Goal: Task Accomplishment & Management: Manage account settings

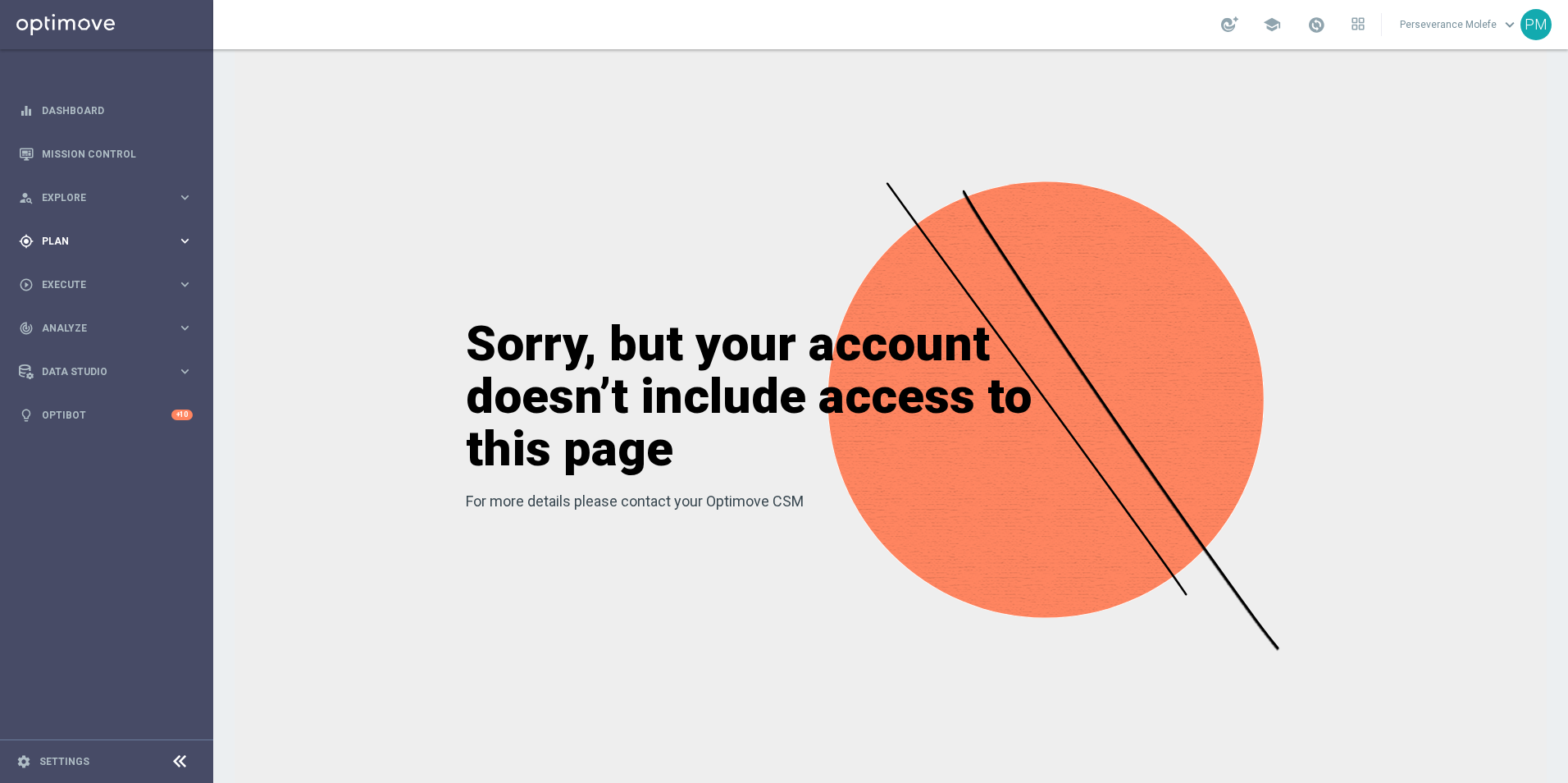
click at [105, 234] on div "gps_fixed Plan" at bounding box center [98, 241] width 158 height 15
drag, startPoint x: 68, startPoint y: 313, endPoint x: 78, endPoint y: 325, distance: 15.6
click at [68, 313] on accordion "Templates keyboard_arrow_right Optimail Web Push Notifications Webpage Pop-up" at bounding box center [127, 324] width 169 height 24
click at [80, 327] on span "Templates" at bounding box center [102, 324] width 117 height 10
click at [81, 348] on link "Optimail" at bounding box center [111, 348] width 119 height 13
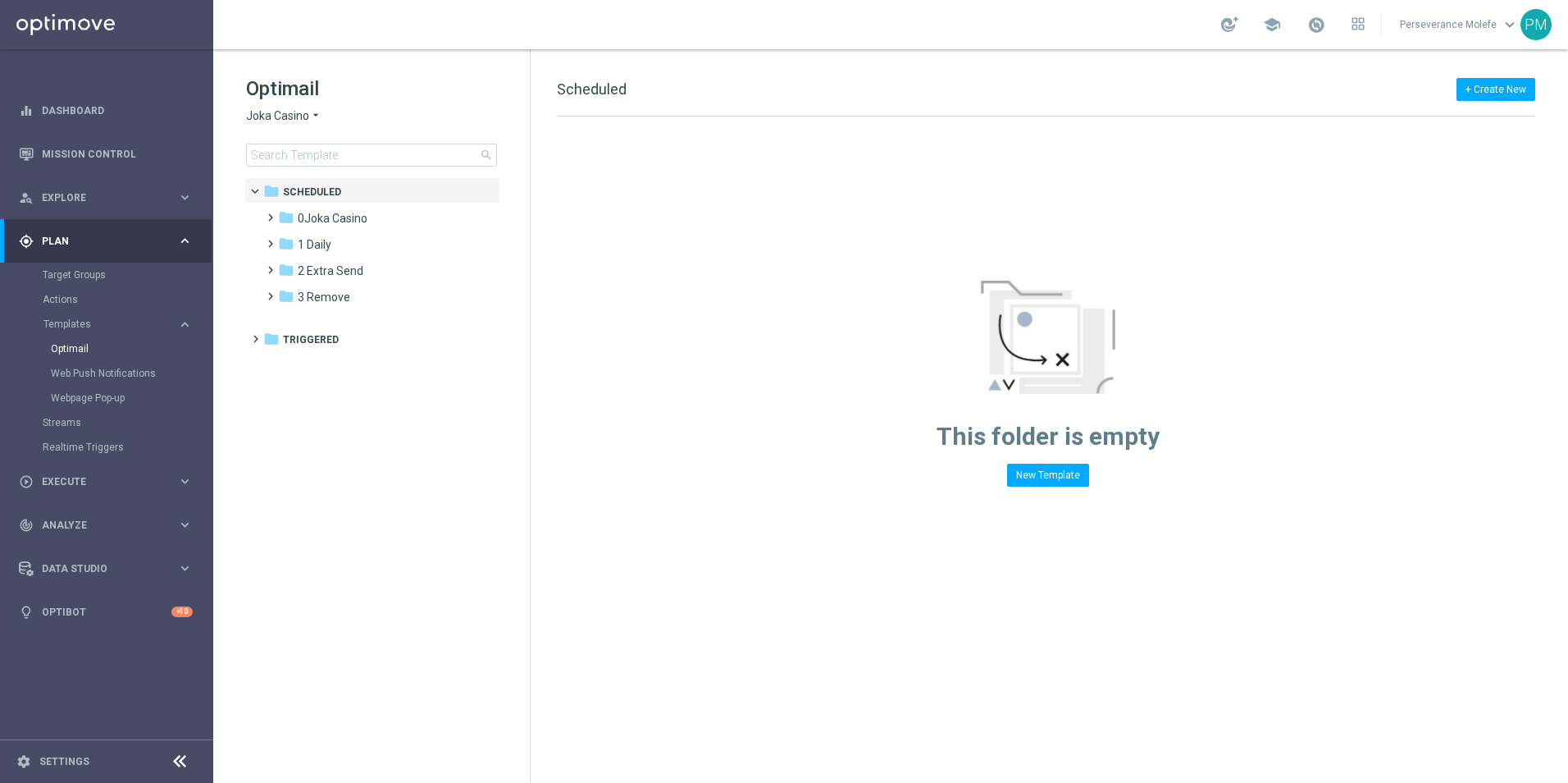
click at [297, 127] on div "Optimail Joka Casino arrow_drop_down × Joka Casino search" at bounding box center [388, 120] width 284 height 91
click at [297, 119] on span "Joka Casino" at bounding box center [278, 116] width 64 height 16
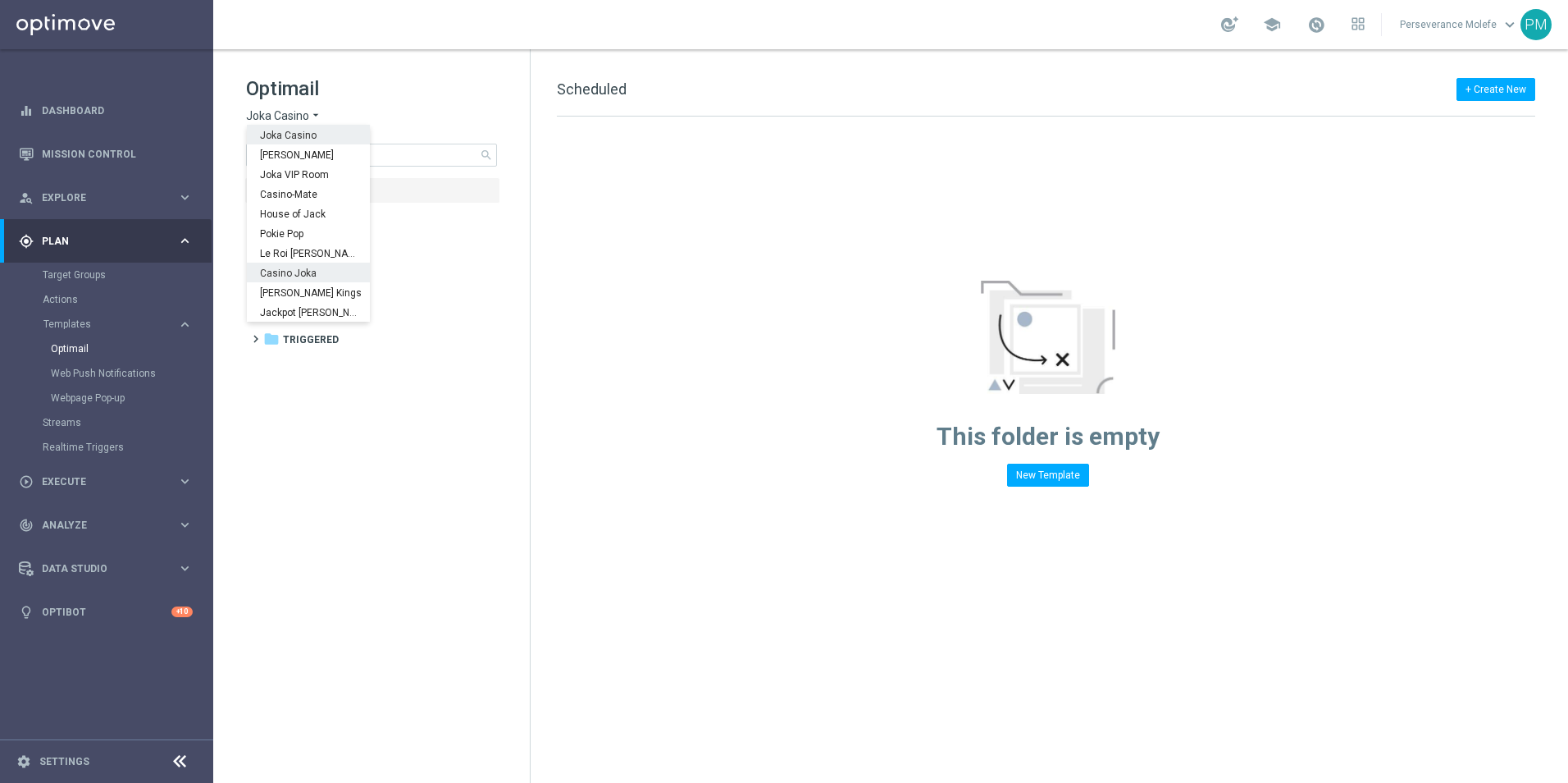
click at [0, 0] on span "Casino Joka" at bounding box center [0, 0] width 0 height 0
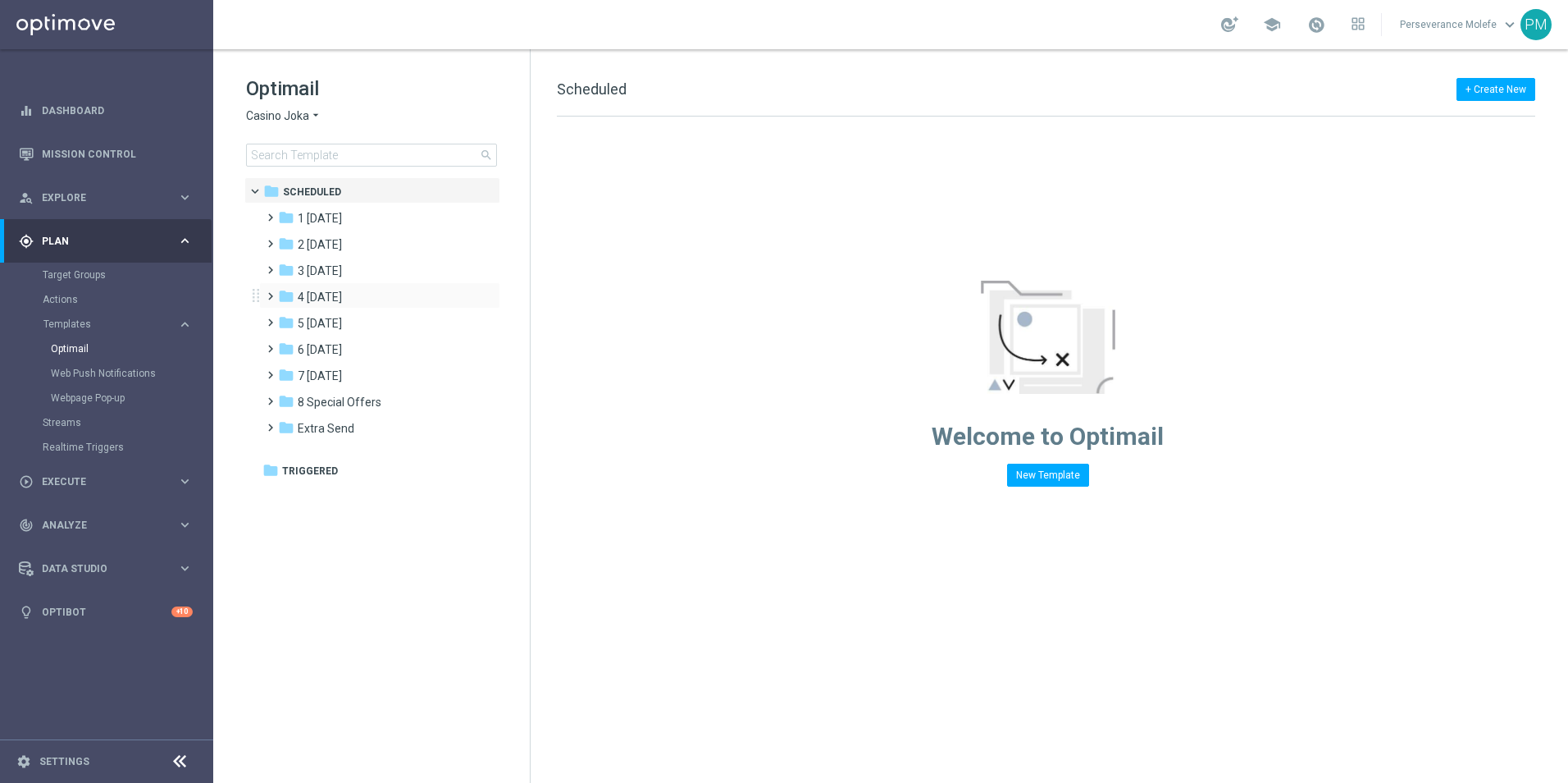
click at [354, 285] on div "folder 4 [DATE] more_vert" at bounding box center [380, 295] width 242 height 26
click at [353, 298] on div "folder 4 [DATE]" at bounding box center [372, 297] width 189 height 19
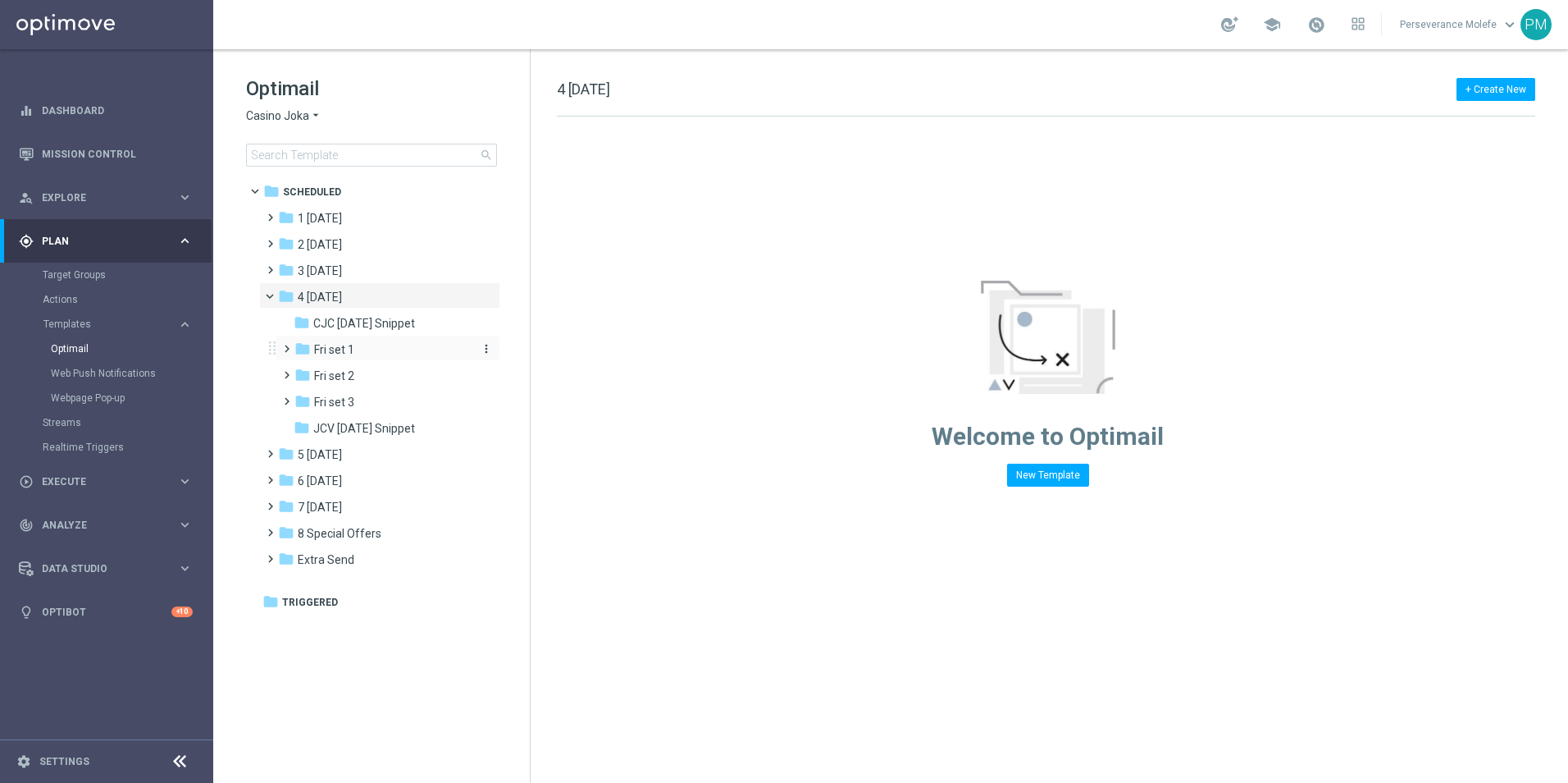
click at [363, 344] on div "folder Fri set 1" at bounding box center [381, 349] width 175 height 19
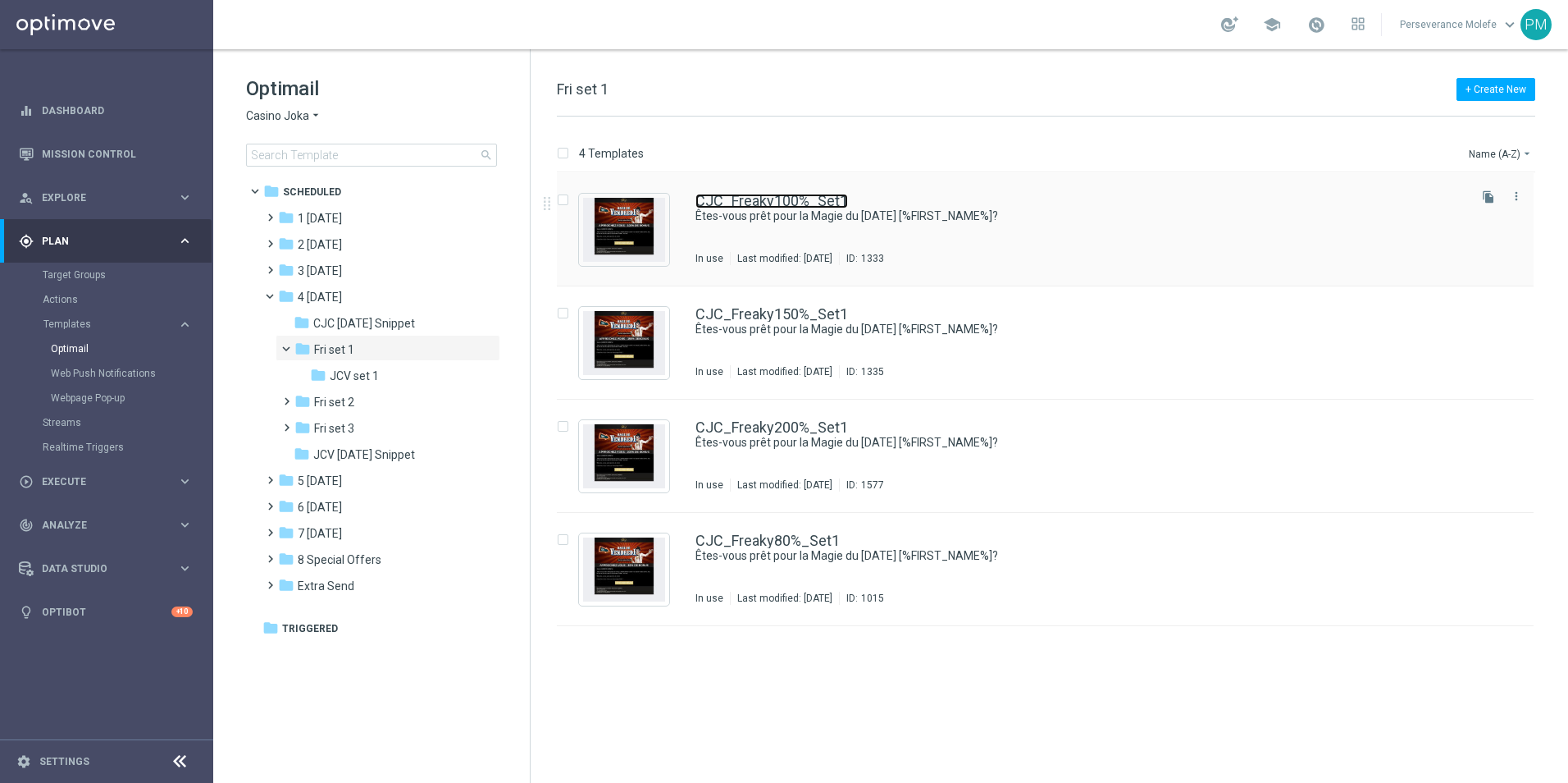
click at [809, 203] on link "CJC_Freaky100%_Set1" at bounding box center [772, 201] width 153 height 15
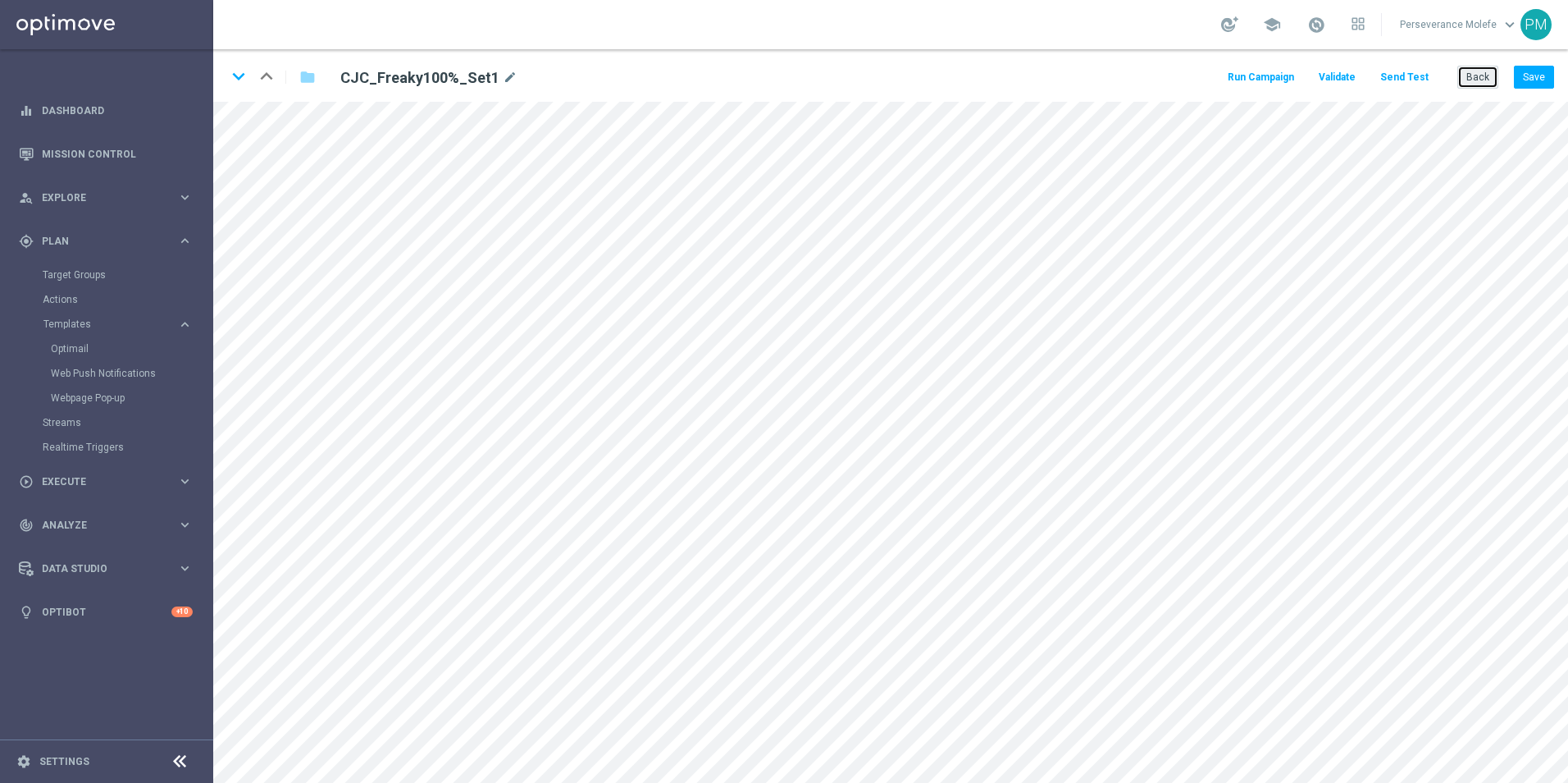
click at [1466, 76] on button "Back" at bounding box center [1478, 76] width 41 height 23
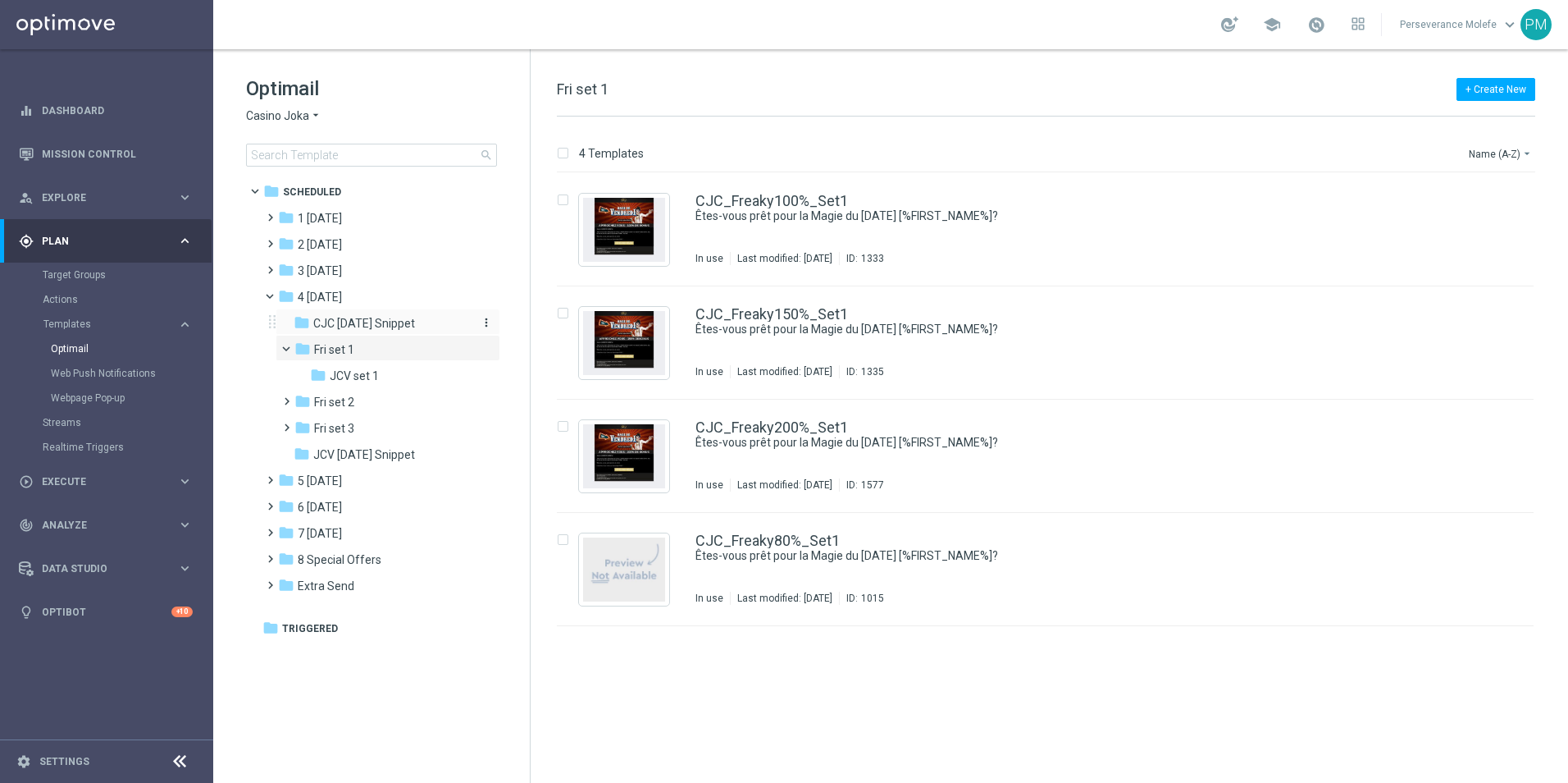
click at [379, 327] on span "CJC Friday Snippet" at bounding box center [364, 323] width 102 height 15
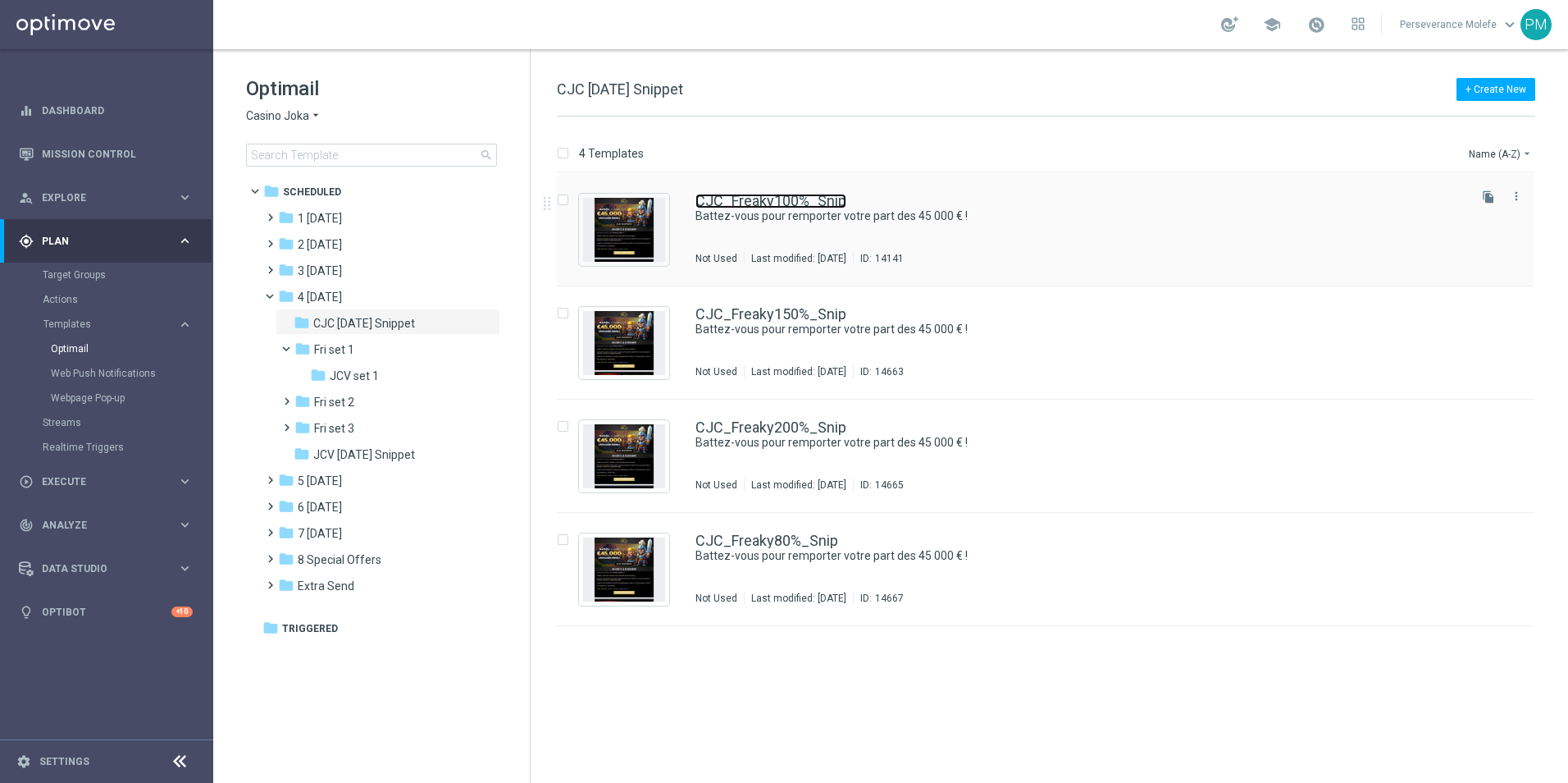
click at [794, 206] on link "CJC_Freaky100%_Snip" at bounding box center [771, 201] width 151 height 15
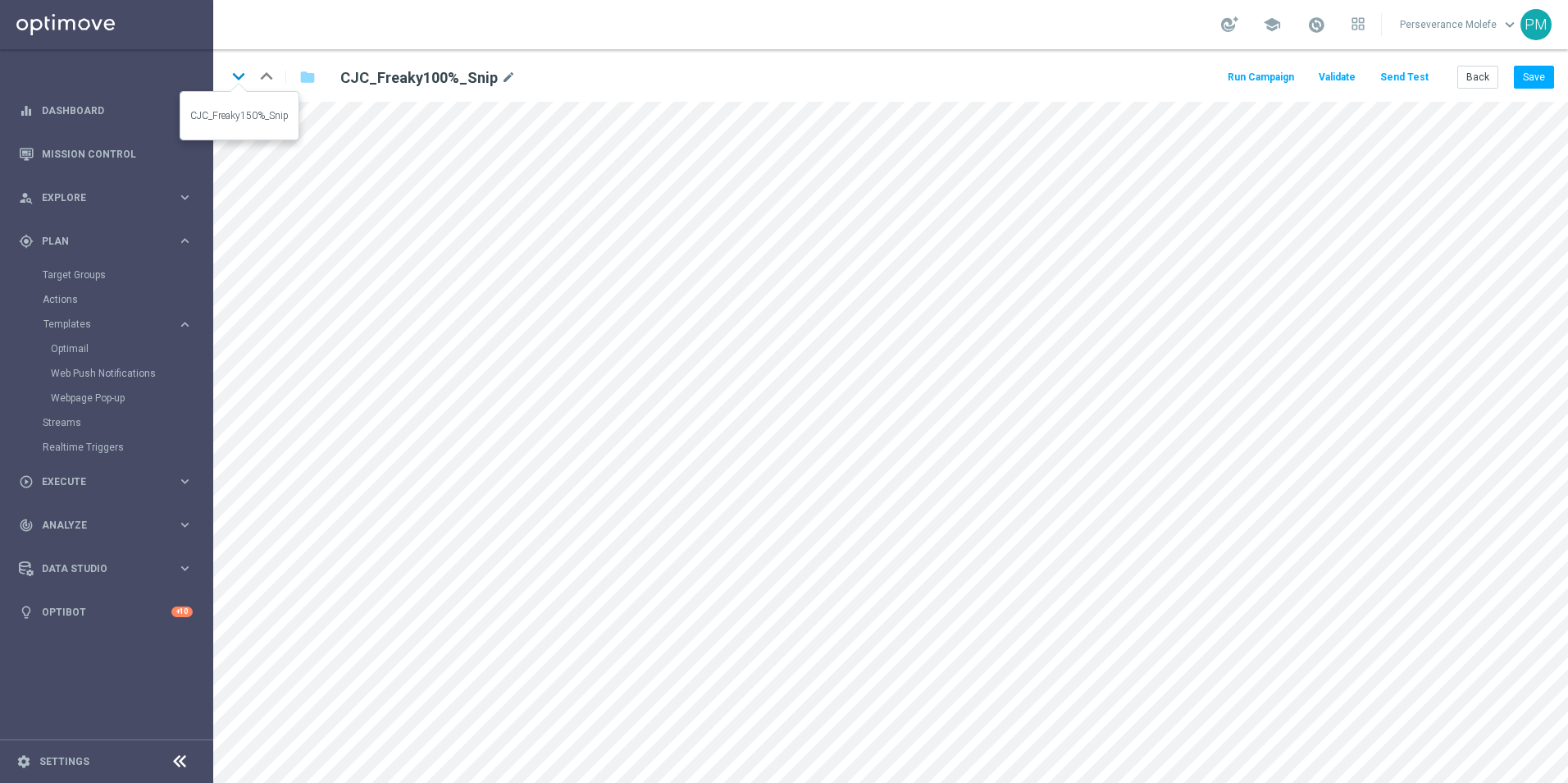
click at [239, 72] on icon "keyboard_arrow_down" at bounding box center [238, 75] width 24 height 24
click at [259, 74] on icon "keyboard_arrow_up" at bounding box center [266, 75] width 24 height 24
click at [1526, 73] on button "Save" at bounding box center [1534, 76] width 40 height 23
click at [1471, 79] on button "Back" at bounding box center [1478, 76] width 41 height 23
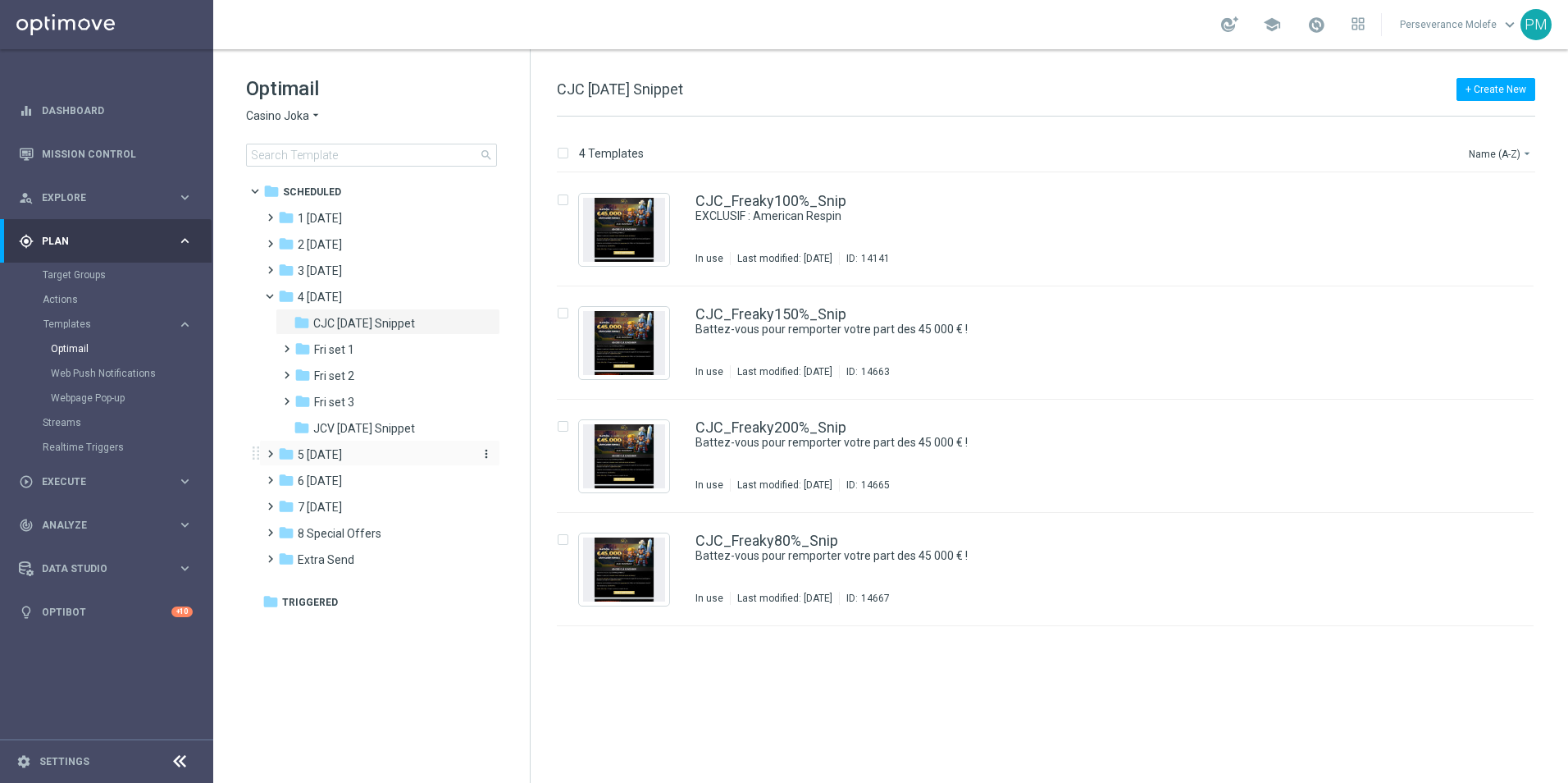
click at [358, 462] on div "folder 5 Saturday" at bounding box center [372, 454] width 189 height 19
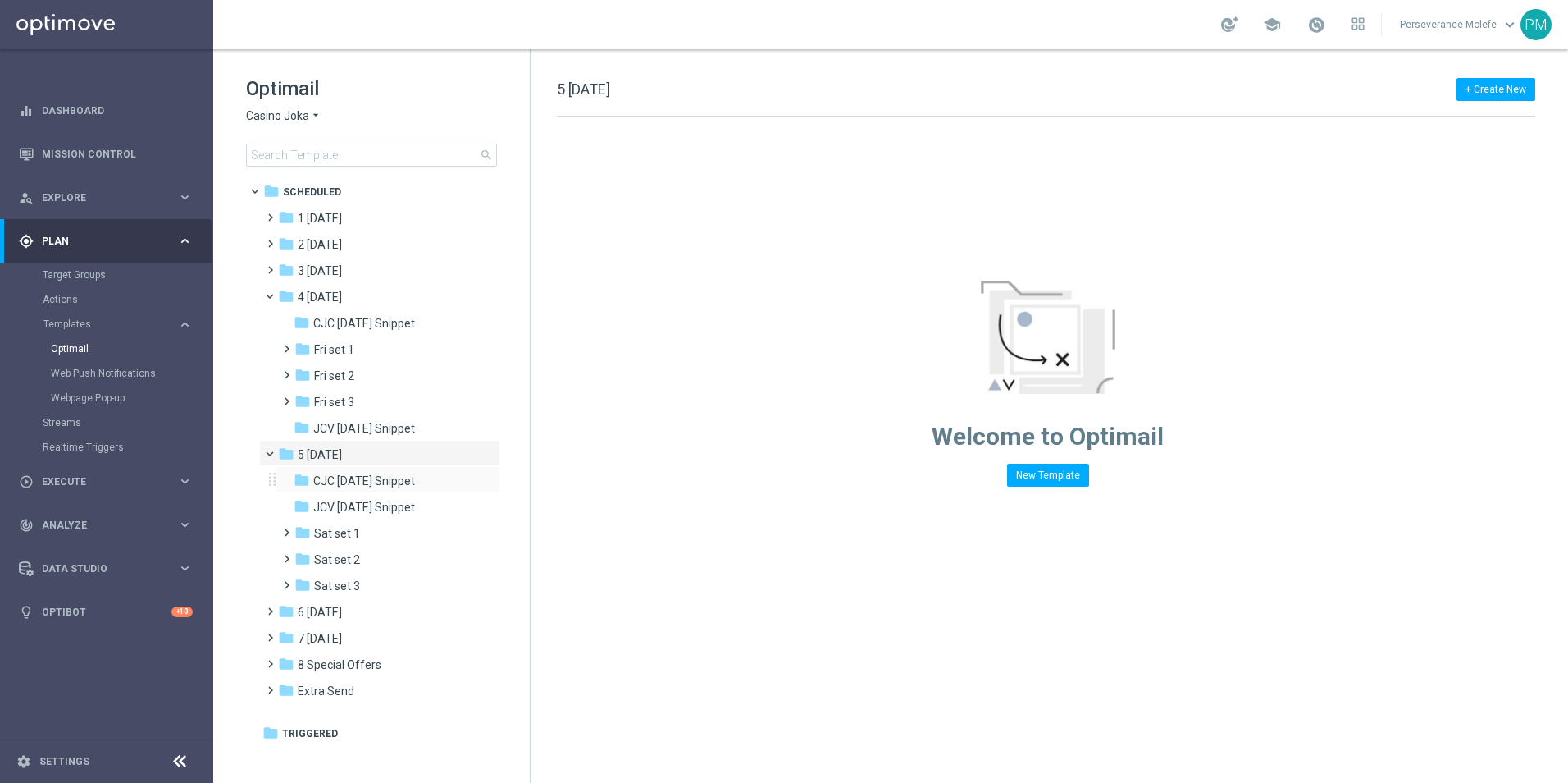
click at [385, 491] on div "folder CJC Saturday Snippet more_vert" at bounding box center [388, 479] width 225 height 26
click at [381, 483] on span "CJC Saturday Snippet" at bounding box center [364, 481] width 102 height 15
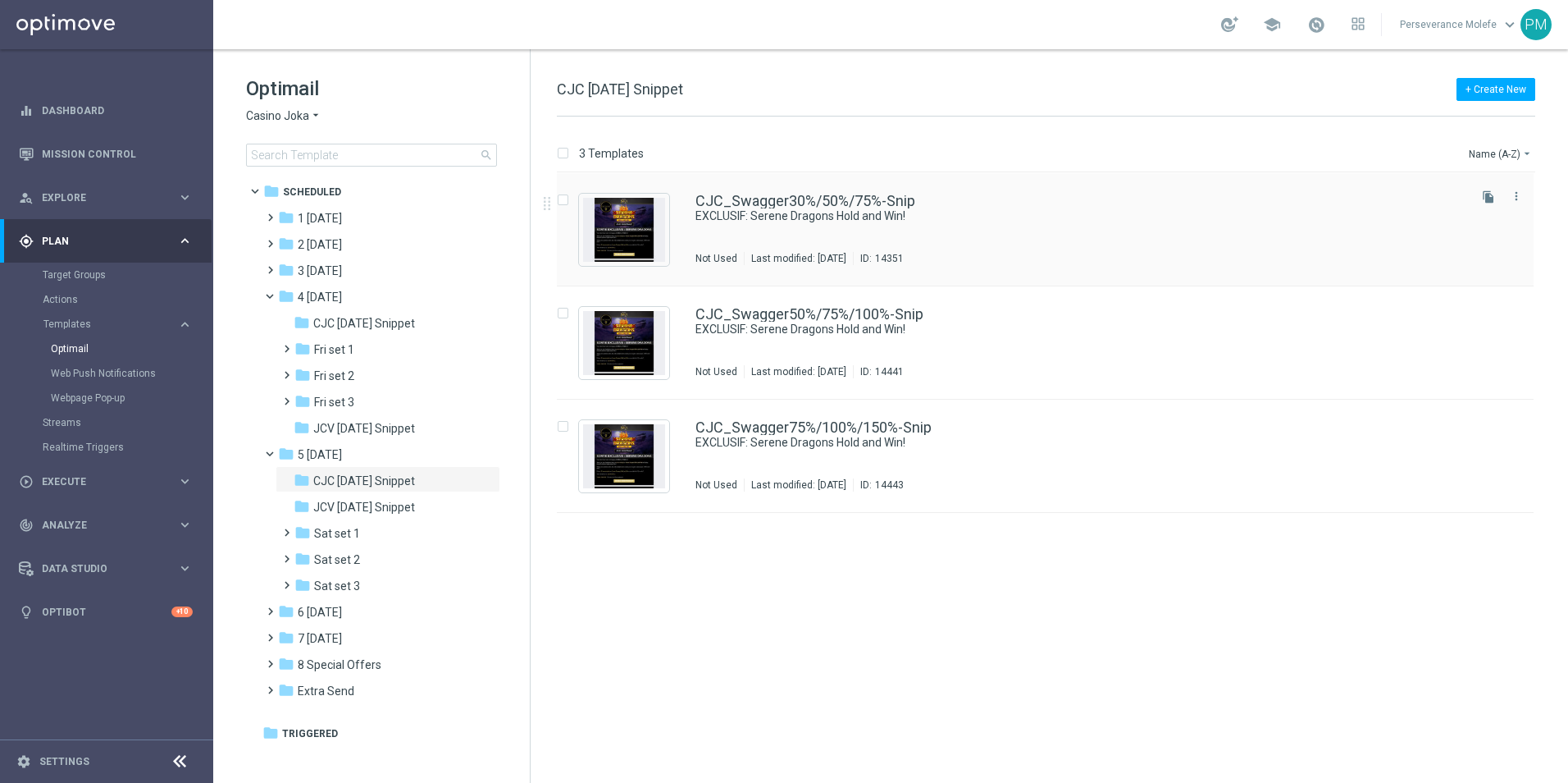
click at [837, 182] on div "CJC_Swagger30%/50%/75%-Snip EXCLUSIF: Serene Dragons Hold and Win! Not Used Las…" at bounding box center [1045, 230] width 977 height 114
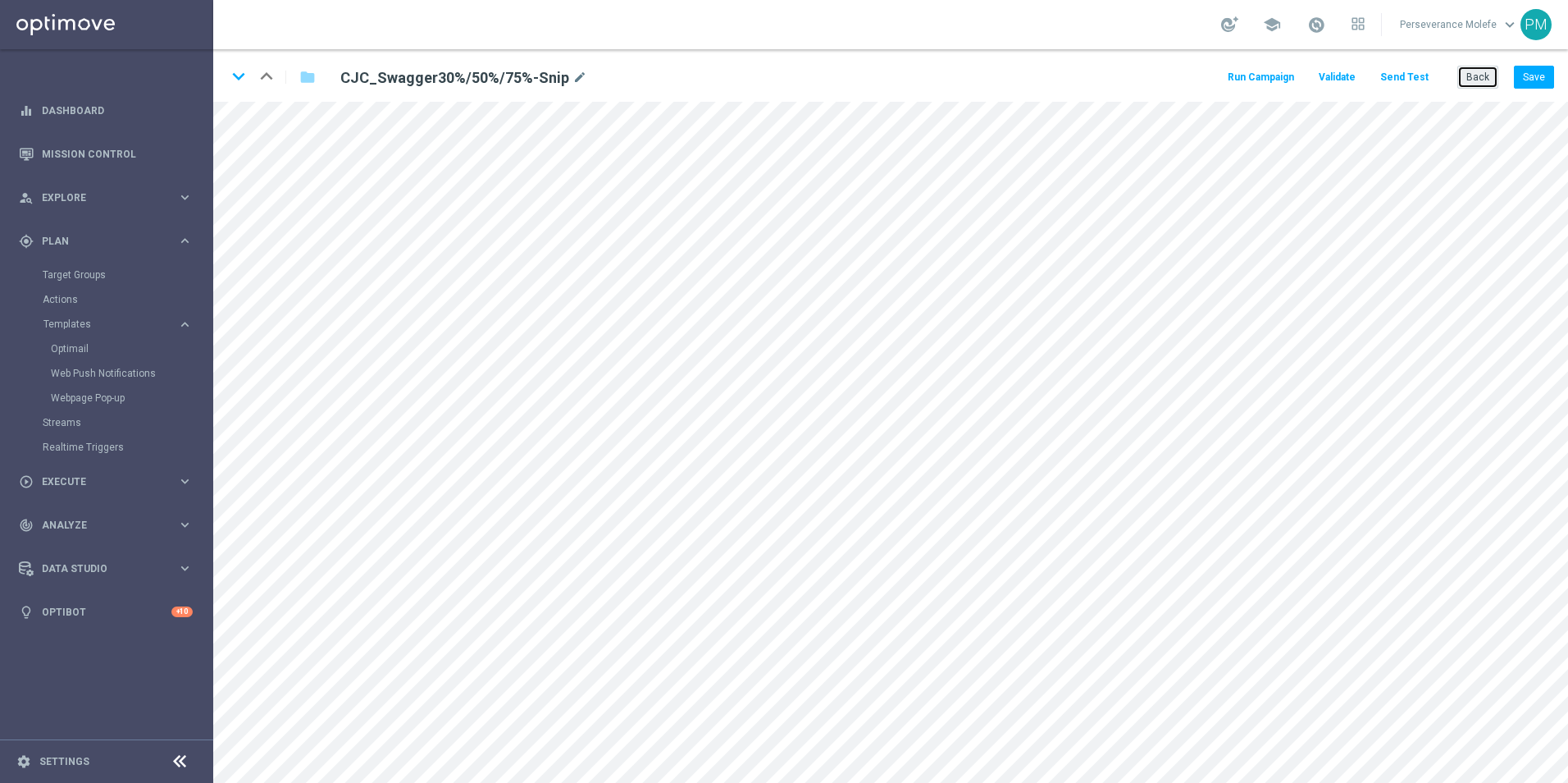
click at [1471, 79] on button "Back" at bounding box center [1478, 76] width 41 height 23
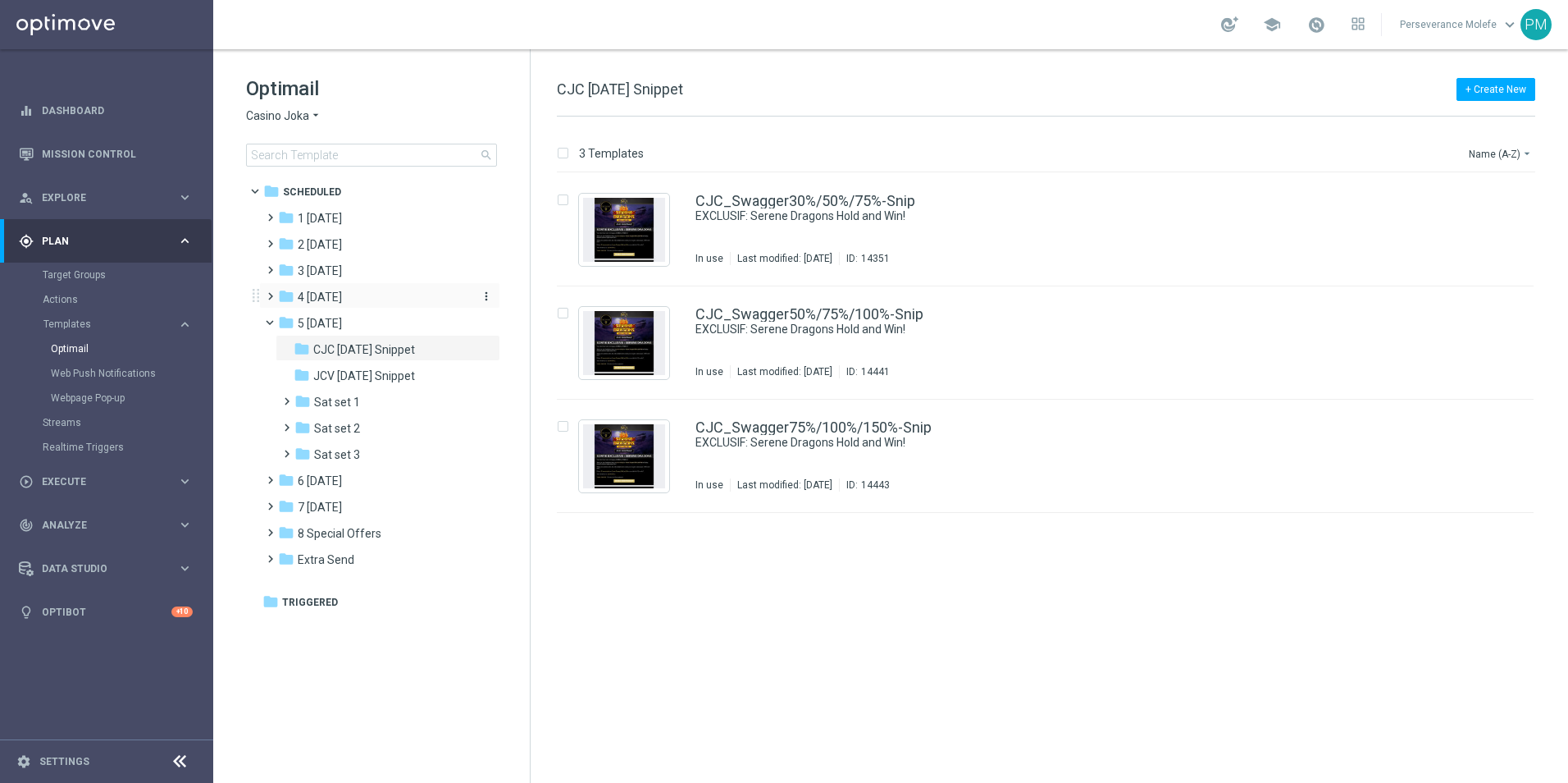
click at [386, 301] on div "folder 4 Friday" at bounding box center [372, 297] width 189 height 19
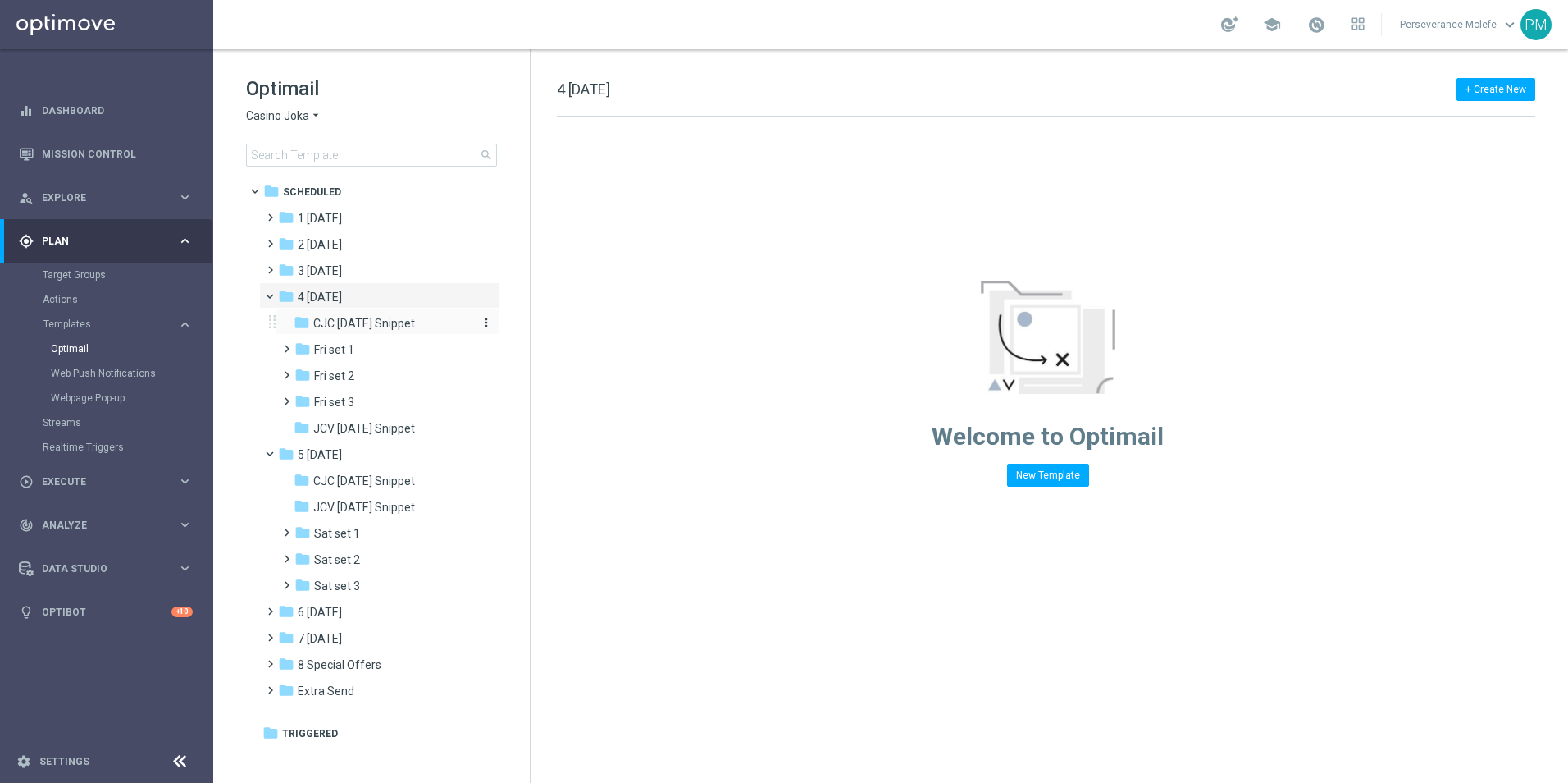
click at [404, 328] on span "CJC Friday Snippet" at bounding box center [364, 323] width 102 height 15
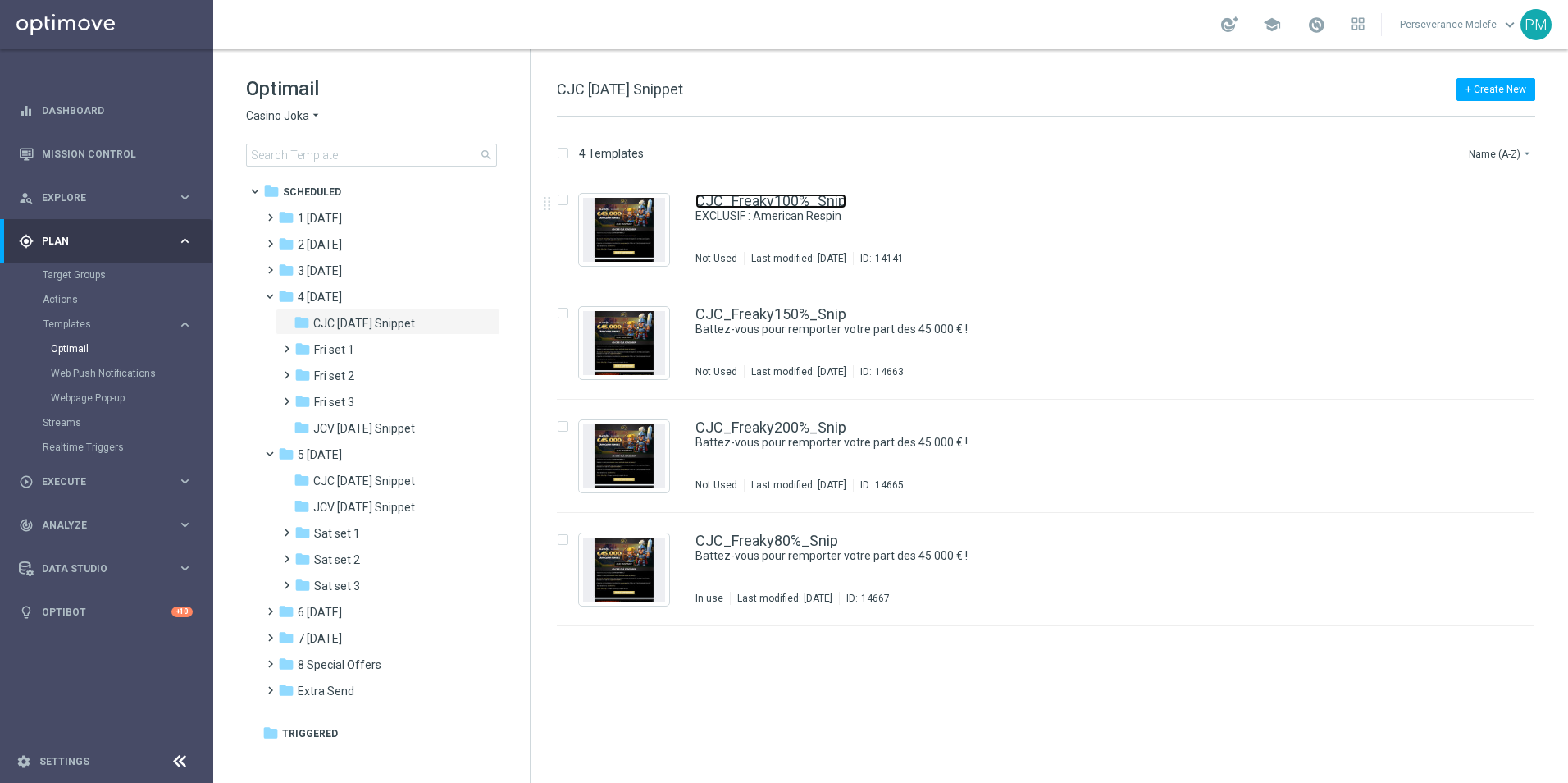
click at [738, 195] on link "CJC_Freaky100%_Snip" at bounding box center [771, 201] width 151 height 15
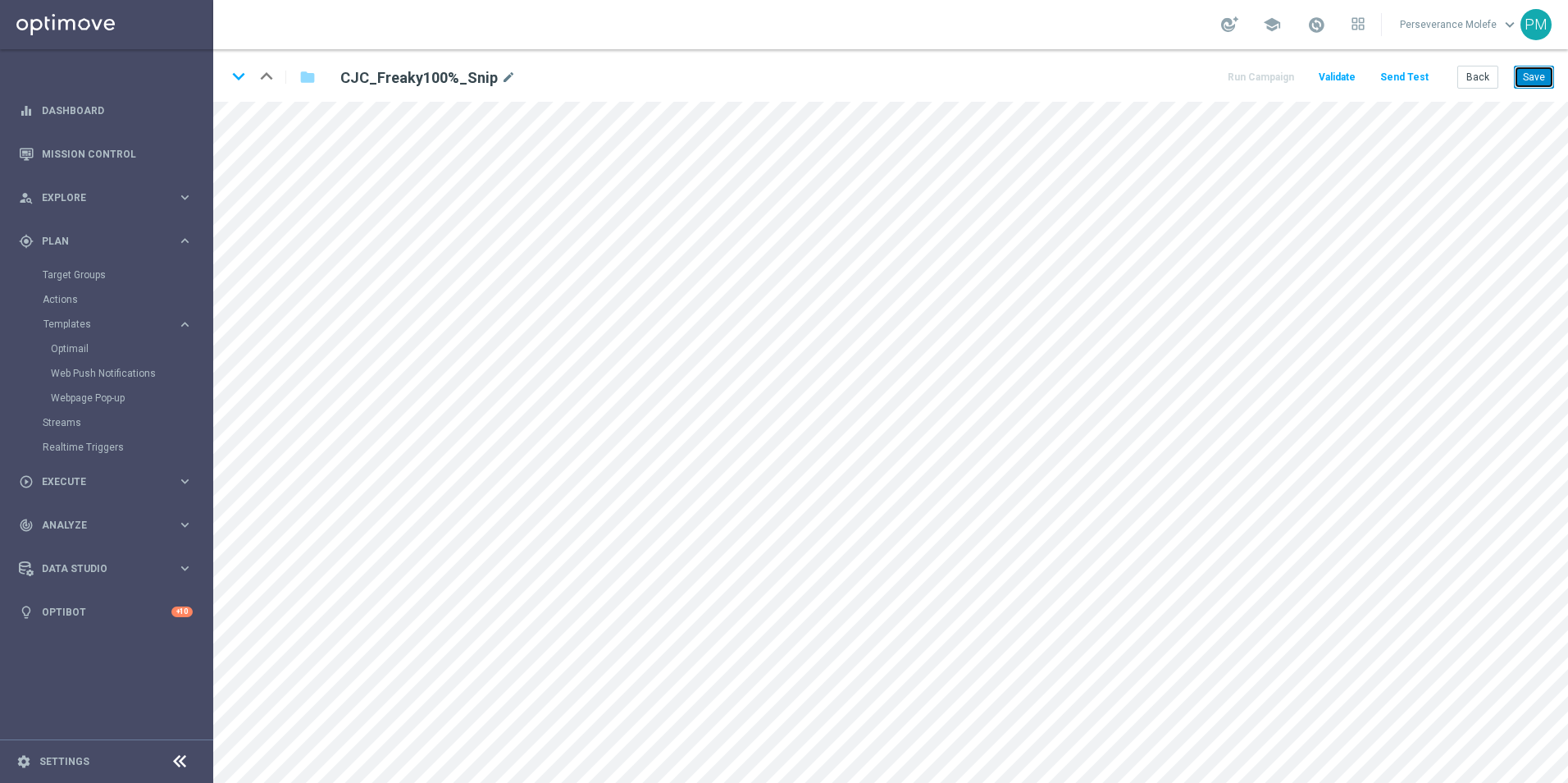
click at [1544, 75] on button "Save" at bounding box center [1534, 76] width 40 height 23
click at [1489, 73] on button "Back" at bounding box center [1478, 76] width 41 height 23
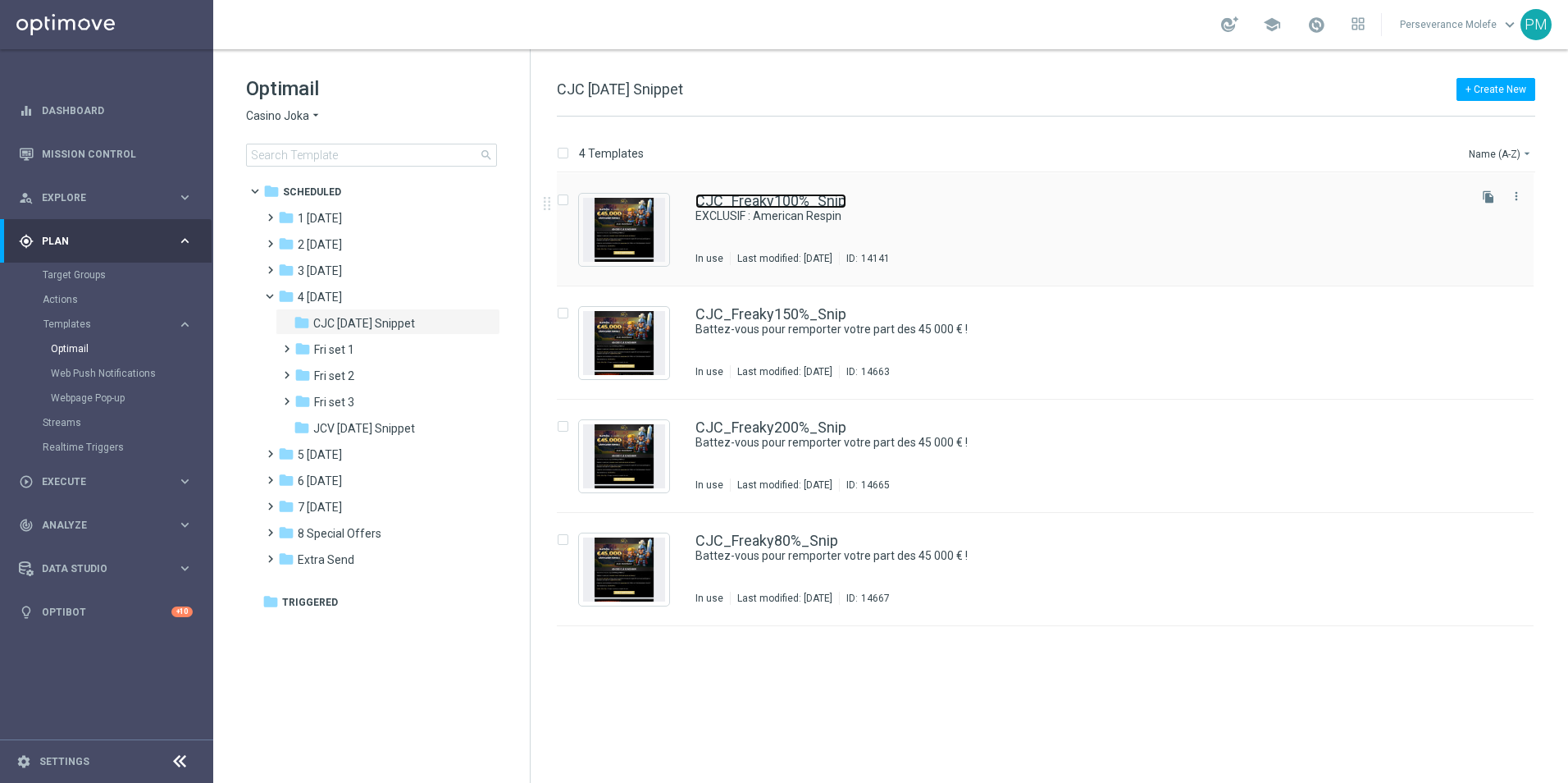
click at [782, 195] on link "CJC_Freaky100%_Snip" at bounding box center [771, 201] width 151 height 15
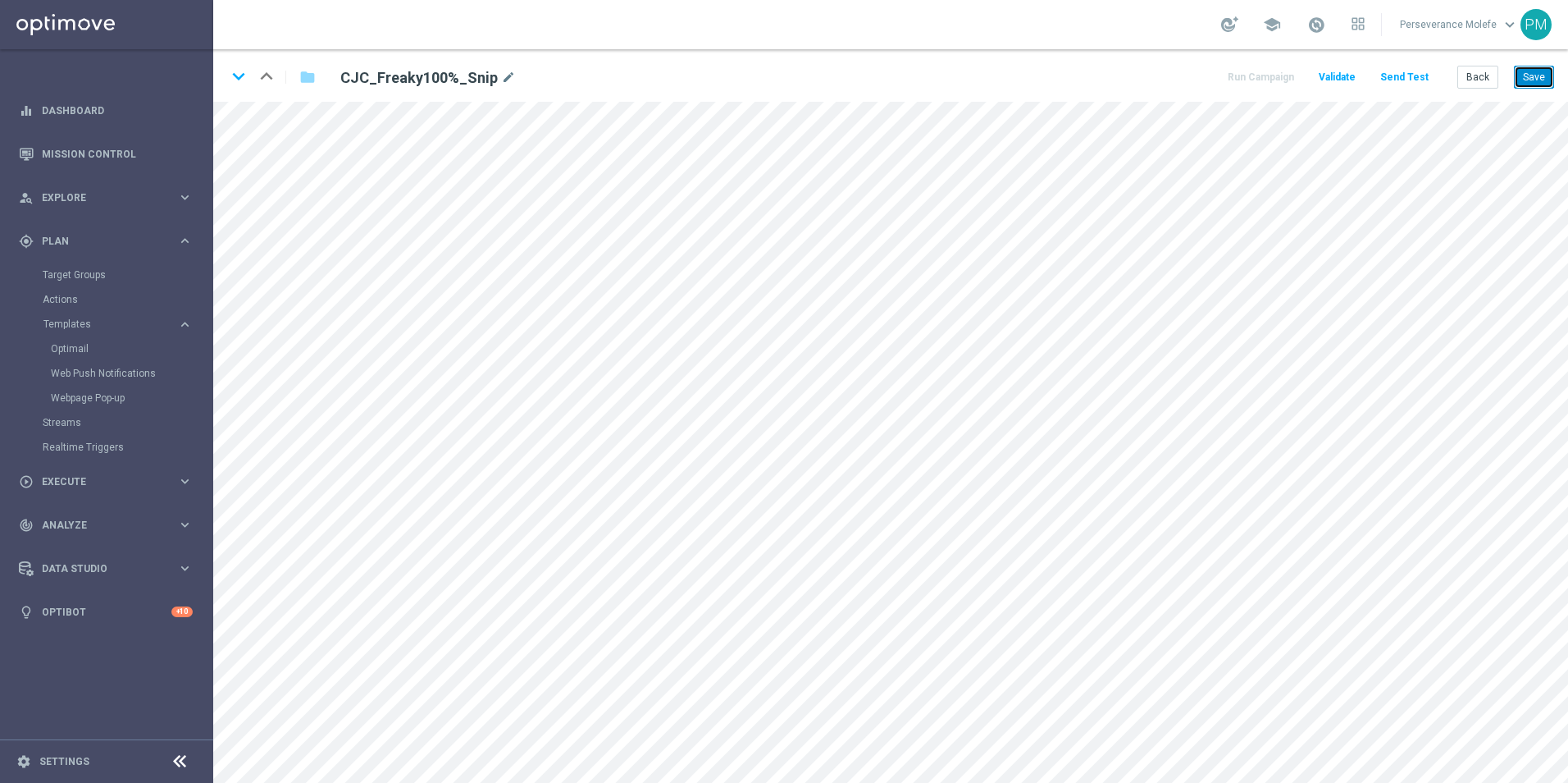
click at [1552, 69] on button "Save" at bounding box center [1534, 76] width 40 height 23
click at [1496, 86] on button "Back" at bounding box center [1478, 76] width 41 height 23
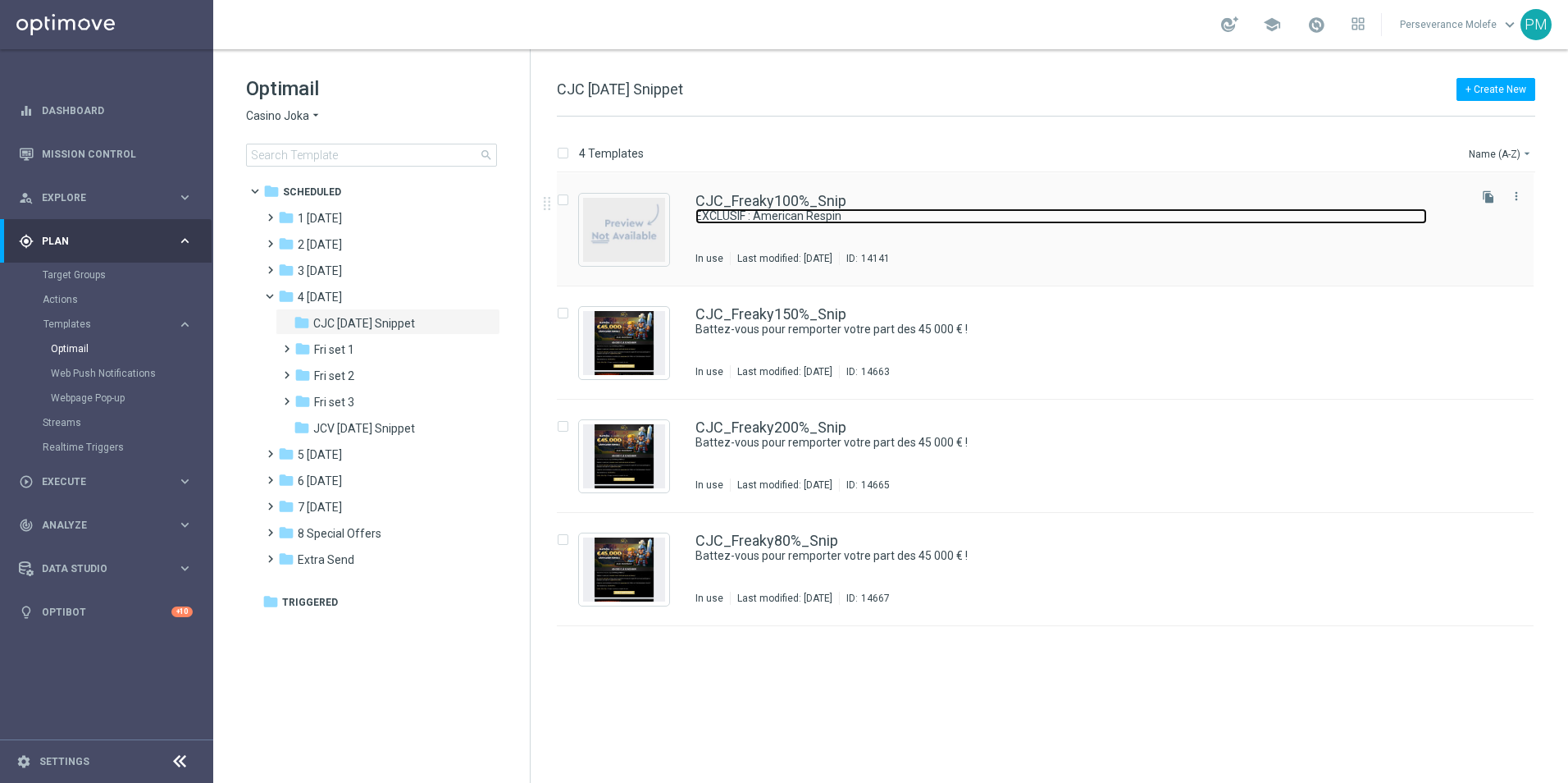
click at [732, 214] on link "EXCLUSIF : American Respin" at bounding box center [1061, 216] width 732 height 16
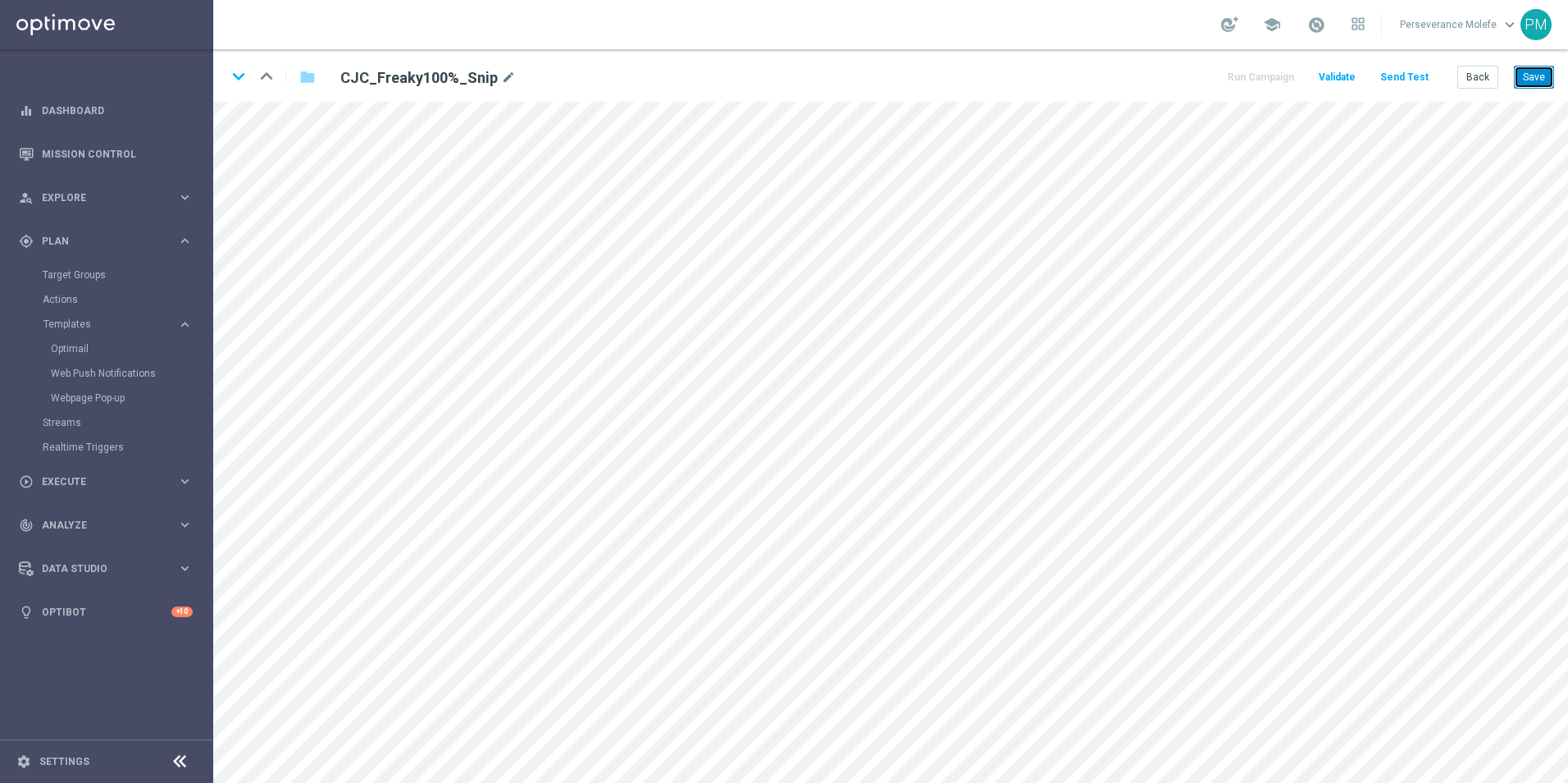
click at [1538, 76] on button "Save" at bounding box center [1534, 76] width 40 height 23
click at [1531, 74] on button "Save" at bounding box center [1534, 76] width 40 height 23
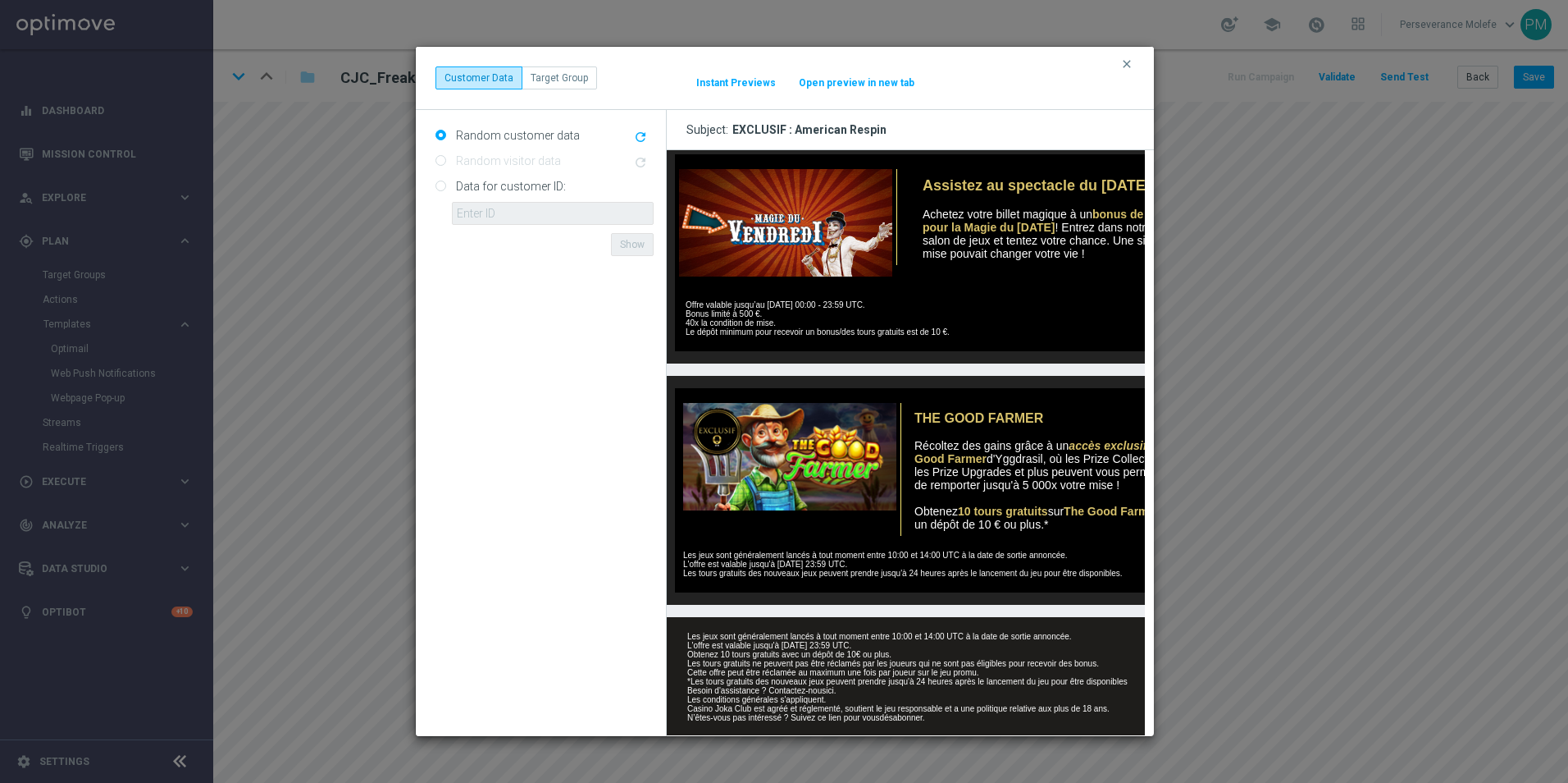
scroll to position [610, 0]
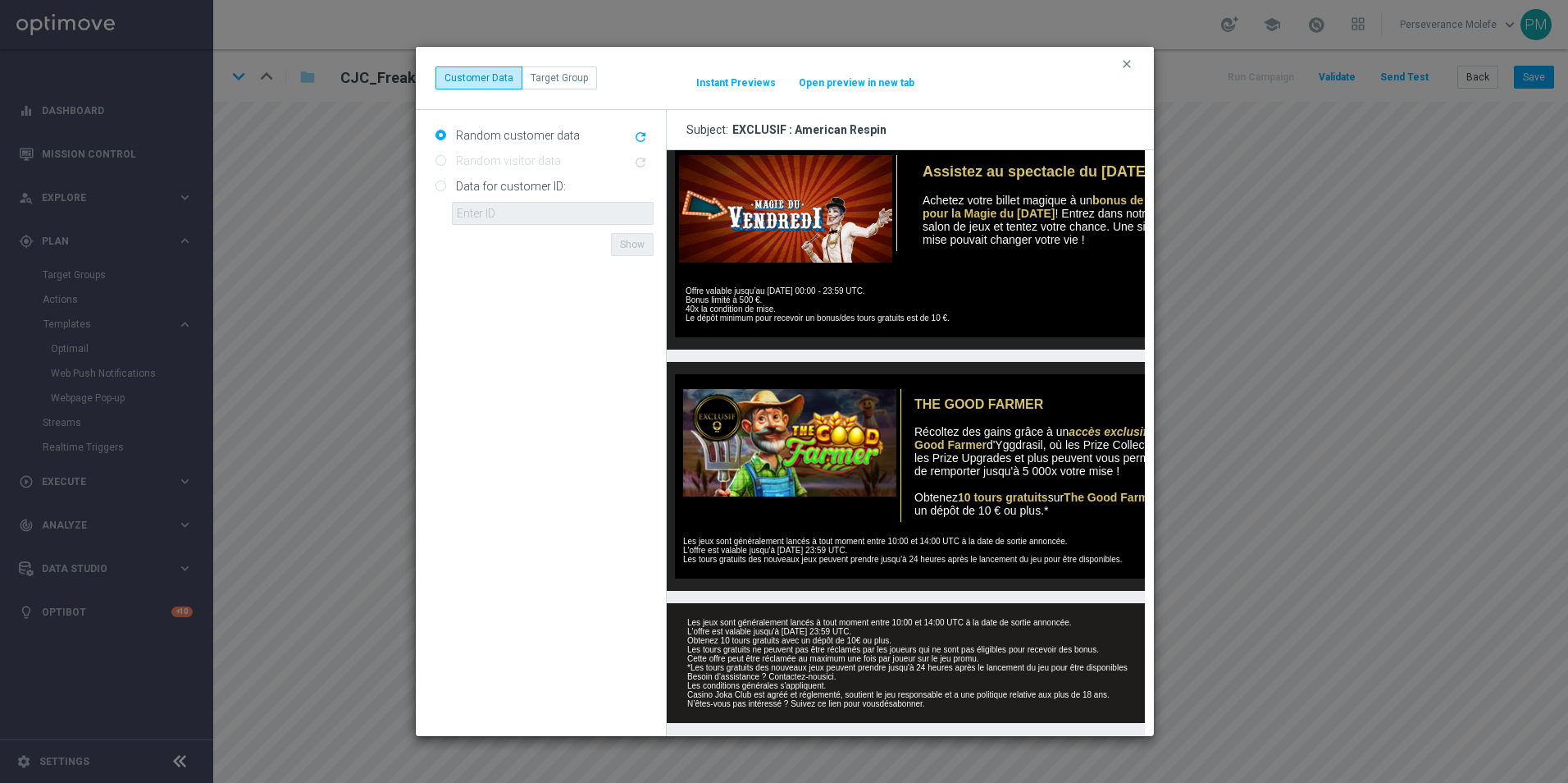
drag, startPoint x: 1132, startPoint y: 63, endPoint x: 1240, endPoint y: 94, distance: 112.4
click at [1132, 63] on icon "clear" at bounding box center [1127, 64] width 13 height 13
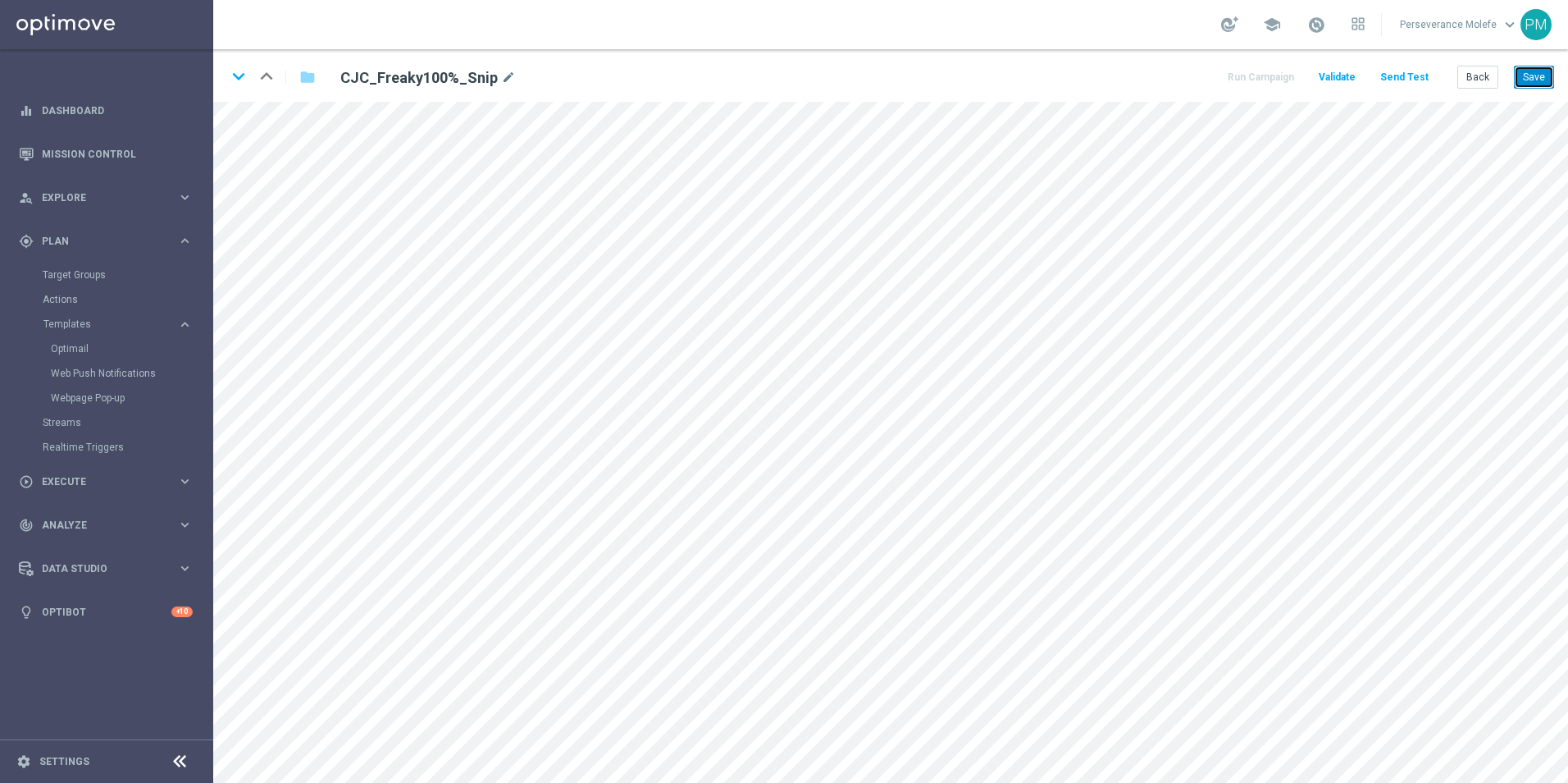
click at [1551, 74] on button "Save" at bounding box center [1534, 76] width 40 height 23
click at [1534, 80] on button "Save" at bounding box center [1534, 76] width 40 height 23
click at [1489, 76] on button "Back" at bounding box center [1478, 76] width 41 height 23
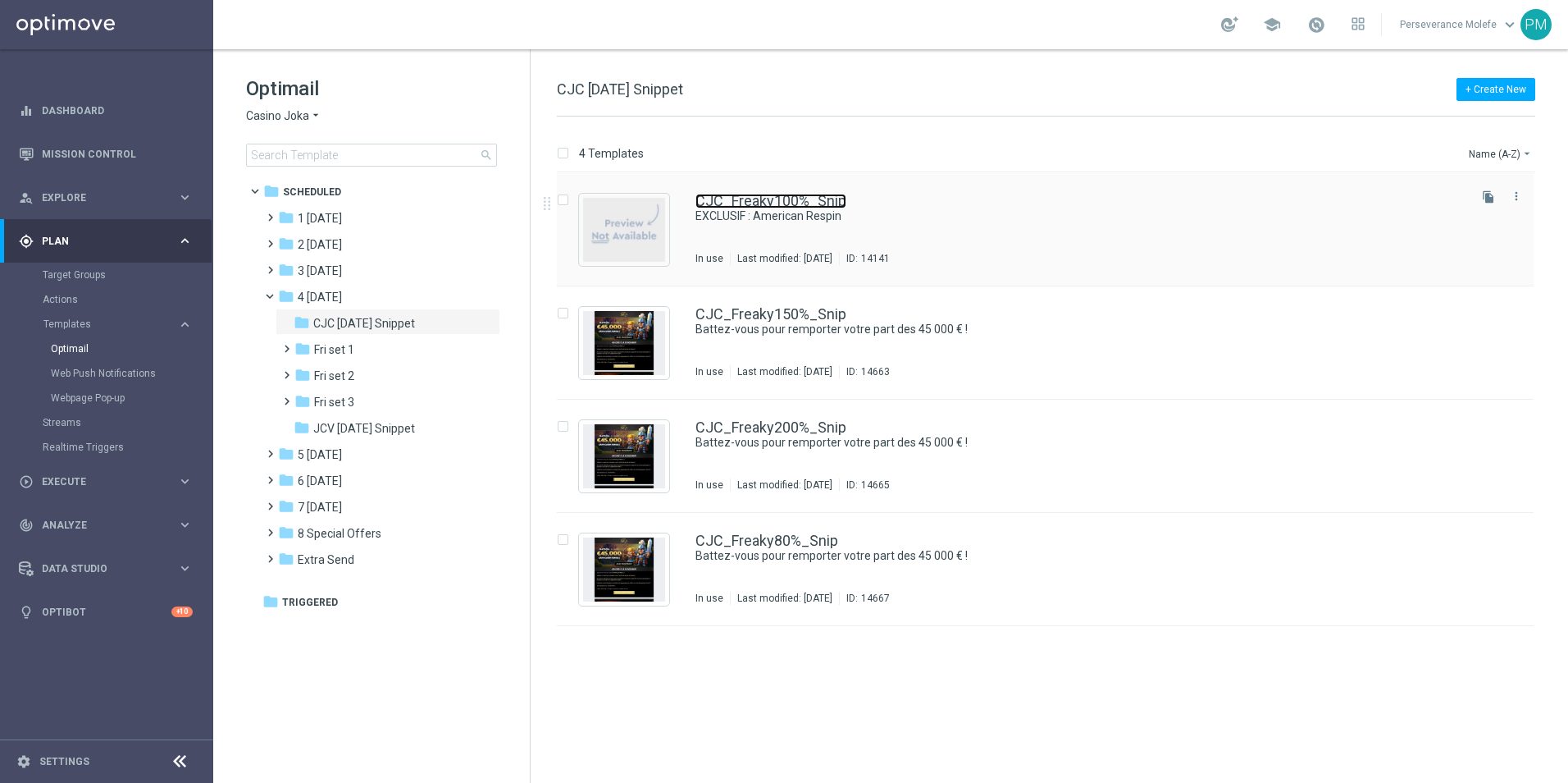
click at [734, 203] on link "CJC_Freaky100%_Snip" at bounding box center [771, 201] width 151 height 15
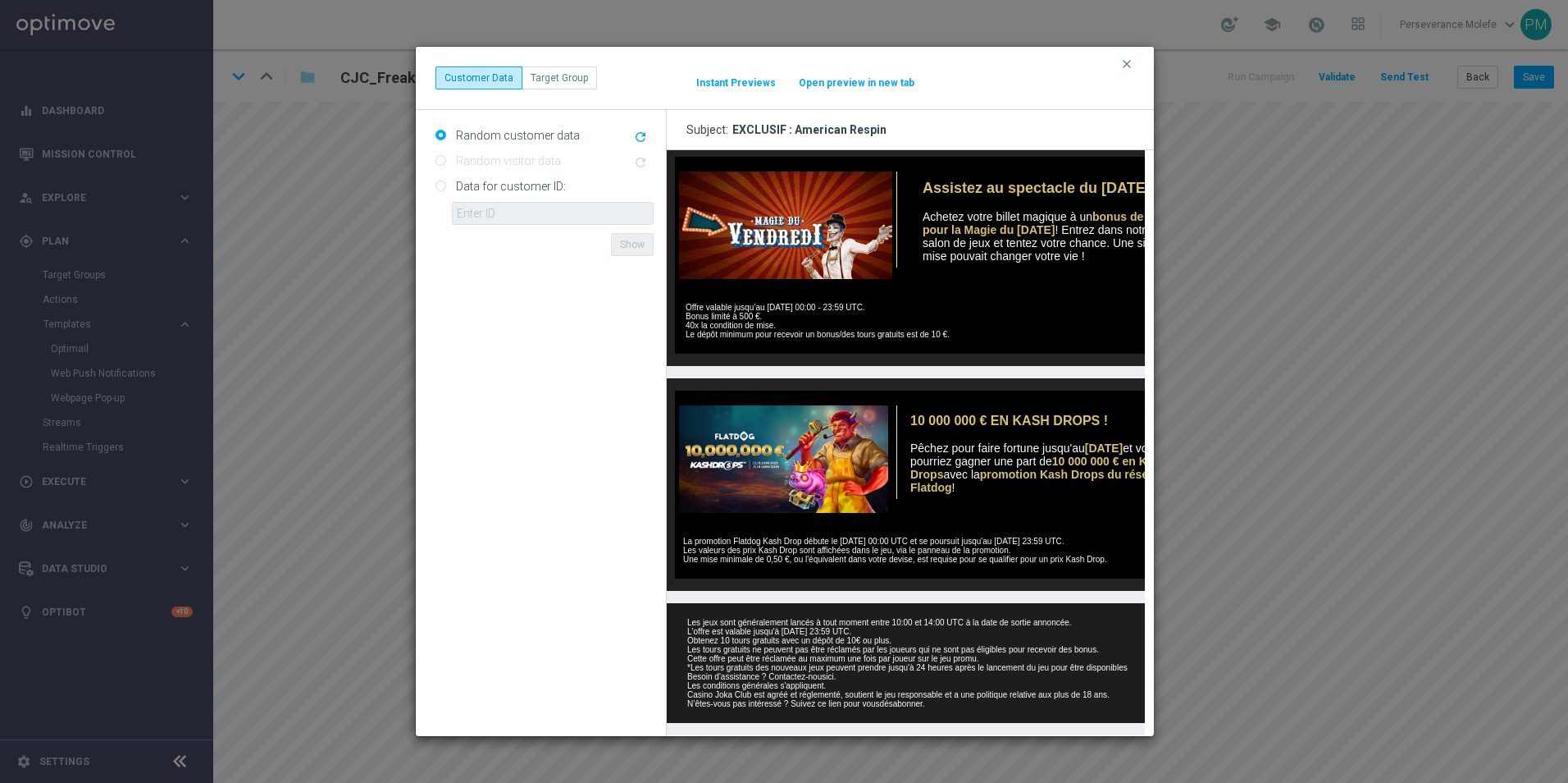
scroll to position [593, 0]
click at [1131, 66] on icon "clear" at bounding box center [1127, 64] width 13 height 13
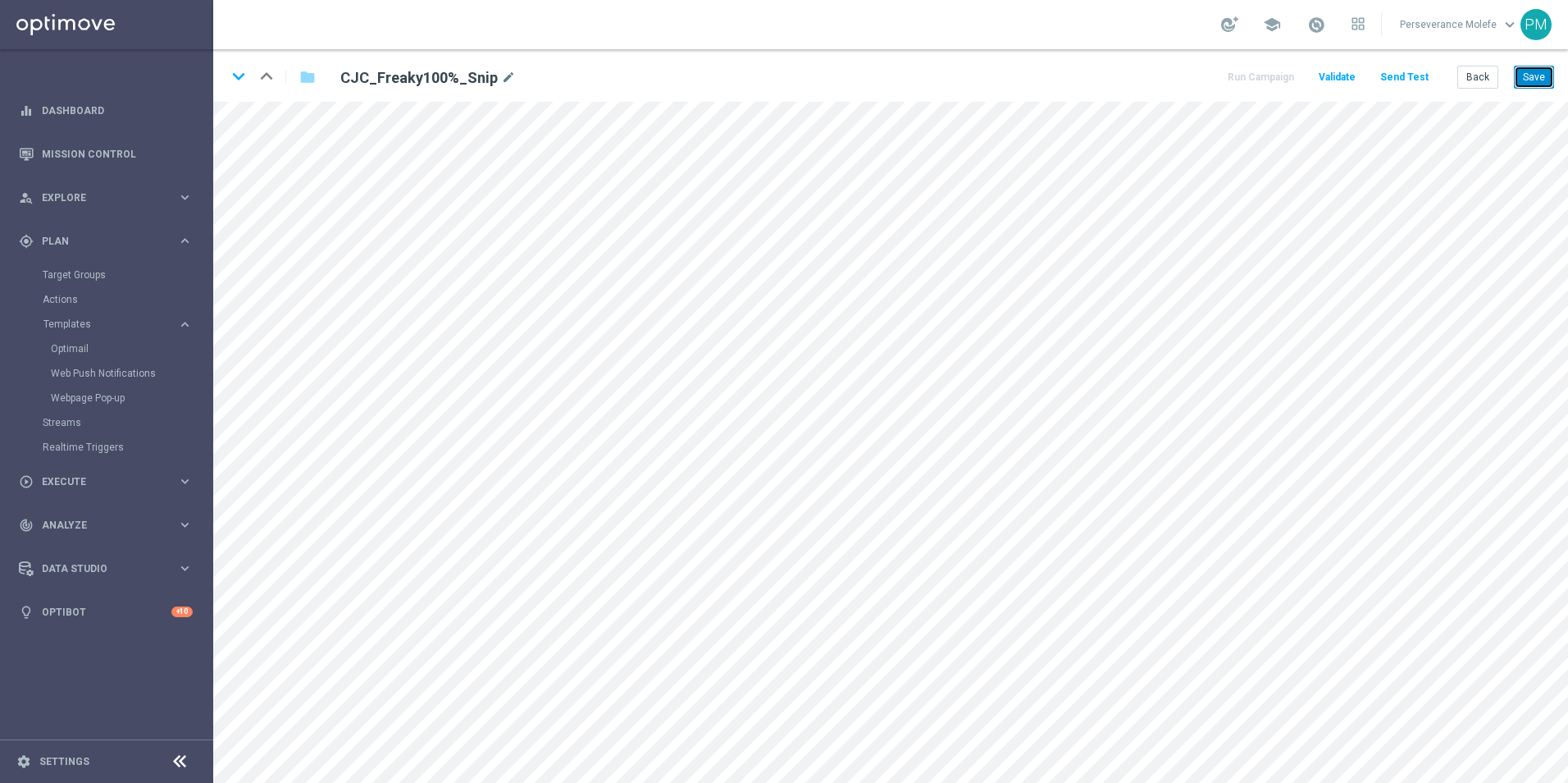
click at [1543, 80] on button "Save" at bounding box center [1534, 76] width 40 height 23
click at [1482, 82] on button "Back" at bounding box center [1478, 76] width 41 height 23
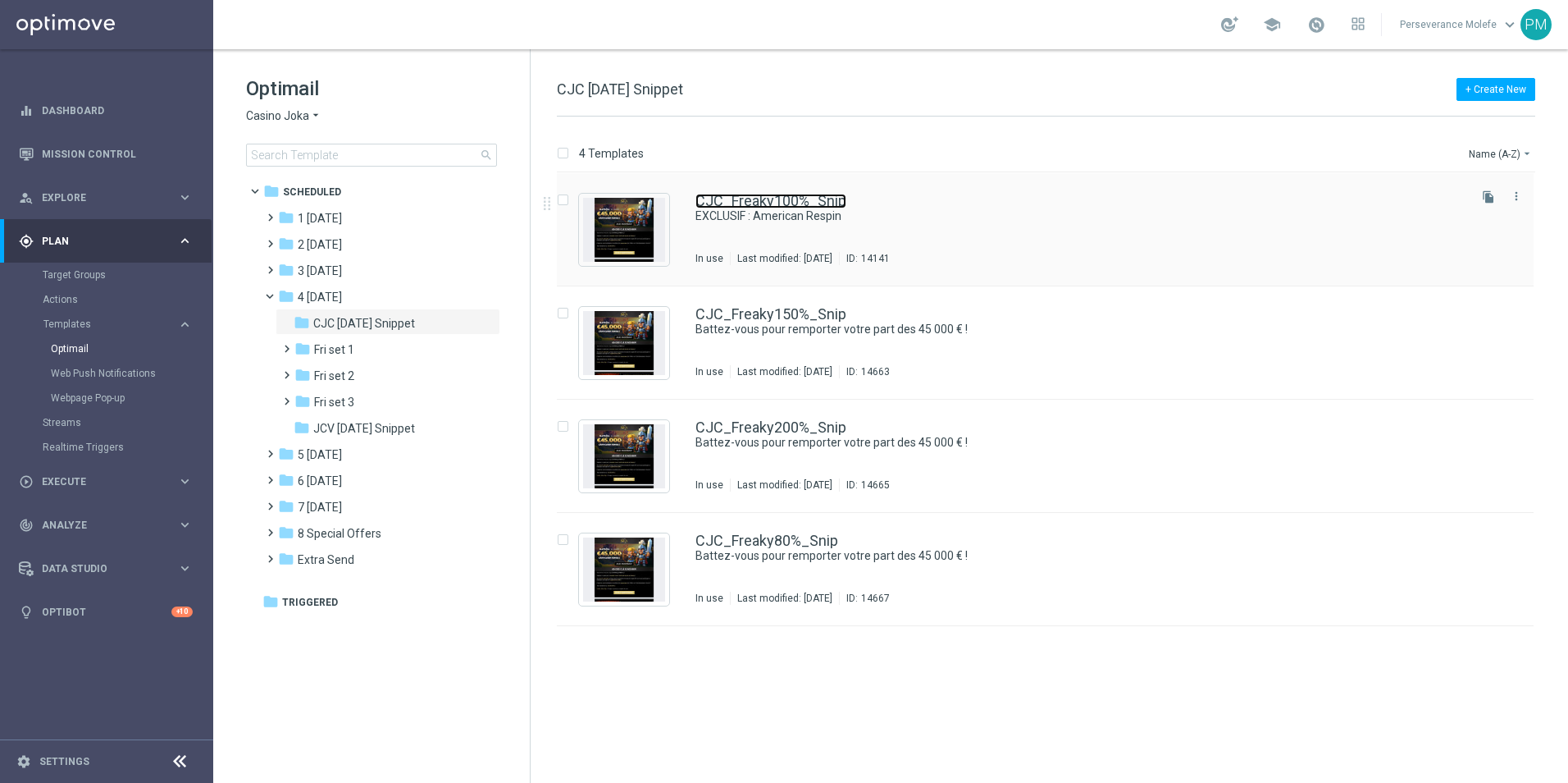
click at [765, 206] on link "CJC_Freaky100%_Snip" at bounding box center [771, 201] width 151 height 15
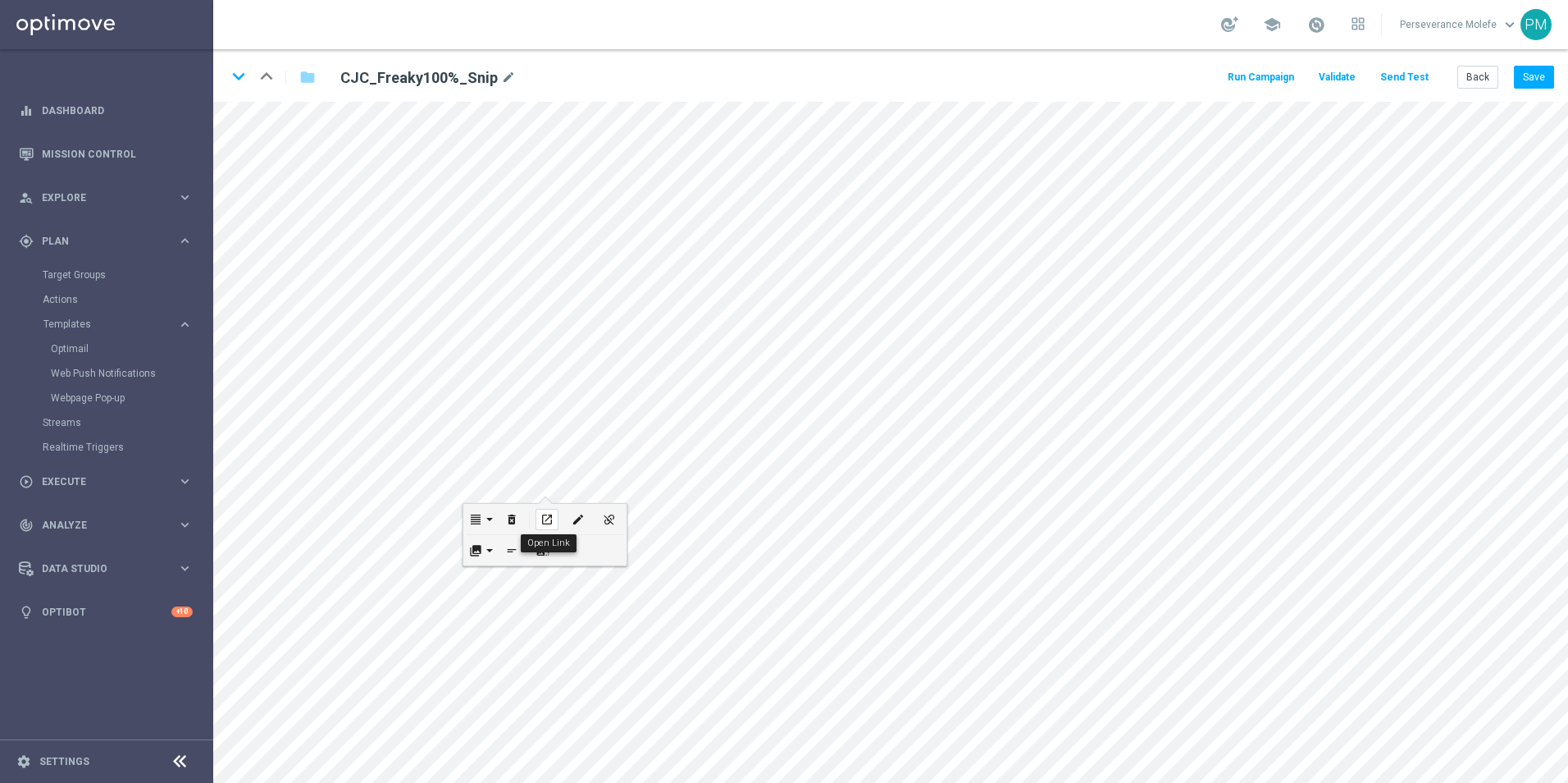
click at [549, 522] on icon "open_in_new" at bounding box center [547, 519] width 13 height 13
click at [236, 74] on icon "keyboard_arrow_down" at bounding box center [238, 75] width 24 height 24
click at [266, 73] on icon "keyboard_arrow_up" at bounding box center [266, 75] width 24 height 24
click at [1547, 71] on button "Save" at bounding box center [1534, 76] width 40 height 23
click at [238, 79] on icon "keyboard_arrow_down" at bounding box center [238, 75] width 24 height 24
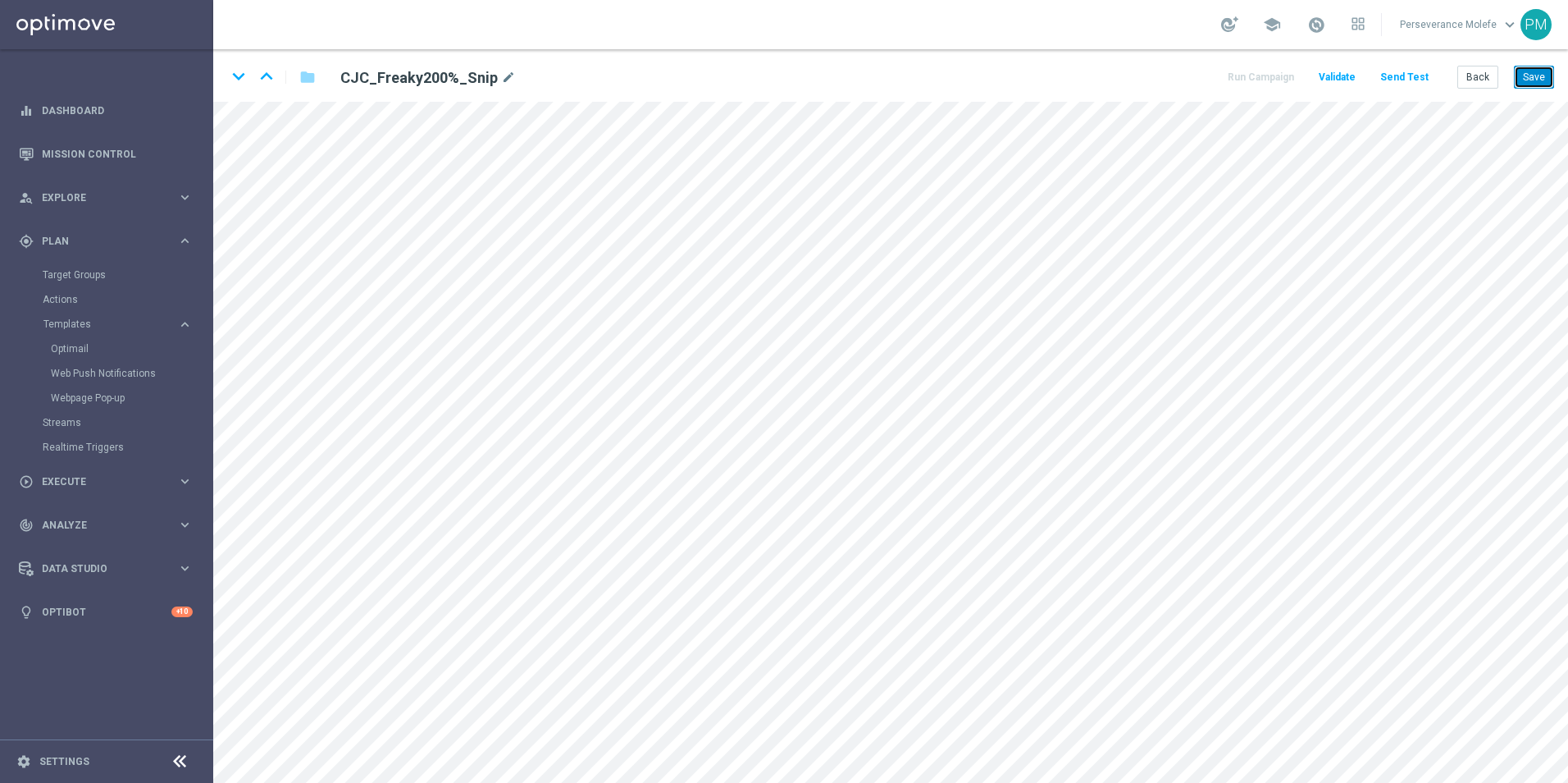
click at [1522, 76] on button "Save" at bounding box center [1534, 76] width 40 height 23
click at [1472, 69] on button "Back" at bounding box center [1478, 76] width 41 height 23
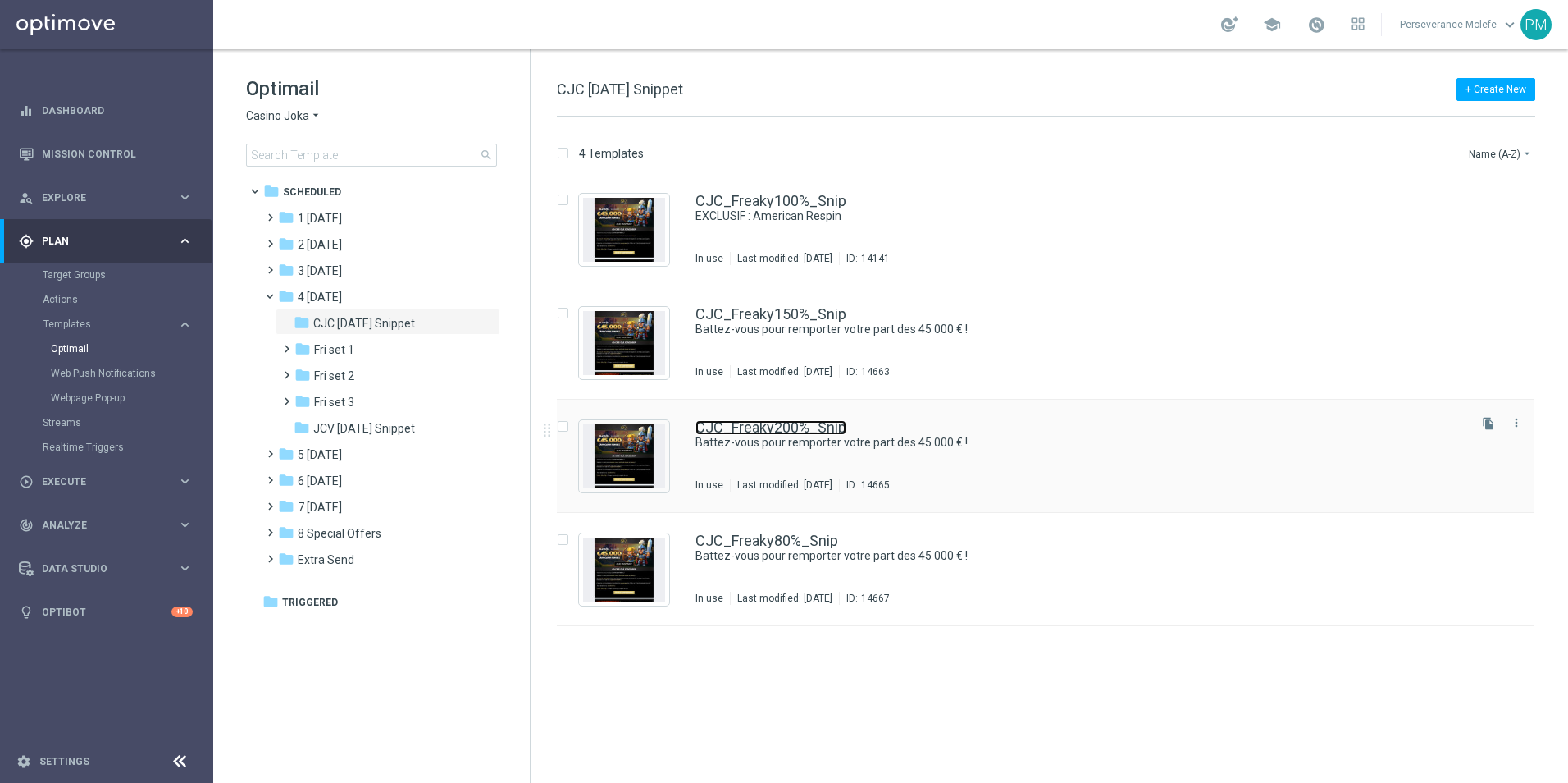
click at [782, 429] on link "CJC_Freaky200%_Snip" at bounding box center [771, 427] width 151 height 15
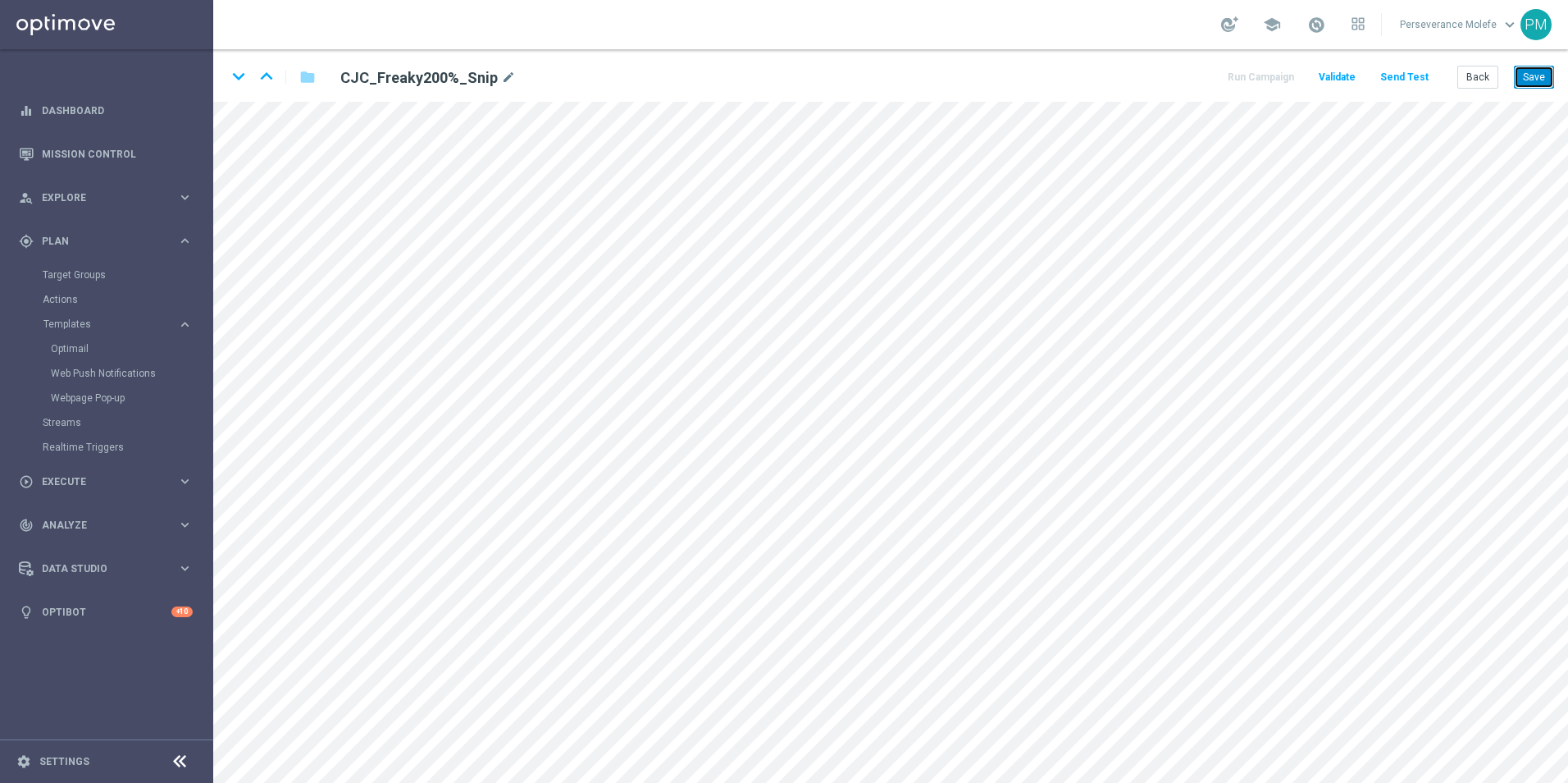
click at [1537, 74] on button "Save" at bounding box center [1534, 76] width 40 height 23
click at [1472, 84] on button "Back" at bounding box center [1478, 76] width 41 height 23
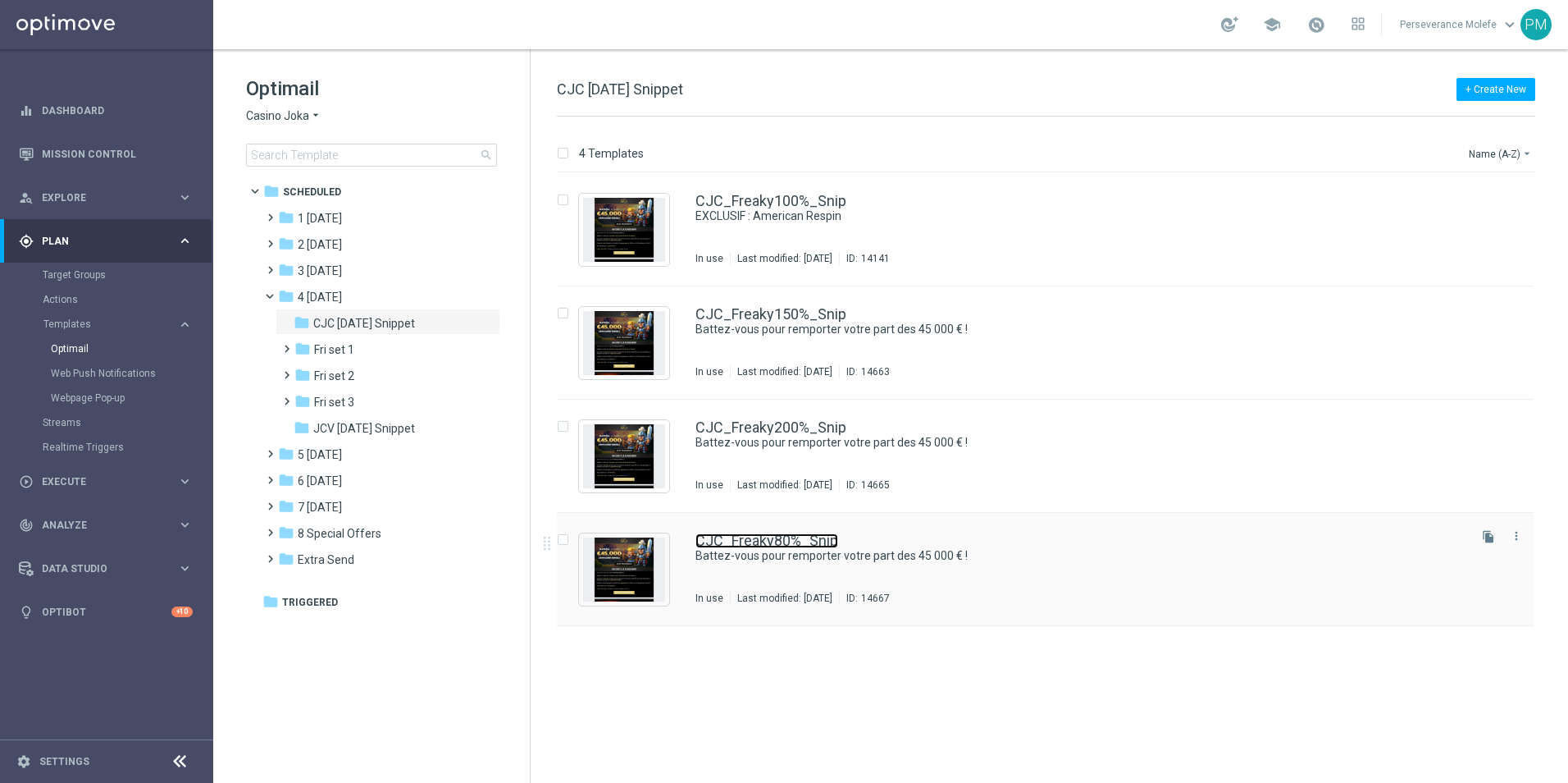
click at [775, 537] on link "CJC_Freaky80%_Snip" at bounding box center [767, 540] width 143 height 15
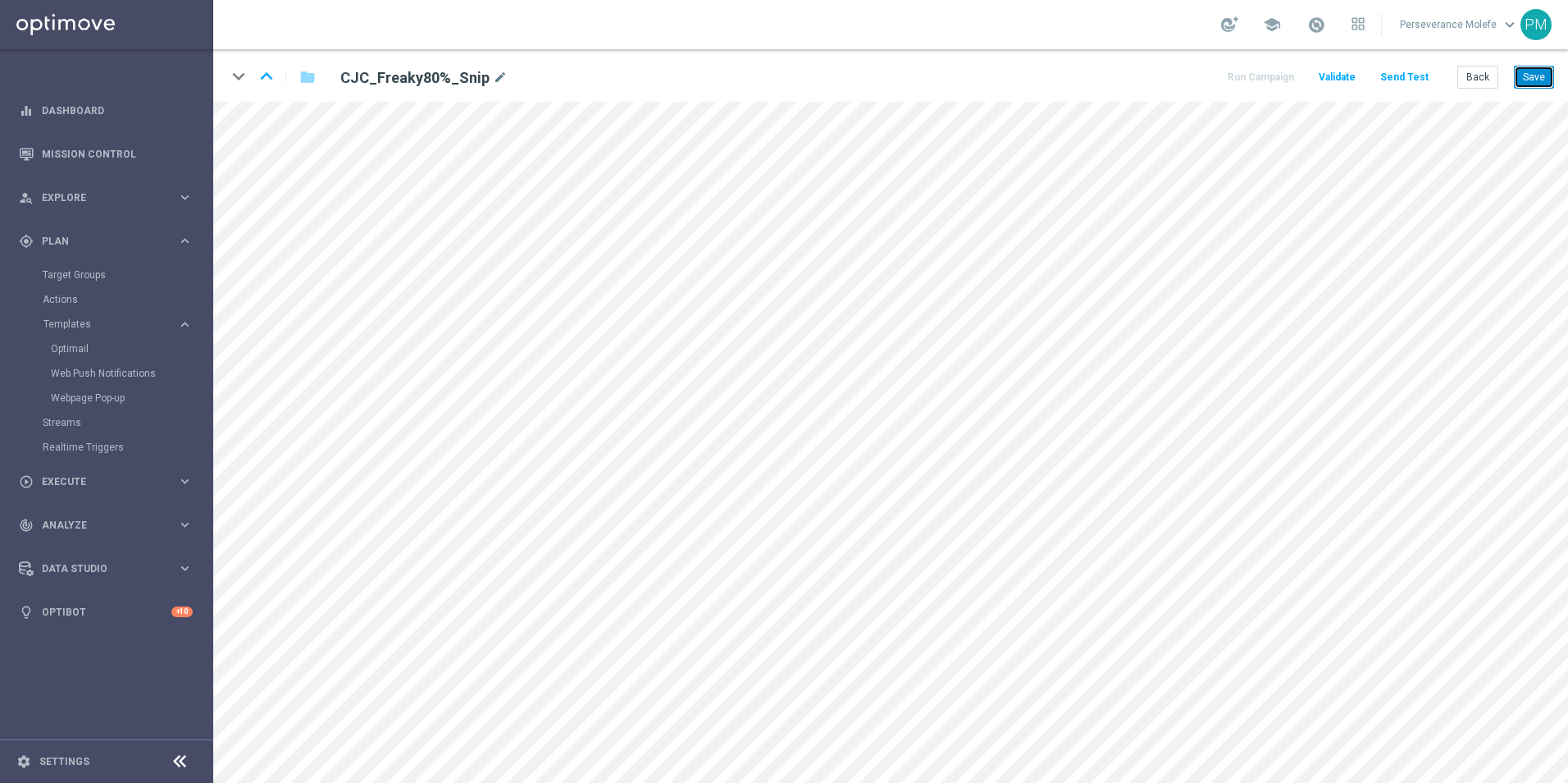
click at [1533, 75] on button "Save" at bounding box center [1534, 76] width 40 height 23
click at [1464, 75] on button "Back" at bounding box center [1478, 76] width 41 height 23
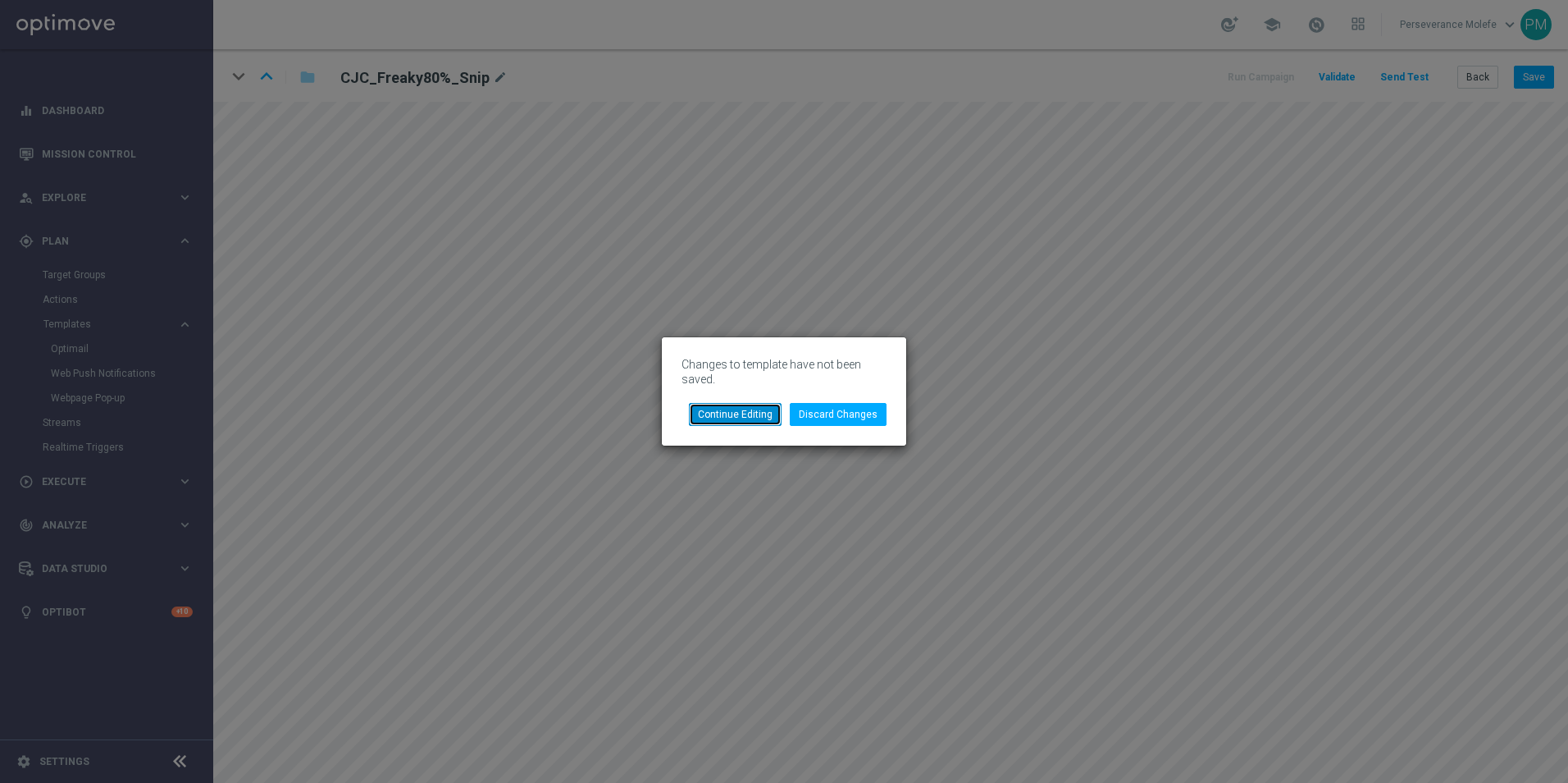
click at [726, 403] on button "Continue Editing" at bounding box center [735, 414] width 93 height 23
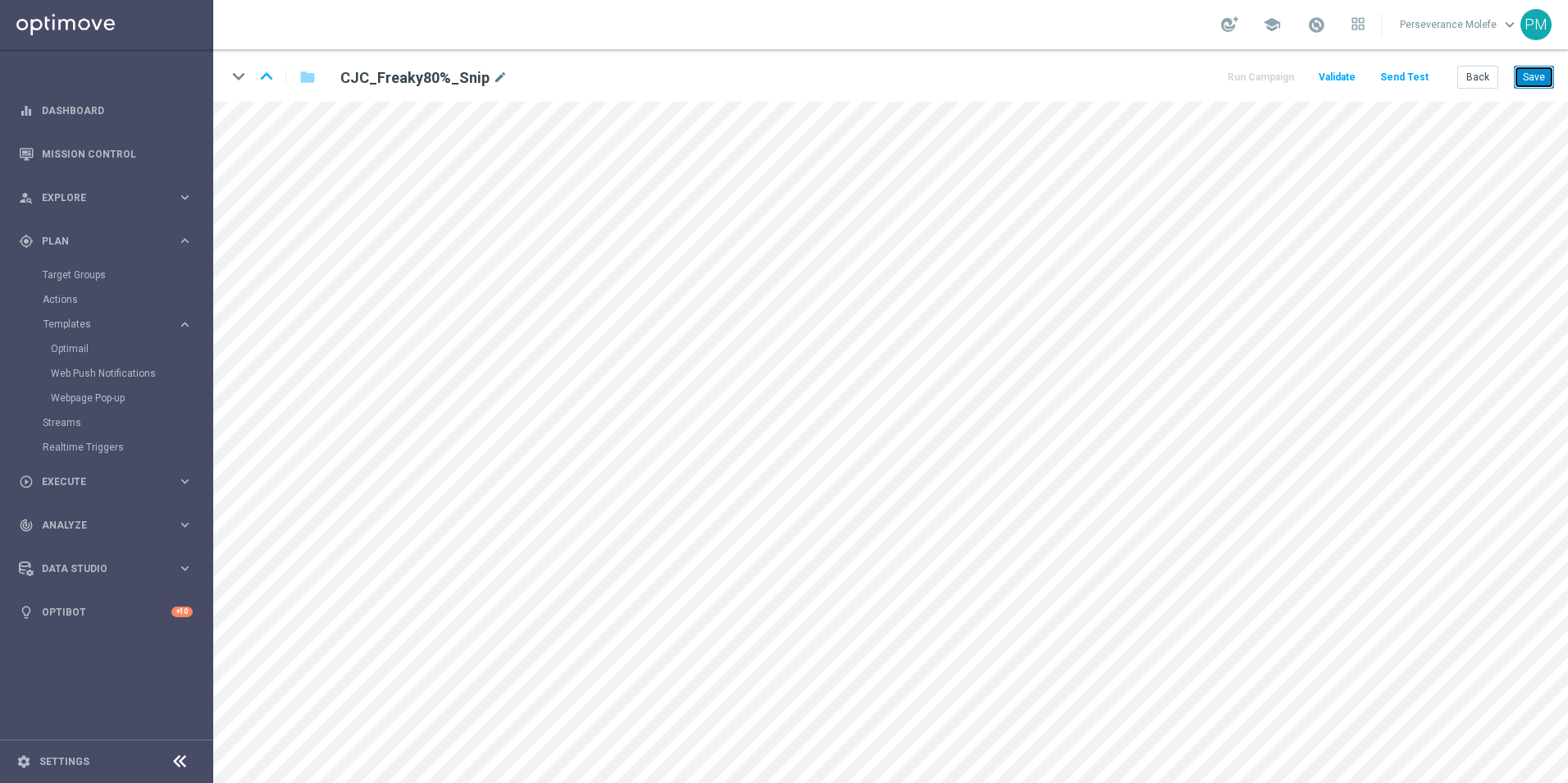
click at [1539, 89] on button "Save" at bounding box center [1534, 76] width 40 height 23
click at [1477, 72] on button "Back" at bounding box center [1478, 76] width 41 height 23
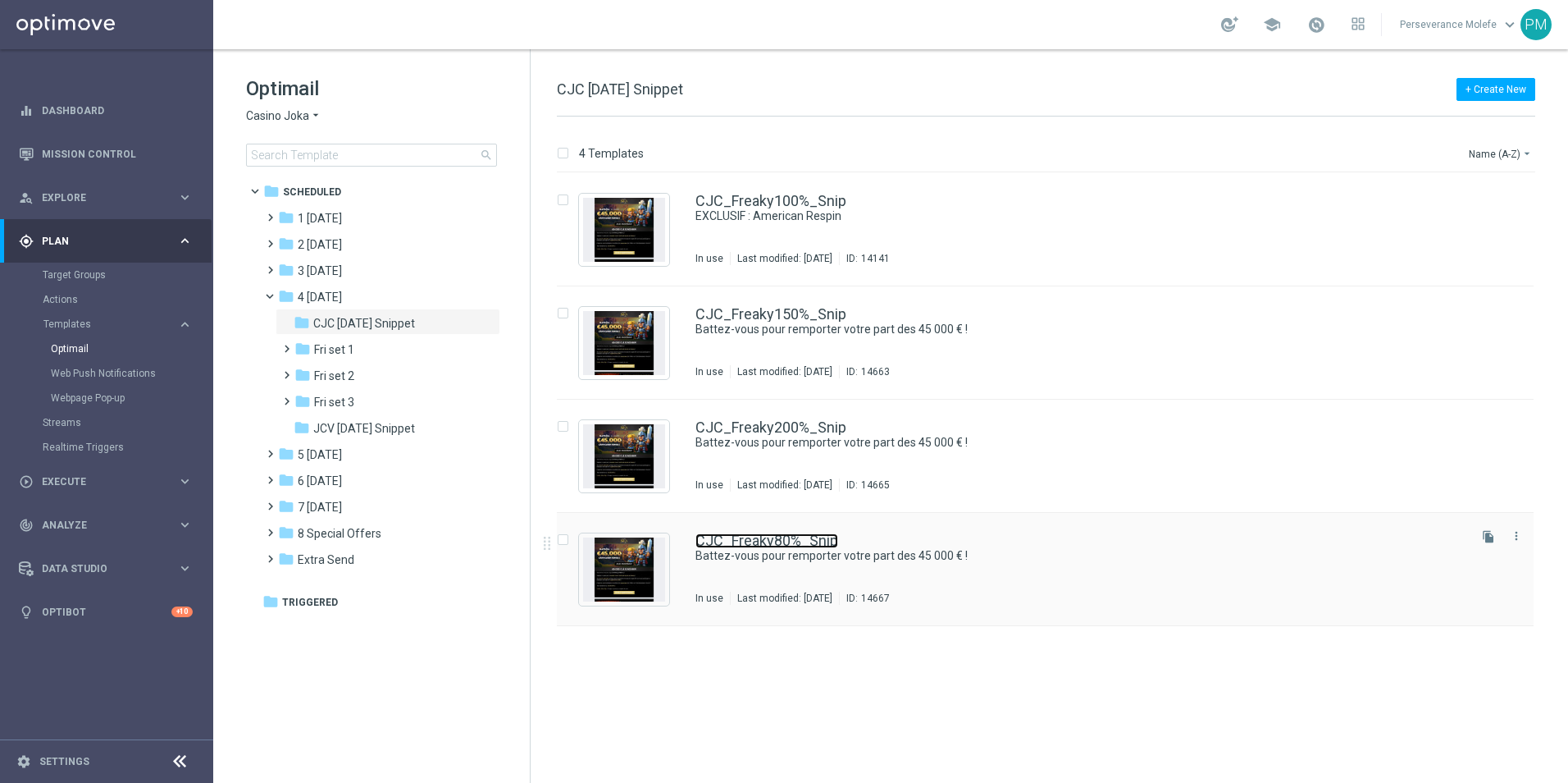
click at [777, 536] on link "CJC_Freaky80%_Snip" at bounding box center [767, 540] width 143 height 15
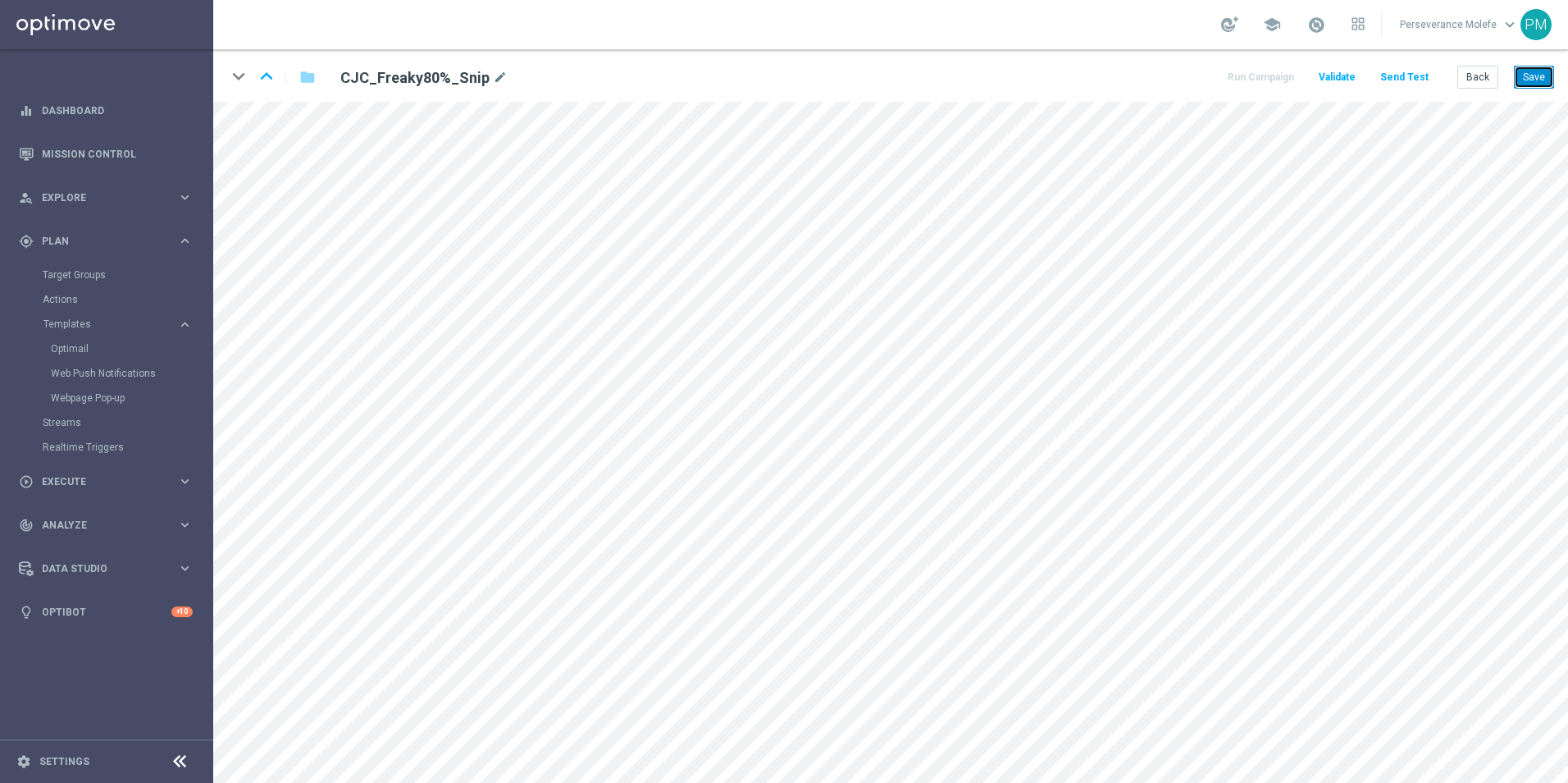
click at [1539, 73] on button "Save" at bounding box center [1534, 76] width 40 height 23
click at [1488, 82] on button "Back" at bounding box center [1478, 76] width 41 height 23
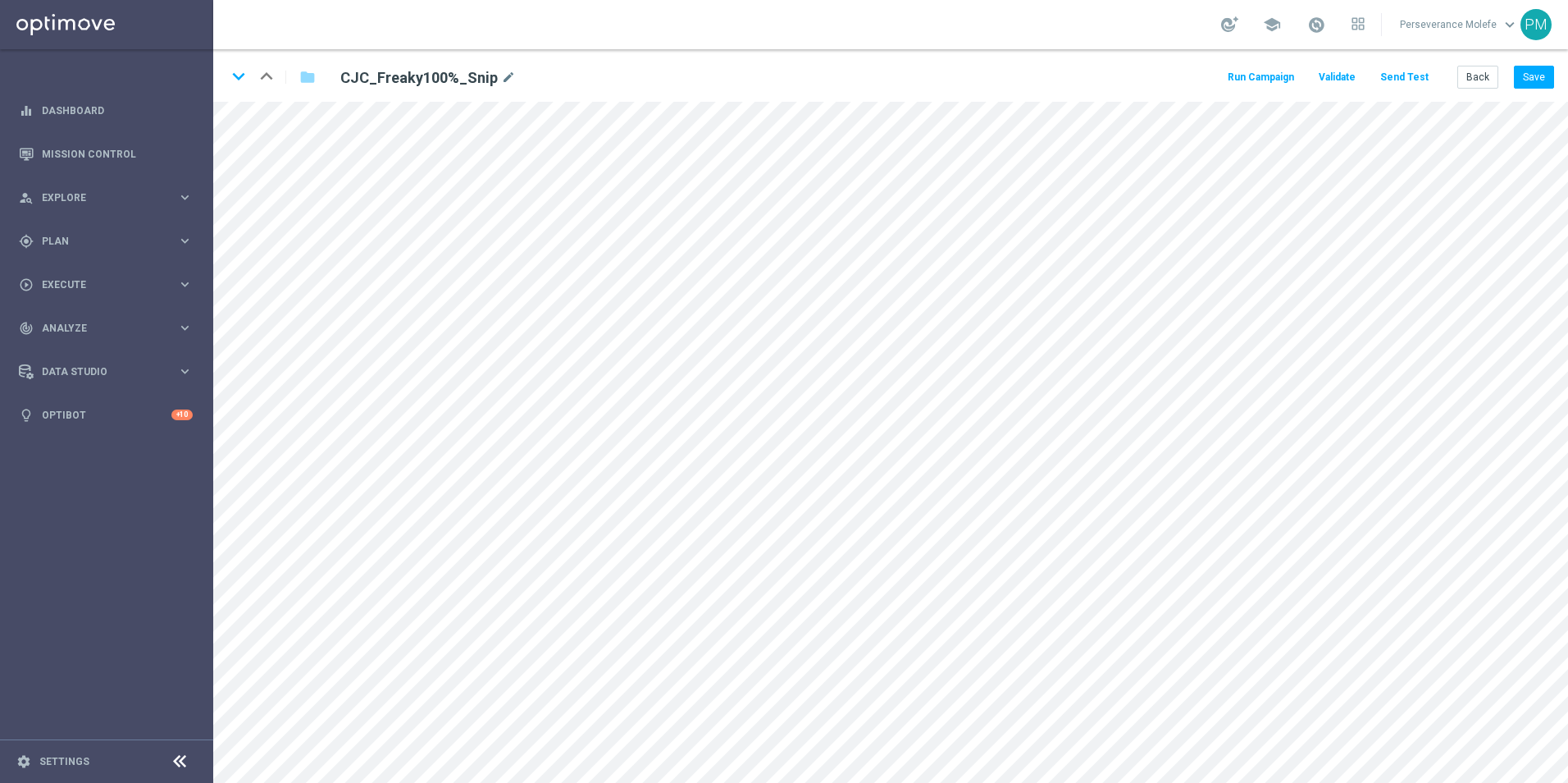
click at [1481, 90] on div "keyboard_arrow_down keyboard_arrow_up folder CJC_Freaky100%_Snip mode_edit Run …" at bounding box center [890, 75] width 1355 height 53
click at [1480, 79] on button "Back" at bounding box center [1478, 76] width 41 height 23
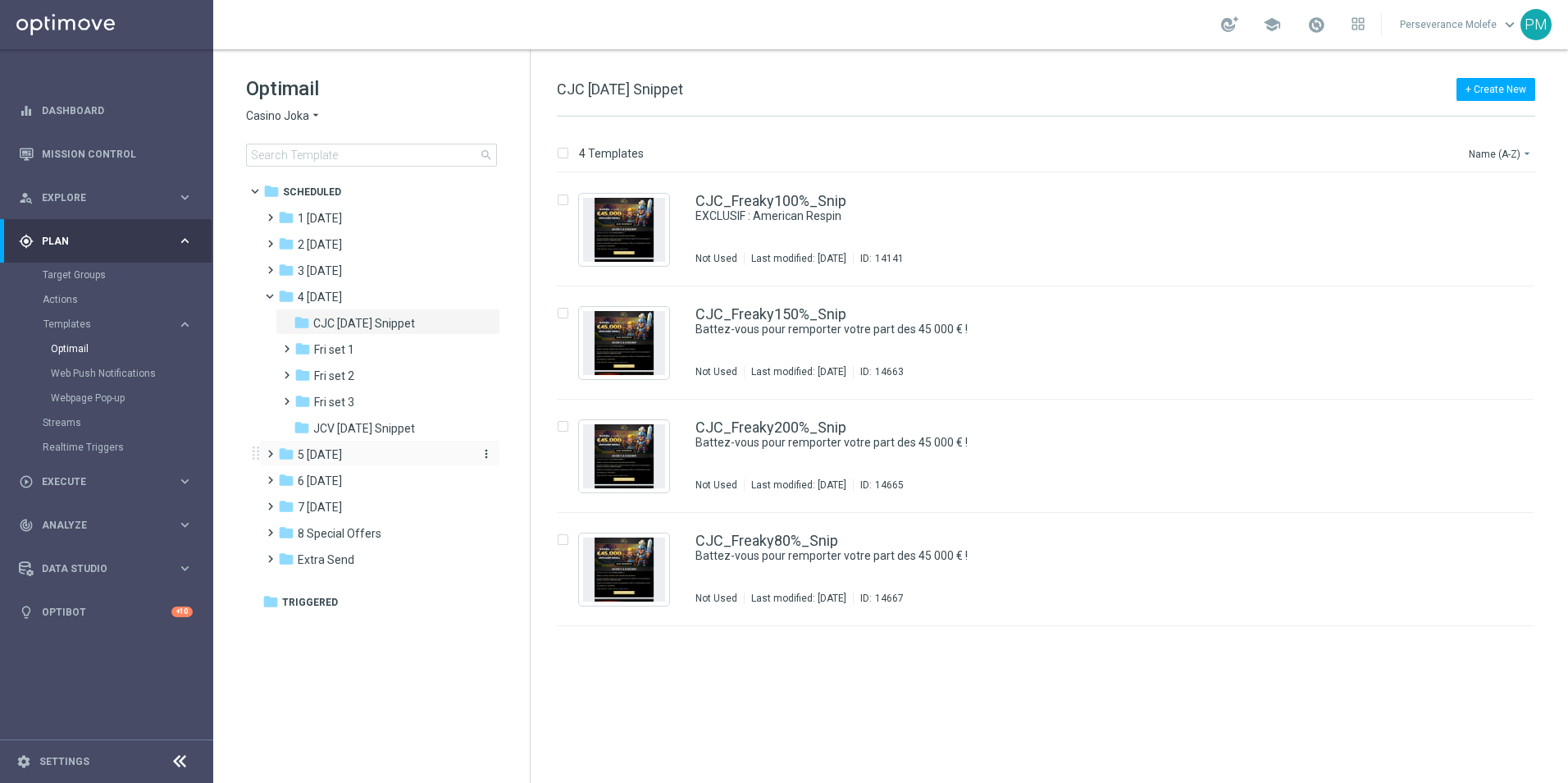
click at [358, 460] on div "folder 5 [DATE]" at bounding box center [372, 454] width 189 height 19
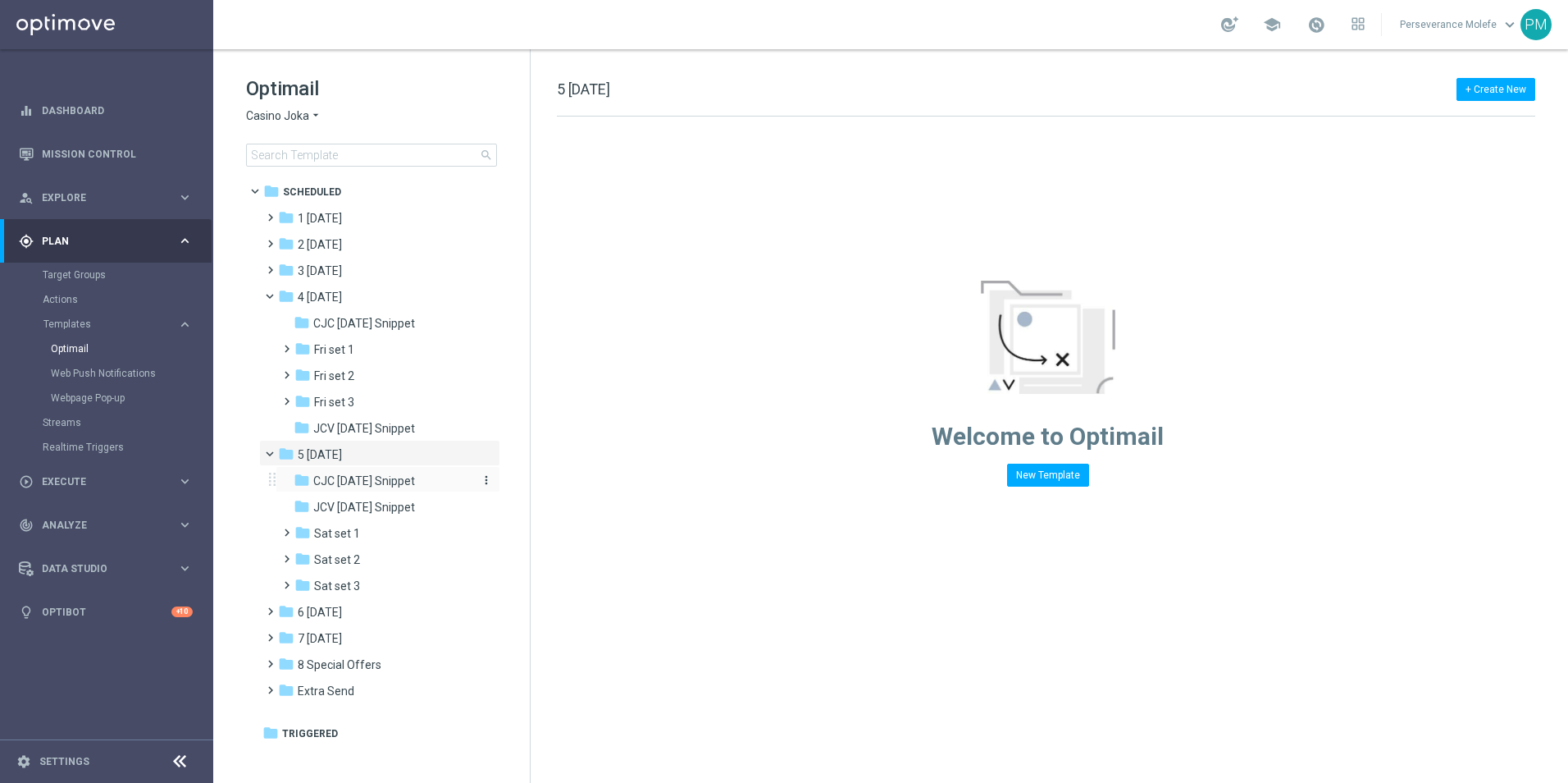
click at [361, 481] on span "CJC [DATE] Snippet" at bounding box center [364, 481] width 102 height 15
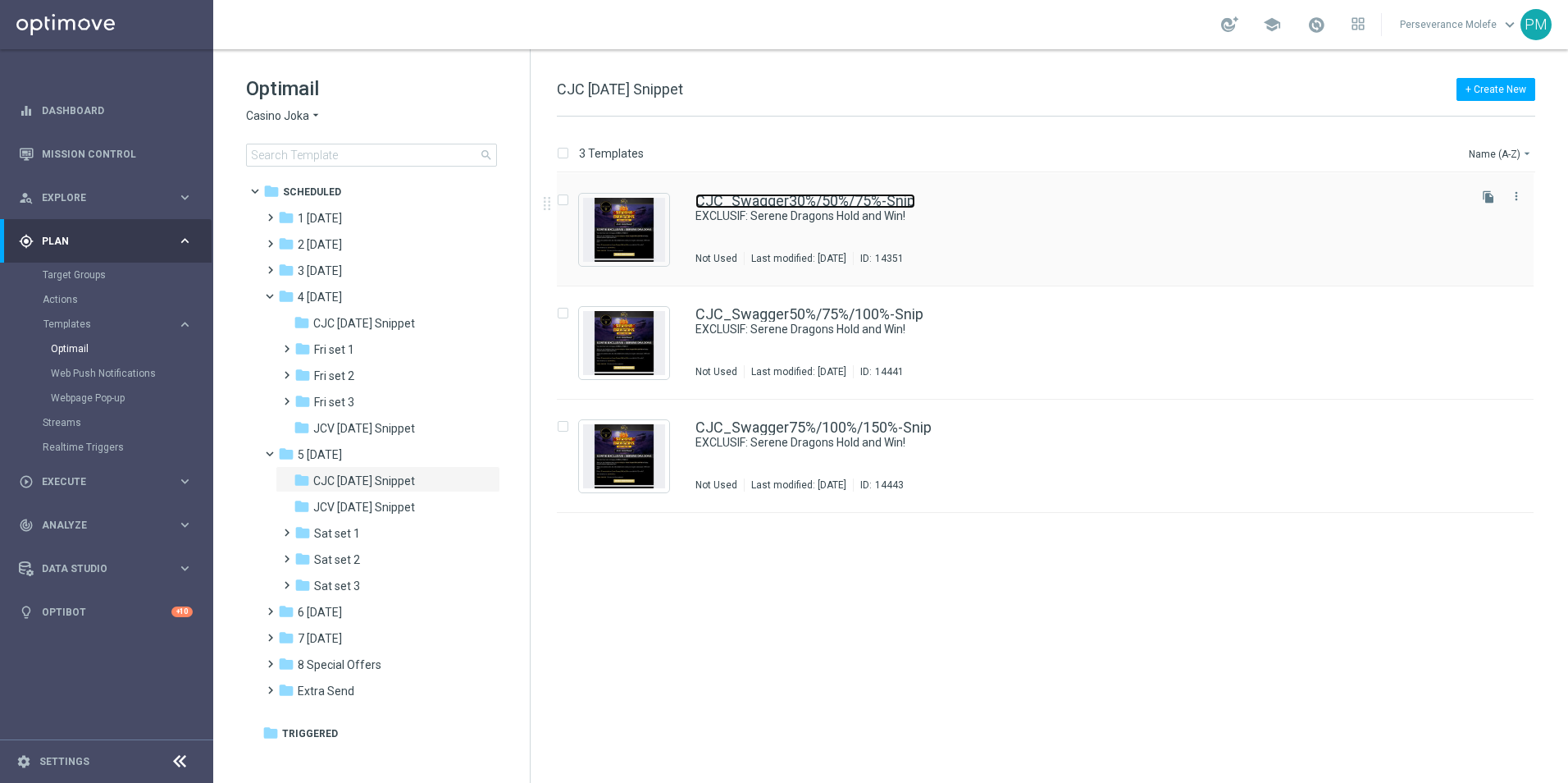
click at [765, 201] on link "CJC_Swagger30%/50%/75%-Snip" at bounding box center [805, 201] width 220 height 15
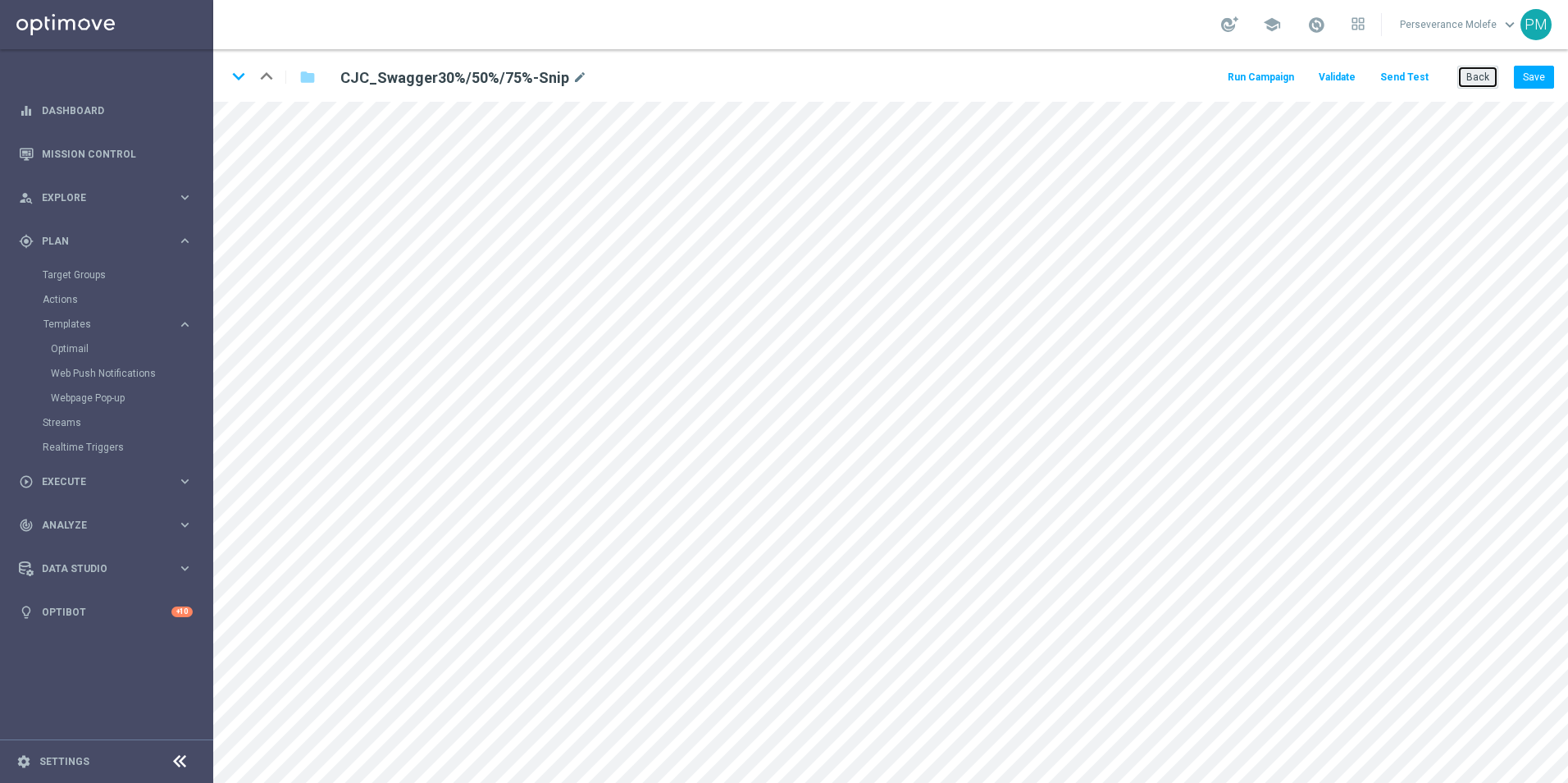
click at [1492, 82] on button "Back" at bounding box center [1478, 76] width 41 height 23
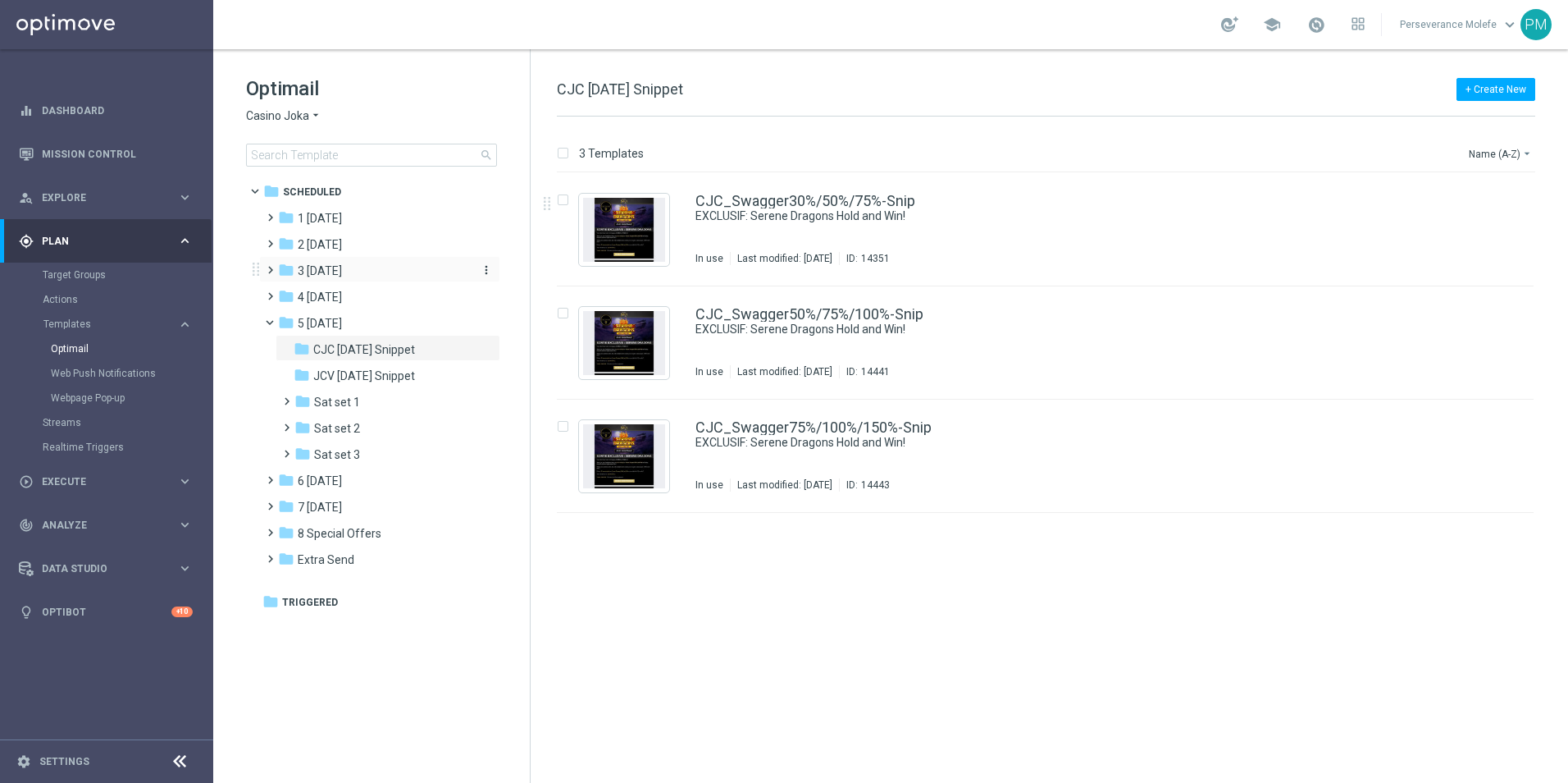
click at [342, 277] on span "3 [DATE]" at bounding box center [319, 270] width 44 height 15
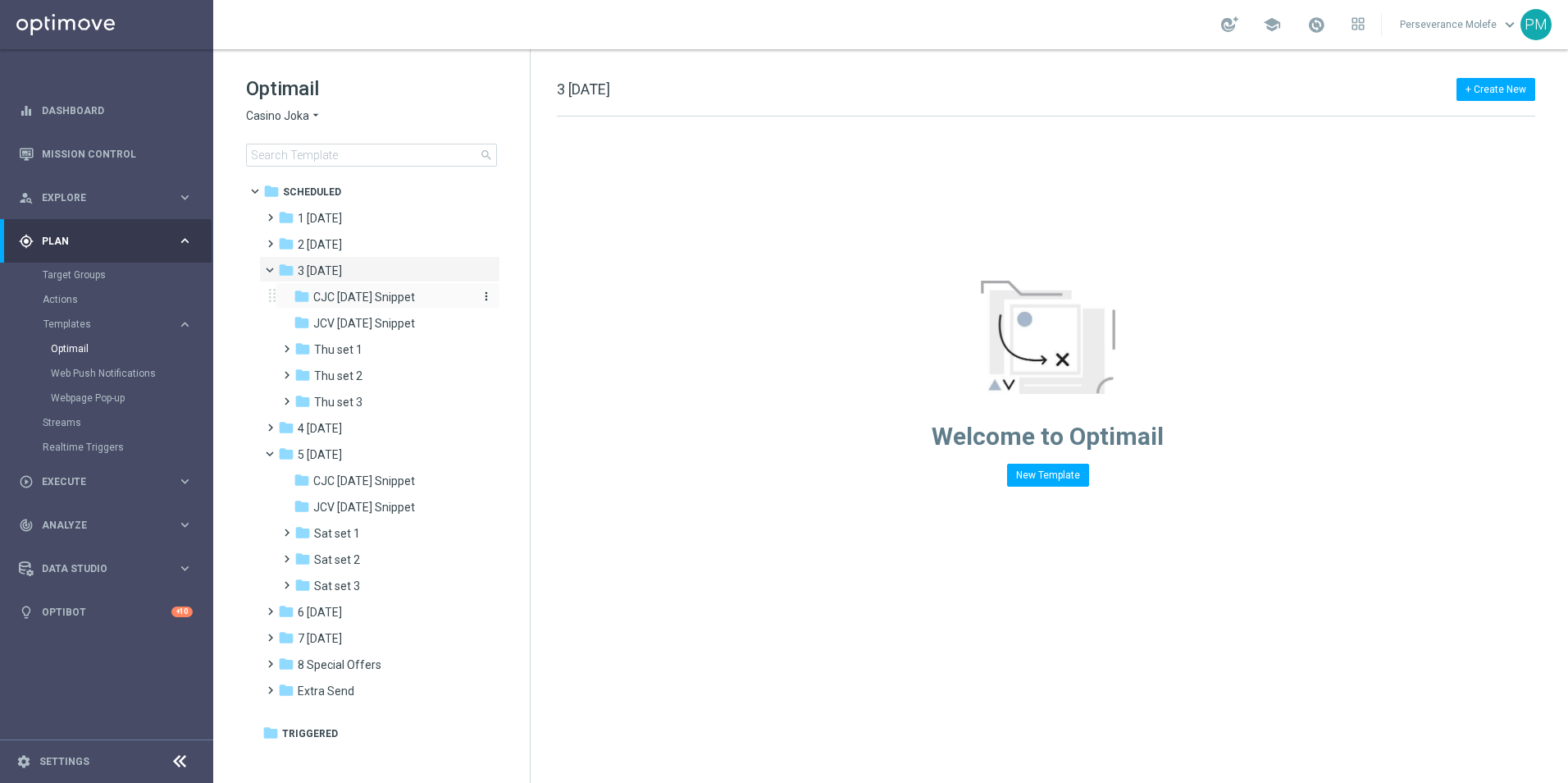
click at [382, 299] on span "CJC Thursday Snippet" at bounding box center [364, 297] width 102 height 15
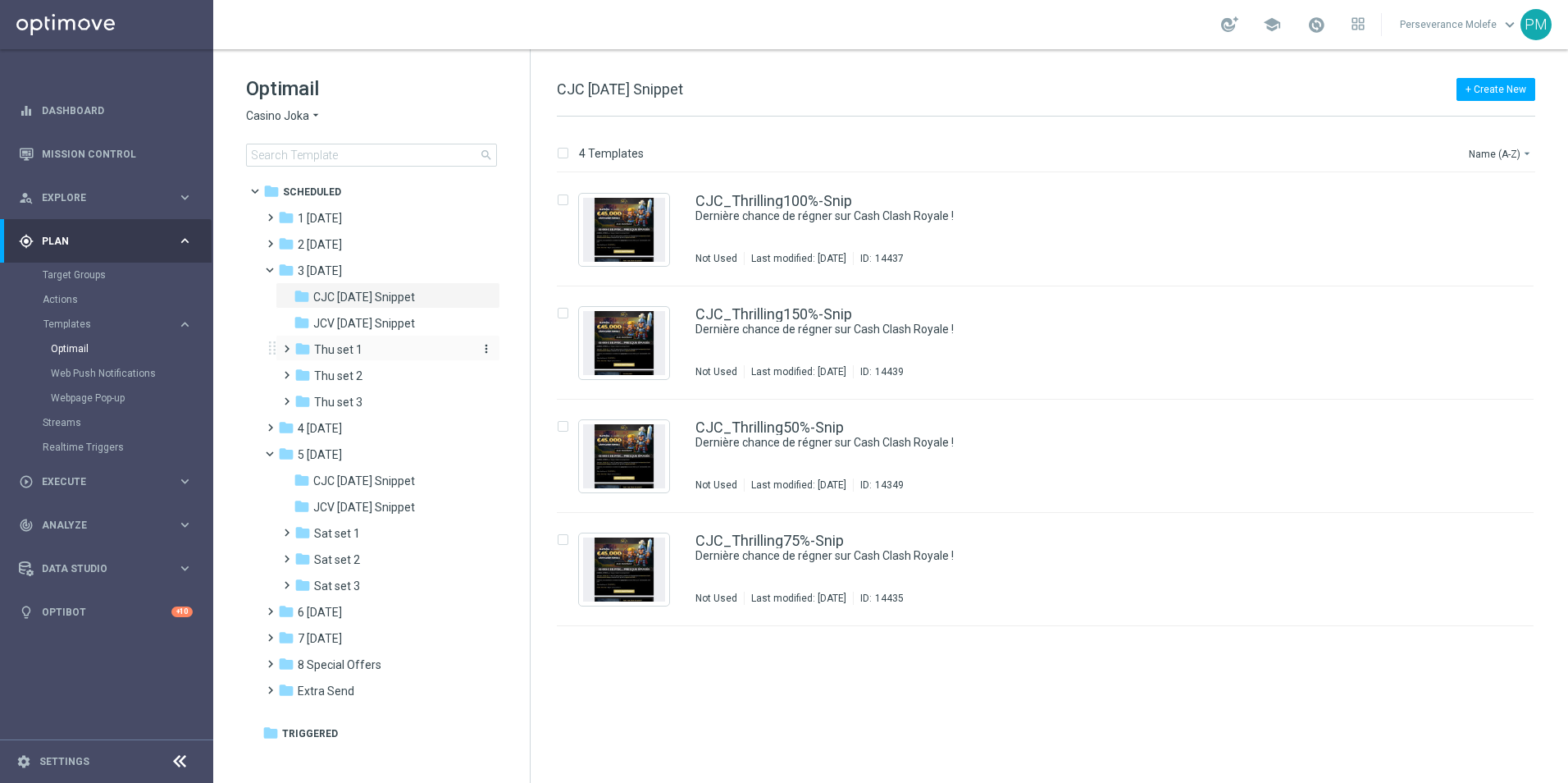
click at [385, 350] on div "folder Thu set 1" at bounding box center [381, 349] width 175 height 19
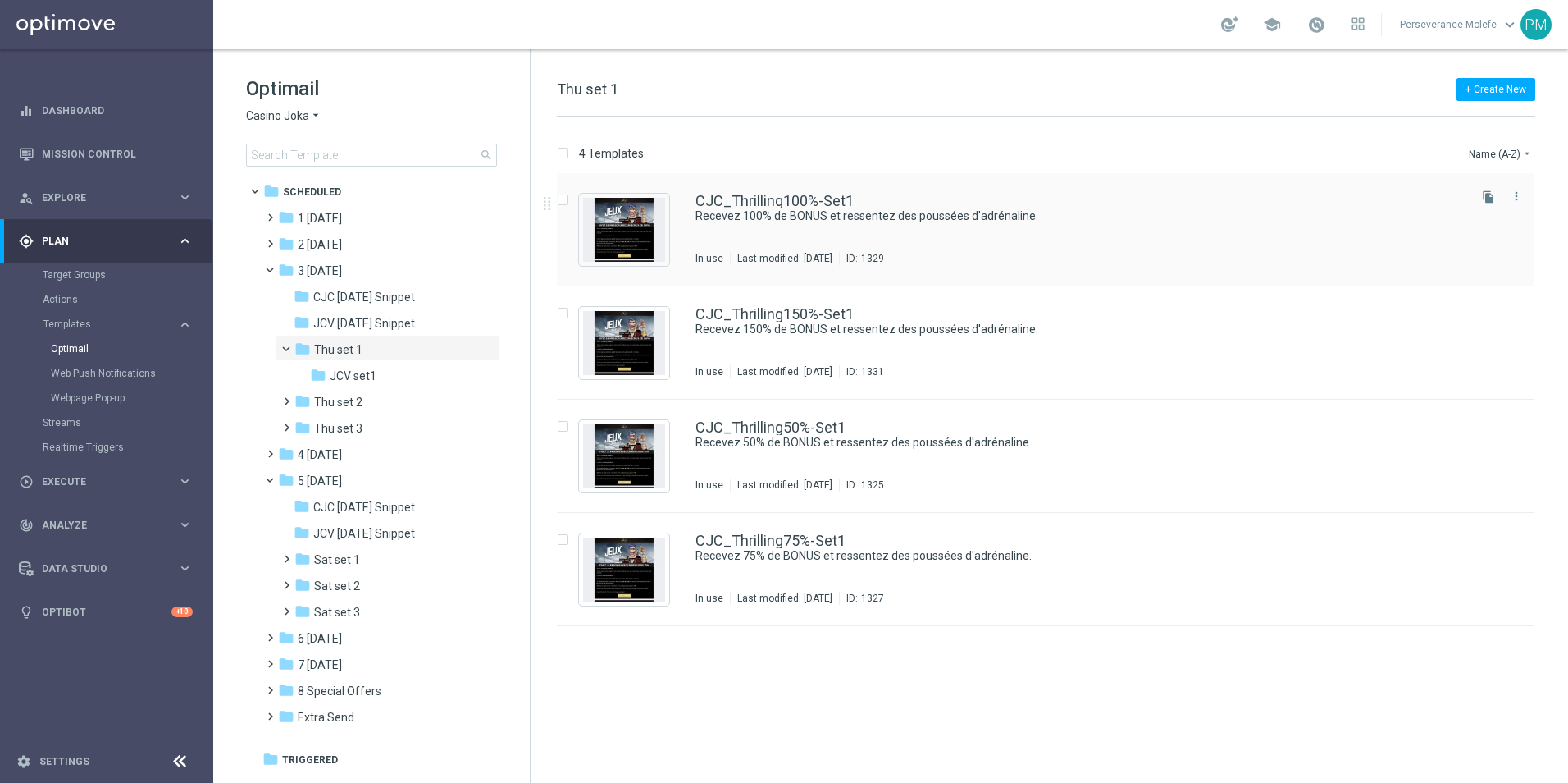
click at [784, 191] on div "CJC_Thrilling100%-Set1 Recevez 100% de BONUS et ressentez des poussées d'adréna…" at bounding box center [1045, 230] width 977 height 114
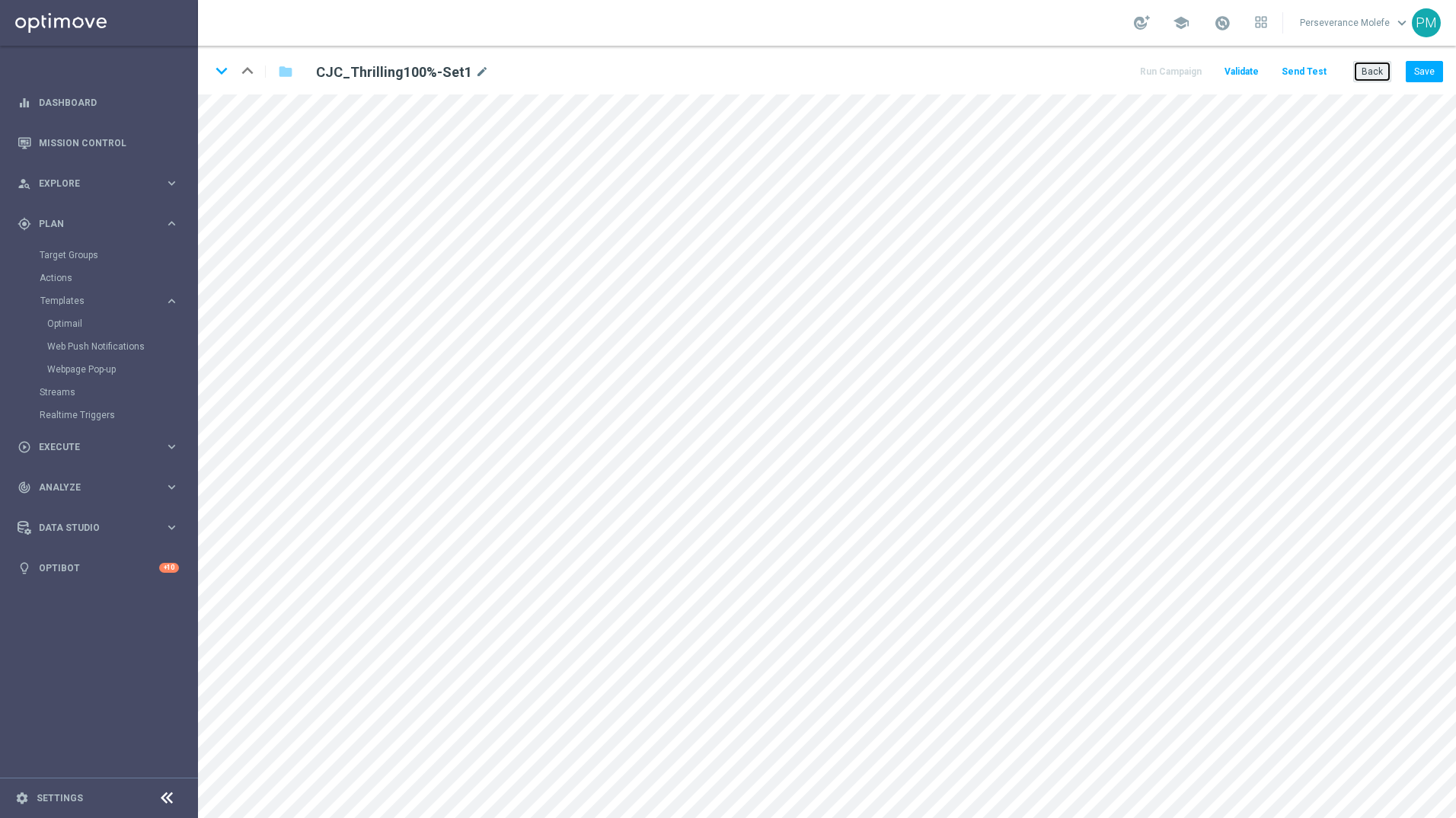
click at [1362, 76] on button "Back" at bounding box center [1372, 71] width 38 height 21
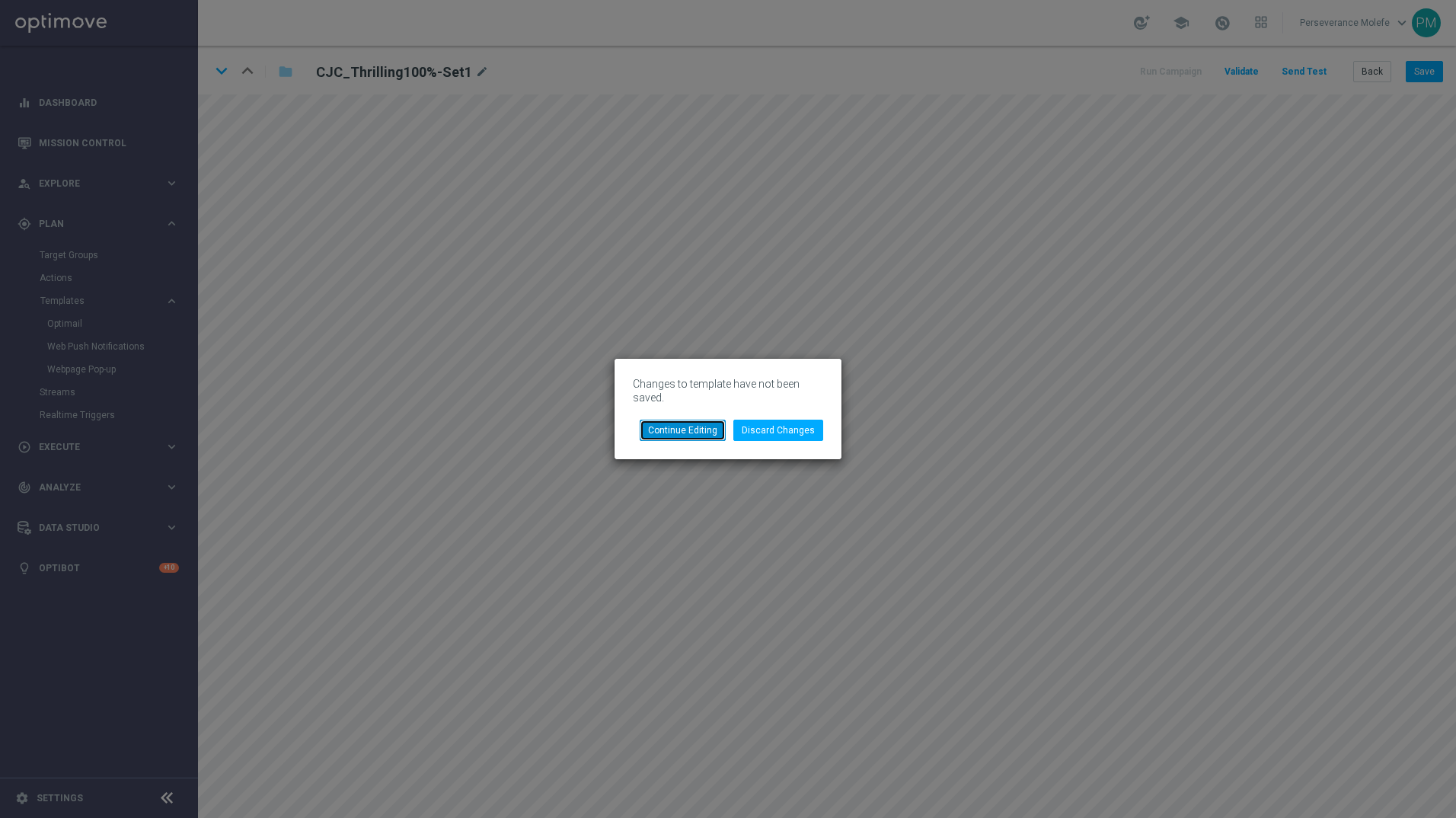
click at [698, 419] on button "Continue Editing" at bounding box center [682, 429] width 86 height 21
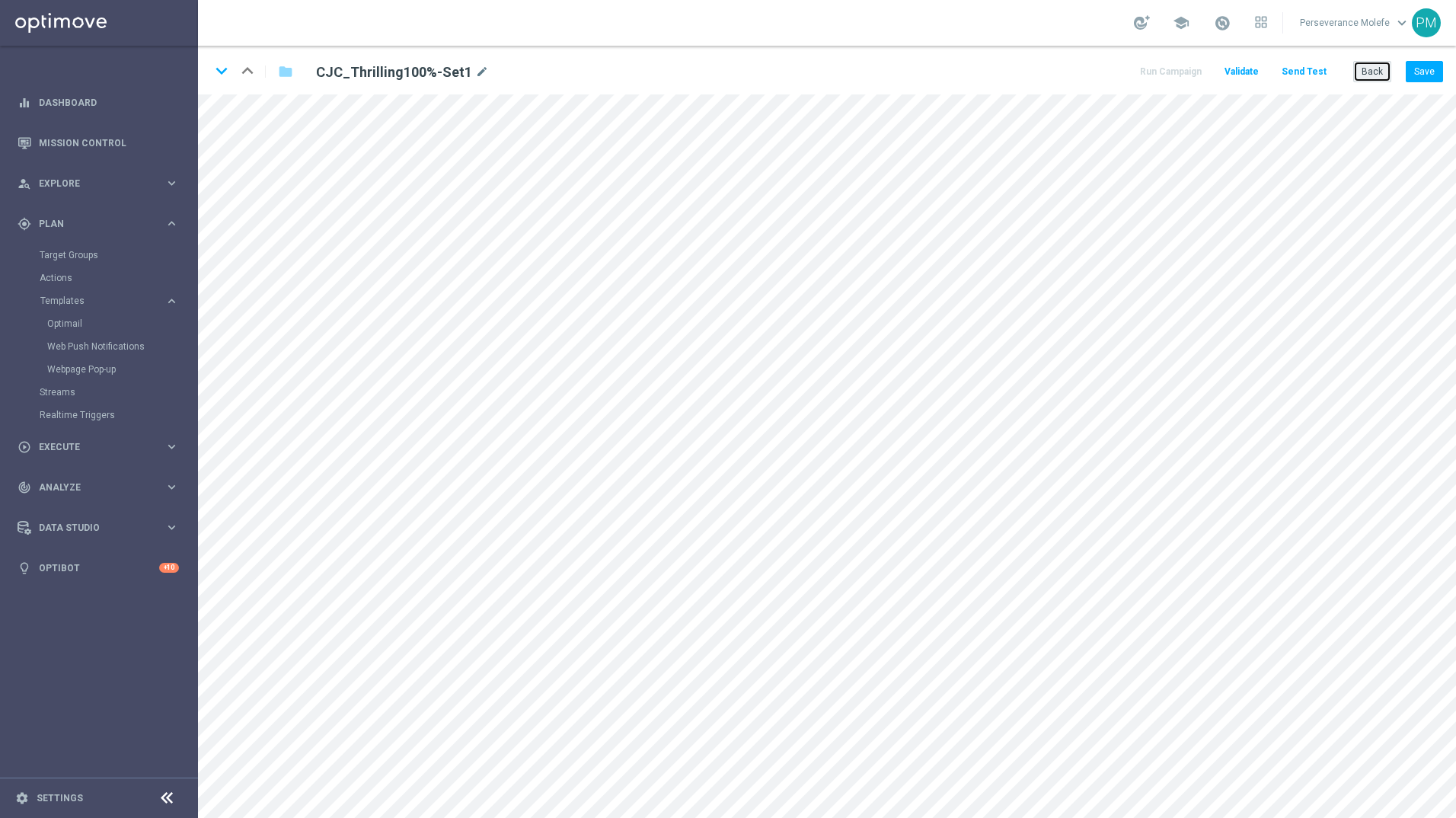
click at [1376, 72] on button "Back" at bounding box center [1372, 71] width 38 height 21
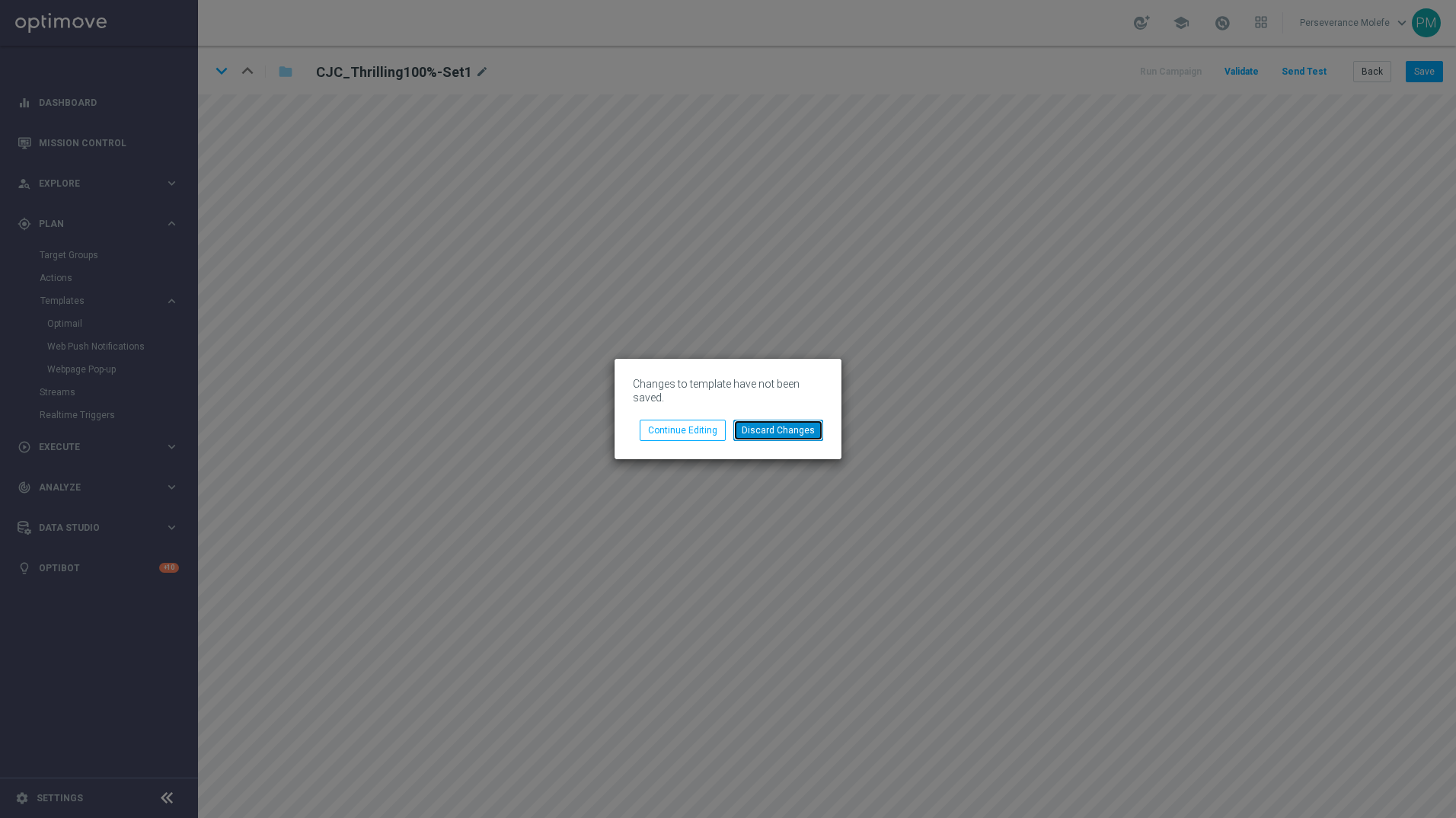
click at [785, 422] on button "Discard Changes" at bounding box center [778, 429] width 90 height 21
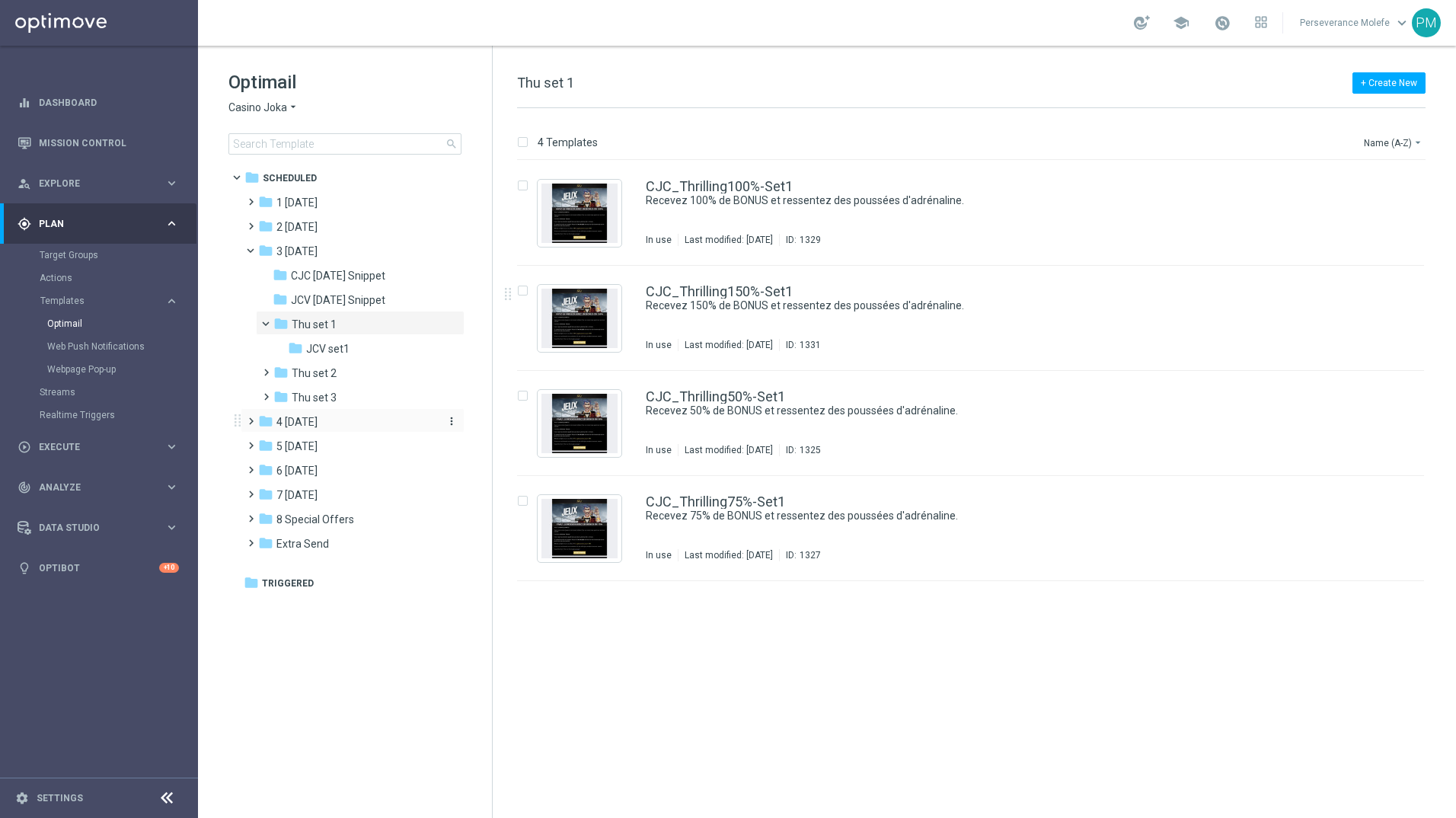
click at [322, 422] on div "folder 4 [DATE]" at bounding box center [345, 421] width 175 height 17
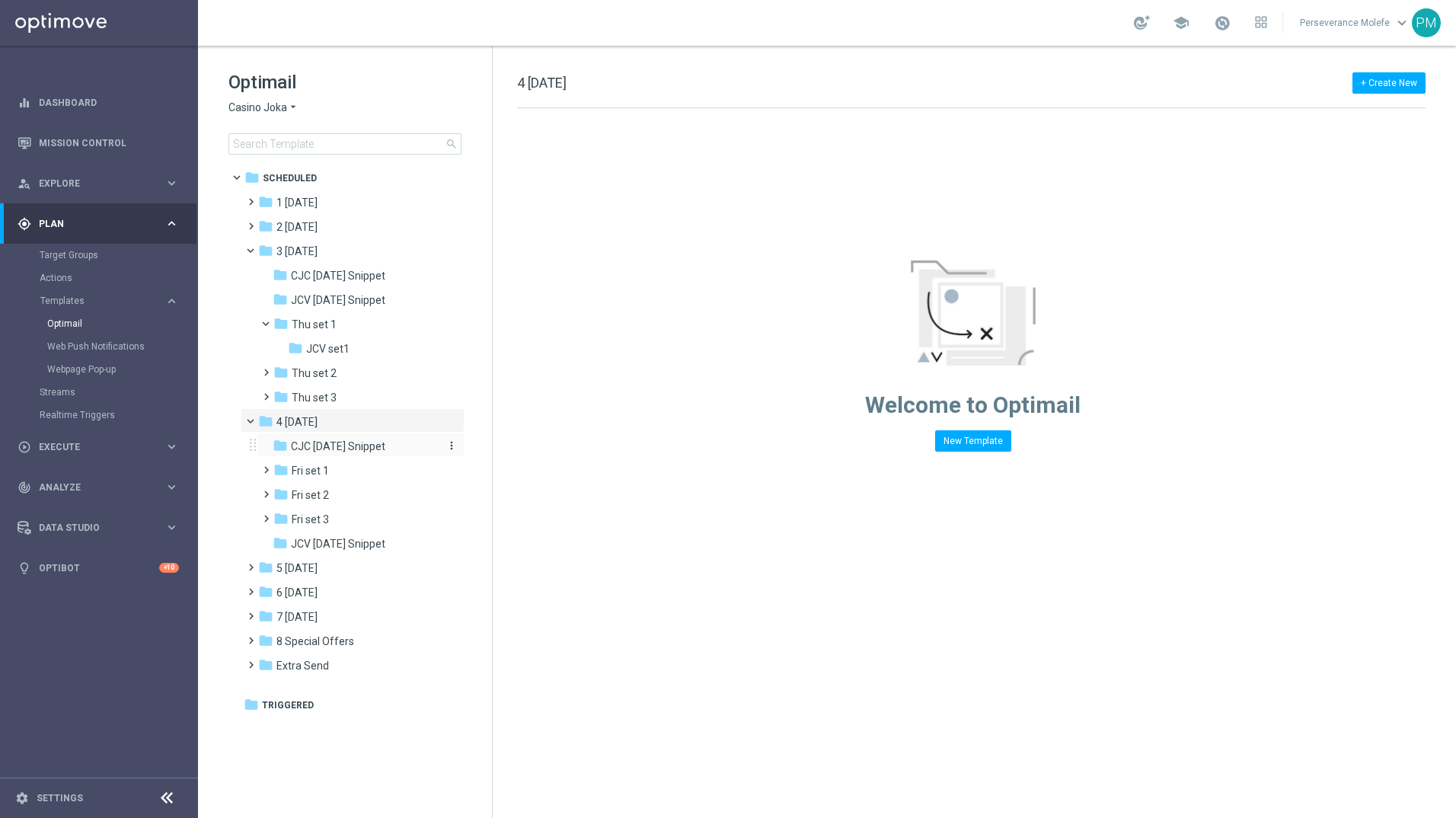
click at [329, 445] on span "CJC [DATE] Snippet" at bounding box center [338, 446] width 94 height 14
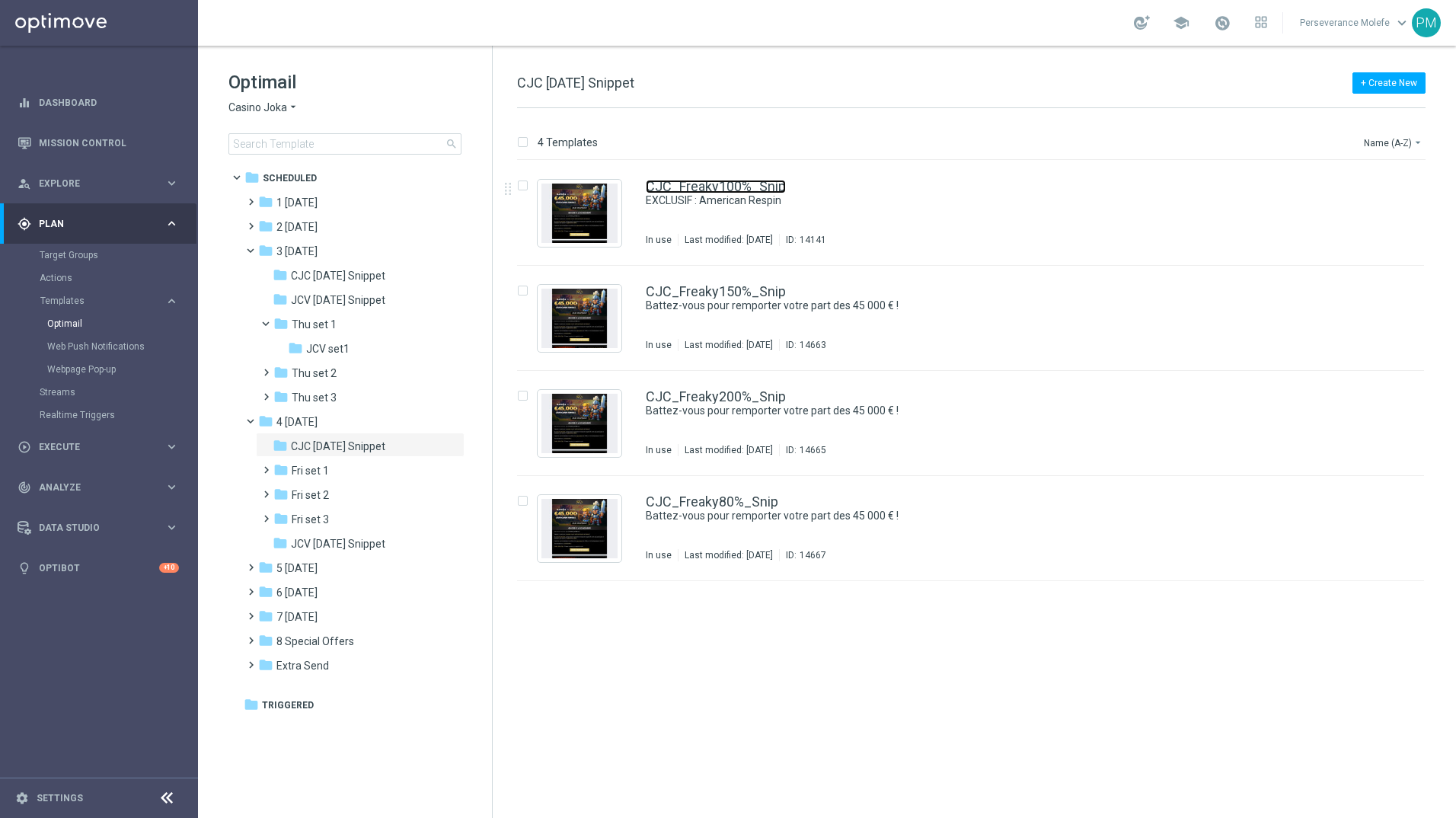
click at [731, 190] on link "CJC_Freaky100%_Snip" at bounding box center [716, 186] width 140 height 14
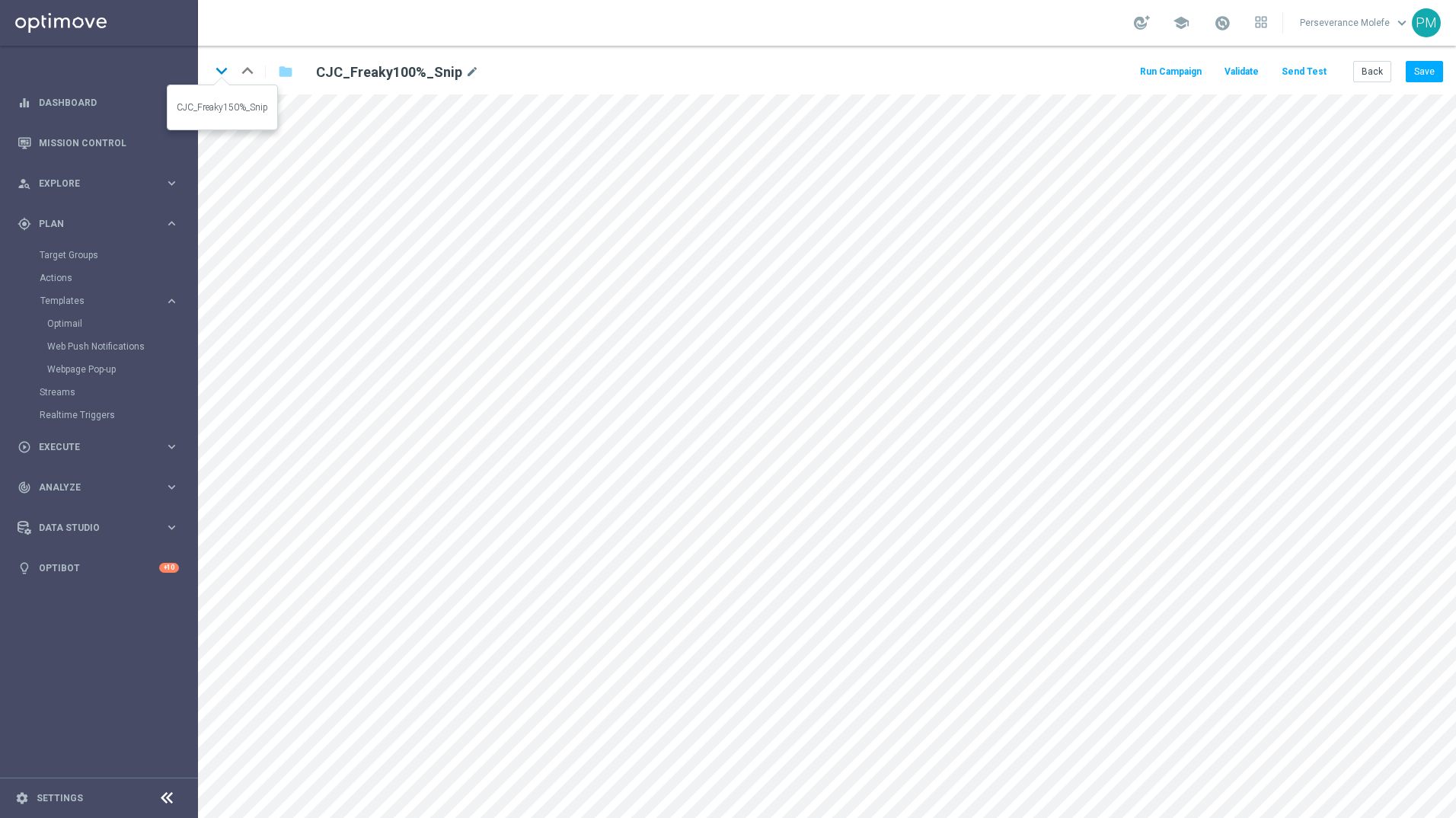
click at [223, 72] on icon "keyboard_arrow_down" at bounding box center [221, 70] width 23 height 23
click at [1421, 68] on button "Save" at bounding box center [1424, 71] width 37 height 21
click at [223, 74] on icon "keyboard_arrow_down" at bounding box center [221, 70] width 23 height 23
click at [249, 74] on icon "keyboard_arrow_up" at bounding box center [247, 70] width 23 height 23
click at [220, 78] on icon "keyboard_arrow_down" at bounding box center [221, 70] width 23 height 23
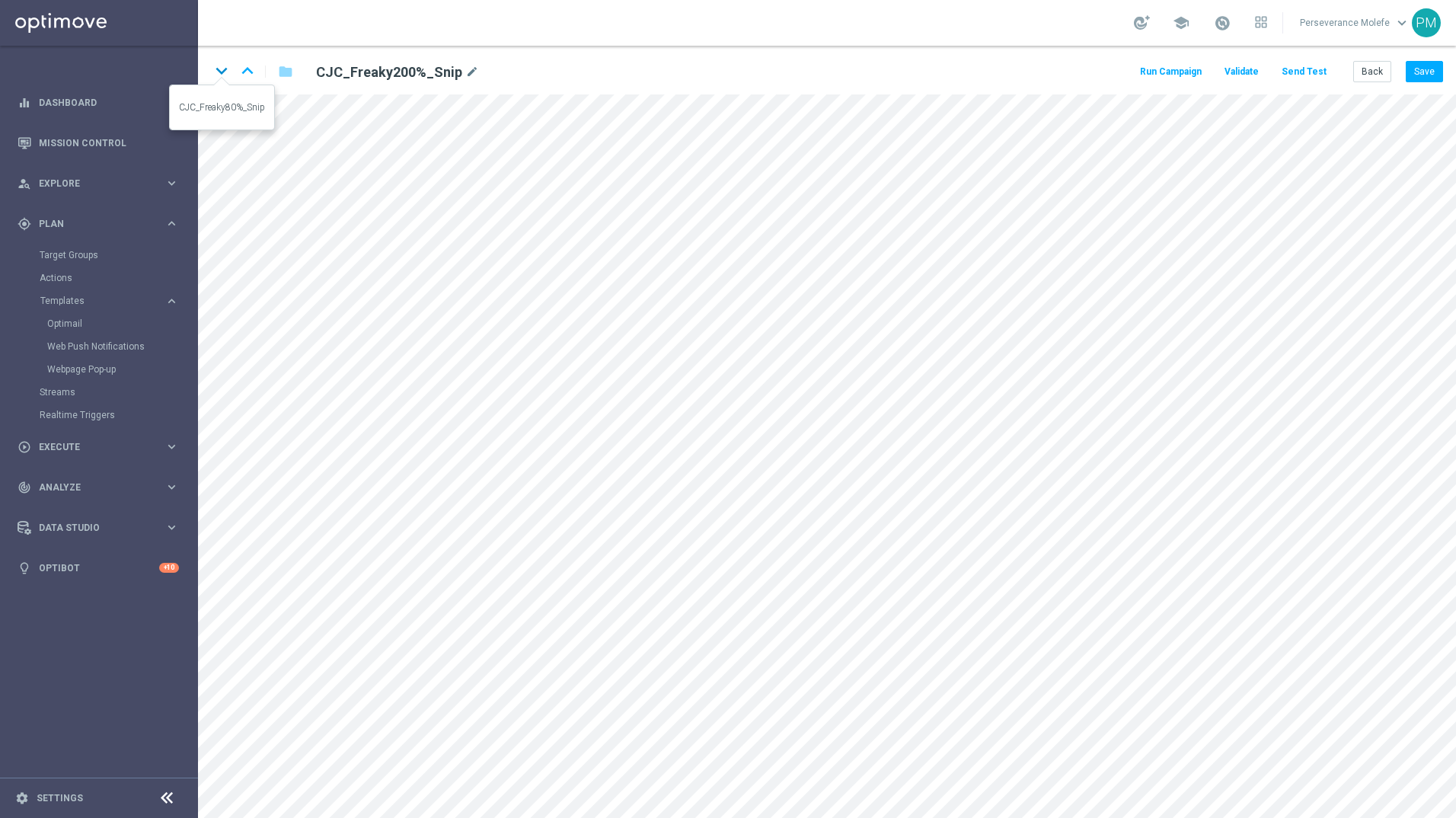
click at [229, 79] on icon "keyboard_arrow_down" at bounding box center [221, 70] width 23 height 23
click at [1380, 68] on button "Back" at bounding box center [1372, 71] width 38 height 21
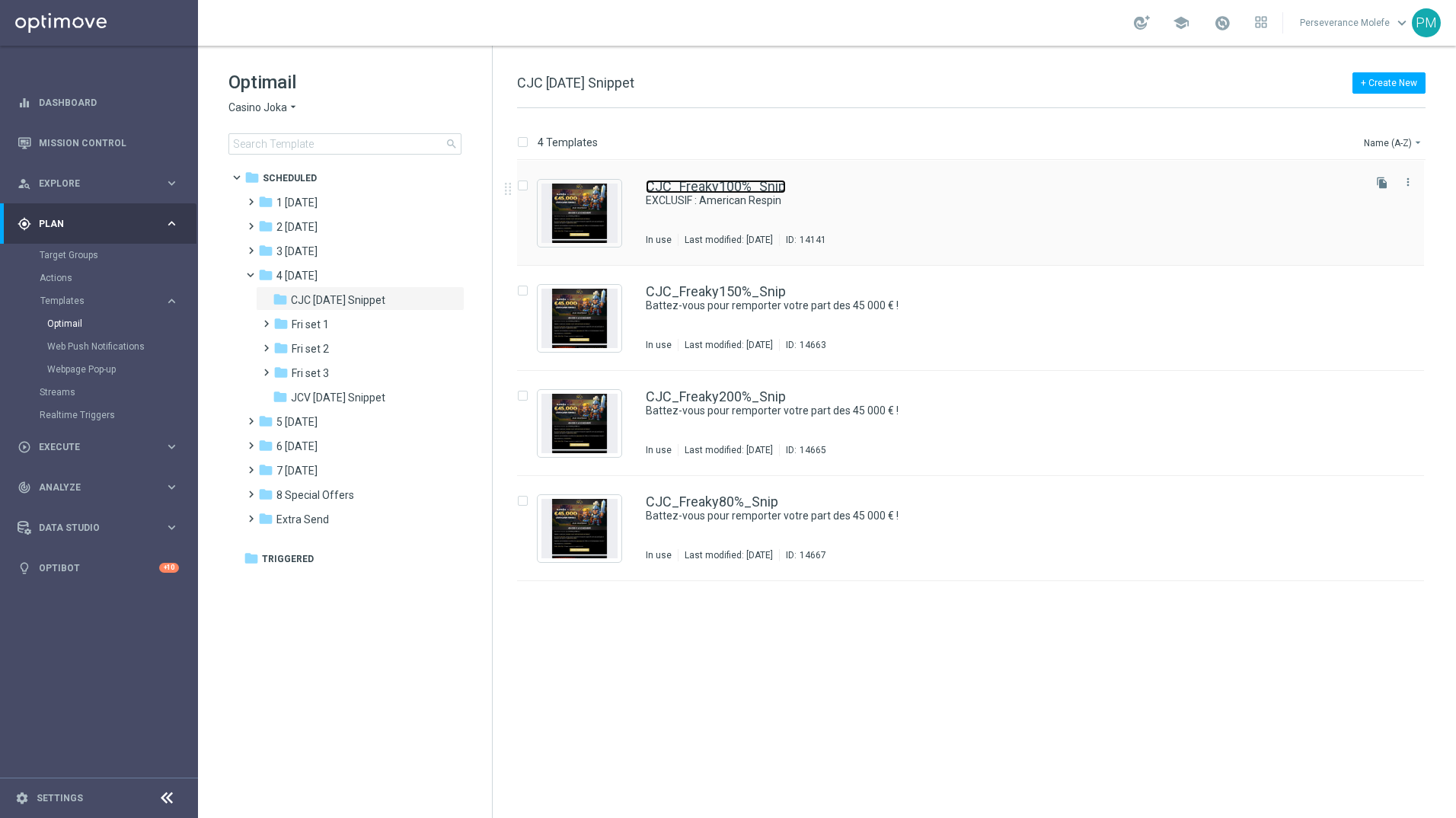
click at [712, 192] on link "CJC_Freaky100%_Snip" at bounding box center [716, 186] width 140 height 14
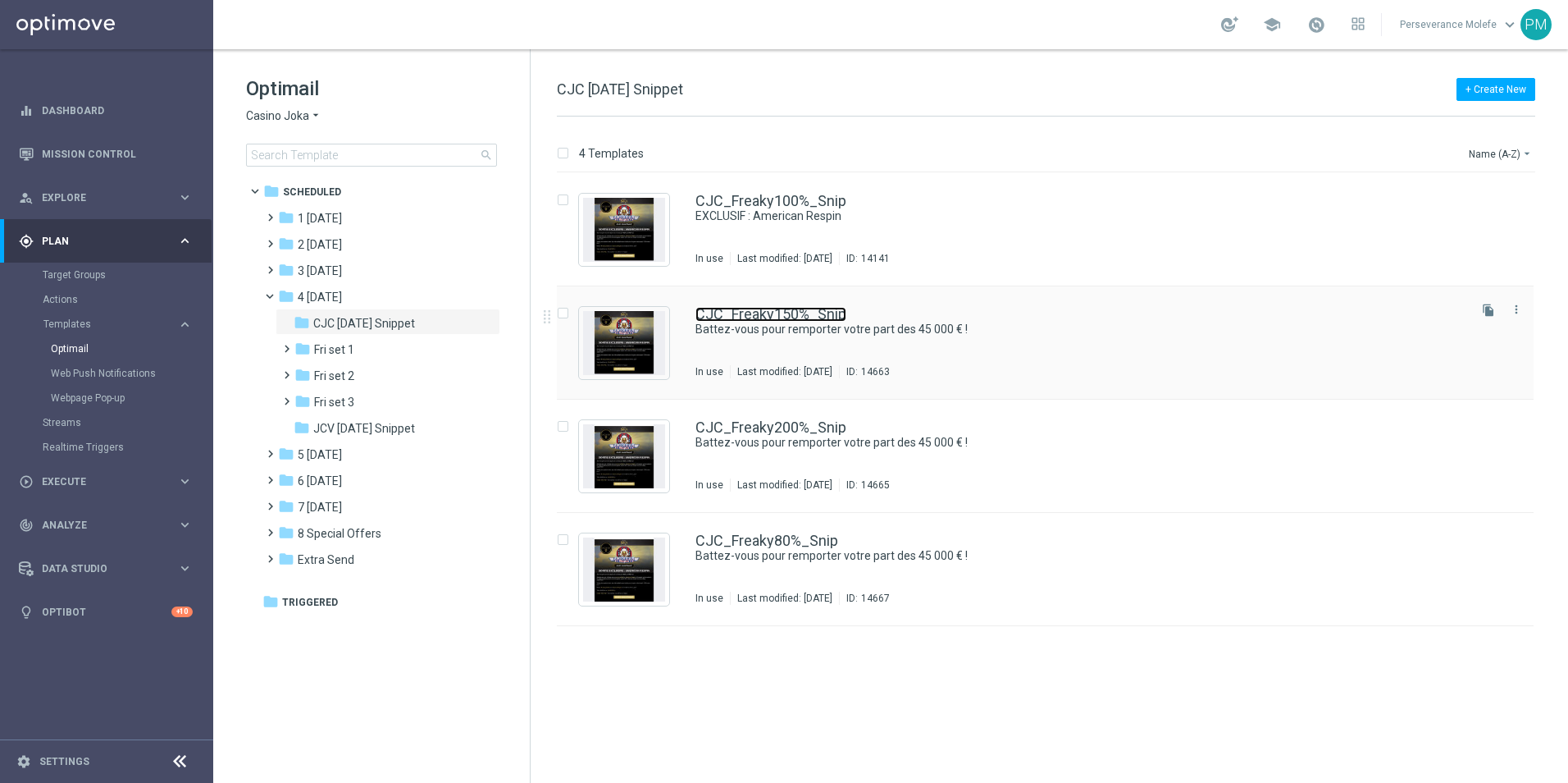
click at [795, 313] on link "CJC_Freaky150%_Snip" at bounding box center [771, 314] width 151 height 15
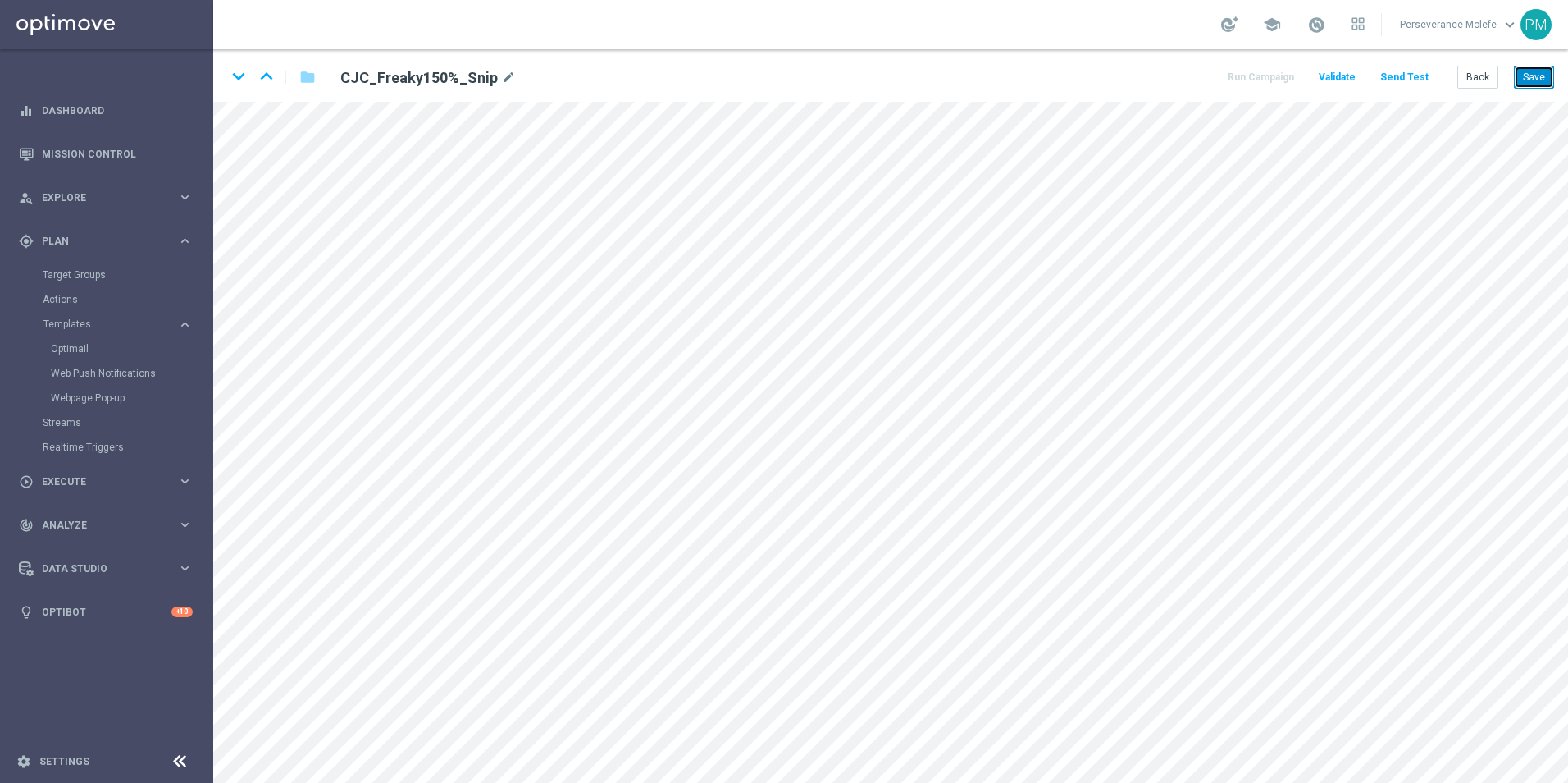
click at [1522, 66] on button "Save" at bounding box center [1534, 76] width 40 height 23
click at [240, 85] on icon "keyboard_arrow_down" at bounding box center [238, 75] width 24 height 24
click at [1566, 81] on div "keyboard_arrow_down keyboard_arrow_up folder CJC_Freaky200%_Snip mode_edit Run …" at bounding box center [890, 75] width 1355 height 53
click at [1535, 82] on button "Save" at bounding box center [1534, 76] width 40 height 23
click at [239, 74] on icon "keyboard_arrow_down" at bounding box center [238, 75] width 24 height 24
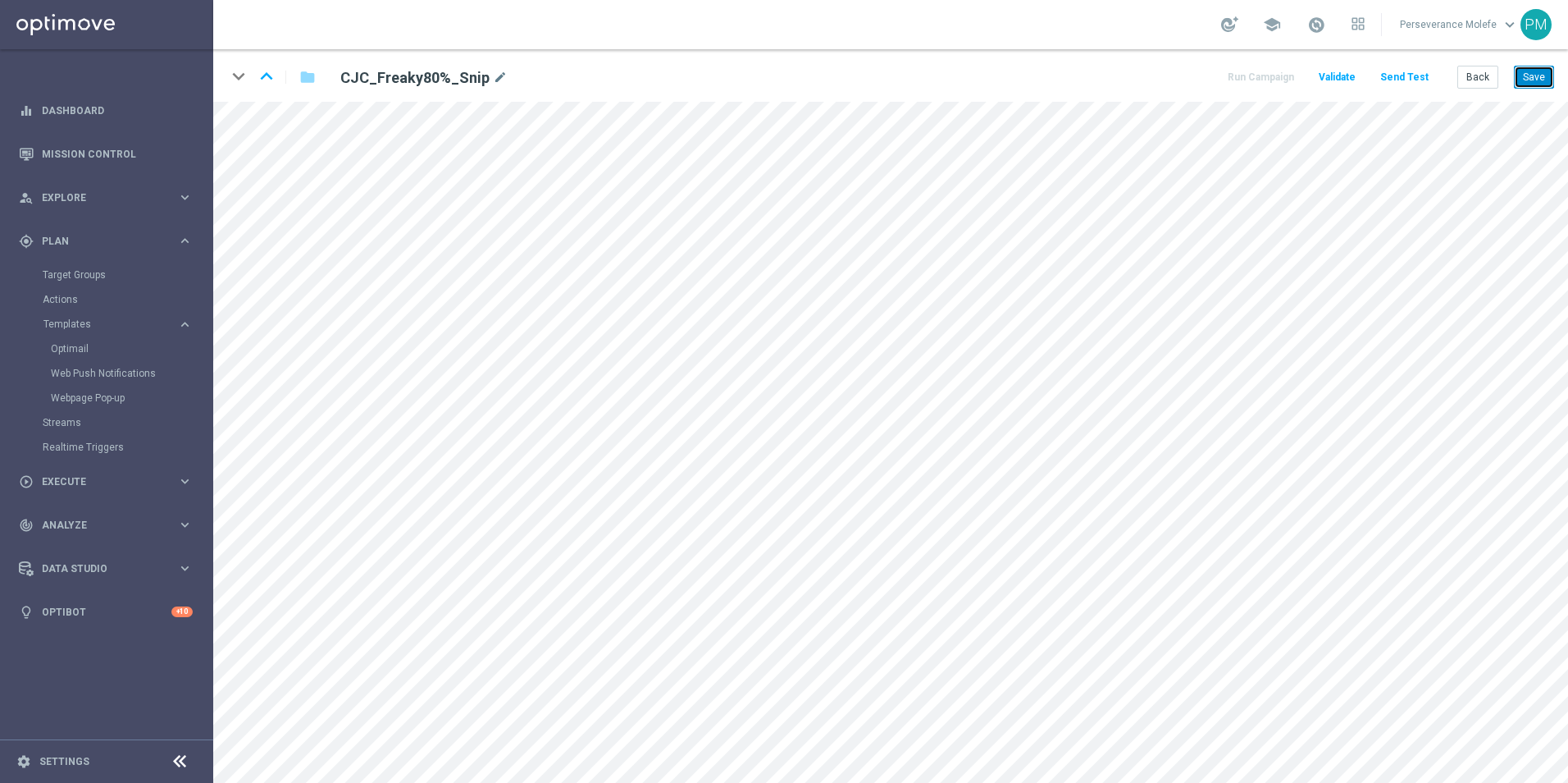
click at [1537, 76] on button "Save" at bounding box center [1534, 76] width 40 height 23
click at [1467, 75] on button "Back" at bounding box center [1478, 76] width 41 height 23
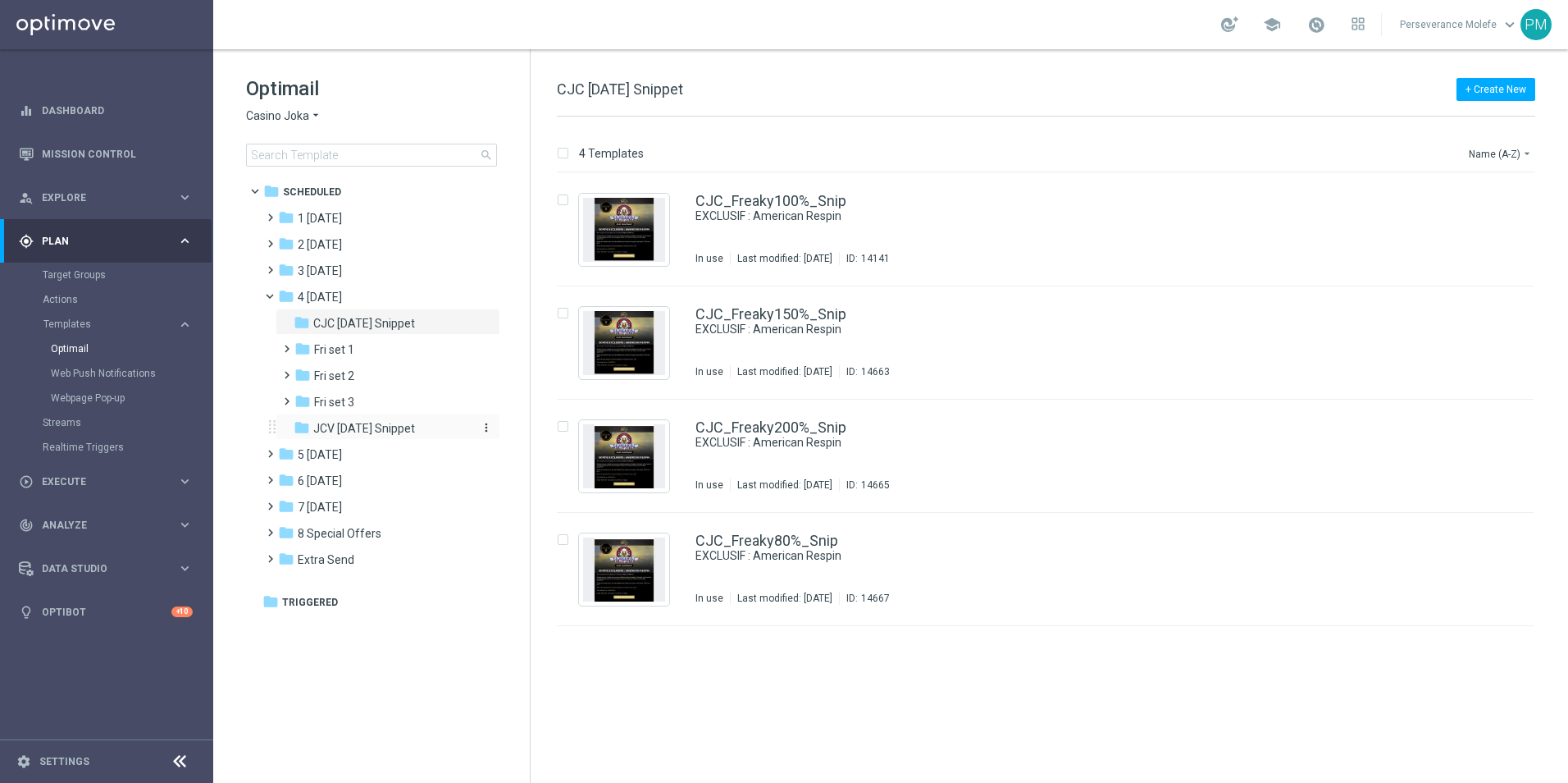
click at [397, 425] on span "JCV [DATE] Snippet" at bounding box center [364, 428] width 102 height 15
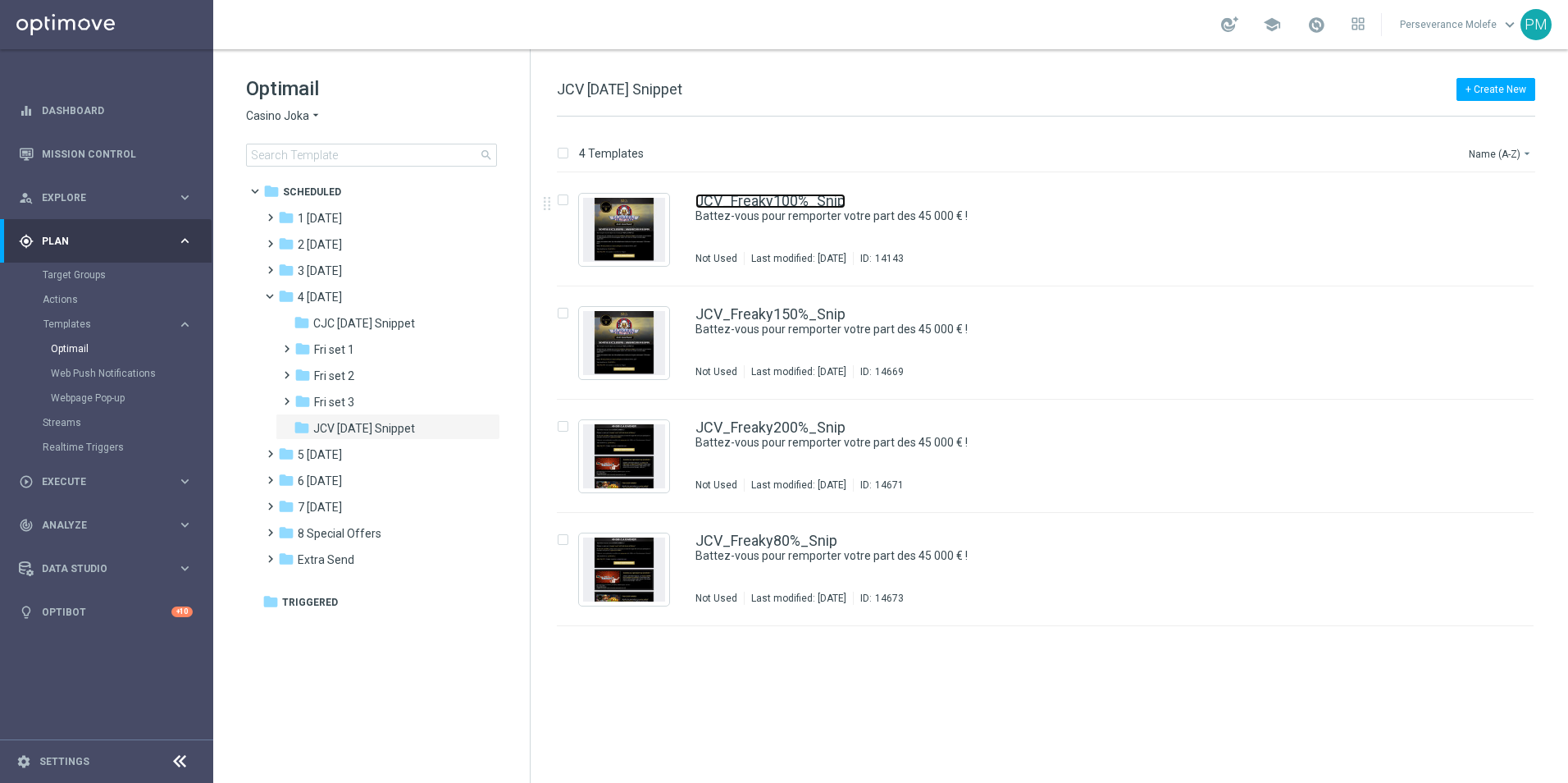
click at [821, 208] on div "JCV_Freaky100%_Snip Battez-vous pour remporter votre part des 45 000 € ! Not Us…" at bounding box center [1080, 229] width 770 height 71
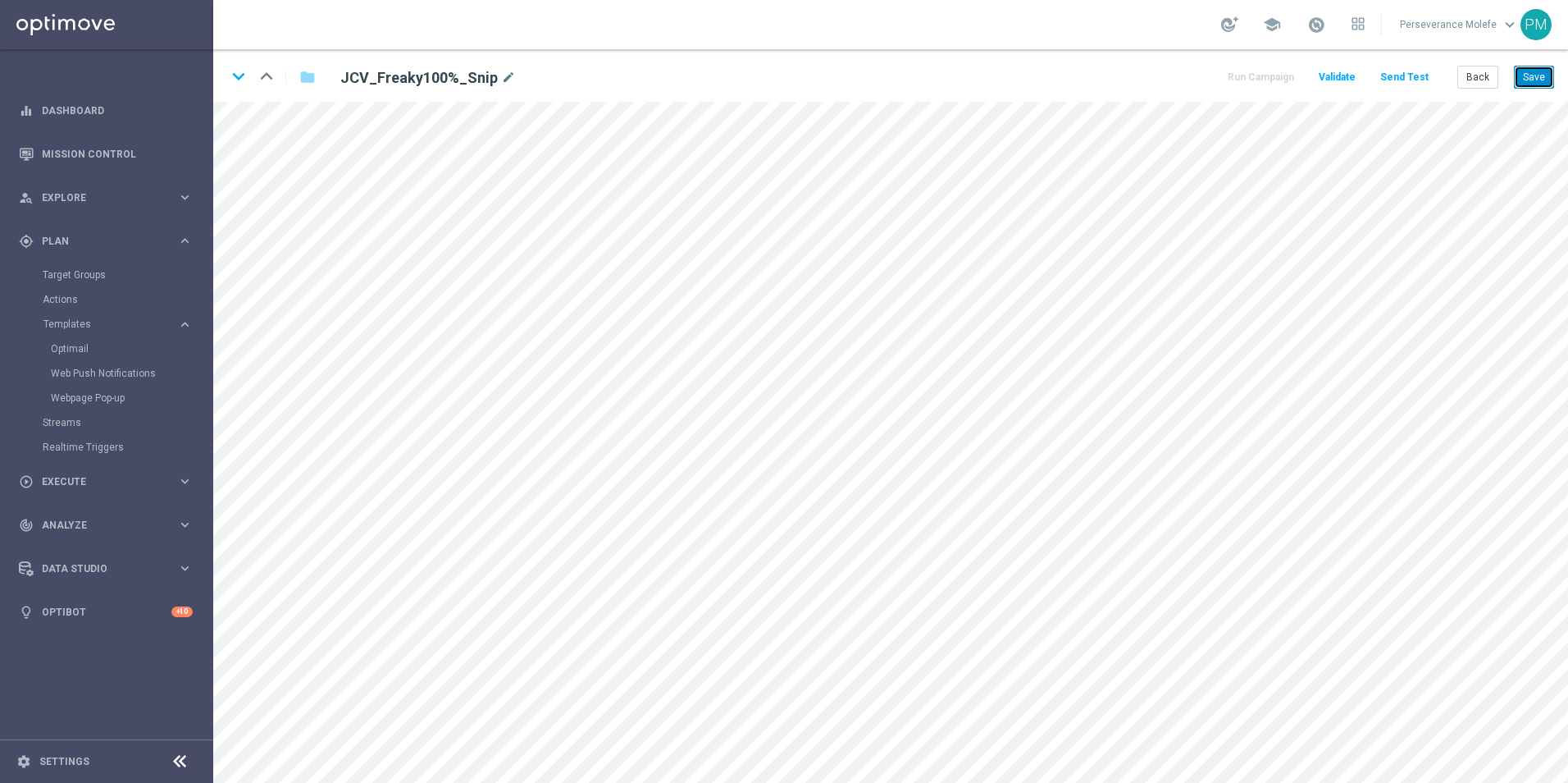
click at [1542, 81] on button "Save" at bounding box center [1534, 76] width 40 height 23
click at [237, 81] on icon "keyboard_arrow_down" at bounding box center [238, 75] width 24 height 24
click at [1539, 69] on button "Save" at bounding box center [1534, 76] width 40 height 23
click at [233, 73] on icon "keyboard_arrow_down" at bounding box center [238, 75] width 24 height 24
click at [1538, 86] on button "Save" at bounding box center [1534, 76] width 40 height 23
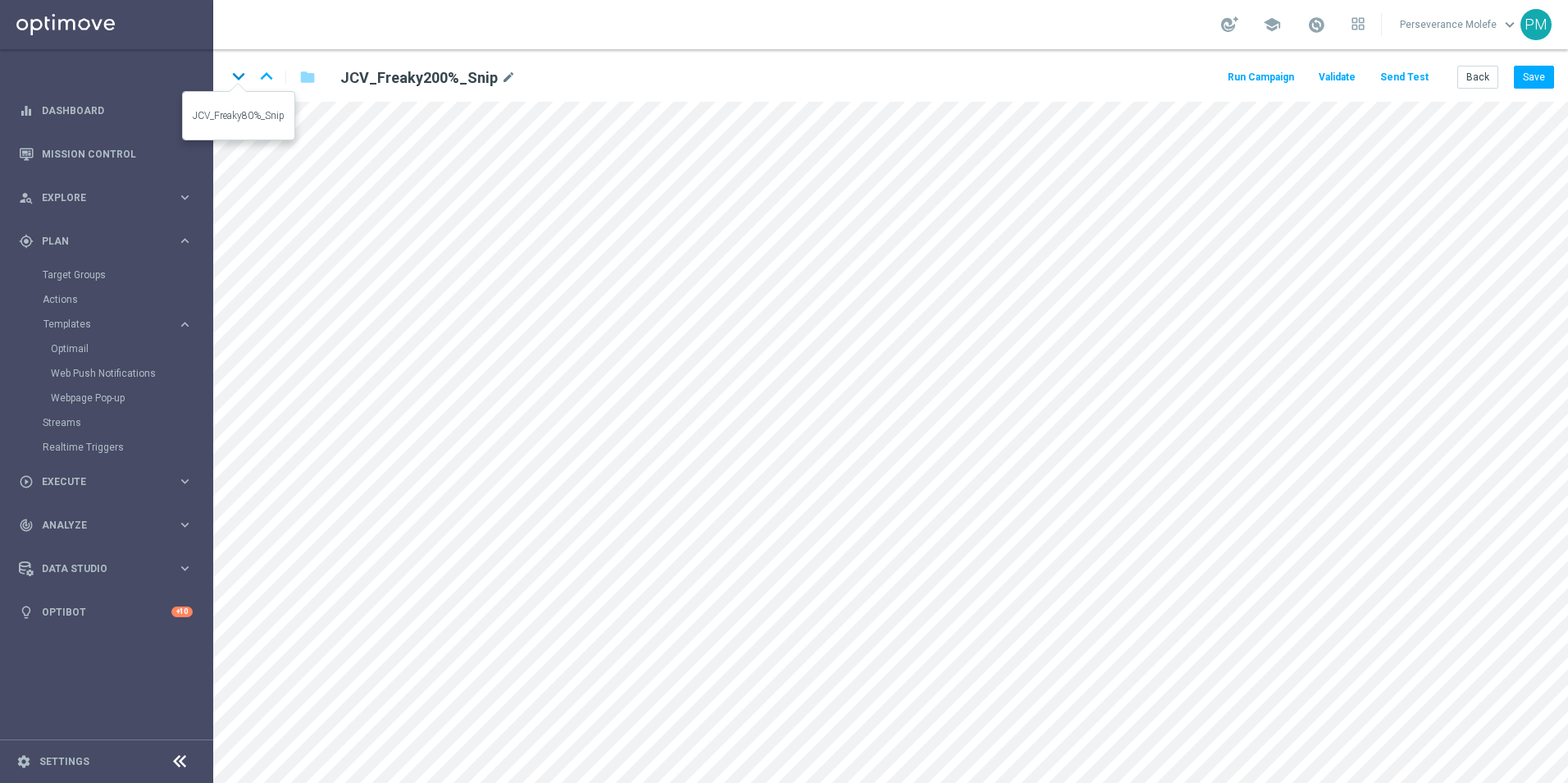
click at [241, 80] on icon "keyboard_arrow_down" at bounding box center [238, 75] width 24 height 24
click at [1546, 70] on button "Save" at bounding box center [1534, 76] width 40 height 23
click at [258, 84] on icon "keyboard_arrow_up" at bounding box center [266, 75] width 24 height 24
click at [1471, 80] on button "Back" at bounding box center [1478, 76] width 41 height 23
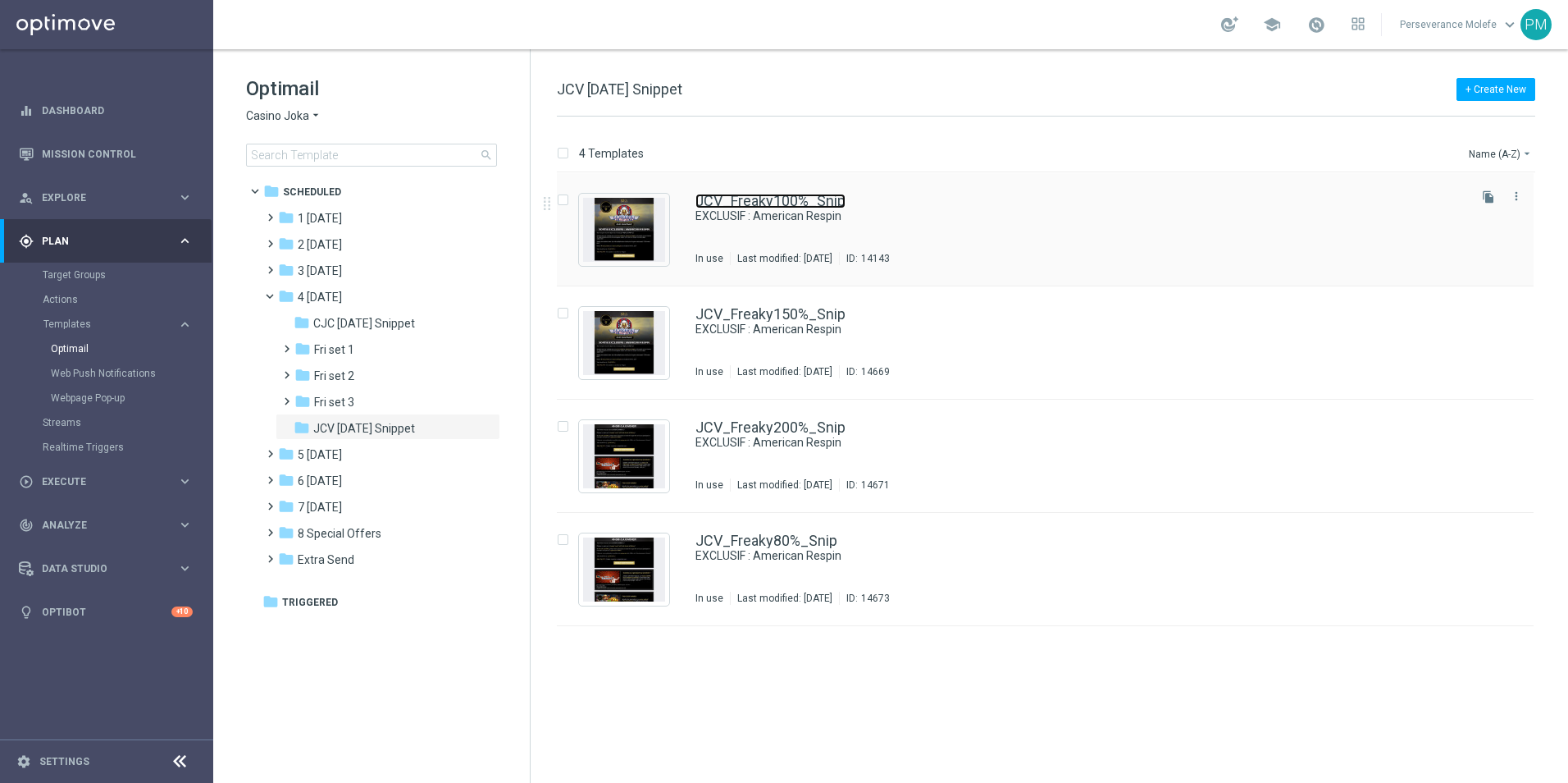
click at [740, 201] on link "JCV_Freaky100%_Snip" at bounding box center [770, 201] width 150 height 15
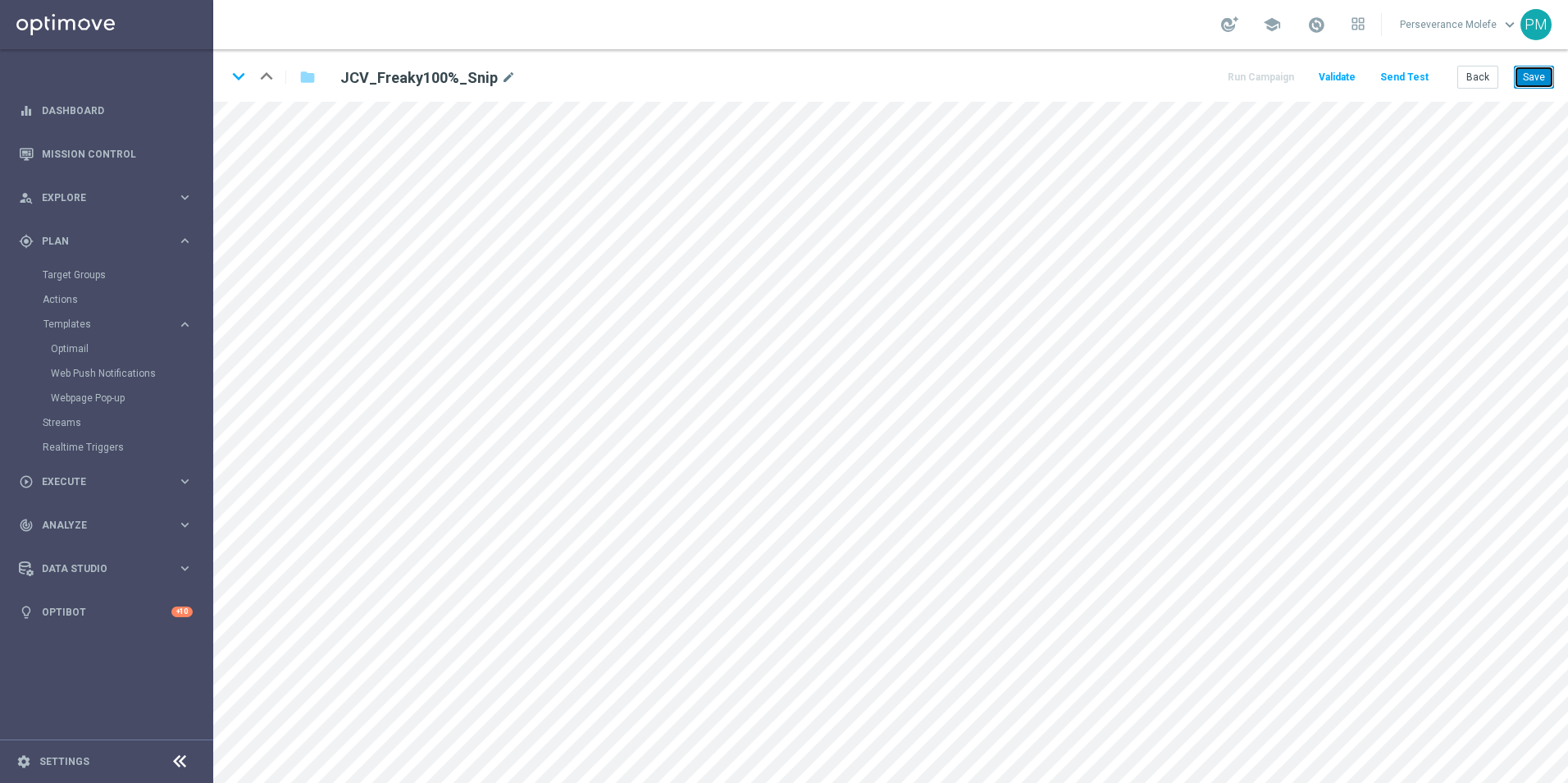
click at [1528, 74] on button "Save" at bounding box center [1534, 76] width 40 height 23
click at [1467, 76] on button "Back" at bounding box center [1478, 76] width 41 height 23
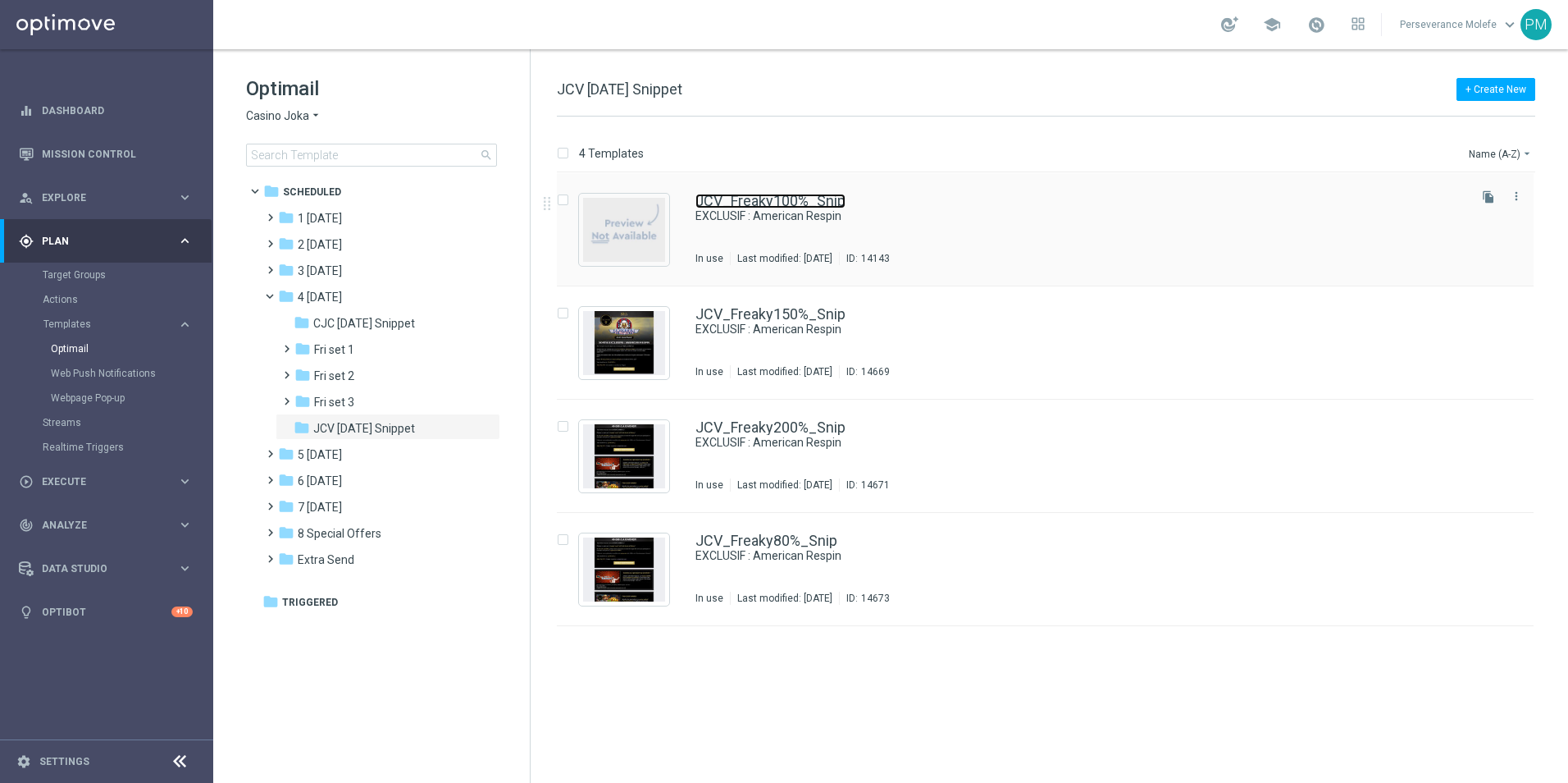
click at [744, 201] on link "JCV_Freaky100%_Snip" at bounding box center [770, 201] width 150 height 15
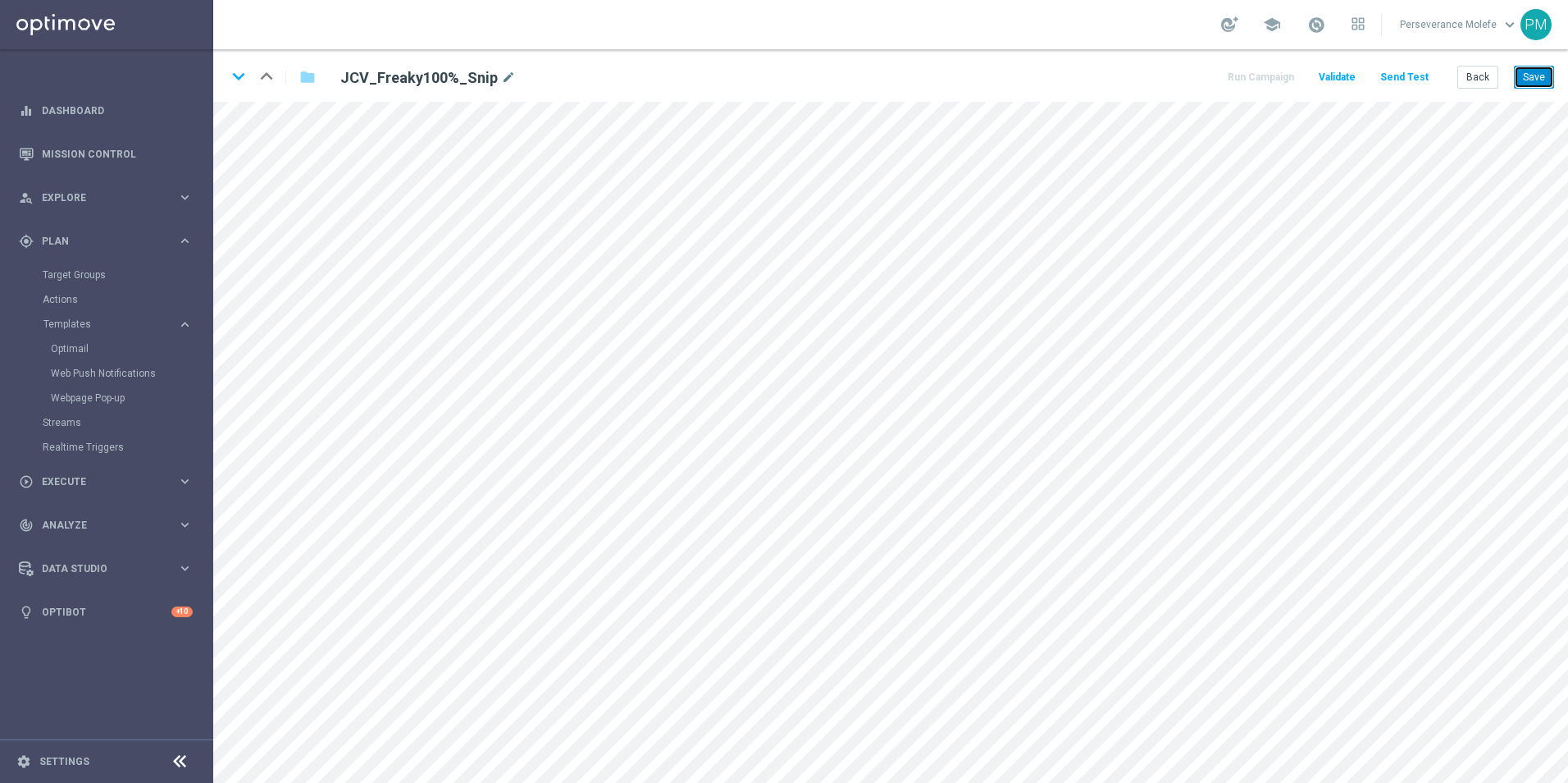
click at [1547, 78] on button "Save" at bounding box center [1534, 76] width 40 height 23
click at [1494, 73] on button "Back" at bounding box center [1478, 76] width 41 height 23
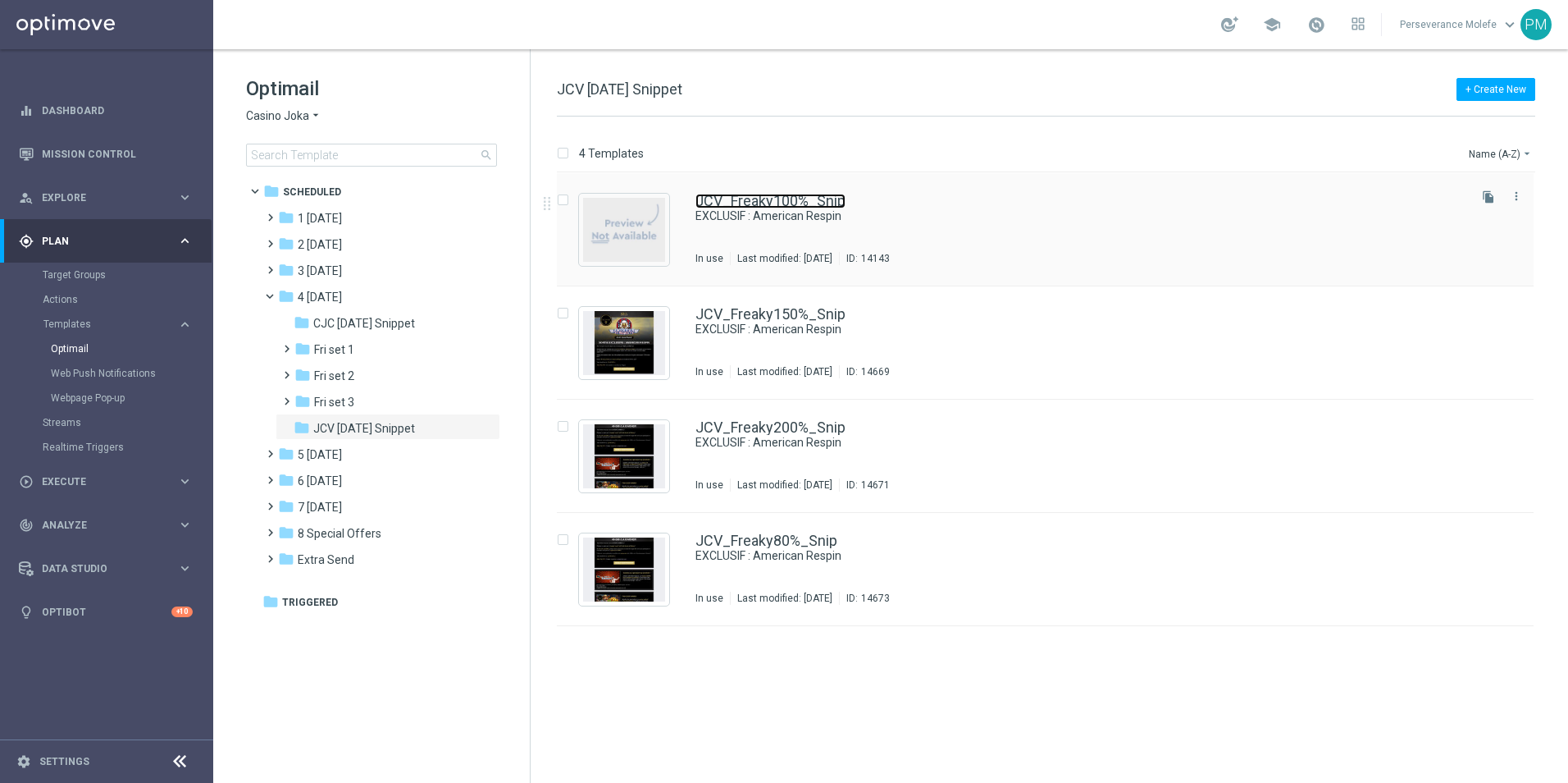
click at [705, 201] on link "JCV_Freaky100%_Snip" at bounding box center [770, 201] width 150 height 15
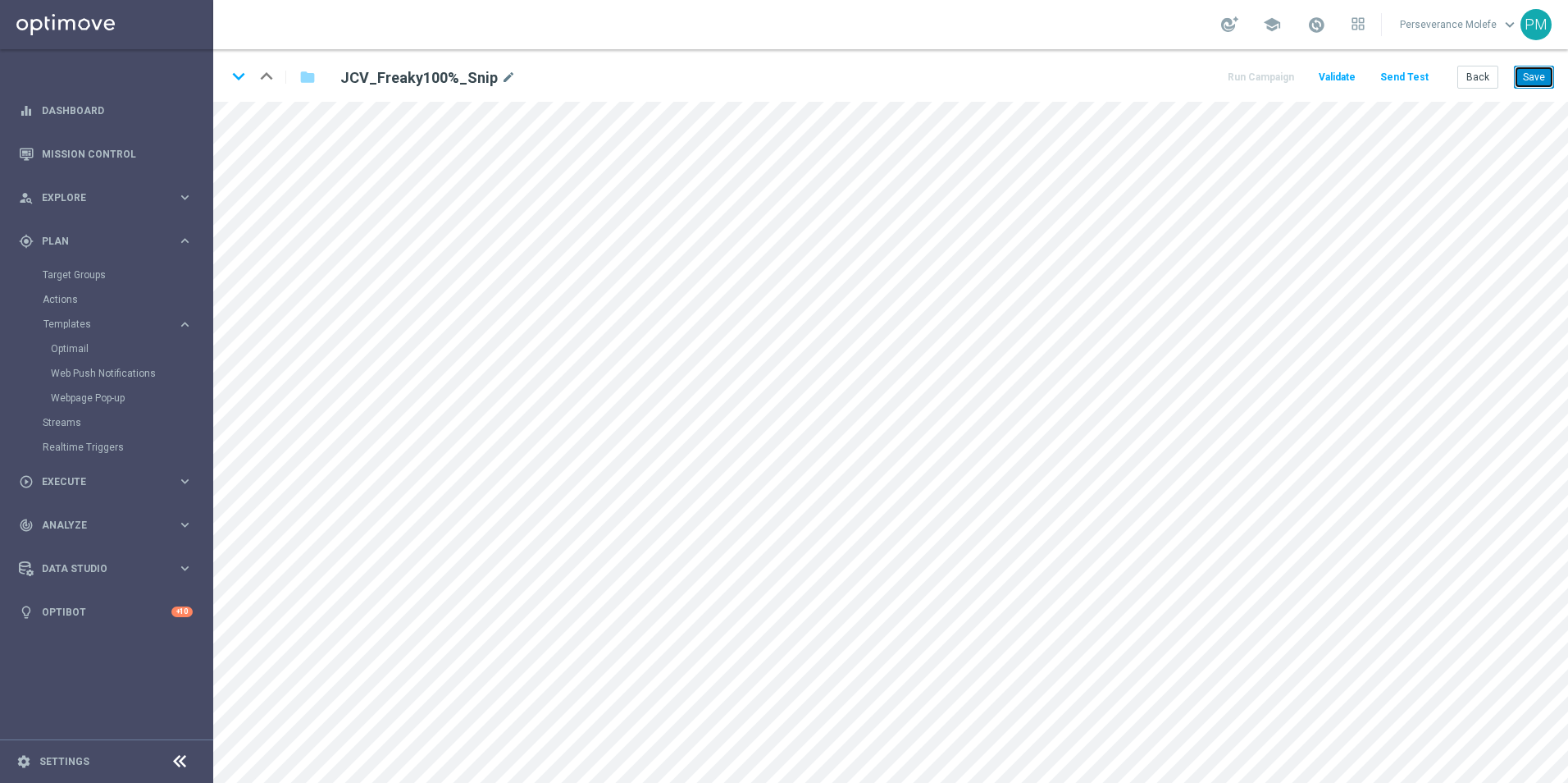
click at [1544, 80] on button "Save" at bounding box center [1534, 76] width 40 height 23
click at [1492, 80] on button "Back" at bounding box center [1478, 76] width 41 height 23
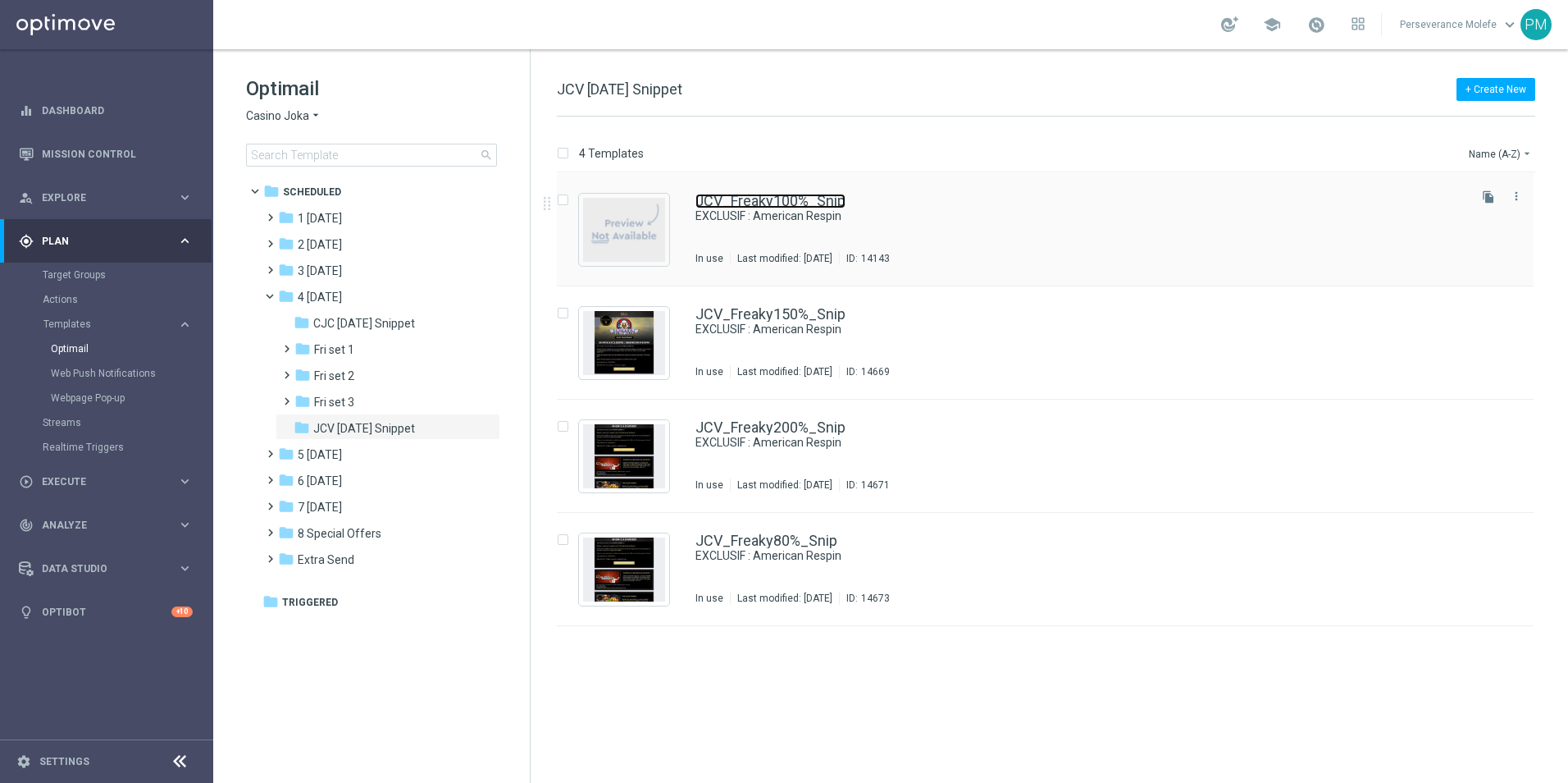
click at [710, 200] on link "JCV_Freaky100%_Snip" at bounding box center [770, 201] width 150 height 15
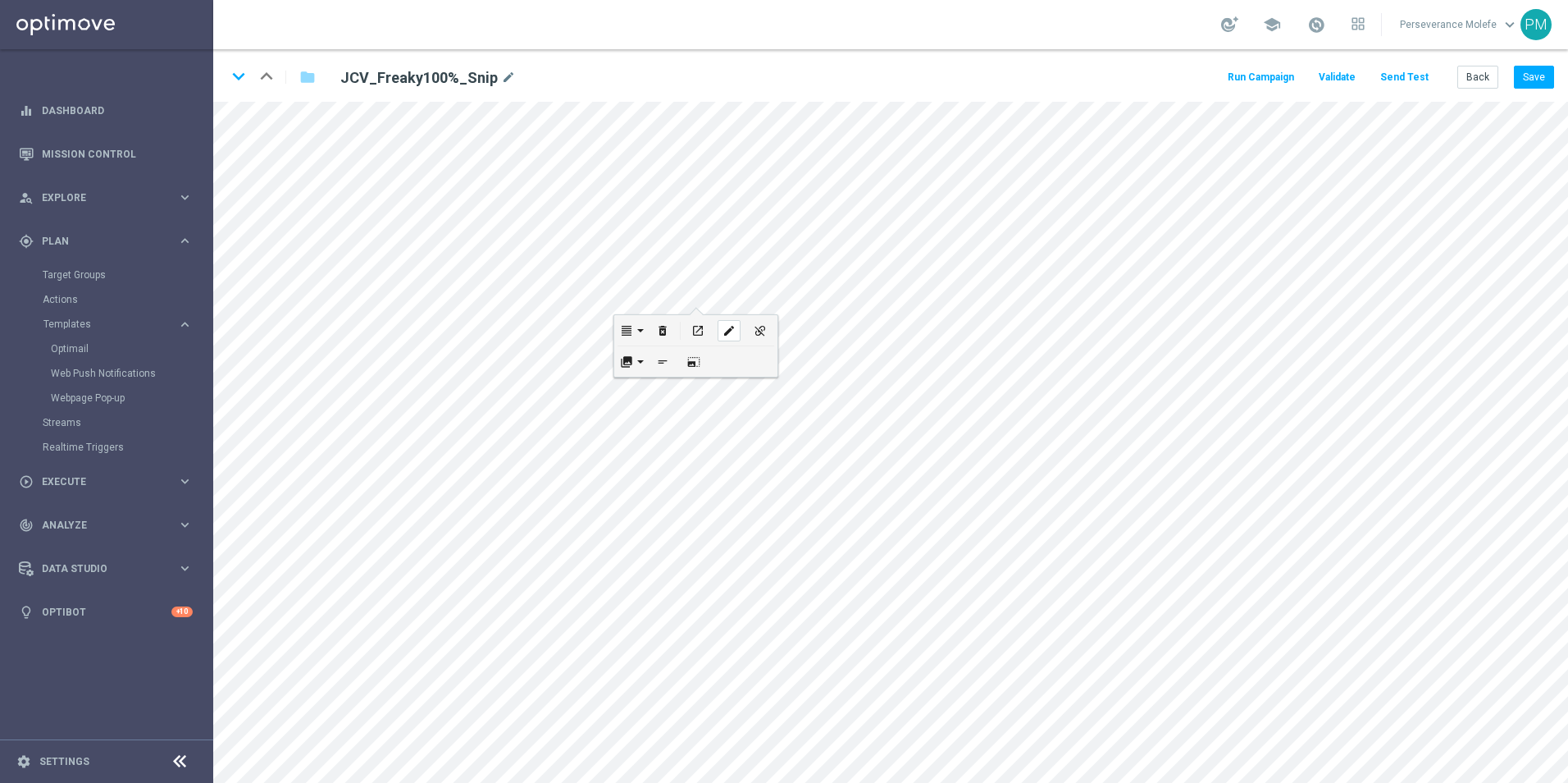
click at [719, 333] on div "edit" at bounding box center [729, 331] width 22 height 22
click at [758, 381] on button "Update" at bounding box center [759, 383] width 50 height 23
click at [719, 743] on icon "edit" at bounding box center [715, 739] width 13 height 13
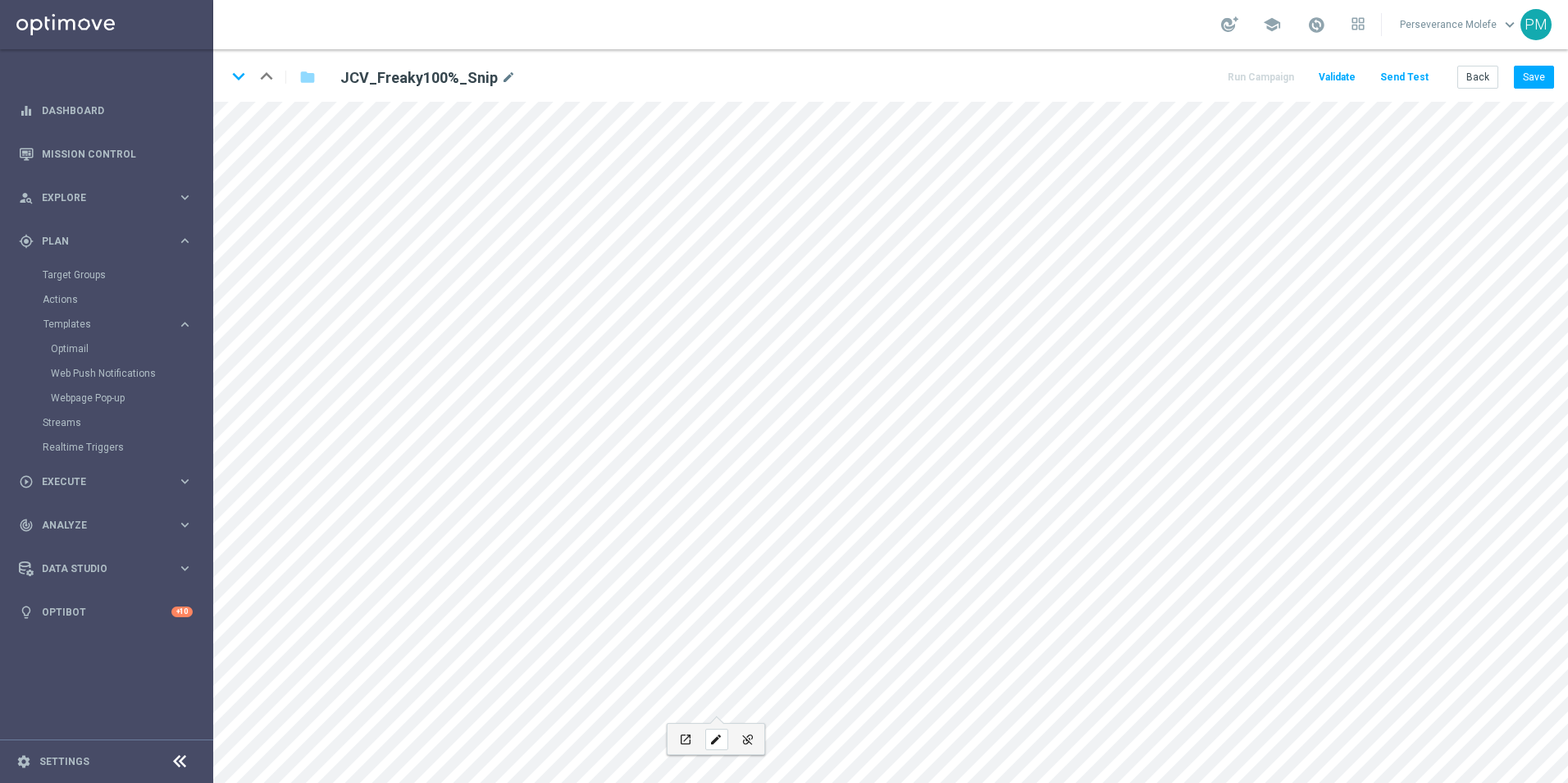
type input "https://www.casinojokaclub.net/fr"
type input "JOUEZ MAINTENANT"
checkbox input "true"
paste input "jokaclubvip.net/fr/login"
type input "https://www.jokaclubvip.net/fr/login"
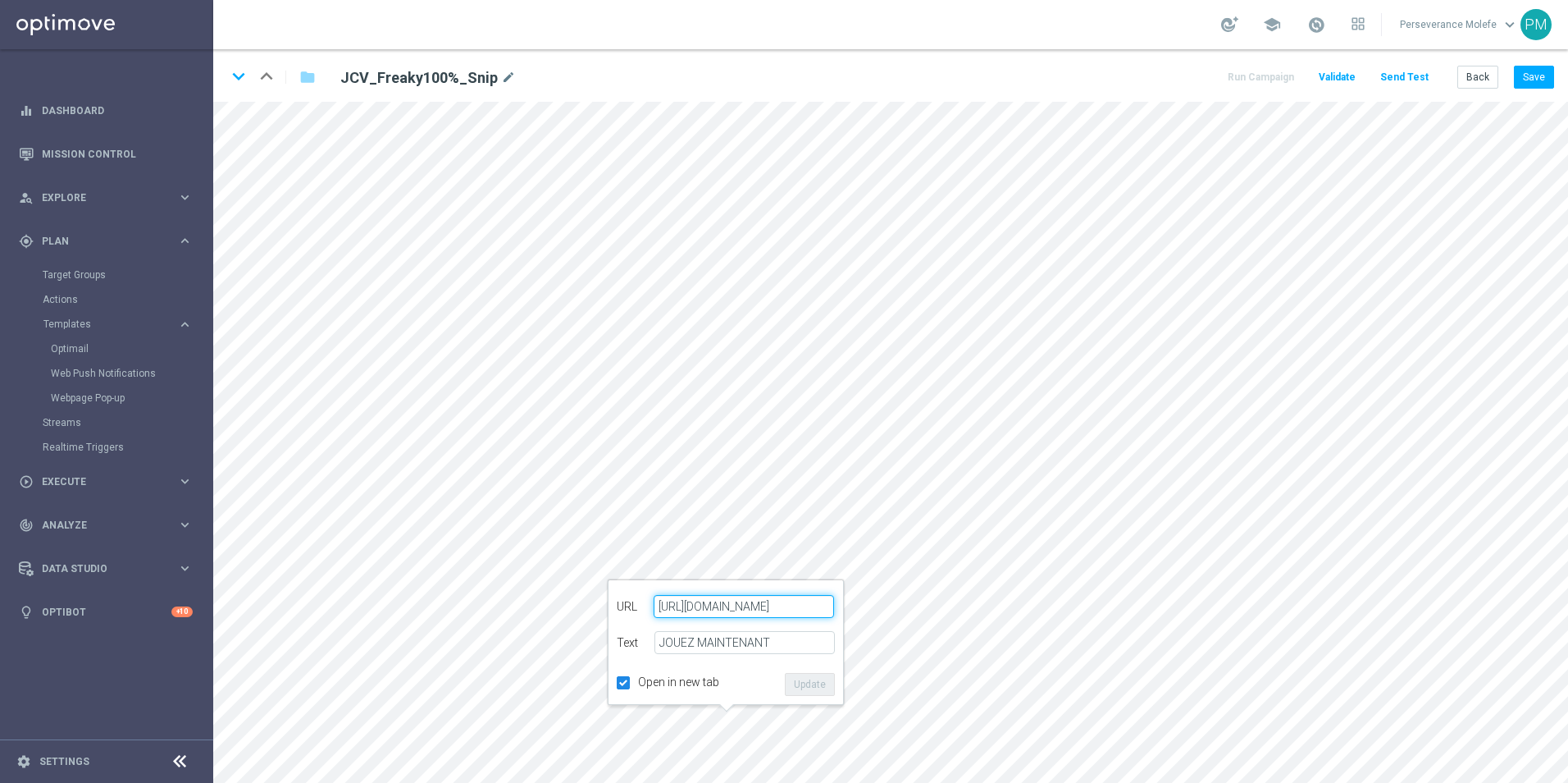
scroll to position [0, 10]
click at [812, 682] on button "Update" at bounding box center [810, 684] width 50 height 23
click at [1543, 79] on button "Save" at bounding box center [1534, 76] width 40 height 23
click at [1473, 76] on button "Back" at bounding box center [1478, 76] width 41 height 23
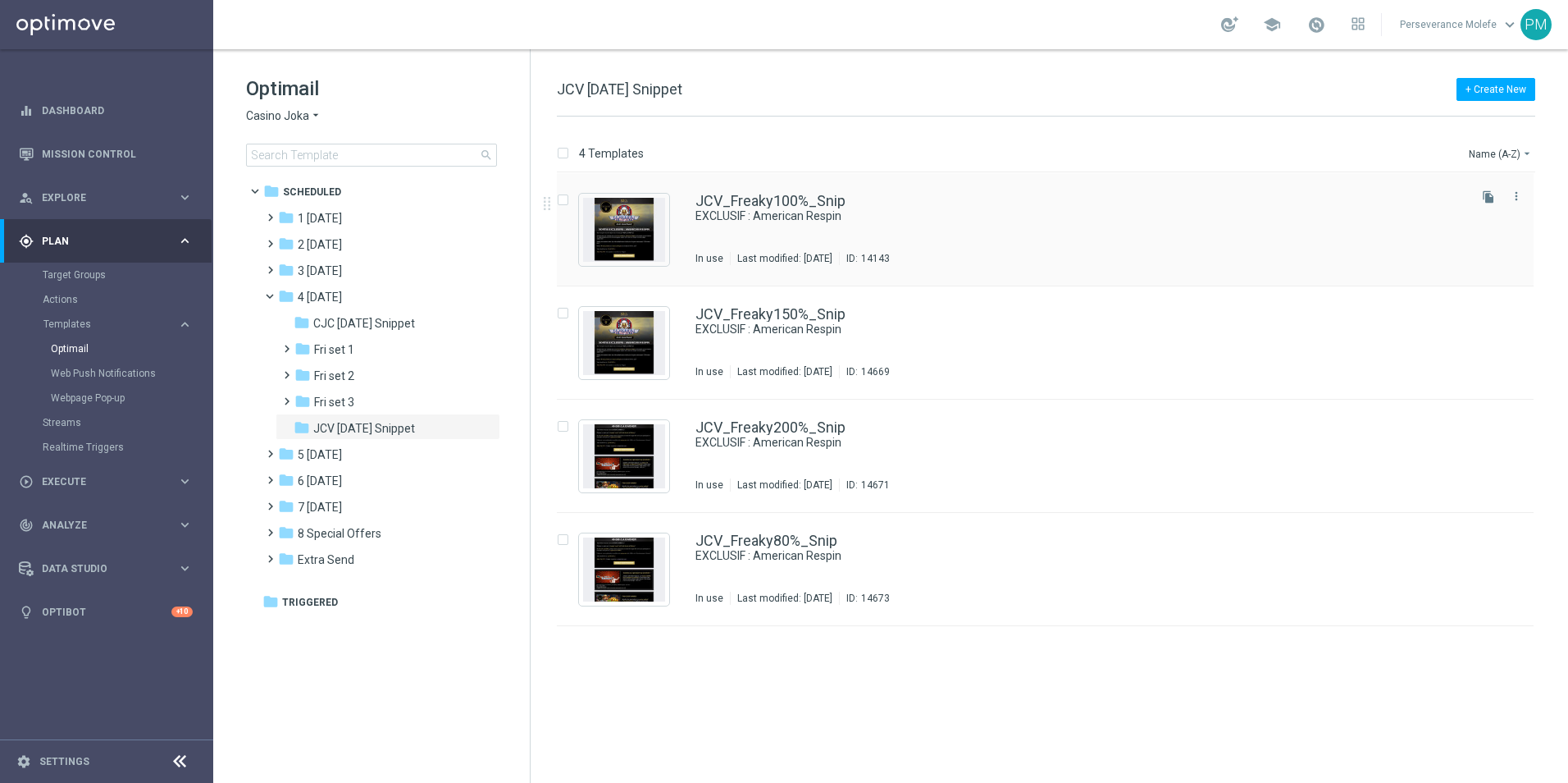
click at [751, 191] on div "JCV_Freaky100%_Snip EXCLUSIF : American Respin In use Last modified: Thursday, …" at bounding box center [1045, 230] width 977 height 114
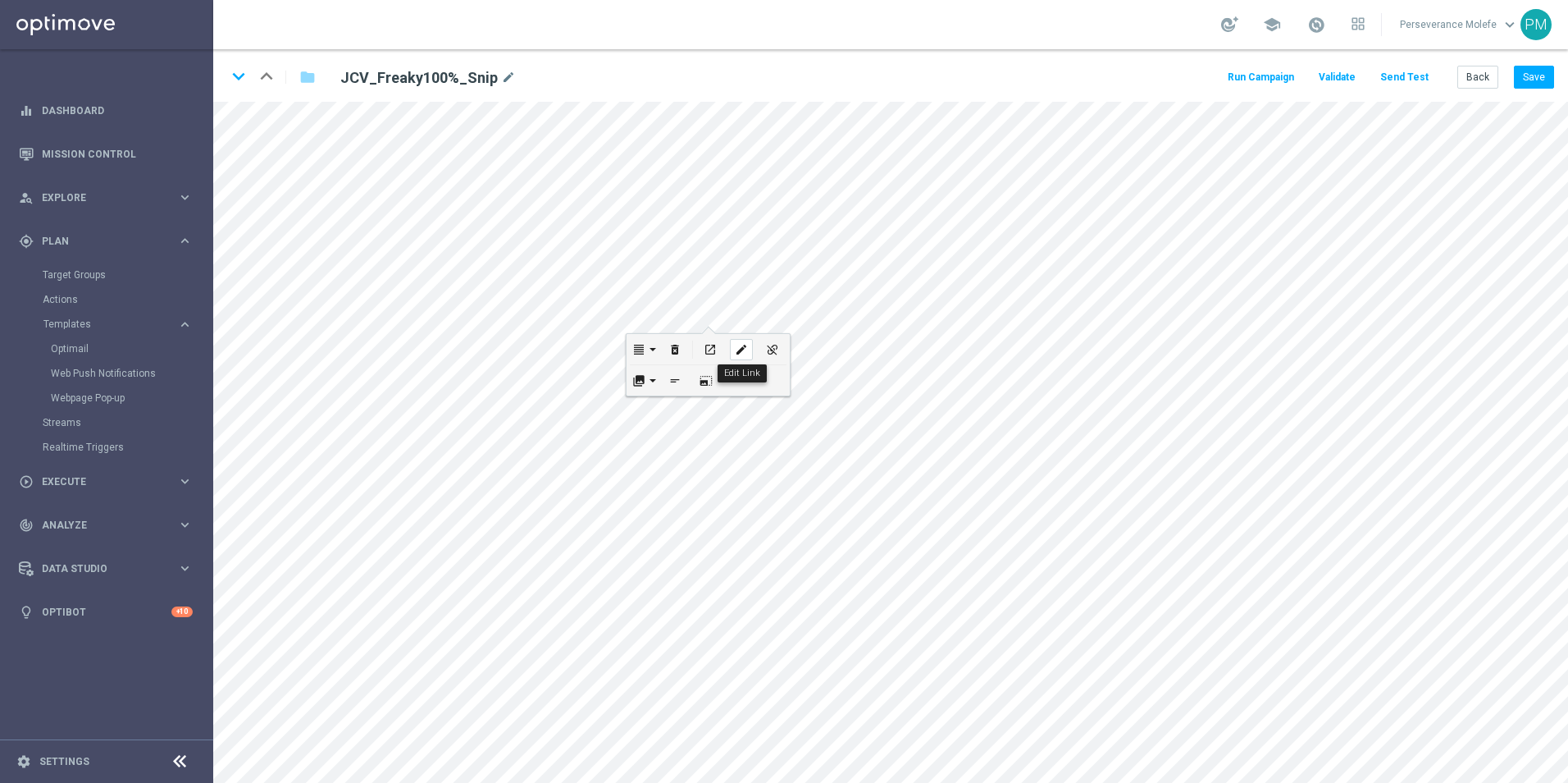
click at [733, 348] on div "edit" at bounding box center [740, 349] width 22 height 22
click at [721, 569] on icon "edit" at bounding box center [715, 575] width 13 height 13
type input "JOUEZ MAINTENANT"
checkbox input "true"
click at [610, 563] on icon "edit" at bounding box center [608, 558] width 13 height 13
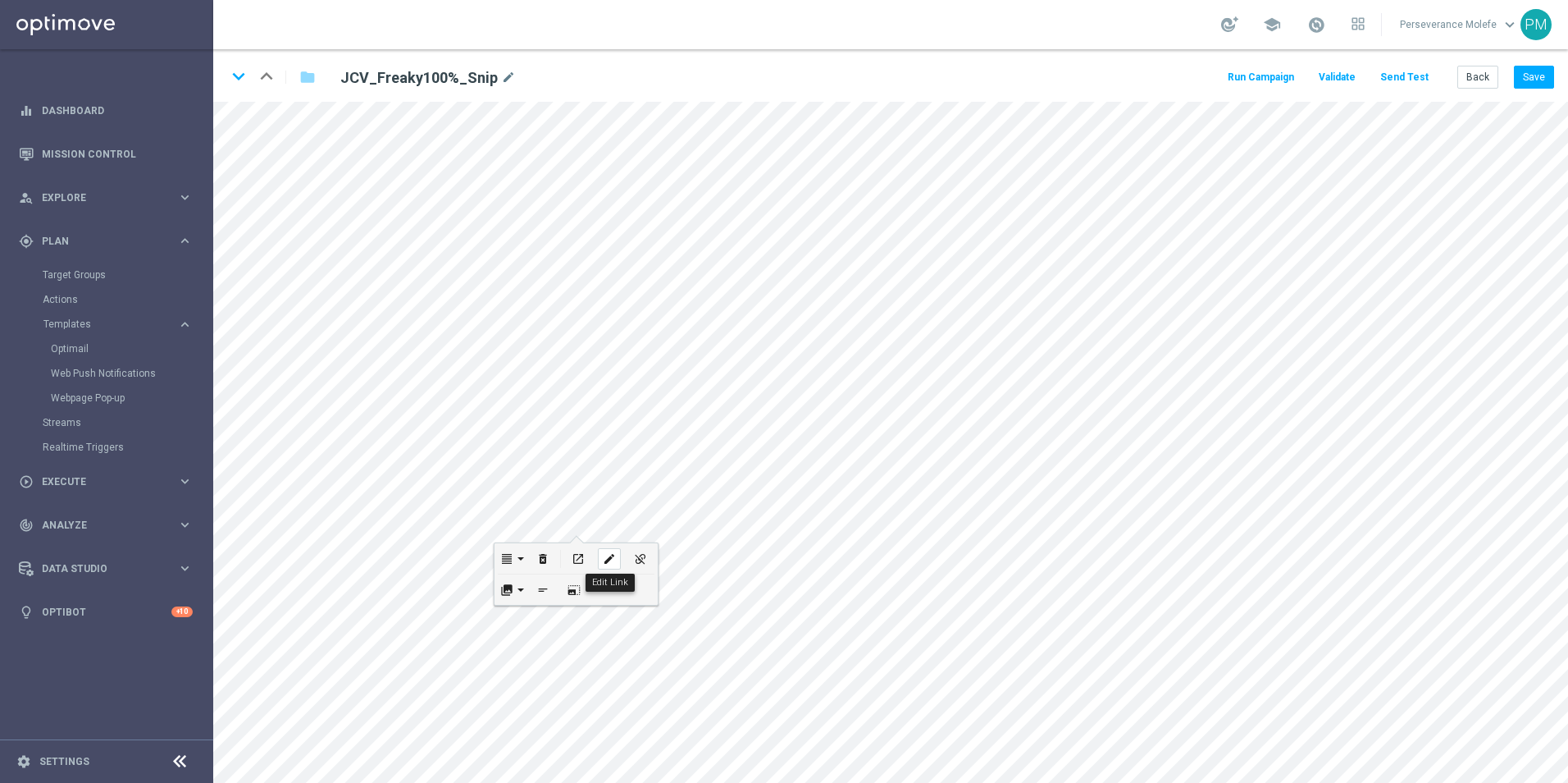
type input "https://www.casinojokaclub.net/fr"
checkbox input "true"
paste input "jokaclubvip.net/fr/login"
click at [649, 603] on button "Update" at bounding box center [639, 611] width 50 height 23
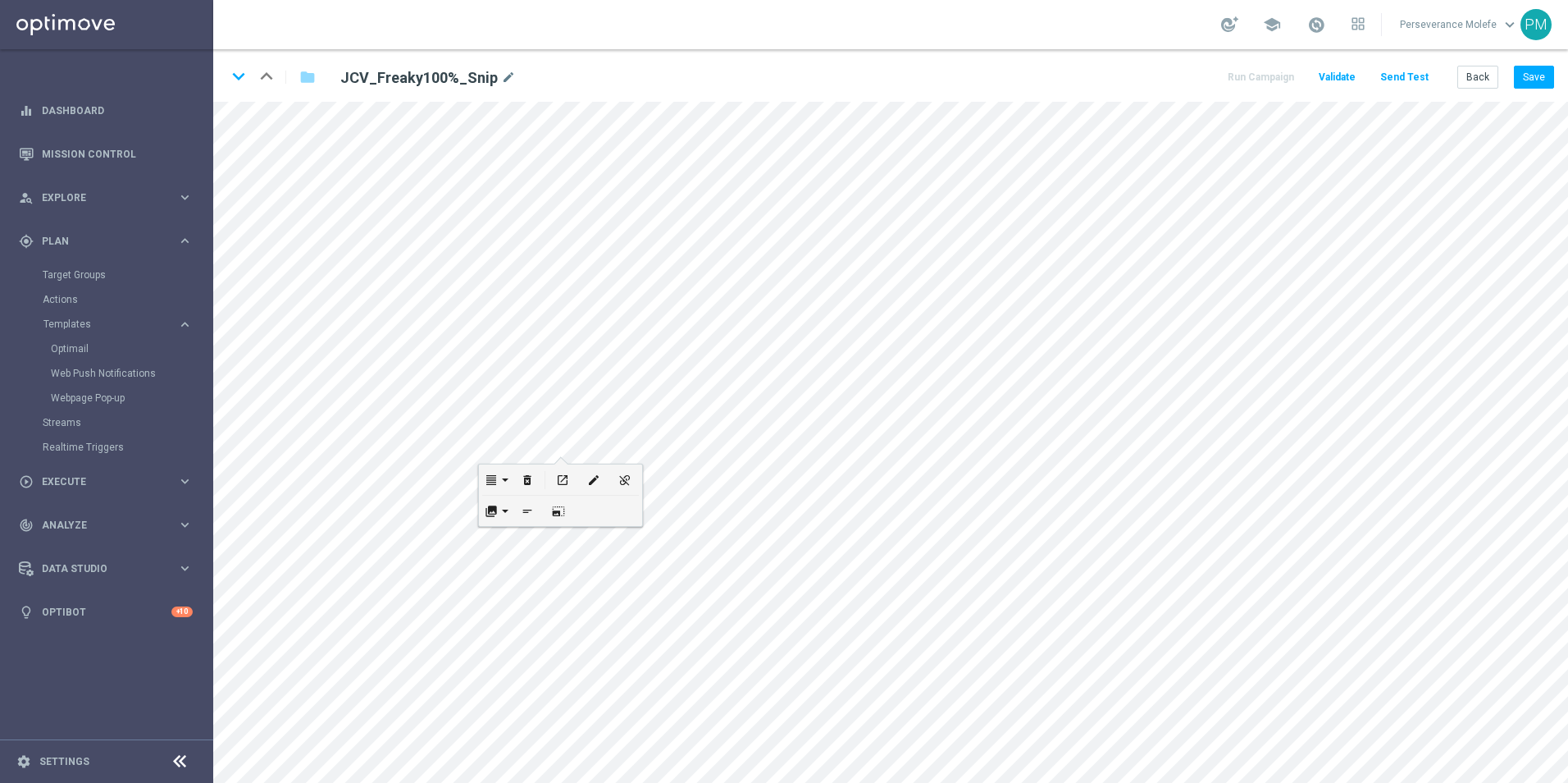
scroll to position [0, 0]
click at [566, 548] on icon "edit" at bounding box center [563, 543] width 13 height 13
type input "https://www.casinojokaclub.net/fr"
checkbox input "true"
paste input "jokaclubvip.net/fr/login"
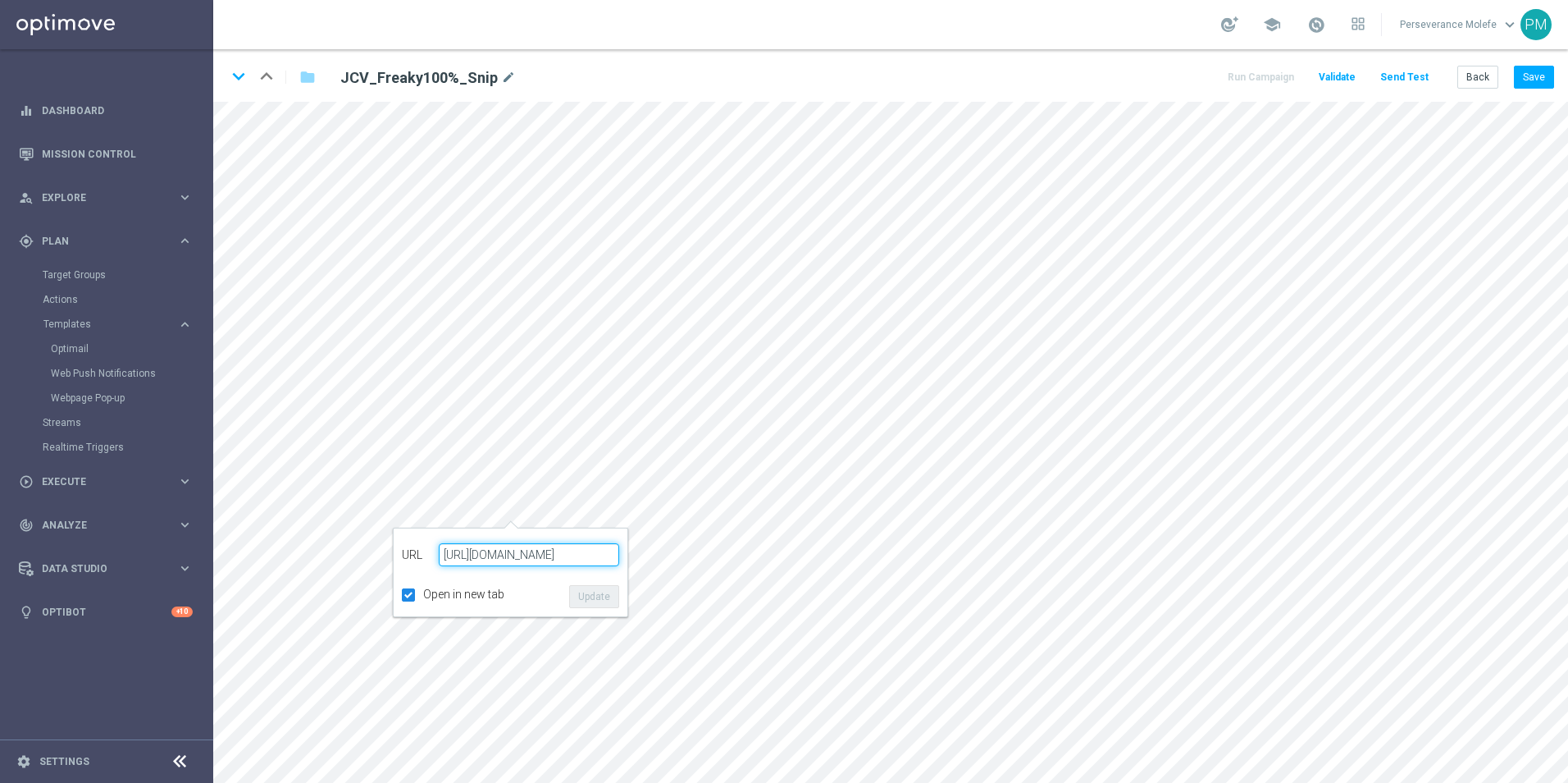
type input "https://www.jokaclubvip.net/fr/login"
click at [587, 598] on button "Update" at bounding box center [594, 596] width 50 height 23
click at [540, 541] on icon "open_in_new" at bounding box center [533, 543] width 13 height 13
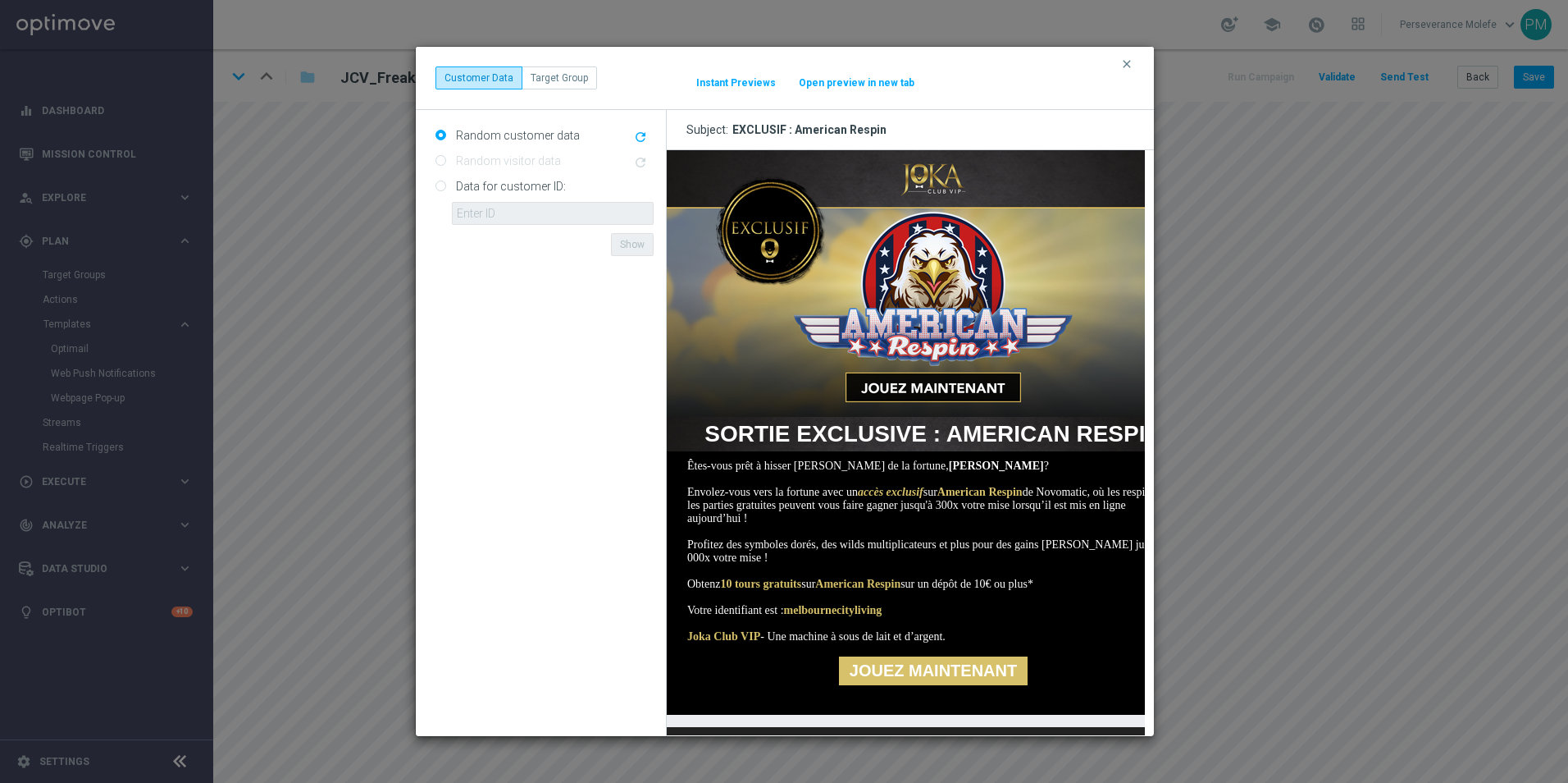
click at [843, 84] on button "Open preview in new tab" at bounding box center [857, 82] width 117 height 13
click at [1123, 64] on icon "clear" at bounding box center [1127, 64] width 13 height 13
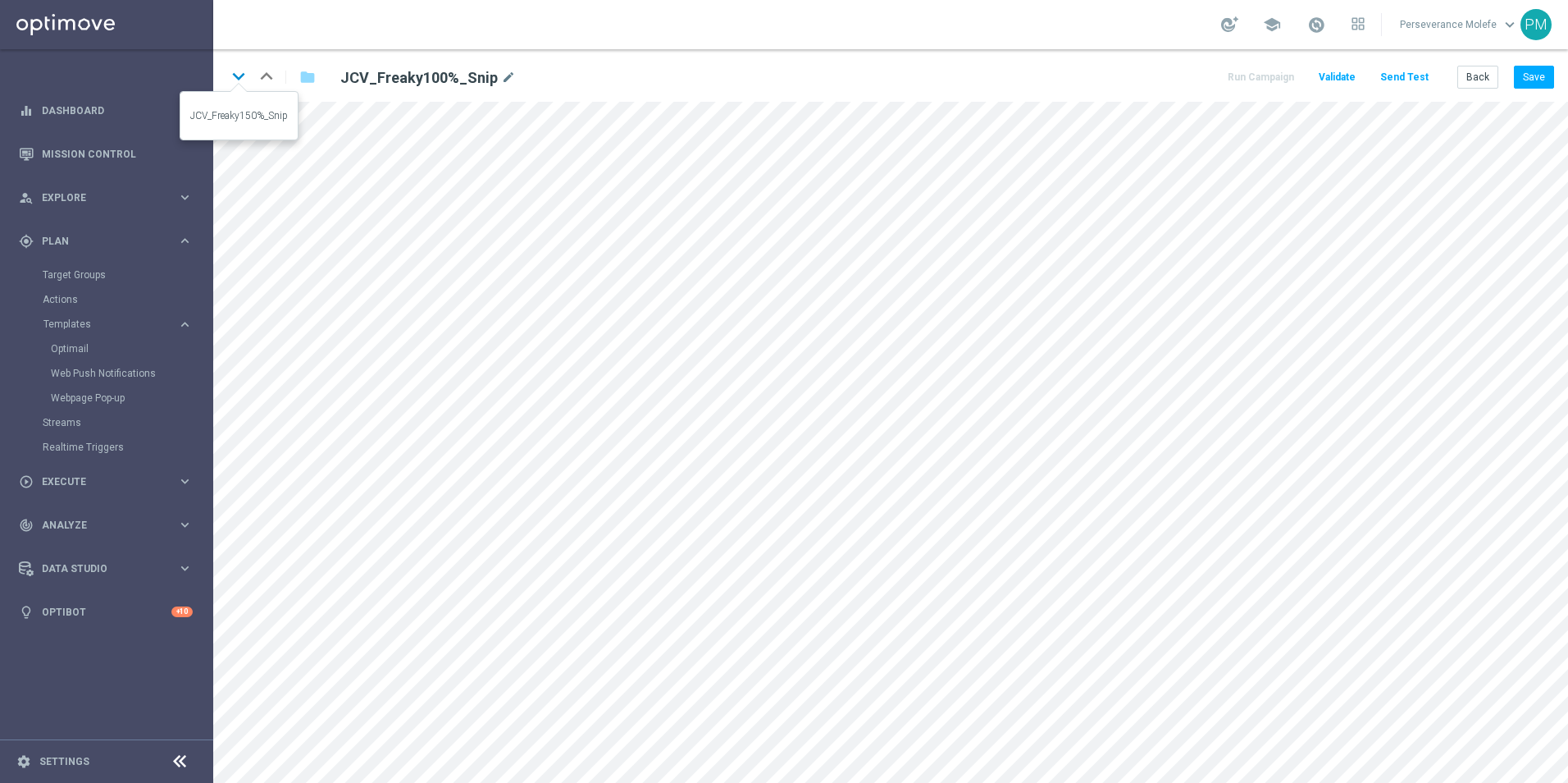
click at [235, 72] on icon "keyboard_arrow_down" at bounding box center [238, 75] width 24 height 24
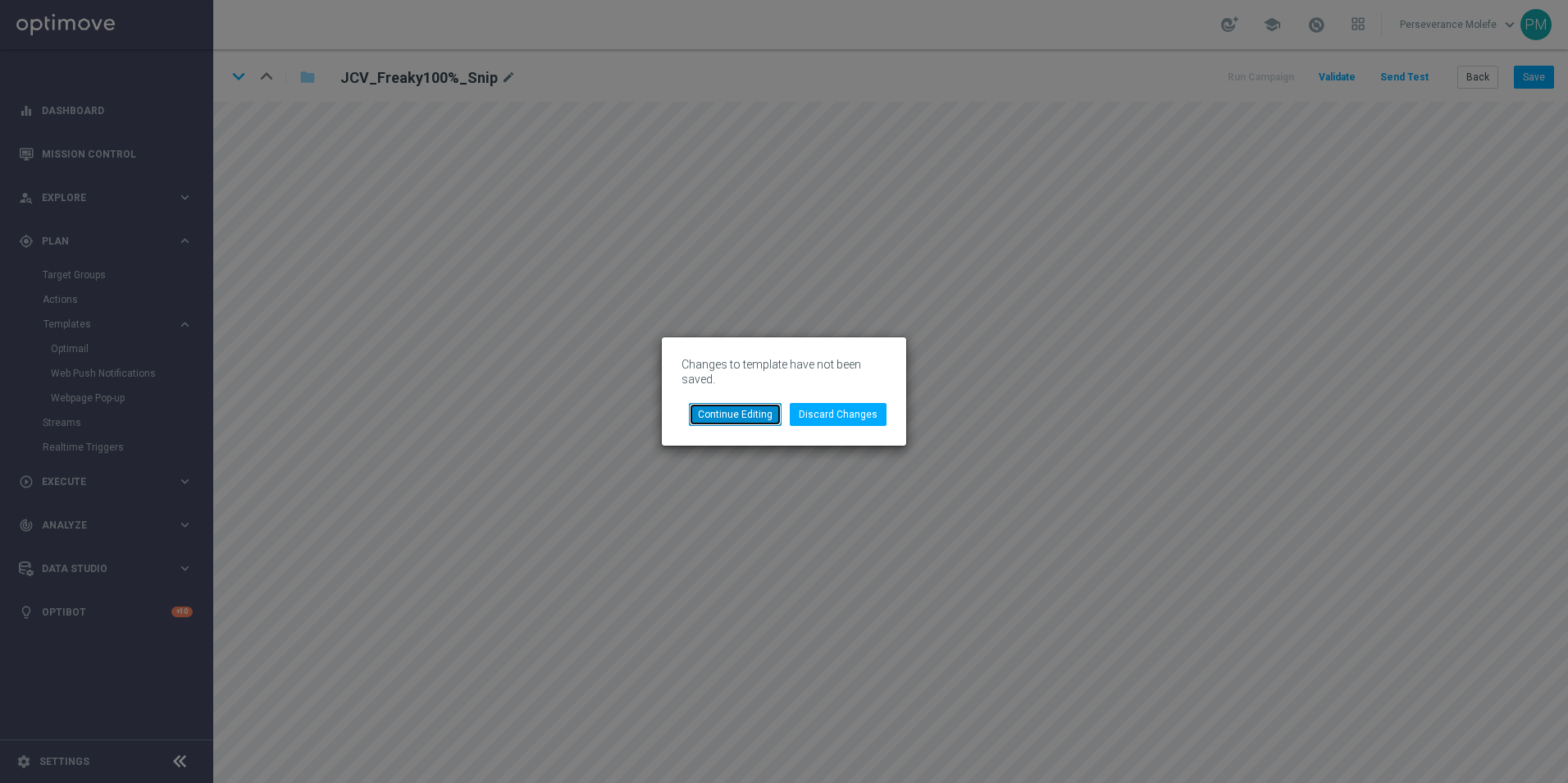
click at [764, 419] on button "Continue Editing" at bounding box center [735, 414] width 93 height 23
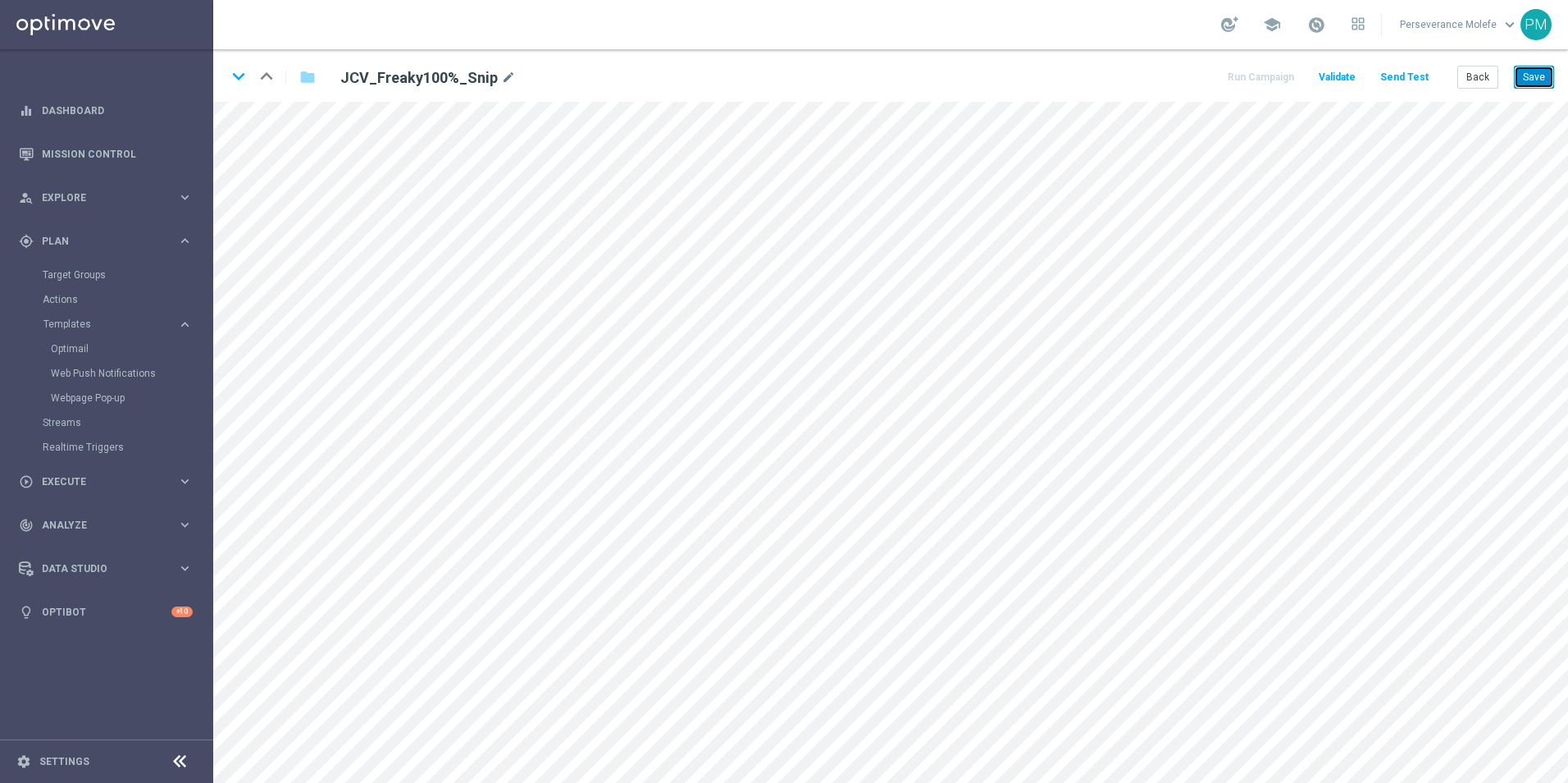
click at [1527, 79] on button "Save" at bounding box center [1534, 76] width 40 height 23
click at [243, 86] on icon "keyboard_arrow_down" at bounding box center [238, 75] width 24 height 24
click at [1537, 72] on button "Save" at bounding box center [1534, 76] width 40 height 23
click at [1475, 81] on button "Back" at bounding box center [1478, 76] width 41 height 23
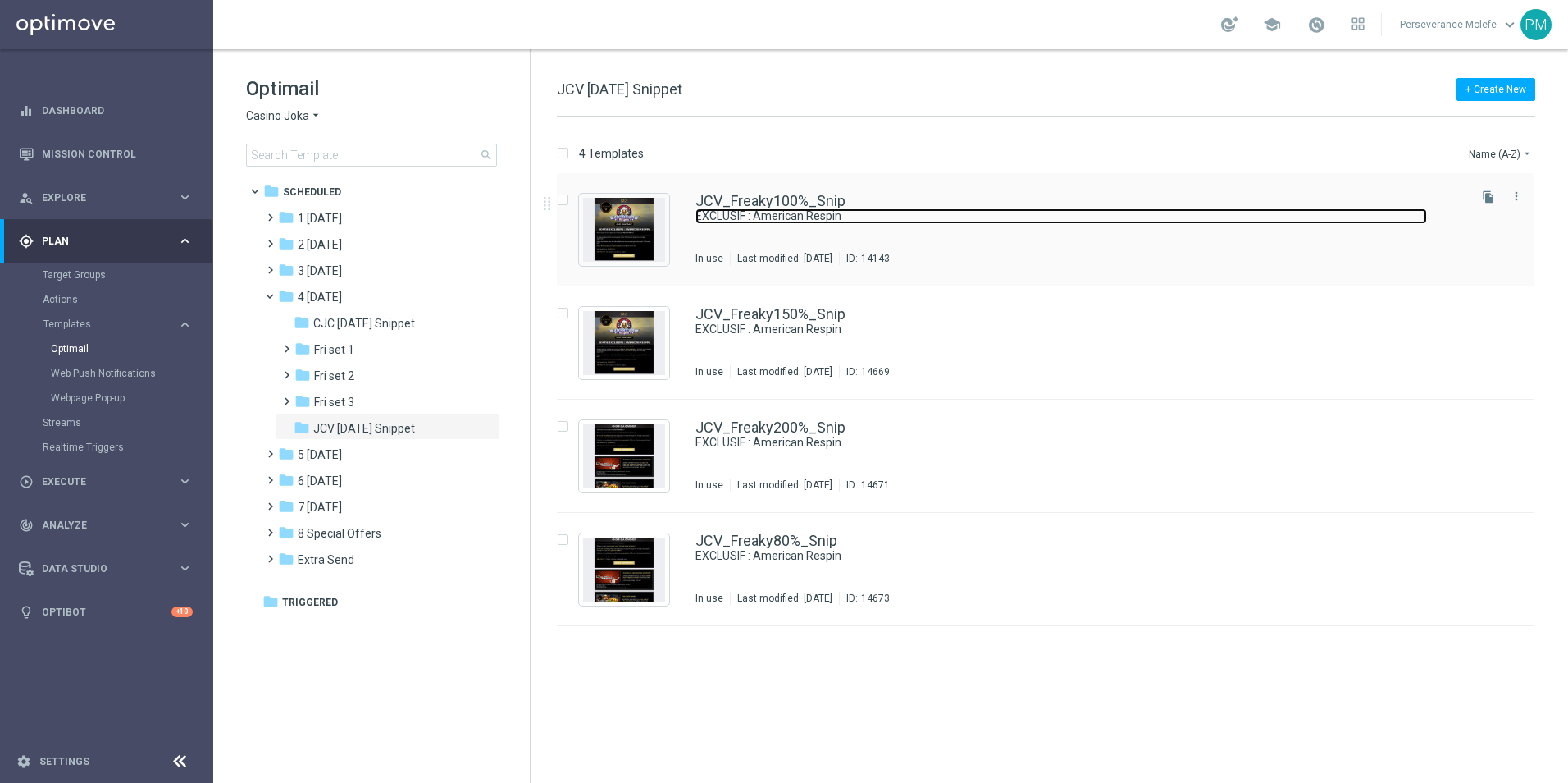
click at [747, 208] on link "EXCLUSIF : American Respin" at bounding box center [1061, 216] width 732 height 16
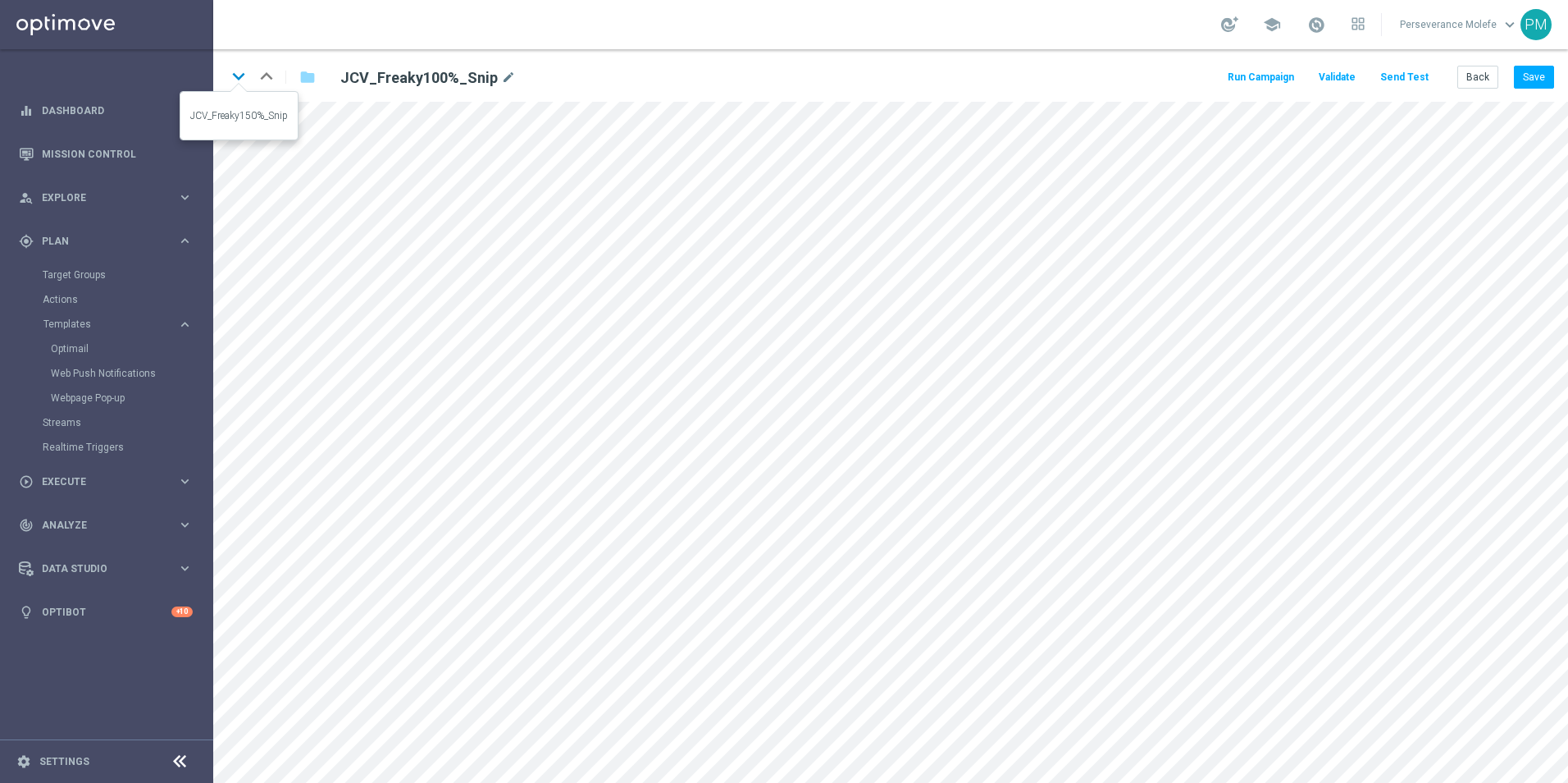
click at [239, 79] on icon "keyboard_arrow_down" at bounding box center [238, 75] width 24 height 24
click at [266, 80] on icon "keyboard_arrow_up" at bounding box center [266, 75] width 24 height 24
click at [623, 538] on div "open_in_new" at bounding box center [613, 541] width 22 height 22
click at [659, 353] on icon "open_in_new" at bounding box center [654, 347] width 13 height 13
click at [237, 74] on icon "keyboard_arrow_down" at bounding box center [238, 75] width 24 height 24
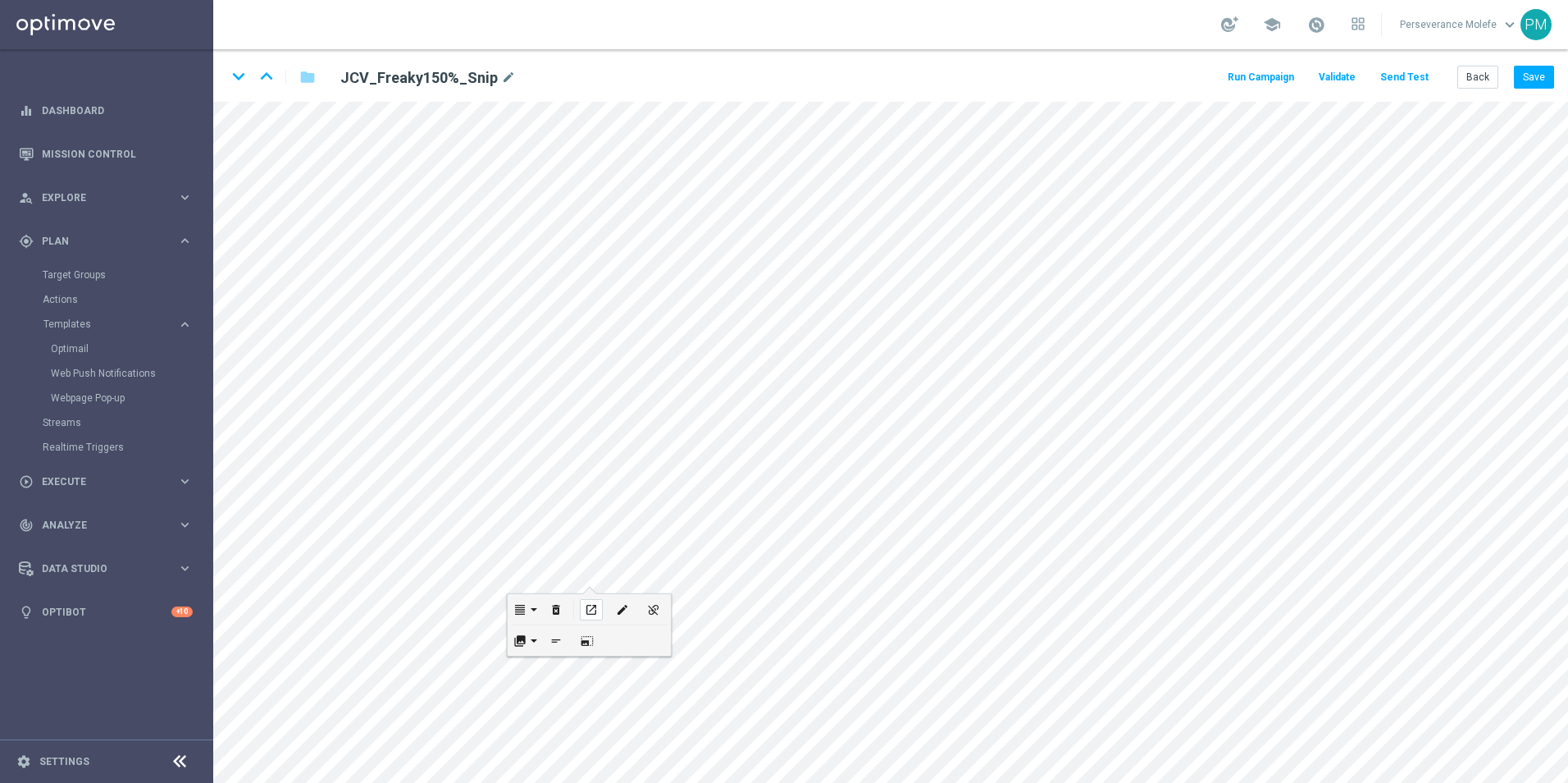
click at [598, 608] on div "open_in_new" at bounding box center [591, 610] width 22 height 22
click at [231, 77] on icon "keyboard_arrow_down" at bounding box center [238, 75] width 24 height 24
click at [1557, 75] on div "keyboard_arrow_down keyboard_arrow_up folder JCV_Freaky200%_Snip mode_edit Run …" at bounding box center [890, 75] width 1355 height 53
click at [1553, 75] on button "Save" at bounding box center [1534, 76] width 40 height 23
click at [1471, 76] on button "Back" at bounding box center [1478, 76] width 41 height 23
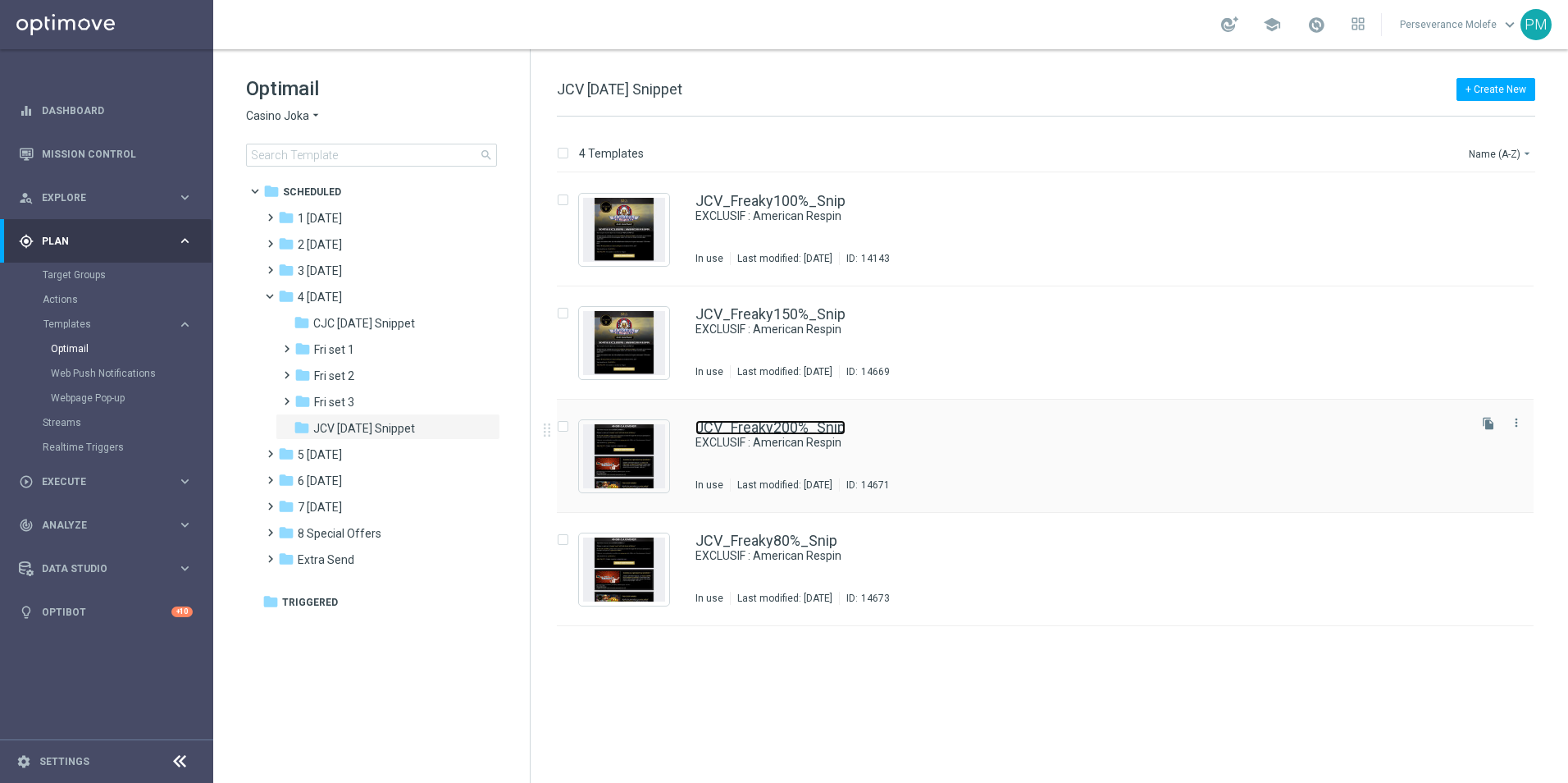
click at [806, 431] on link "JCV_Freaky200%_Snip" at bounding box center [770, 427] width 150 height 15
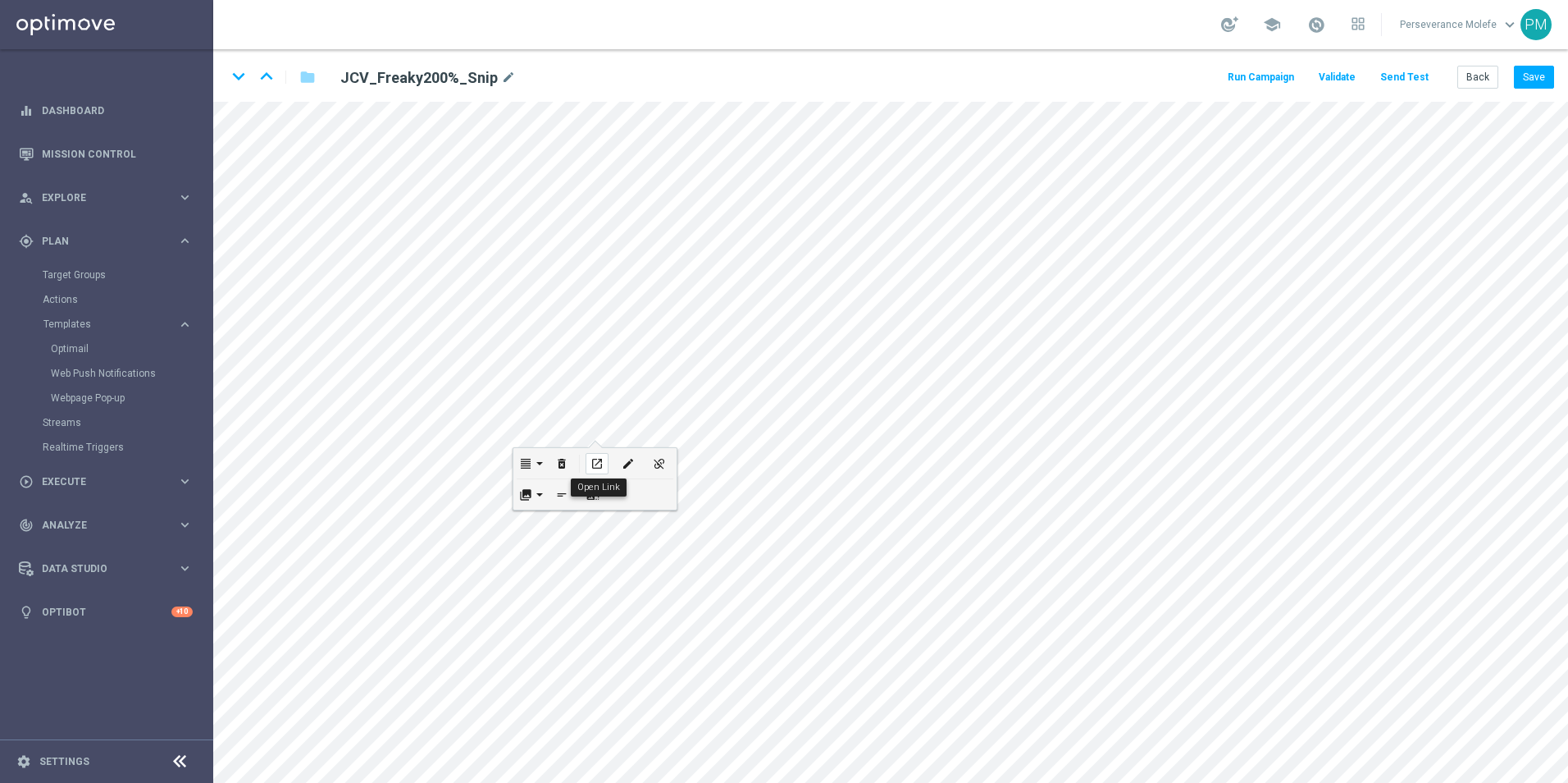
click at [605, 464] on div "open_in_new" at bounding box center [597, 464] width 22 height 22
click at [609, 655] on button "open_in_new" at bounding box center [605, 667] width 31 height 30
click at [1492, 77] on button "Back" at bounding box center [1478, 76] width 41 height 23
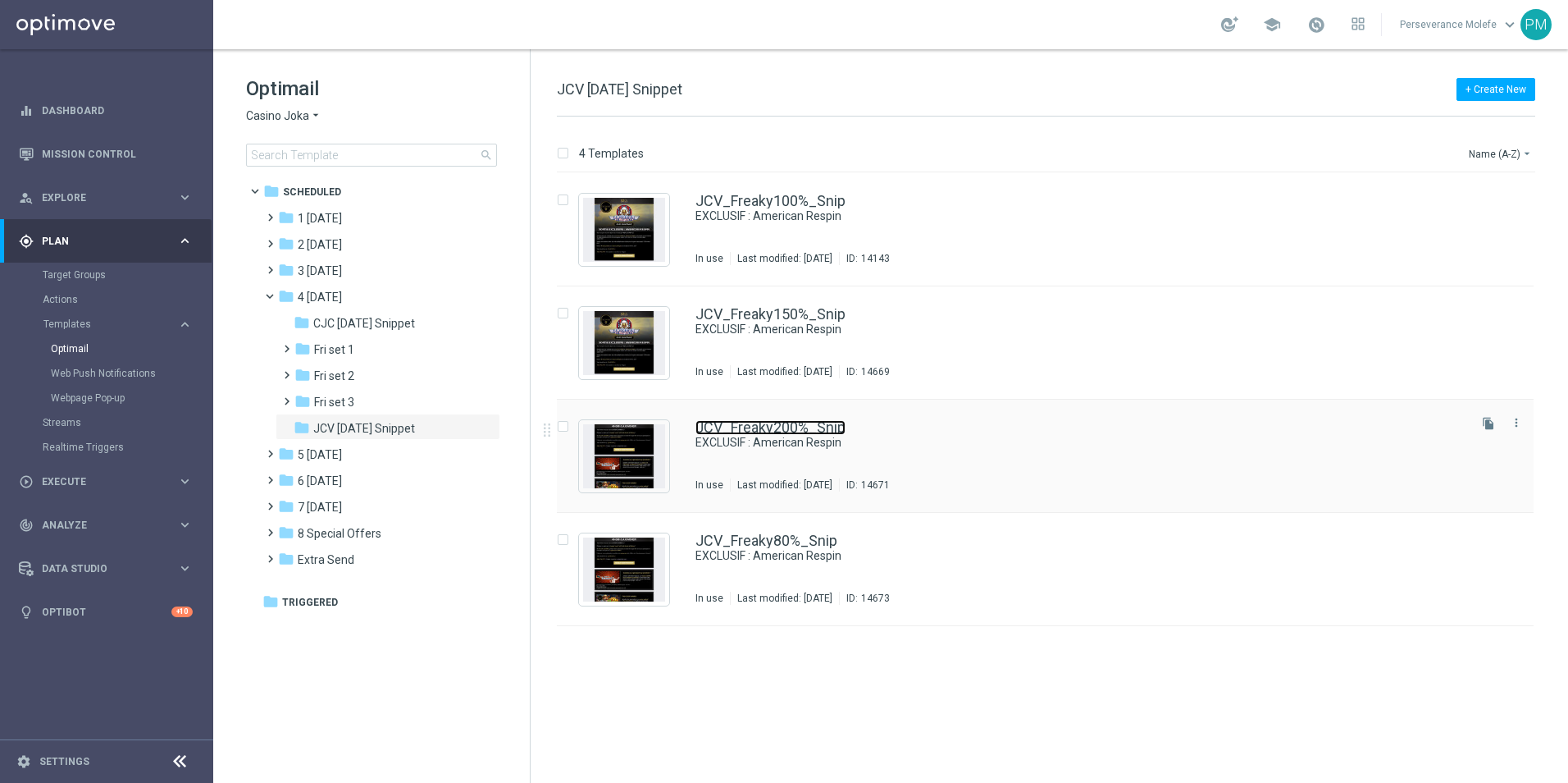
click at [805, 431] on link "JCV_Freaky200%_Snip" at bounding box center [770, 427] width 150 height 15
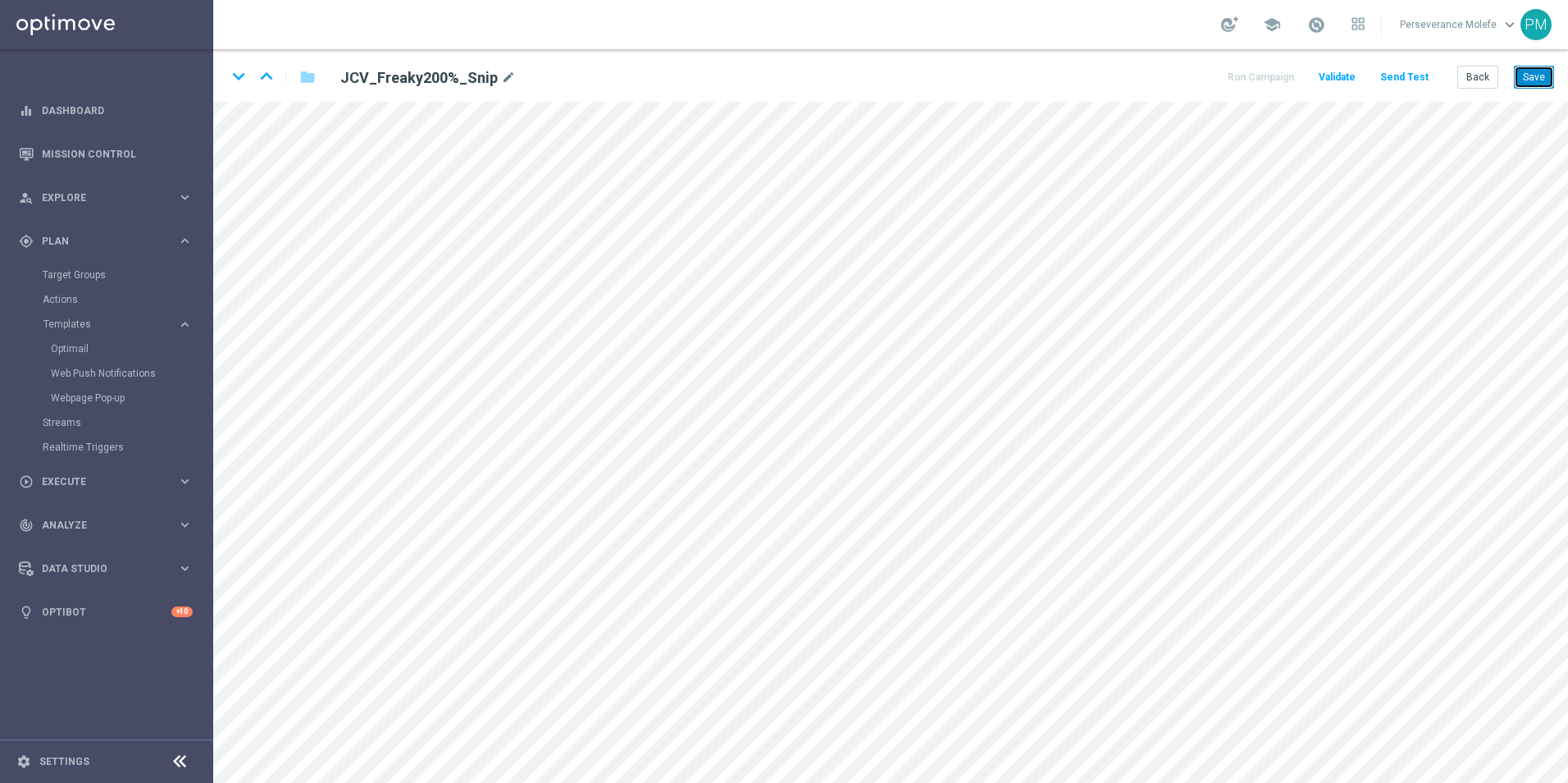
click at [1538, 74] on button "Save" at bounding box center [1534, 76] width 40 height 23
click at [236, 74] on icon "keyboard_arrow_down" at bounding box center [238, 75] width 24 height 24
click at [1553, 76] on div "keyboard_arrow_down keyboard_arrow_up folder JCV_Freaky80%_Snip mode_edit Run C…" at bounding box center [890, 75] width 1355 height 53
click at [1553, 76] on button "Save" at bounding box center [1534, 76] width 40 height 23
click at [1480, 77] on button "Back" at bounding box center [1478, 76] width 41 height 23
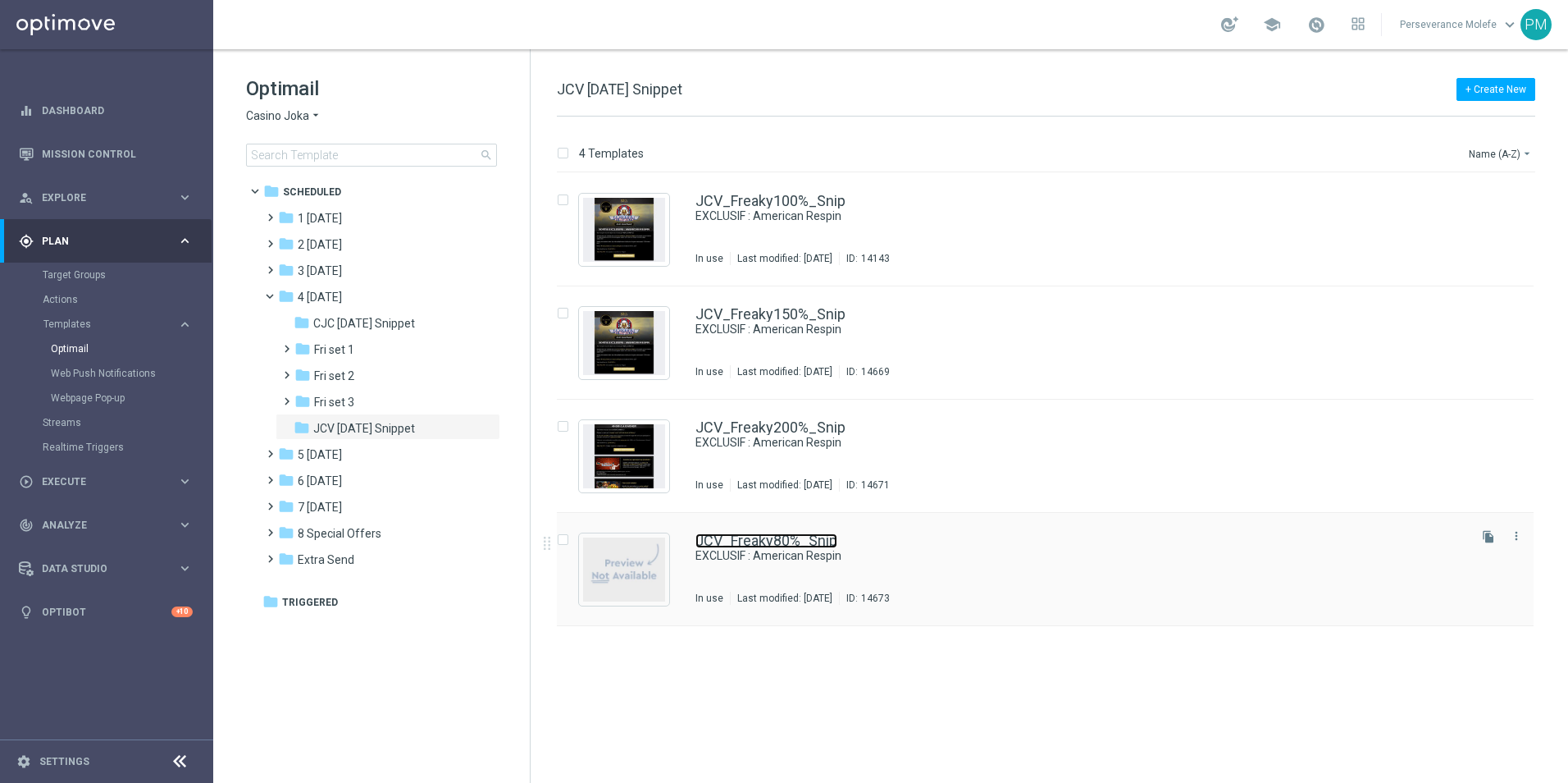
click at [744, 536] on link "JCV_Freaky80%_Snip" at bounding box center [766, 540] width 142 height 15
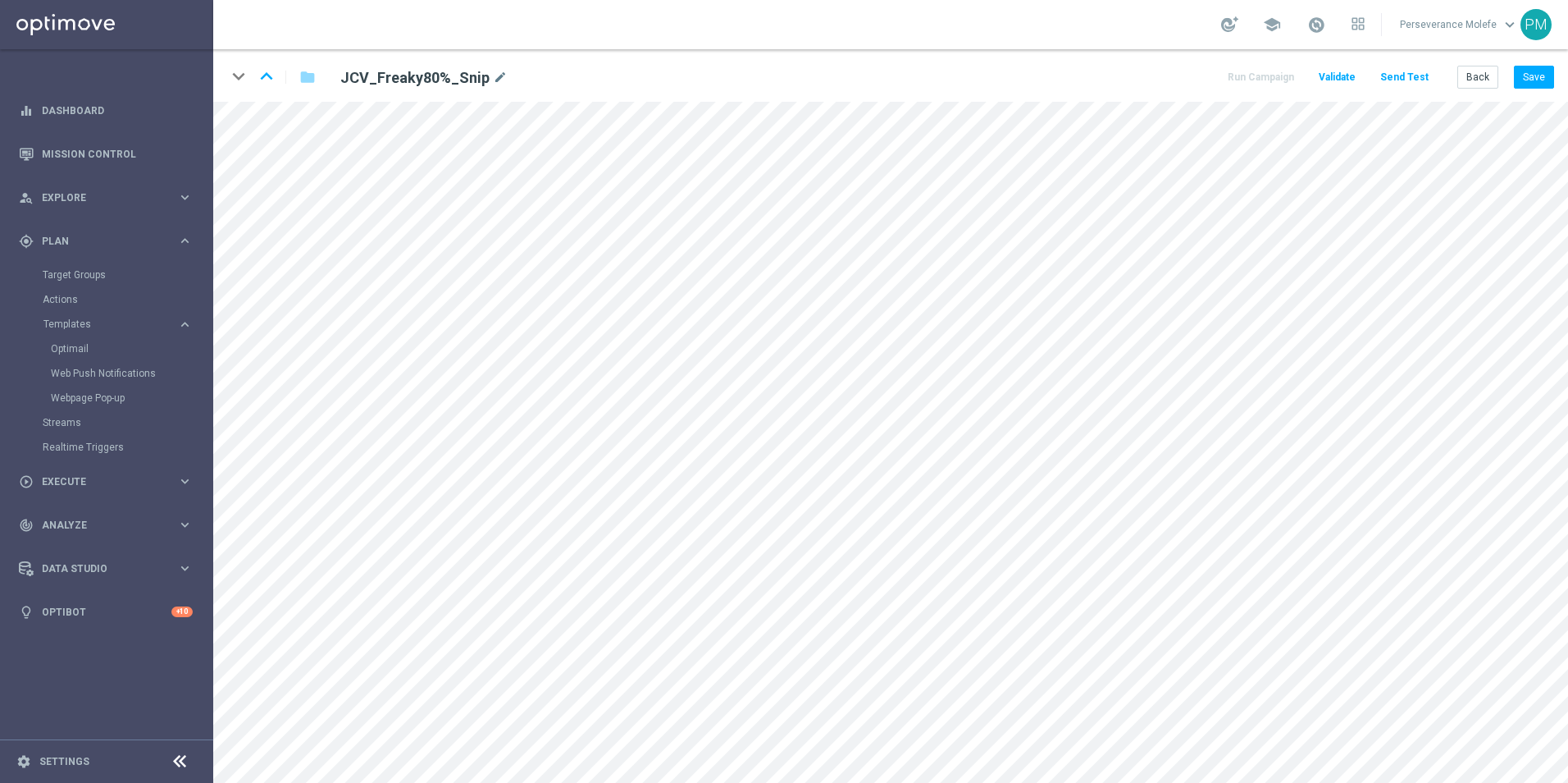
click at [1546, 64] on div "keyboard_arrow_down keyboard_arrow_up folder JCV_Freaky80%_Snip mode_edit Run C…" at bounding box center [890, 75] width 1355 height 53
click at [1546, 73] on button "Save" at bounding box center [1534, 76] width 40 height 23
click at [1469, 70] on button "Back" at bounding box center [1478, 76] width 41 height 23
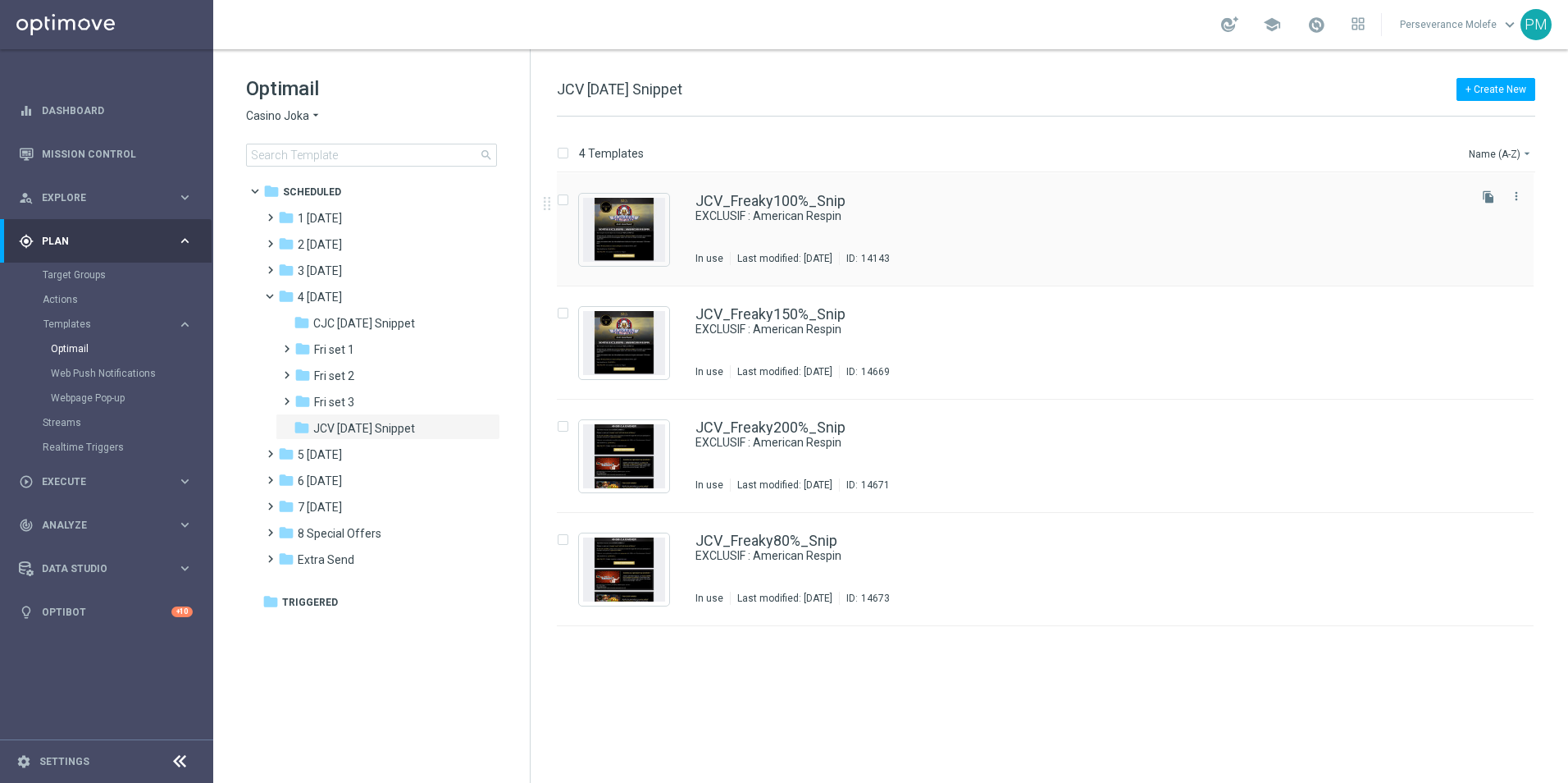
click at [831, 192] on div "JCV_Freaky100%_Snip EXCLUSIF : American Respin In use Last modified: Thursday, …" at bounding box center [1045, 230] width 977 height 114
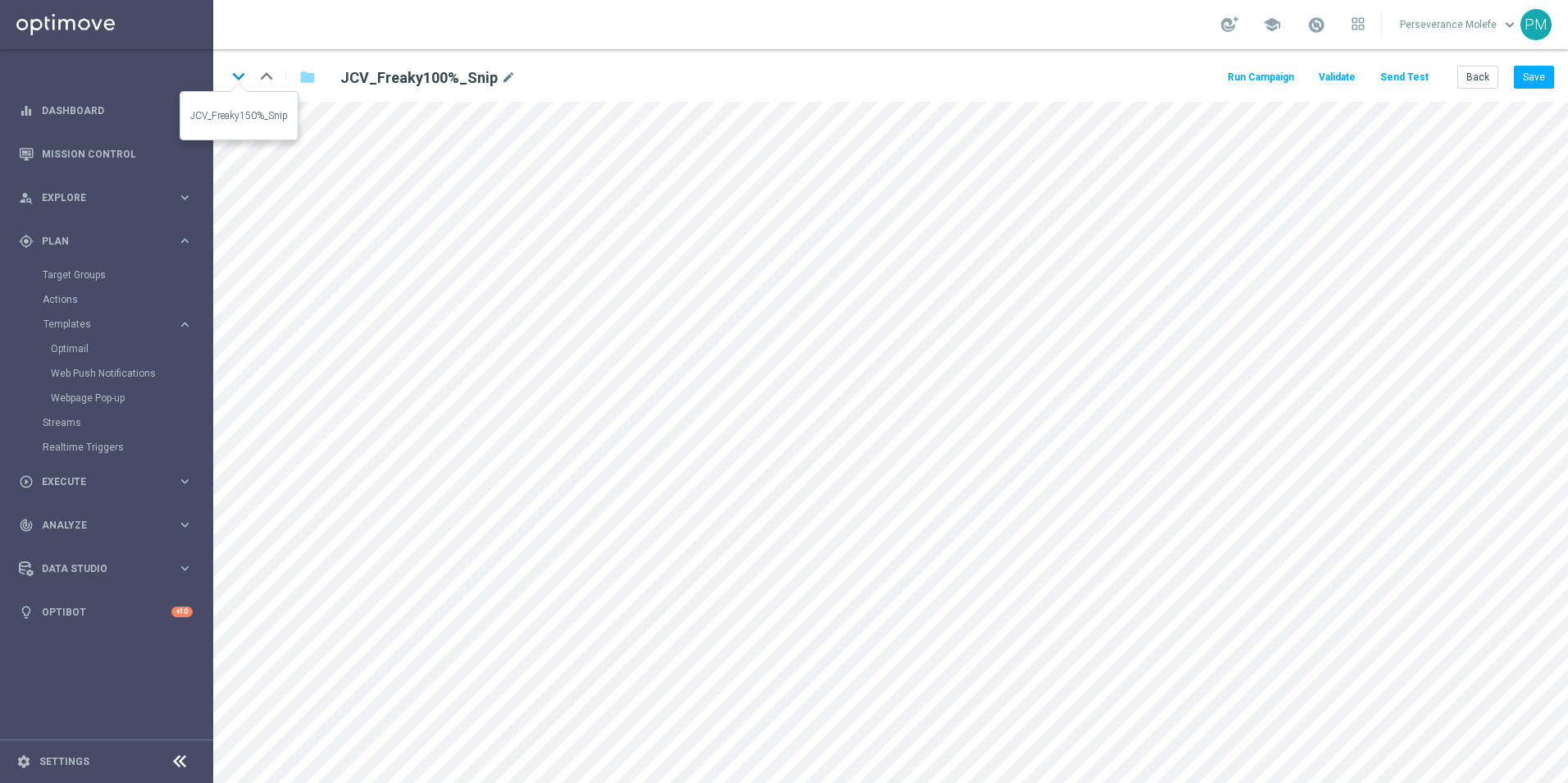
click at [242, 73] on icon "keyboard_arrow_down" at bounding box center [238, 75] width 24 height 24
click at [1483, 74] on button "Back" at bounding box center [1478, 76] width 41 height 23
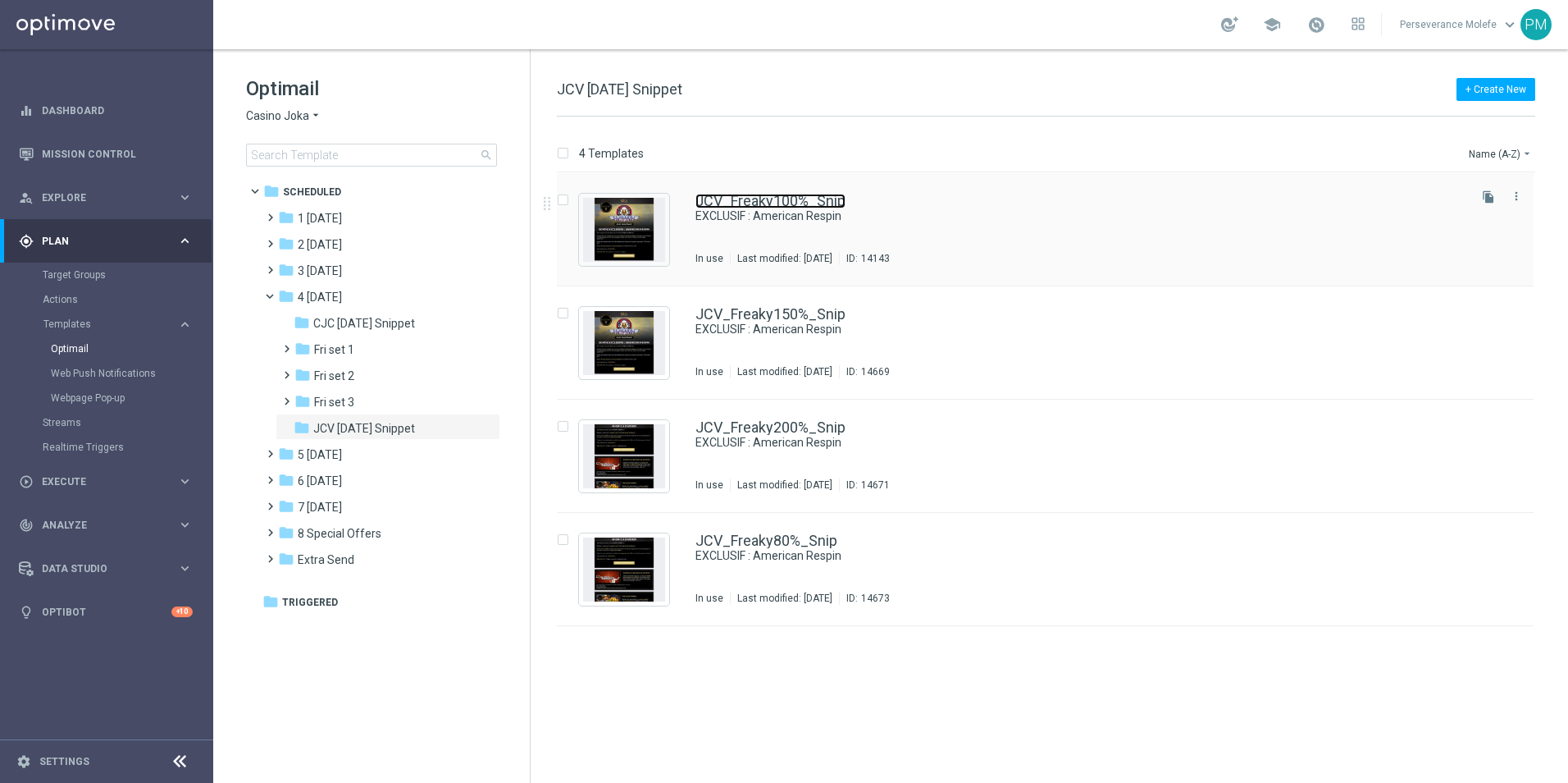
click at [744, 202] on link "JCV_Freaky100%_Snip" at bounding box center [770, 201] width 150 height 15
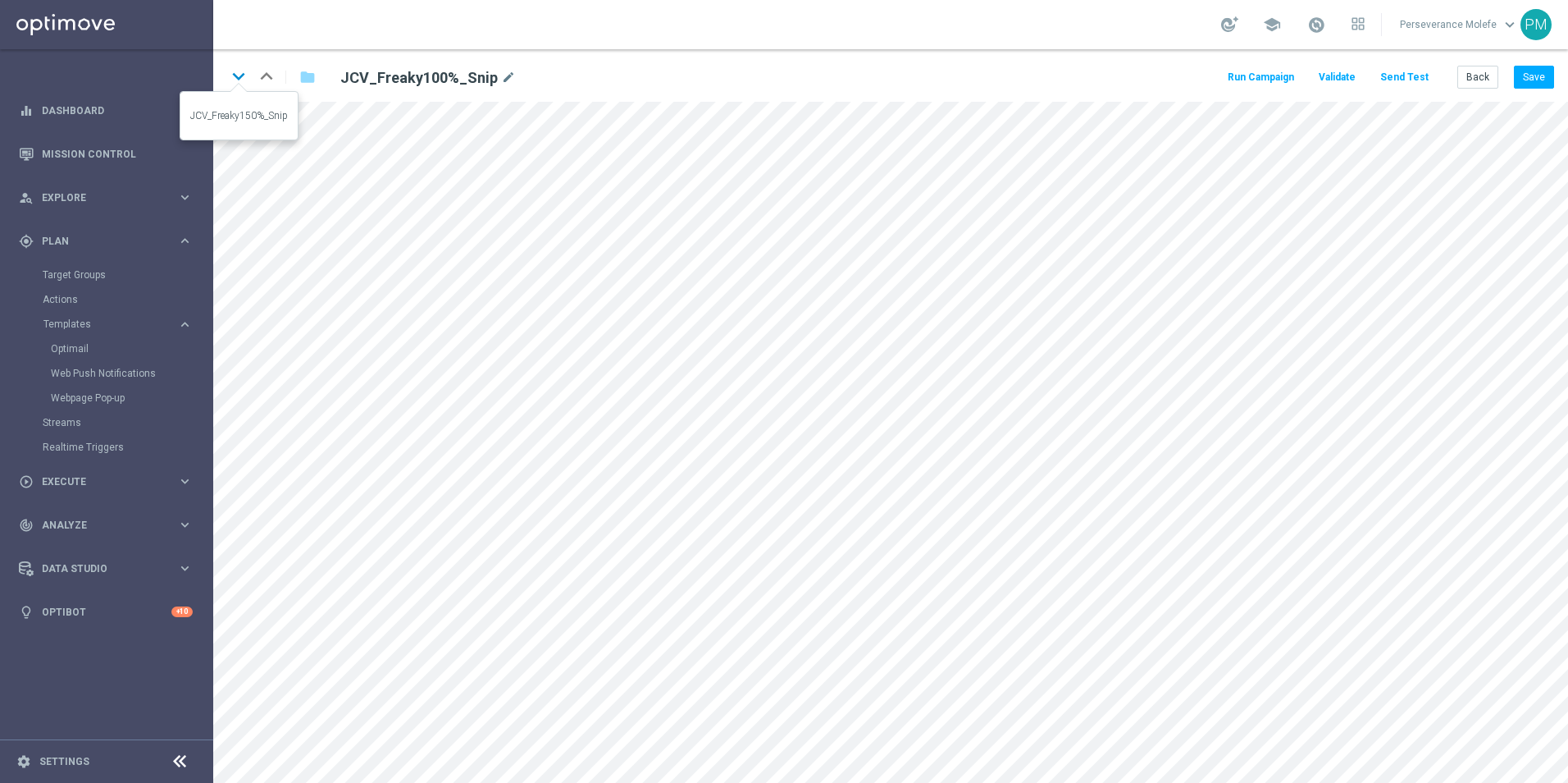
click at [240, 79] on icon "keyboard_arrow_down" at bounding box center [238, 75] width 24 height 24
click at [1527, 89] on div "keyboard_arrow_down keyboard_arrow_up folder JCV_Freaky150%_Snip mode_edit Run …" at bounding box center [890, 75] width 1355 height 53
click at [1533, 84] on button "Save" at bounding box center [1534, 76] width 40 height 23
click at [243, 74] on icon "keyboard_arrow_down" at bounding box center [238, 75] width 24 height 24
click at [246, 79] on icon "keyboard_arrow_down" at bounding box center [238, 75] width 24 height 24
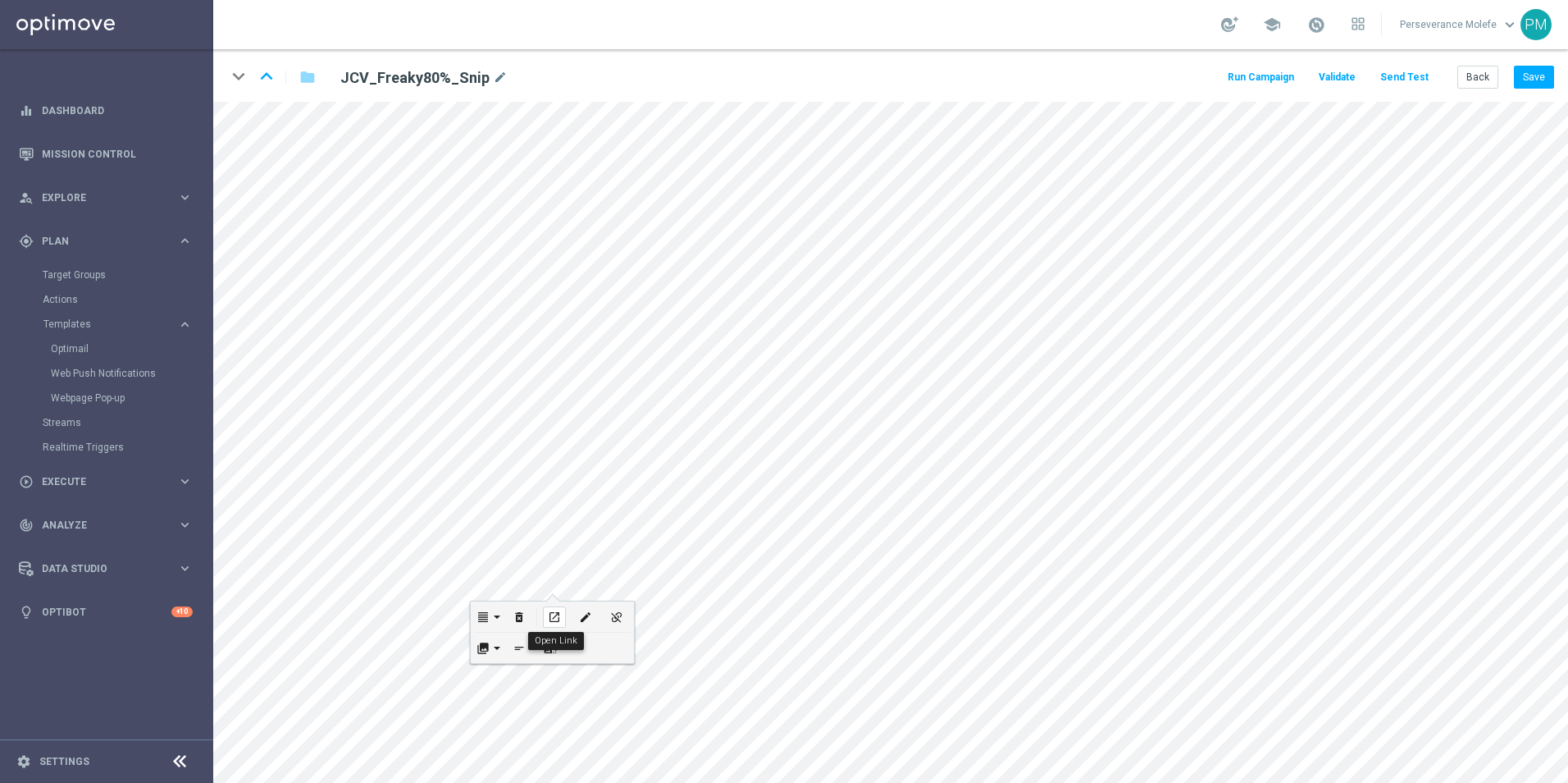
click at [557, 610] on div "open_in_new" at bounding box center [554, 618] width 22 height 22
click at [682, 485] on div "open_in_new" at bounding box center [685, 493] width 22 height 22
click at [593, 249] on icon "open_in_new" at bounding box center [590, 254] width 13 height 13
click at [543, 550] on button "open_in_new" at bounding box center [546, 561] width 31 height 30
click at [1471, 79] on button "Back" at bounding box center [1478, 76] width 41 height 23
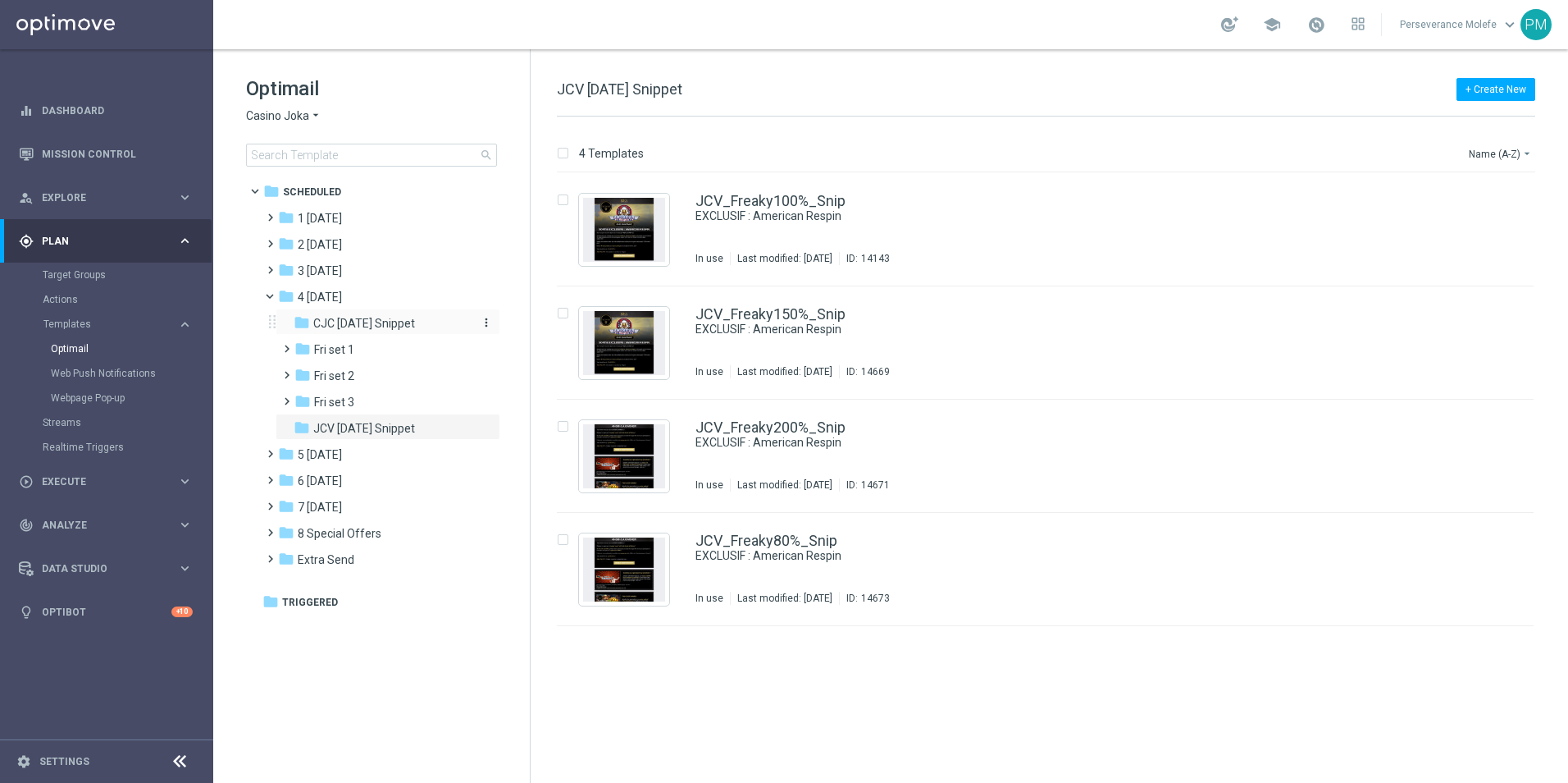
click at [383, 315] on div "folder CJC Friday Snippet" at bounding box center [381, 323] width 175 height 19
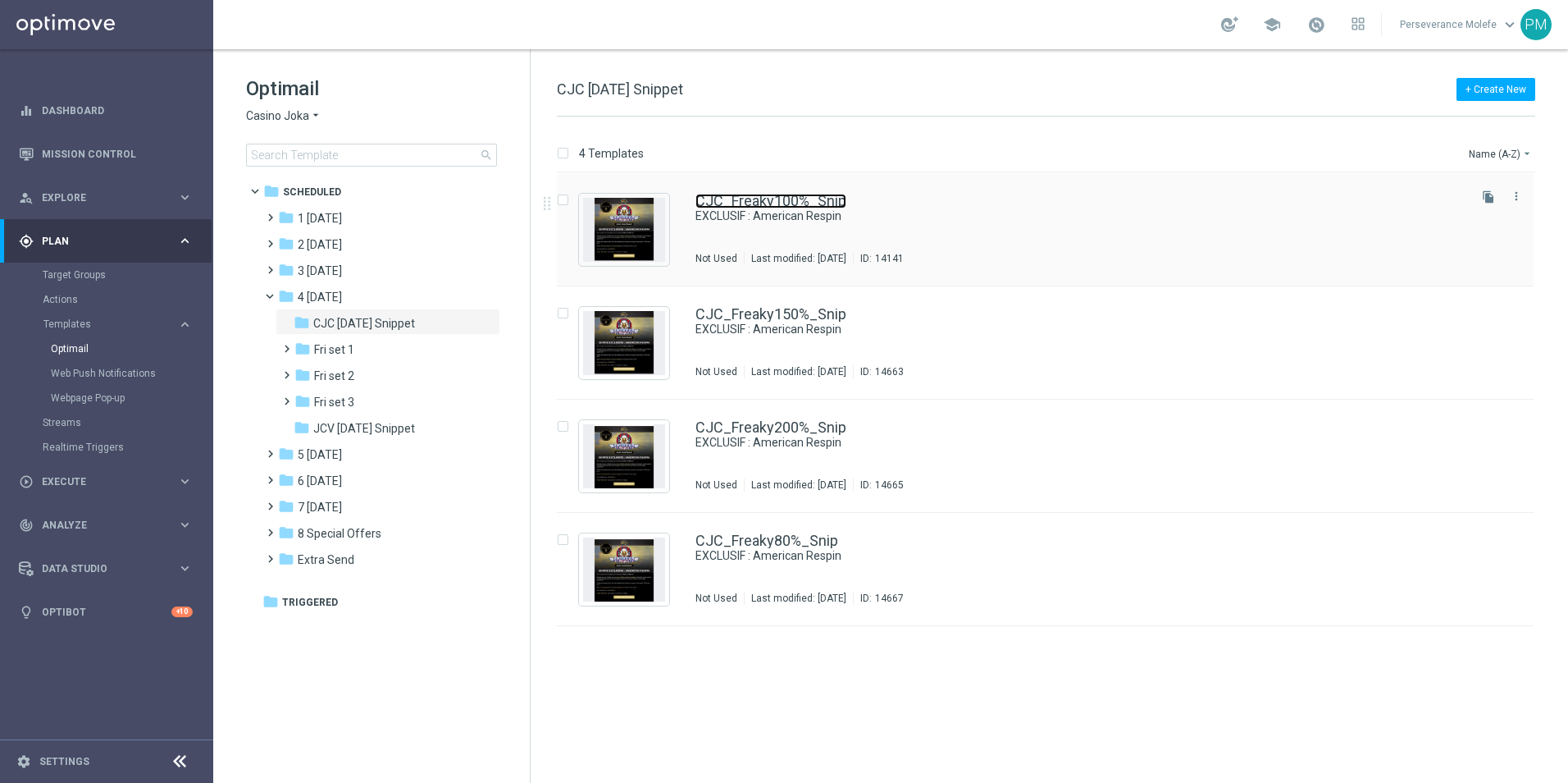
click at [709, 200] on link "CJC_Freaky100%_Snip" at bounding box center [771, 201] width 151 height 15
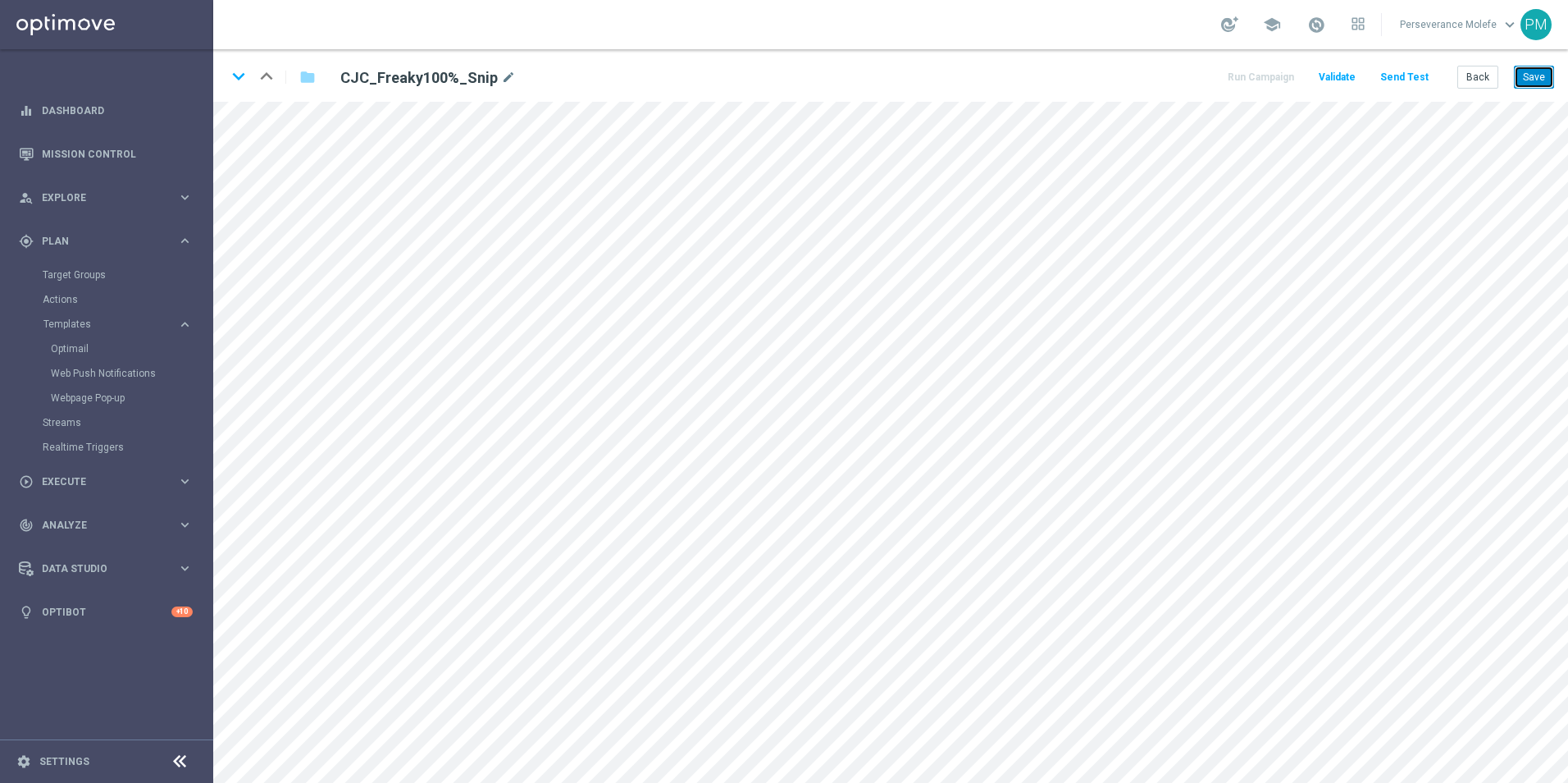
click at [1548, 68] on button "Save" at bounding box center [1534, 76] width 40 height 23
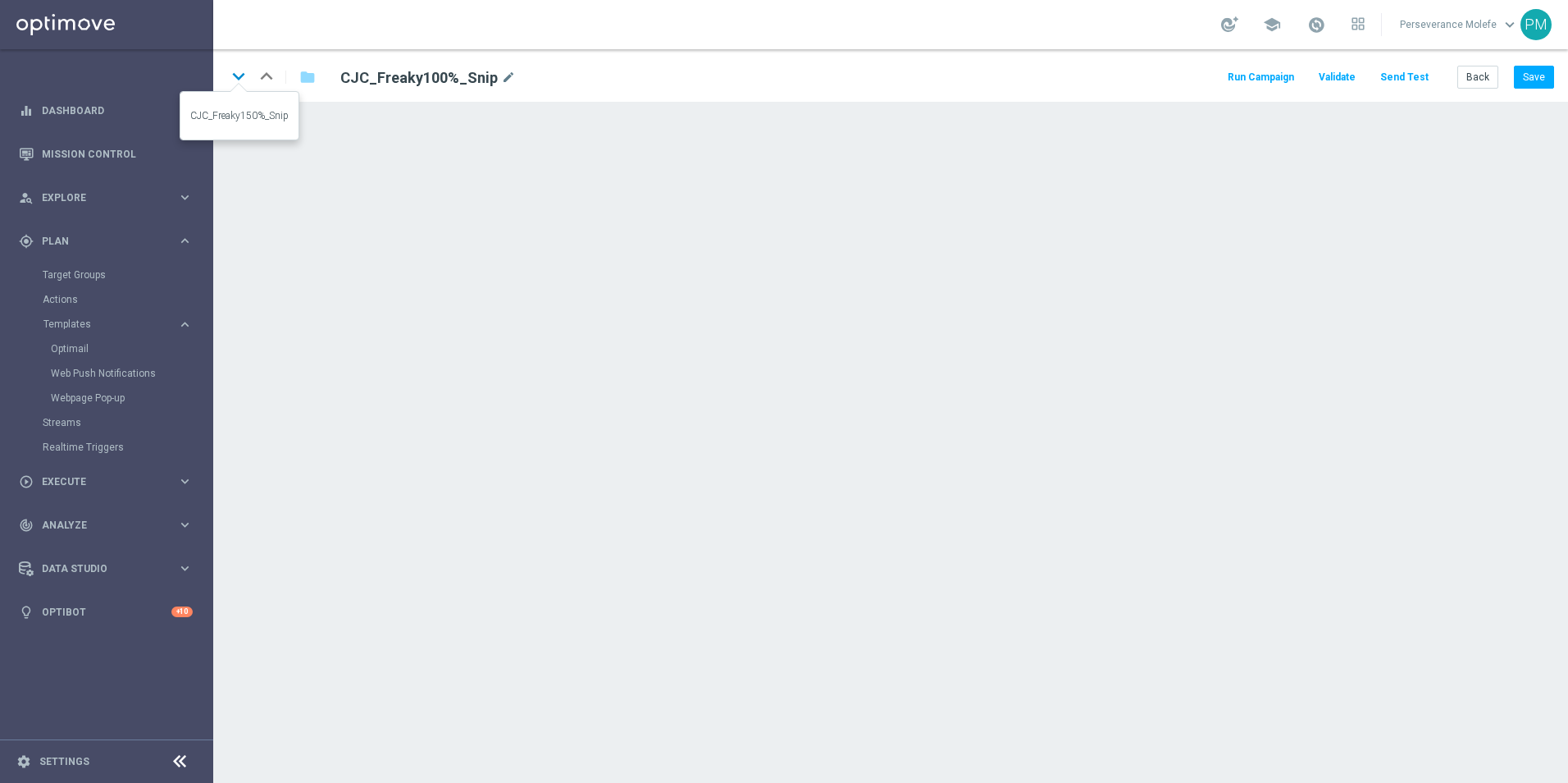
click at [242, 79] on icon "keyboard_arrow_down" at bounding box center [238, 75] width 24 height 24
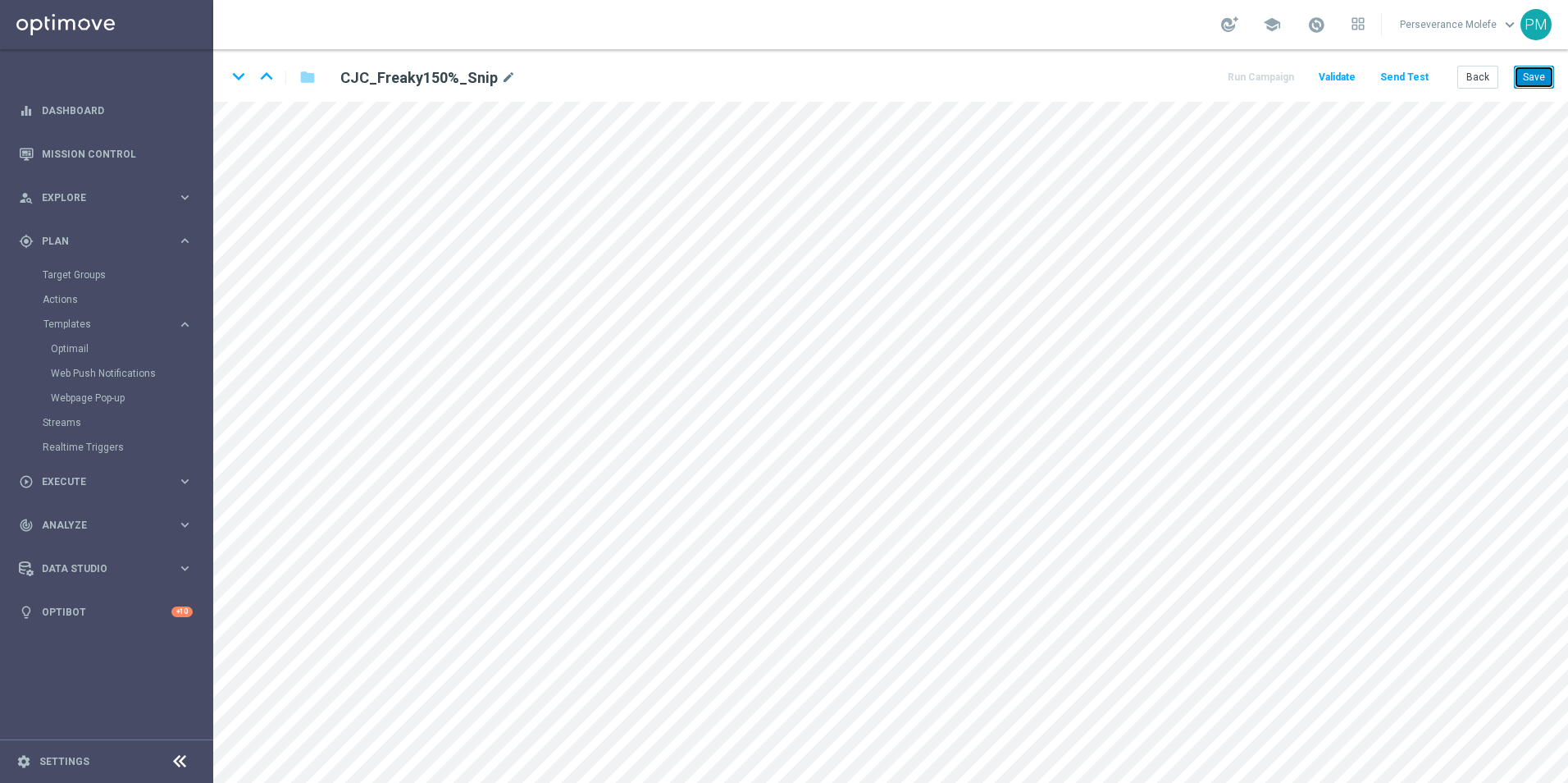
click at [1551, 83] on button "Save" at bounding box center [1534, 76] width 40 height 23
click at [234, 75] on icon "keyboard_arrow_down" at bounding box center [238, 75] width 24 height 24
click at [1538, 73] on button "Save" at bounding box center [1534, 76] width 40 height 23
click at [1485, 79] on button "Back" at bounding box center [1478, 76] width 41 height 23
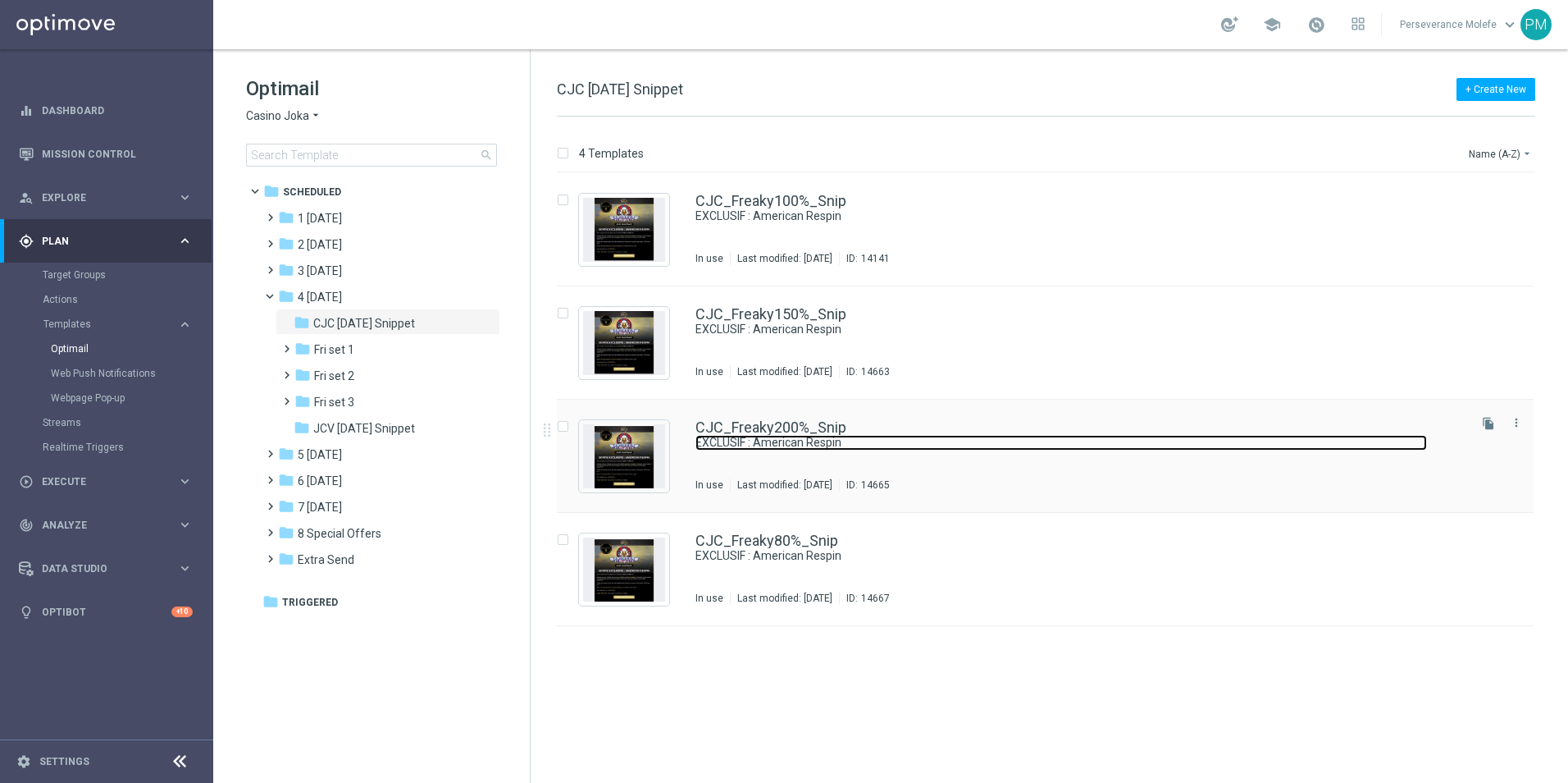
click at [787, 437] on link "EXCLUSIF : American Respin" at bounding box center [1061, 442] width 732 height 16
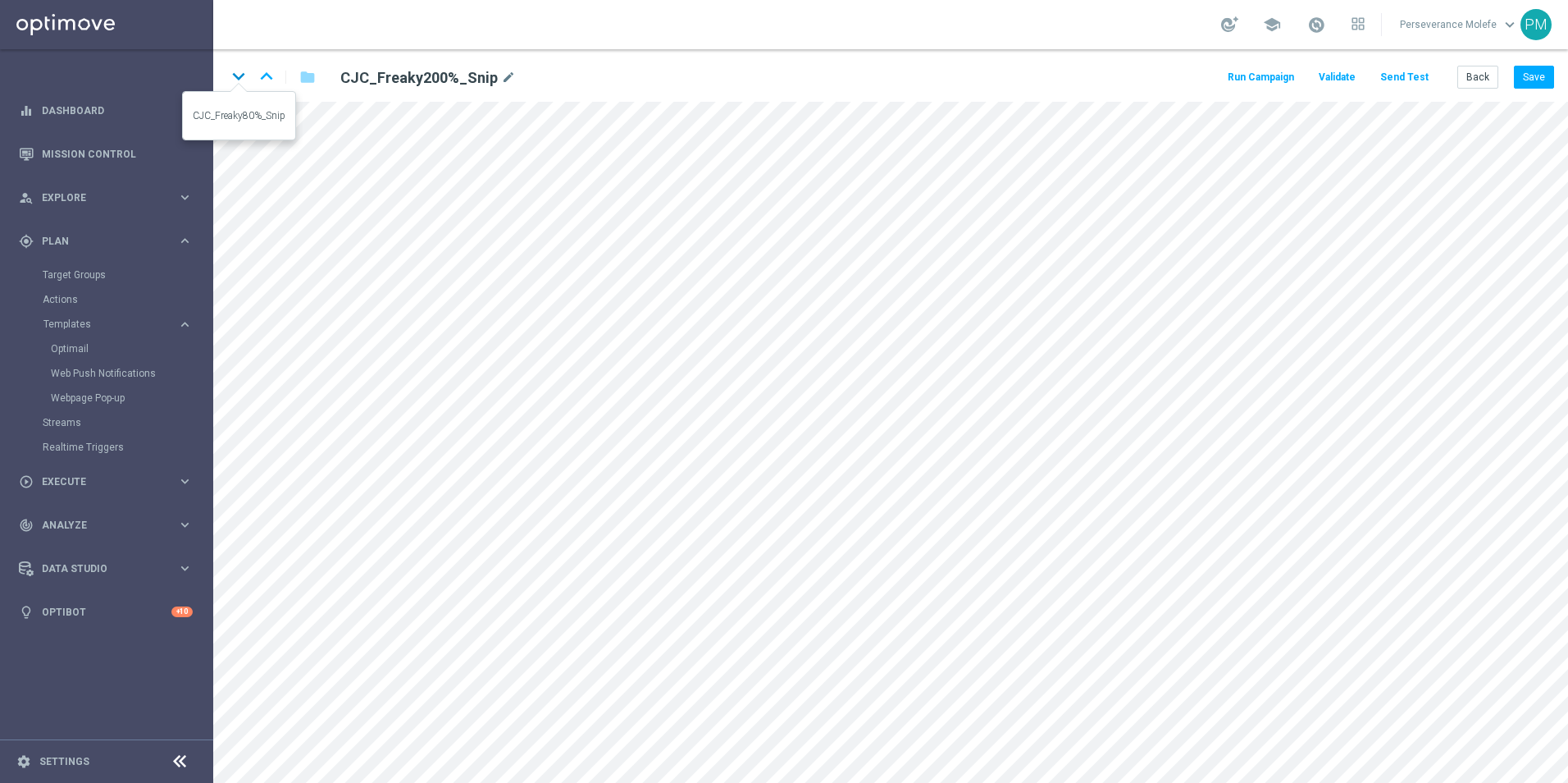
click at [244, 73] on icon "keyboard_arrow_down" at bounding box center [238, 75] width 24 height 24
click at [1538, 79] on button "Save" at bounding box center [1534, 76] width 40 height 23
click at [261, 87] on icon "keyboard_arrow_up" at bounding box center [266, 75] width 24 height 24
click at [231, 82] on icon "keyboard_arrow_down" at bounding box center [238, 75] width 24 height 24
click at [1467, 78] on button "Back" at bounding box center [1478, 76] width 41 height 23
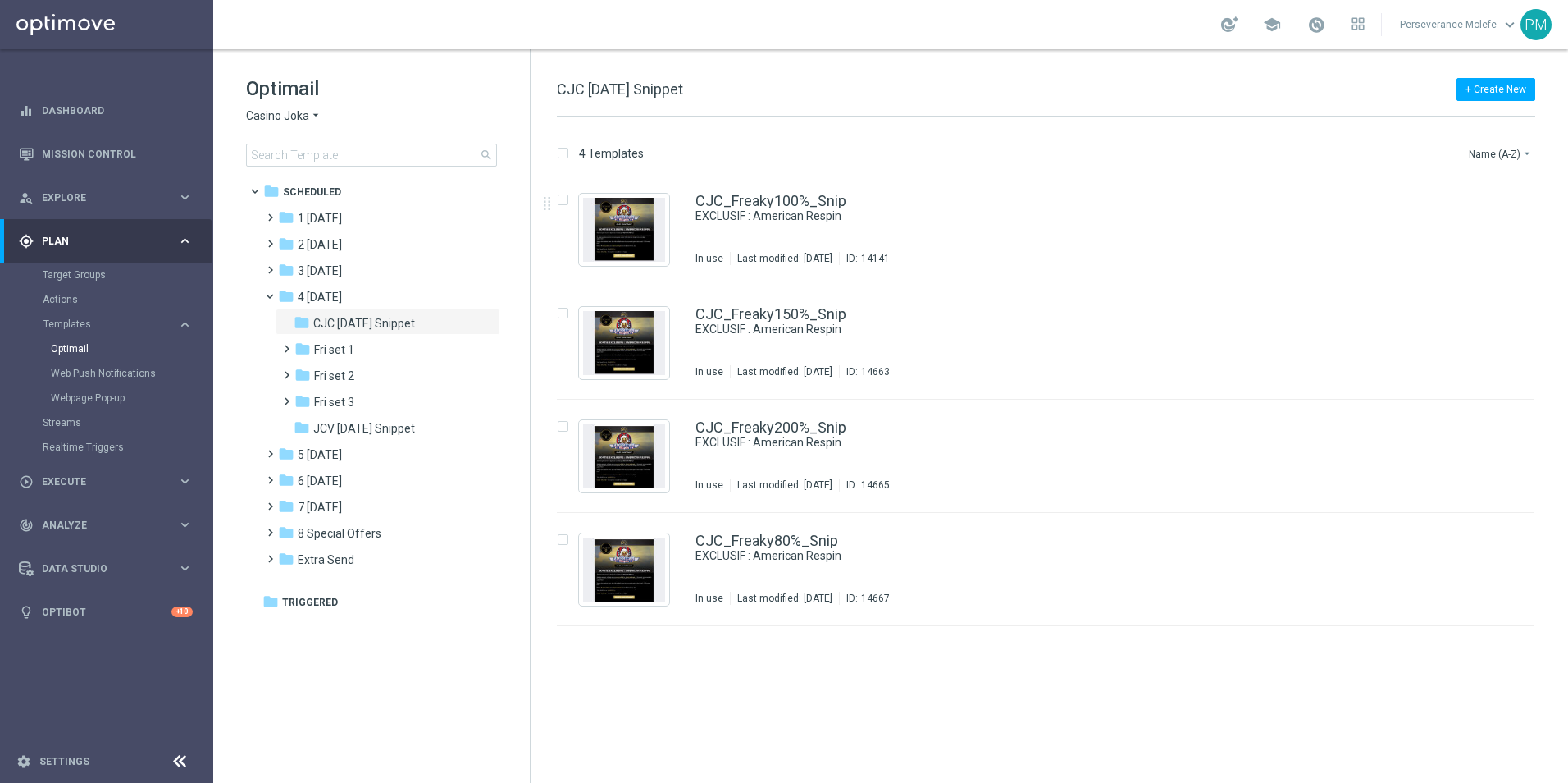
click at [272, 106] on div "Optimail Casino Joka arrow_drop_down × Casino Joka search" at bounding box center [388, 120] width 284 height 91
click at [272, 111] on span "Casino Joka" at bounding box center [278, 116] width 64 height 16
click at [0, 0] on span "Le Roi Johnny" at bounding box center [0, 0] width 0 height 0
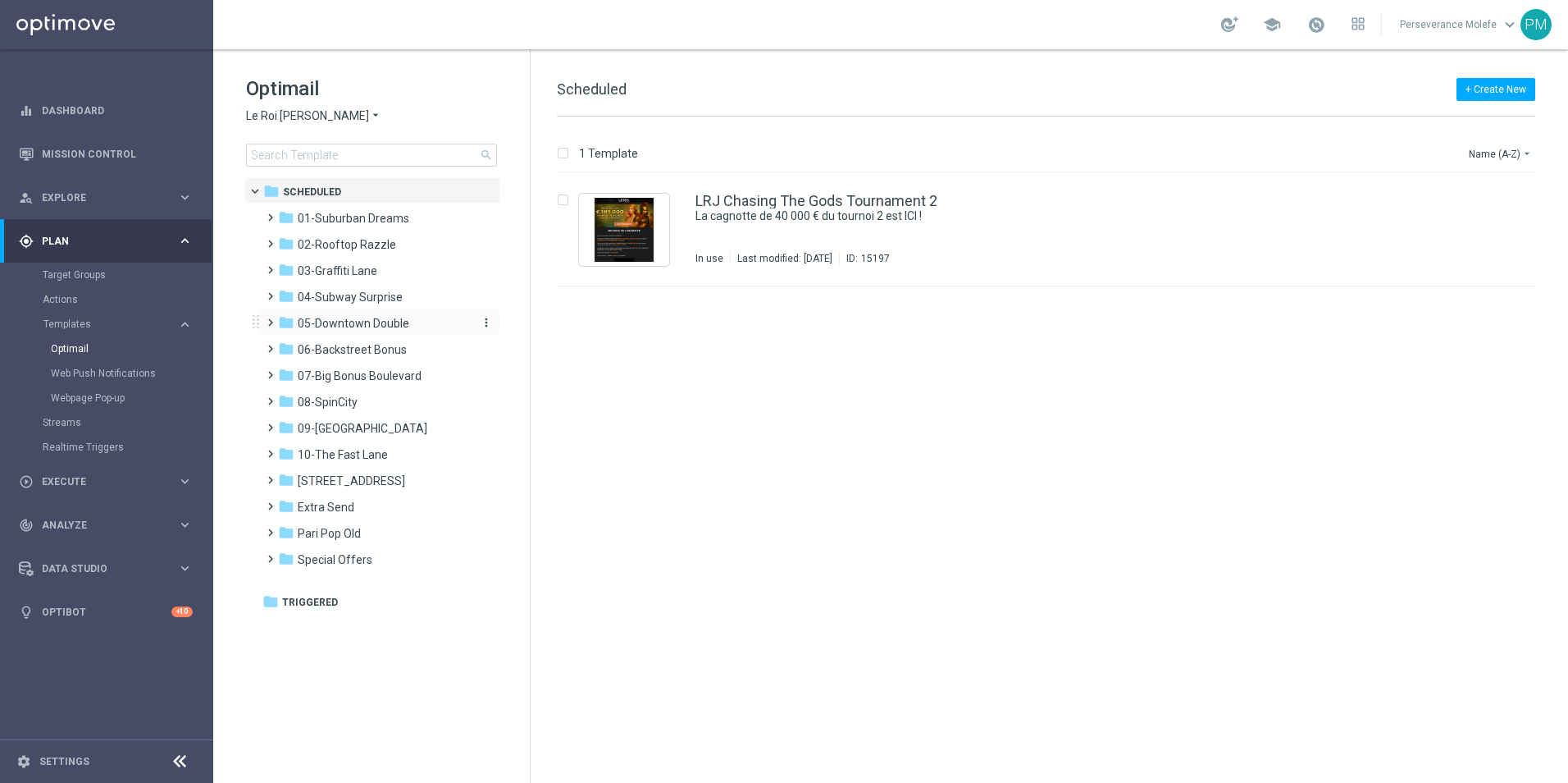
click at [364, 316] on span "05-Downtown Double" at bounding box center [353, 323] width 112 height 15
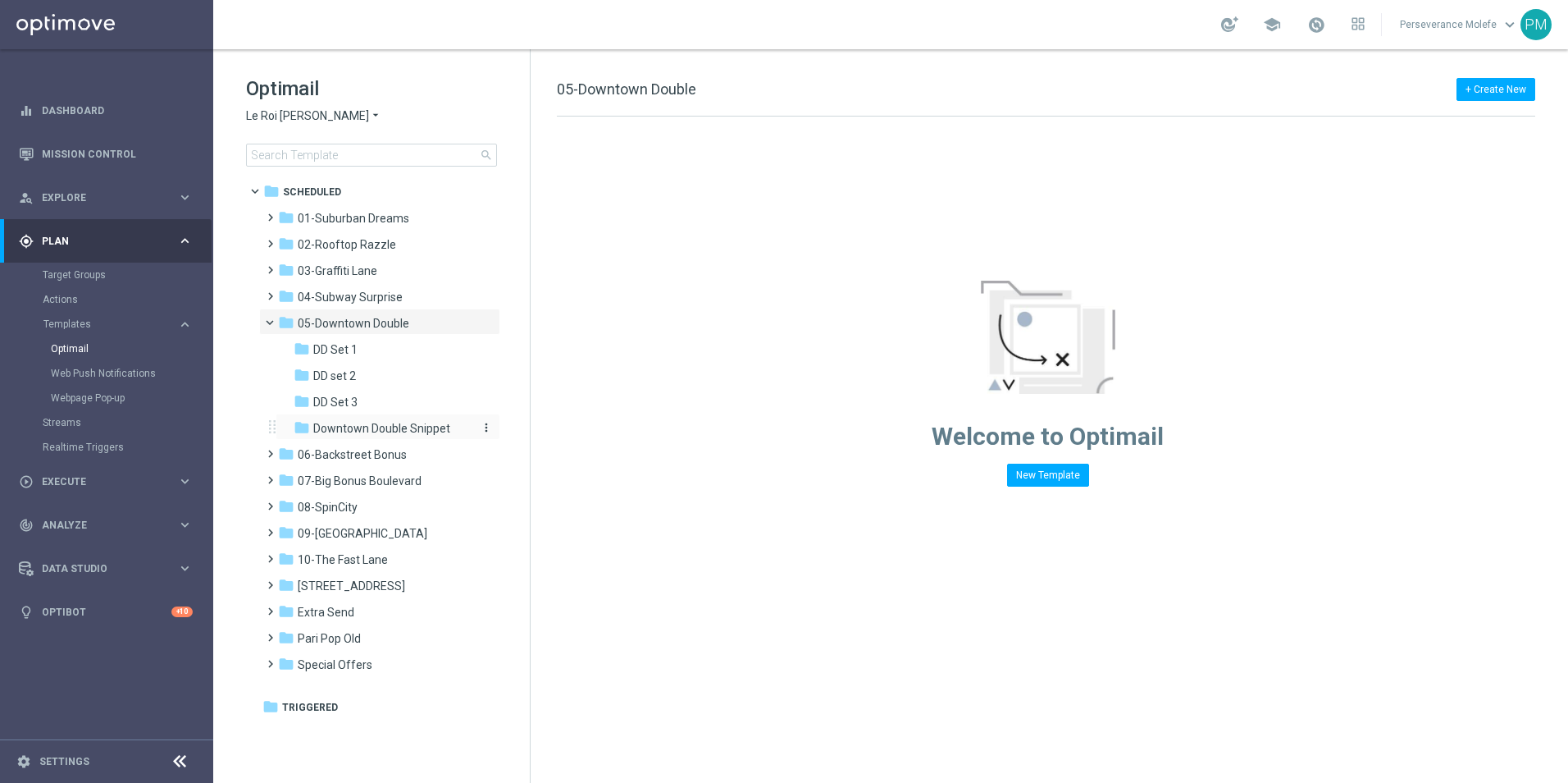
click at [366, 425] on span "Downtown Double Snippet" at bounding box center [381, 428] width 137 height 15
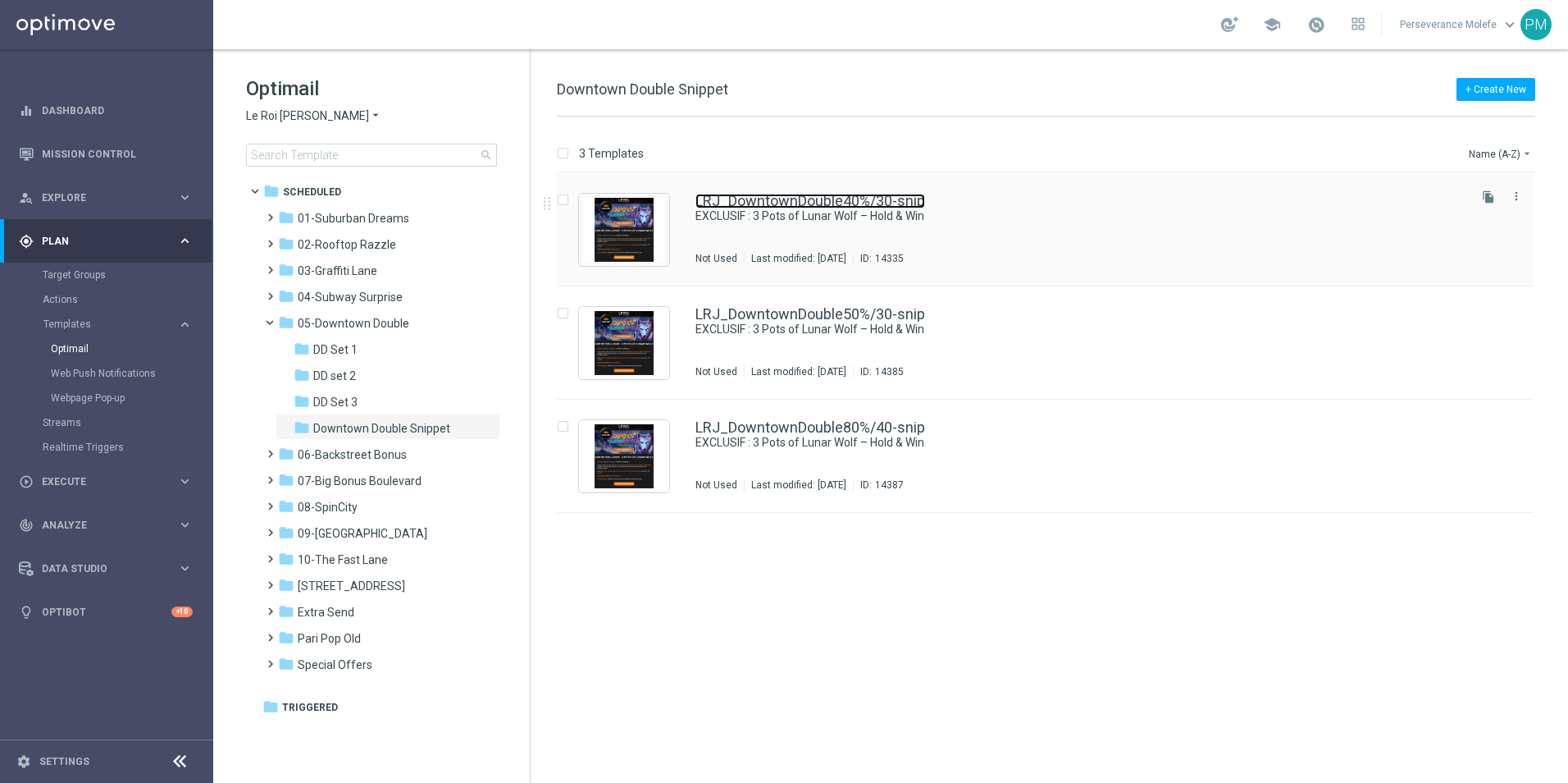
click at [744, 203] on link "LRJ_DowntownDouble40%/30-snip" at bounding box center [810, 201] width 230 height 15
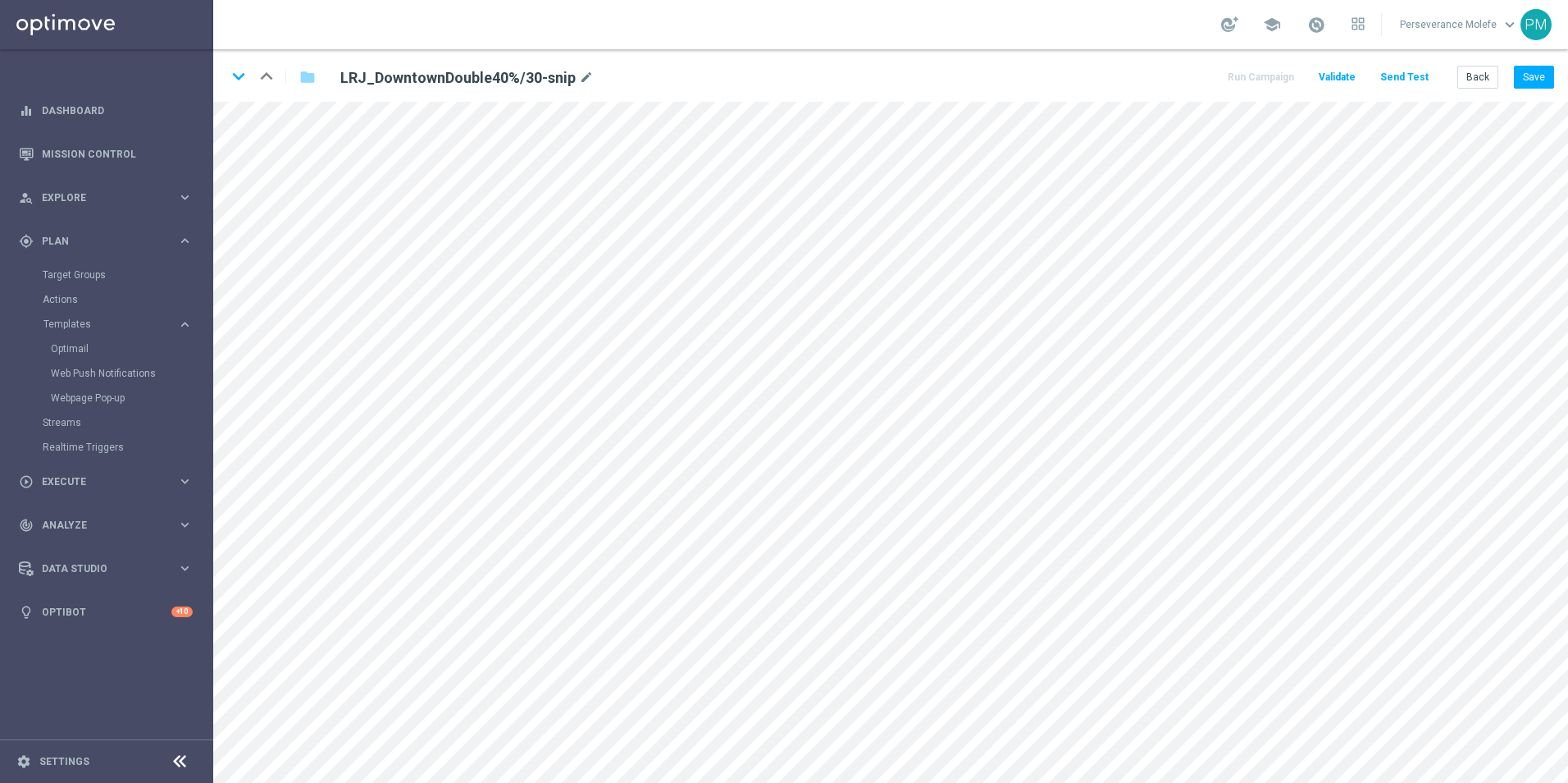
click at [1563, 75] on div "keyboard_arrow_down keyboard_arrow_up folder LRJ_DowntownDouble40%/30-snip mode…" at bounding box center [890, 75] width 1355 height 53
click at [1550, 77] on button "Save" at bounding box center [1534, 76] width 40 height 23
click at [1477, 88] on button "Back" at bounding box center [1478, 76] width 41 height 23
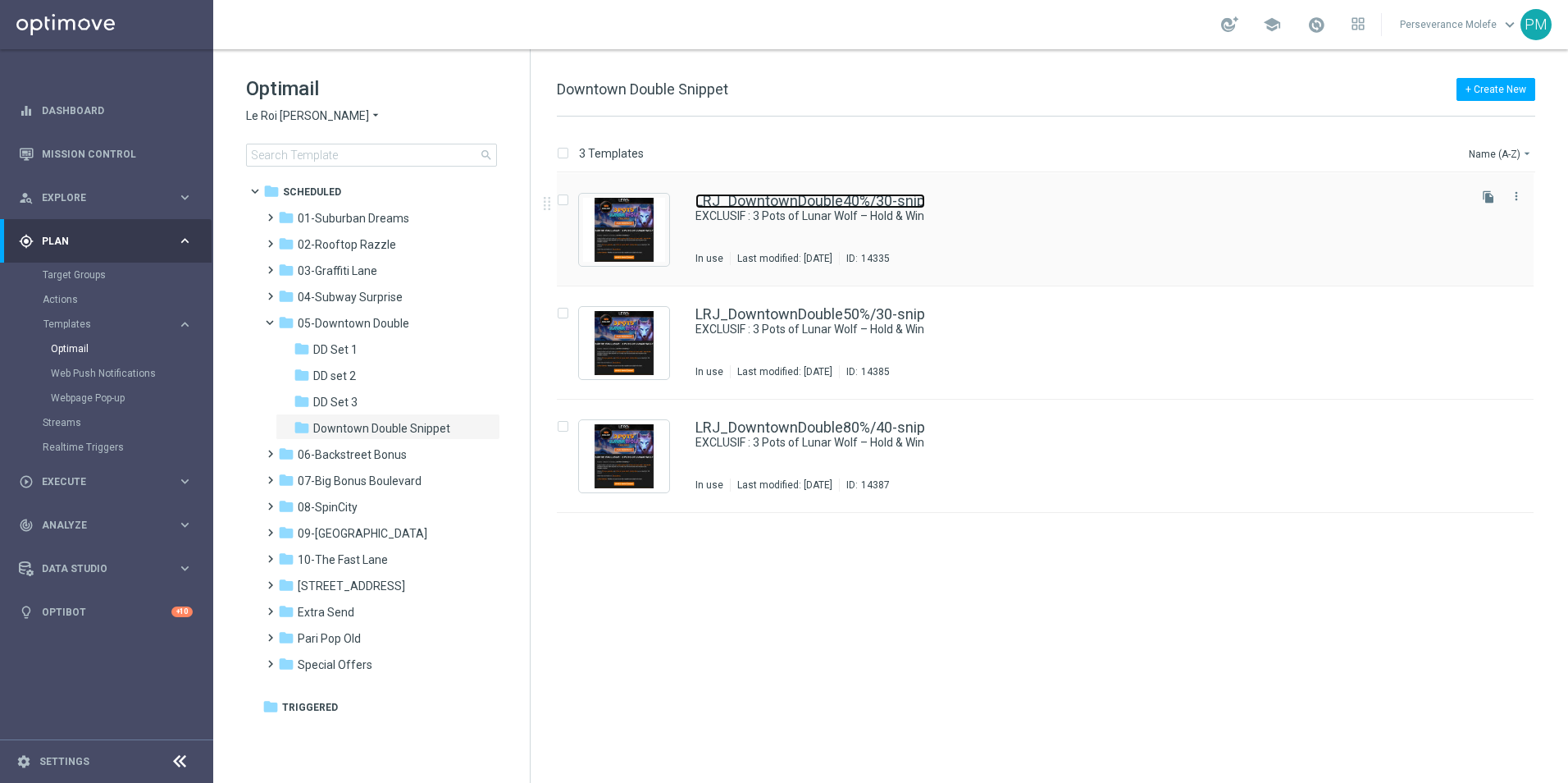
click at [708, 206] on link "LRJ_DowntownDouble40%/30-snip" at bounding box center [810, 201] width 230 height 15
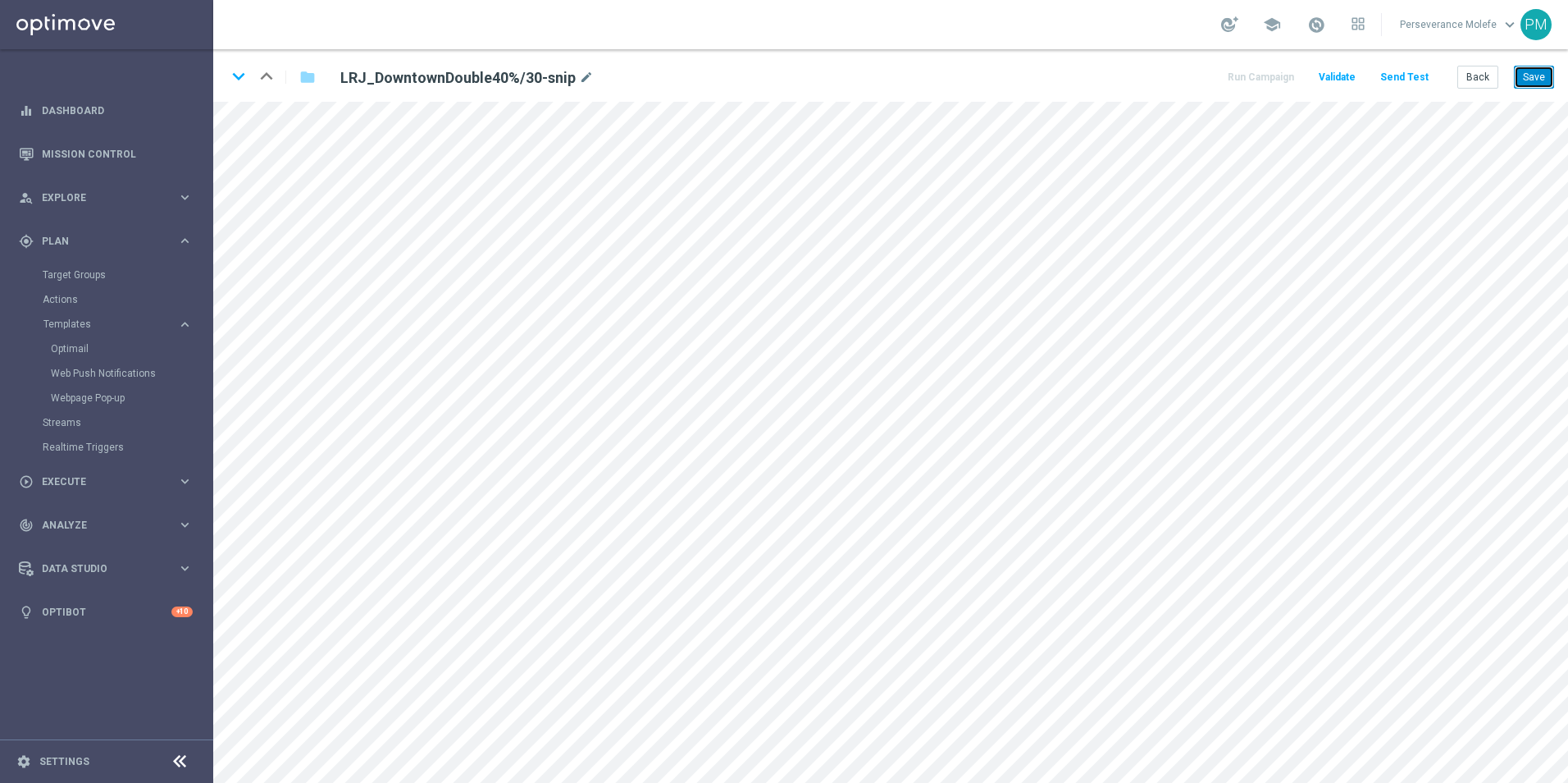
click at [1536, 69] on button "Save" at bounding box center [1534, 76] width 40 height 23
click at [1525, 73] on button "Save" at bounding box center [1534, 76] width 40 height 23
click at [1537, 75] on button "Save" at bounding box center [1534, 76] width 40 height 23
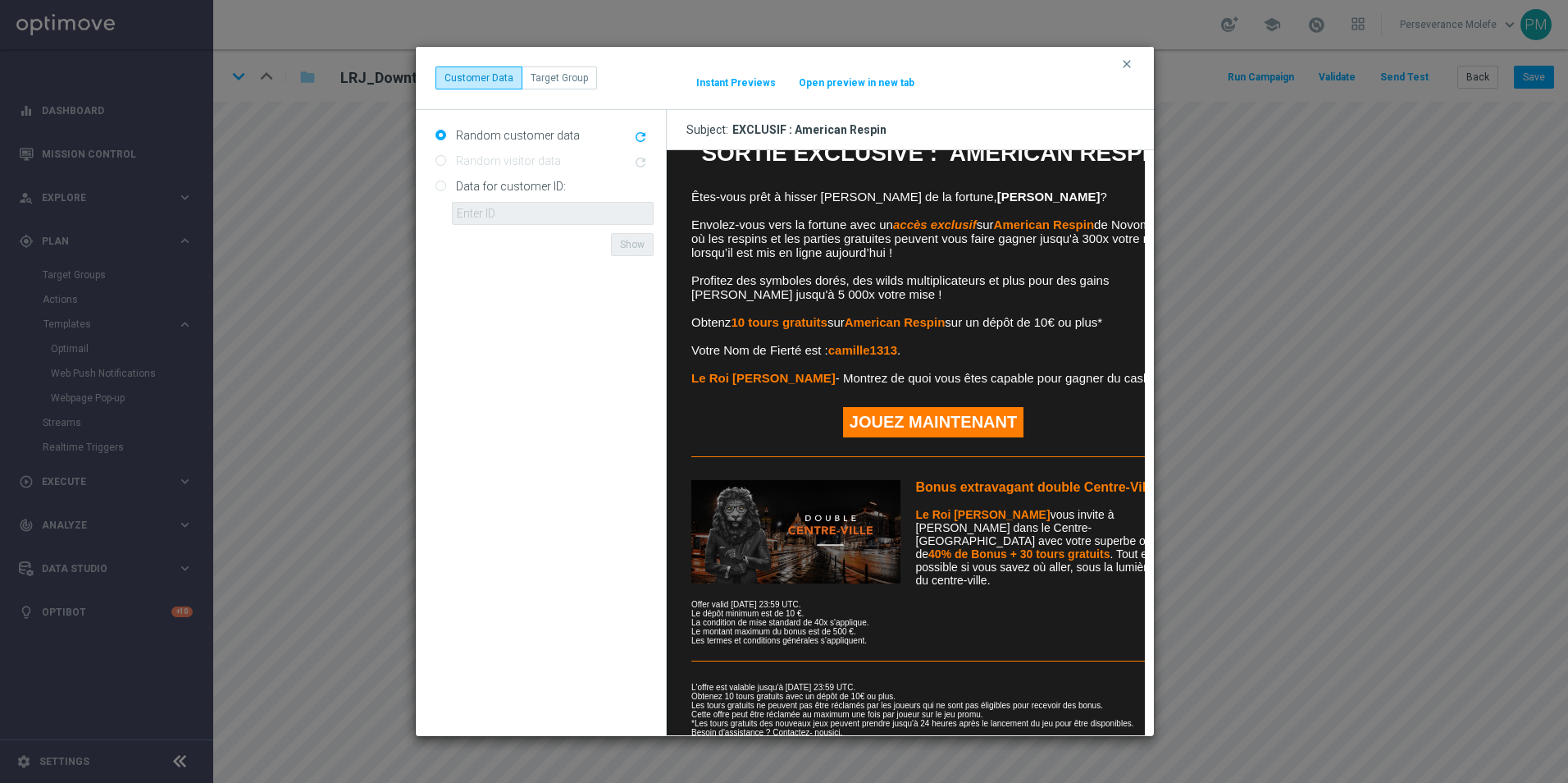
scroll to position [328, 0]
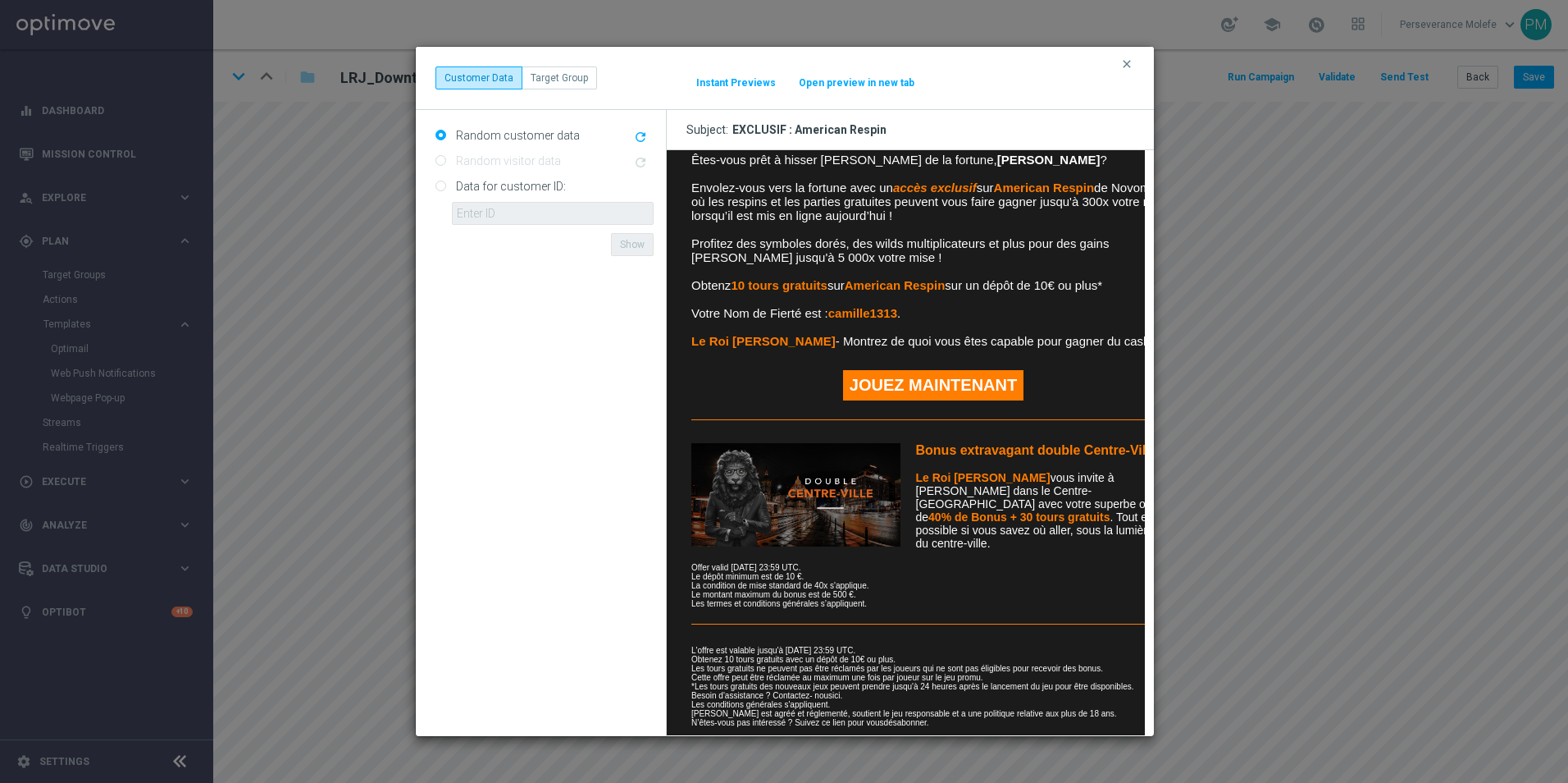
click at [875, 84] on button "Open preview in new tab" at bounding box center [857, 82] width 117 height 13
click at [1139, 64] on div "clear Customer Data Target Group It might take a while... Instant Previews Open…" at bounding box center [784, 78] width 739 height 64
click at [1131, 64] on icon "clear" at bounding box center [1127, 64] width 13 height 13
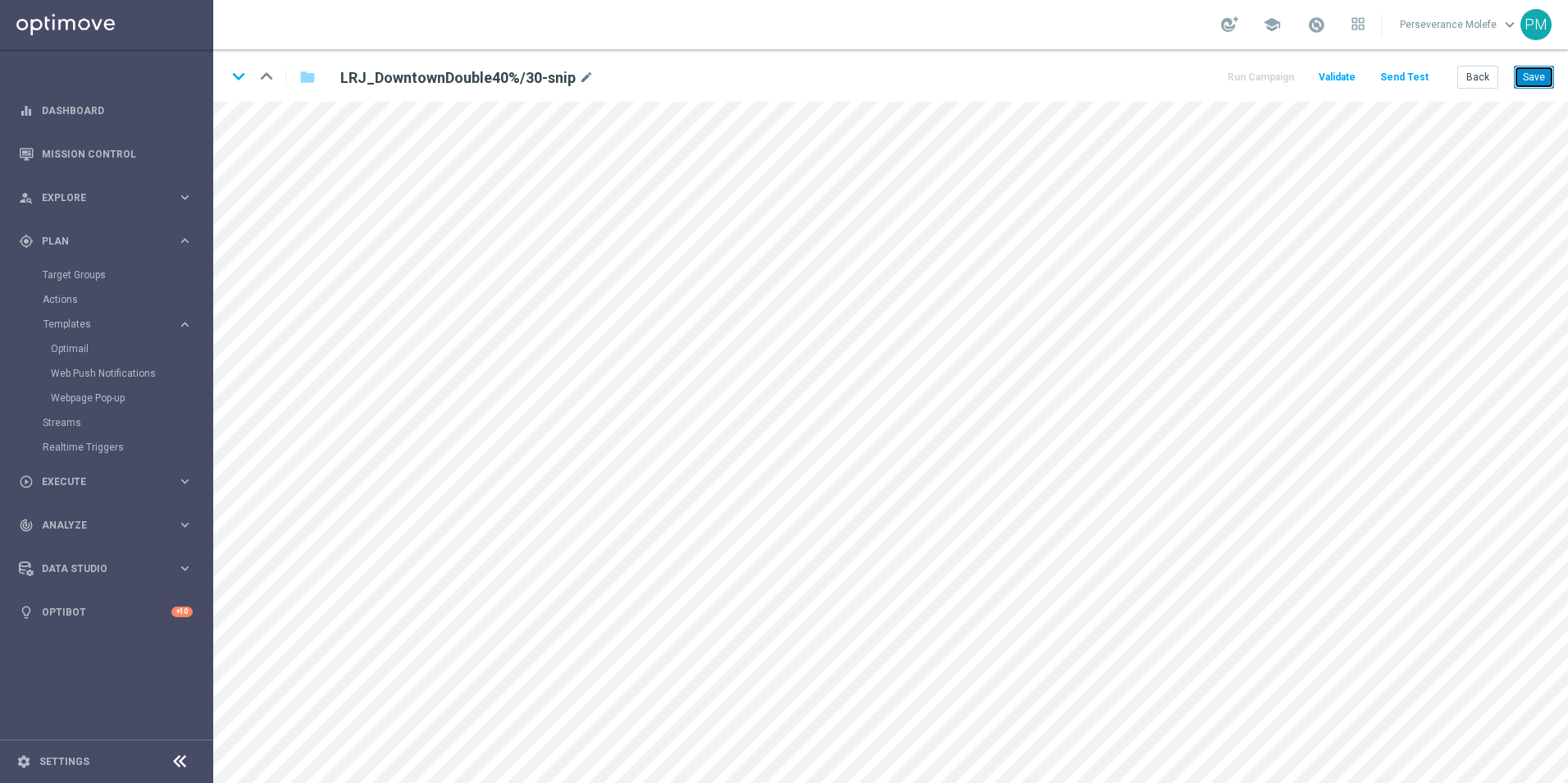
click at [1527, 79] on button "Save" at bounding box center [1534, 76] width 40 height 23
click at [1482, 73] on button "Back" at bounding box center [1478, 76] width 41 height 23
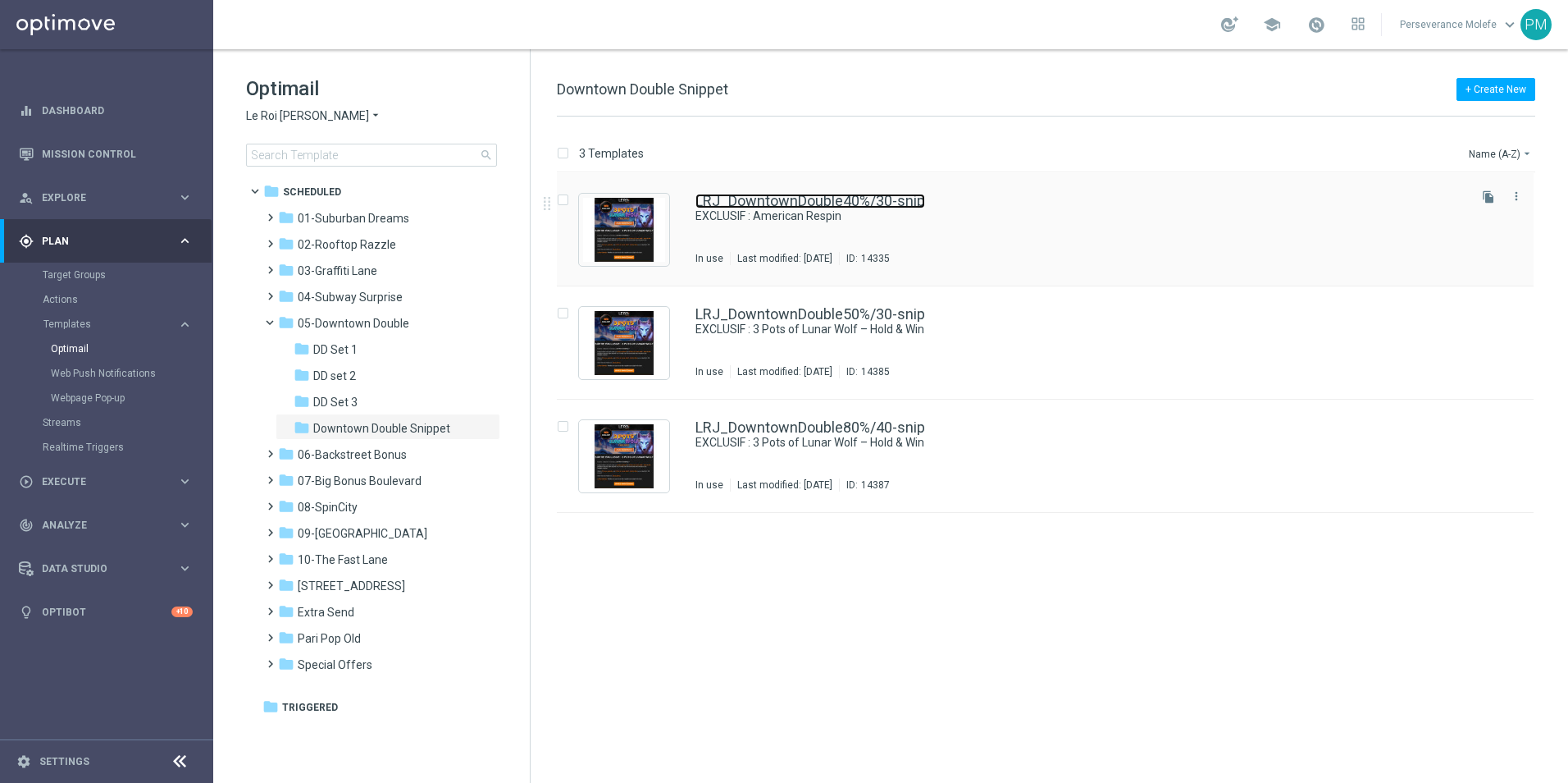
click at [739, 199] on link "LRJ_DowntownDouble40%/30-snip" at bounding box center [810, 201] width 230 height 15
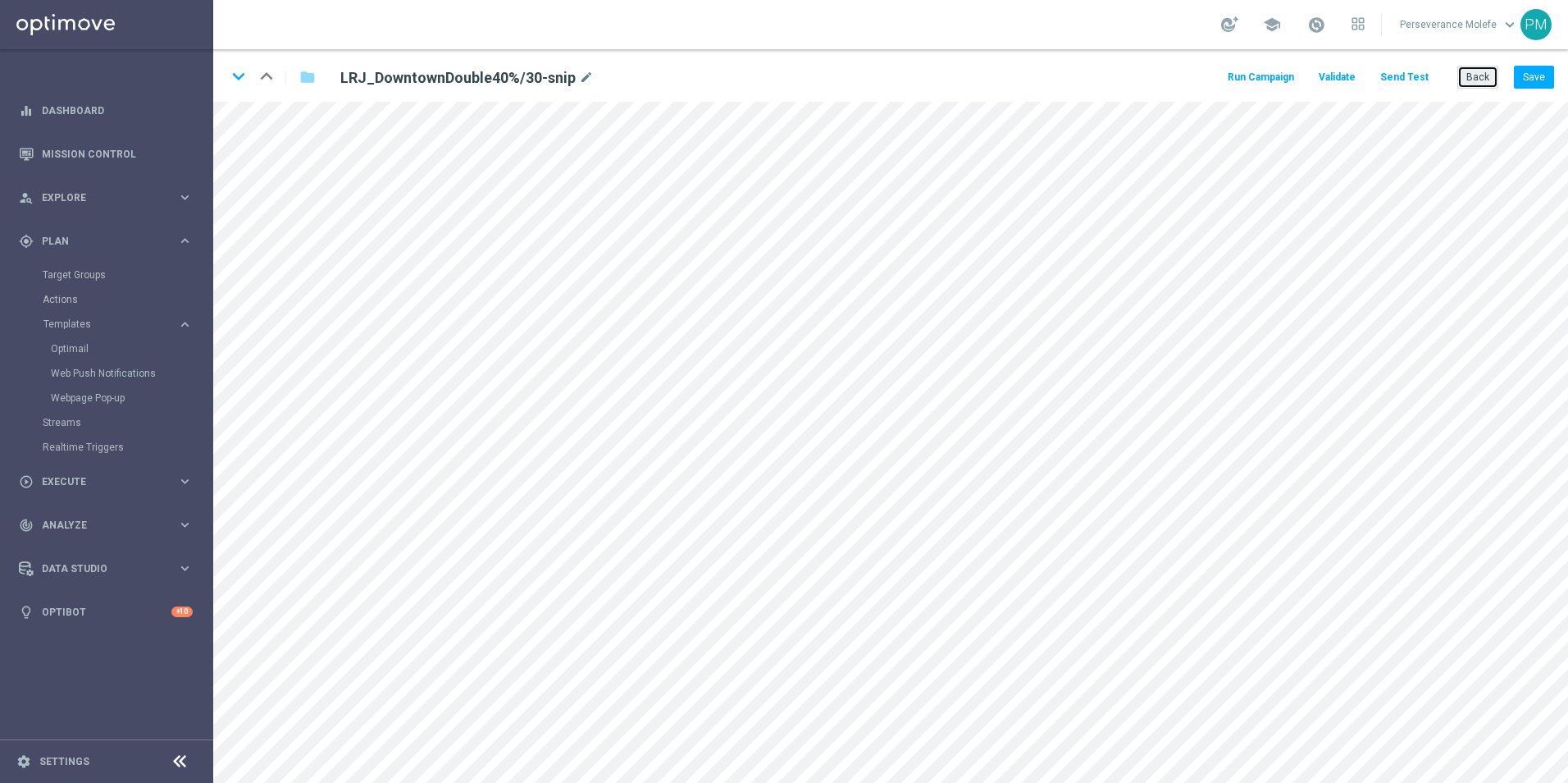
click at [1479, 69] on button "Back" at bounding box center [1478, 76] width 41 height 23
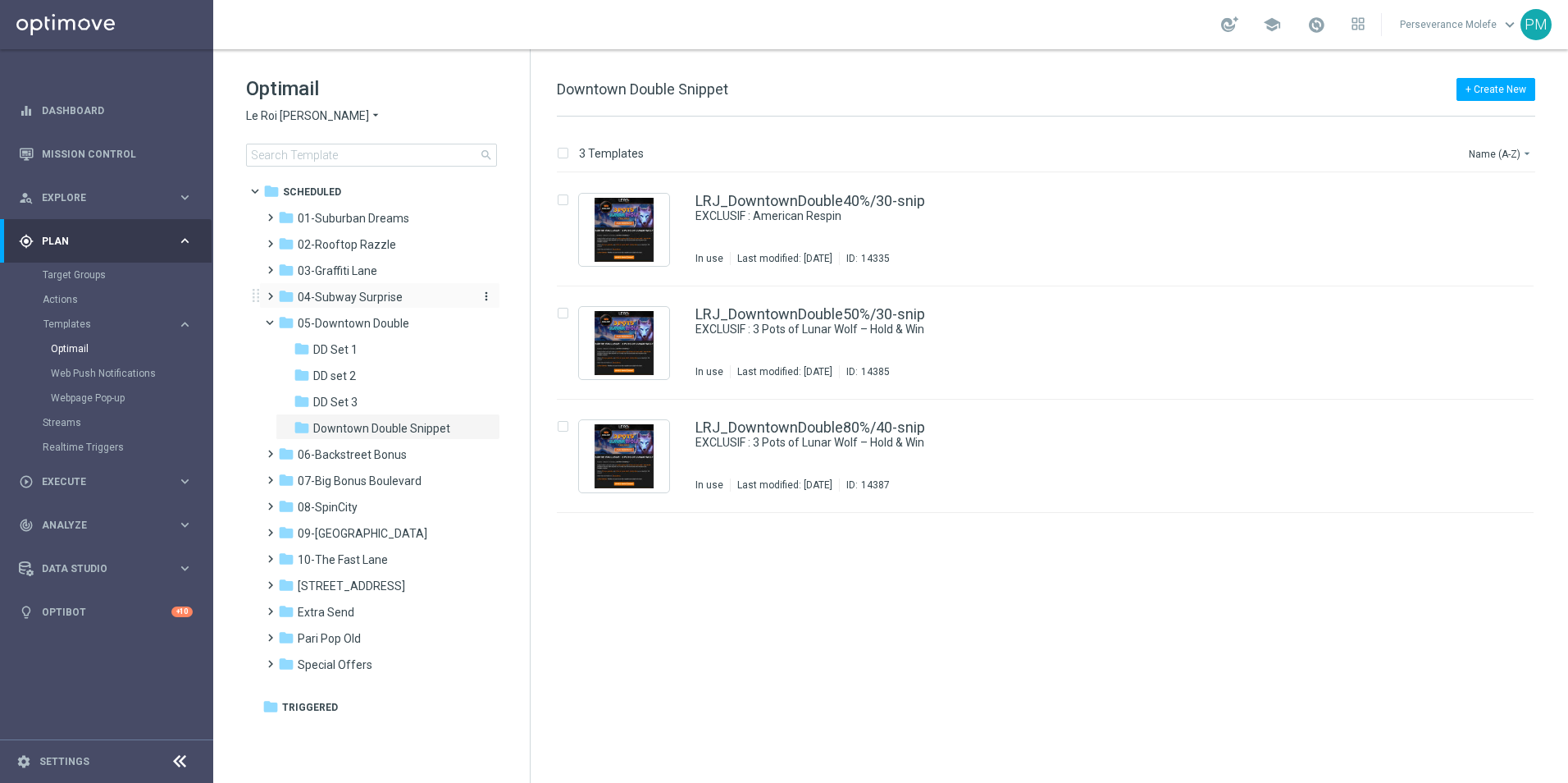
click at [353, 299] on span "04-Subway Surprise" at bounding box center [349, 297] width 105 height 15
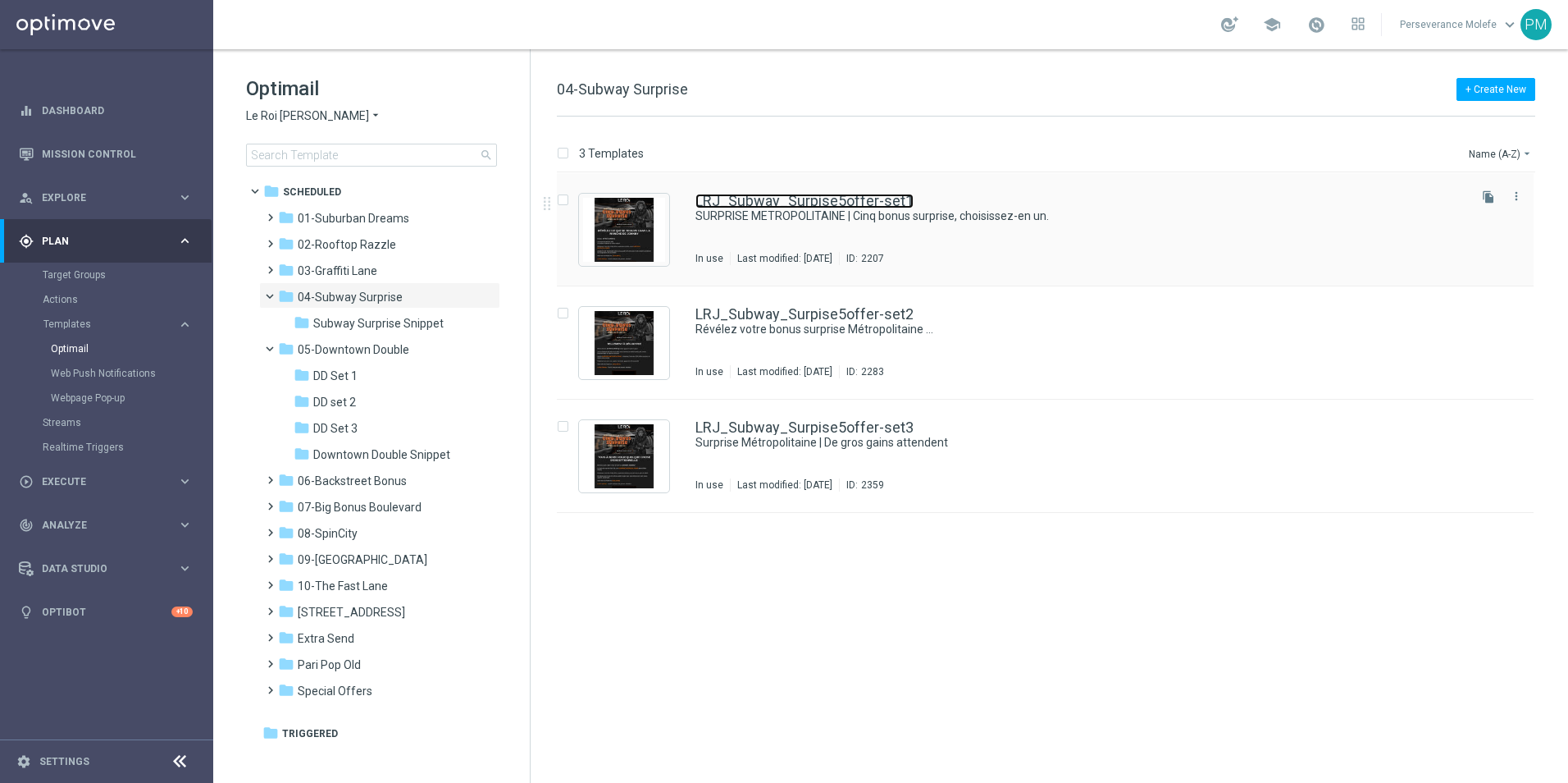
click at [849, 200] on link "LRJ_Subway_Surpise5offer-set1" at bounding box center [804, 201] width 218 height 15
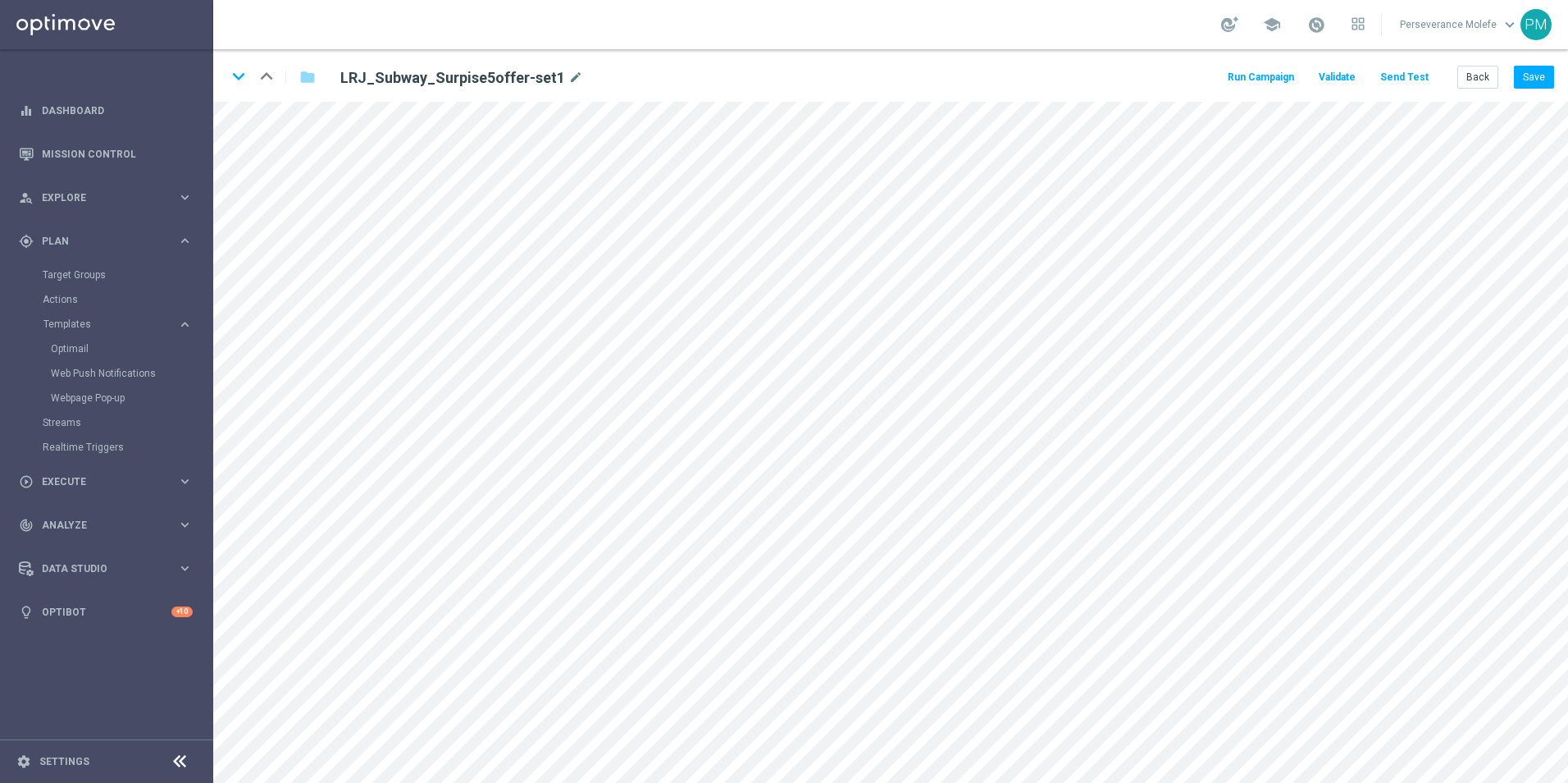
click at [209, 415] on main "equalizer Dashboard Mission Control" at bounding box center [784, 392] width 1568 height 783
click at [1477, 70] on button "Back" at bounding box center [1478, 76] width 41 height 23
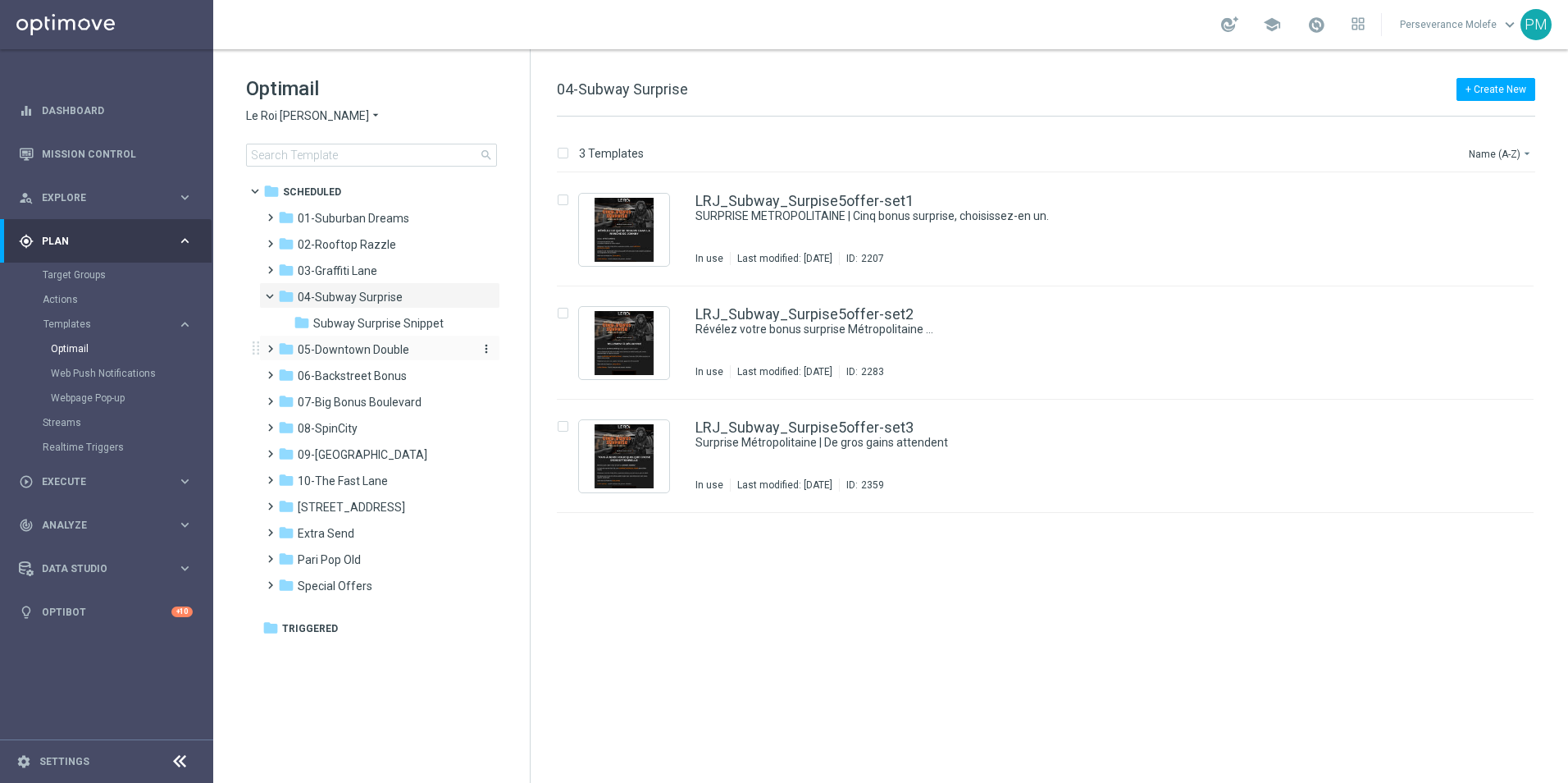
click at [338, 343] on span "05-Downtown Double" at bounding box center [353, 349] width 112 height 15
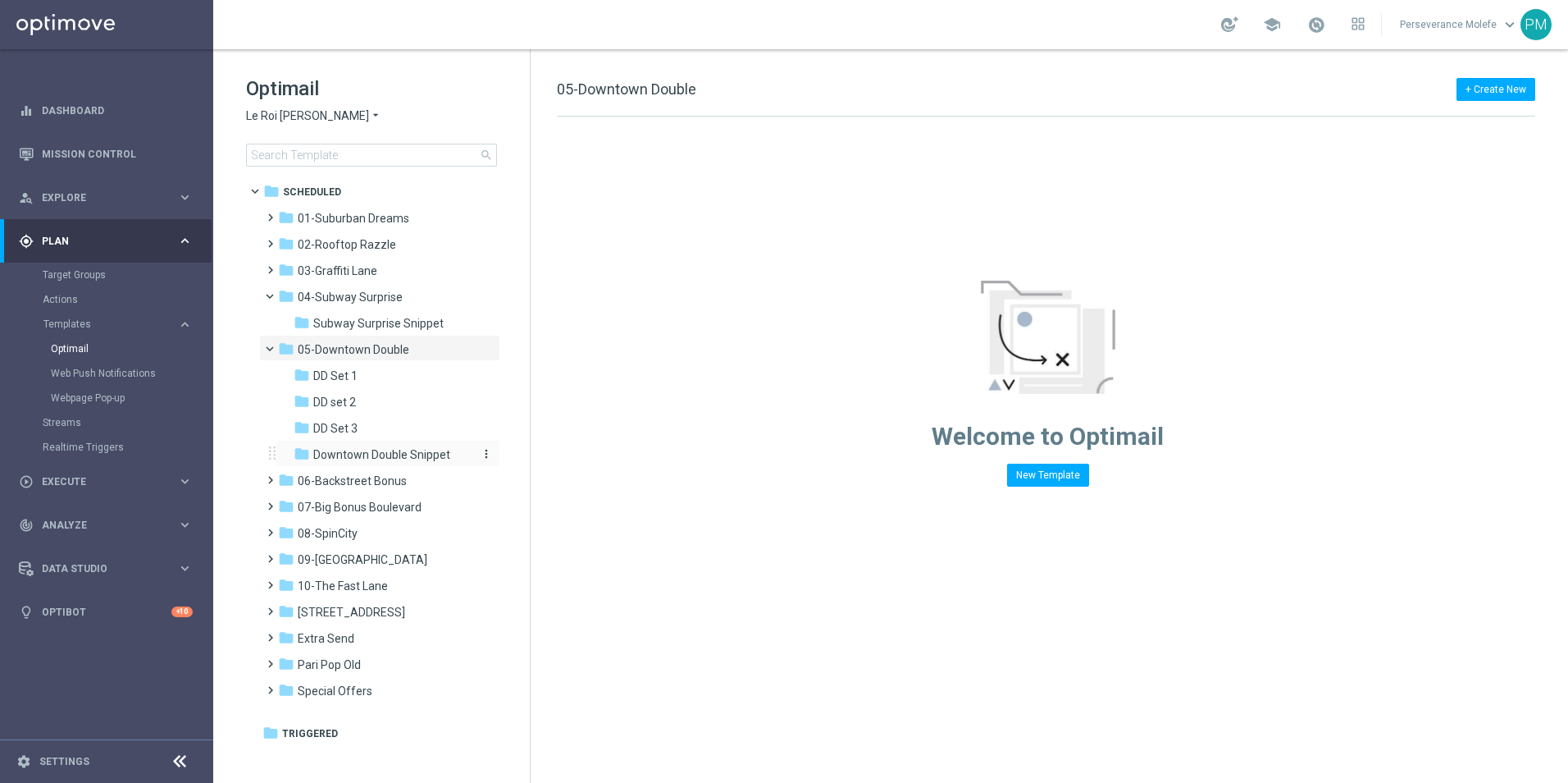
click at [375, 454] on span "Downtown Double Snippet" at bounding box center [381, 454] width 137 height 15
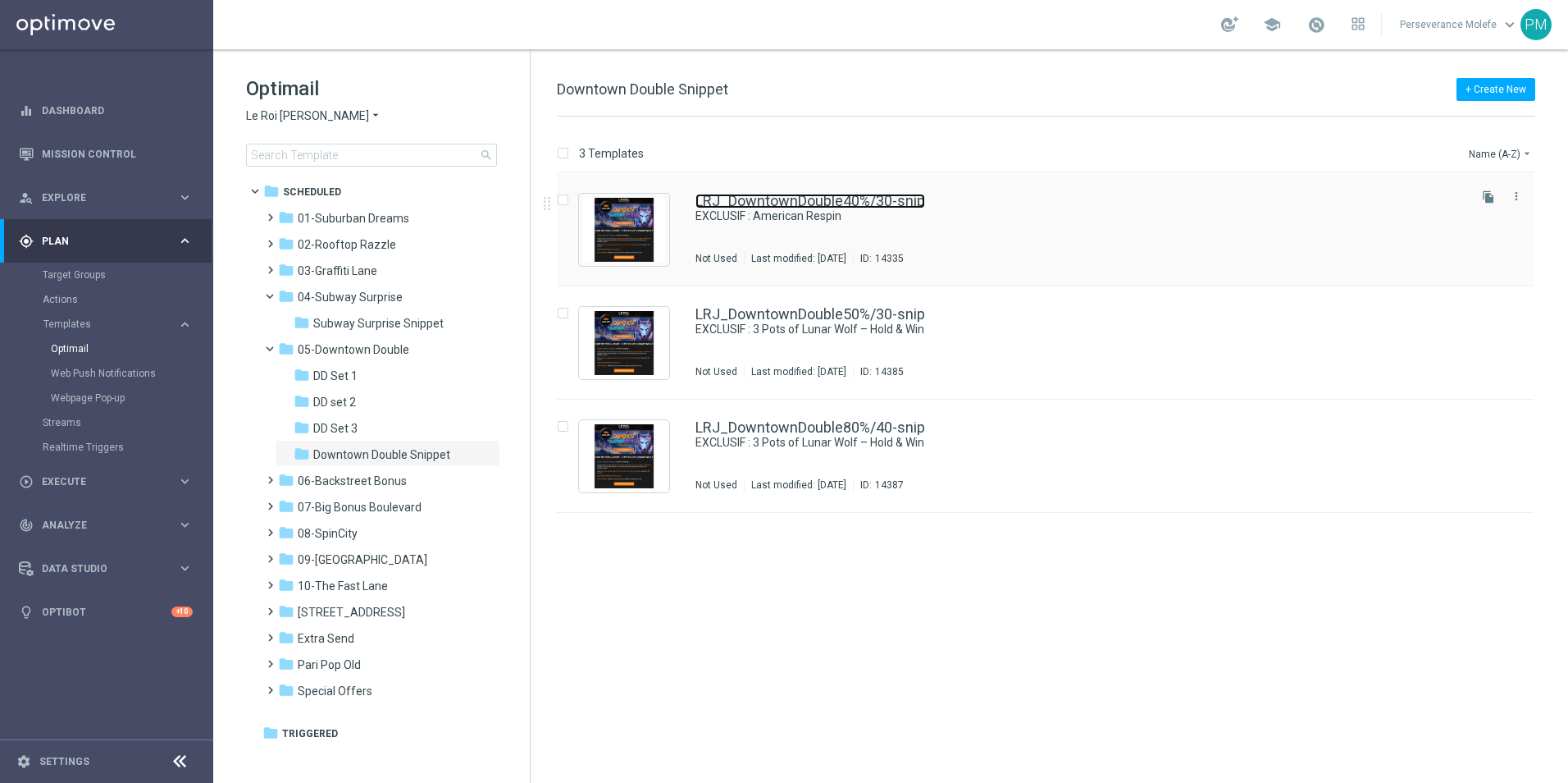
click at [711, 206] on link "LRJ_DowntownDouble40%/30-snip" at bounding box center [810, 201] width 230 height 15
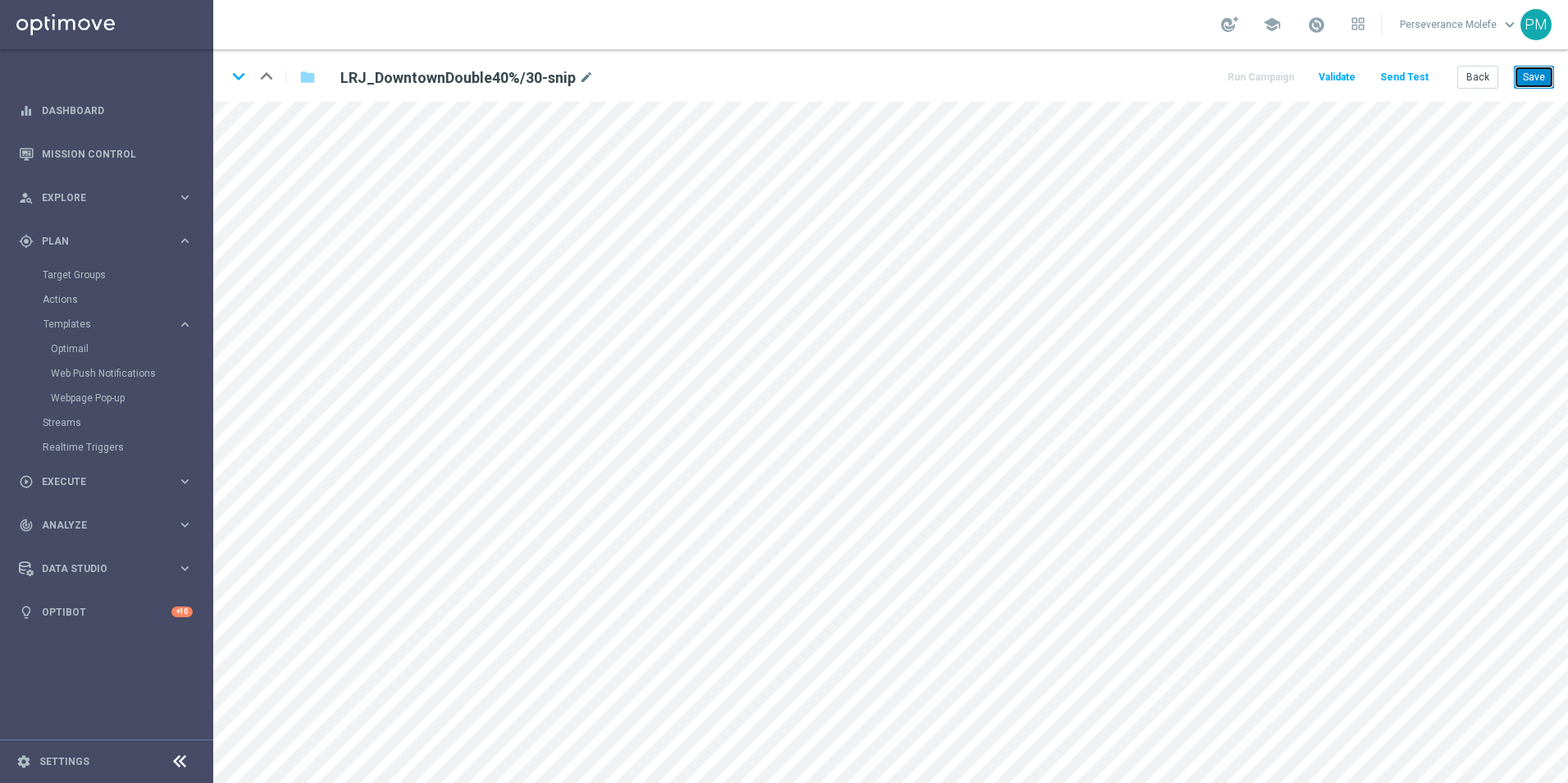
click at [1536, 87] on button "Save" at bounding box center [1534, 76] width 40 height 23
click at [1552, 80] on button "Save" at bounding box center [1534, 76] width 40 height 23
click at [1531, 85] on button "Save" at bounding box center [1534, 76] width 40 height 23
click at [1491, 71] on button "Back" at bounding box center [1478, 76] width 41 height 23
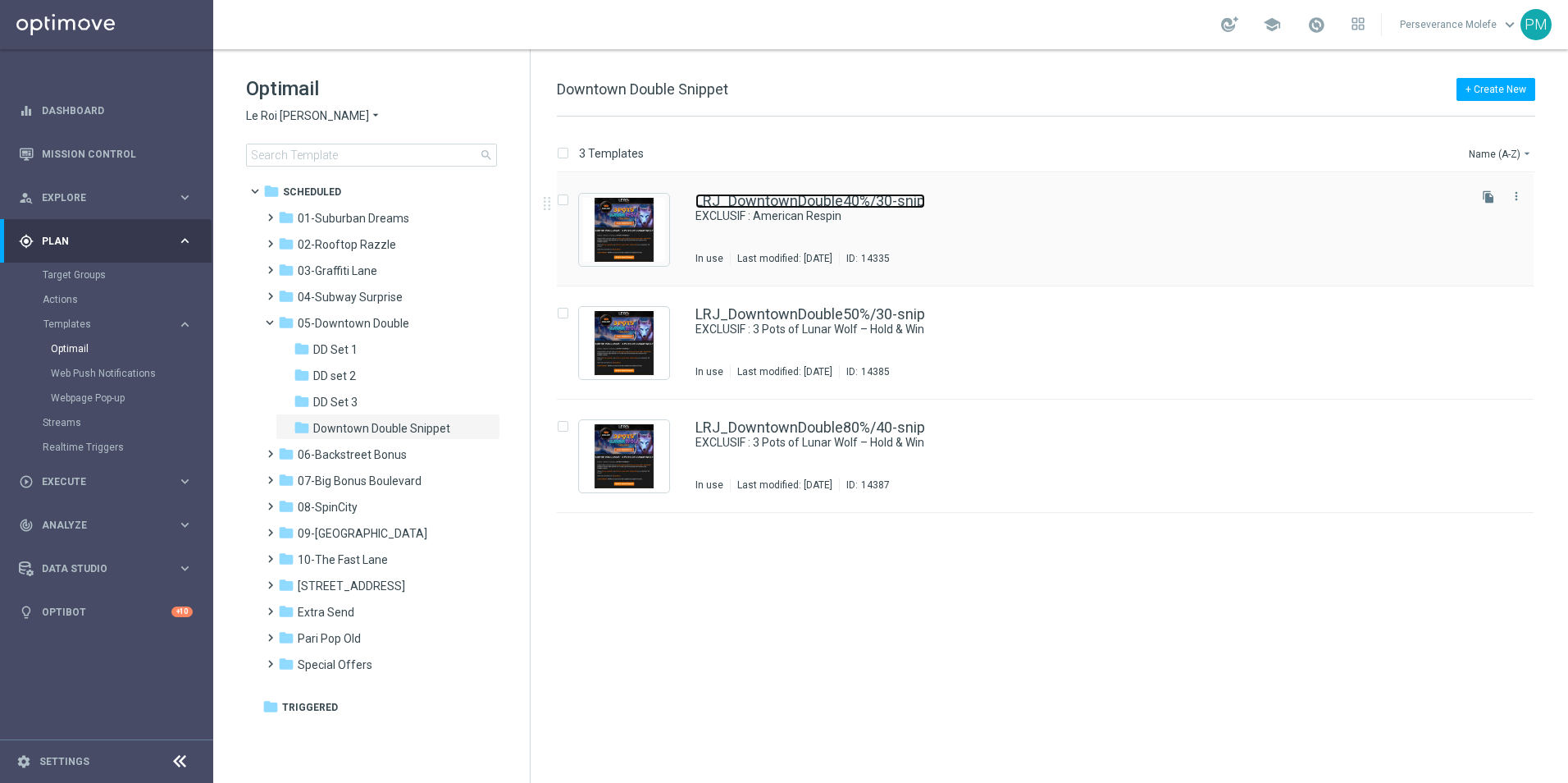
click at [767, 196] on link "LRJ_DowntownDouble40%/30-snip" at bounding box center [810, 201] width 230 height 15
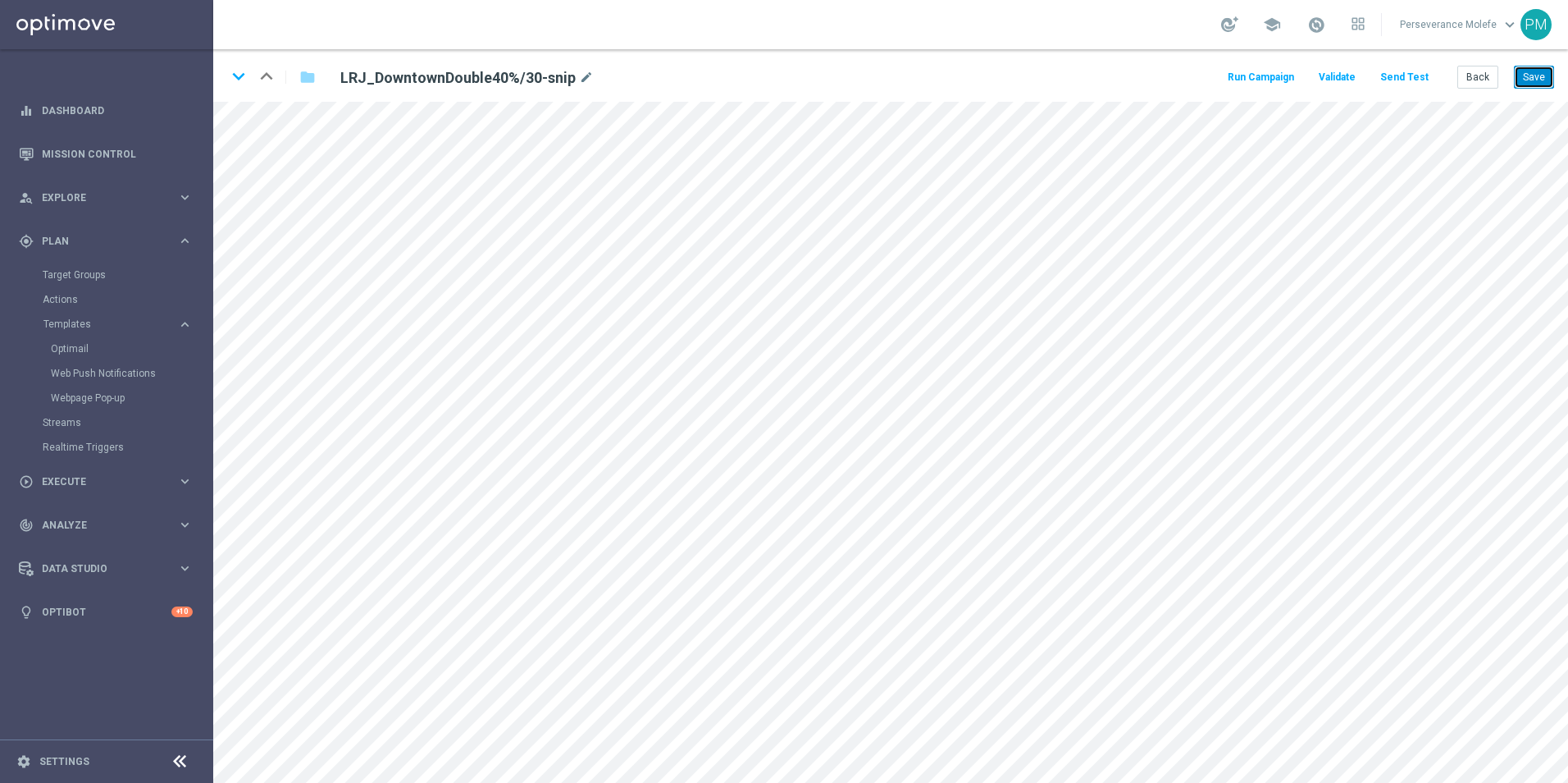
click at [1543, 88] on button "Save" at bounding box center [1534, 76] width 40 height 23
click at [1471, 81] on button "Back" at bounding box center [1478, 76] width 41 height 23
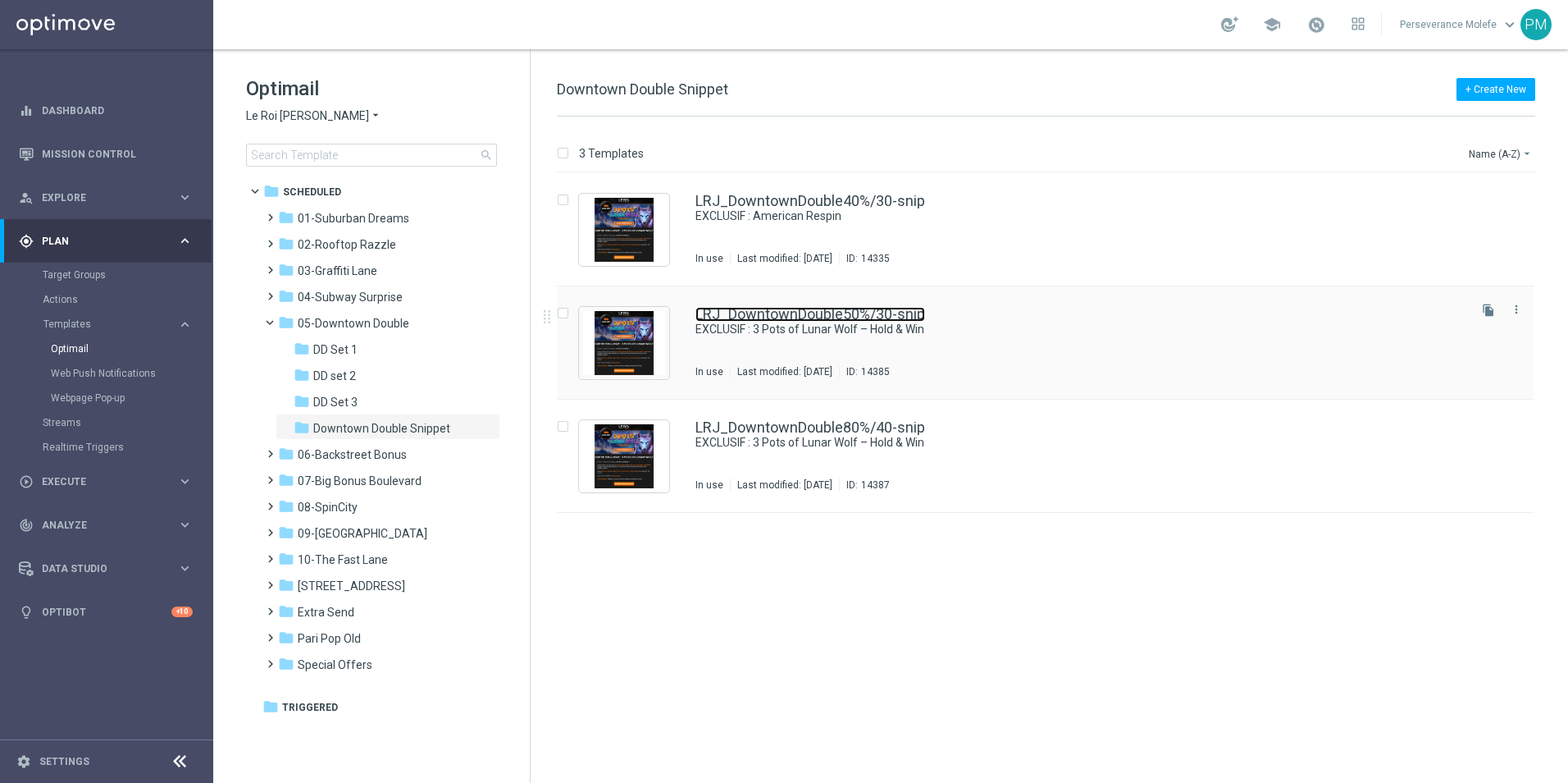
click at [755, 310] on link "LRJ_DowntownDouble50%/30-snip" at bounding box center [810, 314] width 230 height 15
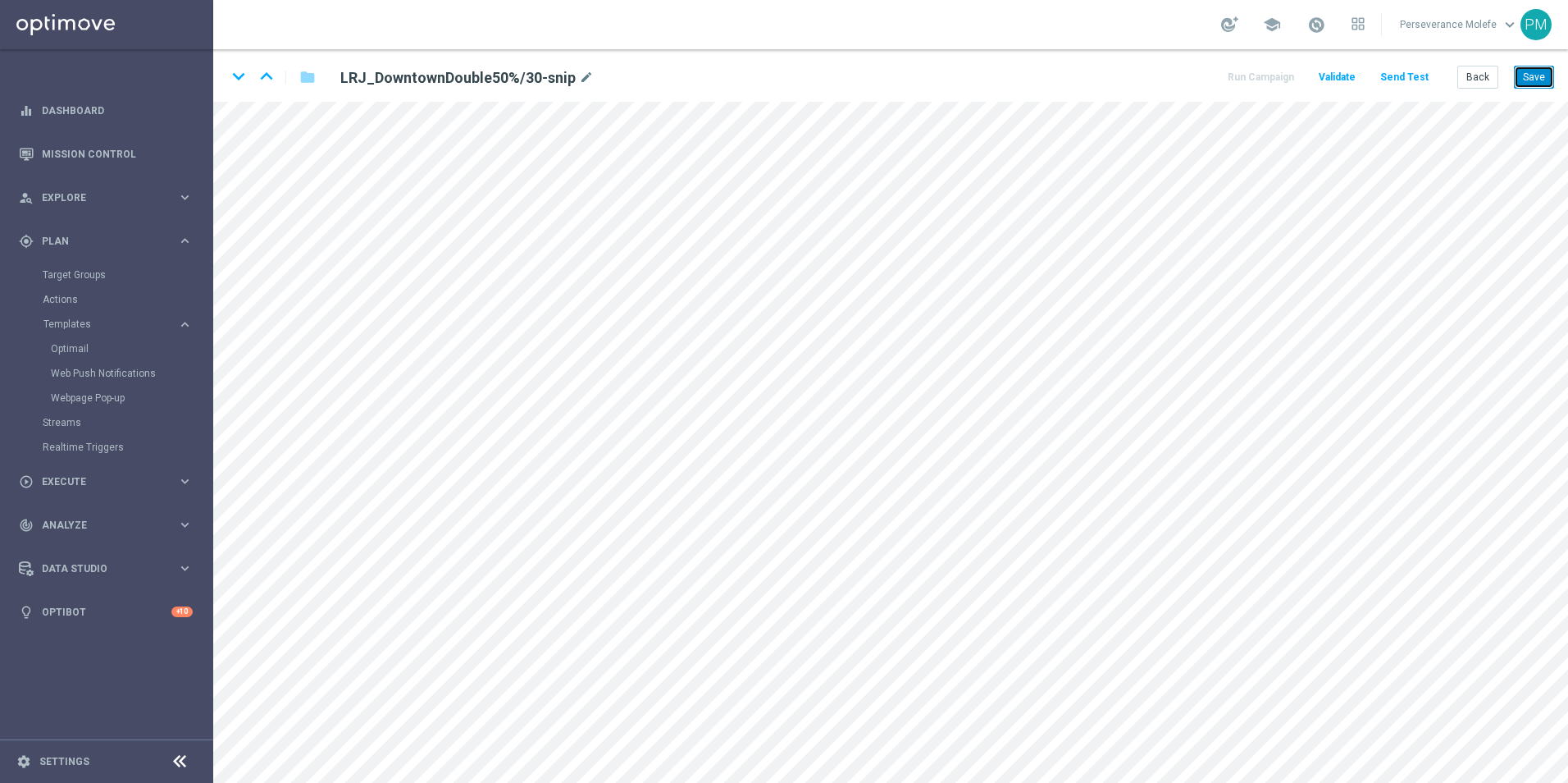
click at [1546, 70] on button "Save" at bounding box center [1534, 76] width 40 height 23
click at [234, 69] on icon "keyboard_arrow_down" at bounding box center [238, 75] width 24 height 24
click at [1535, 73] on button "Save" at bounding box center [1534, 76] width 40 height 23
click at [275, 73] on icon "keyboard_arrow_up" at bounding box center [266, 75] width 24 height 24
click at [1536, 76] on button "Save" at bounding box center [1534, 76] width 40 height 23
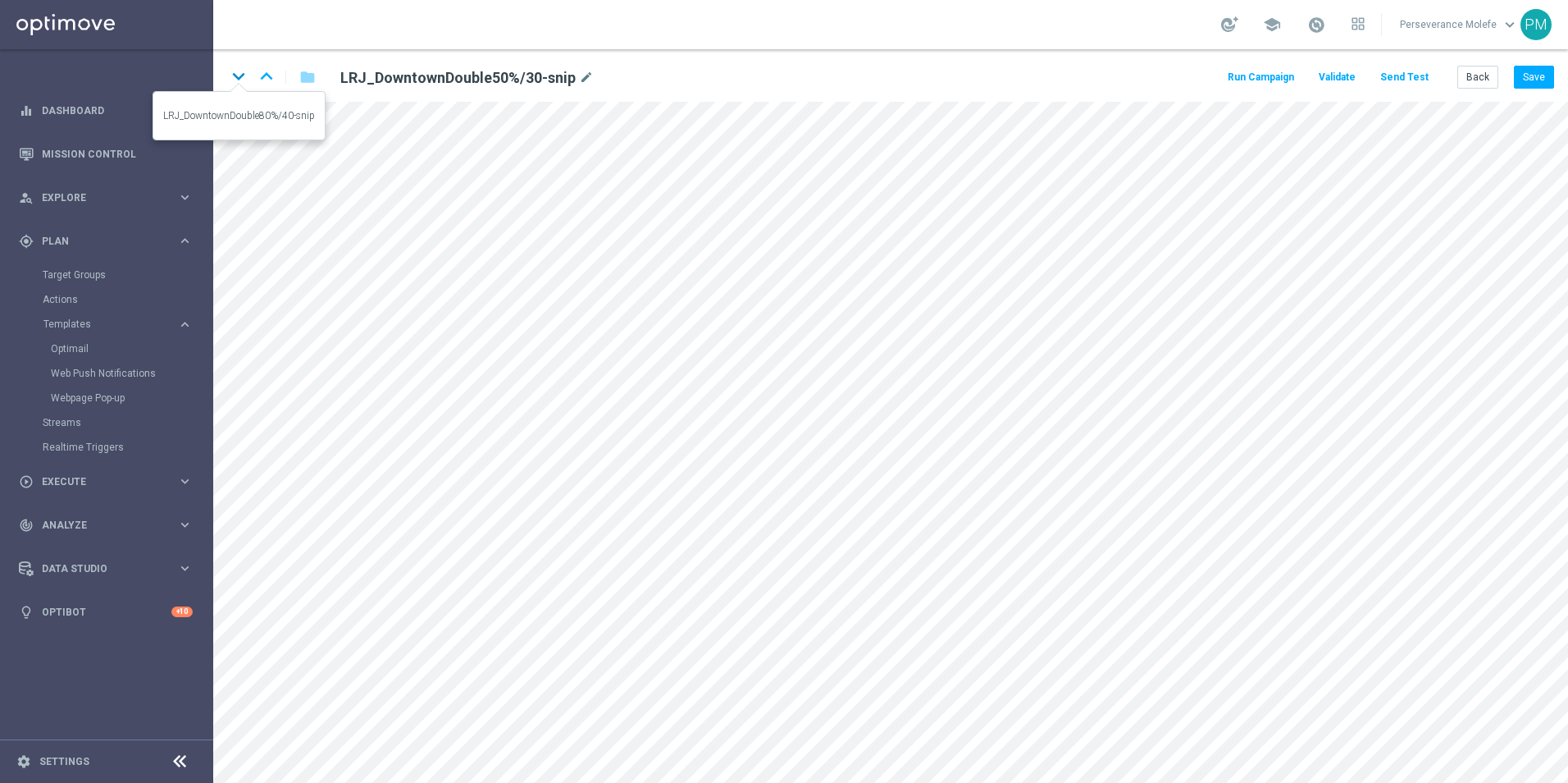
click at [230, 77] on icon "keyboard_arrow_down" at bounding box center [238, 75] width 24 height 24
click at [1551, 84] on button "Save" at bounding box center [1534, 76] width 40 height 23
click at [1550, 84] on button "Save" at bounding box center [1534, 76] width 40 height 23
click at [1471, 74] on button "Back" at bounding box center [1478, 76] width 41 height 23
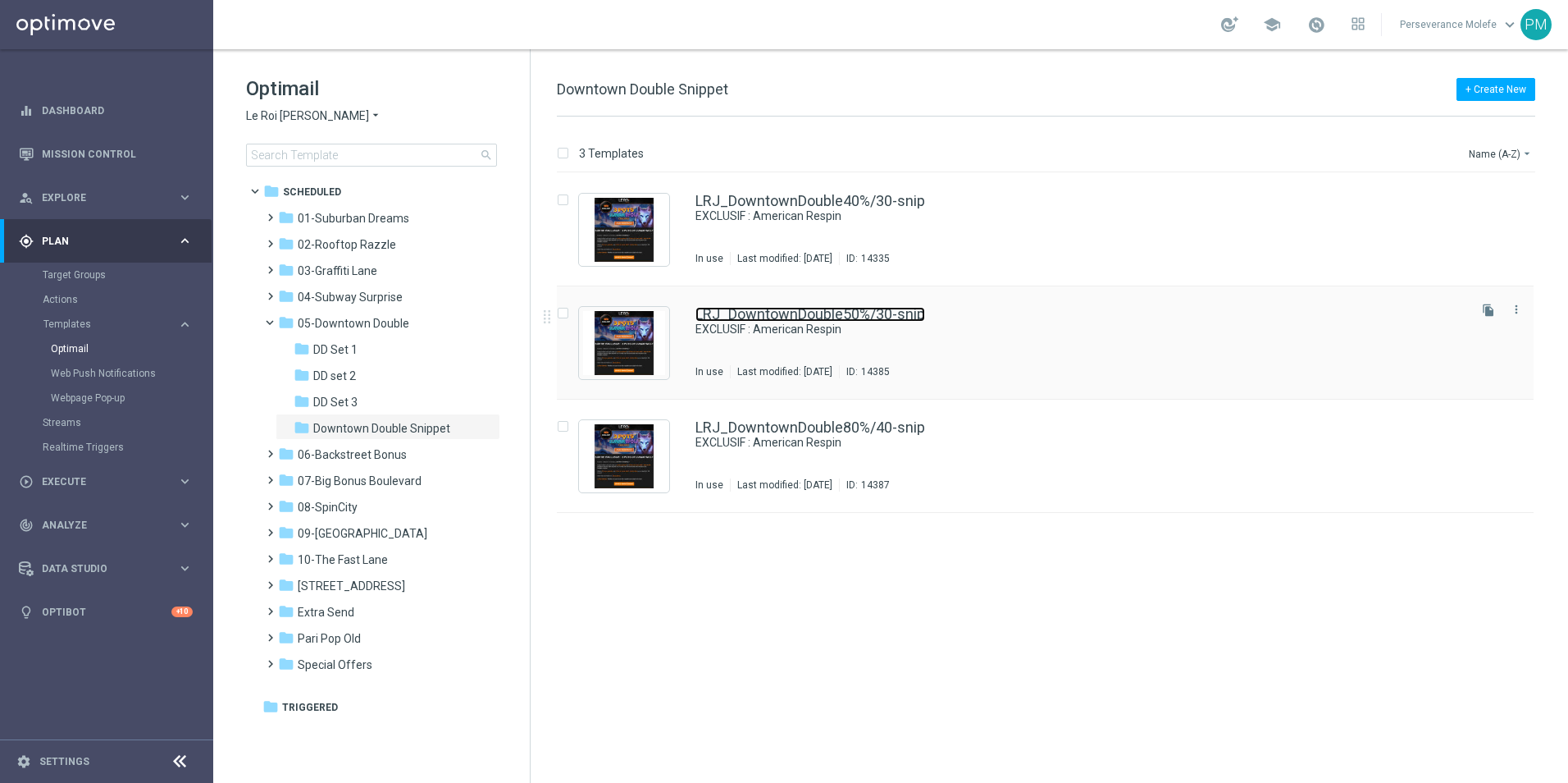
click at [774, 308] on link "LRJ_DowntownDouble50%/30-snip" at bounding box center [810, 314] width 230 height 15
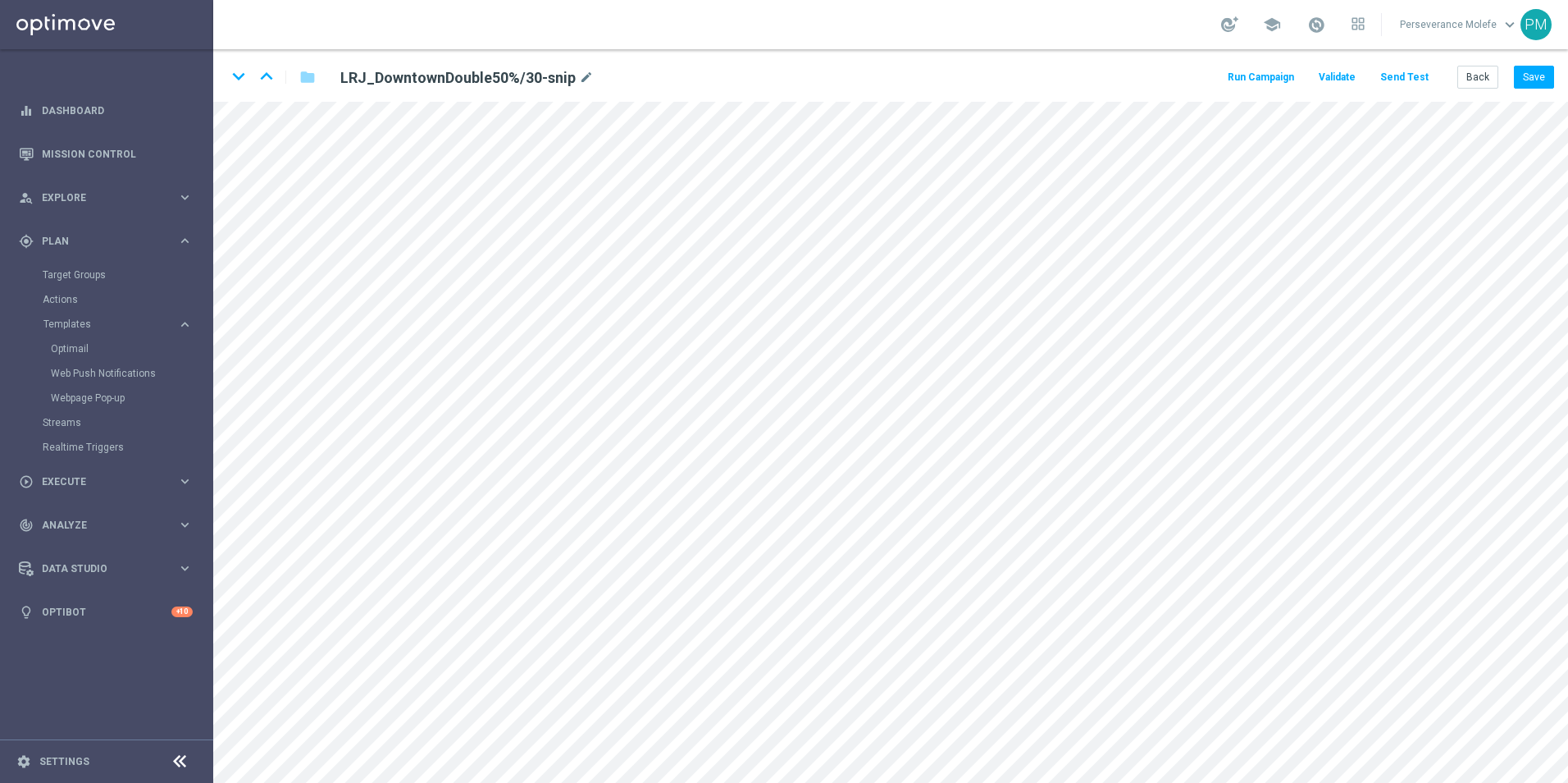
click at [1400, 78] on button "Send Test" at bounding box center [1405, 77] width 54 height 23
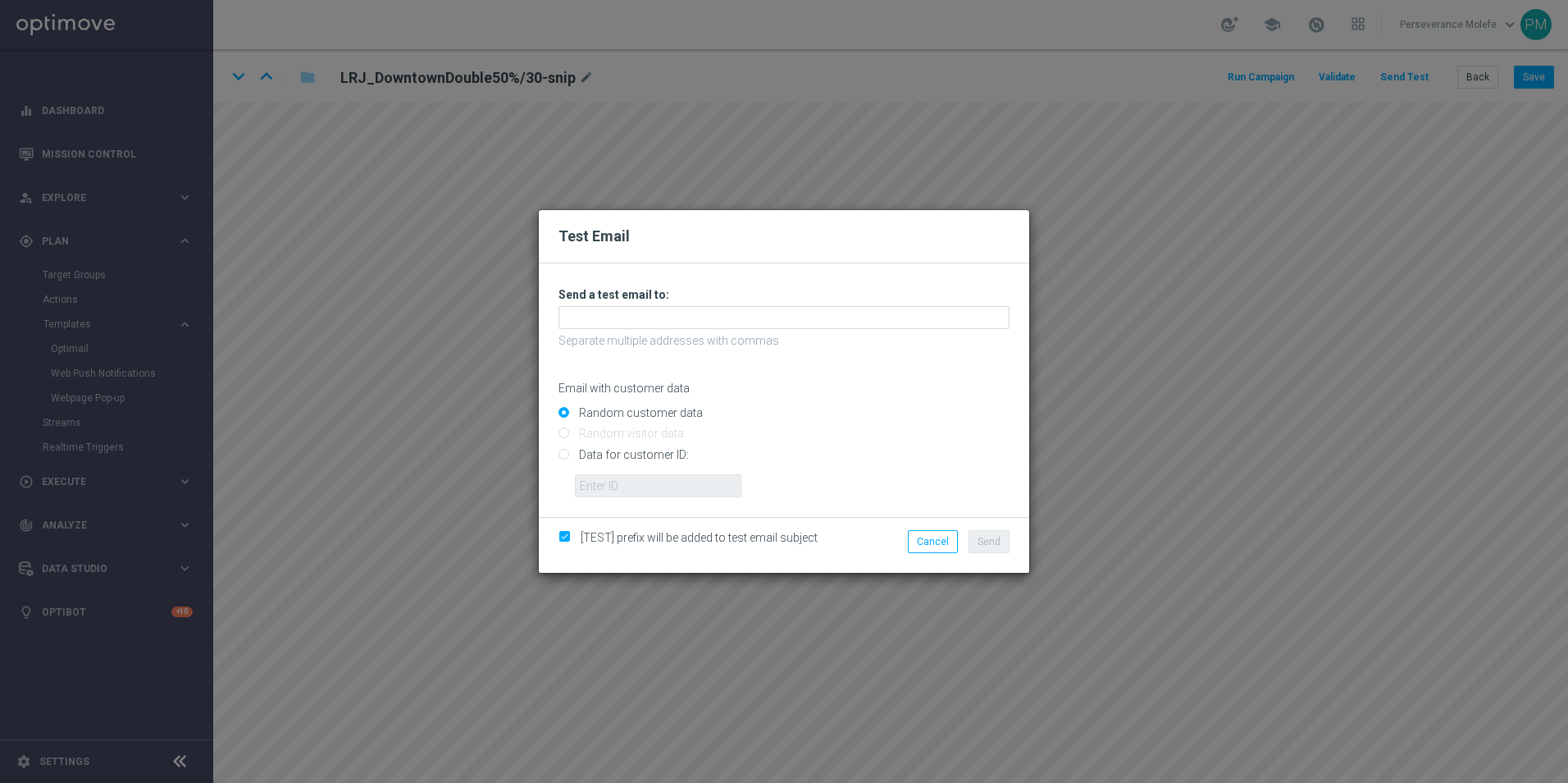
drag, startPoint x: 650, startPoint y: 305, endPoint x: 630, endPoint y: 313, distance: 21.5
click at [640, 311] on div "Unable to send test email. If this problem persists, contact your CSM for assis…" at bounding box center [784, 392] width 451 height 210
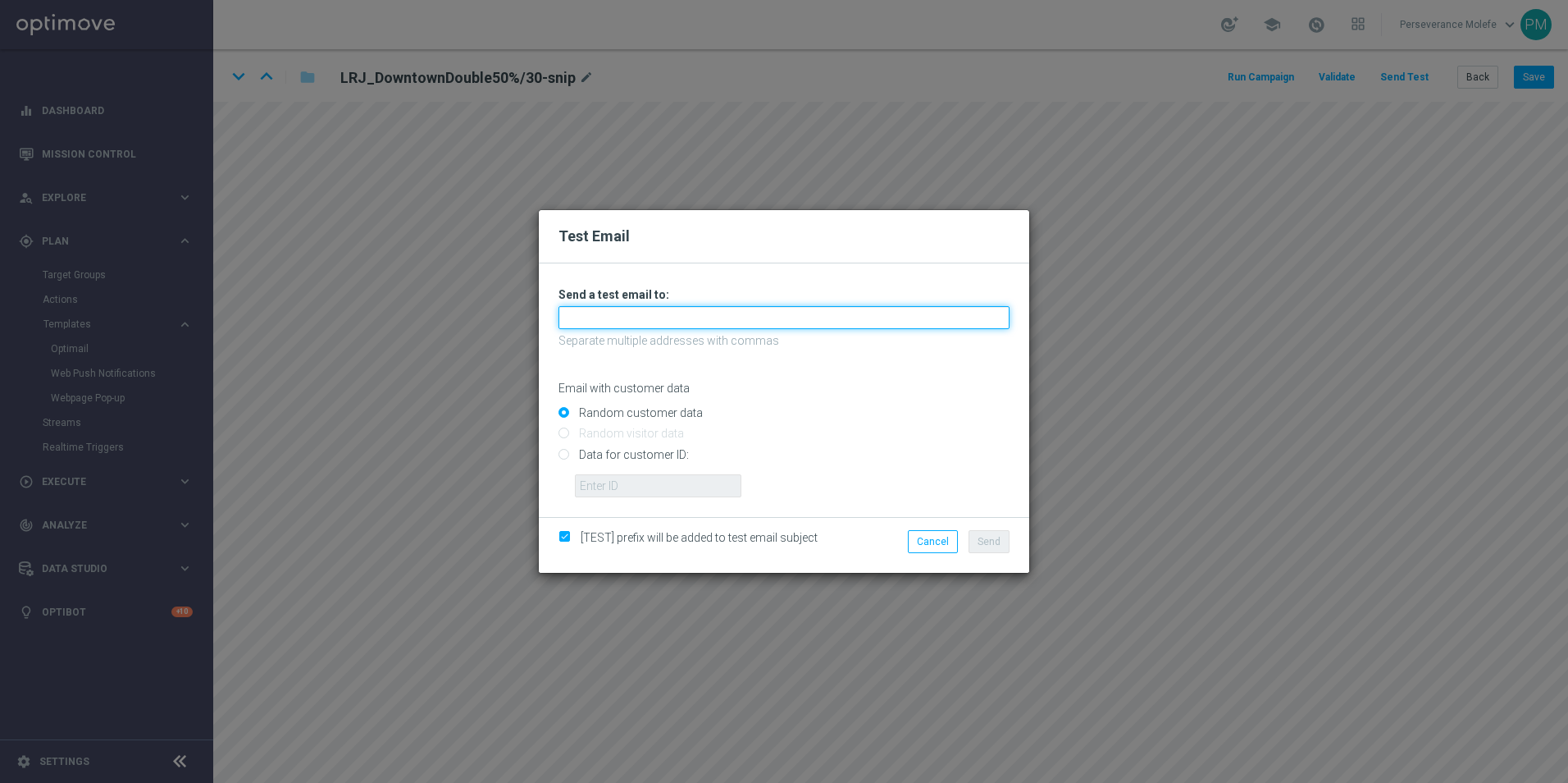
click at [627, 315] on input "text" at bounding box center [784, 317] width 451 height 23
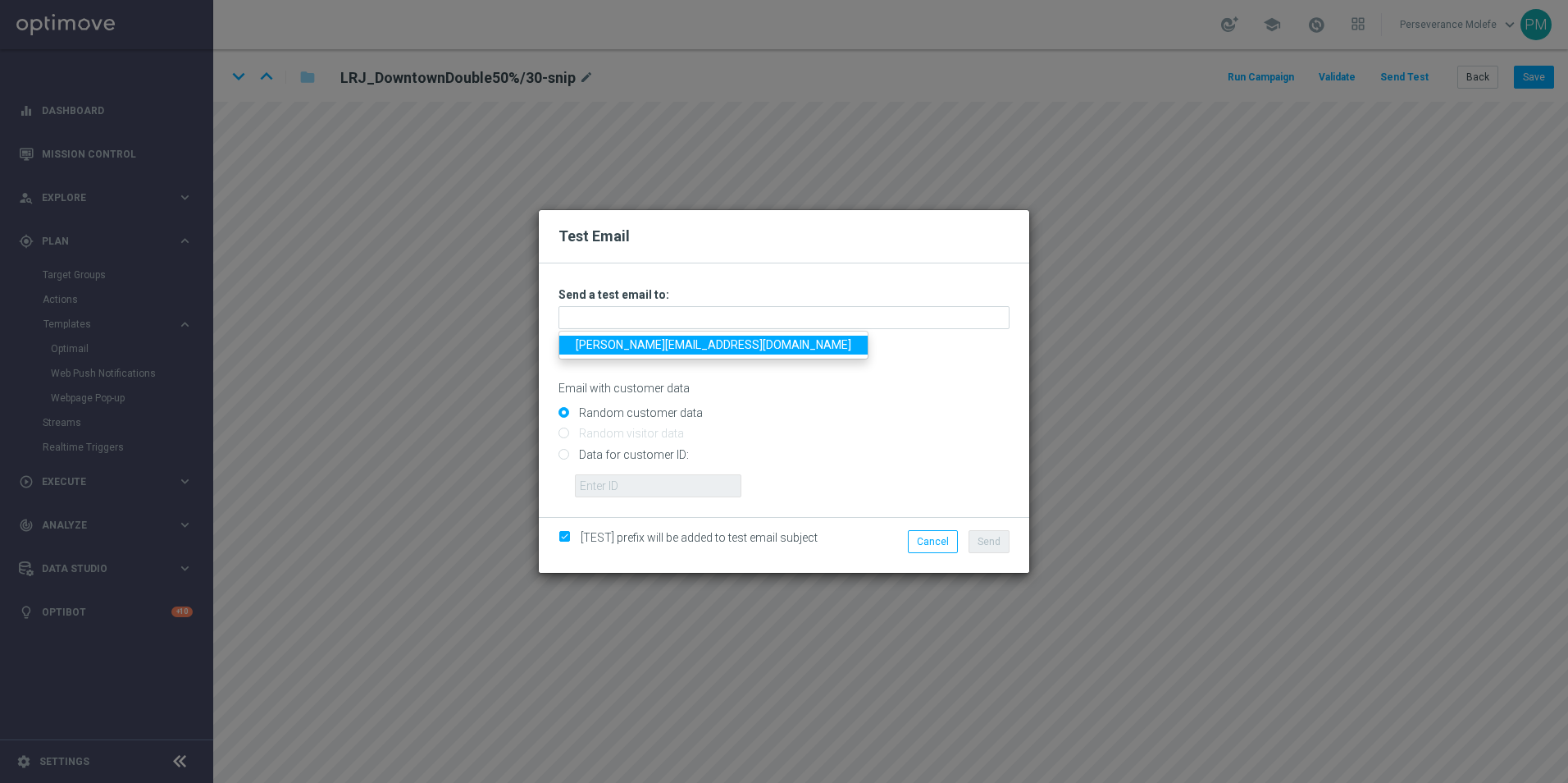
click at [607, 344] on link "Madeleine@viva-vision.net" at bounding box center [713, 345] width 308 height 19
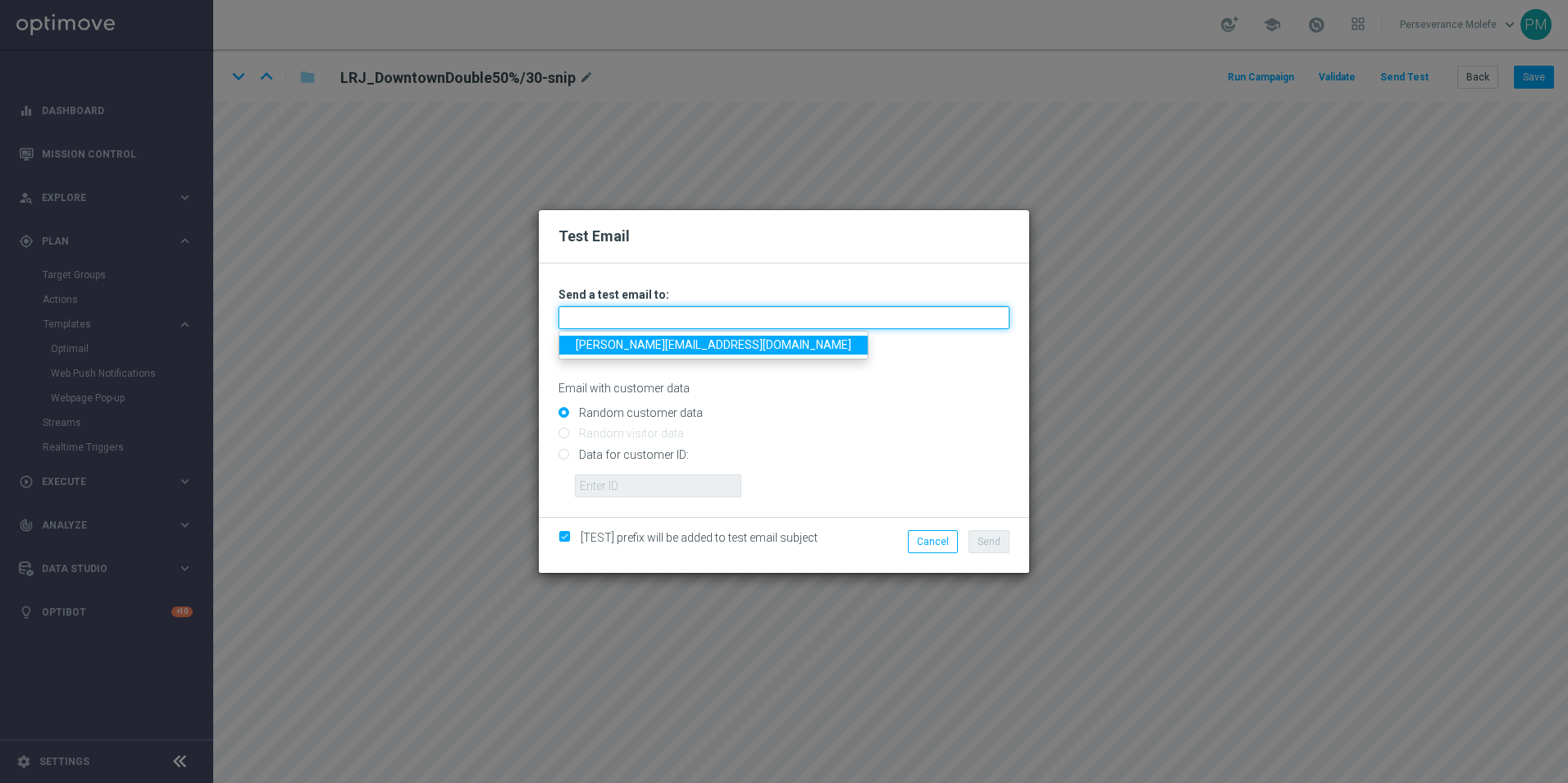
type input "Madeleine@viva-vision.net"
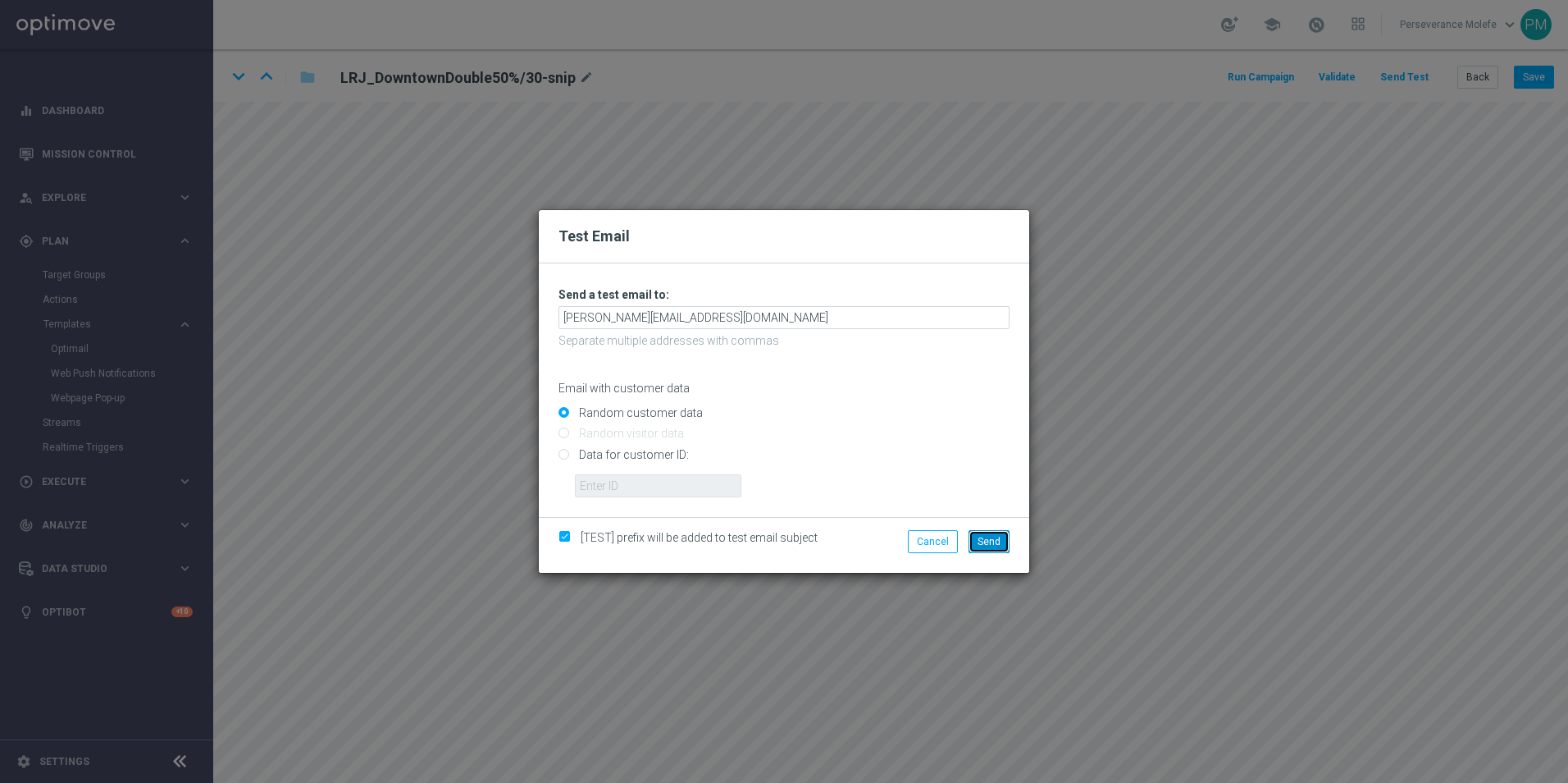
click at [998, 544] on span "Send" at bounding box center [989, 542] width 22 height 12
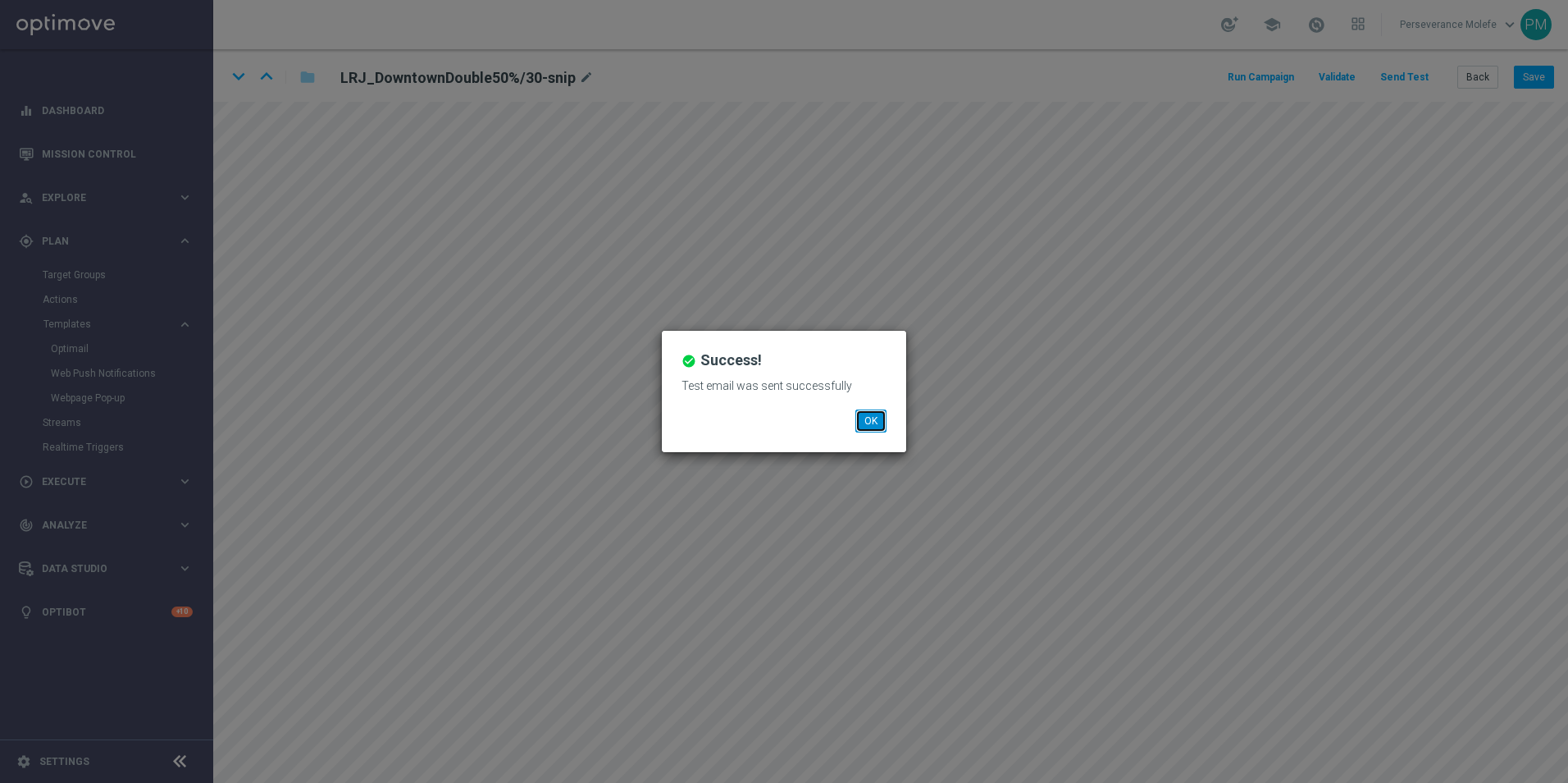
click at [867, 420] on button "OK" at bounding box center [872, 420] width 31 height 23
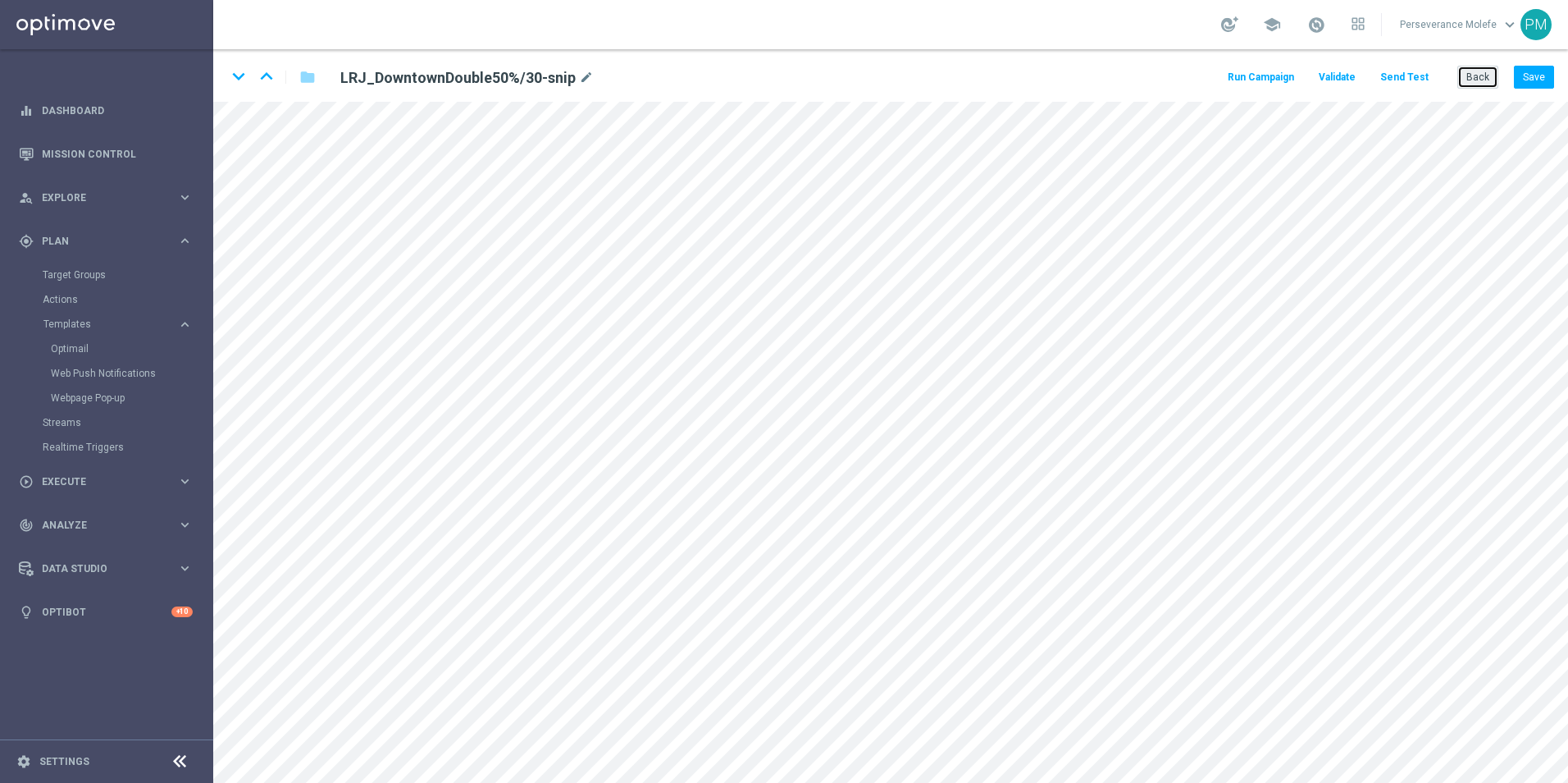
click at [1492, 79] on button "Back" at bounding box center [1478, 76] width 41 height 23
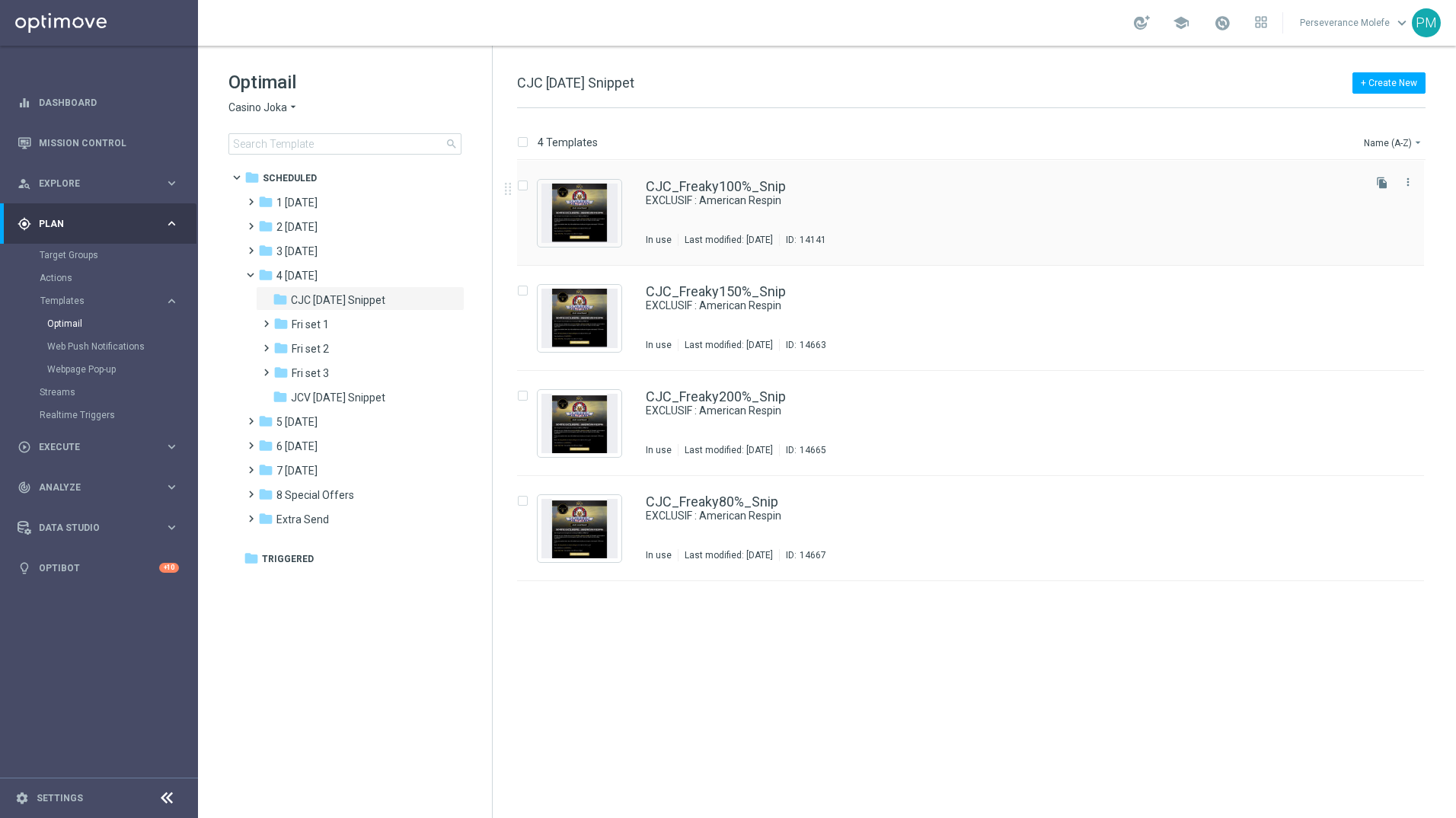
click at [753, 174] on div "CJC_Freaky100%_Snip EXCLUSIF : American Respin In use Last modified: Thursday, …" at bounding box center [970, 213] width 907 height 105
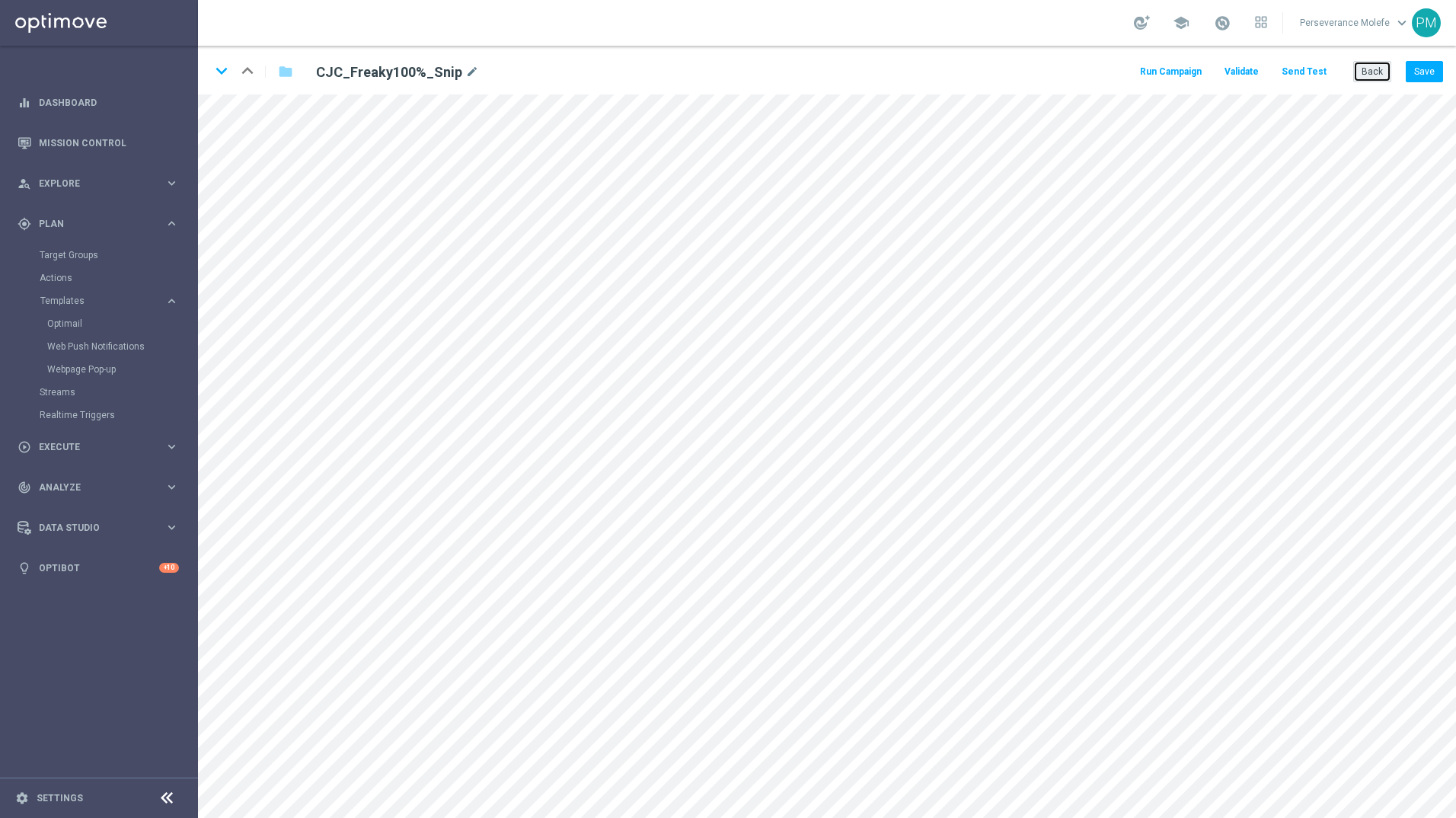
click at [1378, 70] on button "Back" at bounding box center [1372, 71] width 38 height 21
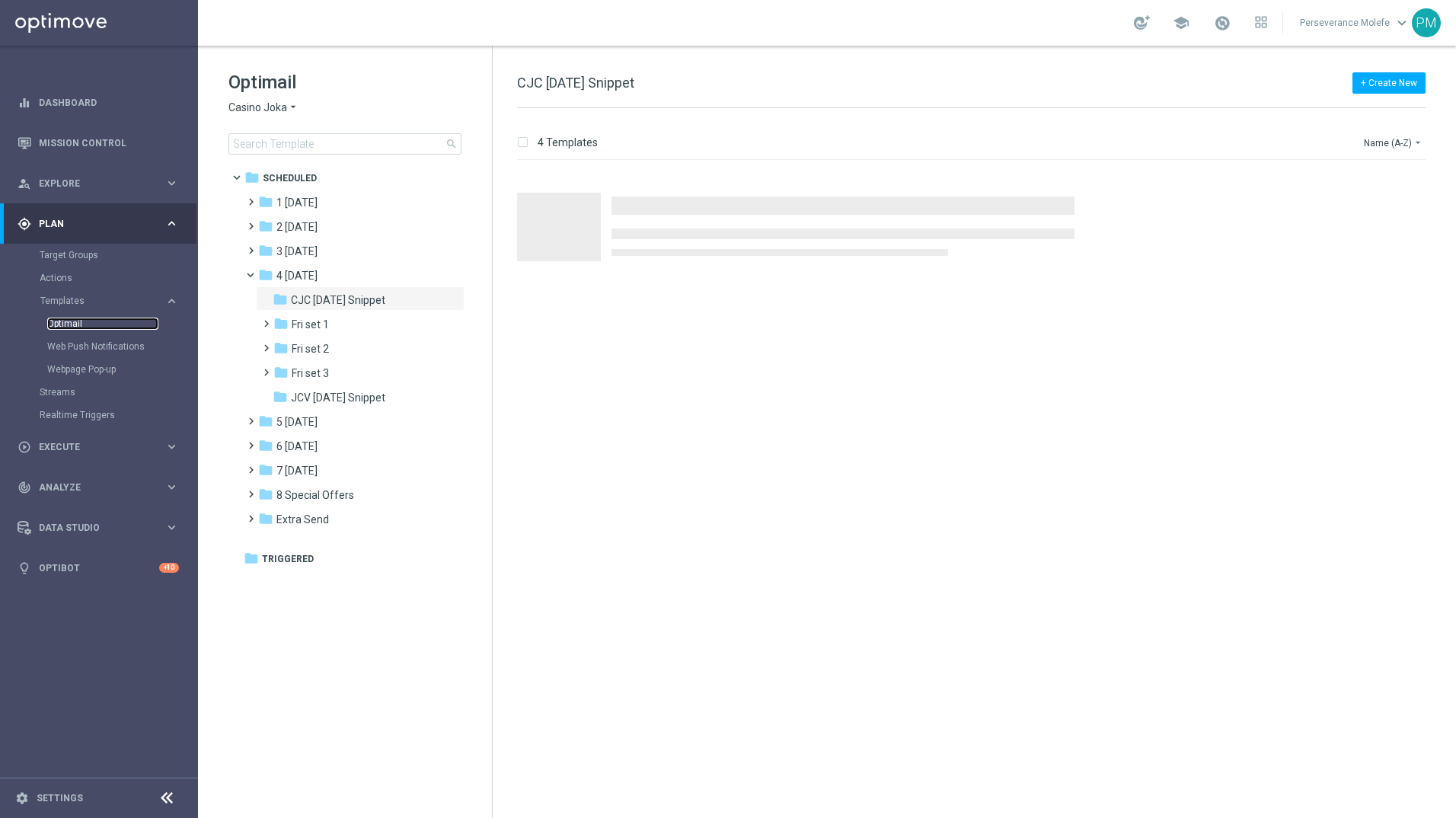
click at [75, 326] on link "Optimail" at bounding box center [103, 323] width 111 height 12
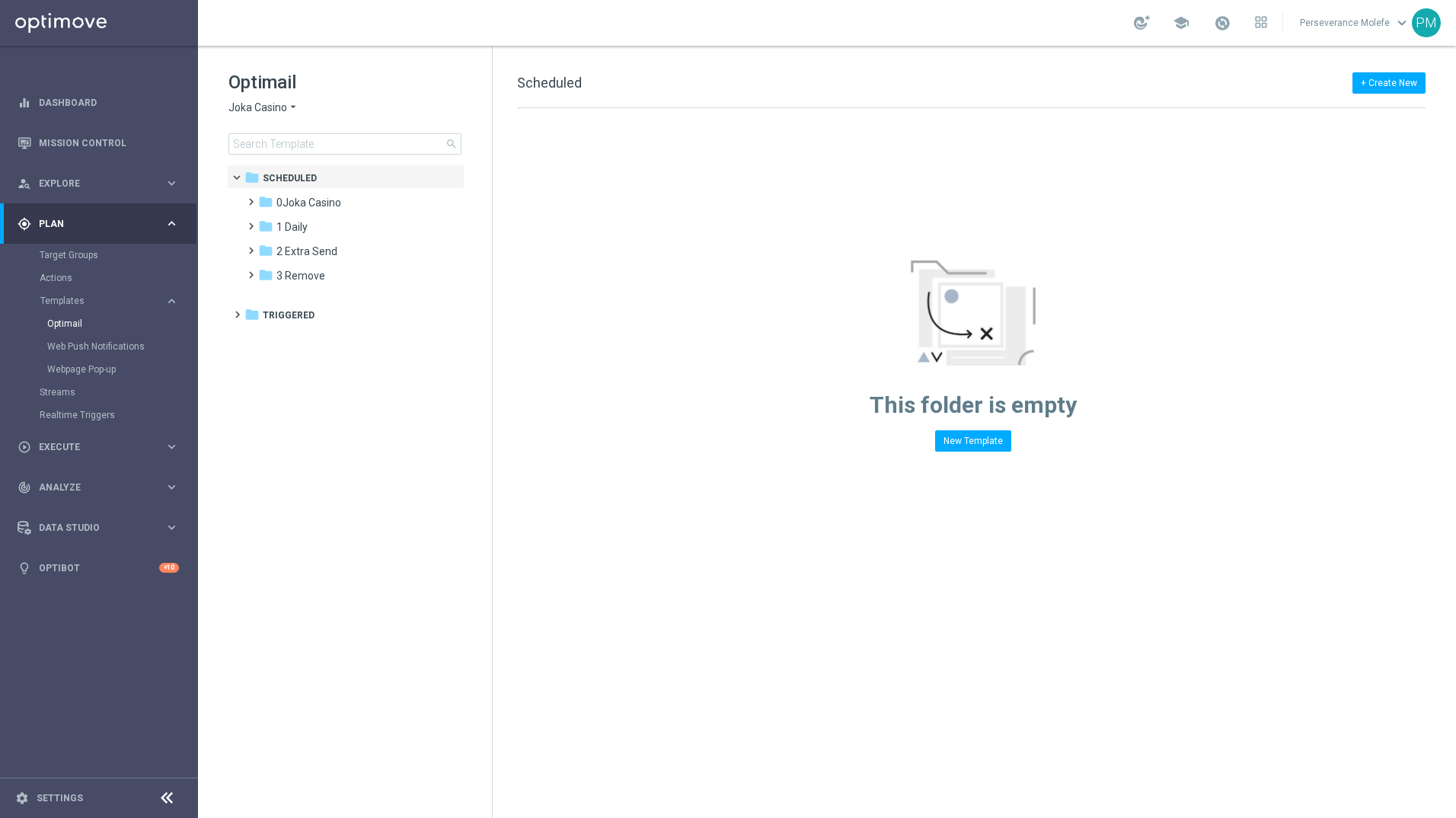
click at [277, 107] on span "Joka Casino" at bounding box center [258, 108] width 59 height 15
click at [0, 0] on span "Le Roi [PERSON_NAME]" at bounding box center [0, 0] width 0 height 0
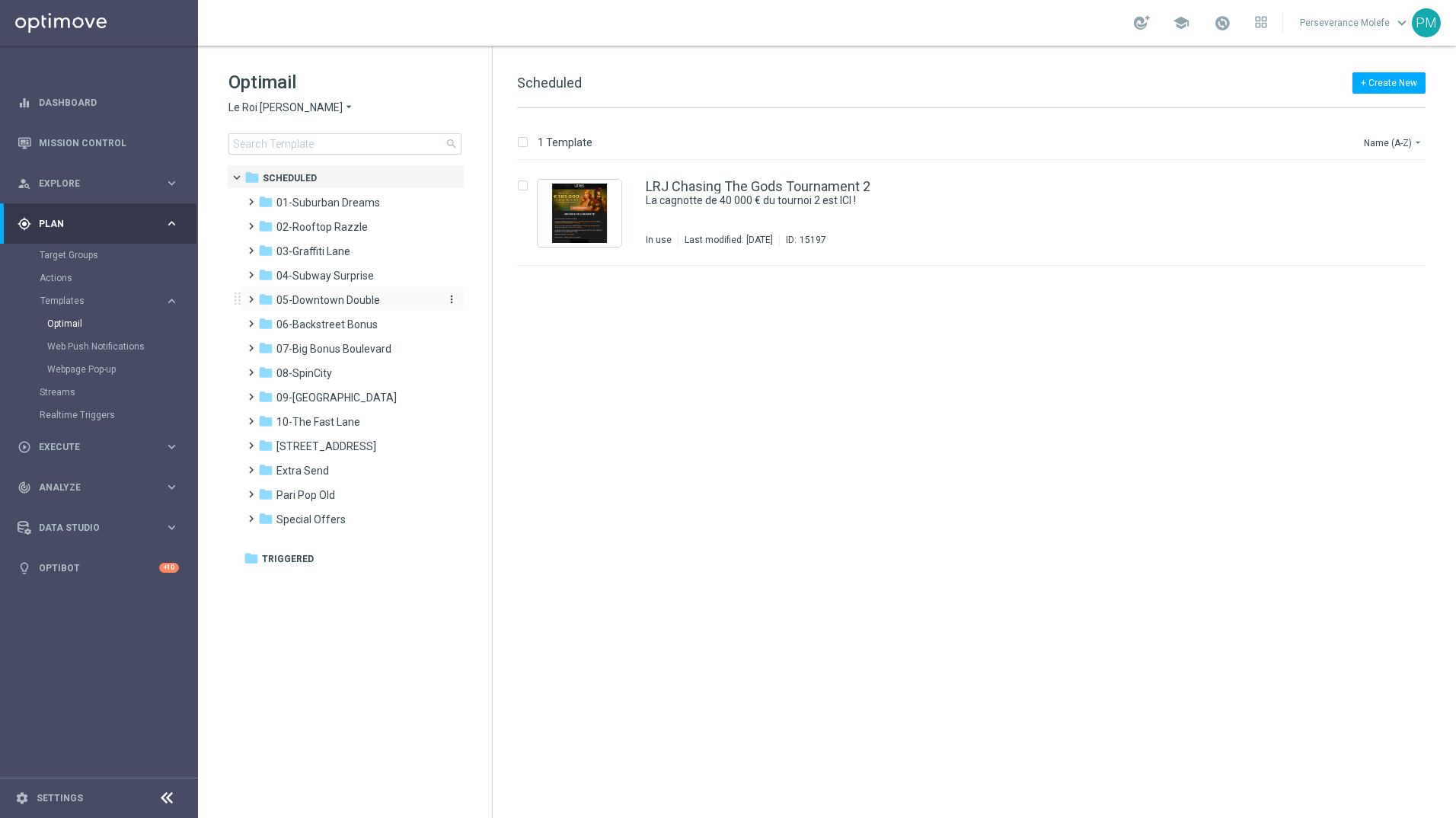
click at [348, 303] on span "05-Downtown Double" at bounding box center [328, 300] width 104 height 14
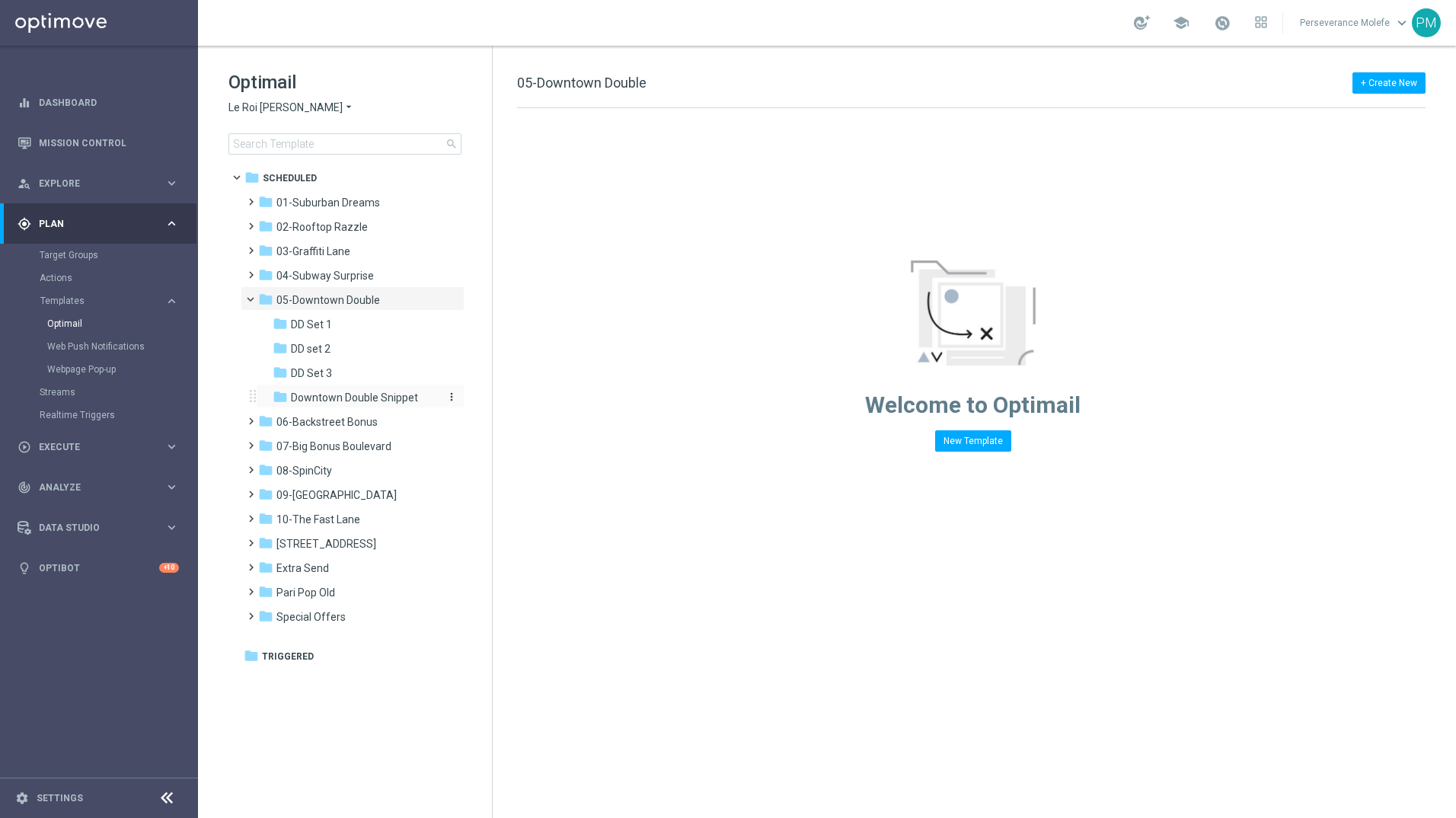
click at [353, 397] on span "Downtown Double Snippet" at bounding box center [354, 397] width 127 height 14
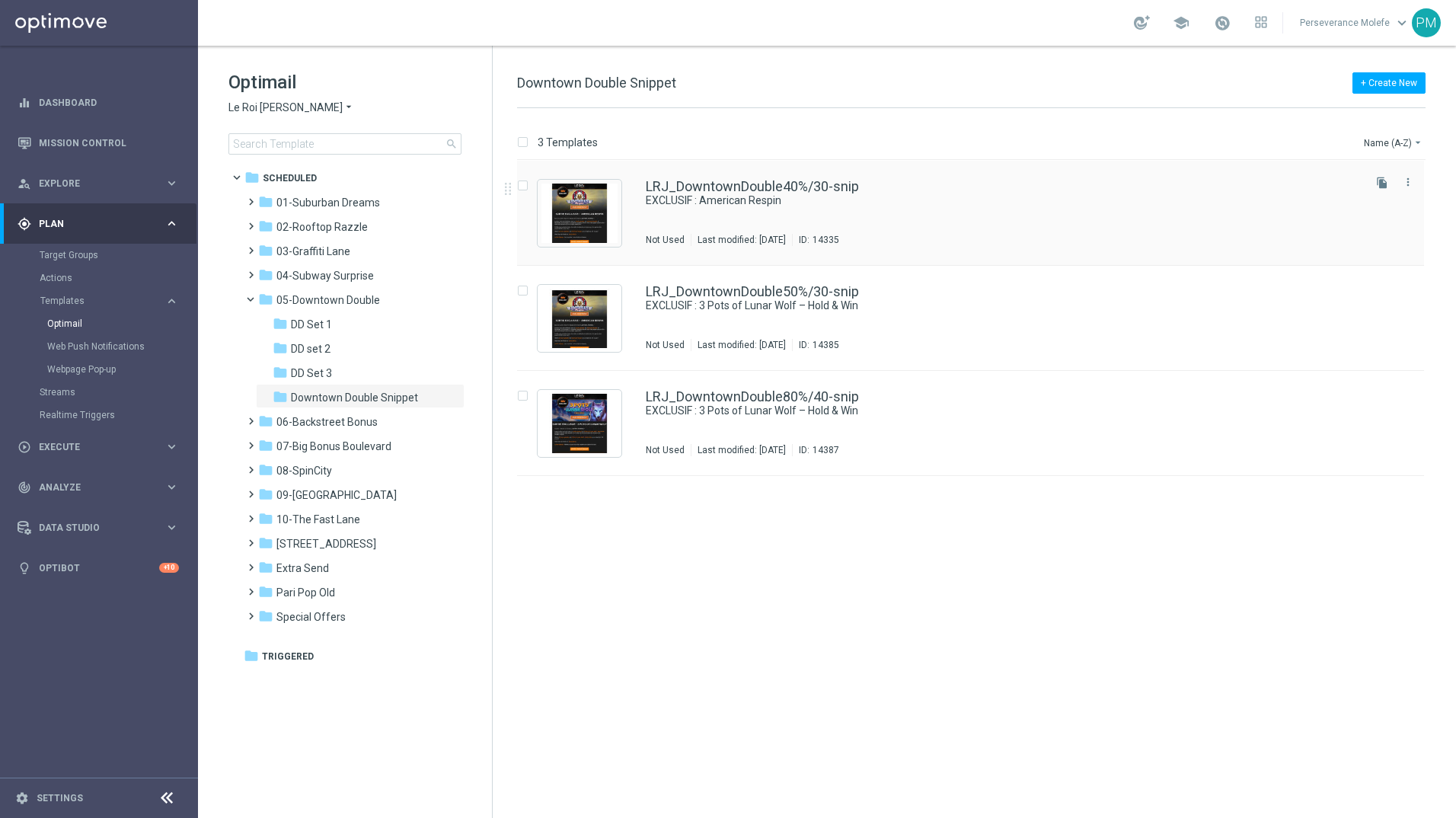
click at [818, 177] on div "LRJ_DowntownDouble40%/30-snip EXCLUSIF : American Respin Not Used Last modified…" at bounding box center [970, 213] width 907 height 105
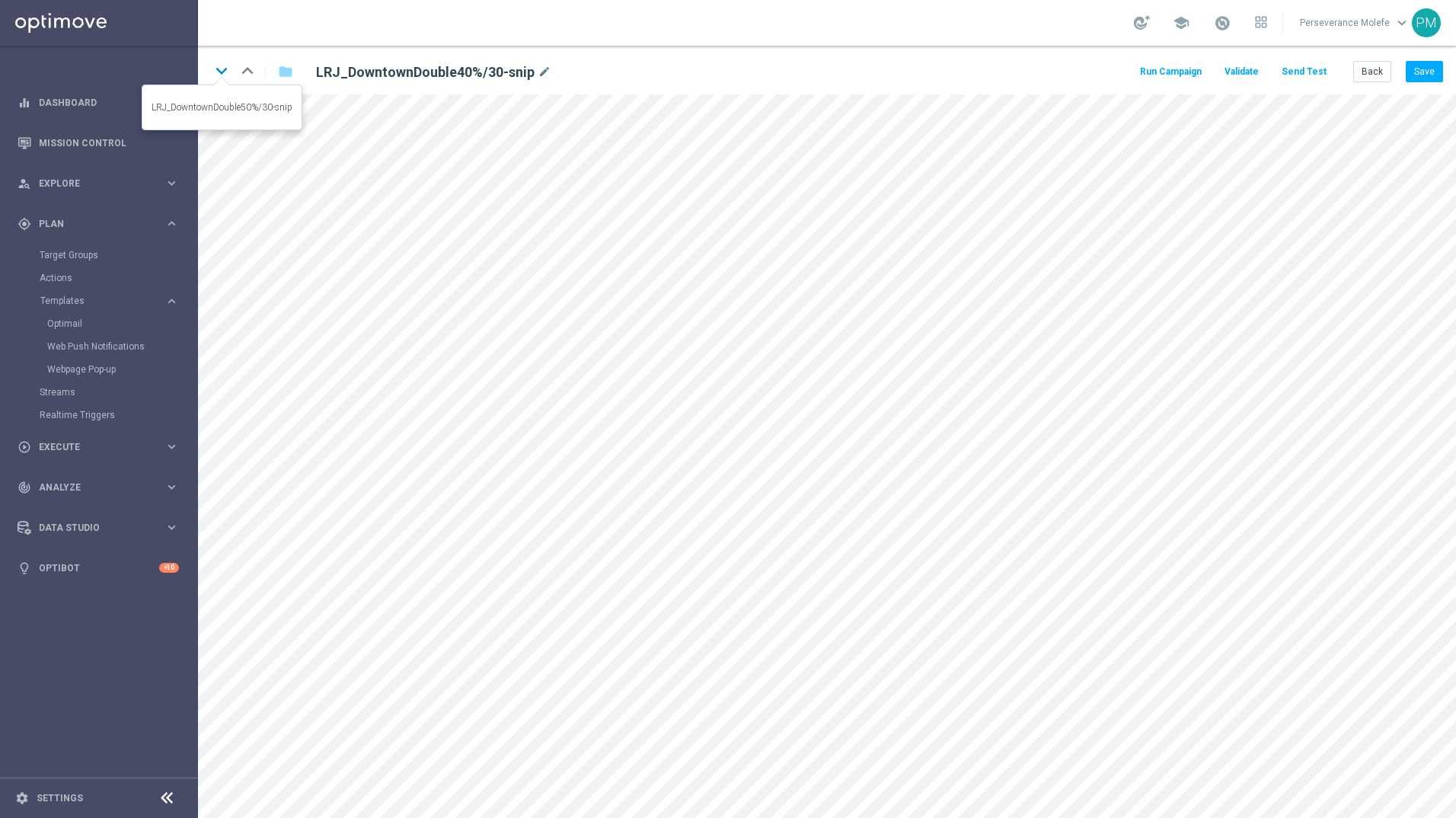
click at [223, 73] on icon "keyboard_arrow_down" at bounding box center [221, 70] width 23 height 23
click at [244, 68] on icon "keyboard_arrow_up" at bounding box center [247, 70] width 23 height 23
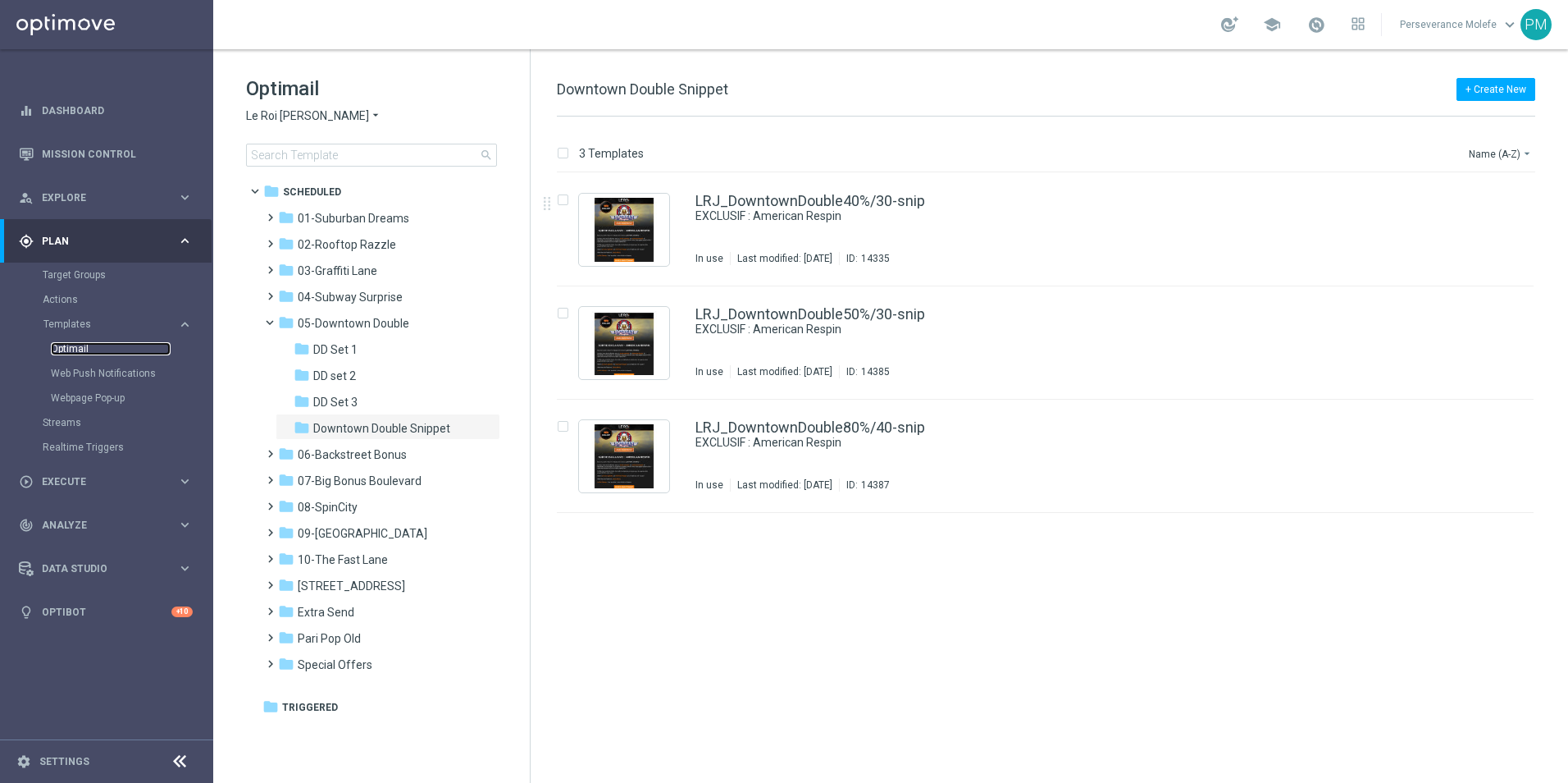
click at [82, 344] on link "Optimail" at bounding box center [111, 348] width 119 height 13
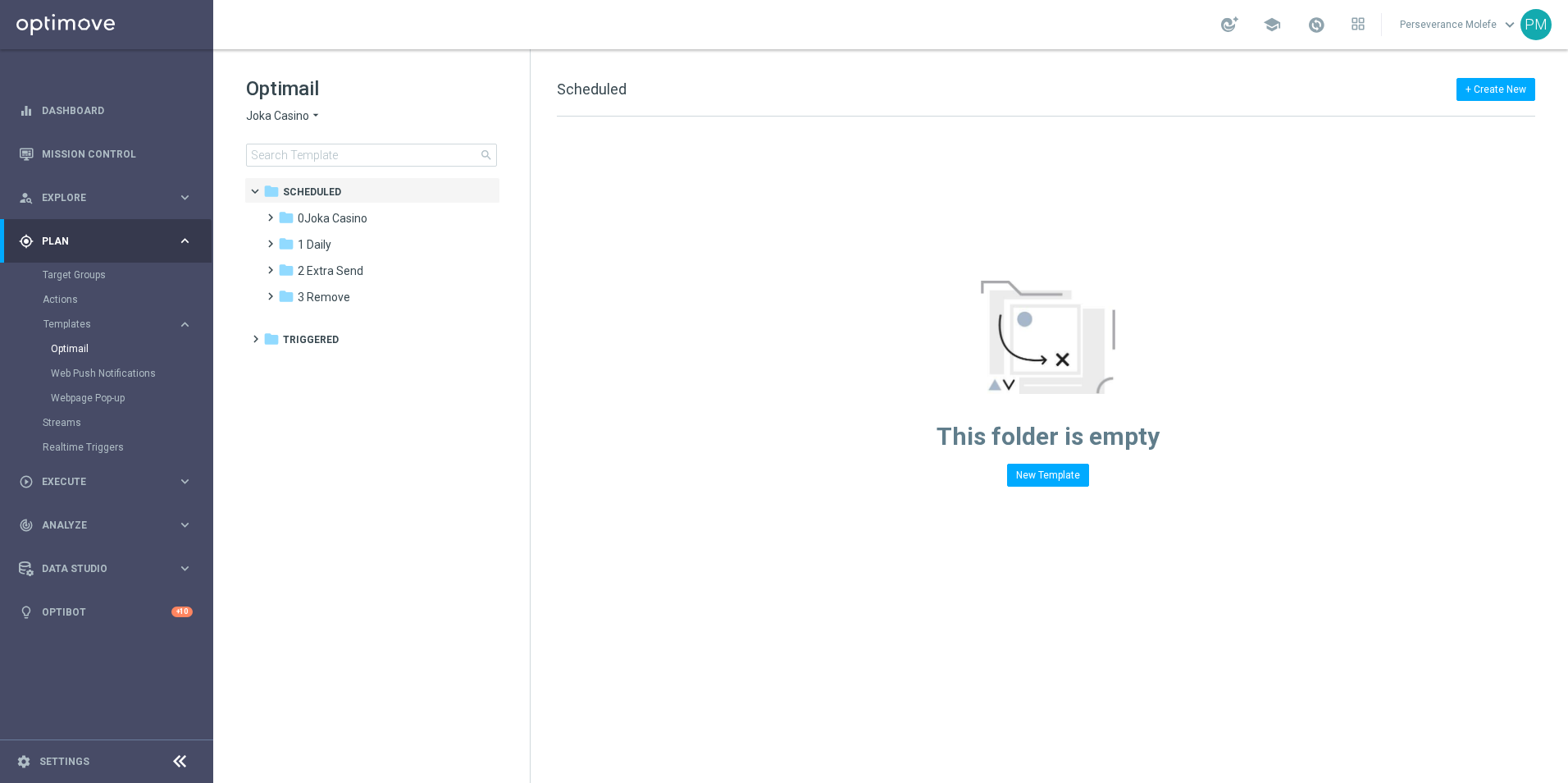
click at [292, 115] on span "Joka Casino" at bounding box center [278, 116] width 64 height 16
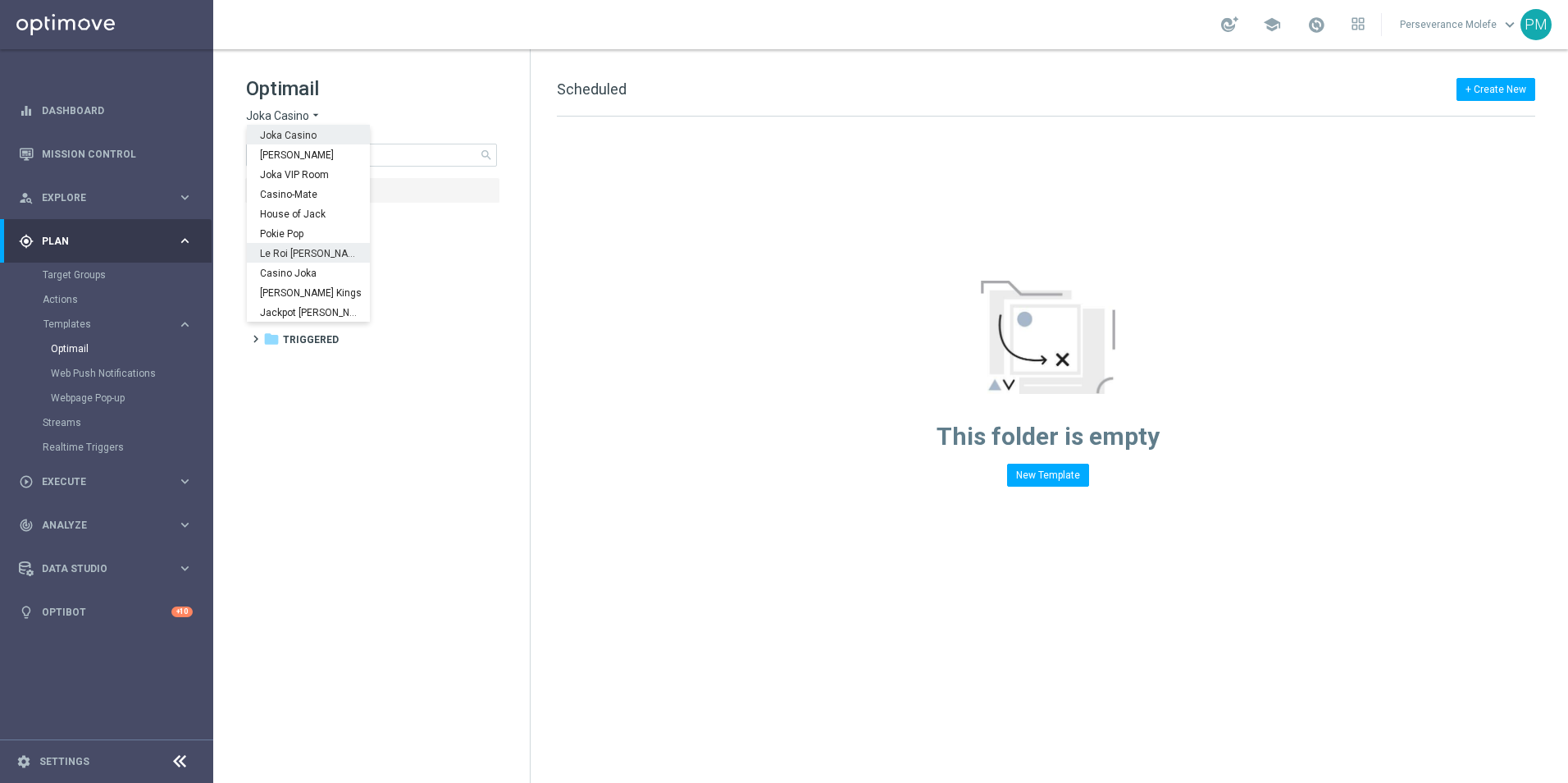
click at [0, 0] on span "Le Roi [PERSON_NAME]" at bounding box center [0, 0] width 0 height 0
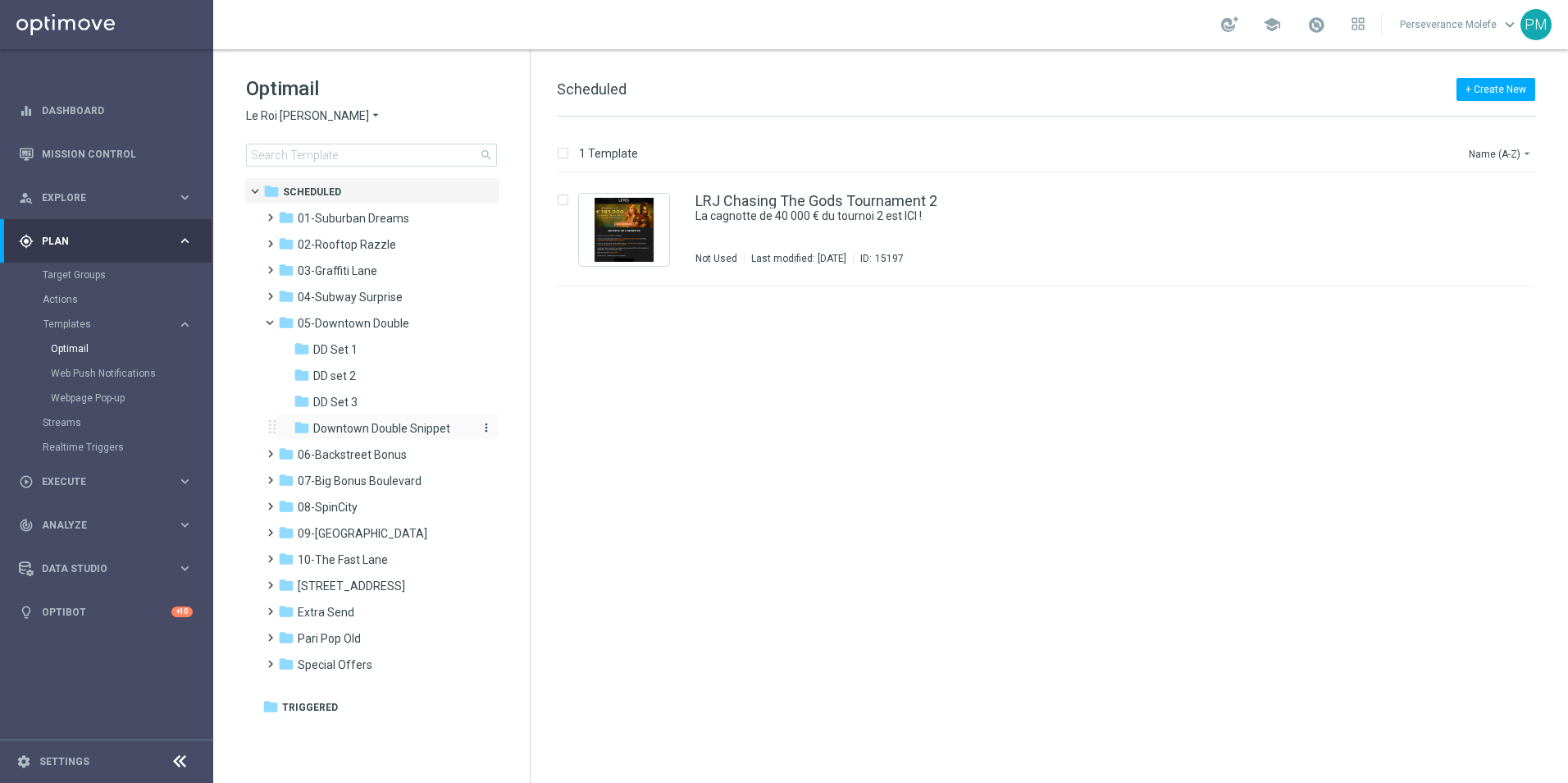
click at [370, 423] on span "Downtown Double Snippet" at bounding box center [381, 428] width 137 height 15
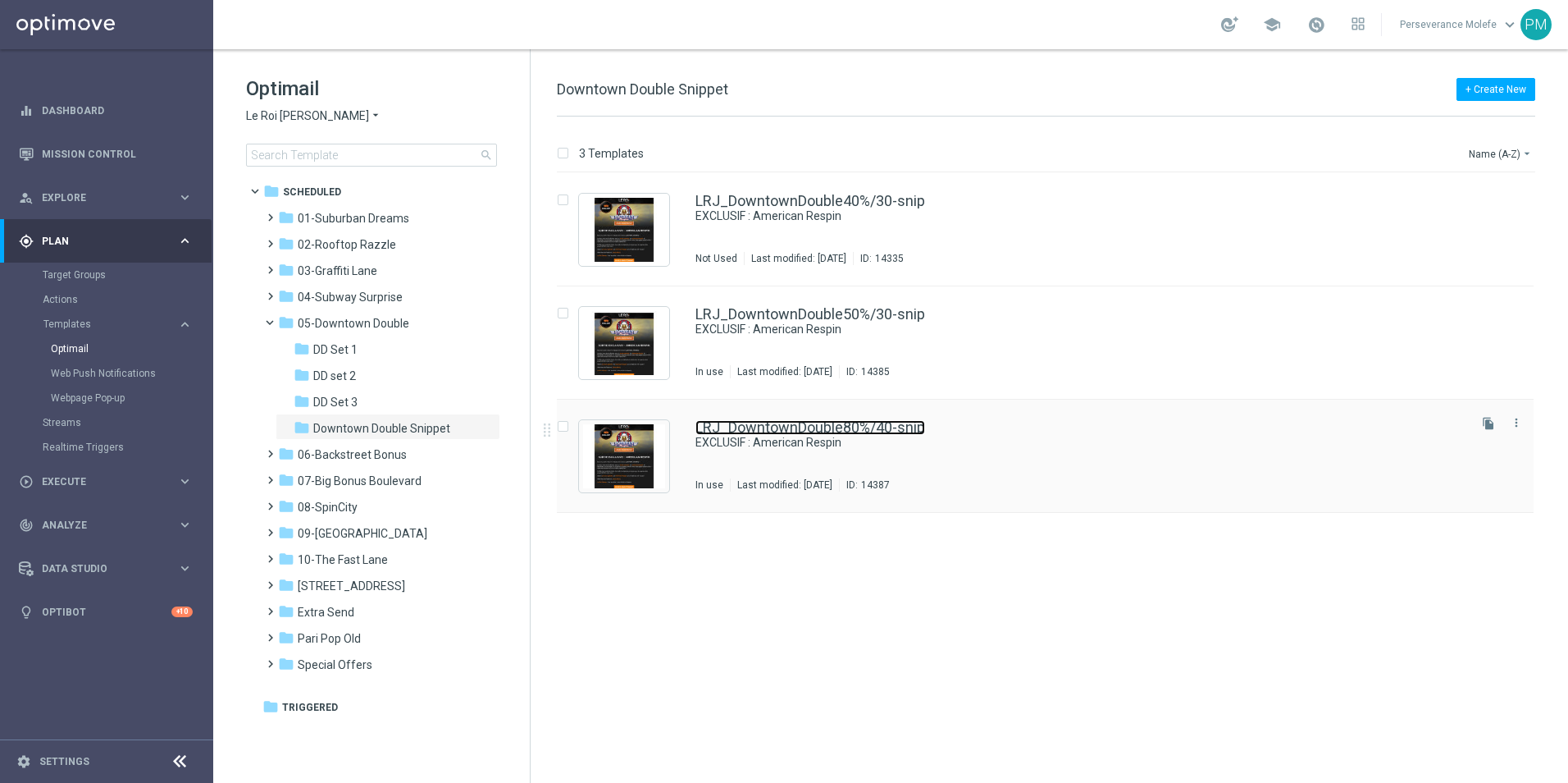
click at [766, 430] on link "LRJ_DowntownDouble80%/40-snip" at bounding box center [810, 427] width 230 height 15
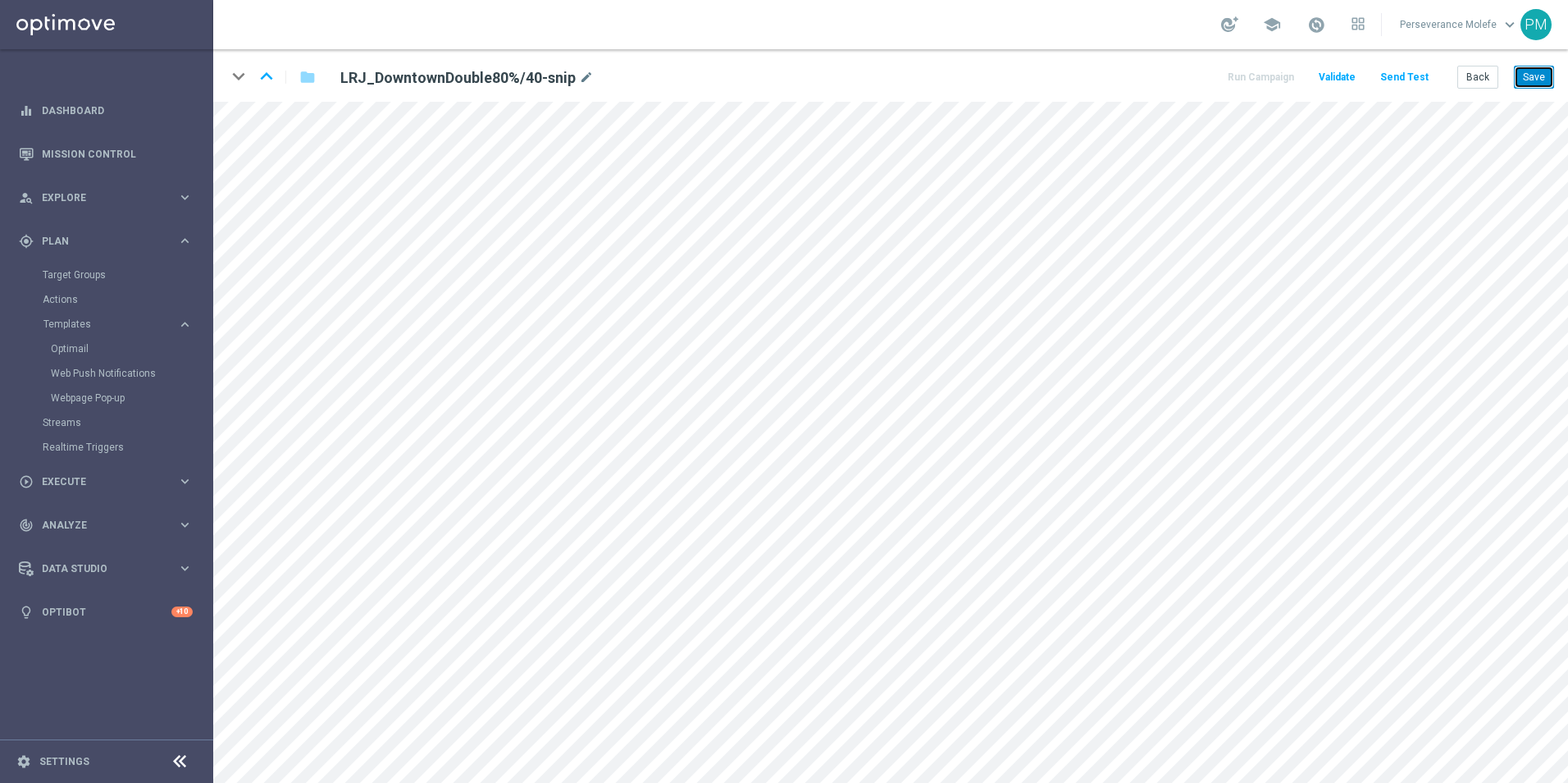
click at [1518, 78] on button "Save" at bounding box center [1534, 76] width 40 height 23
click at [257, 73] on icon "keyboard_arrow_up" at bounding box center [266, 75] width 24 height 24
click at [243, 76] on icon "keyboard_arrow_down" at bounding box center [238, 75] width 24 height 24
click at [1526, 67] on button "Save" at bounding box center [1534, 76] width 40 height 23
click at [1489, 84] on button "Back" at bounding box center [1478, 76] width 41 height 23
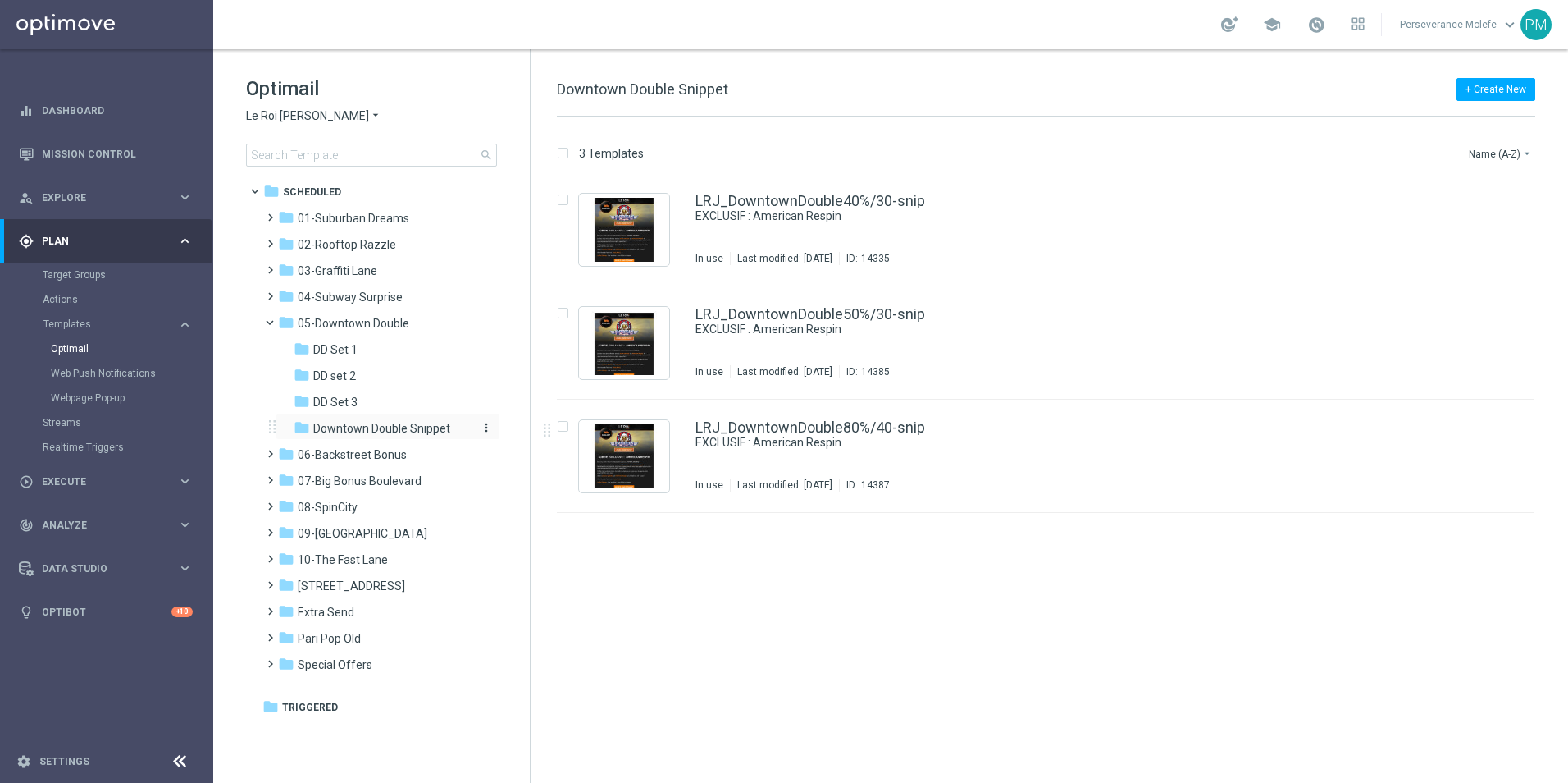
click at [371, 428] on span "Downtown Double Snippet" at bounding box center [381, 428] width 137 height 15
click at [276, 119] on span "Le Roi [PERSON_NAME]" at bounding box center [308, 116] width 123 height 16
click at [0, 0] on span "Casino Joka" at bounding box center [0, 0] width 0 height 0
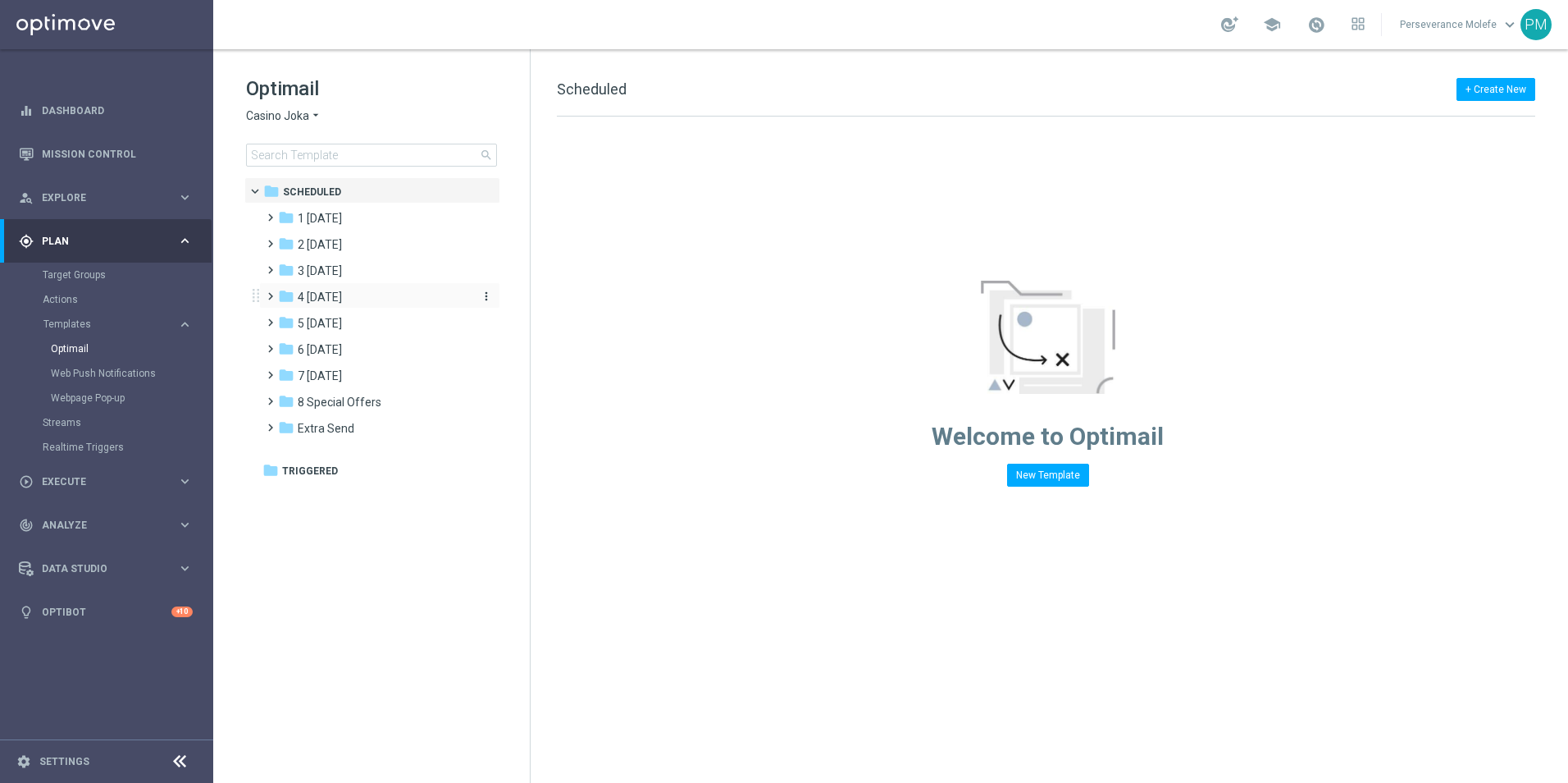
click at [341, 288] on div "folder 4 Friday" at bounding box center [372, 297] width 189 height 19
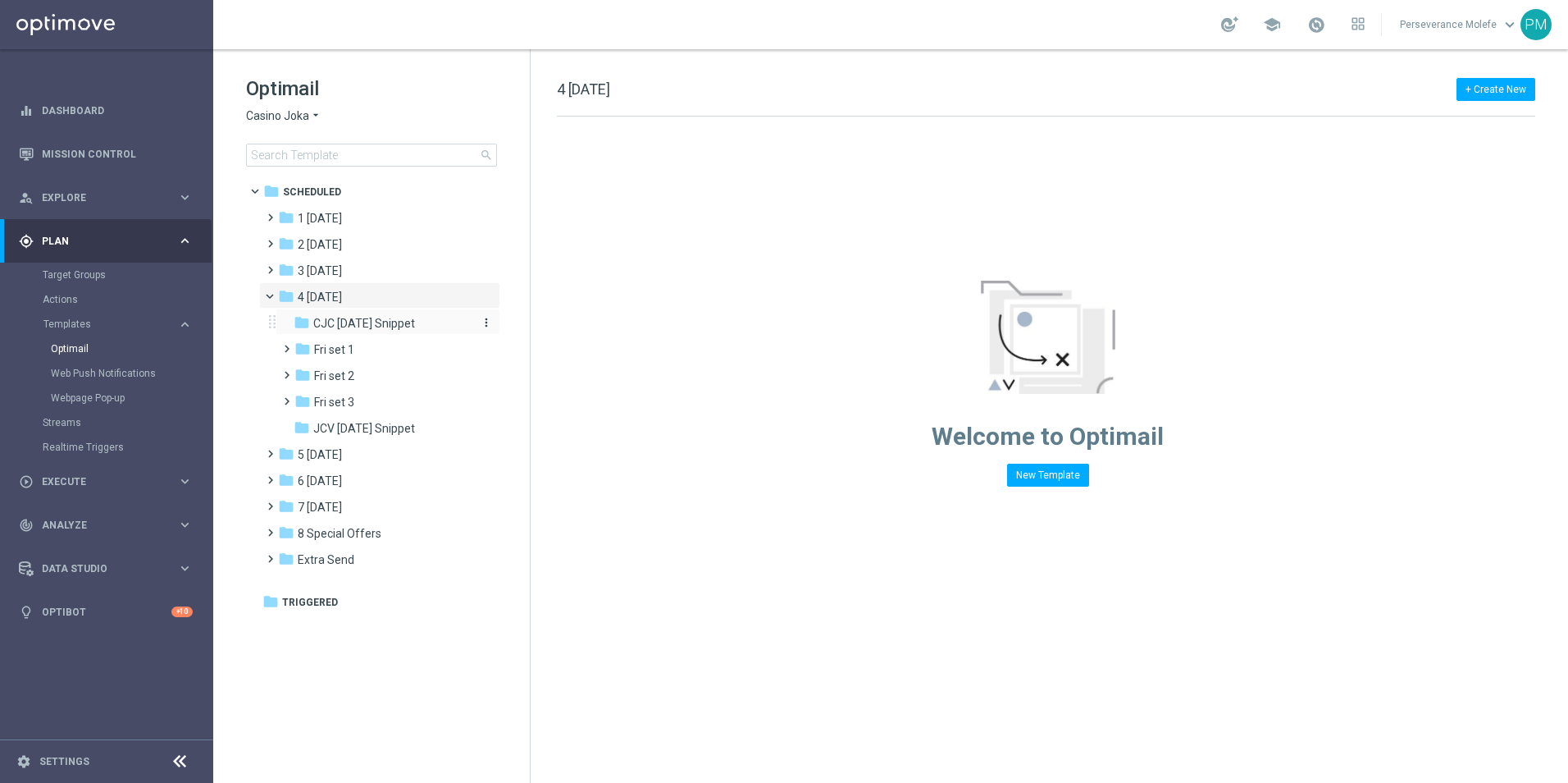
click at [358, 328] on span "CJC Friday Snippet" at bounding box center [364, 323] width 102 height 15
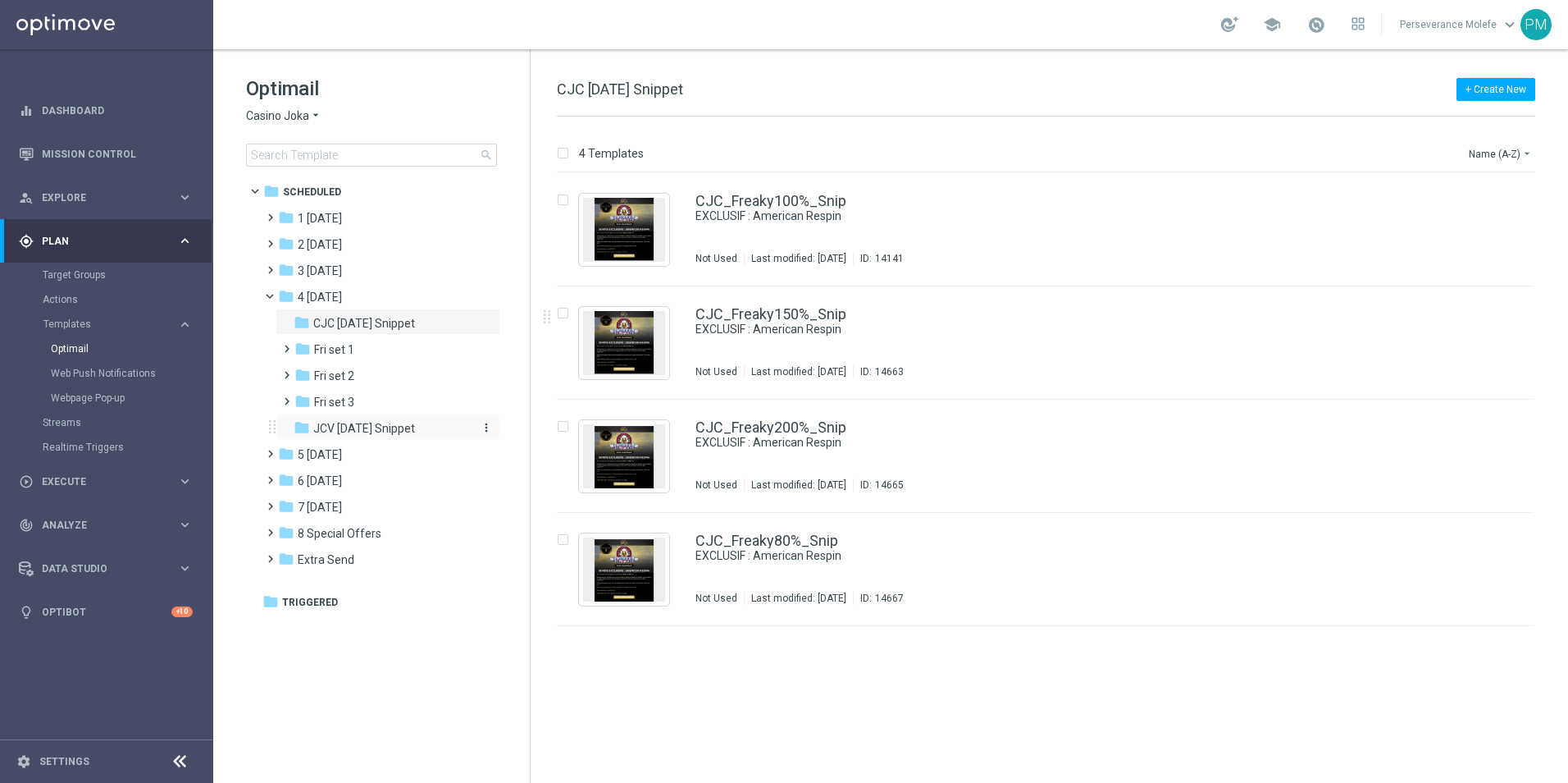
click at [428, 425] on div "folder JCV Friday Snippet" at bounding box center [381, 429] width 175 height 19
click at [404, 320] on span "CJC Friday Snippet" at bounding box center [364, 323] width 102 height 15
click at [751, 206] on link "CJC_Freaky100%_Snip" at bounding box center [771, 201] width 151 height 15
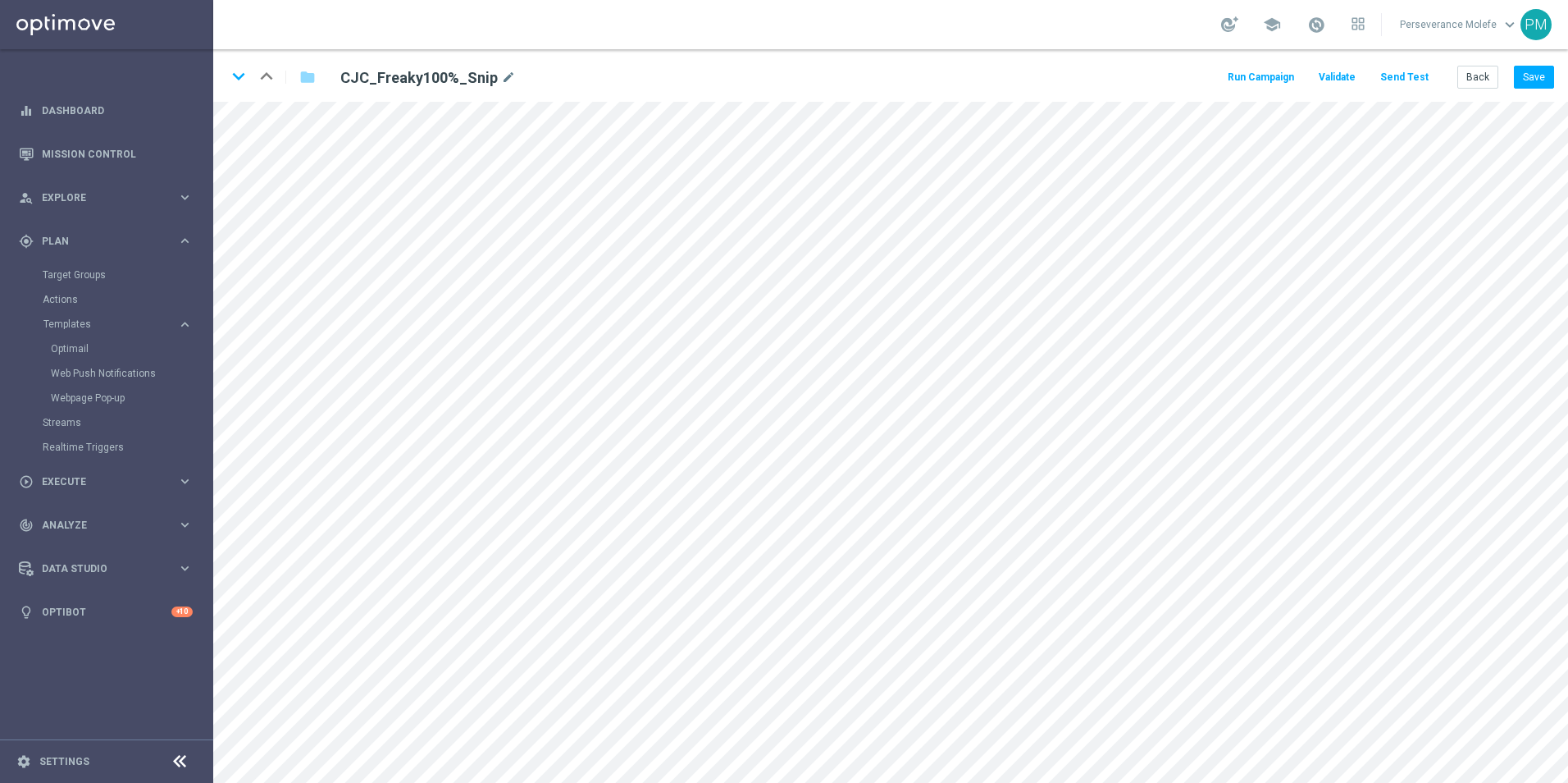
click at [1411, 84] on button "Send Test" at bounding box center [1405, 77] width 54 height 23
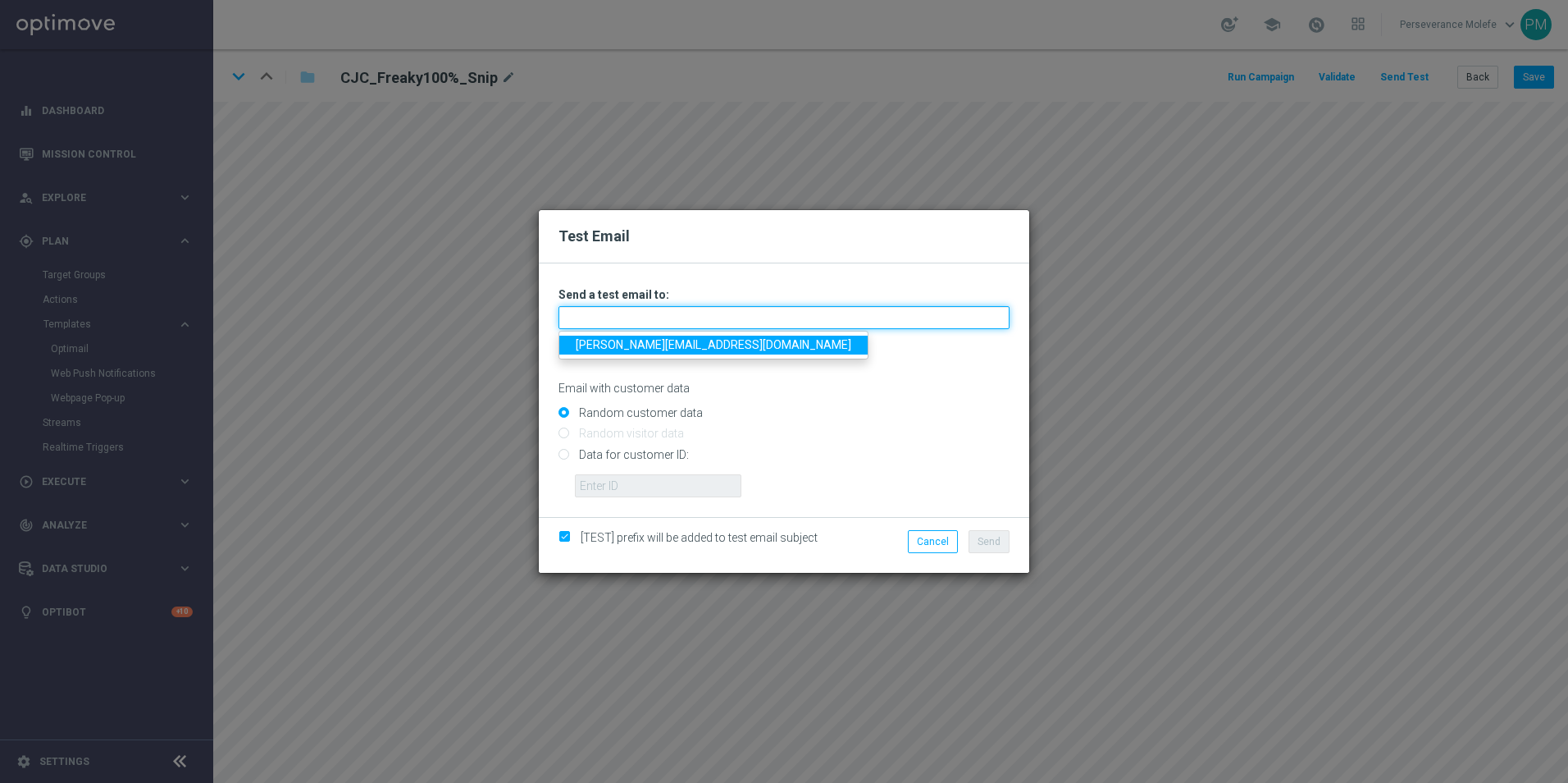
click at [620, 310] on input "text" at bounding box center [784, 317] width 451 height 23
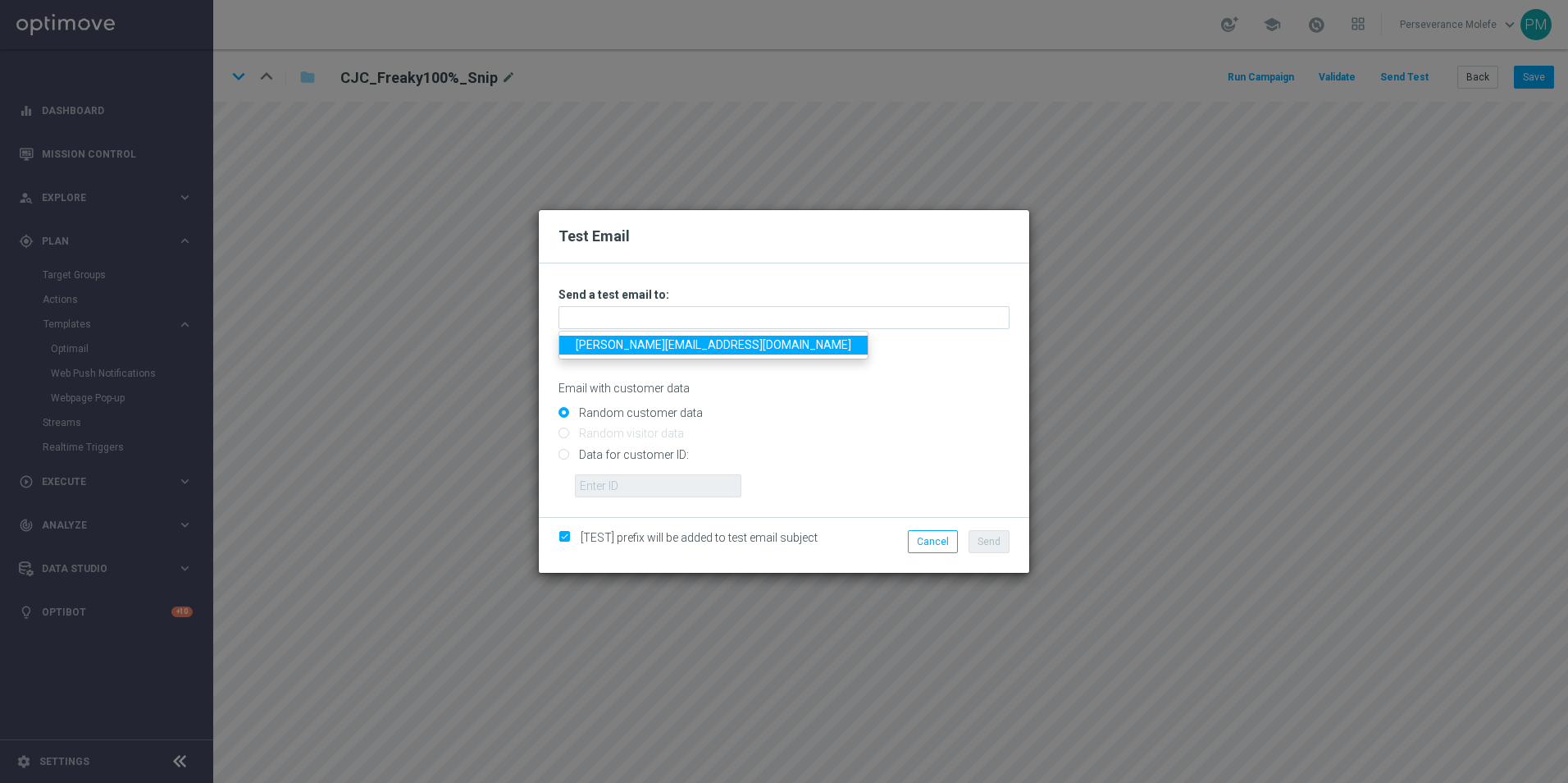
click at [598, 349] on link "Madeleine@viva-vision.net" at bounding box center [713, 345] width 308 height 19
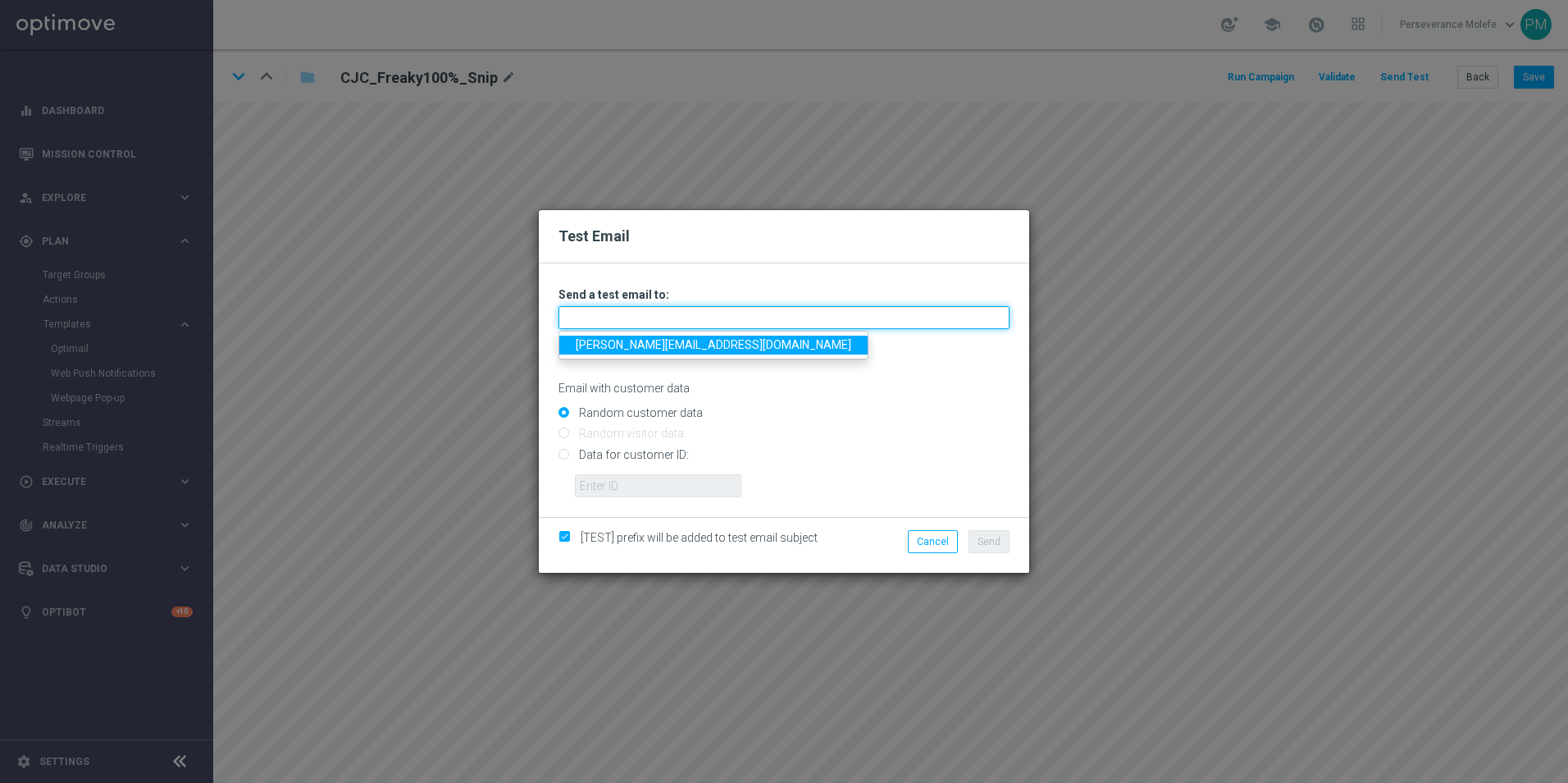
type input "Madeleine@viva-vision.net"
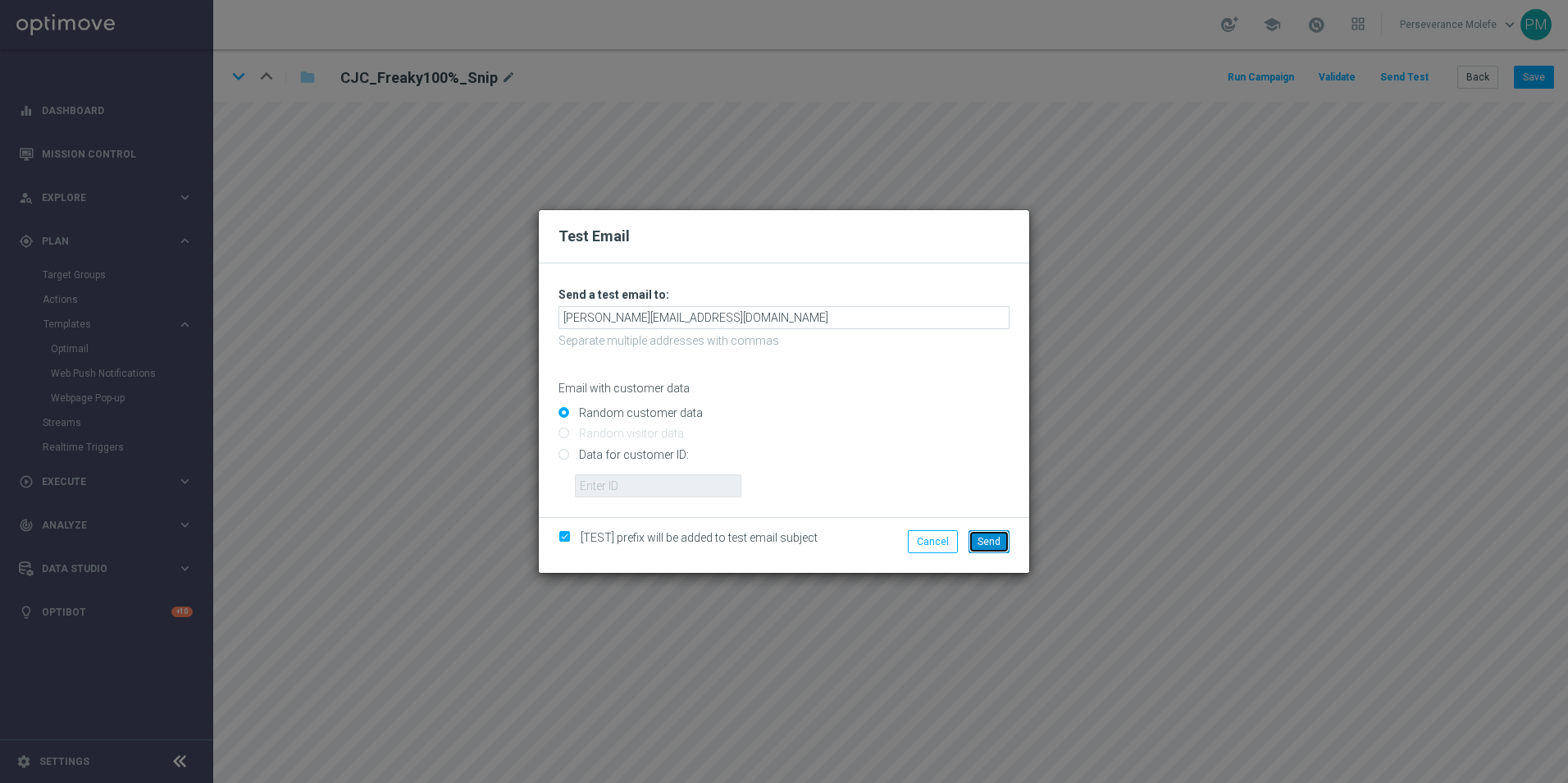
click at [994, 547] on span "Send" at bounding box center [989, 542] width 22 height 12
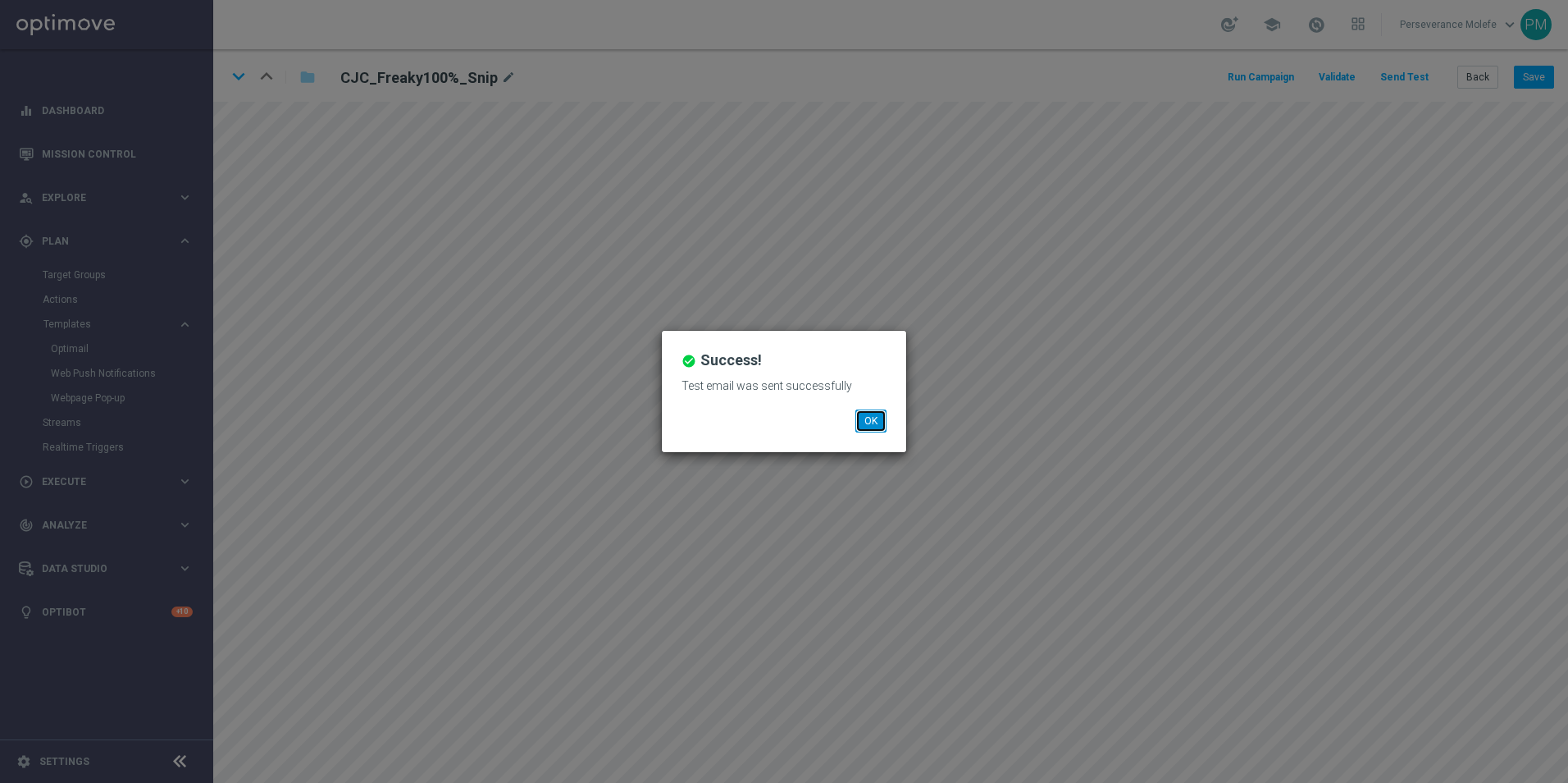
click at [878, 412] on button "OK" at bounding box center [872, 420] width 31 height 23
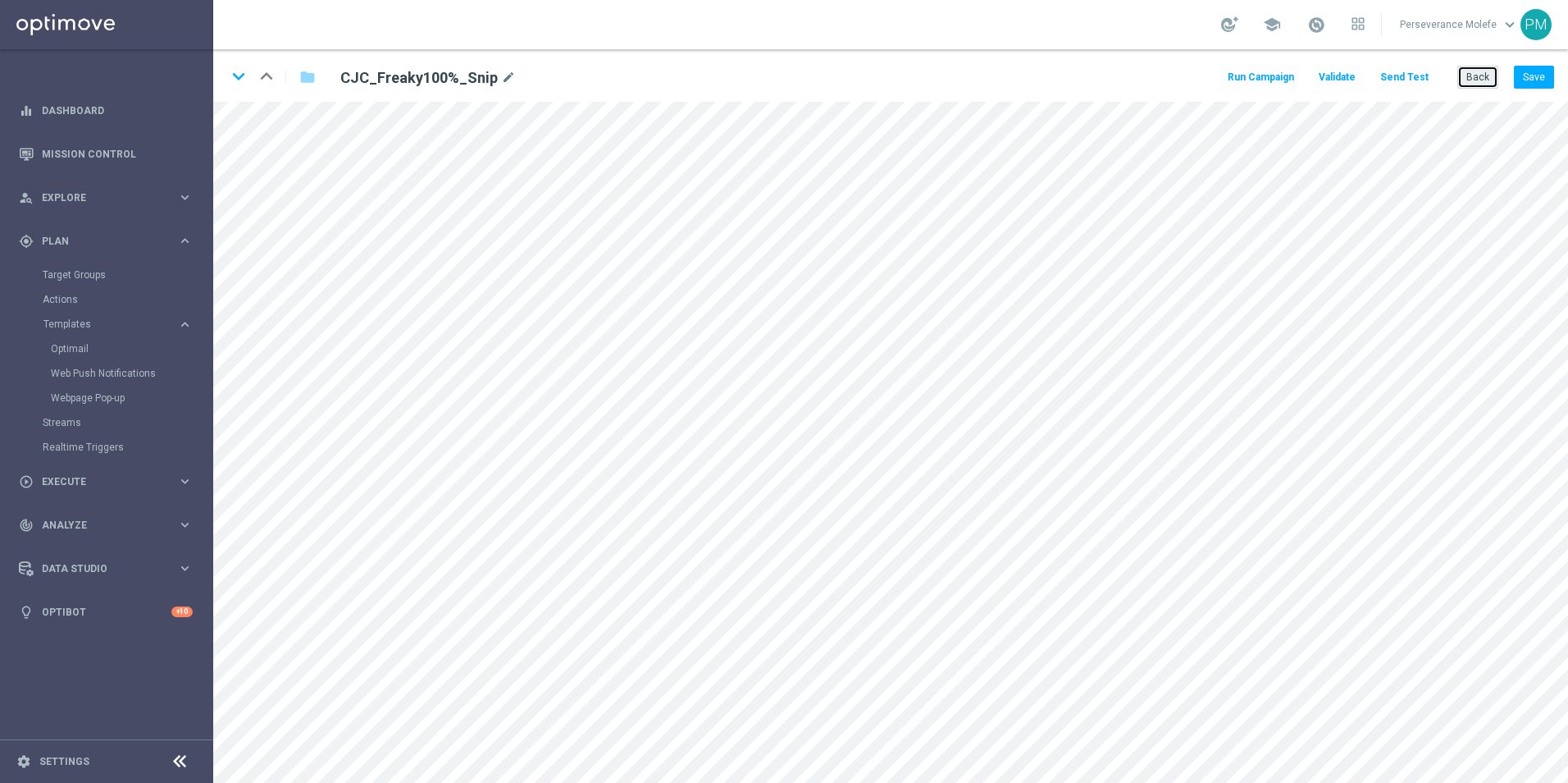
click at [1480, 69] on button "Back" at bounding box center [1478, 76] width 41 height 23
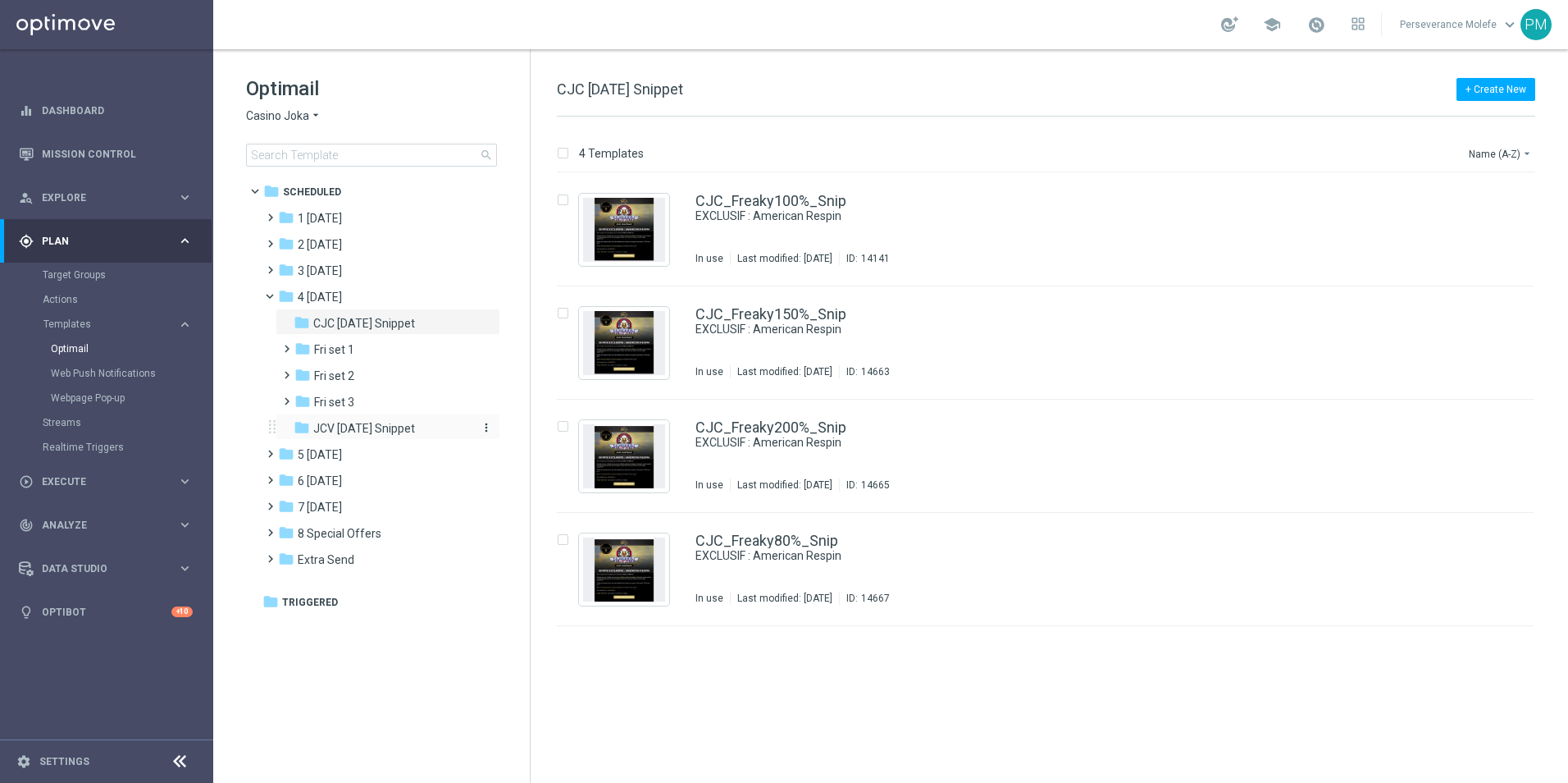
click at [396, 424] on span "JCV Friday Snippet" at bounding box center [364, 428] width 102 height 15
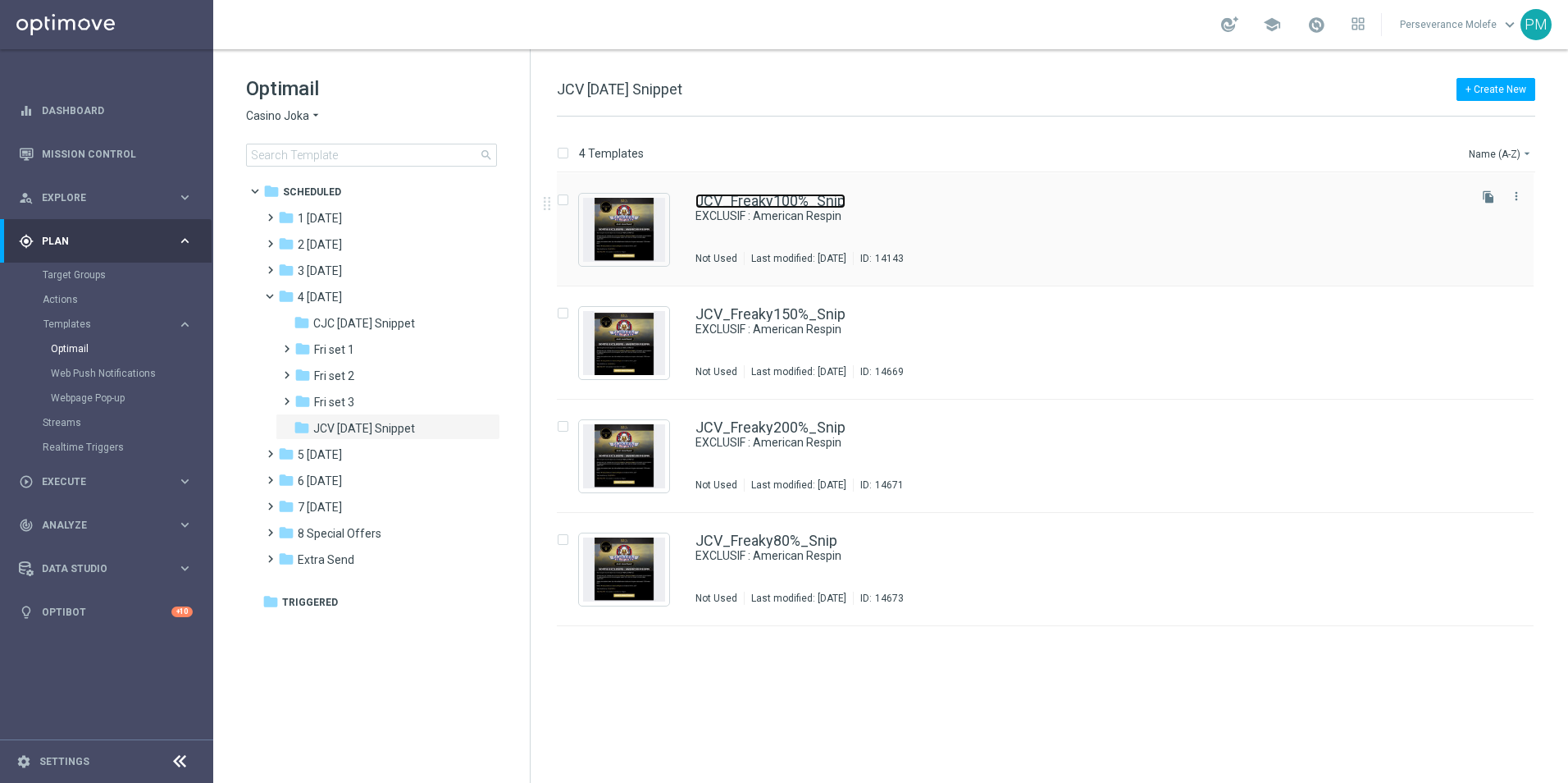
click at [773, 206] on link "JCV_Freaky100%_Snip" at bounding box center [770, 201] width 150 height 15
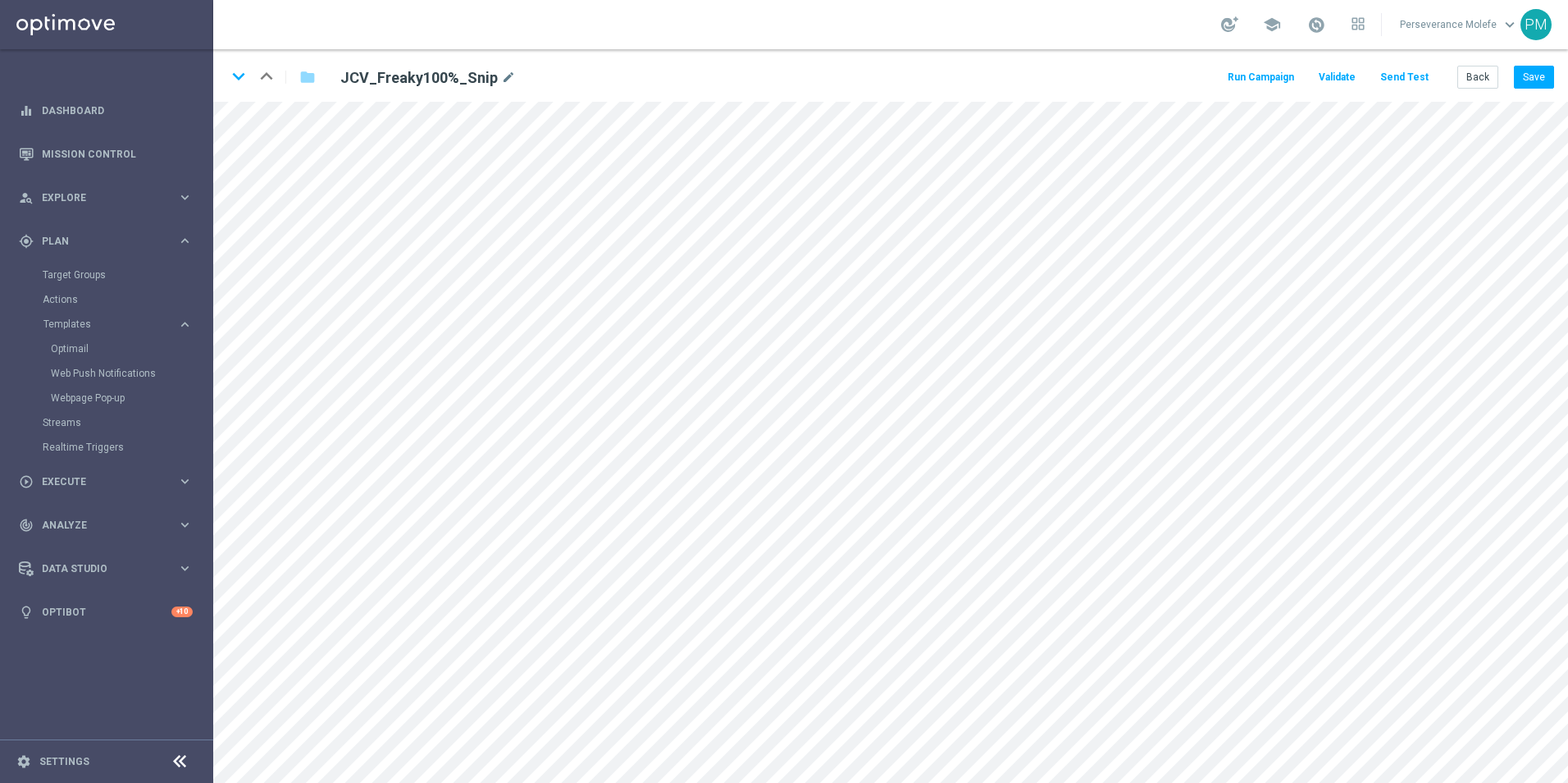
click at [1418, 78] on button "Send Test" at bounding box center [1405, 77] width 54 height 23
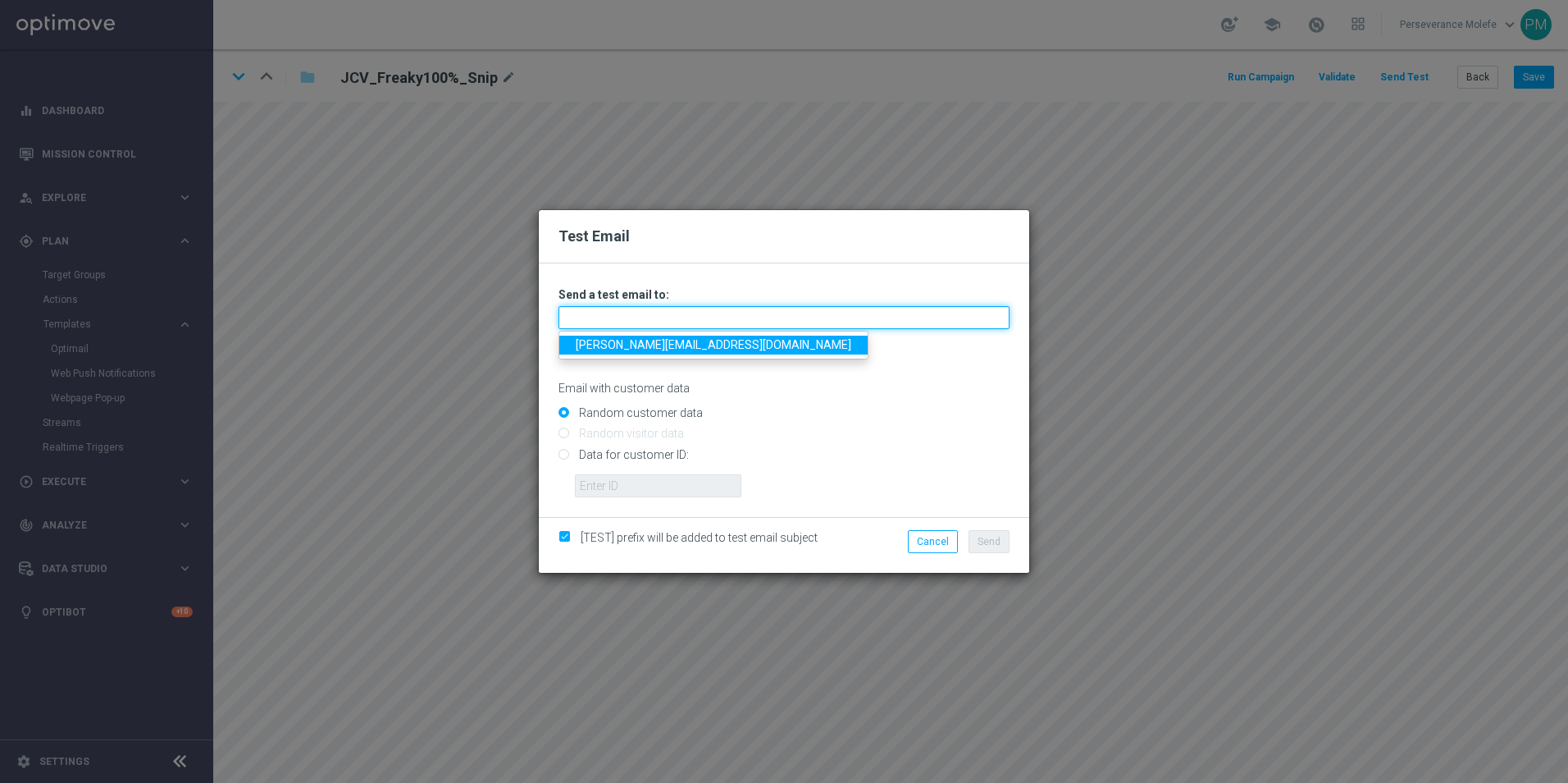
click at [722, 328] on input "text" at bounding box center [784, 317] width 451 height 23
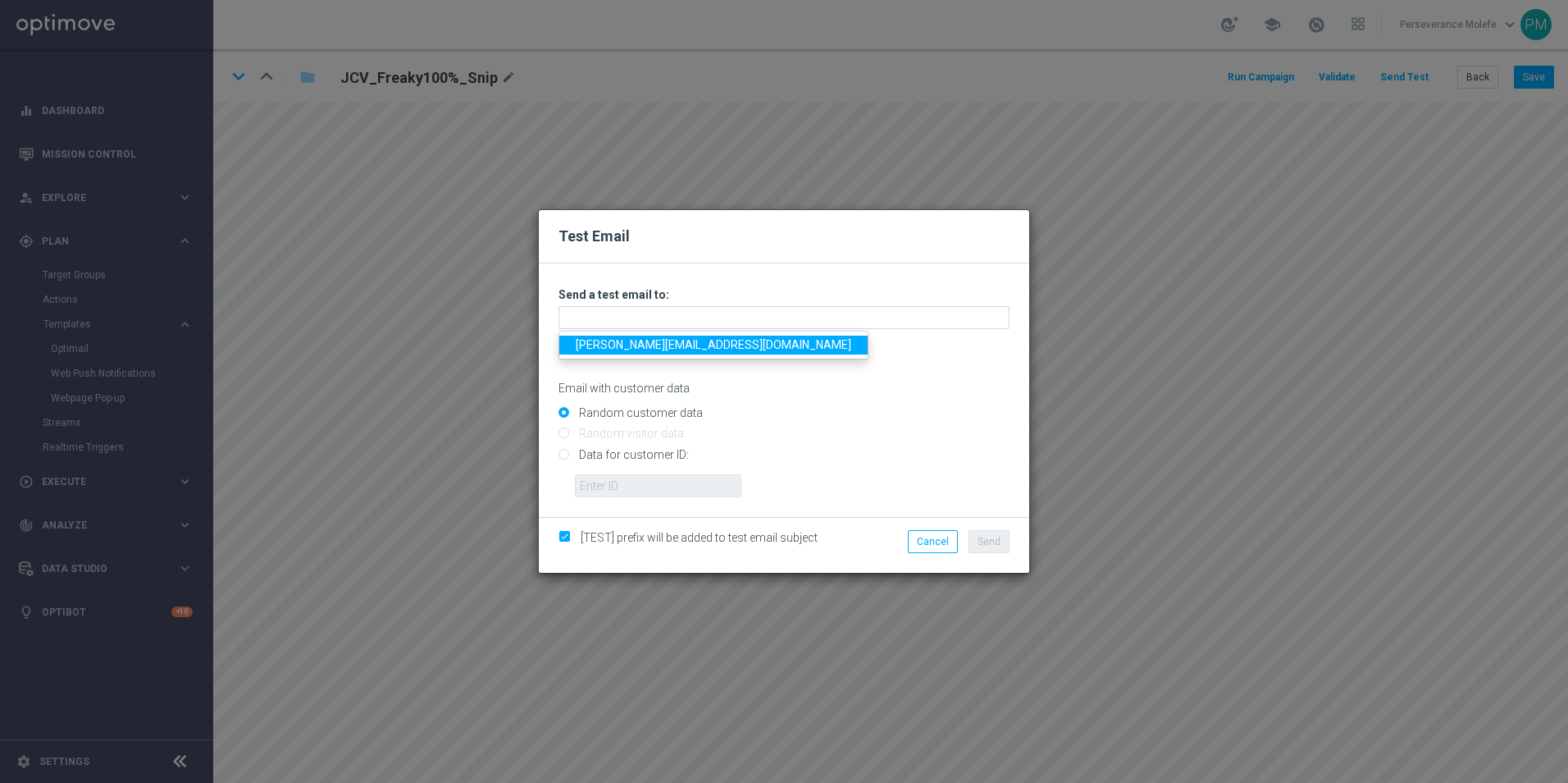
click at [624, 348] on link "Madeleine@viva-vision.net" at bounding box center [713, 345] width 308 height 19
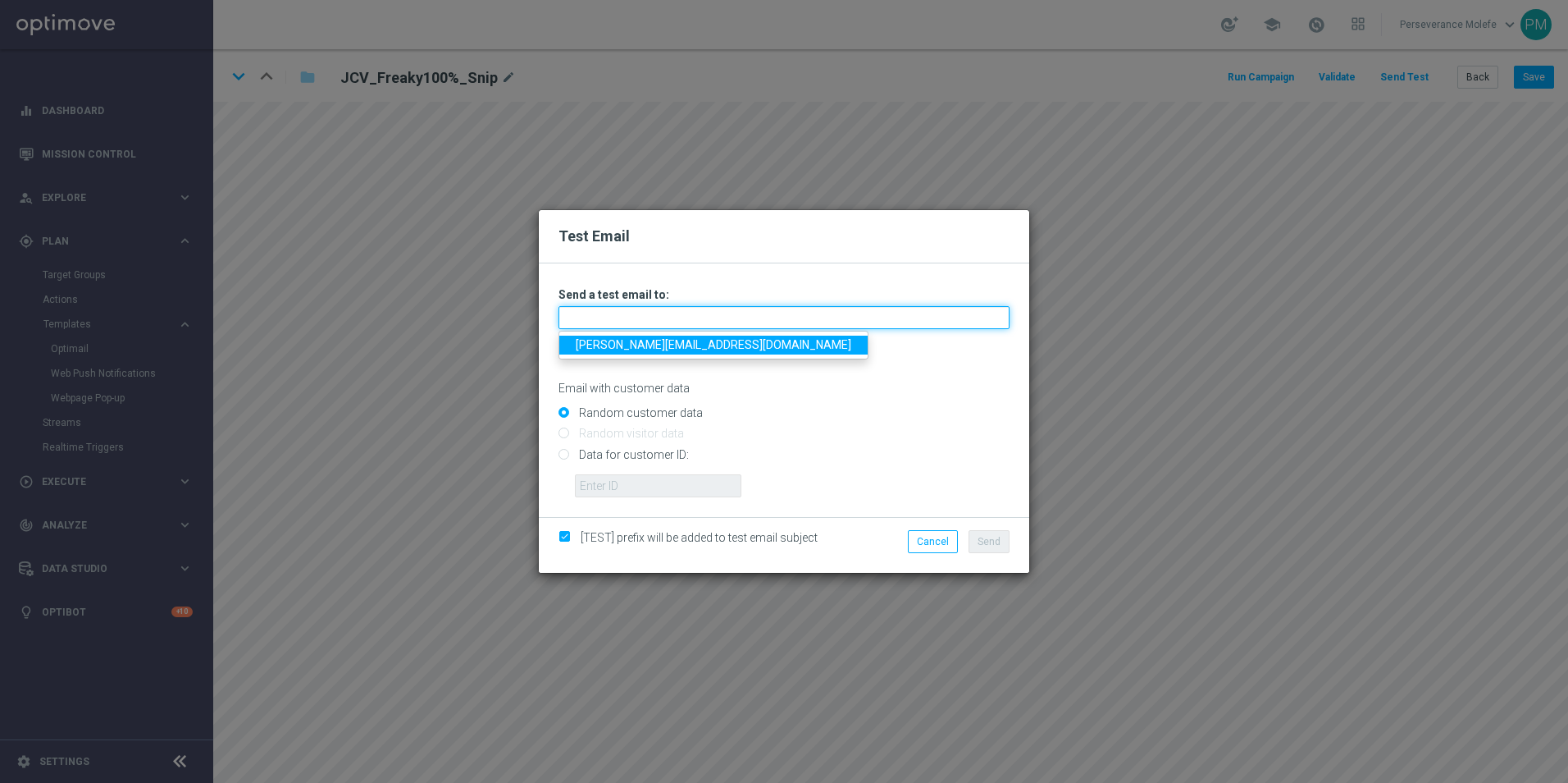
type input "Madeleine@viva-vision.net"
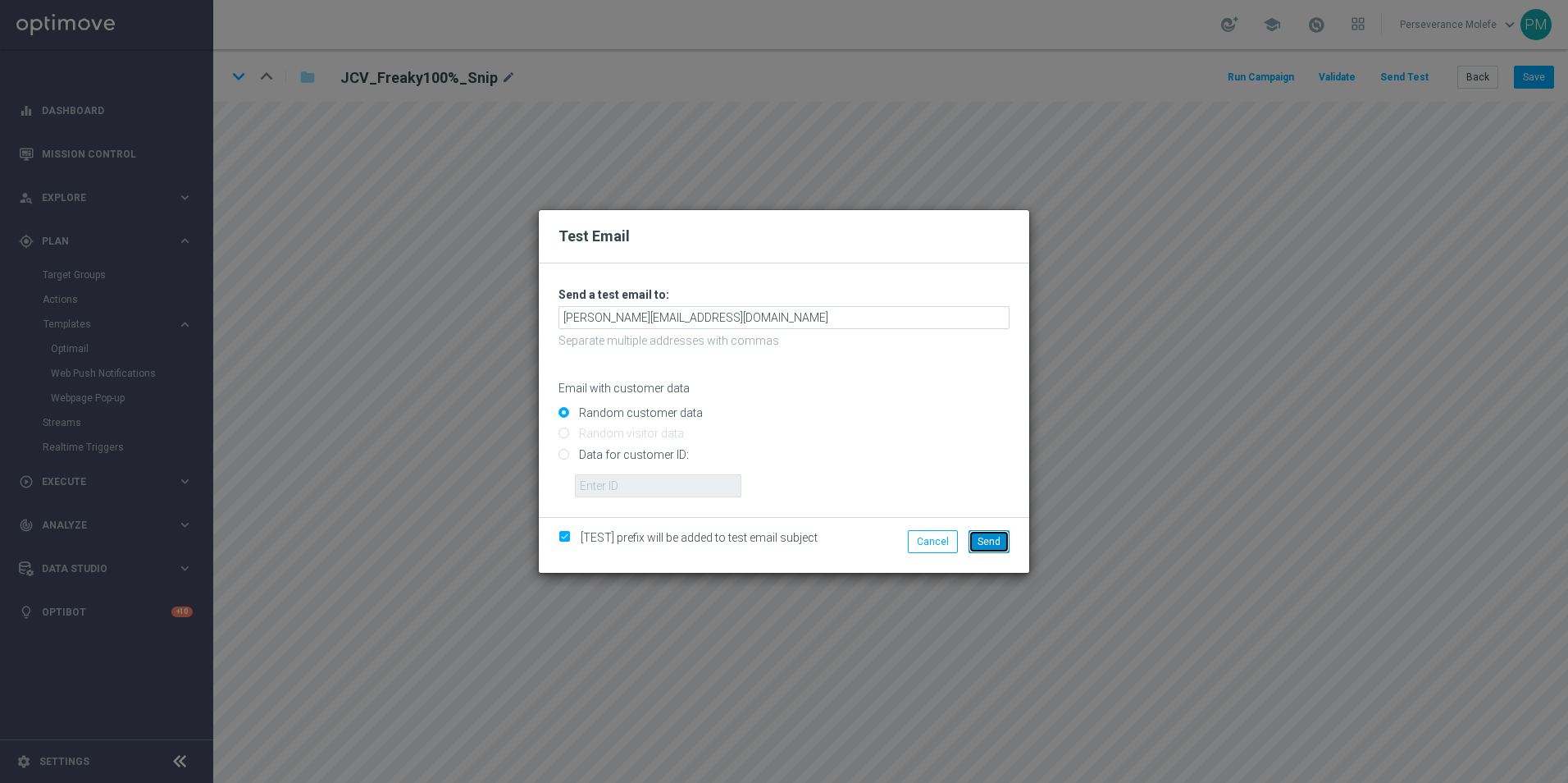
click at [1003, 541] on button "Send" at bounding box center [989, 541] width 41 height 23
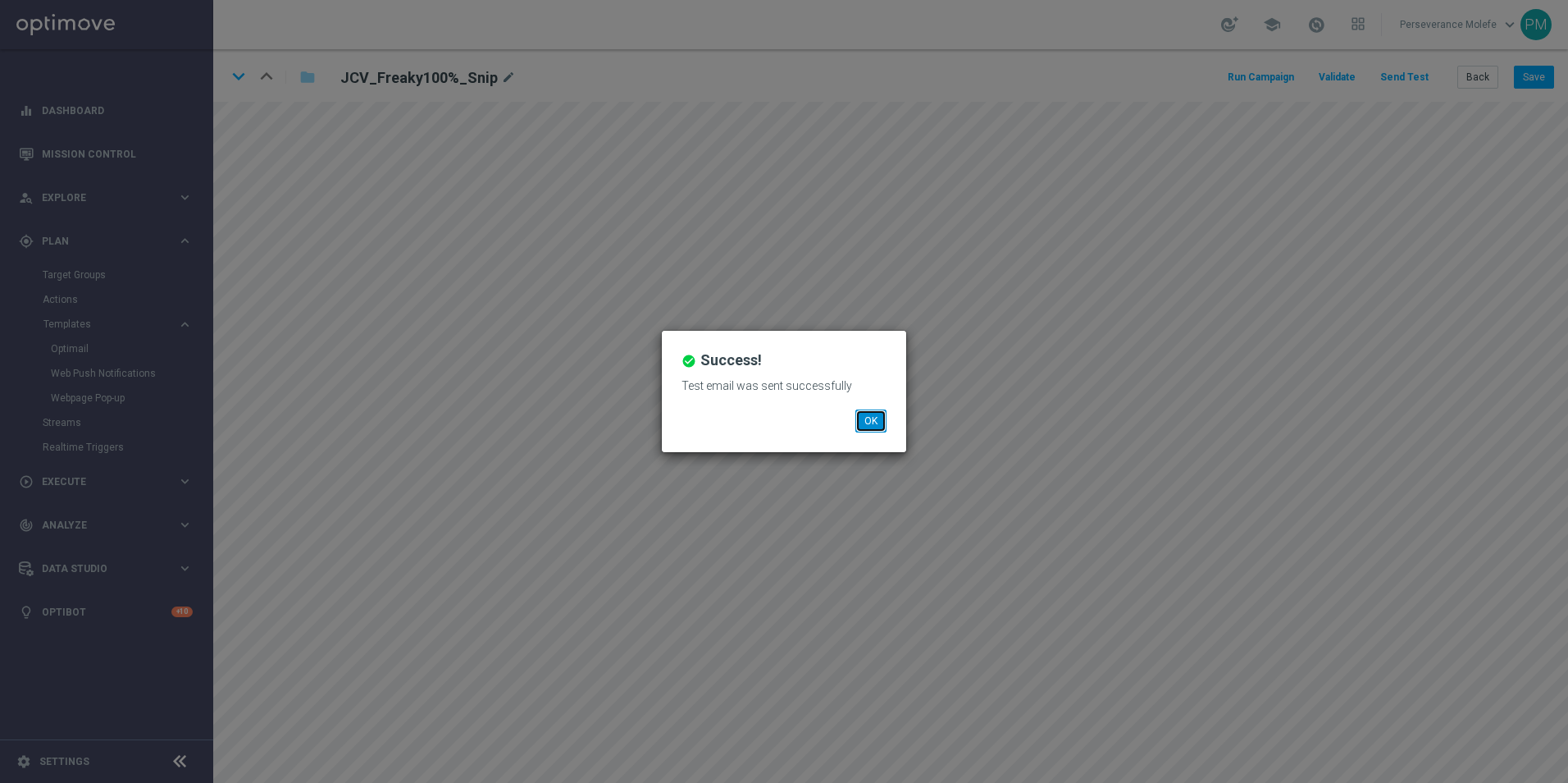
click at [876, 423] on button "OK" at bounding box center [872, 420] width 31 height 23
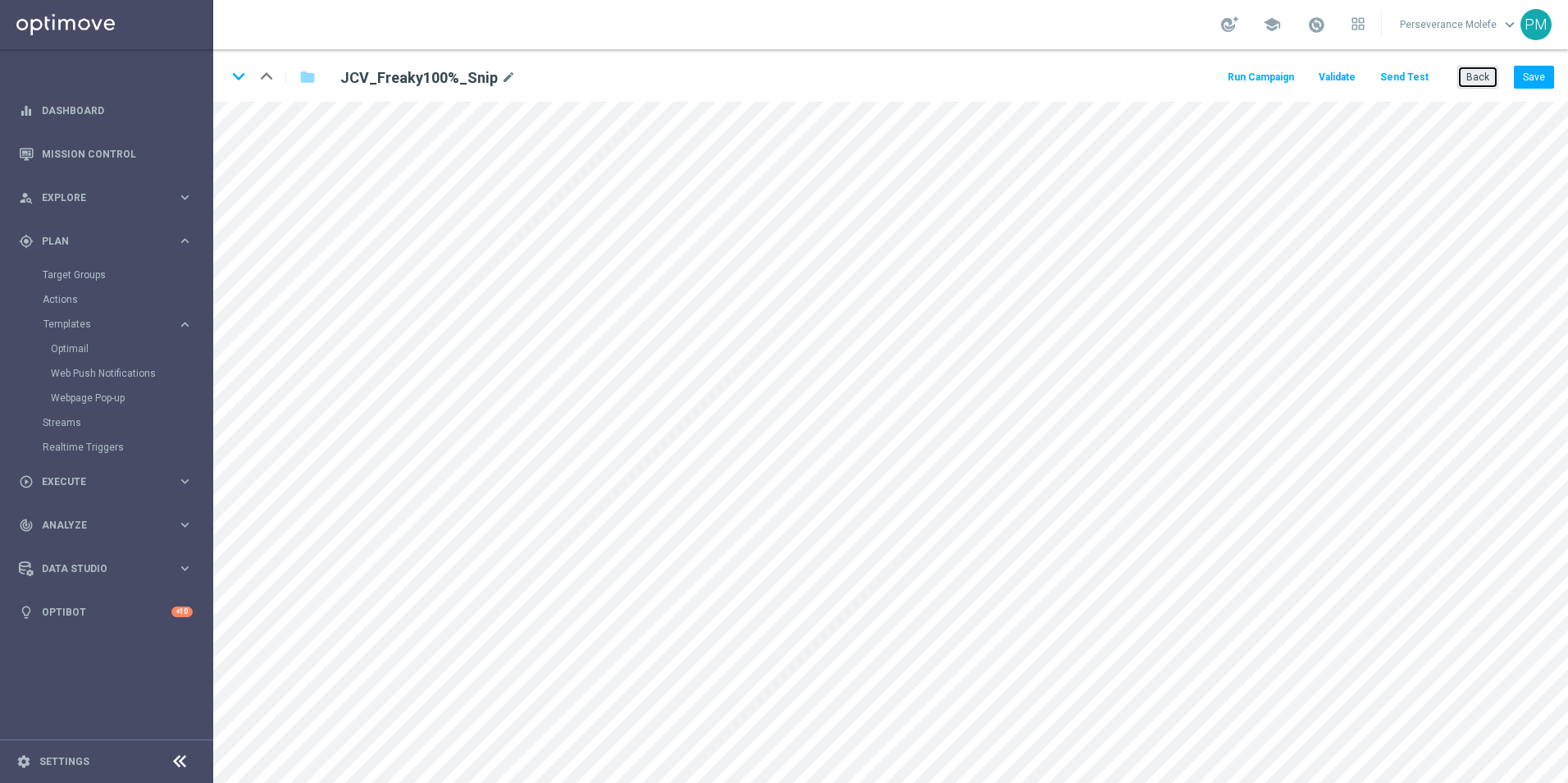
click at [1487, 80] on button "Back" at bounding box center [1478, 76] width 41 height 23
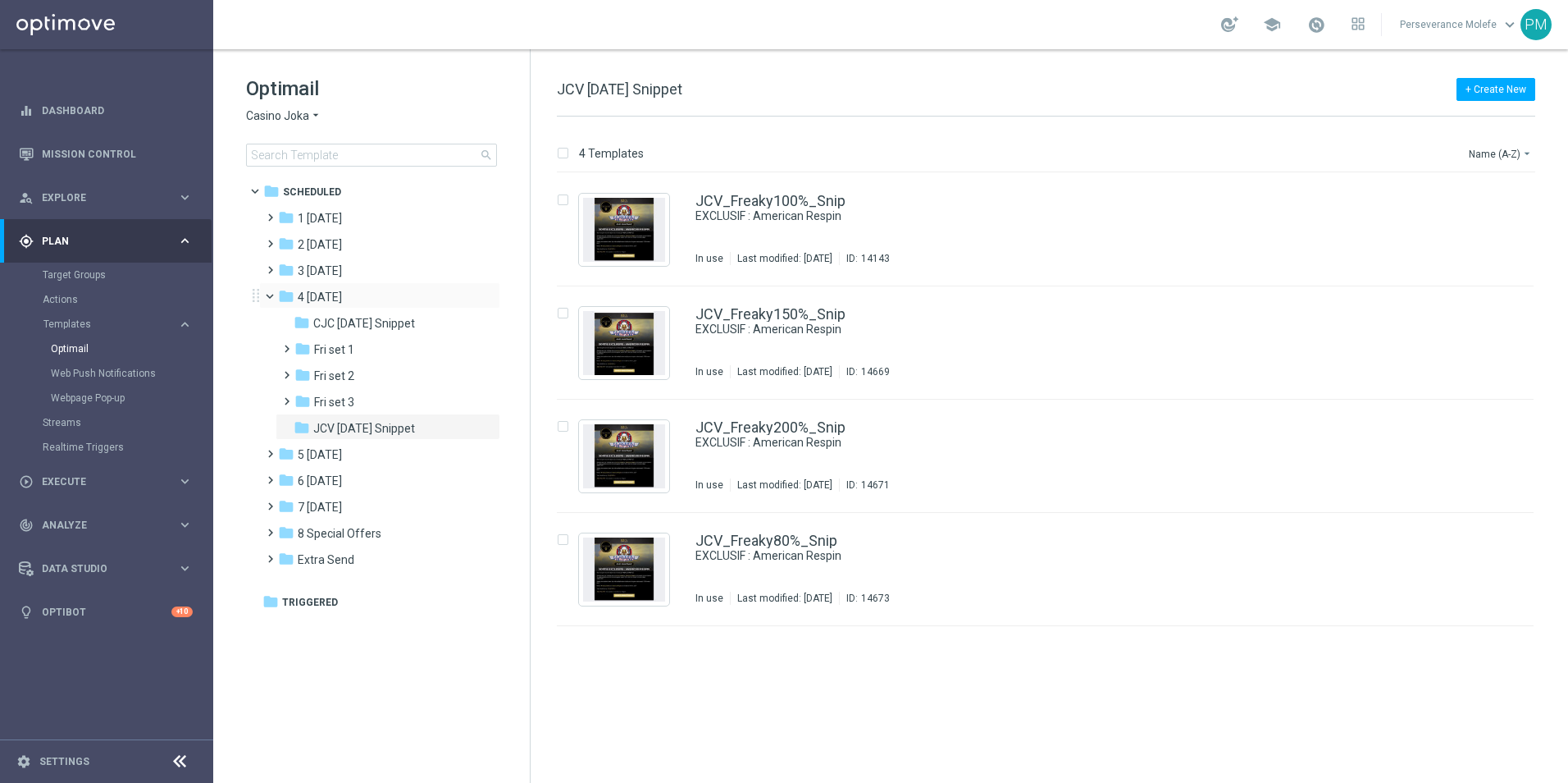
click at [274, 297] on span at bounding box center [277, 293] width 7 height 8
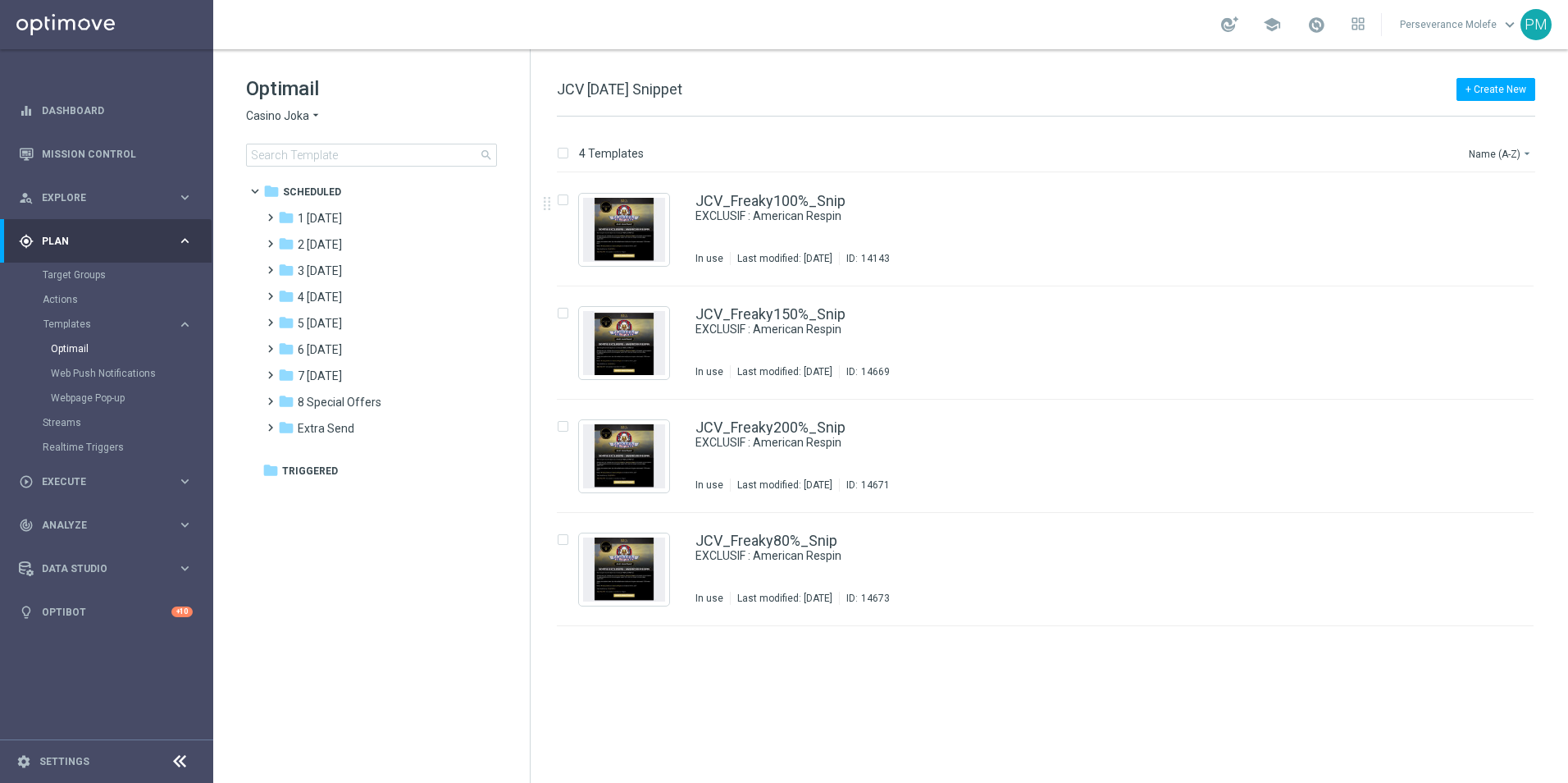
click at [302, 108] on div "Optimail Casino Joka arrow_drop_down × Casino Joka search" at bounding box center [388, 120] width 284 height 91
drag, startPoint x: 302, startPoint y: 108, endPoint x: 302, endPoint y: 116, distance: 8.0
click at [302, 116] on span "Casino Joka" at bounding box center [278, 116] width 64 height 16
click at [304, 244] on div "Le Roi [PERSON_NAME]" at bounding box center [308, 253] width 123 height 20
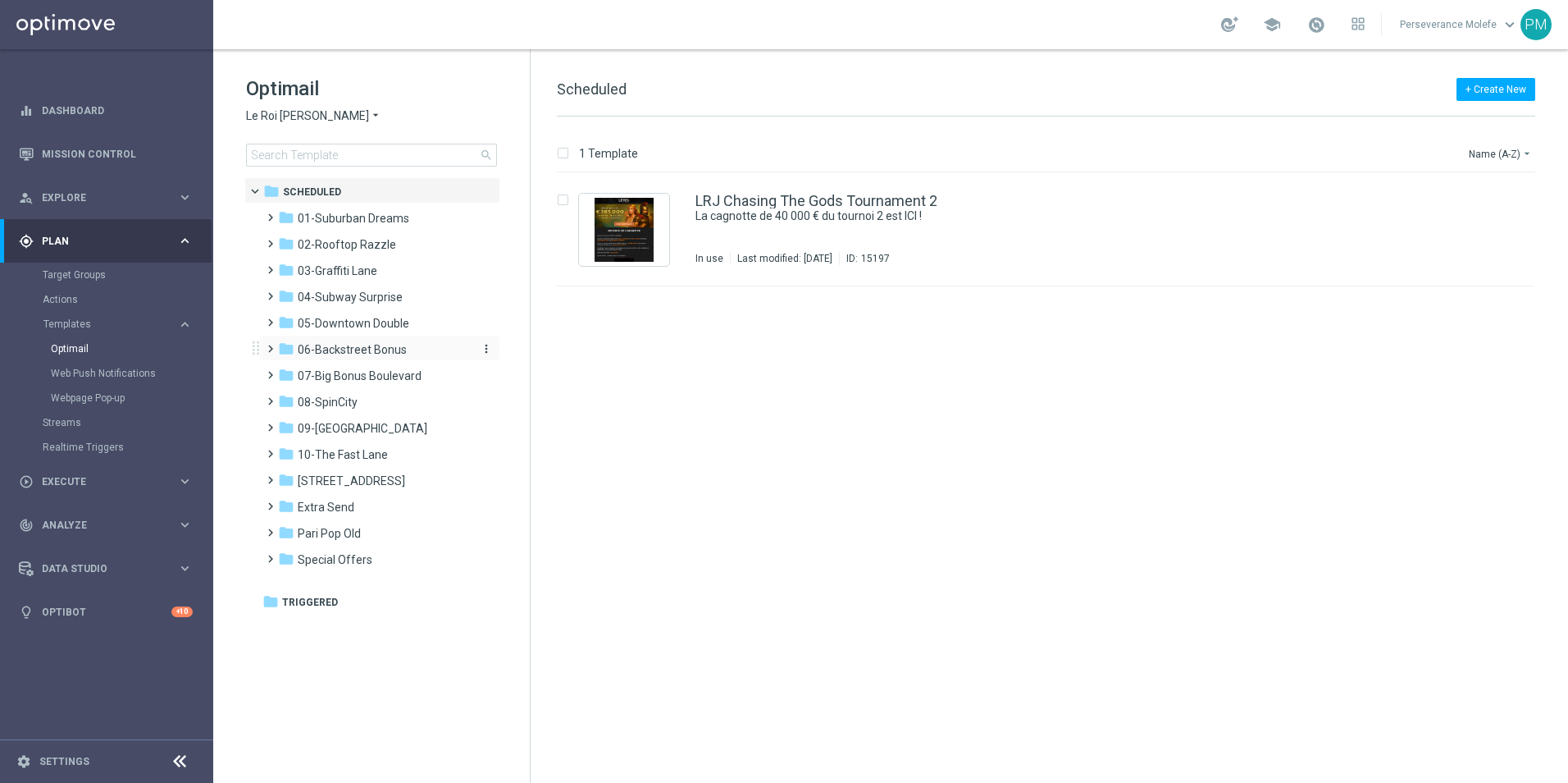
click at [382, 355] on span "06-Backstreet Bonus" at bounding box center [352, 349] width 110 height 15
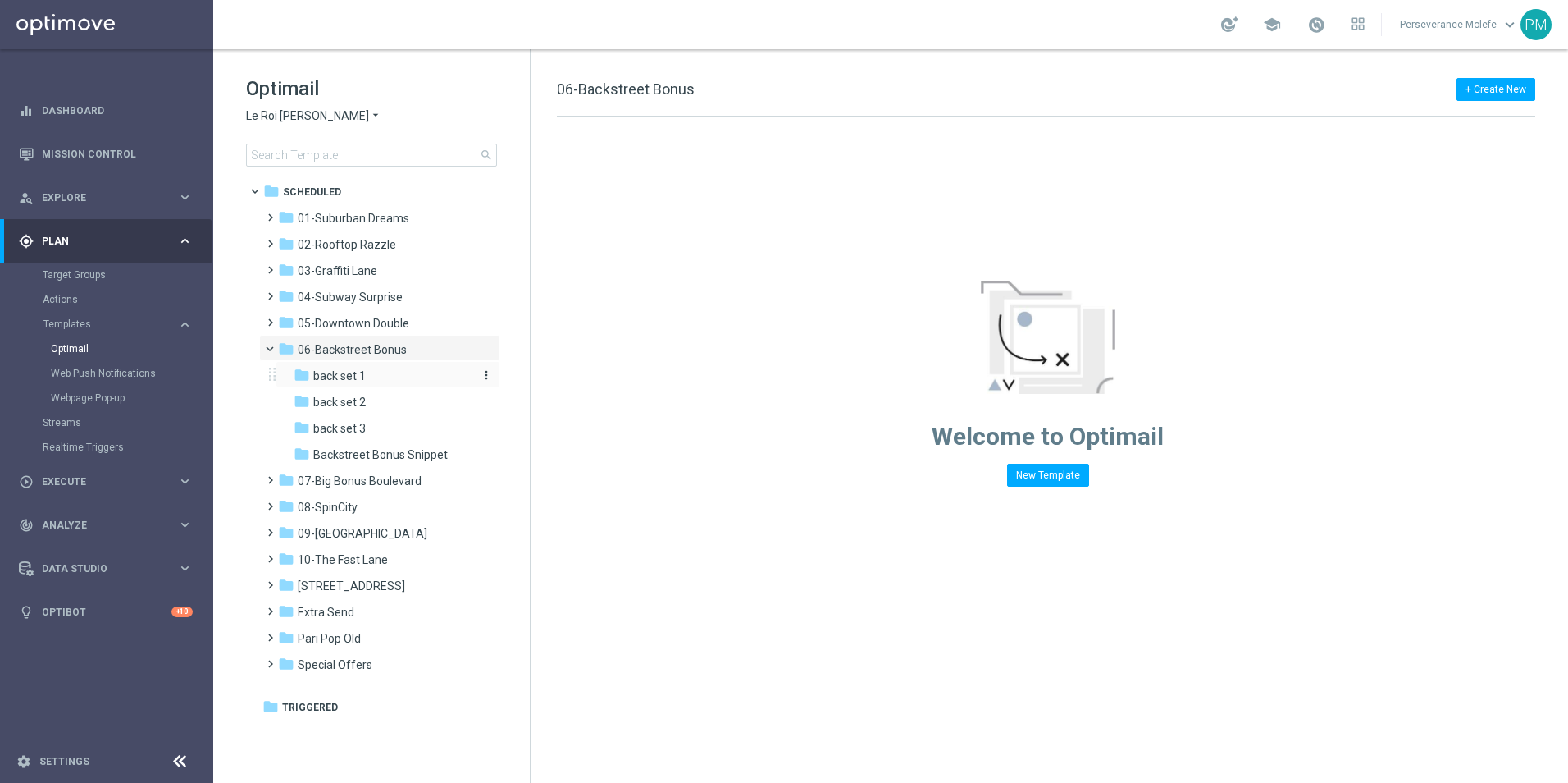
click at [390, 368] on div "folder back set 1" at bounding box center [381, 376] width 175 height 19
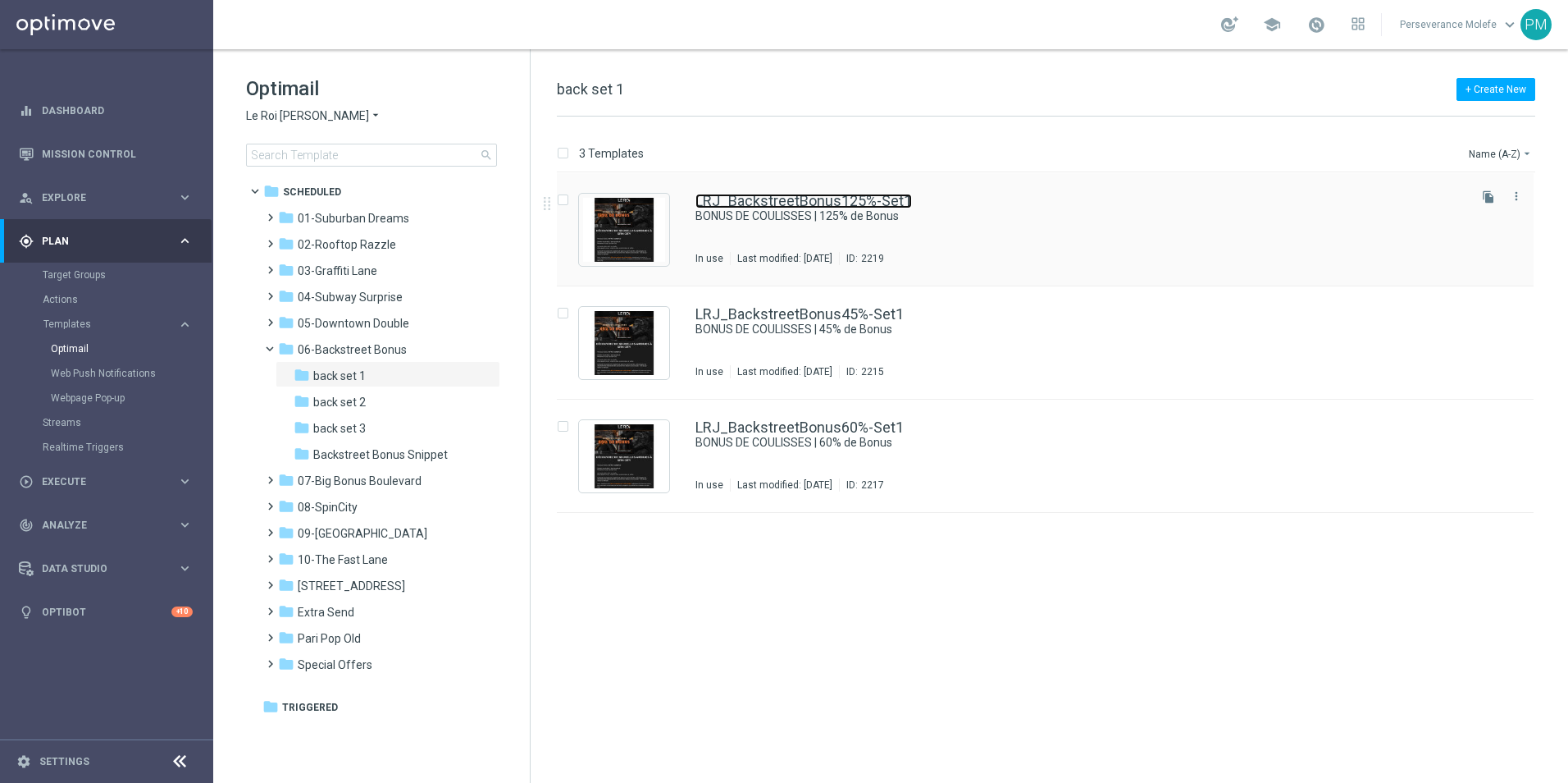
click at [743, 204] on link "LRJ_BackstreetBonus125%-Set1" at bounding box center [803, 201] width 216 height 15
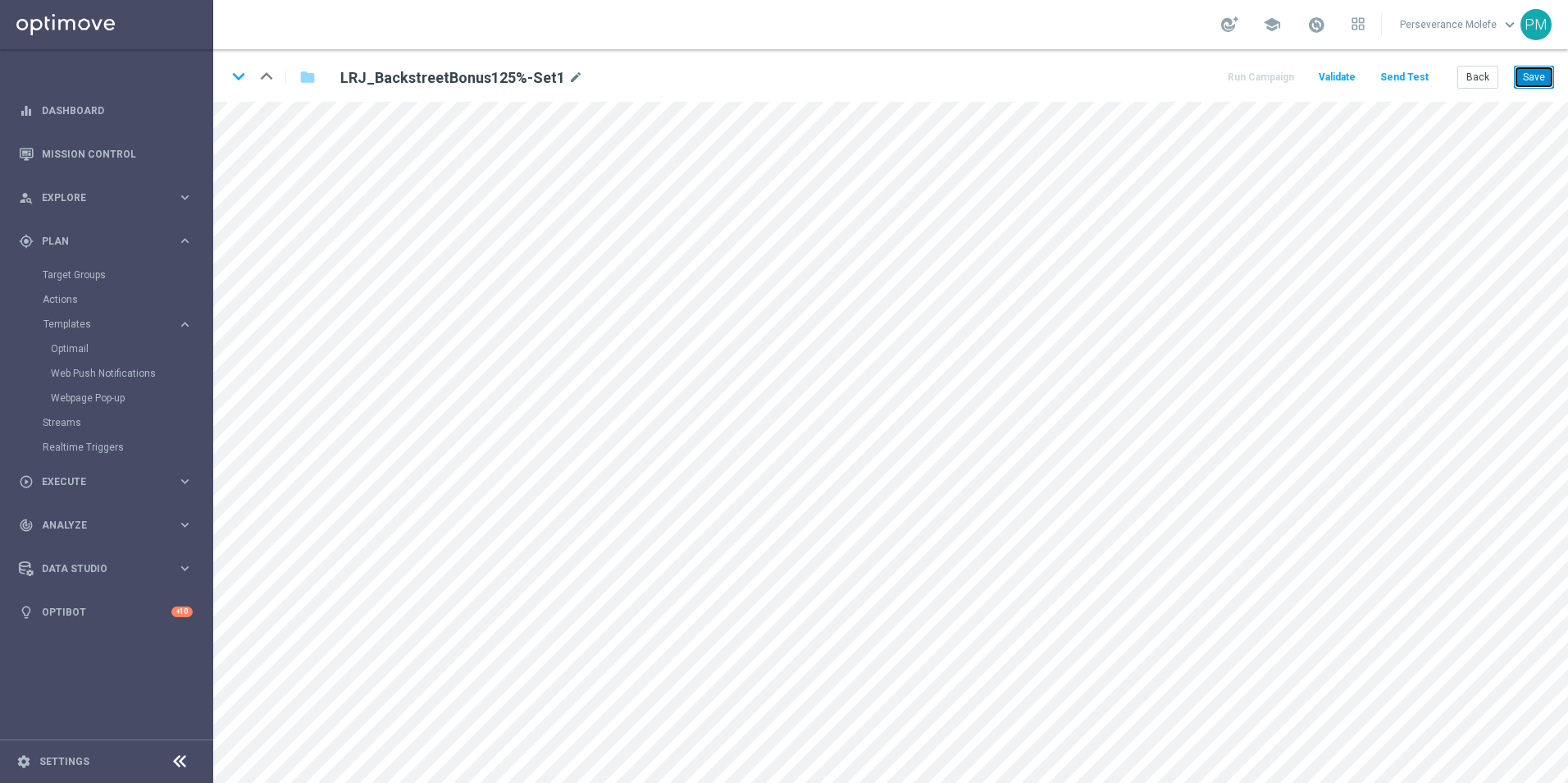
click at [1526, 75] on button "Save" at bounding box center [1534, 76] width 40 height 23
click at [239, 73] on icon "keyboard_arrow_down" at bounding box center [238, 75] width 24 height 24
click at [1547, 79] on button "Save" at bounding box center [1534, 76] width 40 height 23
click at [231, 79] on icon "keyboard_arrow_down" at bounding box center [238, 75] width 24 height 24
click at [1547, 82] on button "Save" at bounding box center [1534, 76] width 40 height 23
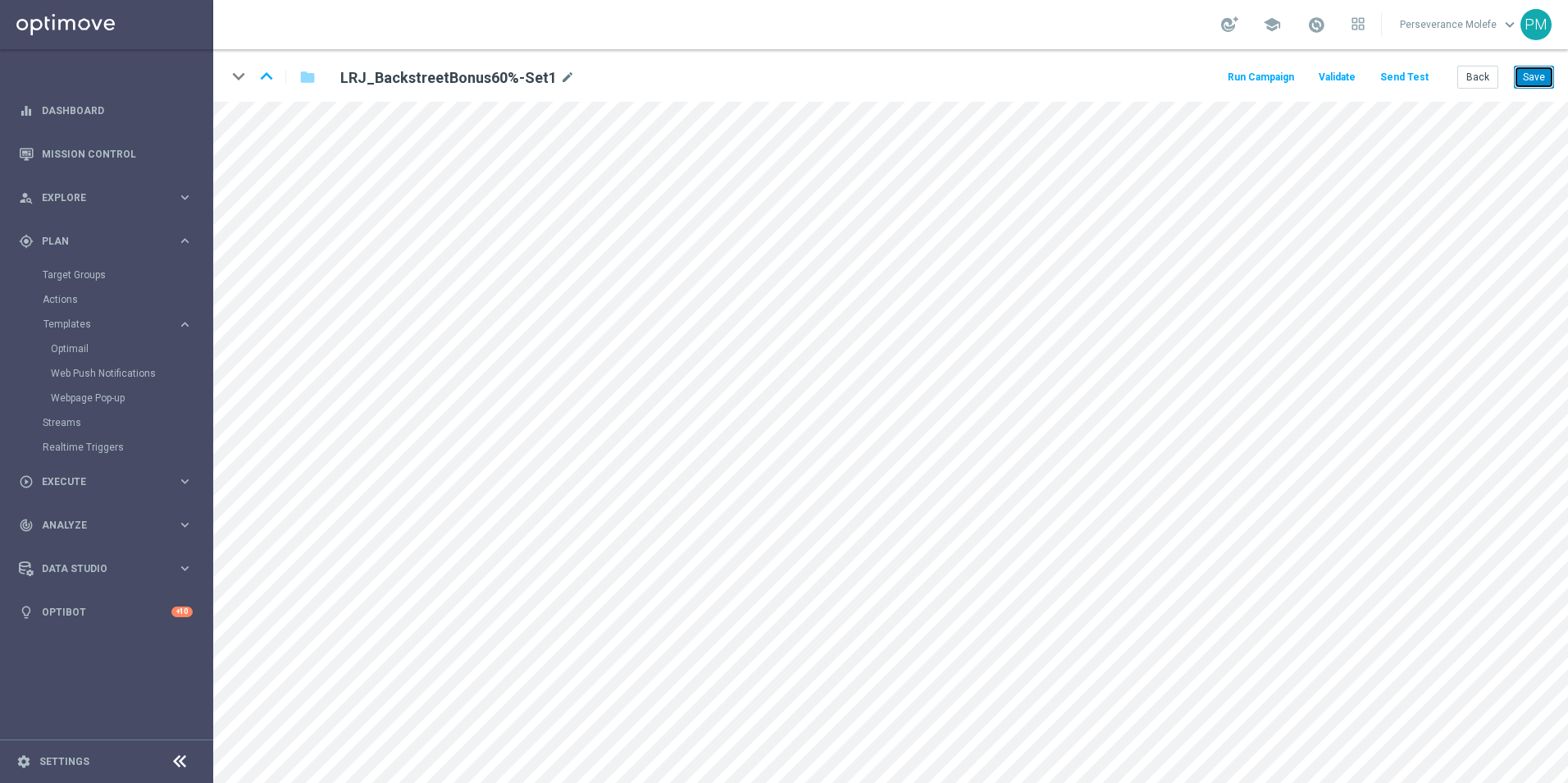
click at [1547, 82] on button "Save" at bounding box center [1534, 76] width 40 height 23
click at [264, 72] on icon "keyboard_arrow_up" at bounding box center [266, 75] width 24 height 24
click at [1527, 84] on button "Save" at bounding box center [1534, 76] width 40 height 23
click at [267, 78] on icon "keyboard_arrow_up" at bounding box center [266, 75] width 24 height 24
click at [1543, 76] on button "Save" at bounding box center [1534, 76] width 40 height 23
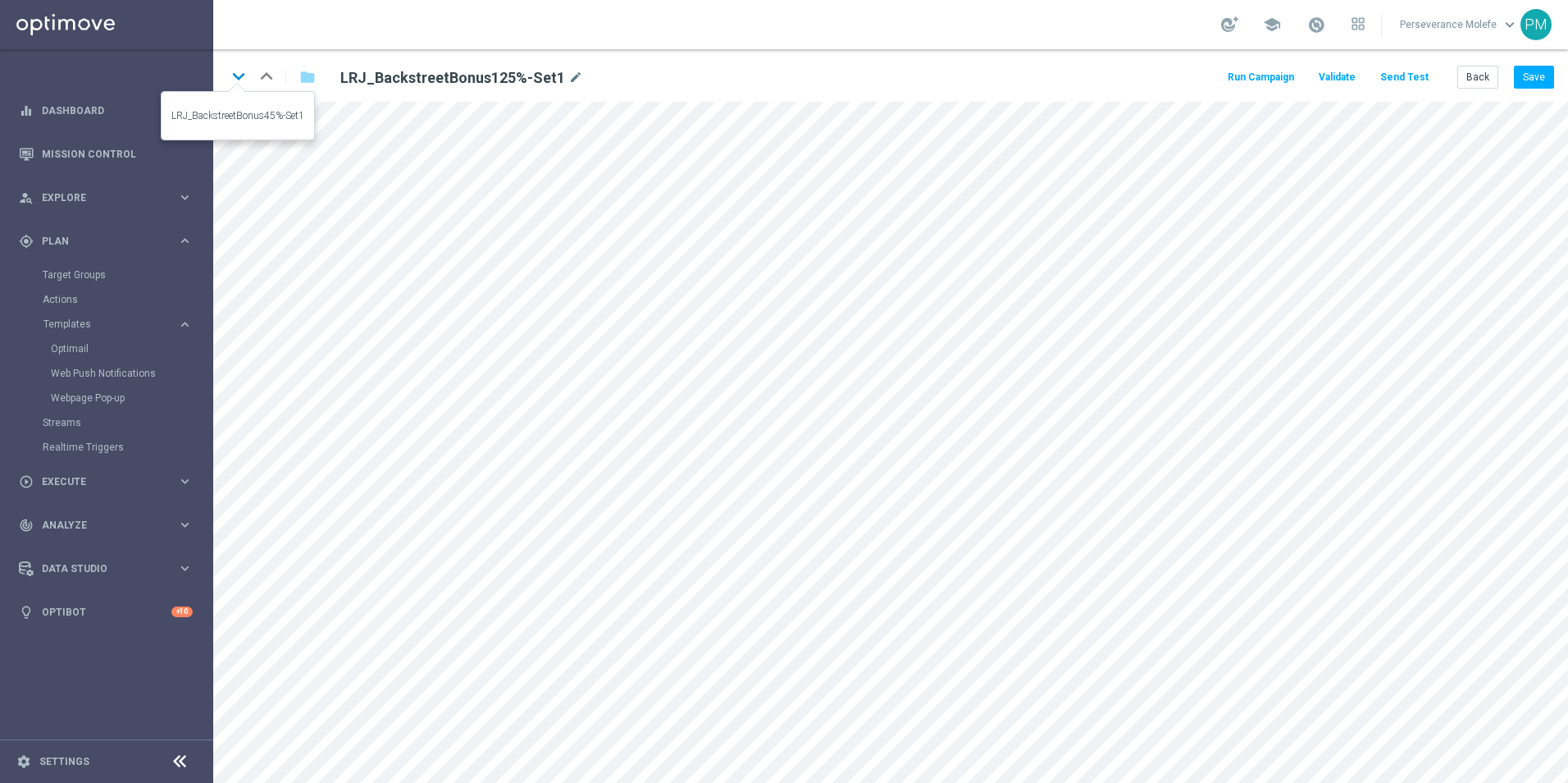
click at [235, 78] on icon "keyboard_arrow_down" at bounding box center [238, 75] width 24 height 24
click at [237, 85] on icon "keyboard_arrow_down" at bounding box center [238, 75] width 24 height 24
click at [1487, 84] on button "Back" at bounding box center [1478, 76] width 41 height 23
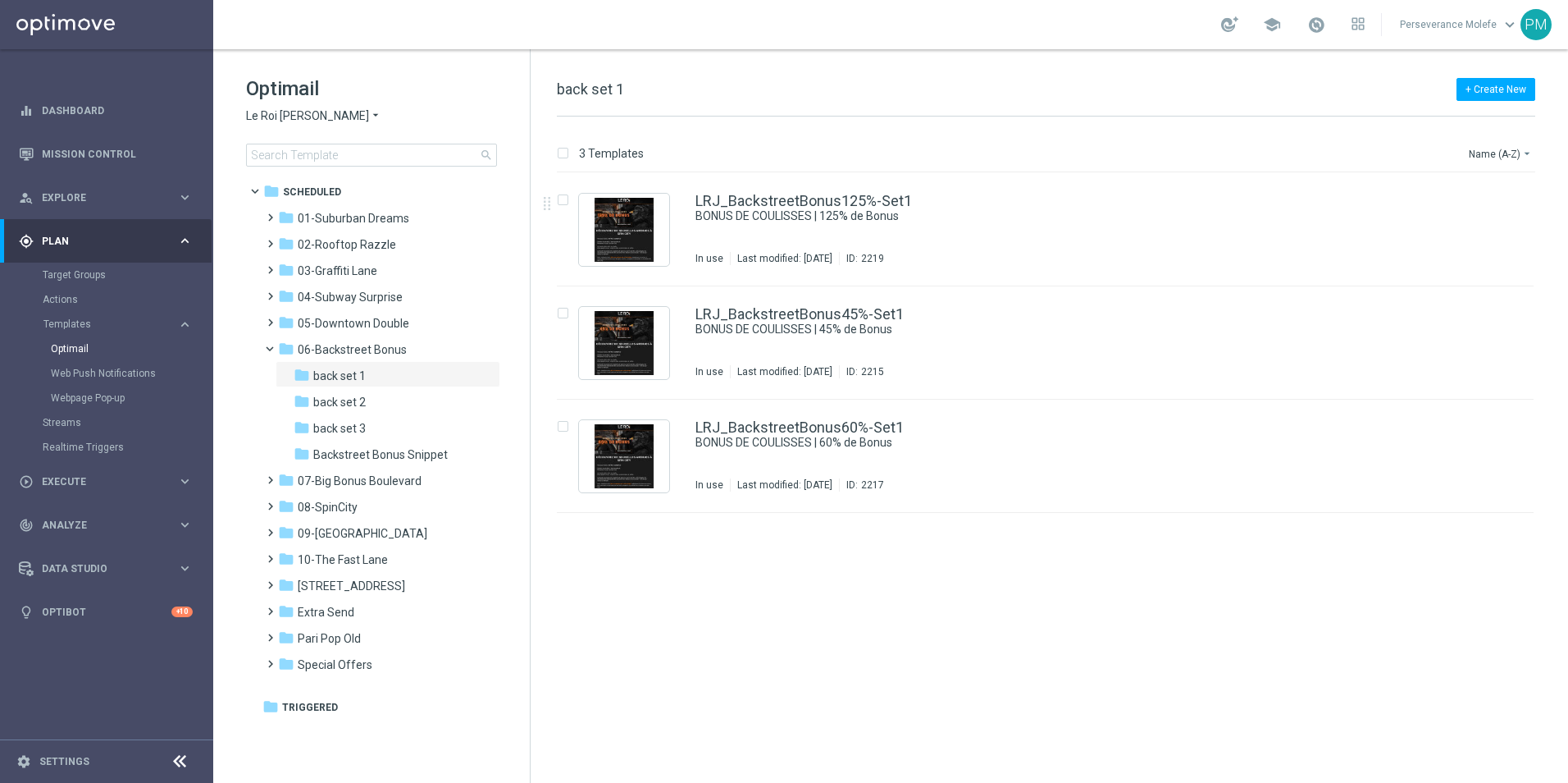
click at [297, 115] on span "Le Roi [PERSON_NAME]" at bounding box center [308, 116] width 123 height 16
click at [0, 0] on span "Casino Joka" at bounding box center [0, 0] width 0 height 0
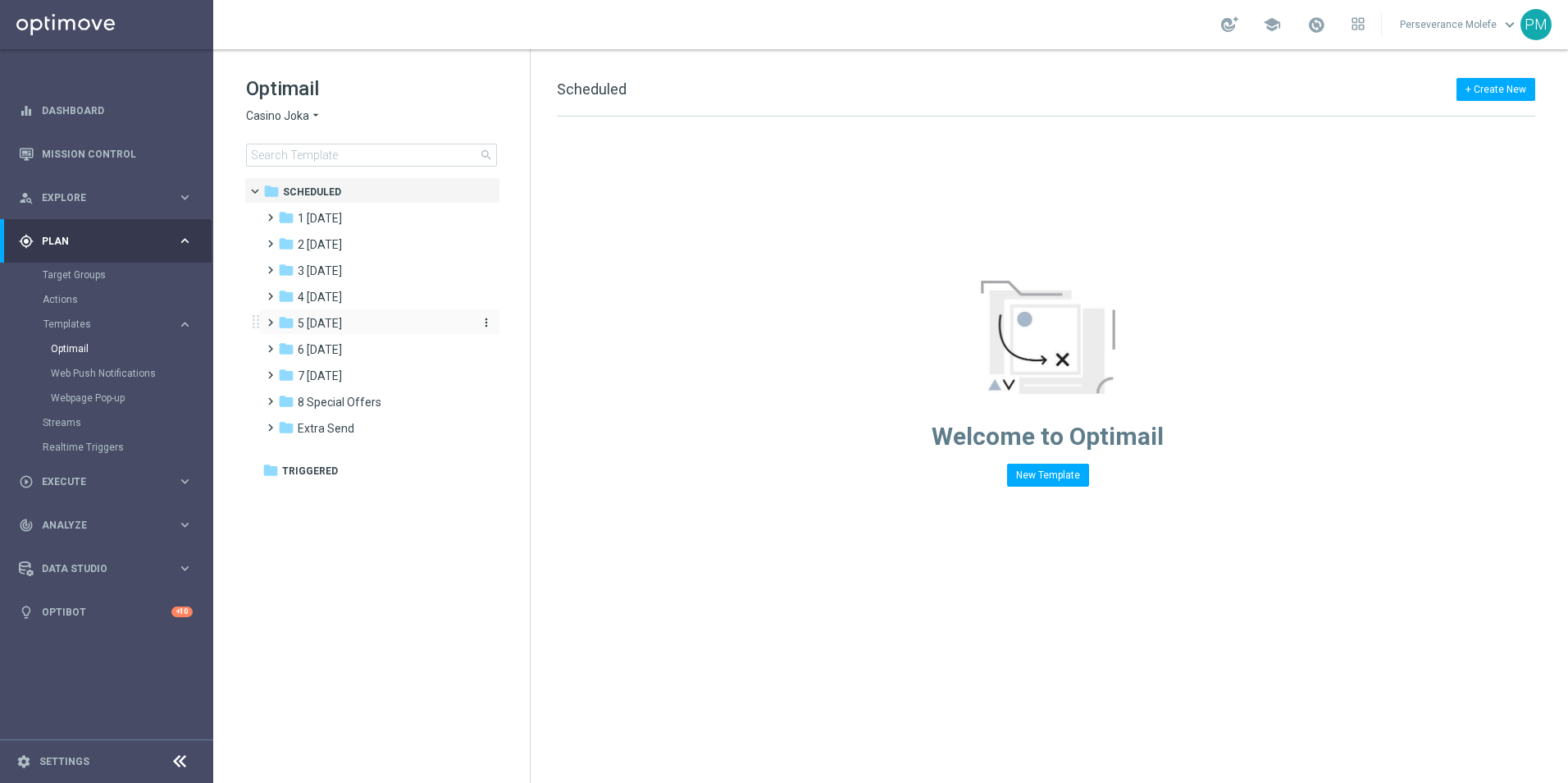
click at [365, 328] on div "folder 5 Saturday" at bounding box center [372, 323] width 189 height 19
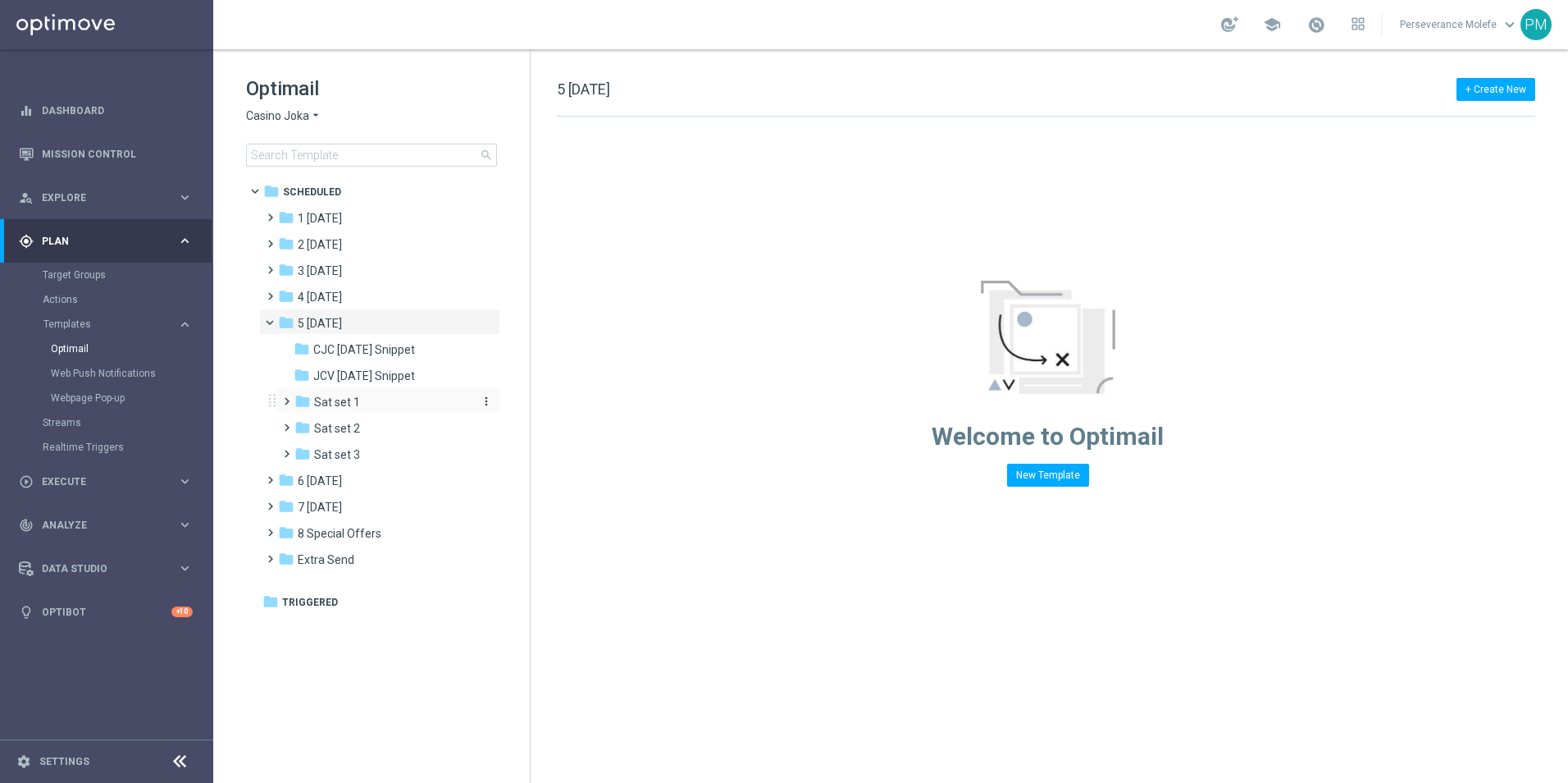
click at [374, 394] on div "folder Sat set 1" at bounding box center [381, 402] width 175 height 19
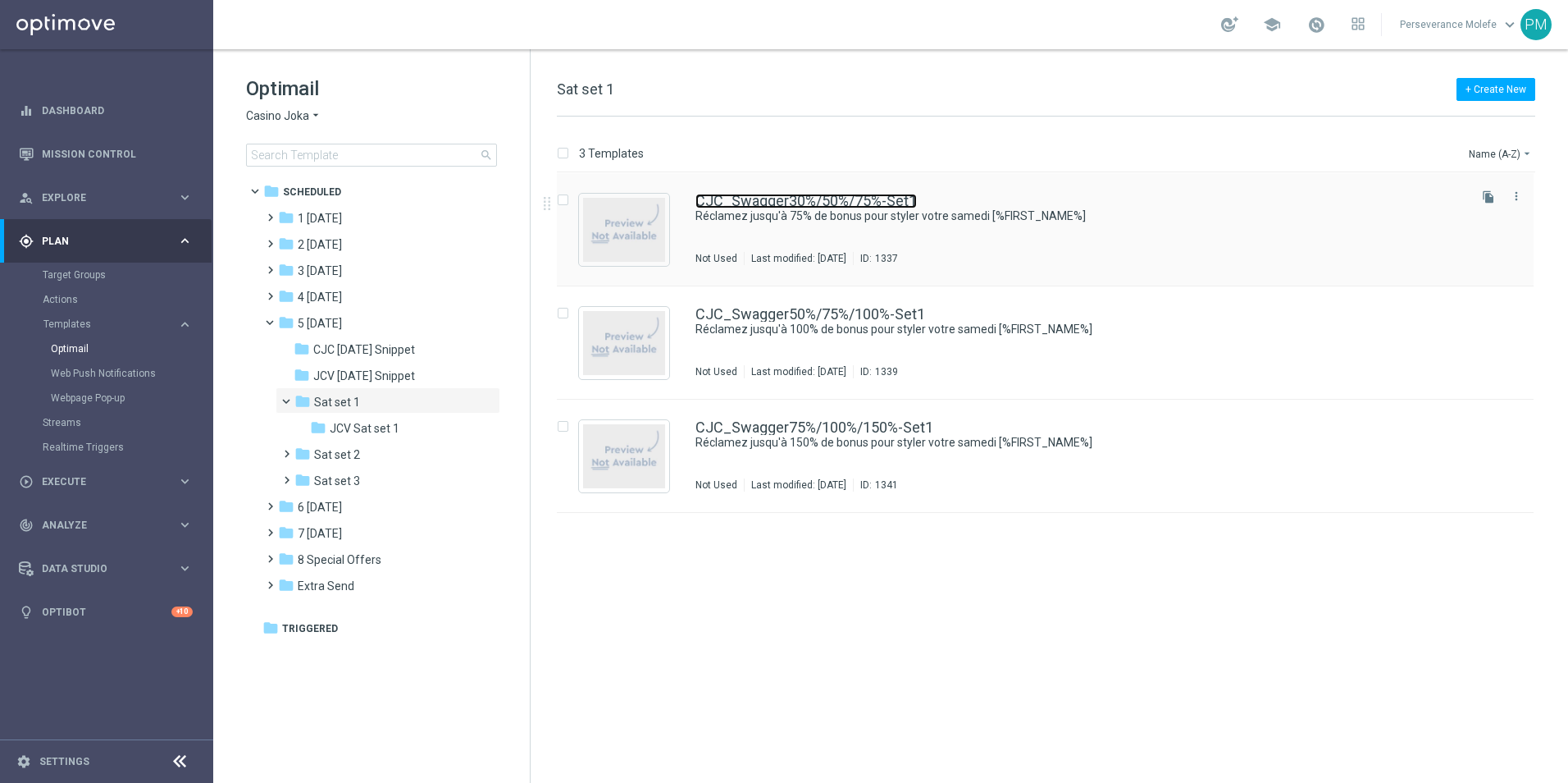
click at [731, 205] on link "CJC_Swagger30%/50%/75%-Set1" at bounding box center [806, 201] width 221 height 15
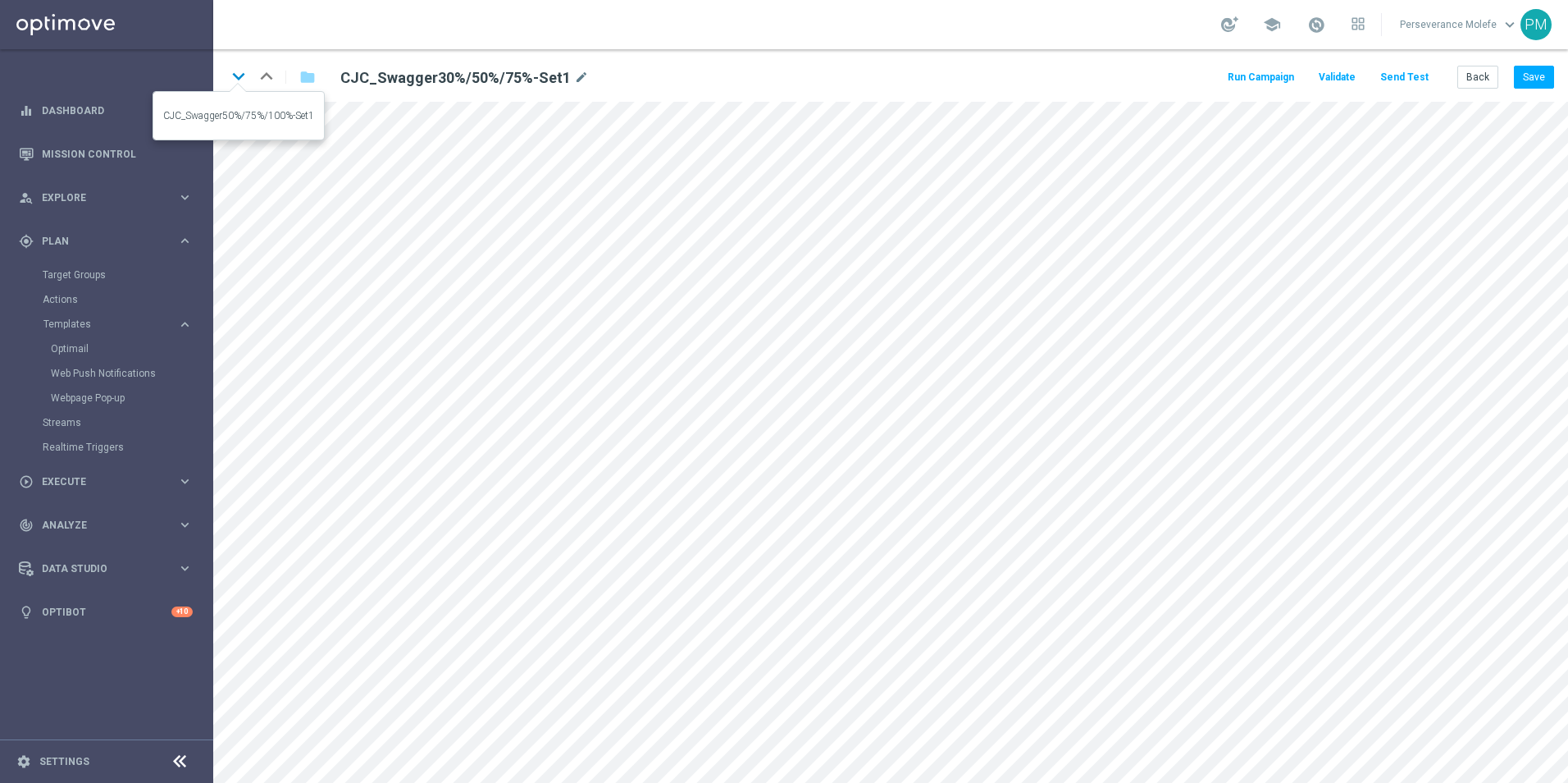
click at [242, 86] on icon "keyboard_arrow_down" at bounding box center [238, 75] width 24 height 24
click at [233, 82] on icon "keyboard_arrow_down" at bounding box center [238, 75] width 24 height 24
click at [1485, 79] on button "Back" at bounding box center [1478, 76] width 41 height 23
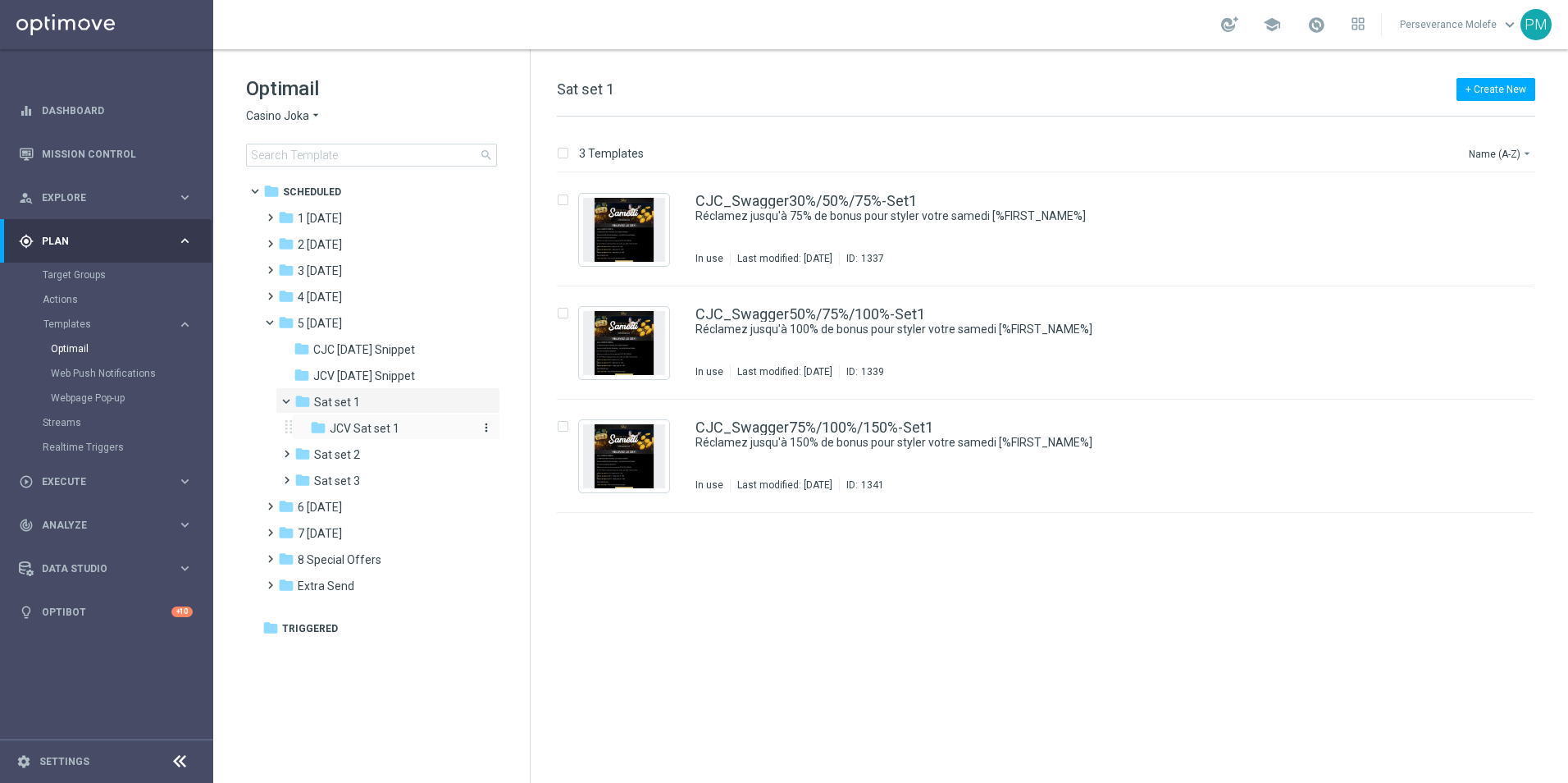
click at [365, 425] on span "JCV Sat set 1" at bounding box center [364, 428] width 69 height 15
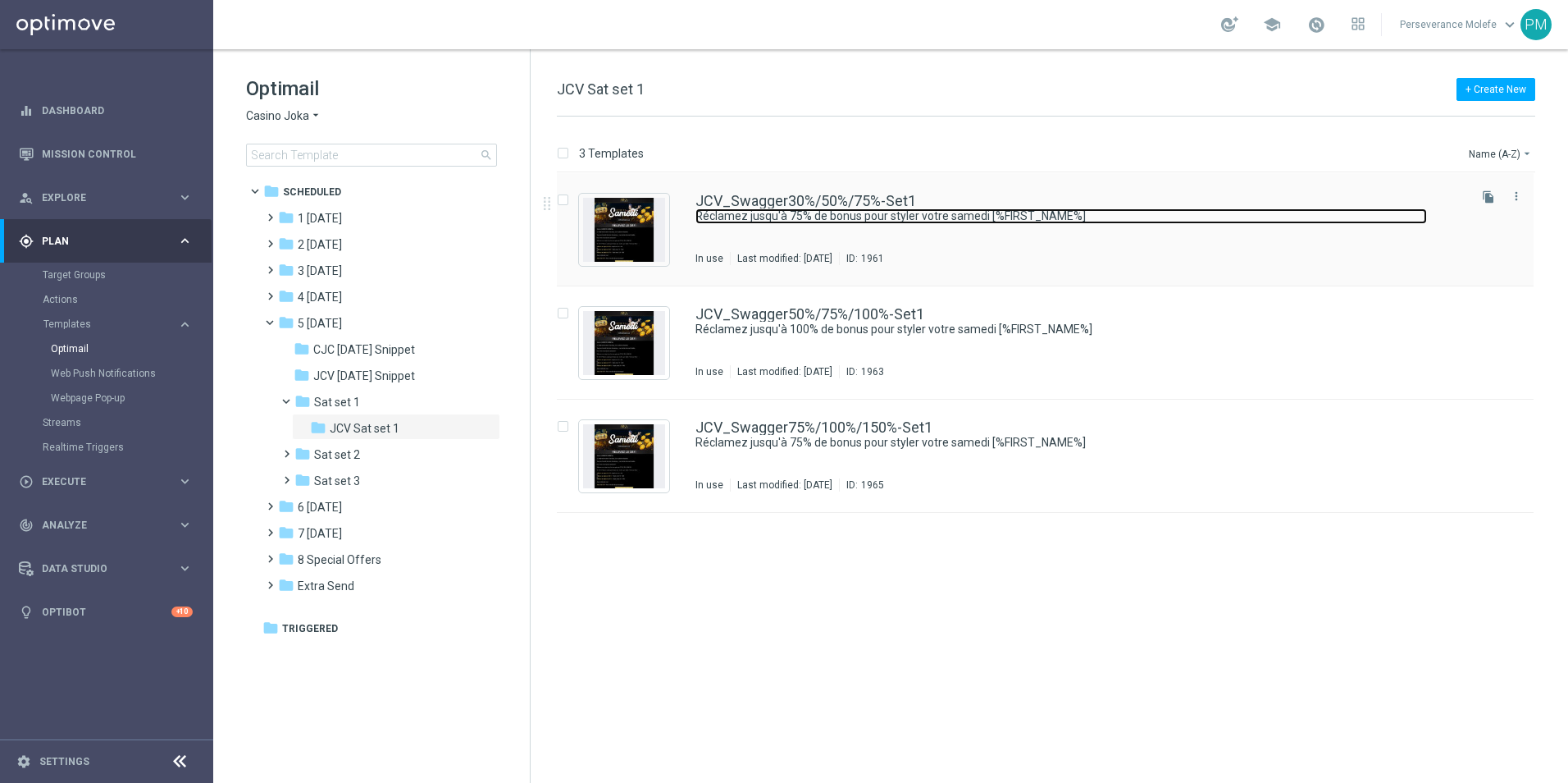
click at [701, 212] on link "Réclamez jusqu'à 75% de bonus pour styler votre samedi [%FIRST_NAME%]" at bounding box center [1061, 216] width 732 height 16
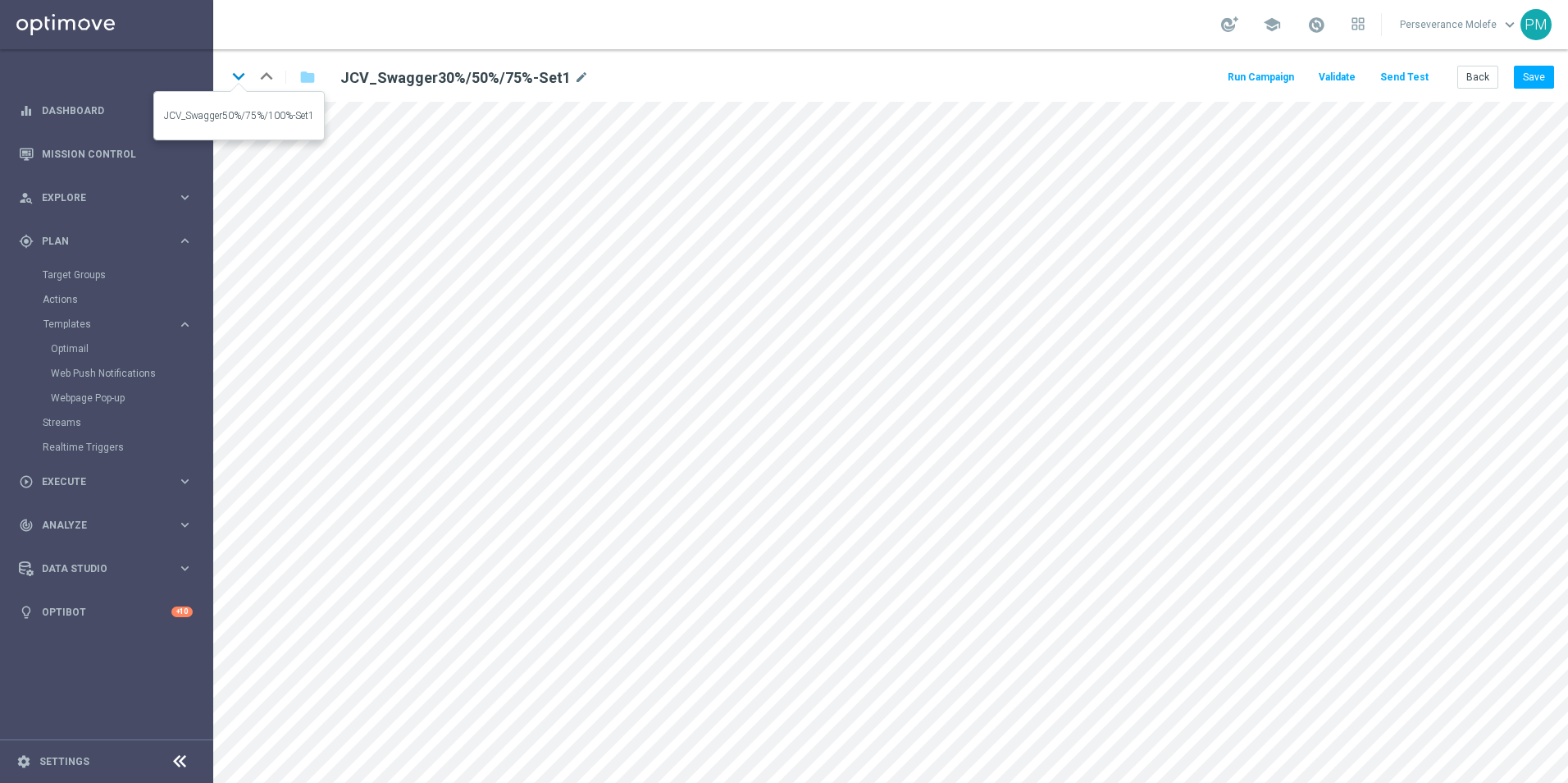
click at [233, 75] on icon "keyboard_arrow_down" at bounding box center [238, 75] width 24 height 24
click at [243, 80] on icon "keyboard_arrow_down" at bounding box center [238, 75] width 24 height 24
click at [1478, 81] on button "Back" at bounding box center [1478, 76] width 41 height 23
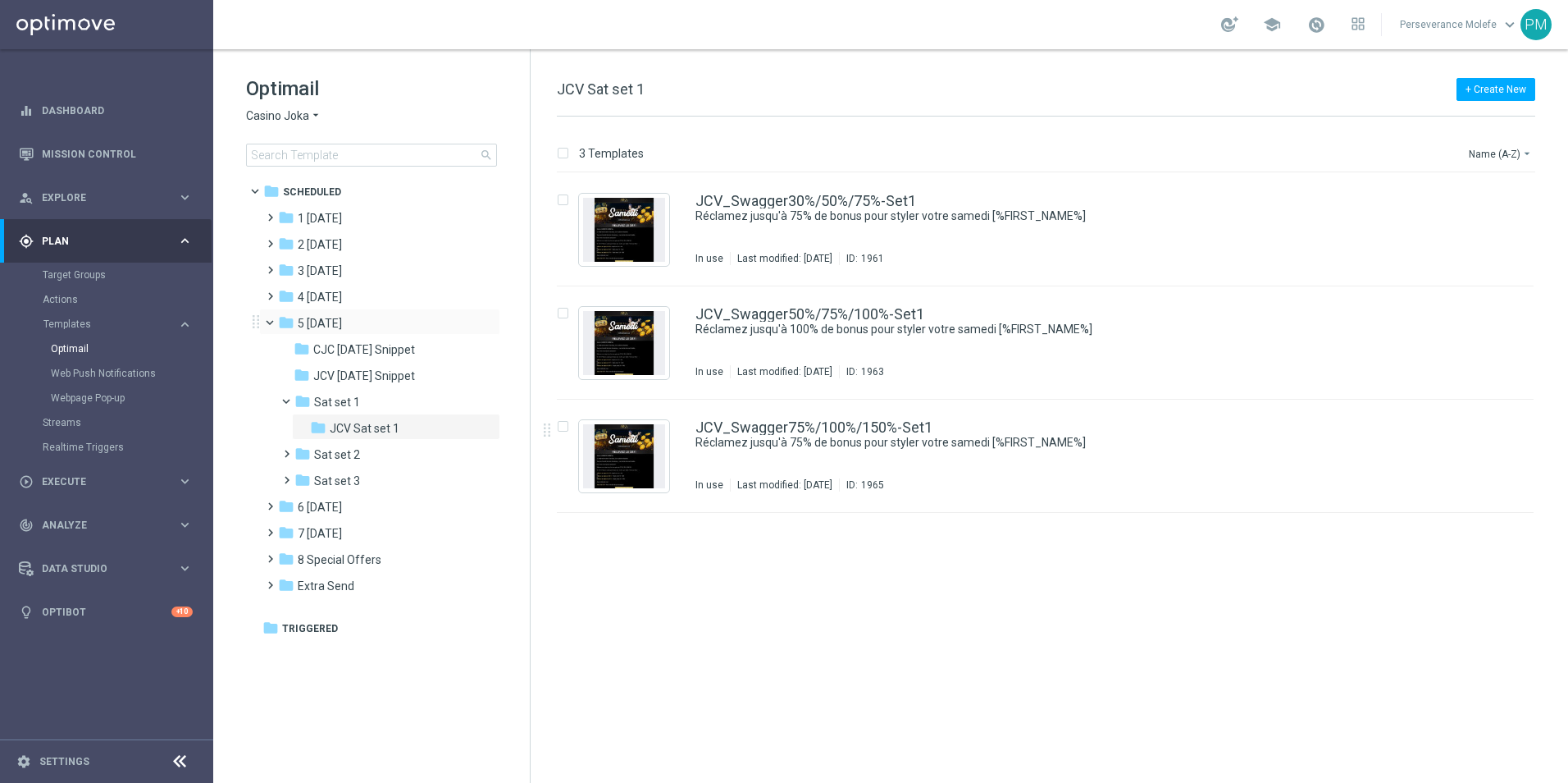
click at [274, 323] on span at bounding box center [277, 319] width 7 height 8
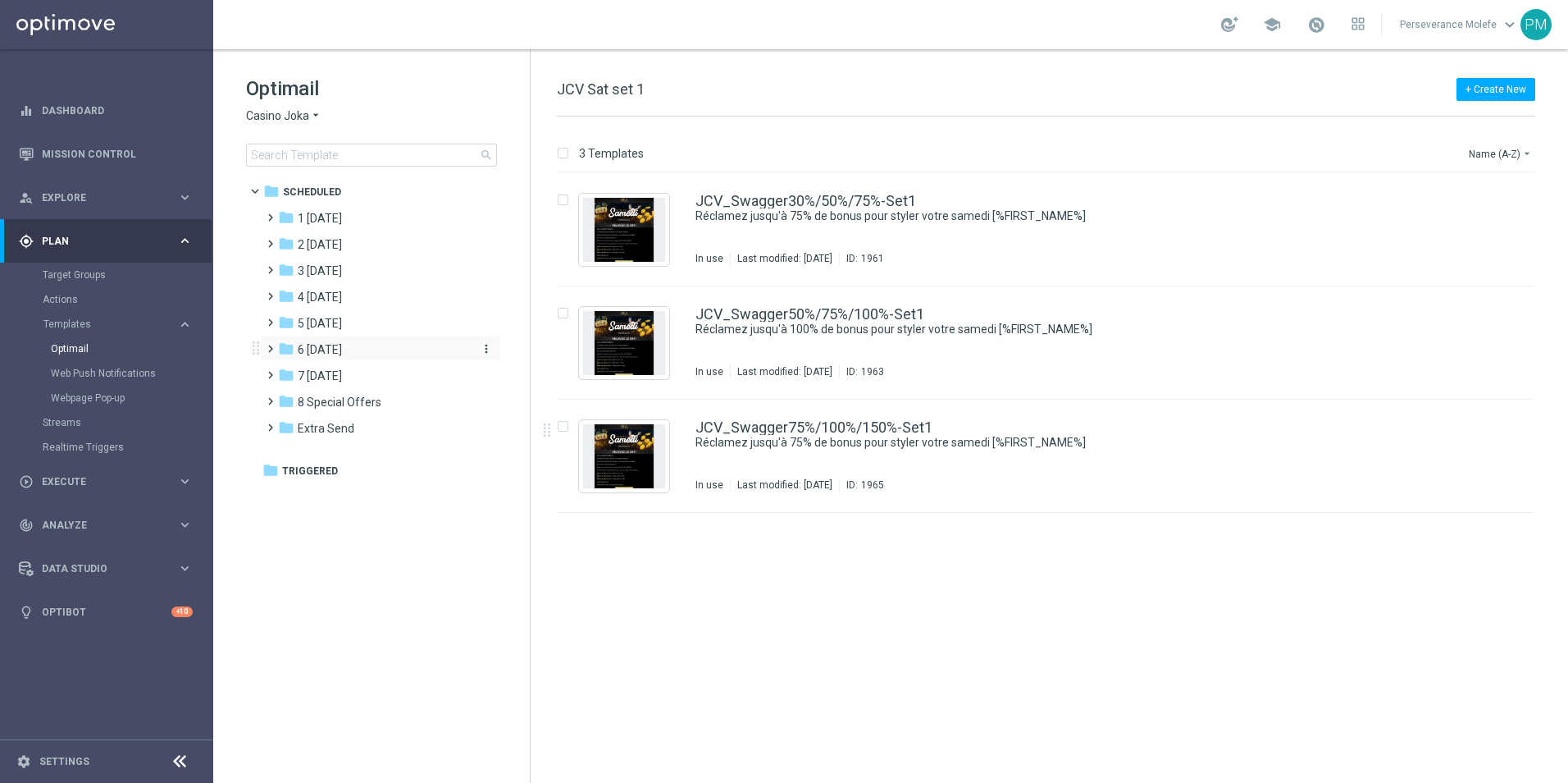
click at [279, 353] on icon "folder" at bounding box center [286, 348] width 17 height 17
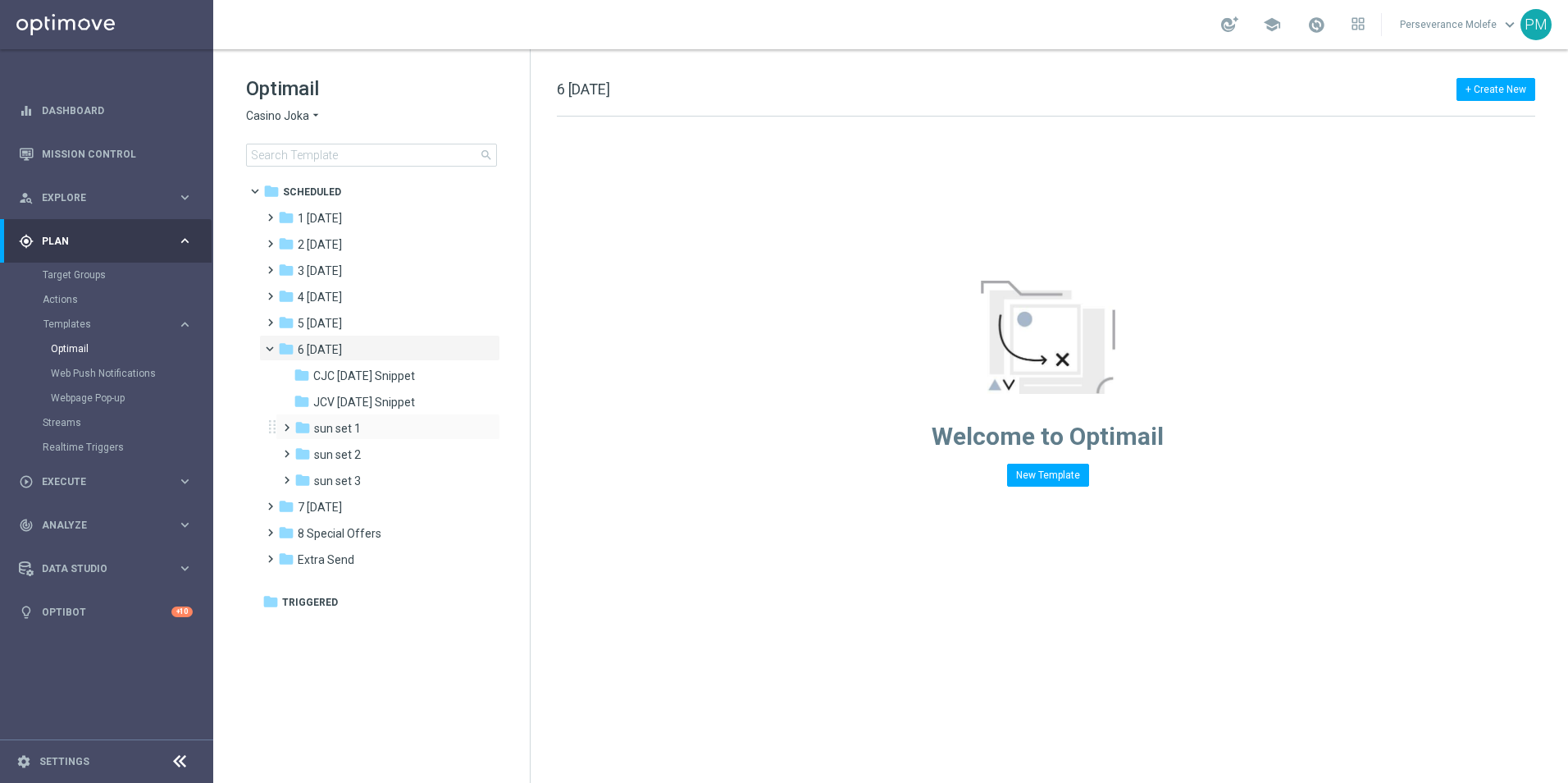
click at [425, 417] on div "folder sun set 1 more_vert" at bounding box center [388, 427] width 225 height 26
click at [349, 439] on div "folder sun set 1 more_vert" at bounding box center [388, 427] width 225 height 26
click at [356, 430] on span "sun set 1" at bounding box center [337, 428] width 47 height 15
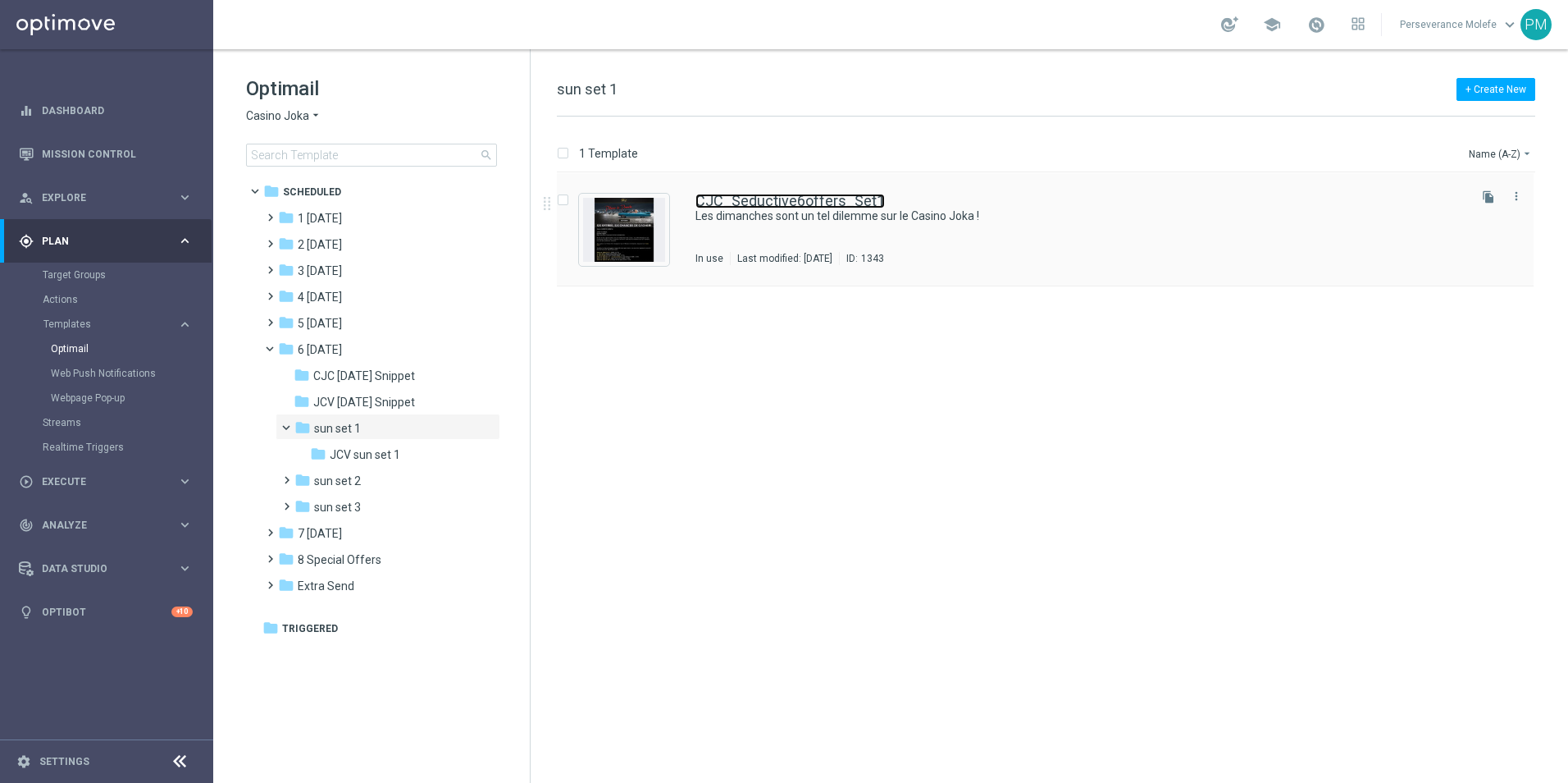
click at [788, 196] on link "CJC_Seductive6offers_Set1" at bounding box center [790, 201] width 190 height 15
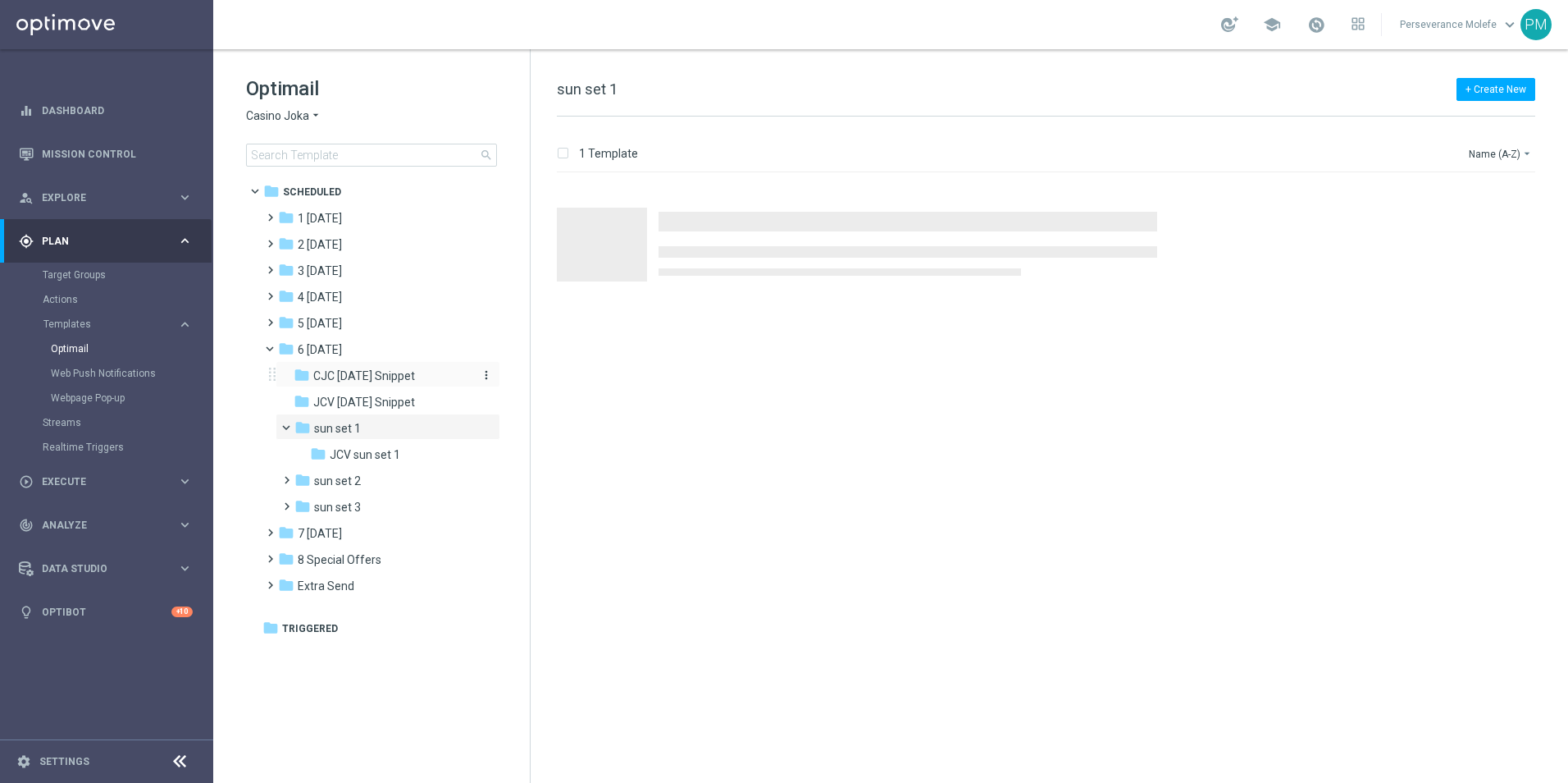
click at [399, 368] on div "folder CJC Sunday Snippet" at bounding box center [381, 376] width 175 height 19
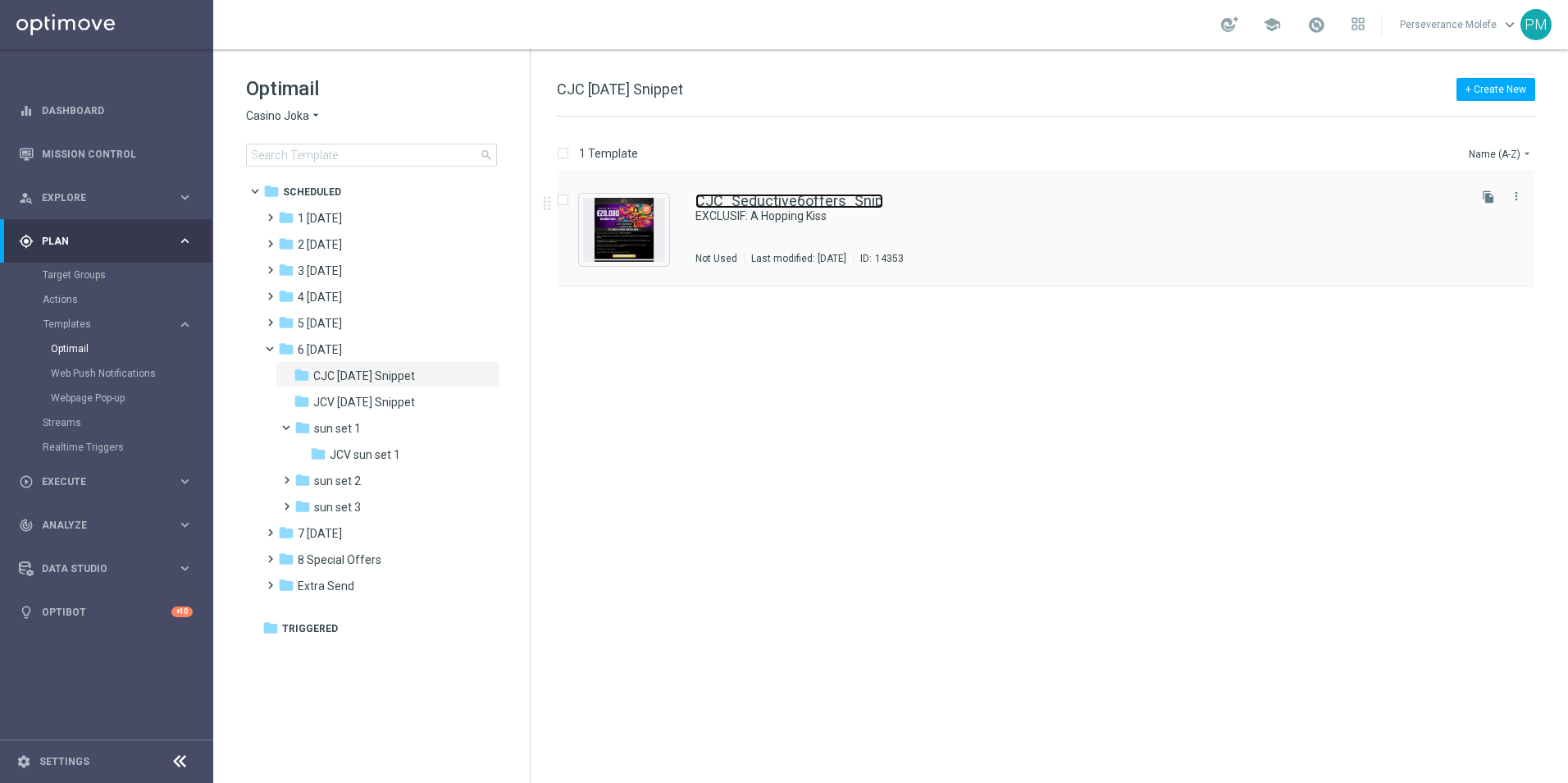
click at [749, 199] on link "CJC_Seductive6offers_Snip" at bounding box center [789, 201] width 188 height 15
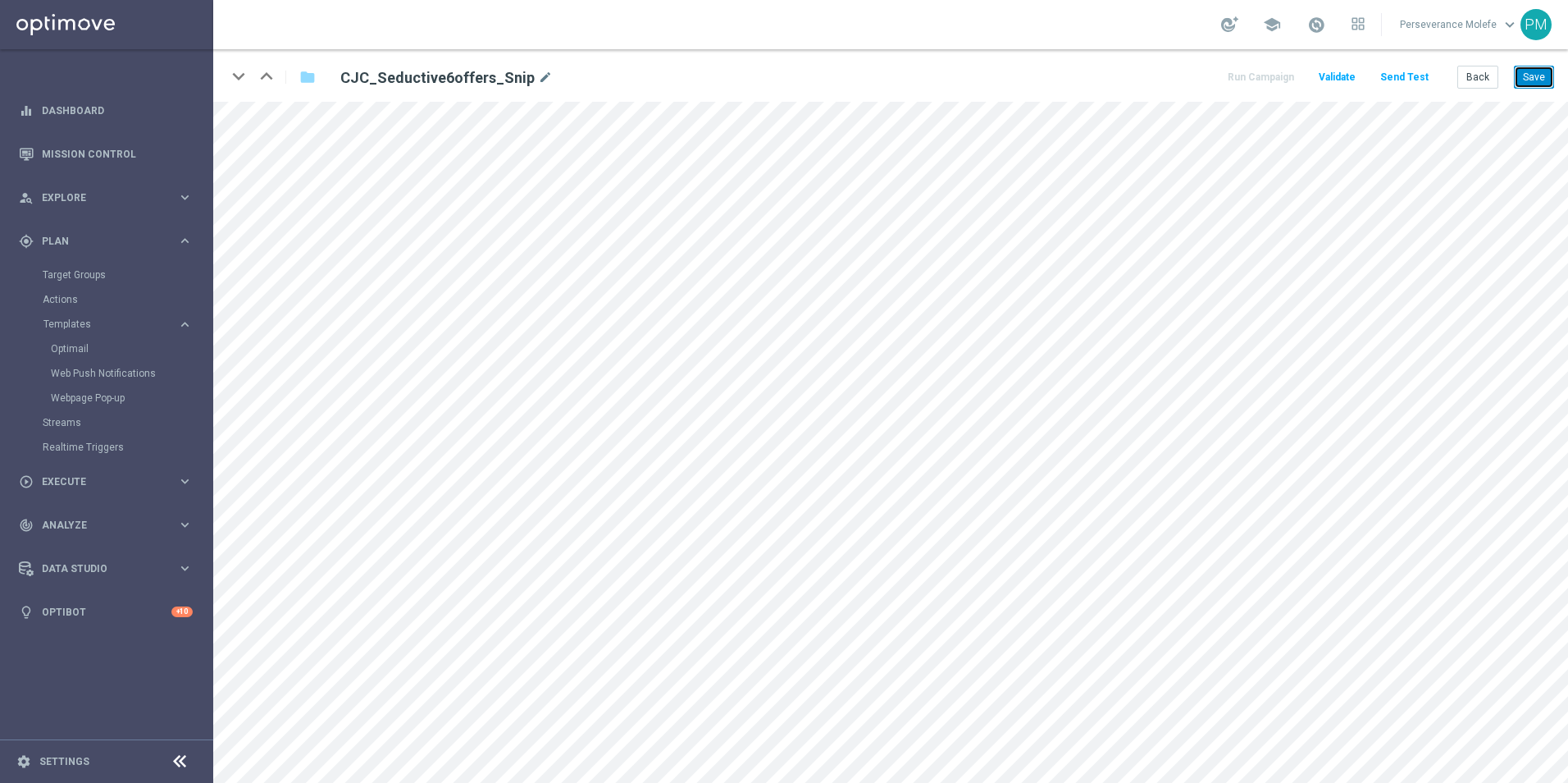
click at [1533, 82] on button "Save" at bounding box center [1534, 76] width 40 height 23
click at [1535, 69] on button "Save" at bounding box center [1534, 76] width 40 height 23
click at [1527, 73] on button "Save" at bounding box center [1534, 76] width 40 height 23
click at [1553, 77] on button "Save" at bounding box center [1534, 76] width 40 height 23
click at [1471, 81] on button "Back" at bounding box center [1478, 76] width 41 height 23
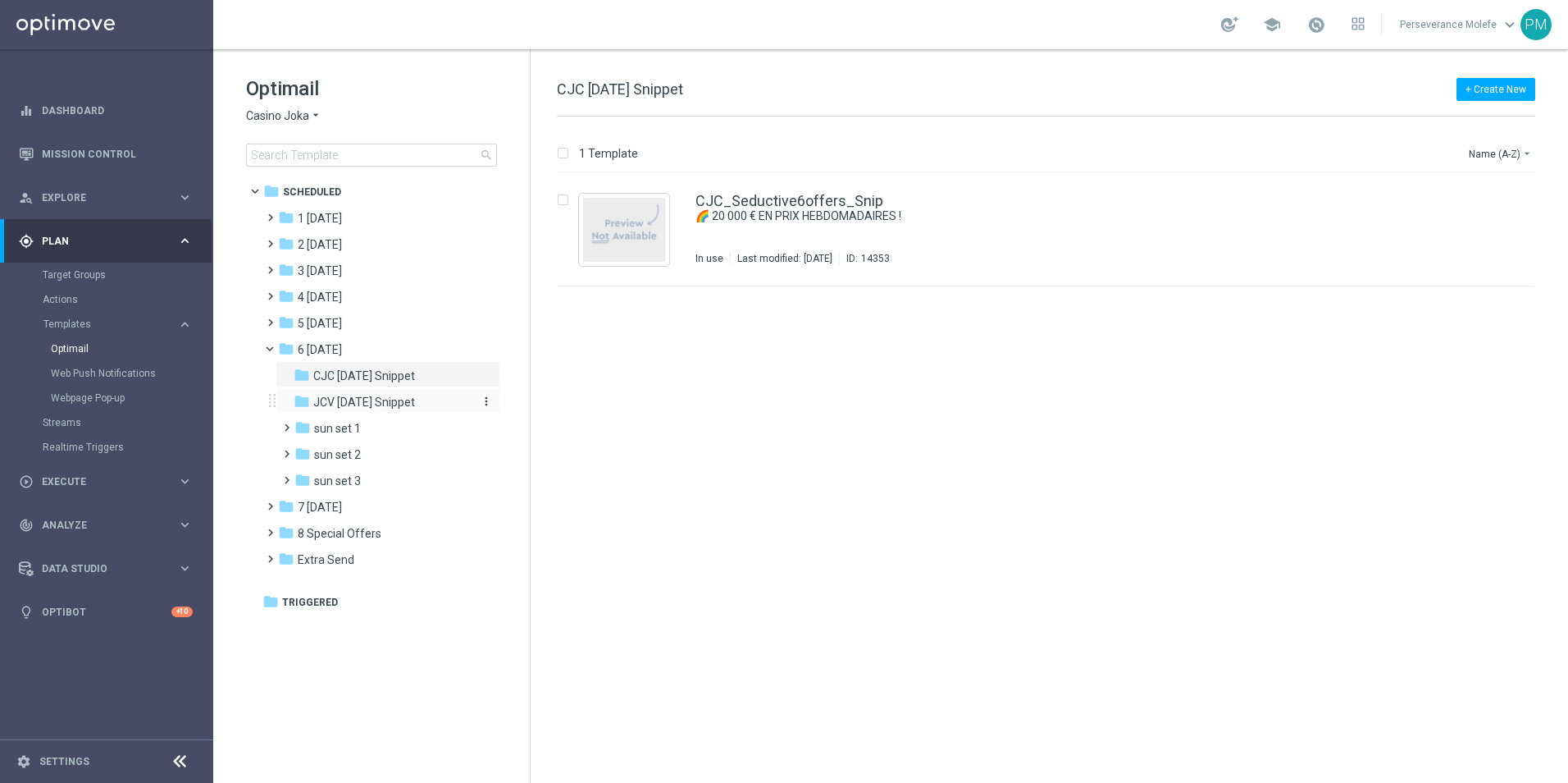
click at [414, 397] on span "JCV [DATE] Snippet" at bounding box center [364, 401] width 102 height 15
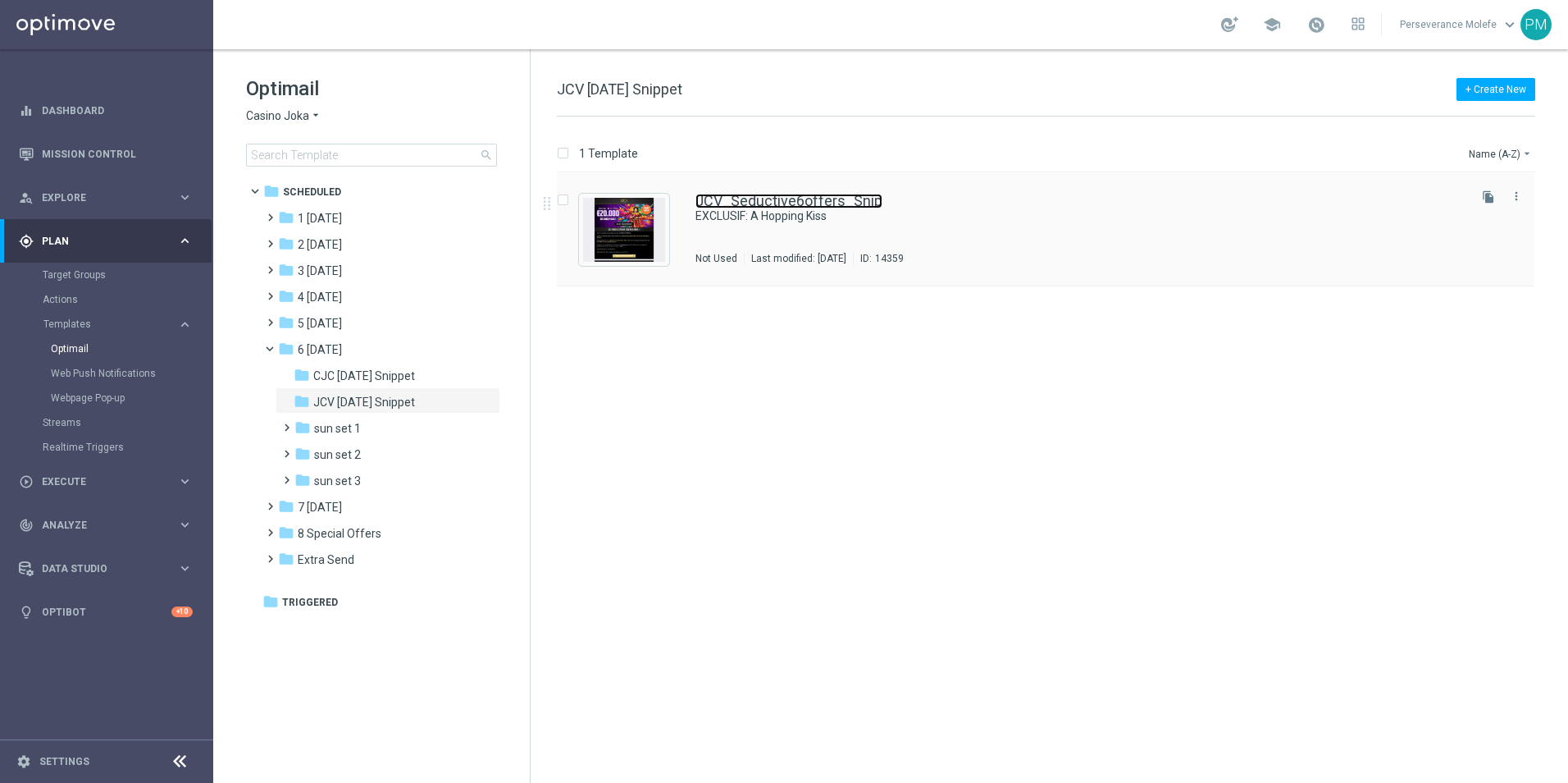
click at [735, 200] on link "JCV_Seductive6offers_Snip" at bounding box center [788, 201] width 187 height 15
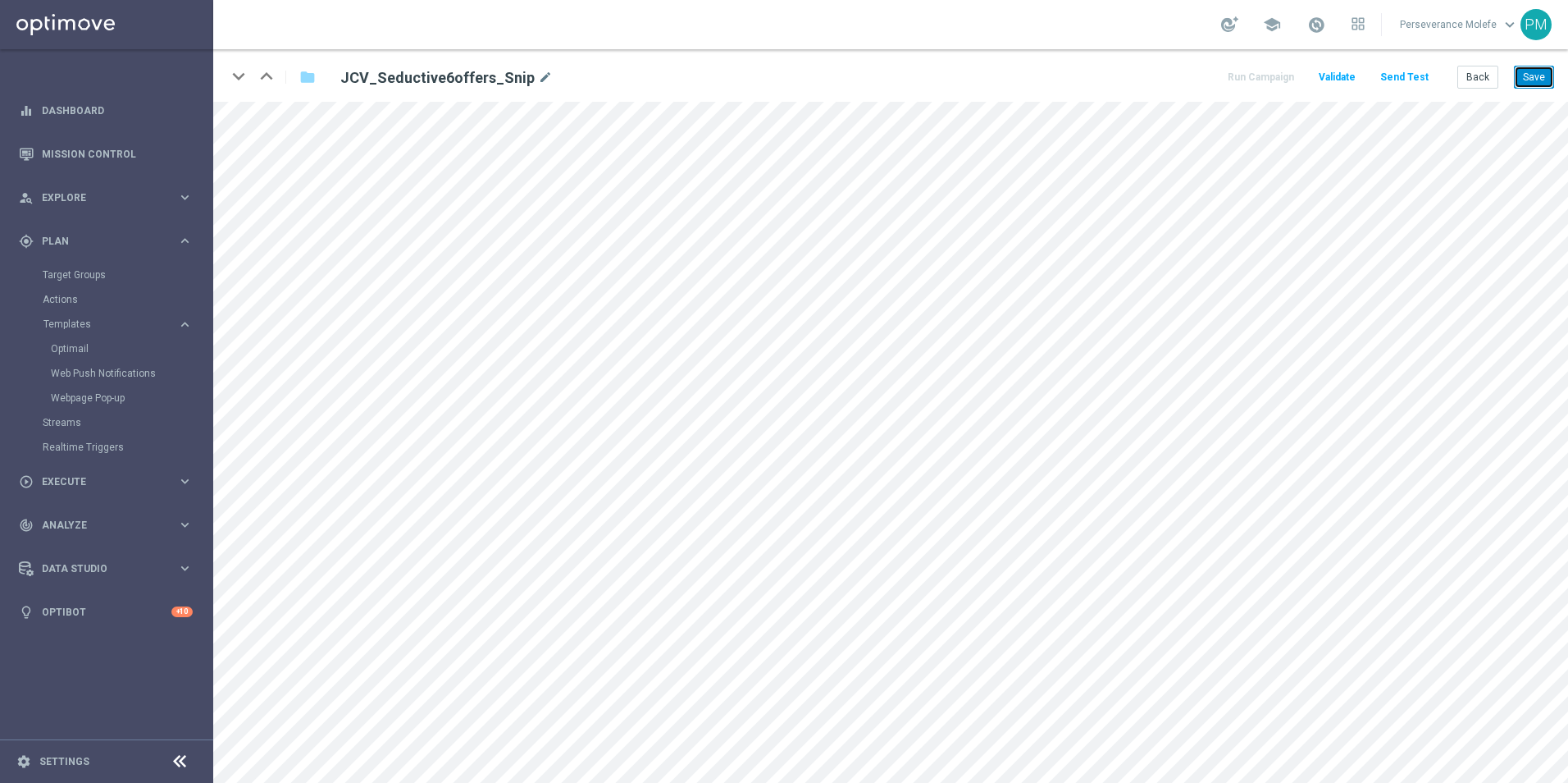
click at [1526, 74] on button "Save" at bounding box center [1534, 76] width 40 height 23
click at [1492, 87] on button "Back" at bounding box center [1478, 76] width 41 height 23
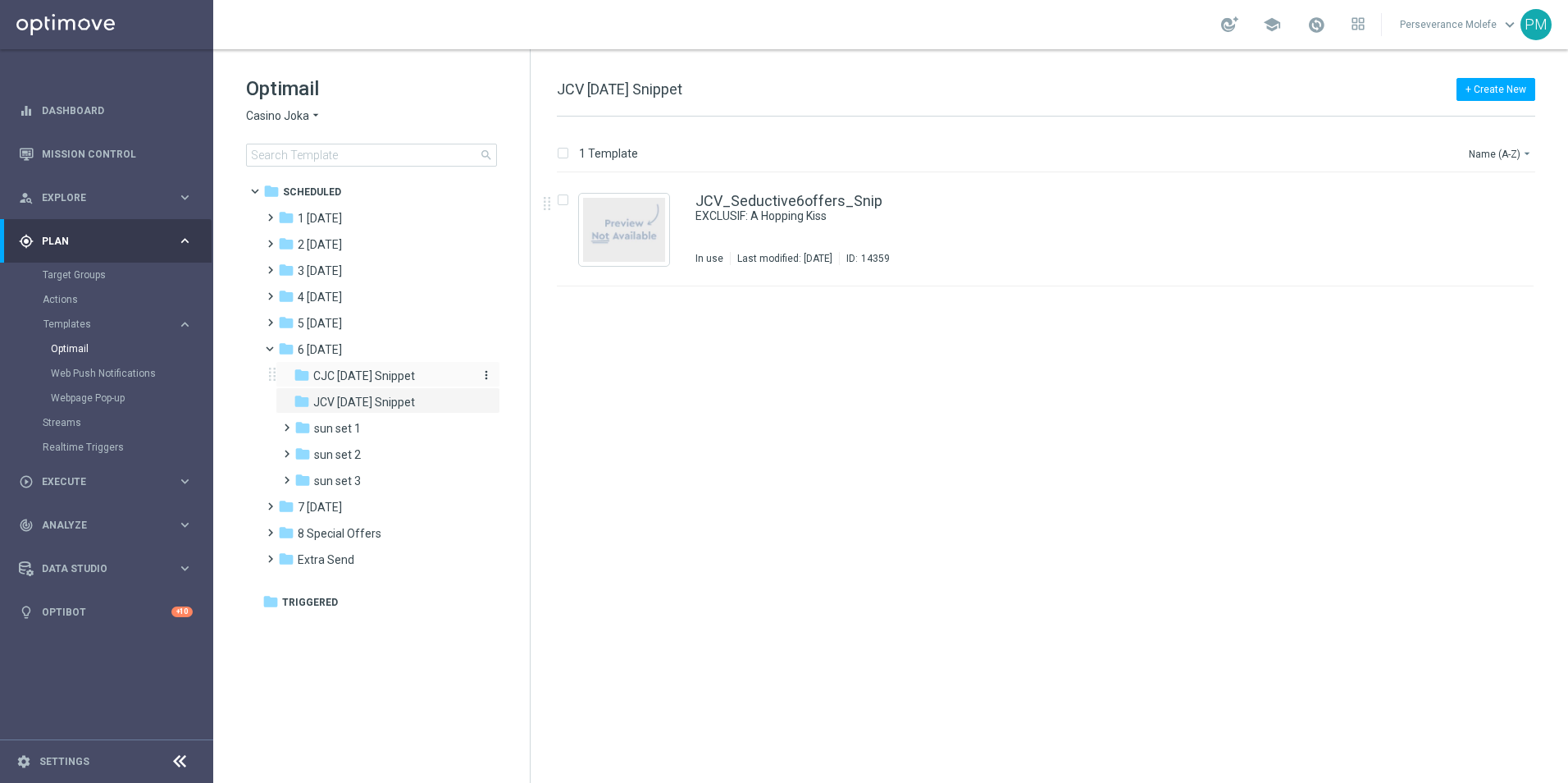
click at [392, 379] on span "CJC Sunday Snippet" at bounding box center [364, 376] width 102 height 15
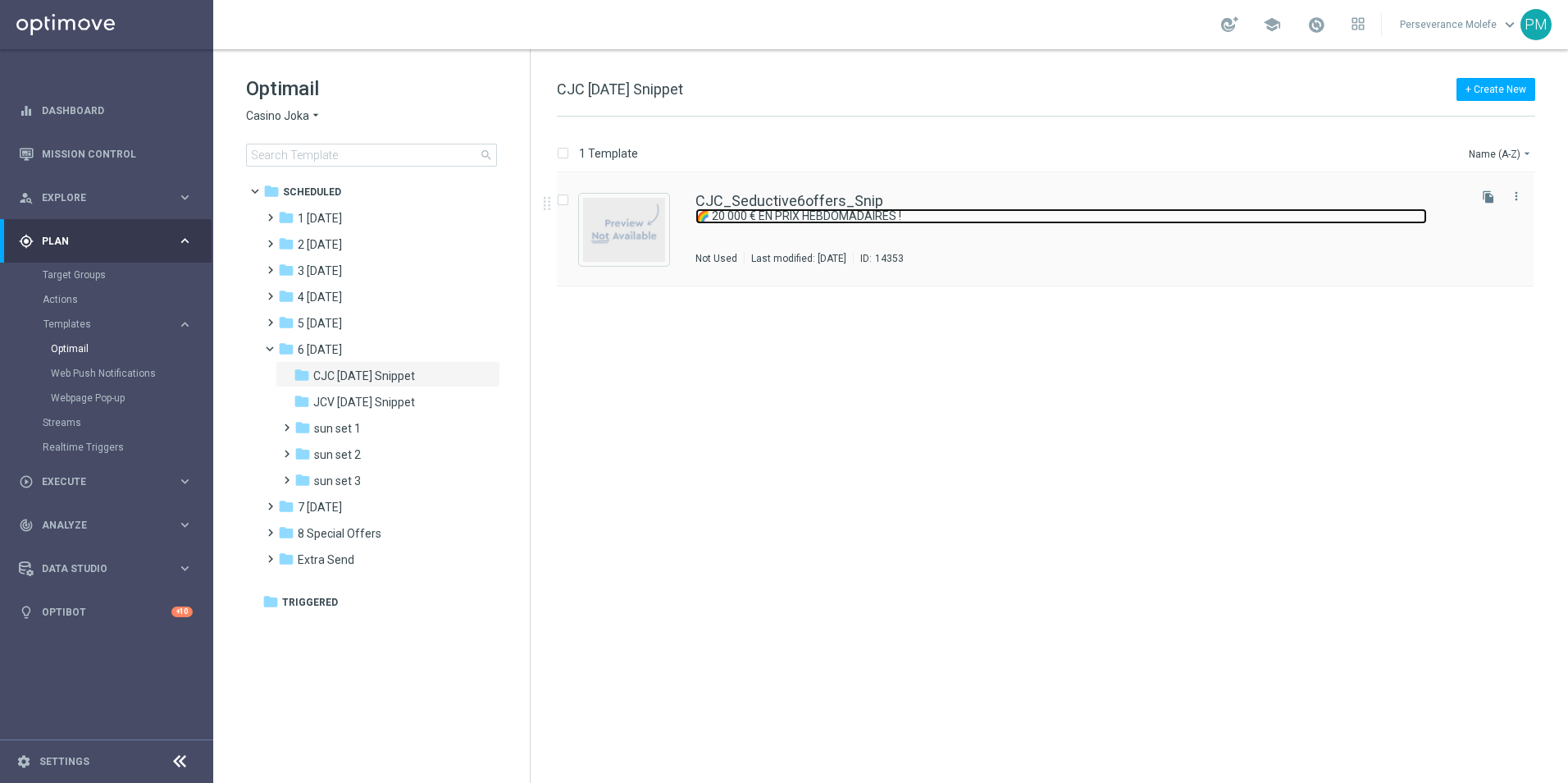
click at [749, 208] on link "🌈 20 000 € EN PRIX HEBDOMADAIRES !" at bounding box center [1061, 216] width 732 height 16
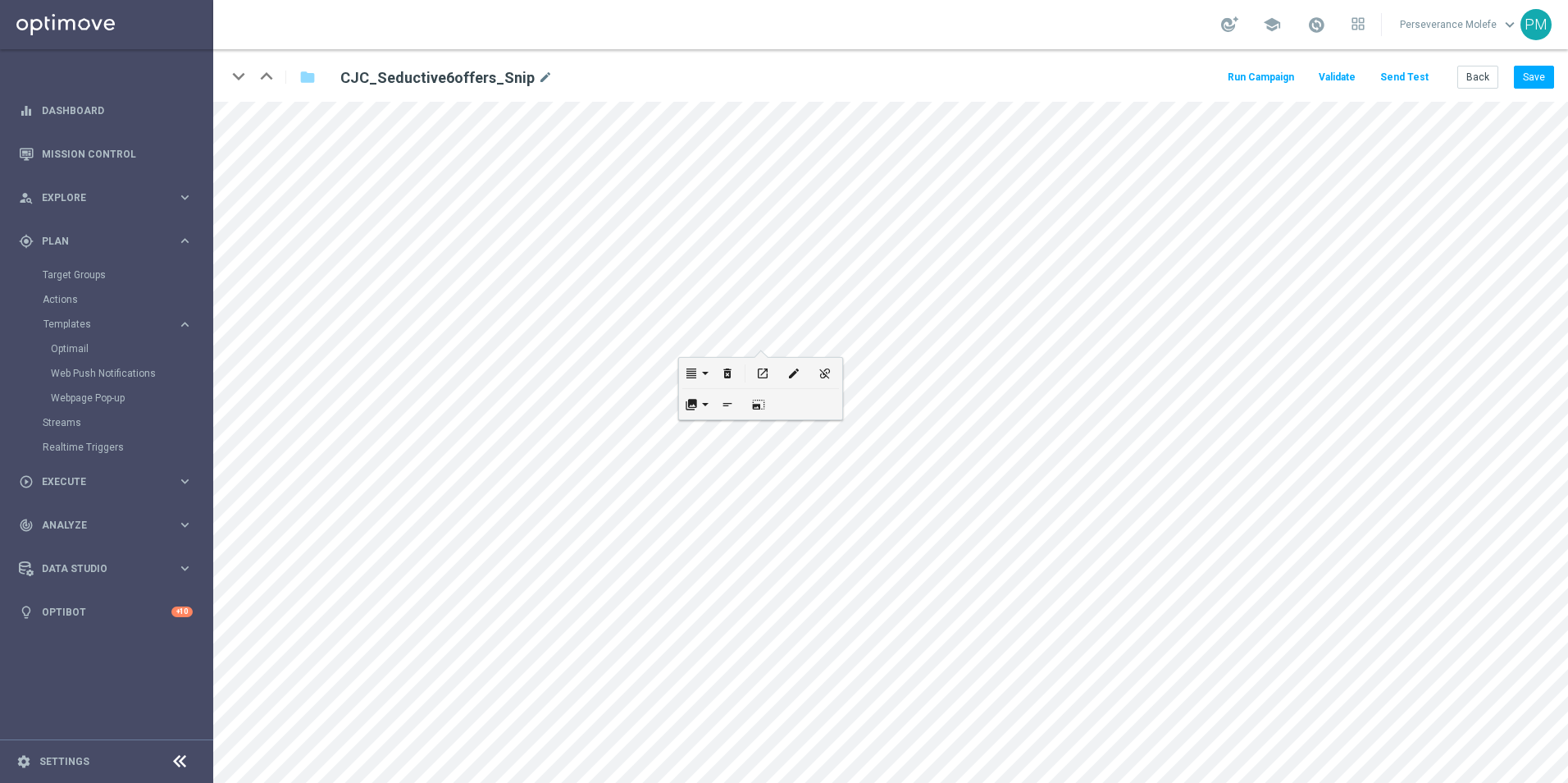
click at [760, 361] on button "open_in_new" at bounding box center [763, 373] width 31 height 30
click at [1527, 79] on button "Save" at bounding box center [1534, 76] width 40 height 23
click at [1469, 83] on button "Back" at bounding box center [1478, 76] width 41 height 23
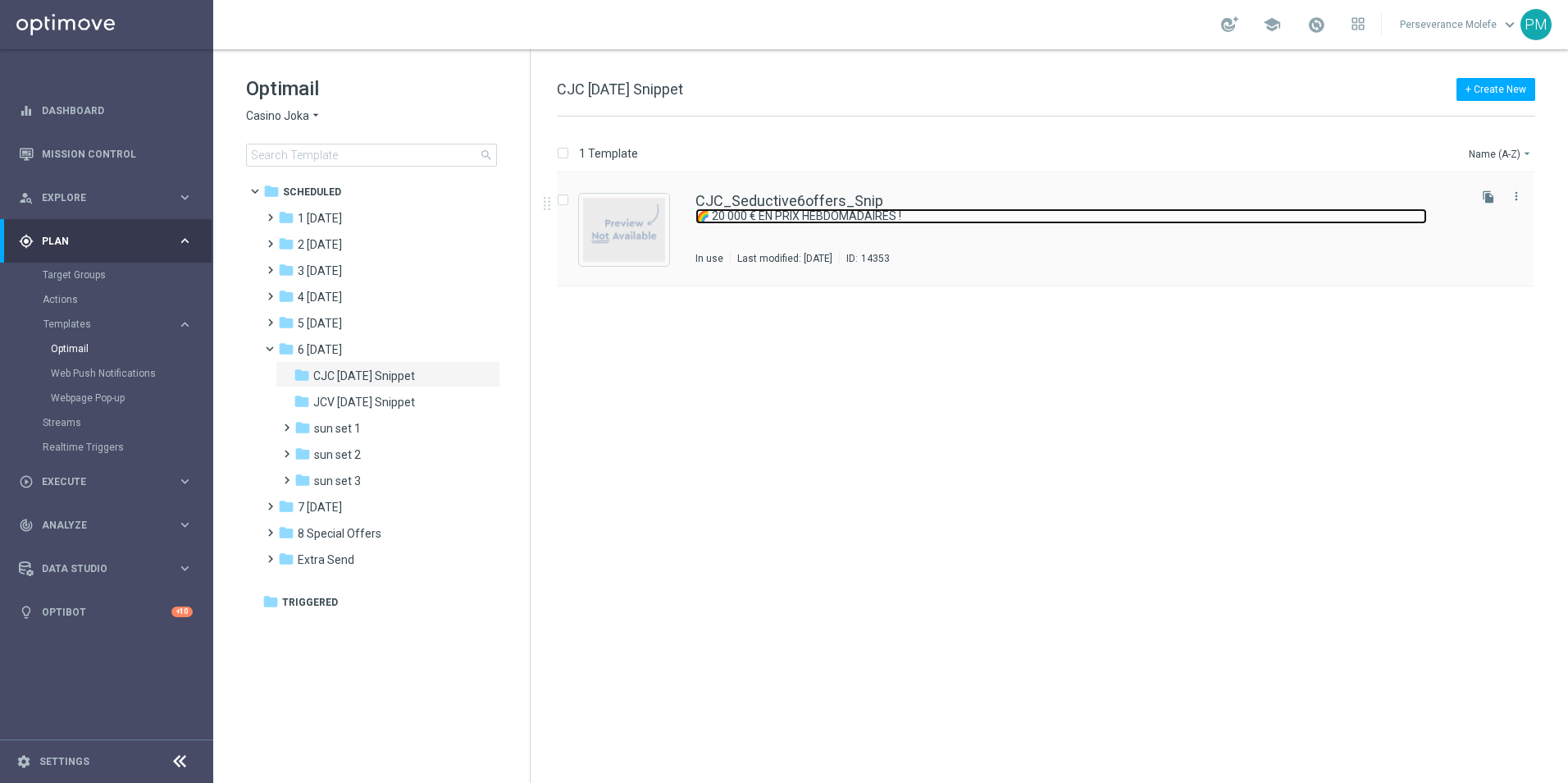
click at [763, 210] on link "🌈 20 000 € EN PRIX HEBDOMADAIRES !" at bounding box center [1061, 216] width 732 height 16
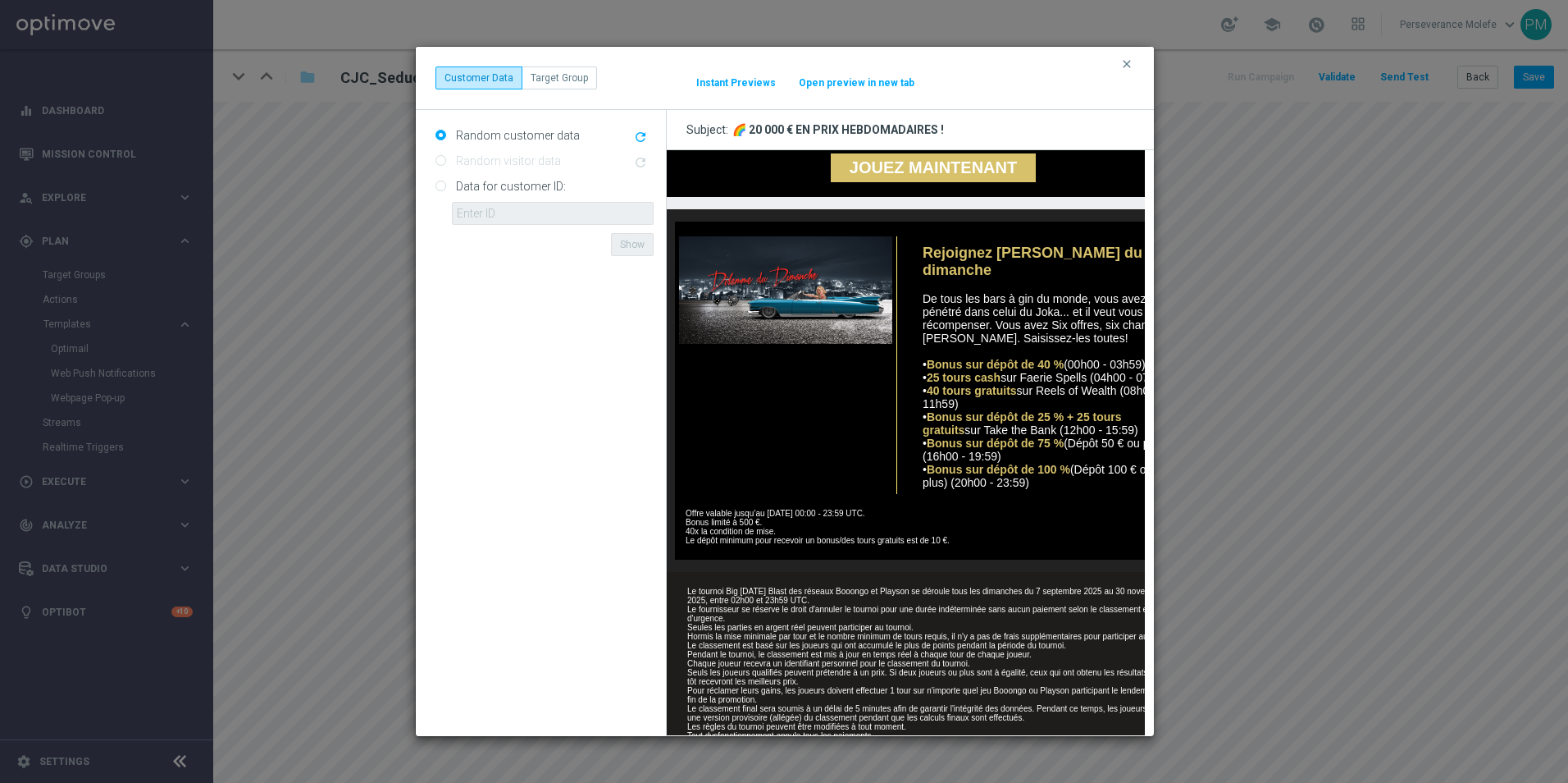
scroll to position [410, 0]
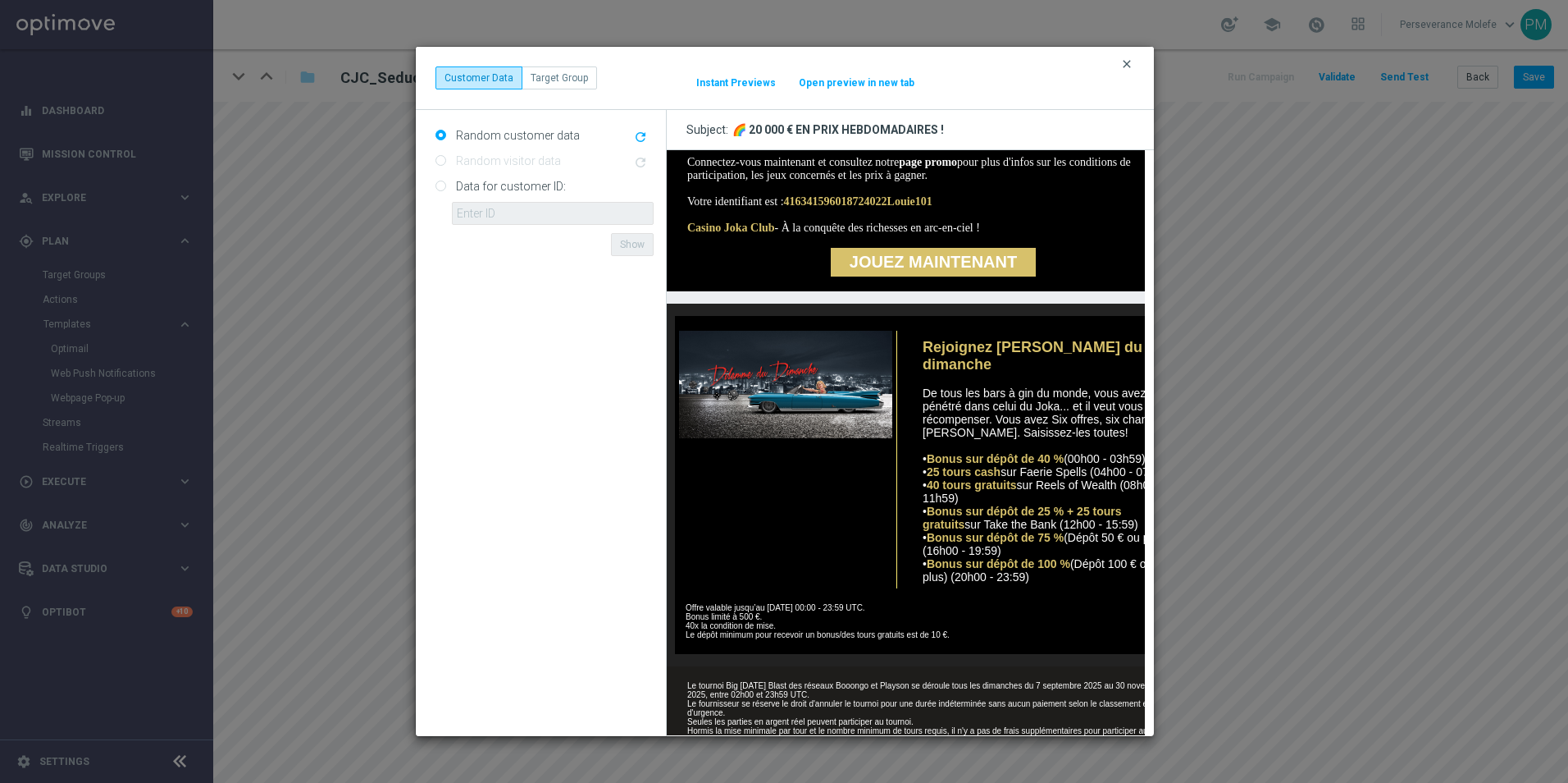
click at [1126, 69] on icon "clear" at bounding box center [1127, 64] width 13 height 13
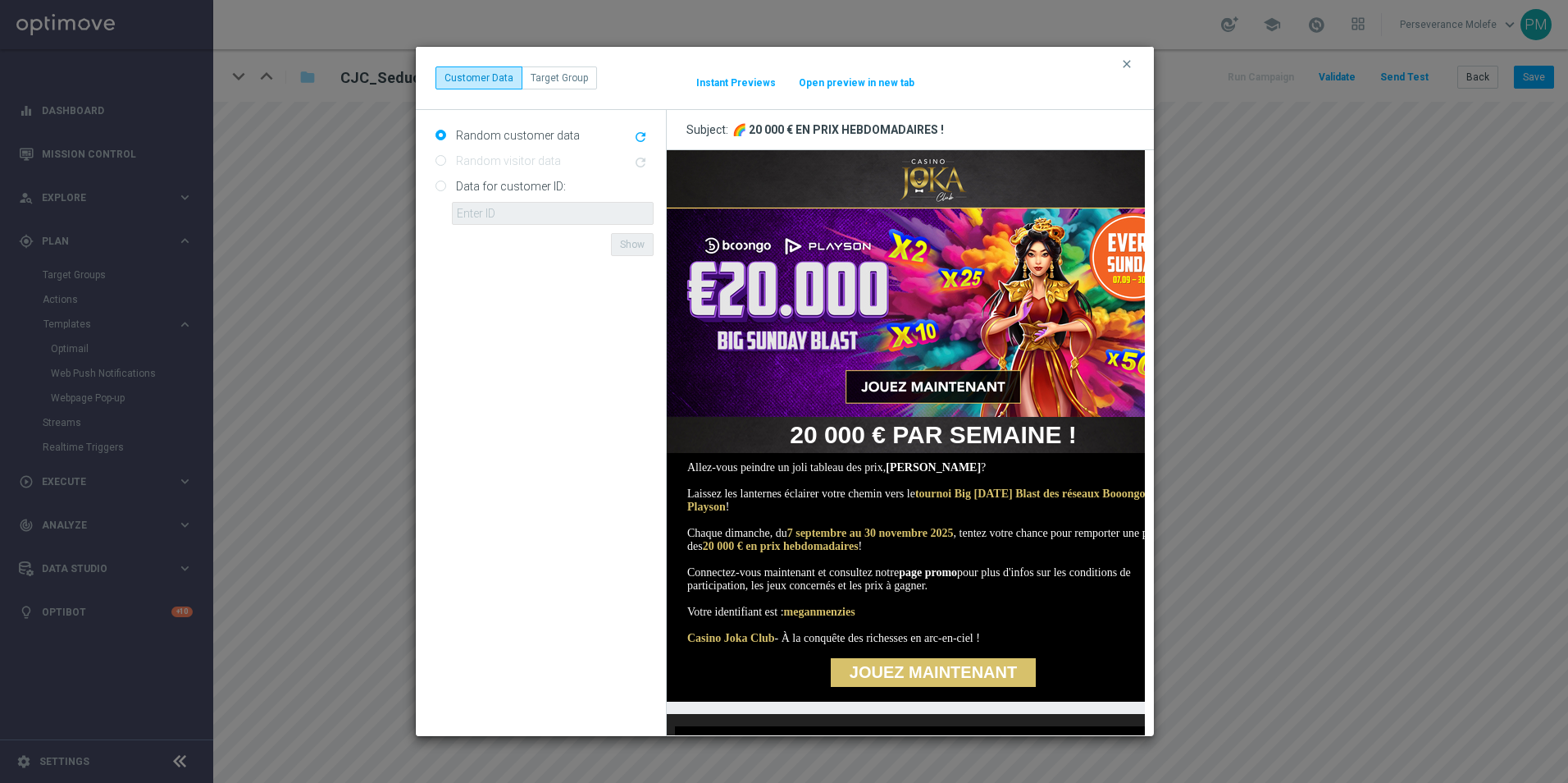
scroll to position [0, 0]
click at [858, 81] on button "Open preview in new tab" at bounding box center [857, 82] width 117 height 13
click at [1129, 64] on icon "clear" at bounding box center [1127, 64] width 13 height 13
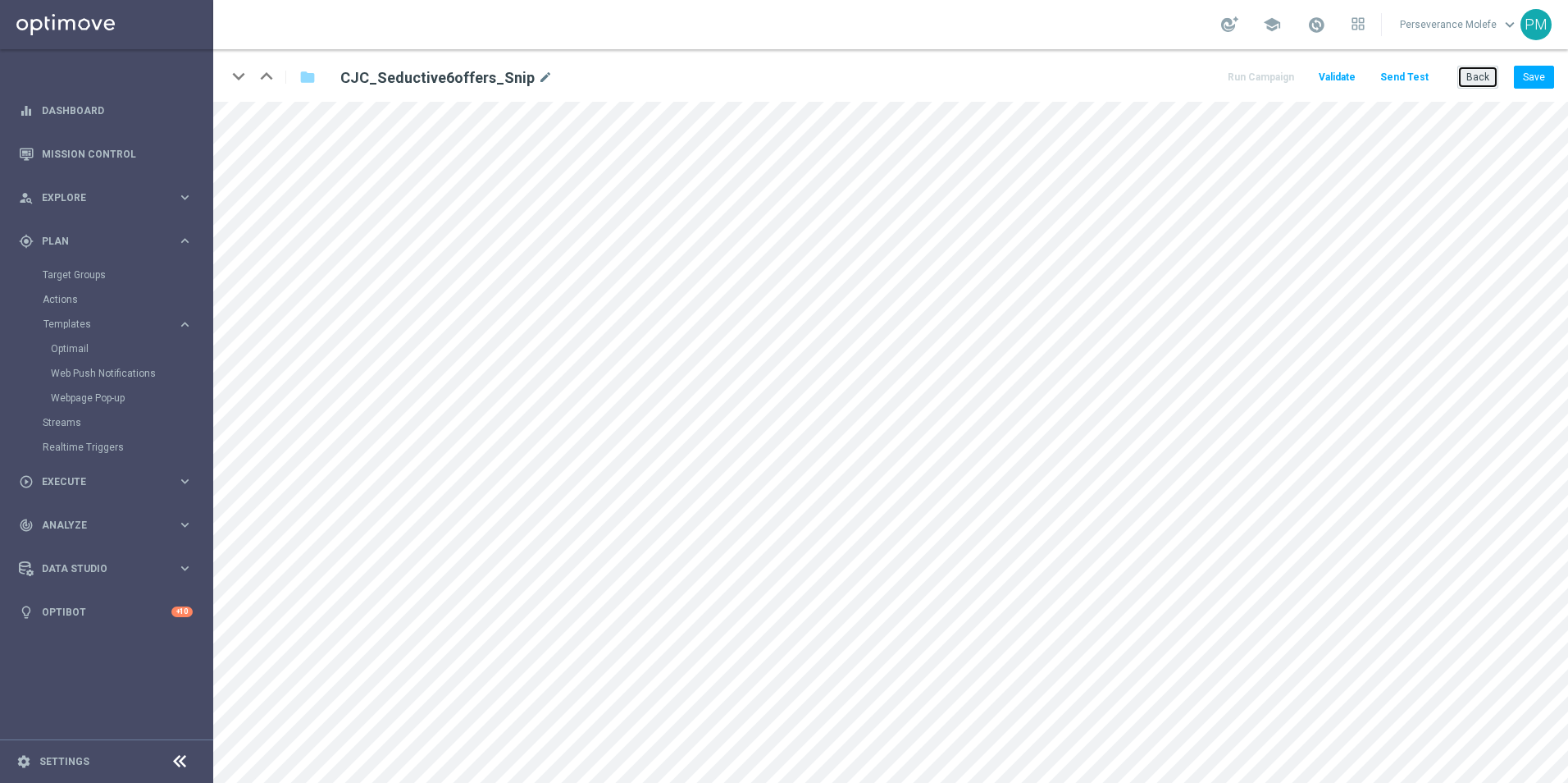
click at [1491, 87] on button "Back" at bounding box center [1478, 76] width 41 height 23
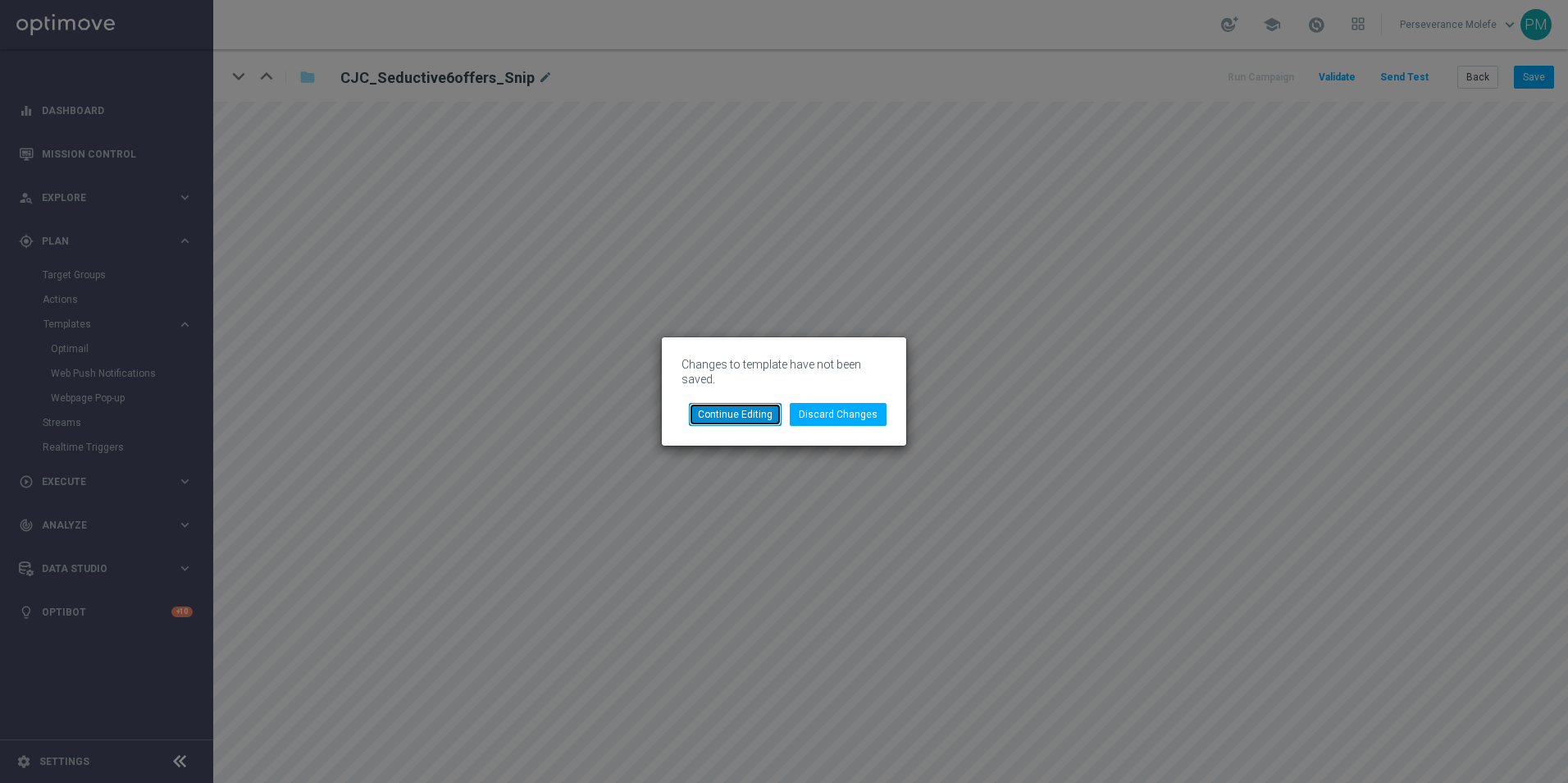
click at [770, 420] on button "Continue Editing" at bounding box center [735, 414] width 93 height 23
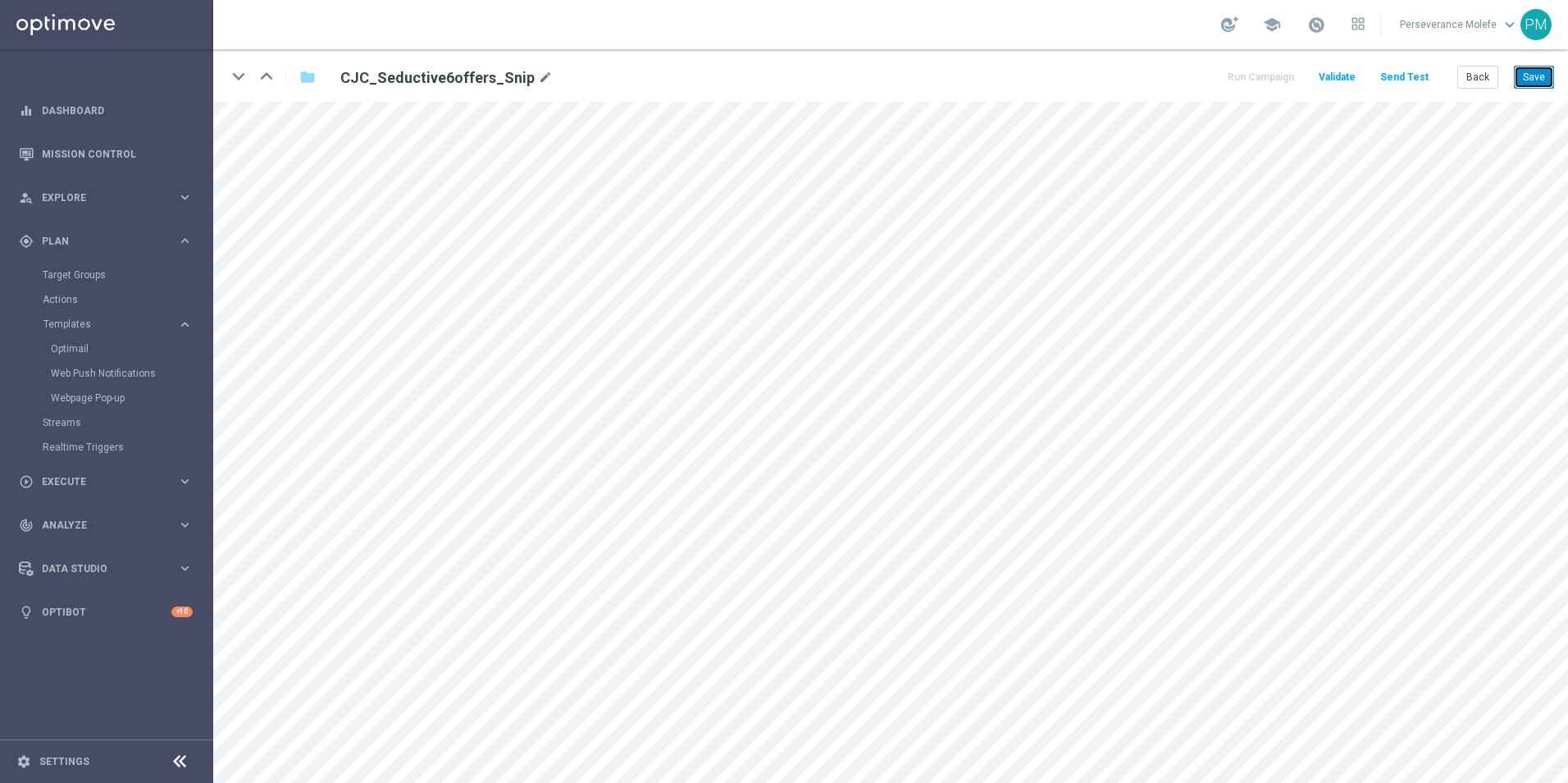
click at [1522, 79] on button "Save" at bounding box center [1534, 76] width 40 height 23
click at [1489, 80] on button "Back" at bounding box center [1478, 76] width 41 height 23
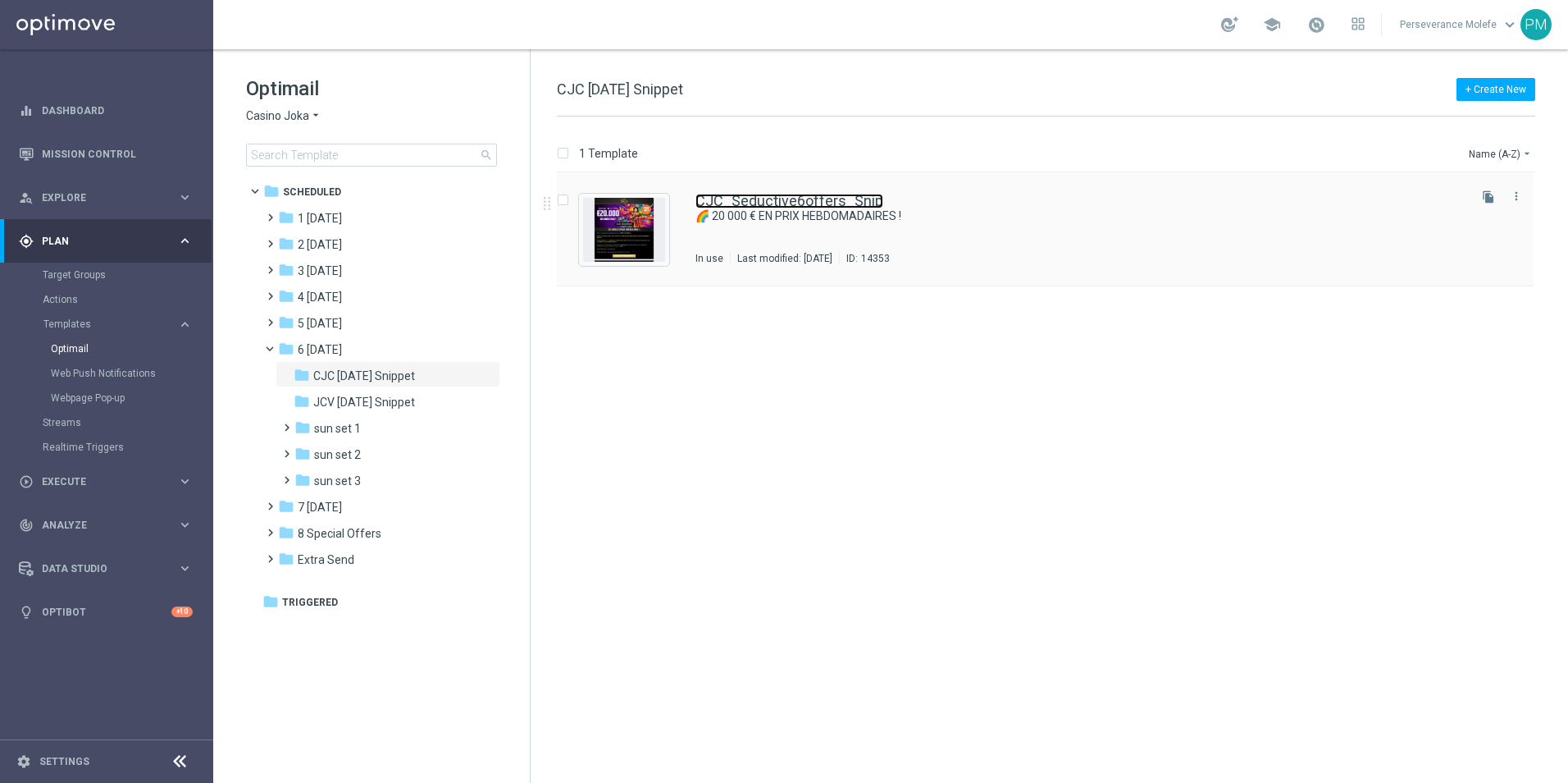
click at [738, 202] on link "CJC_Seductive6offers_Snip" at bounding box center [789, 201] width 188 height 15
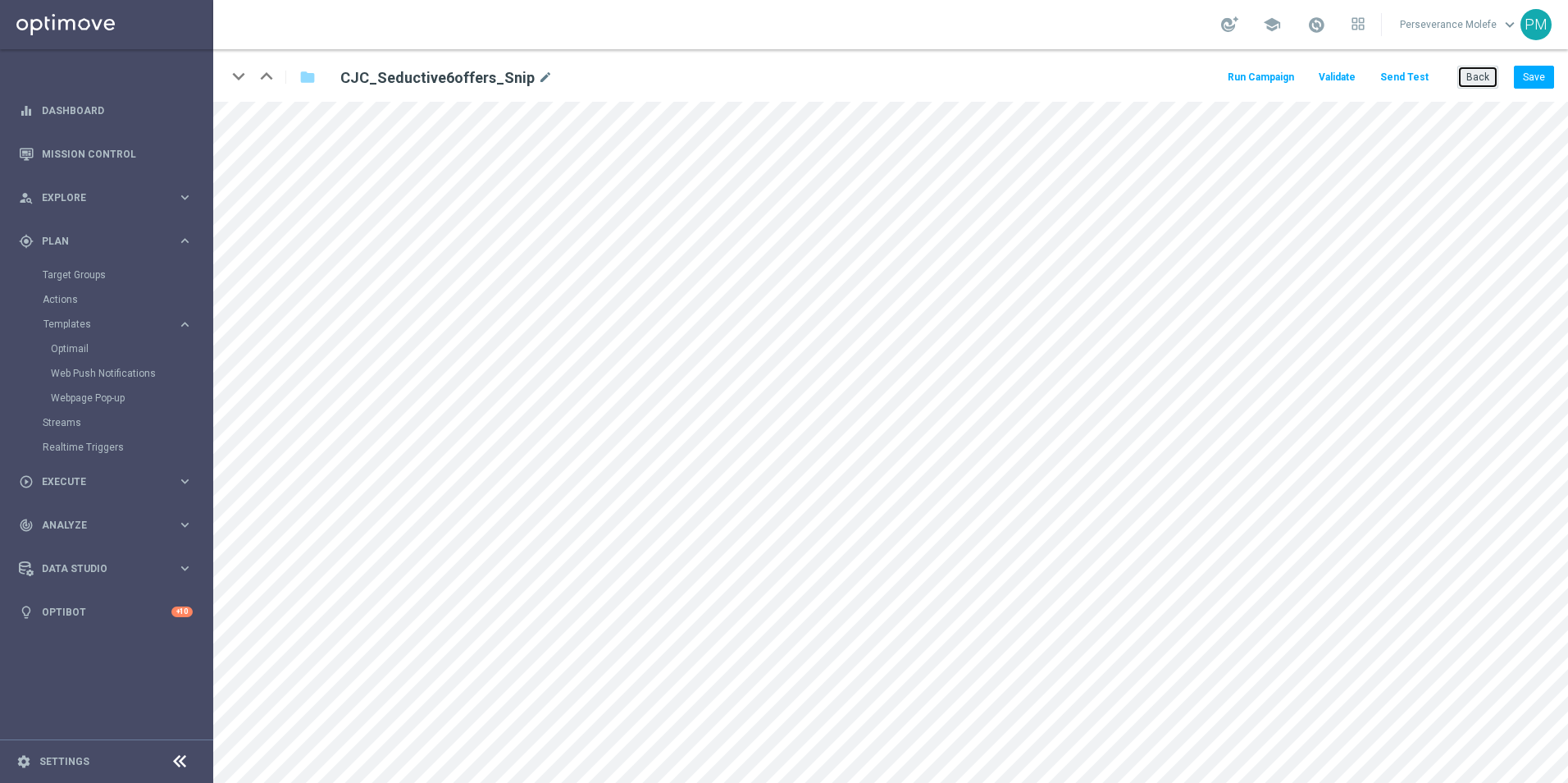
click at [1461, 66] on button "Back" at bounding box center [1478, 76] width 41 height 23
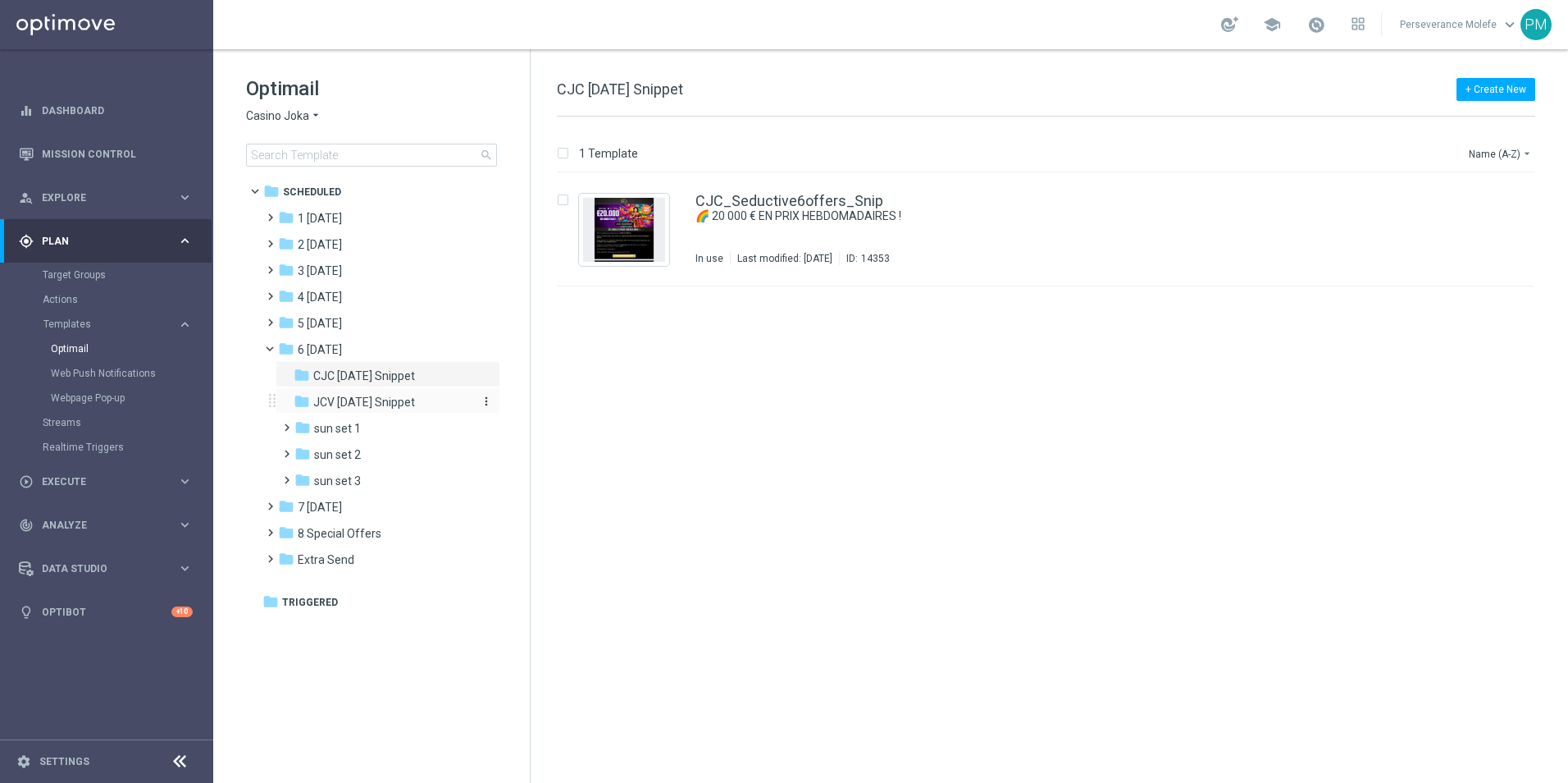
click at [407, 401] on span "JCV Sunday Snippet" at bounding box center [364, 401] width 102 height 15
click at [811, 206] on link "JCV_Seductive6offers_Snip" at bounding box center [788, 201] width 187 height 15
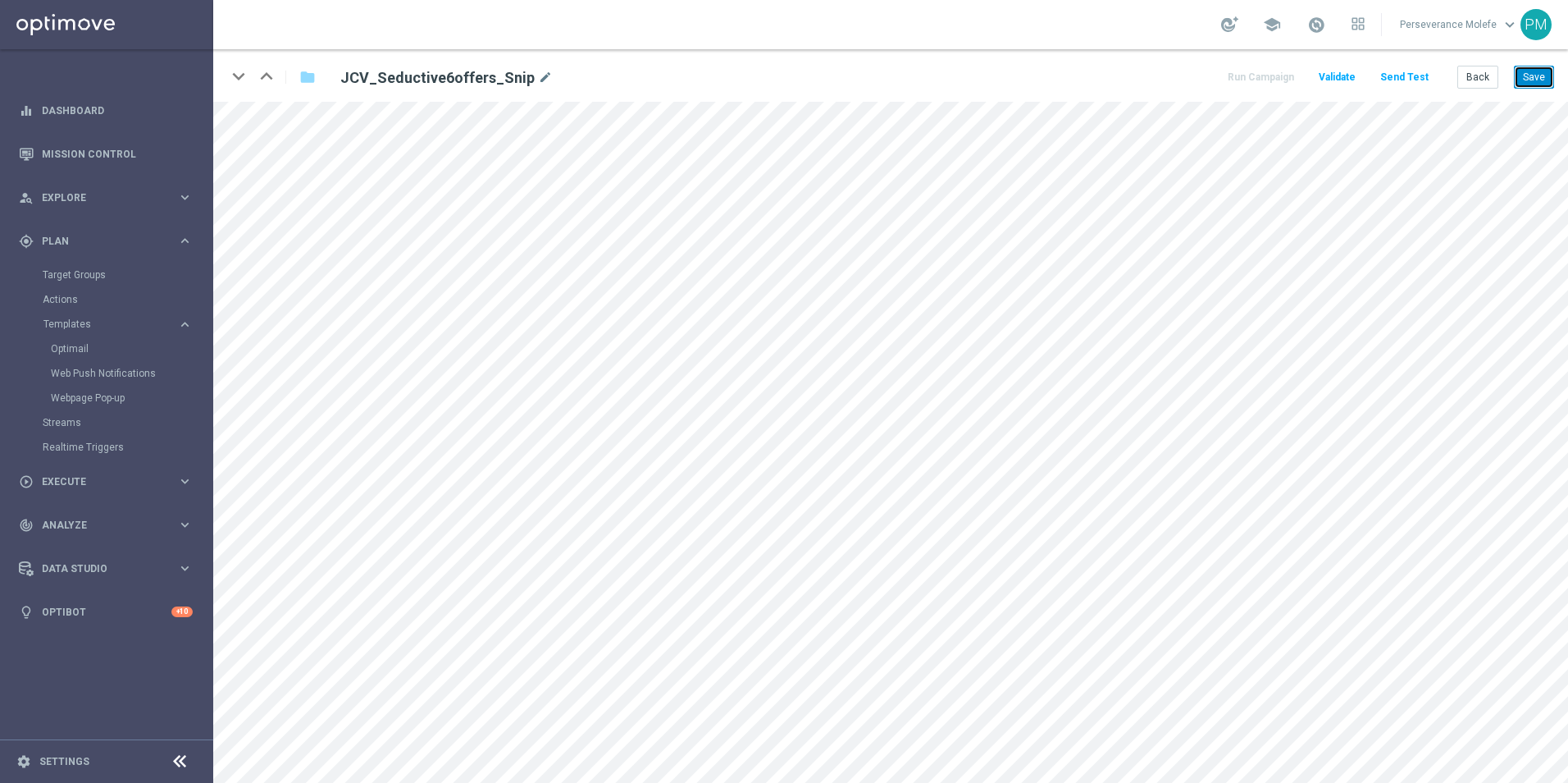
click at [1521, 76] on button "Save" at bounding box center [1534, 76] width 40 height 23
click at [1468, 80] on button "Back" at bounding box center [1478, 76] width 41 height 23
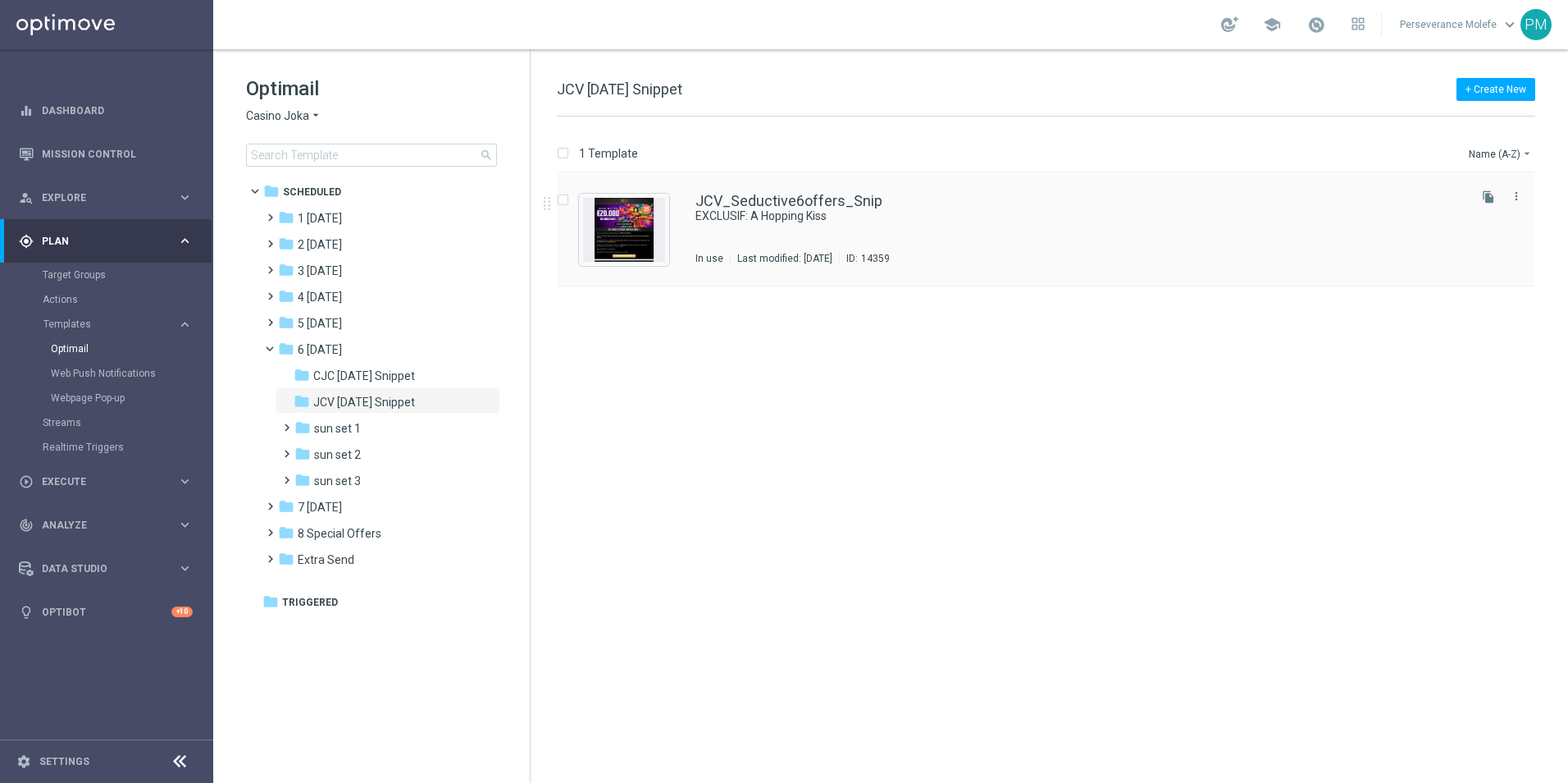
click at [802, 191] on div "JCV_Seductive6offers_Snip EXCLUSIF: A Hopping Kiss In use Last modified: Thursd…" at bounding box center [1045, 230] width 977 height 114
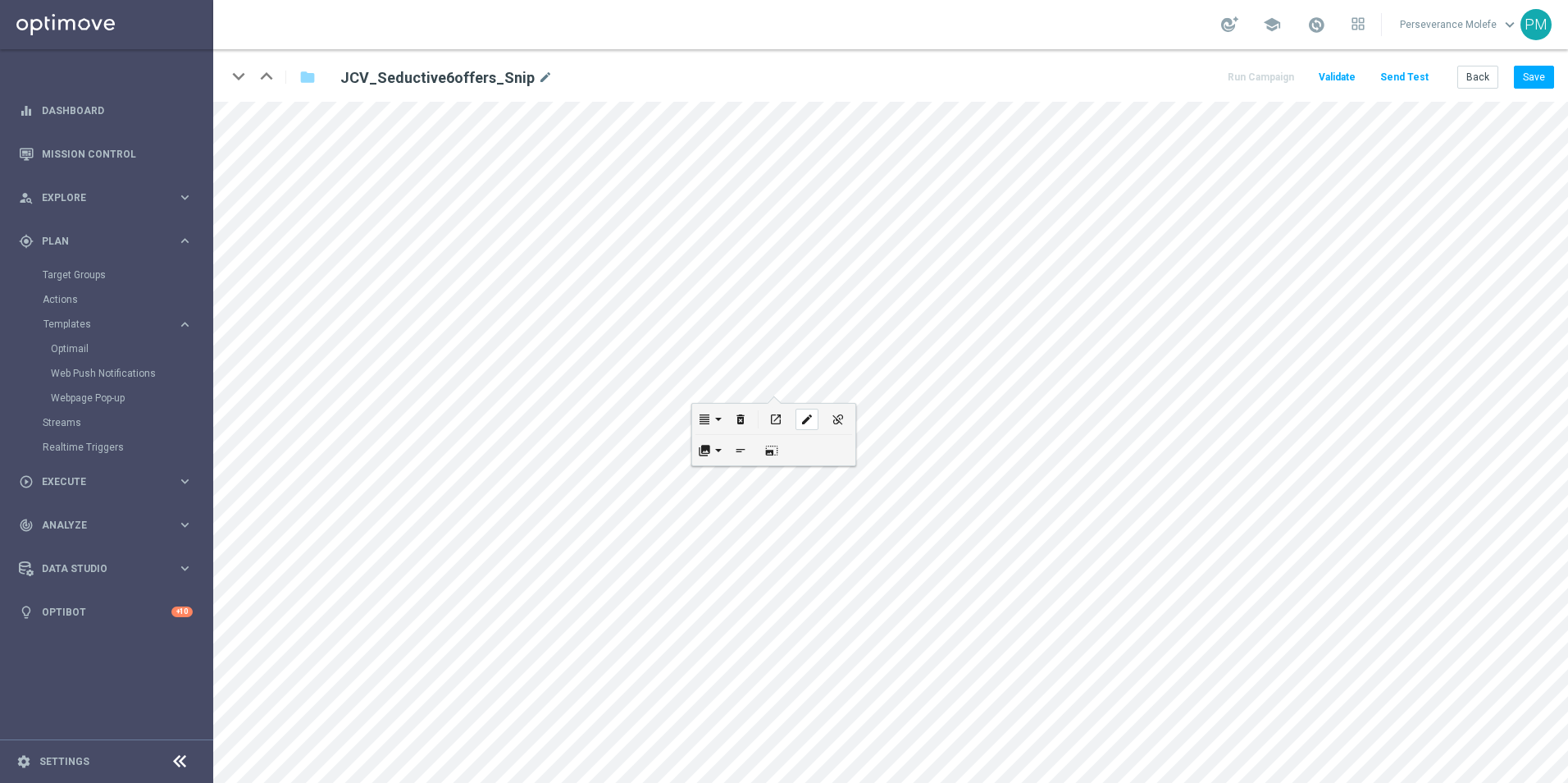
click at [811, 423] on icon "edit" at bounding box center [806, 419] width 13 height 13
click at [778, 628] on icon "edit" at bounding box center [782, 628] width 13 height 13
type input "https://www.casinojokaclub.net/fr/promotions"
type input "page promo"
checkbox input "true"
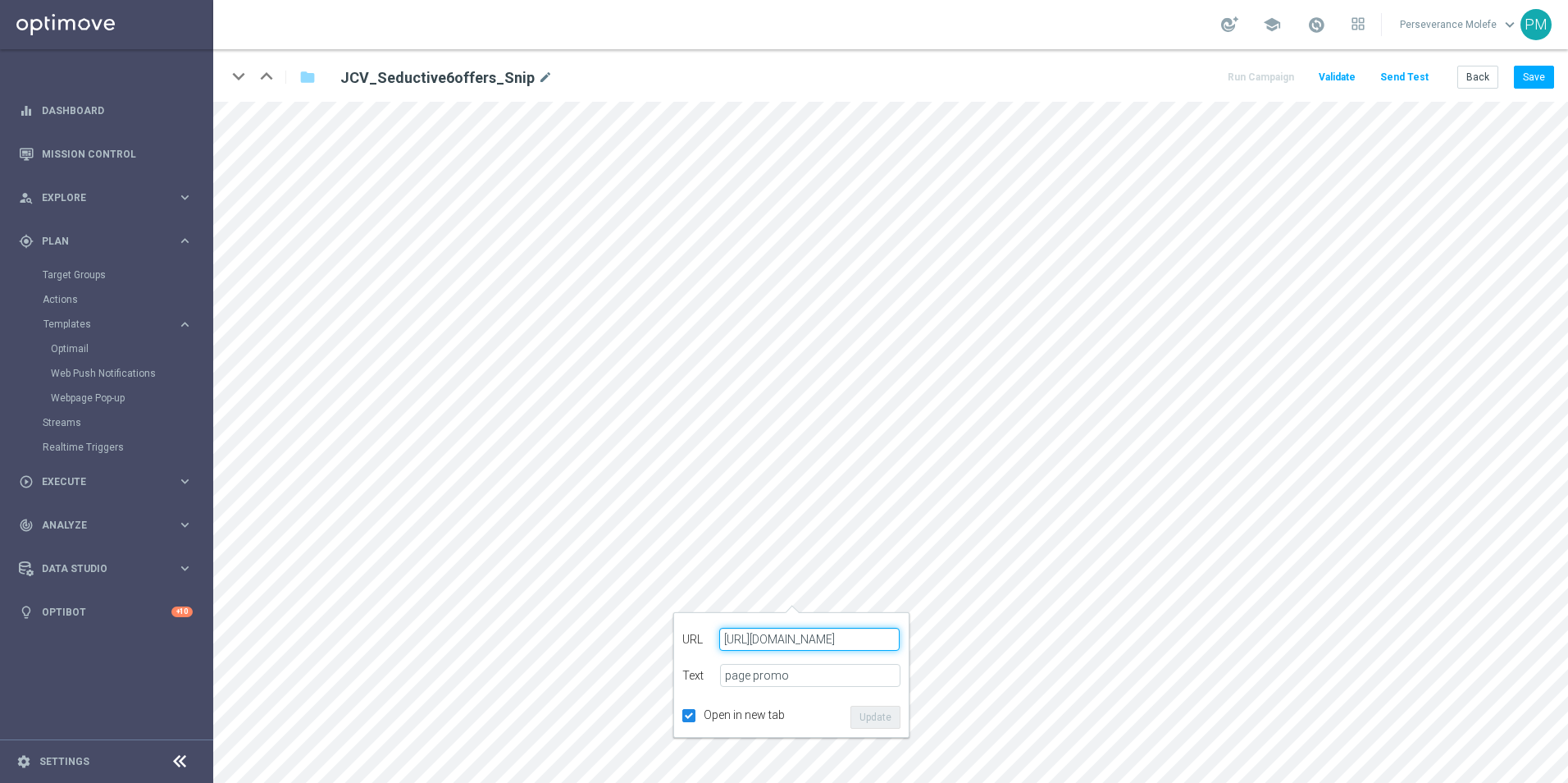
paste input "jokaclubvip.net/fr/login"
type input "https://www.jokaclubvip.net/fr/login"
click at [885, 724] on button "Update" at bounding box center [875, 716] width 50 height 23
click at [1531, 80] on button "Save" at bounding box center [1534, 76] width 40 height 23
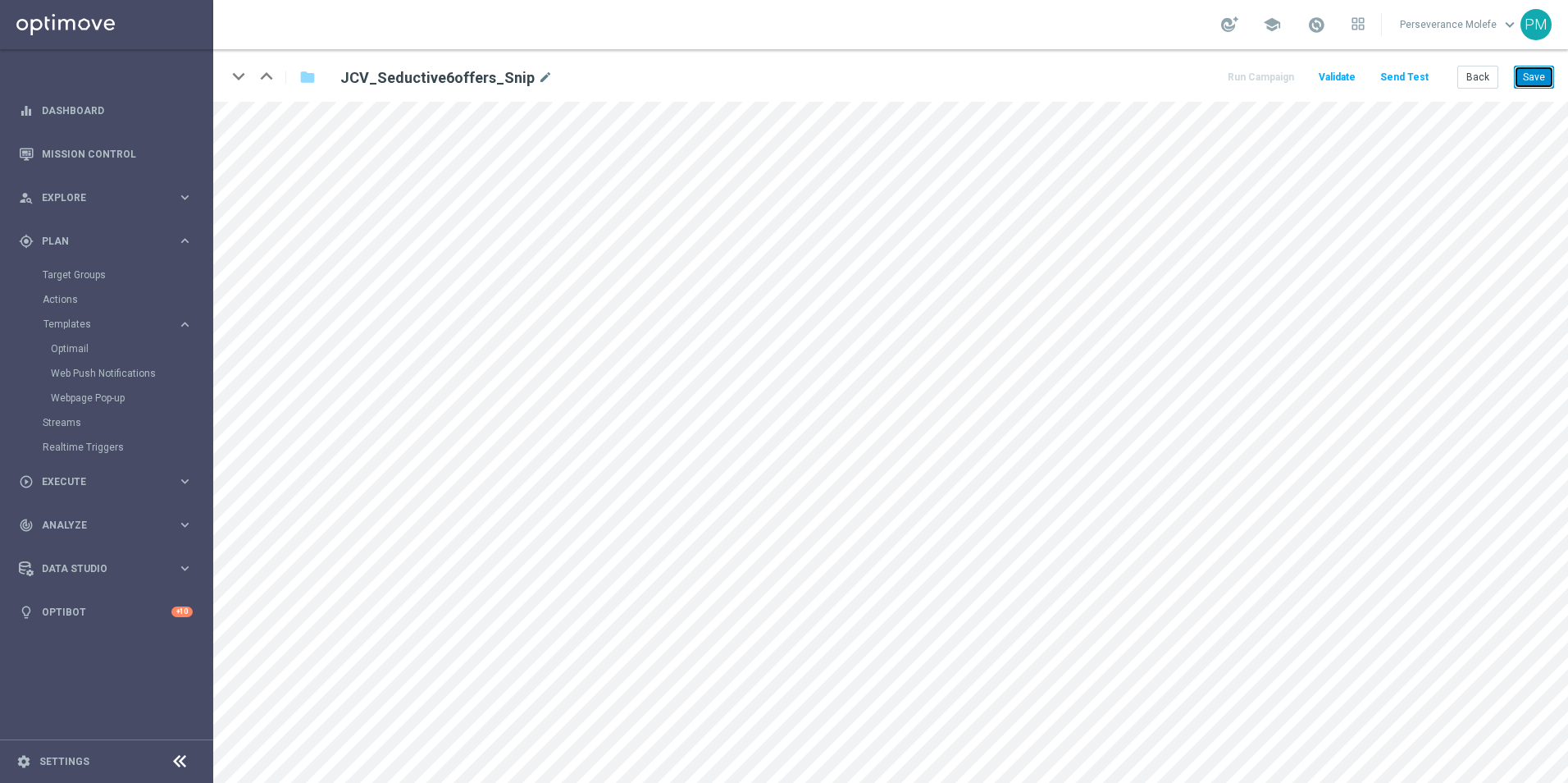
click at [1540, 84] on button "Save" at bounding box center [1534, 76] width 40 height 23
click at [1531, 79] on button "Save" at bounding box center [1534, 76] width 40 height 23
drag, startPoint x: 1536, startPoint y: 73, endPoint x: 1567, endPoint y: 69, distance: 31.3
click at [1541, 73] on button "Save" at bounding box center [1534, 76] width 40 height 23
click at [1475, 70] on button "Back" at bounding box center [1478, 76] width 41 height 23
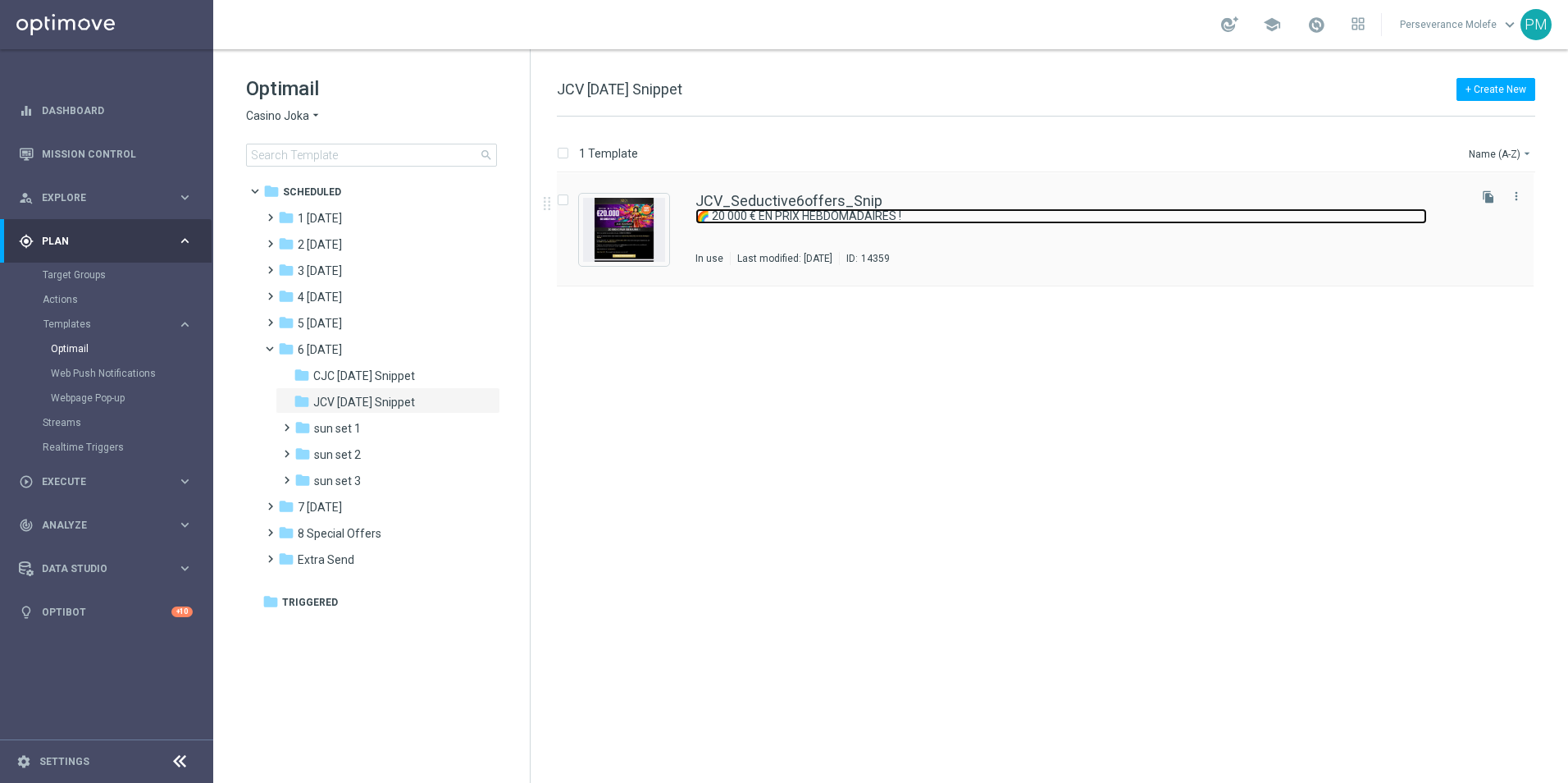
click at [785, 211] on link "🌈 20 000 € EN PRIX HEBDOMADAIRES !" at bounding box center [1061, 216] width 732 height 16
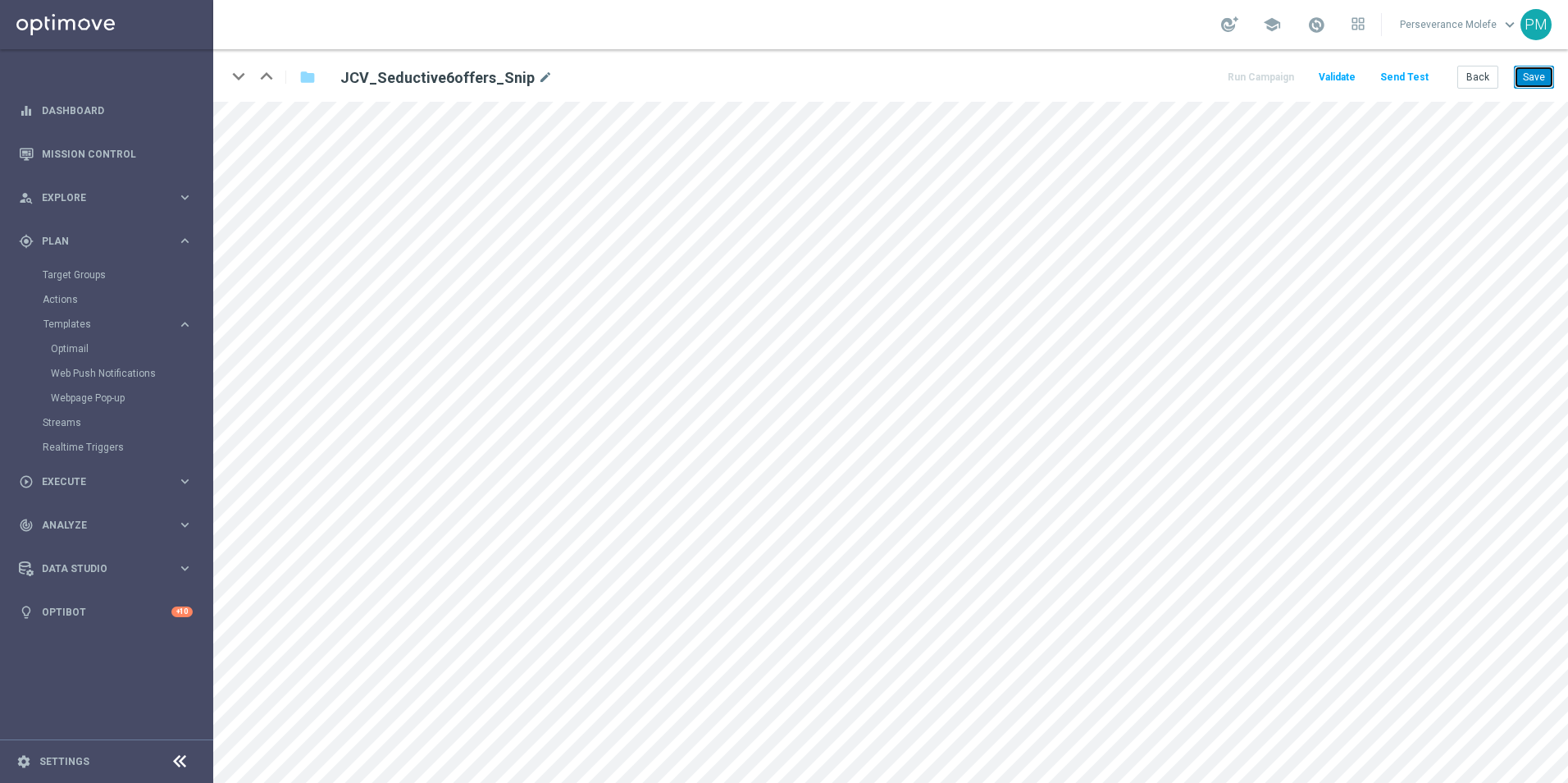
click at [1553, 79] on button "Save" at bounding box center [1534, 76] width 40 height 23
click at [1540, 79] on button "Save" at bounding box center [1534, 76] width 40 height 23
click at [1490, 79] on button "Back" at bounding box center [1478, 76] width 41 height 23
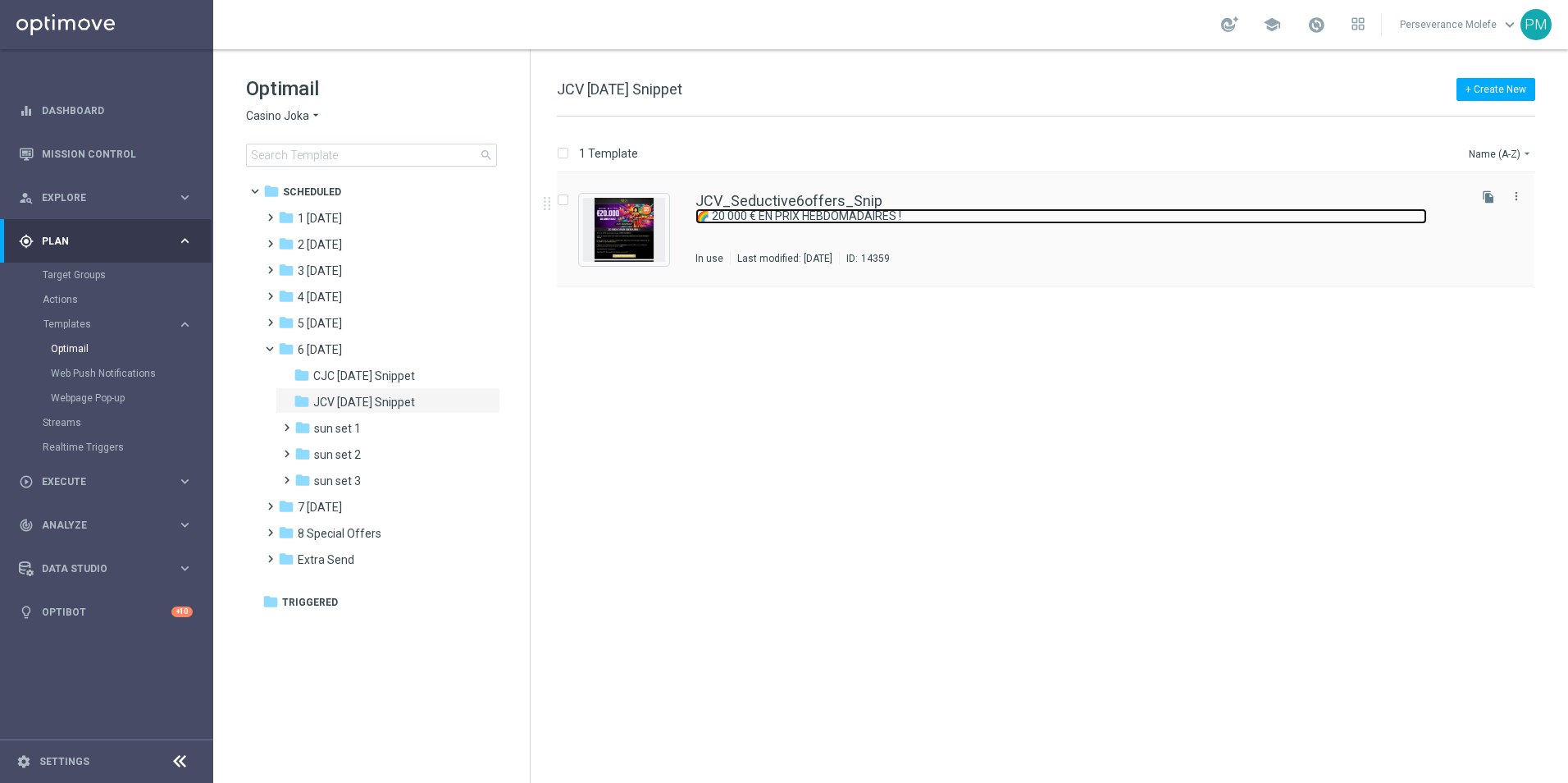
click at [728, 208] on link "🌈 20 000 € EN PRIX HEBDOMADAIRES !" at bounding box center [1061, 216] width 732 height 16
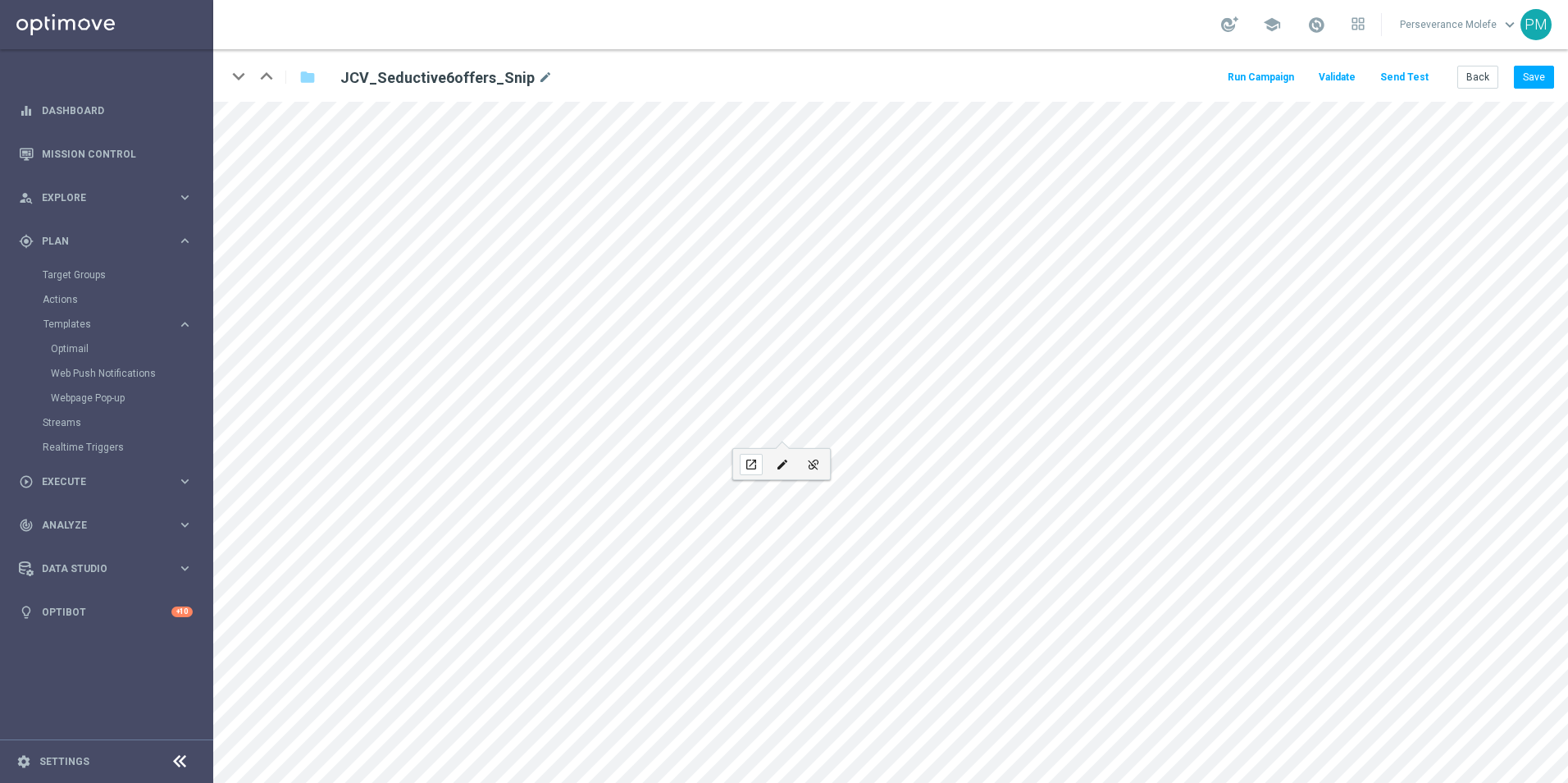
click at [758, 467] on div "open_in_new" at bounding box center [750, 465] width 22 height 22
click at [684, 328] on icon "open_in_new" at bounding box center [685, 330] width 13 height 13
click at [529, 461] on icon "open_in_new" at bounding box center [527, 456] width 13 height 13
click at [1553, 92] on div "keyboard_arrow_down keyboard_arrow_up folder JCV_Seductive6offers_Snip mode_edi…" at bounding box center [890, 75] width 1355 height 53
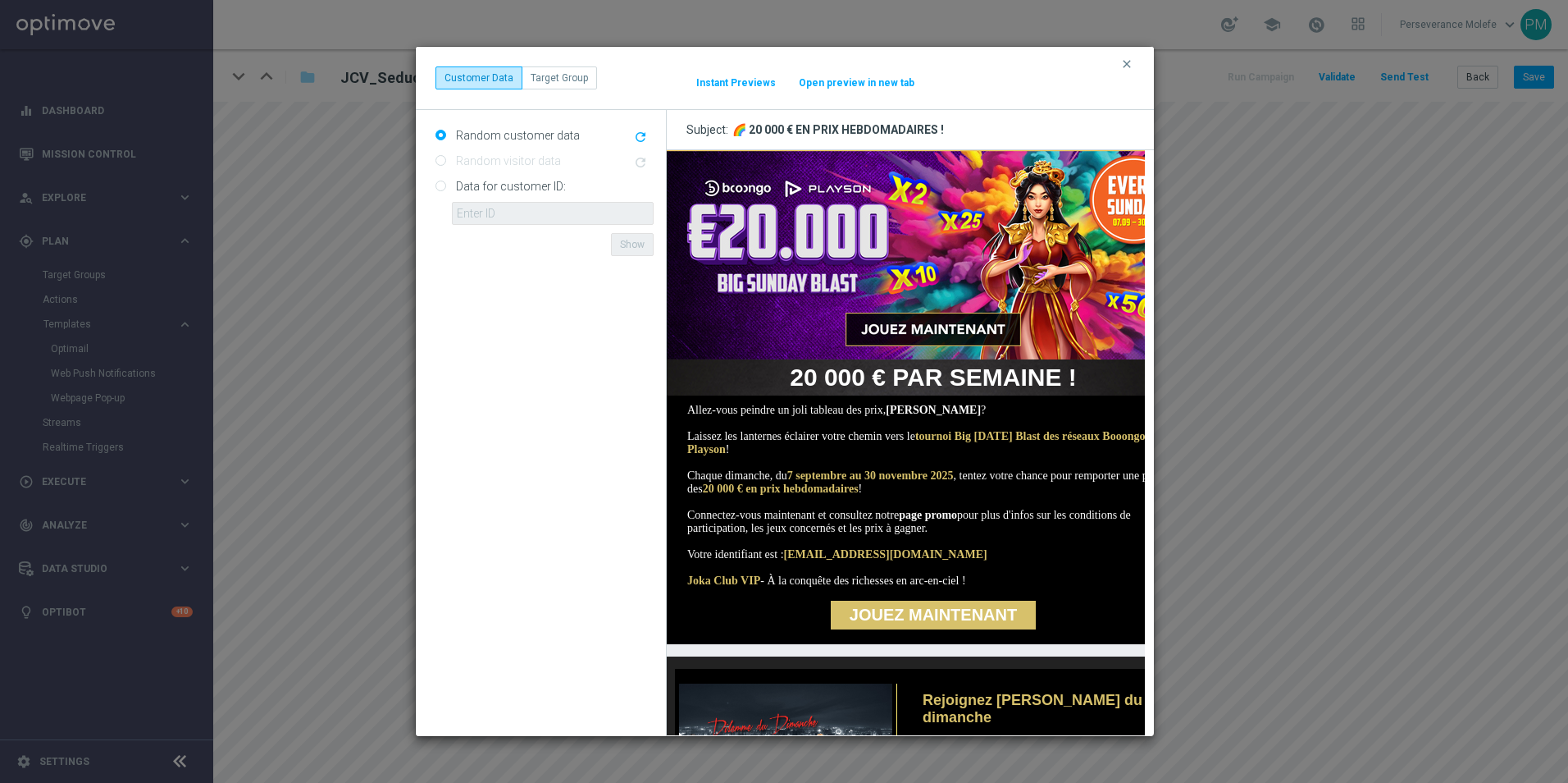
scroll to position [82, 0]
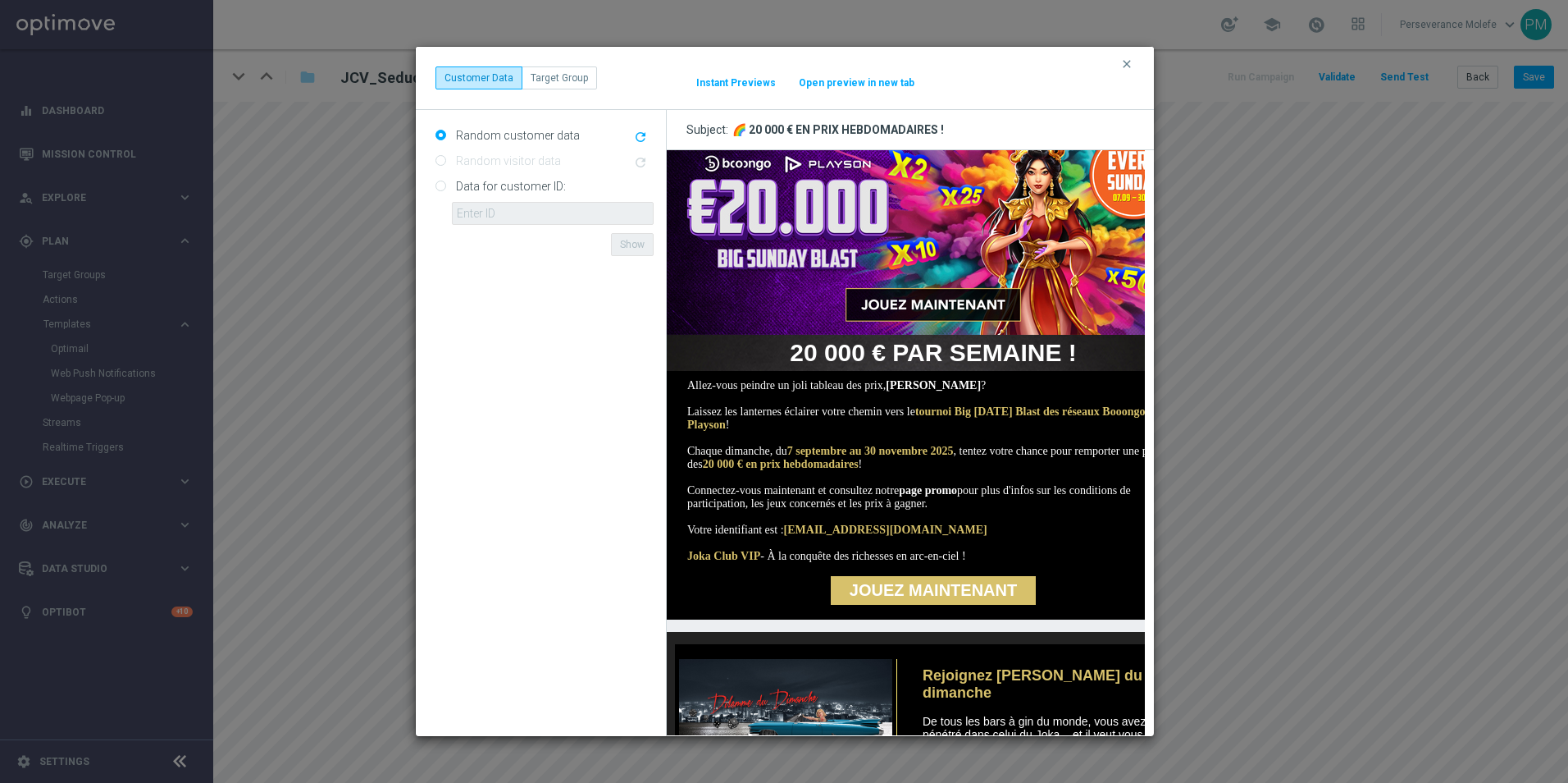
click at [856, 78] on button "Open preview in new tab" at bounding box center [857, 82] width 117 height 13
click at [1131, 64] on icon "clear" at bounding box center [1127, 64] width 13 height 13
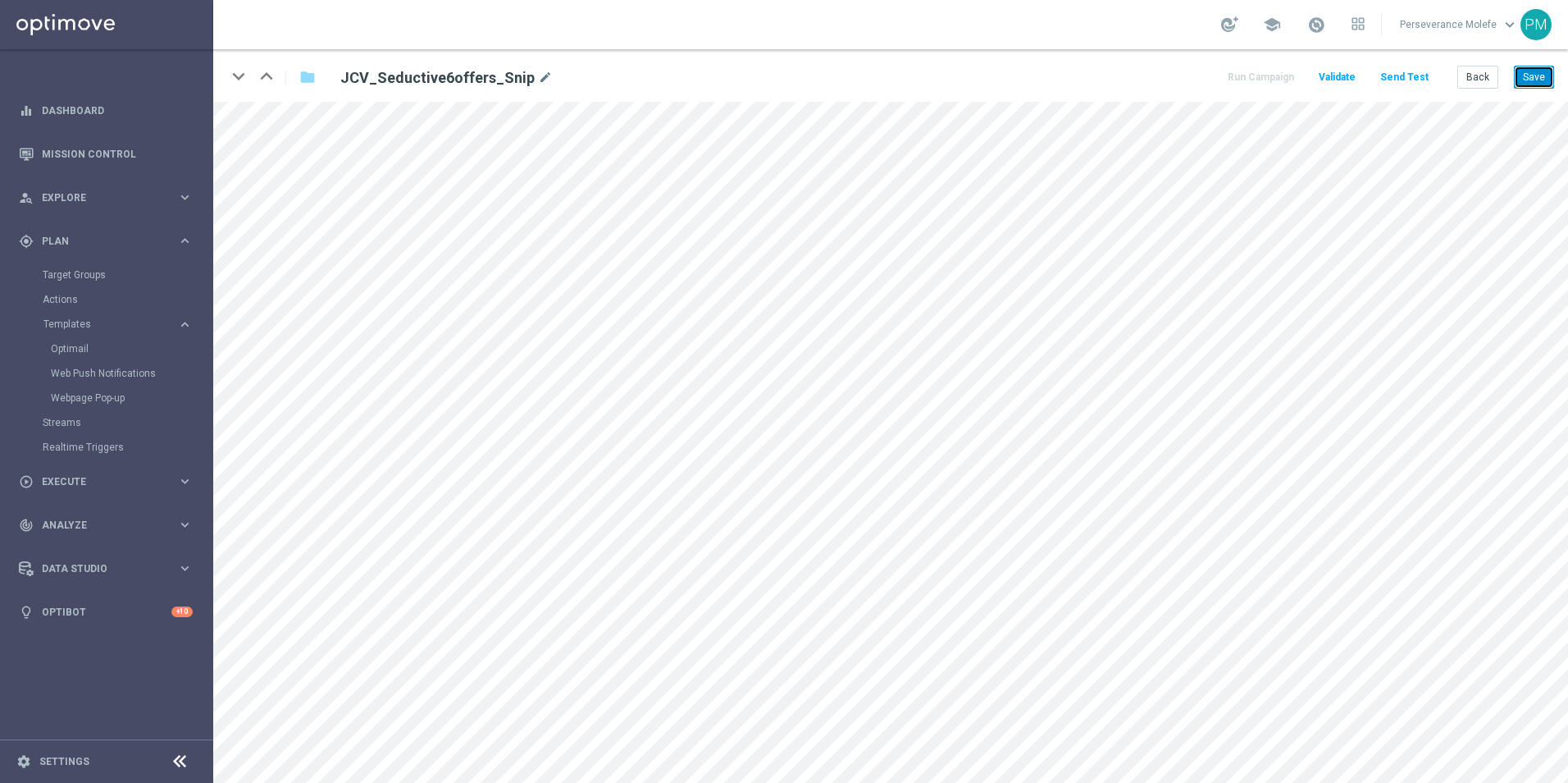
click at [1553, 68] on button "Save" at bounding box center [1534, 76] width 40 height 23
click at [1490, 82] on button "Back" at bounding box center [1478, 76] width 41 height 23
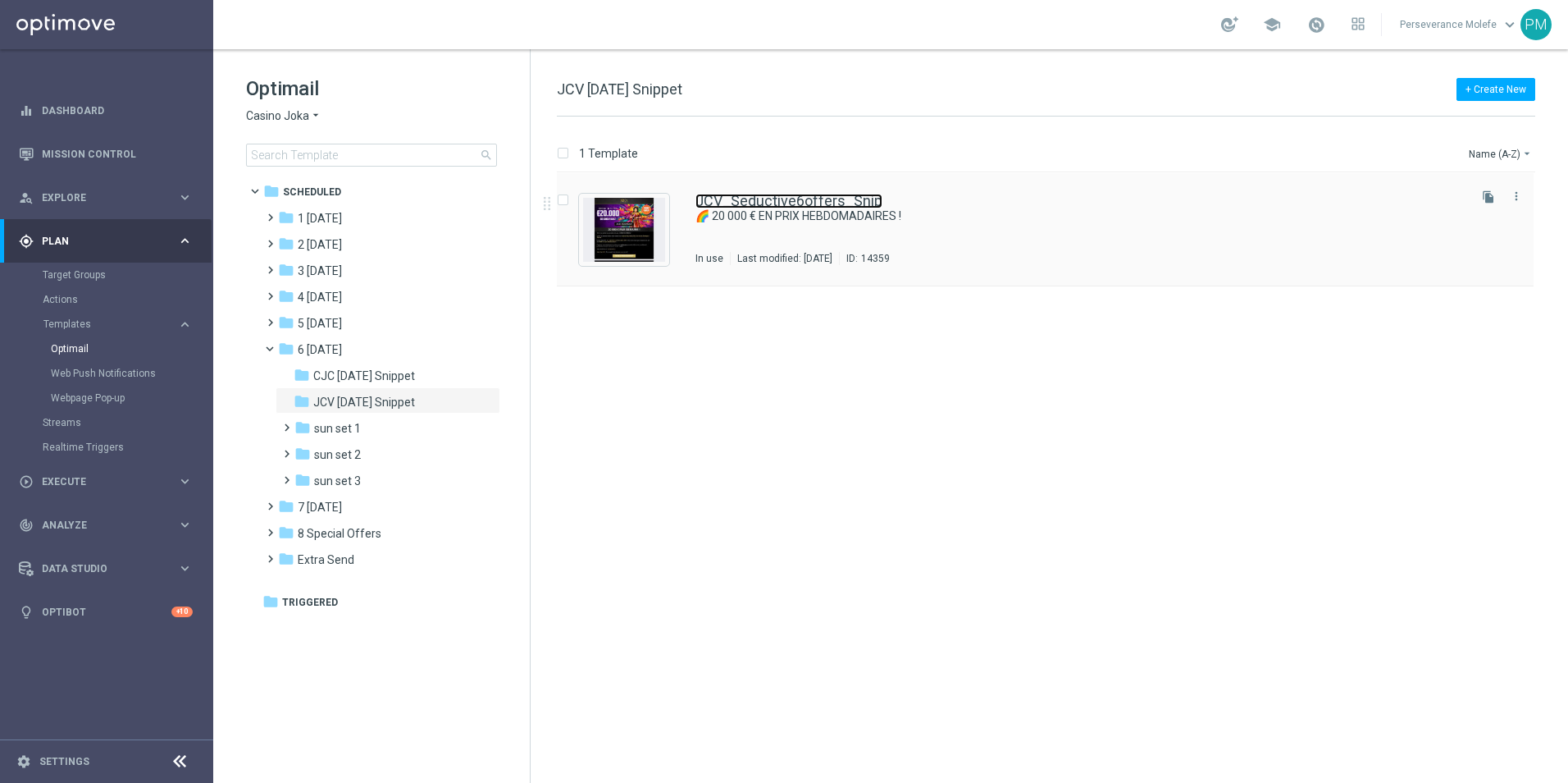
click at [742, 201] on link "JCV_Seductive6offers_Snip" at bounding box center [788, 201] width 187 height 15
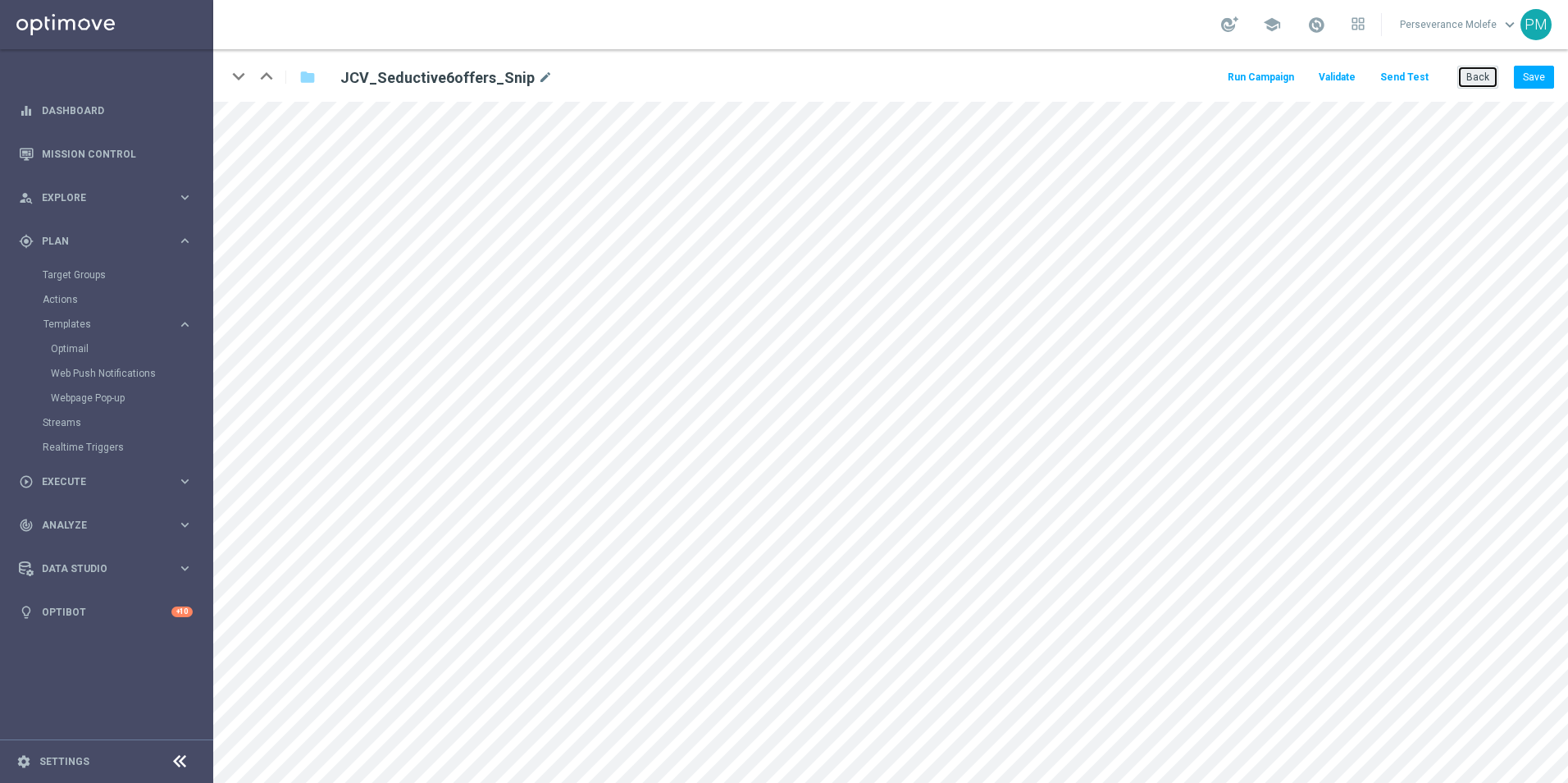
click at [1471, 74] on button "Back" at bounding box center [1478, 76] width 41 height 23
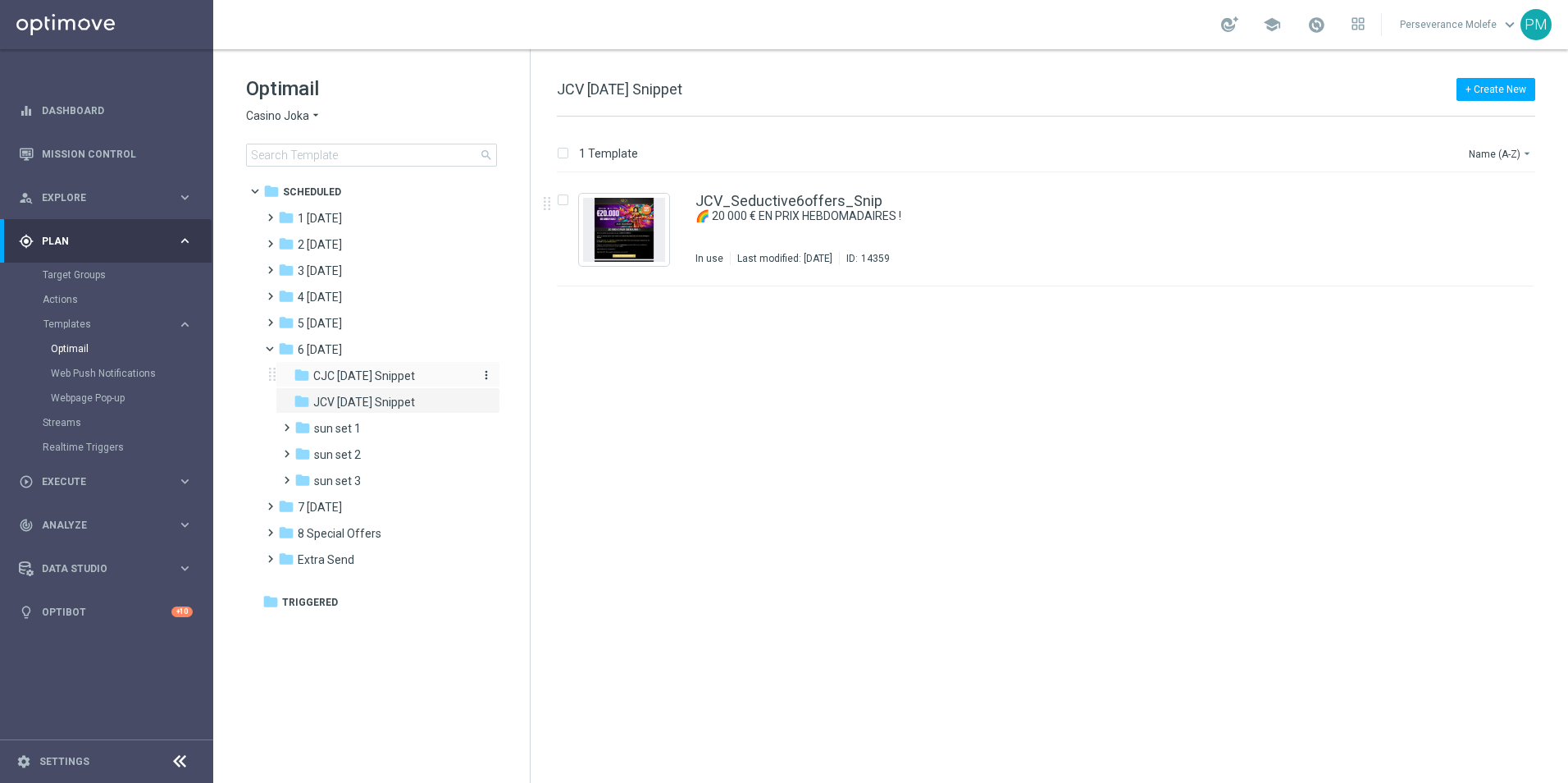
click at [388, 376] on span "CJC Sunday Snippet" at bounding box center [364, 376] width 102 height 15
click at [773, 206] on link "CJC_Seductive6offers_Snip" at bounding box center [789, 201] width 188 height 15
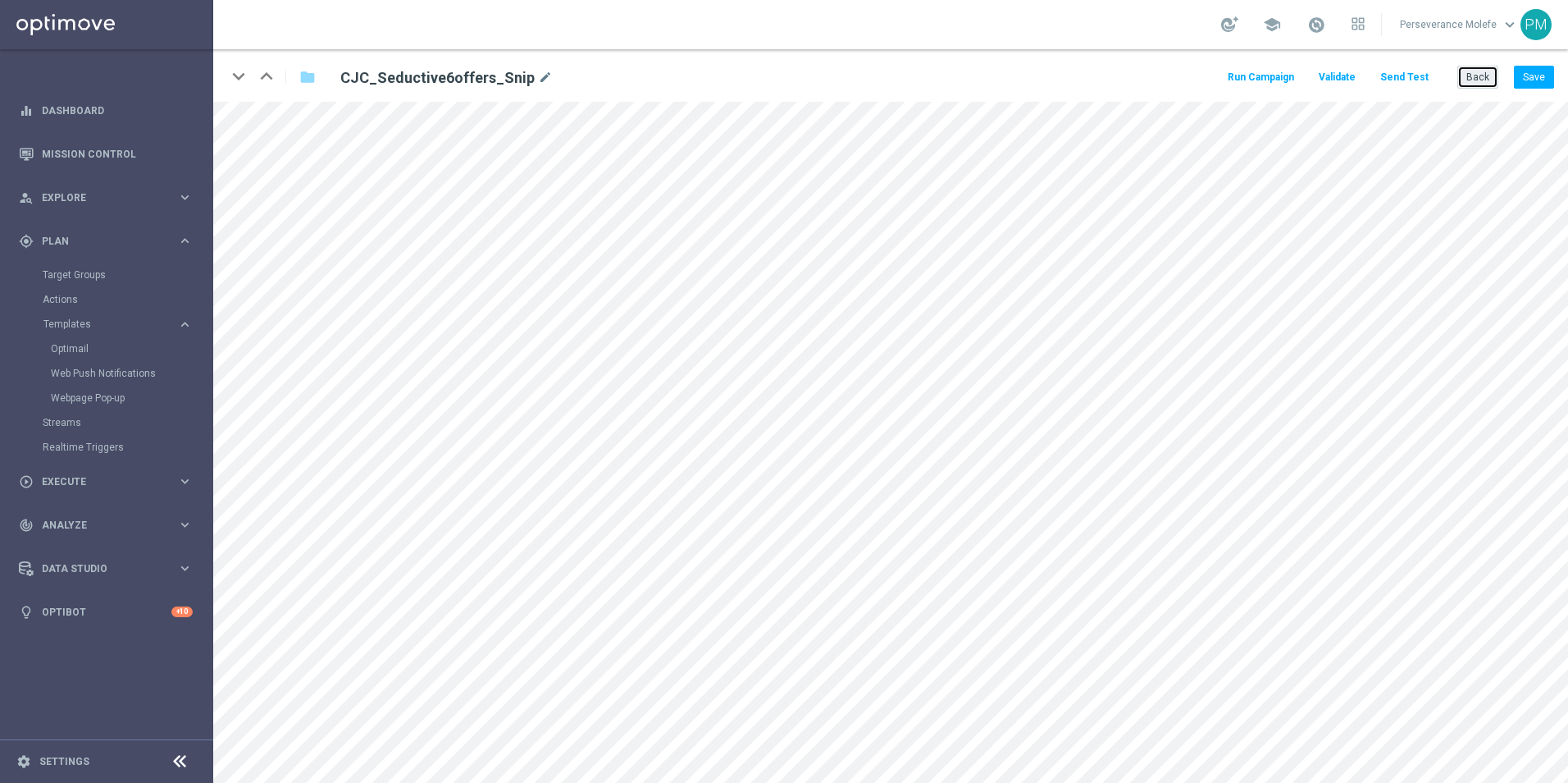
click at [1480, 67] on button "Back" at bounding box center [1478, 76] width 41 height 23
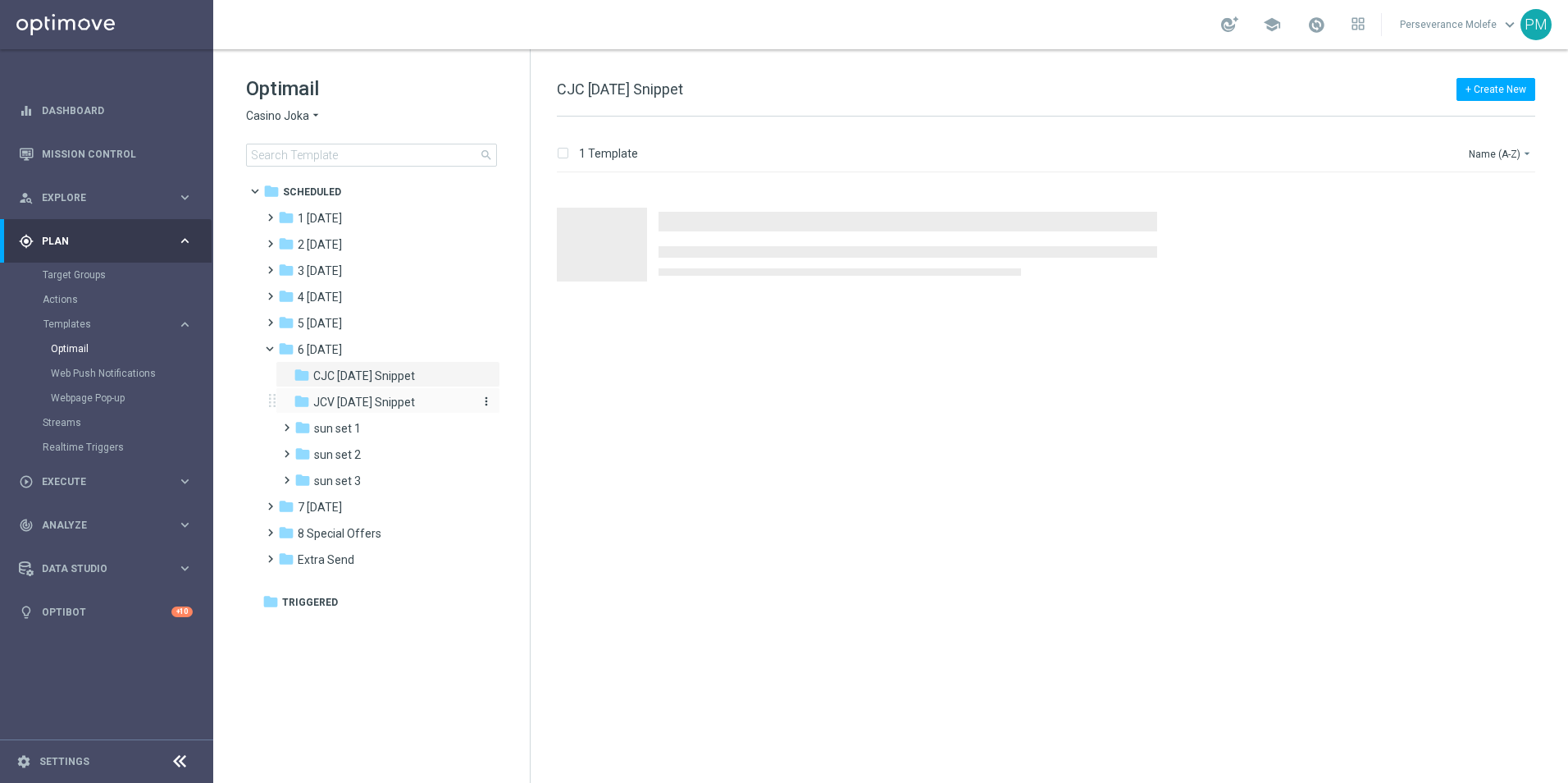
click at [414, 405] on span "JCV Sunday Snippet" at bounding box center [364, 401] width 102 height 15
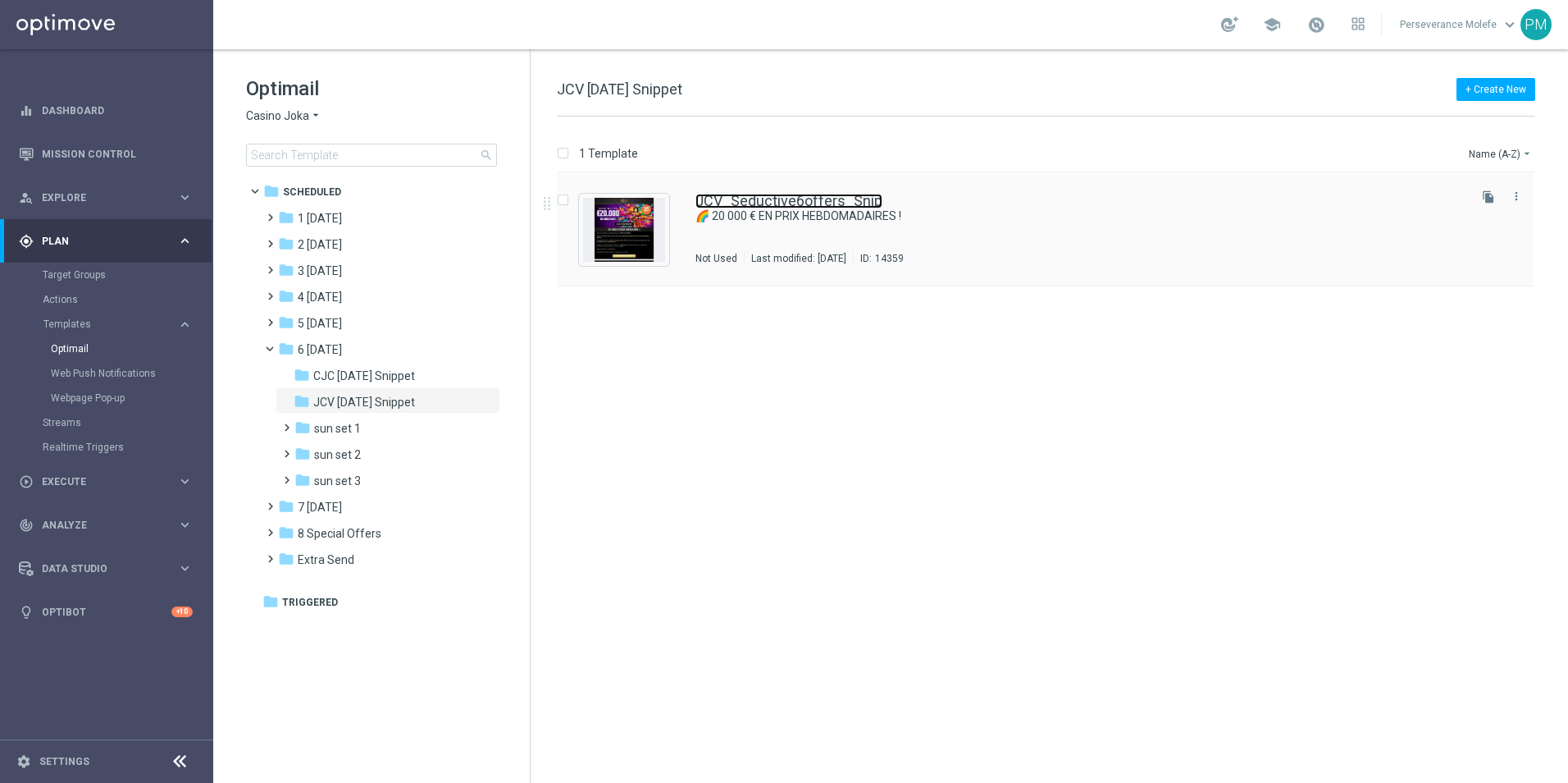
click at [825, 206] on link "JCV_Seductive6offers_Snip" at bounding box center [788, 201] width 187 height 15
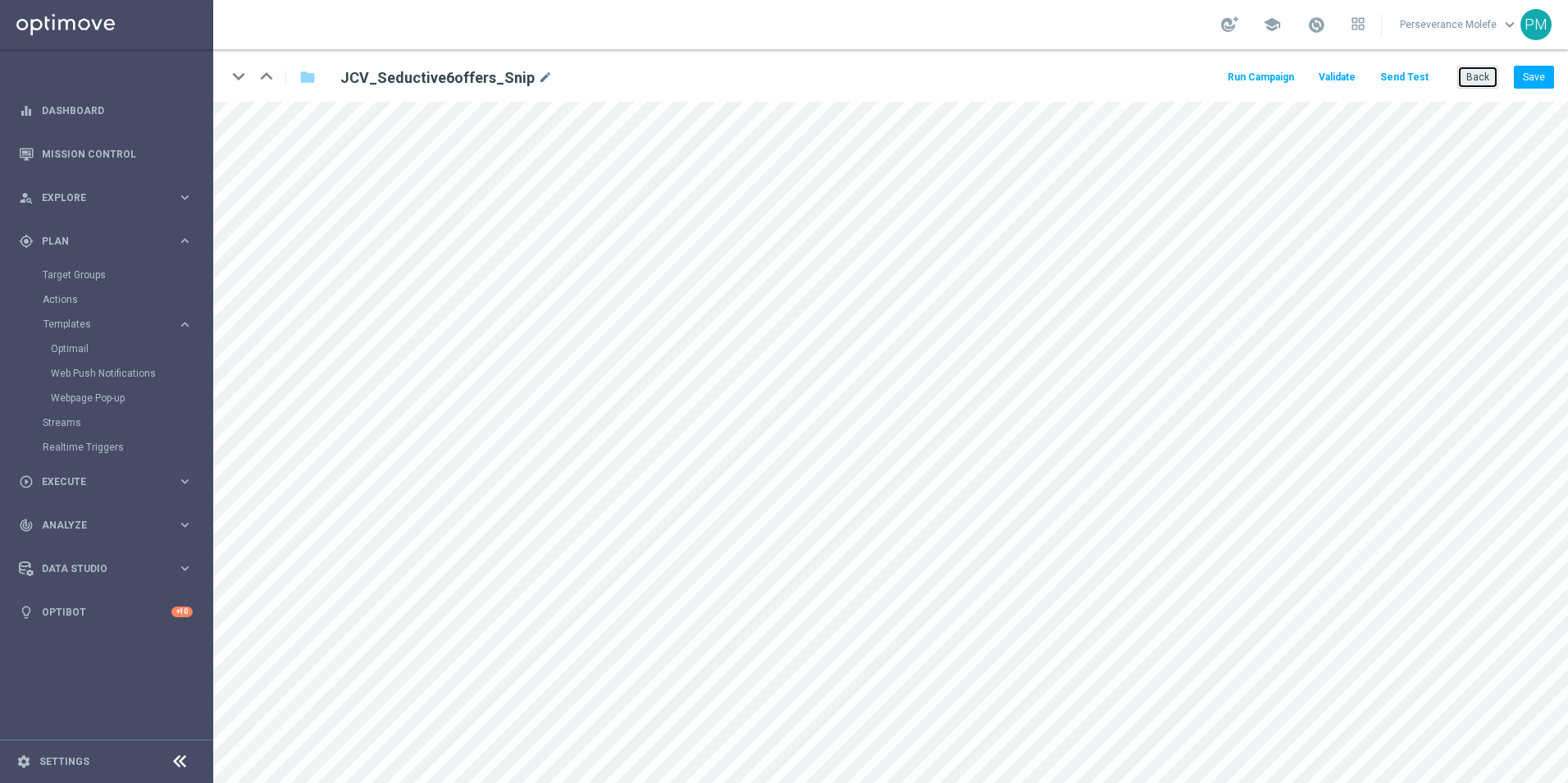
click at [1485, 75] on button "Back" at bounding box center [1478, 76] width 41 height 23
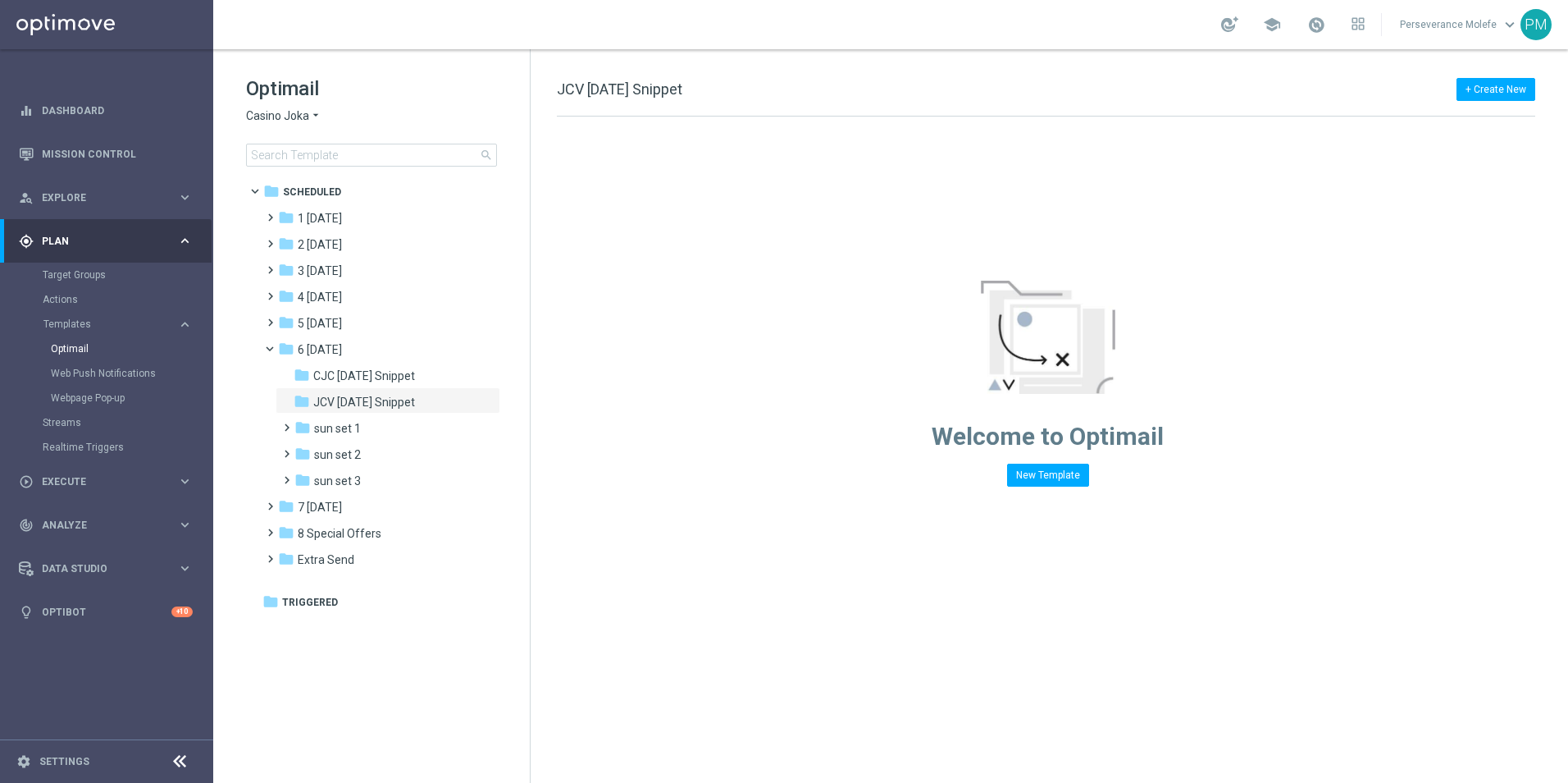
click at [309, 119] on icon "arrow_drop_down" at bounding box center [315, 116] width 13 height 16
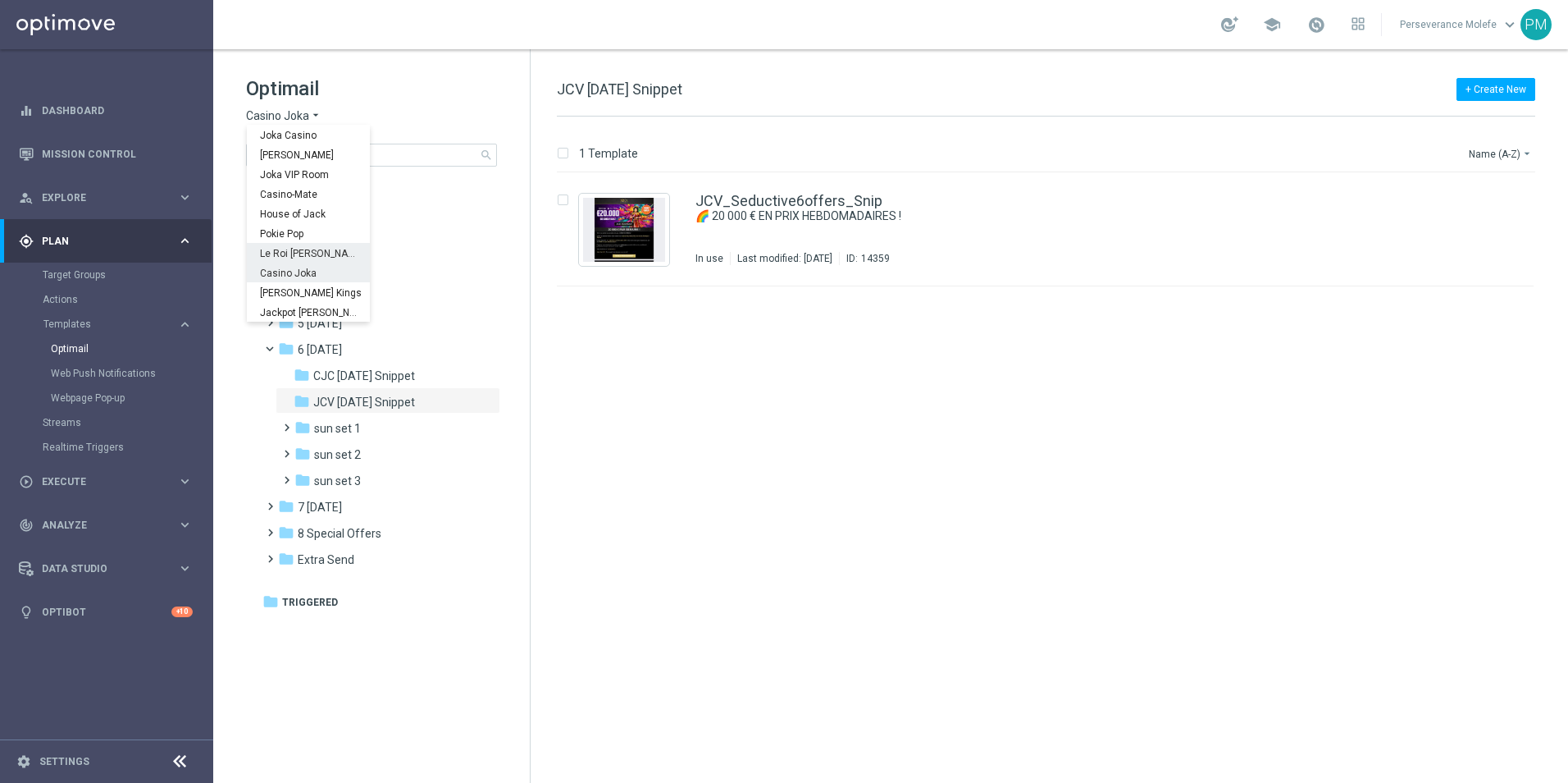
click at [0, 0] on span "Le Roi Johnny" at bounding box center [0, 0] width 0 height 0
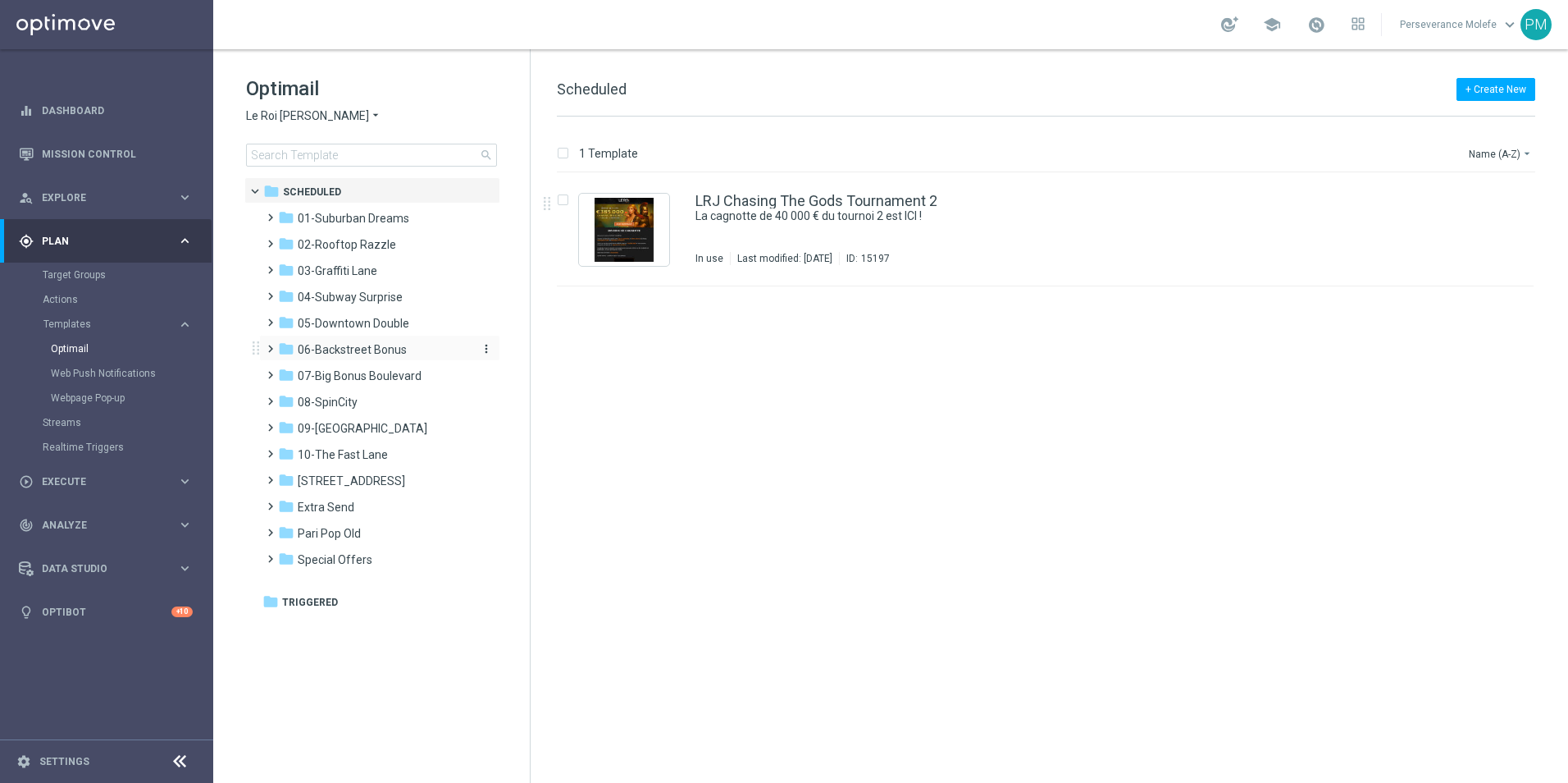
click at [380, 348] on span "06-Backstreet Bonus" at bounding box center [352, 349] width 110 height 15
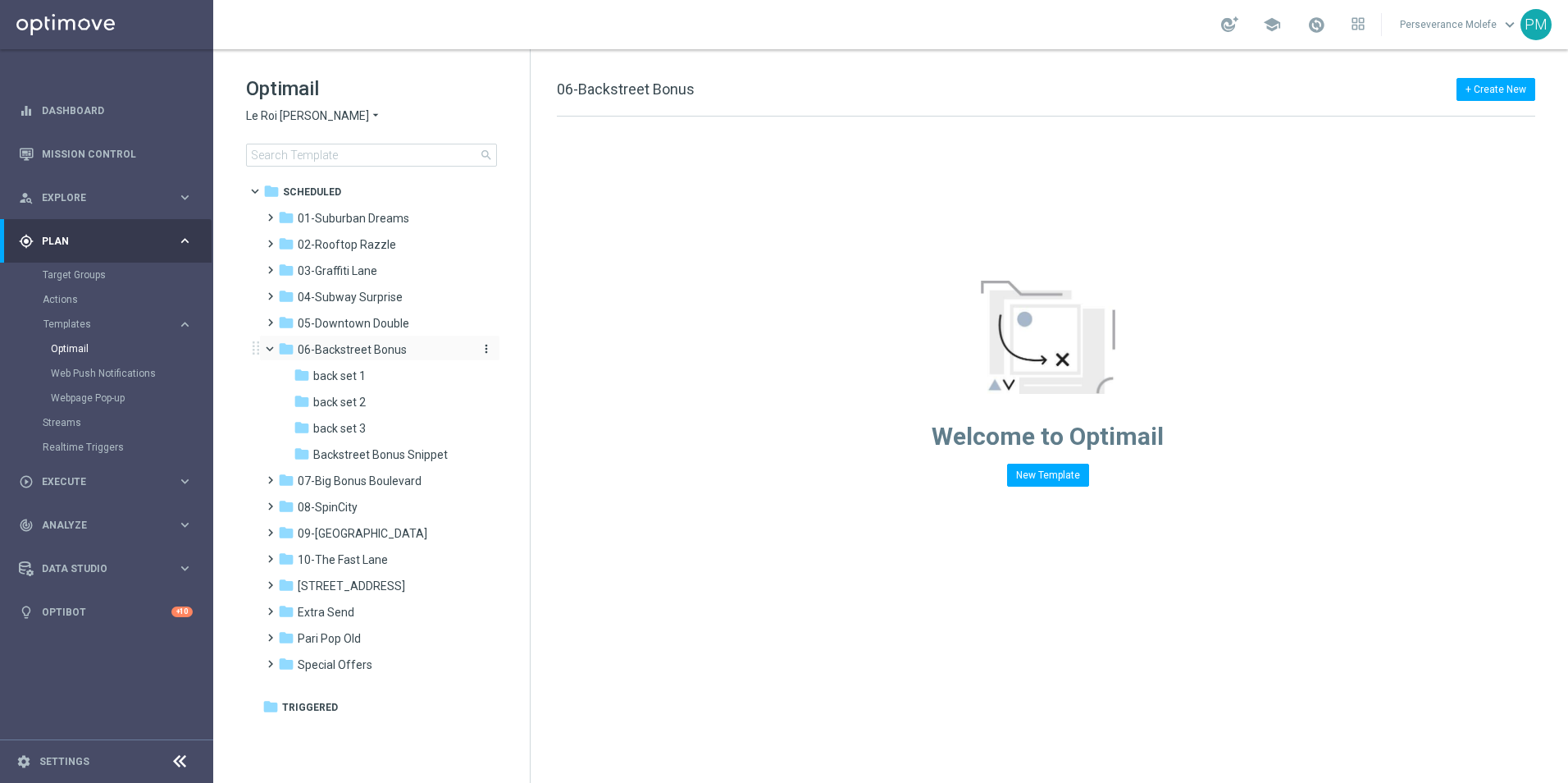
click at [380, 351] on span "06-Backstreet Bonus" at bounding box center [352, 349] width 110 height 15
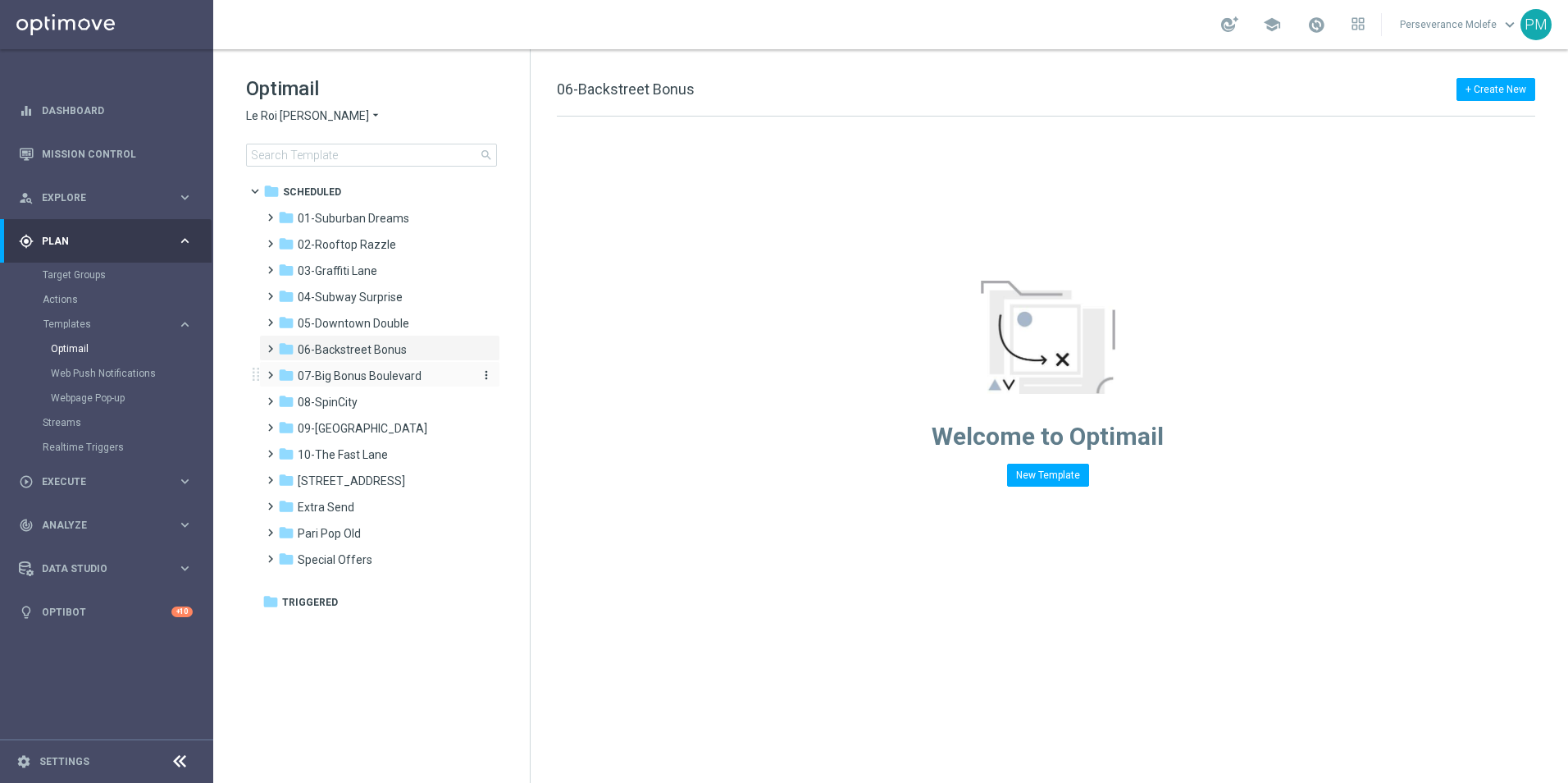
click at [375, 381] on span "07-Big Bonus Boulevard" at bounding box center [359, 376] width 124 height 15
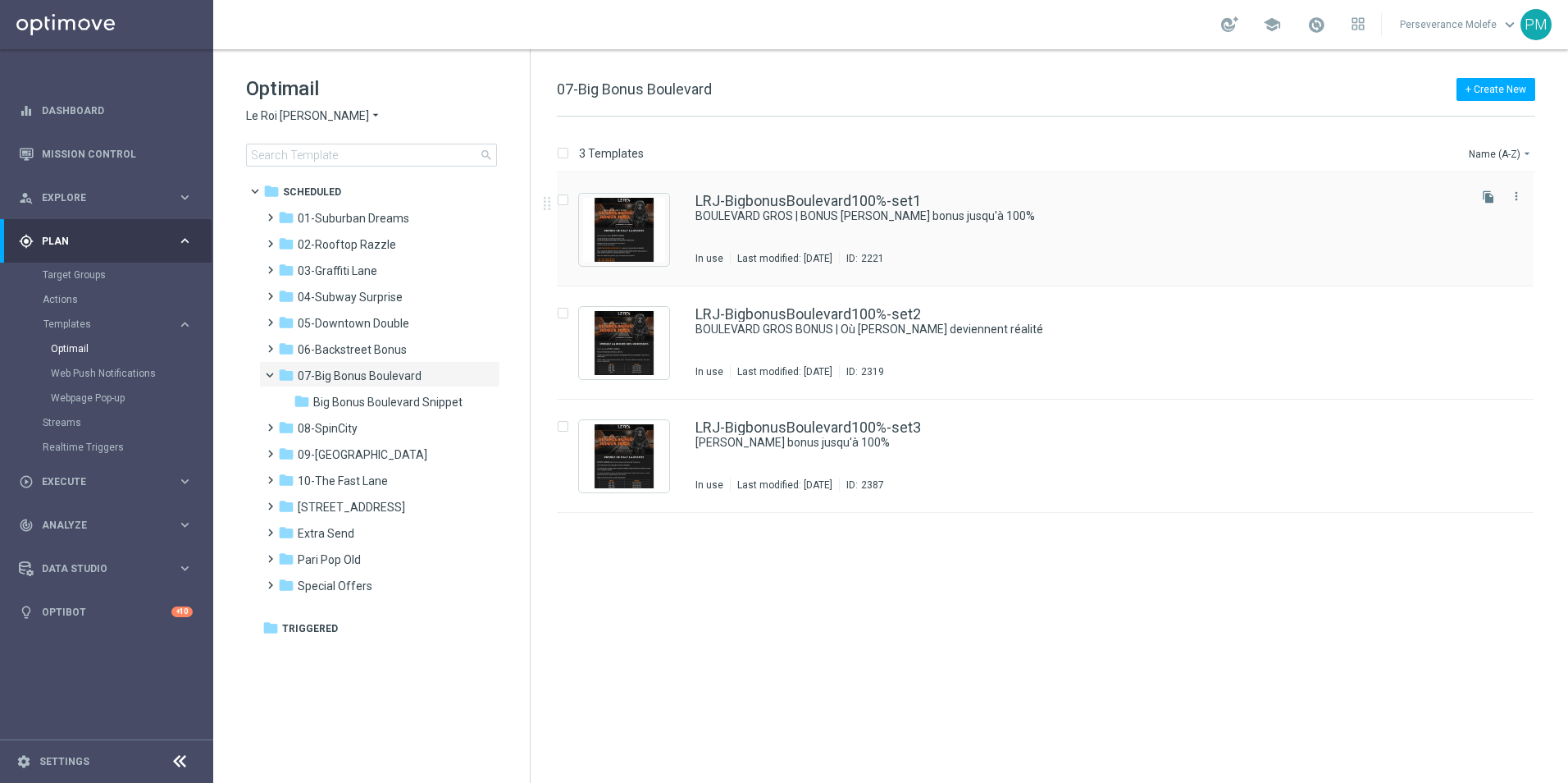
click at [790, 193] on div "LRJ-BigbonusBoulevard100%-set1 BOULEVARD GROS | BONUS De gros bonus jusqu'à 100…" at bounding box center [1045, 230] width 977 height 114
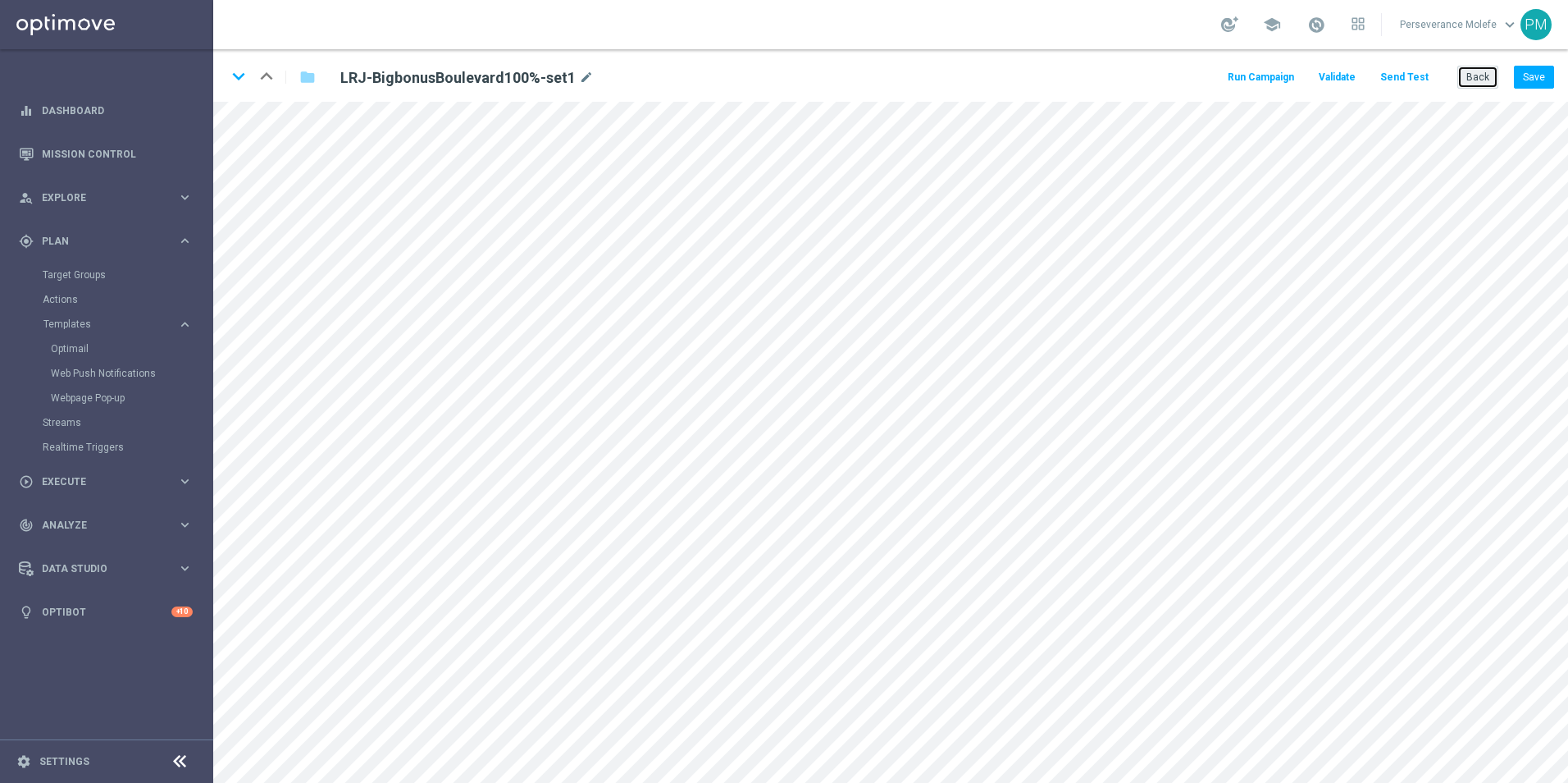
click at [1471, 84] on button "Back" at bounding box center [1478, 76] width 41 height 23
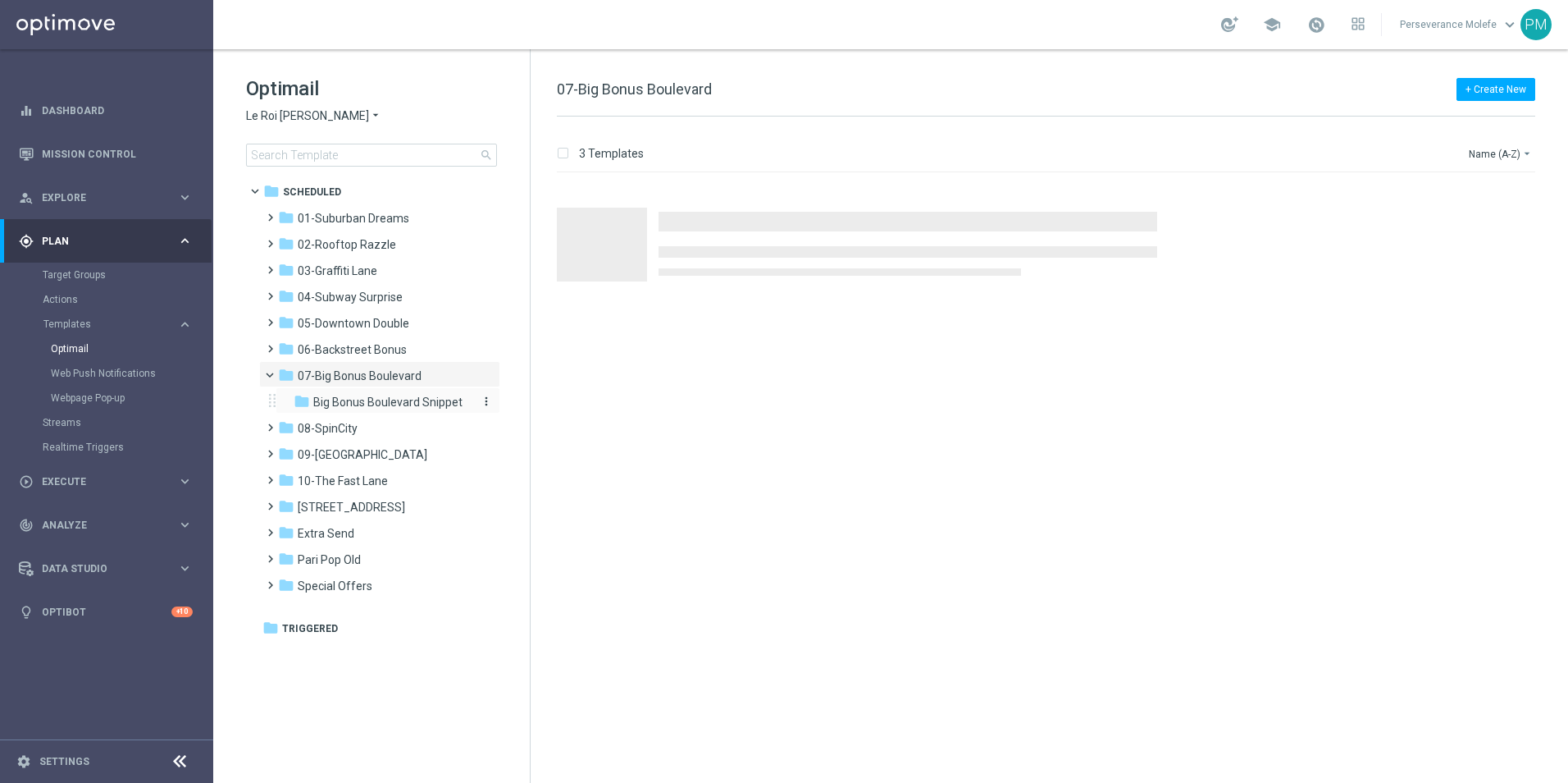
click at [389, 406] on span "Big Bonus Boulevard Snippet" at bounding box center [387, 401] width 150 height 15
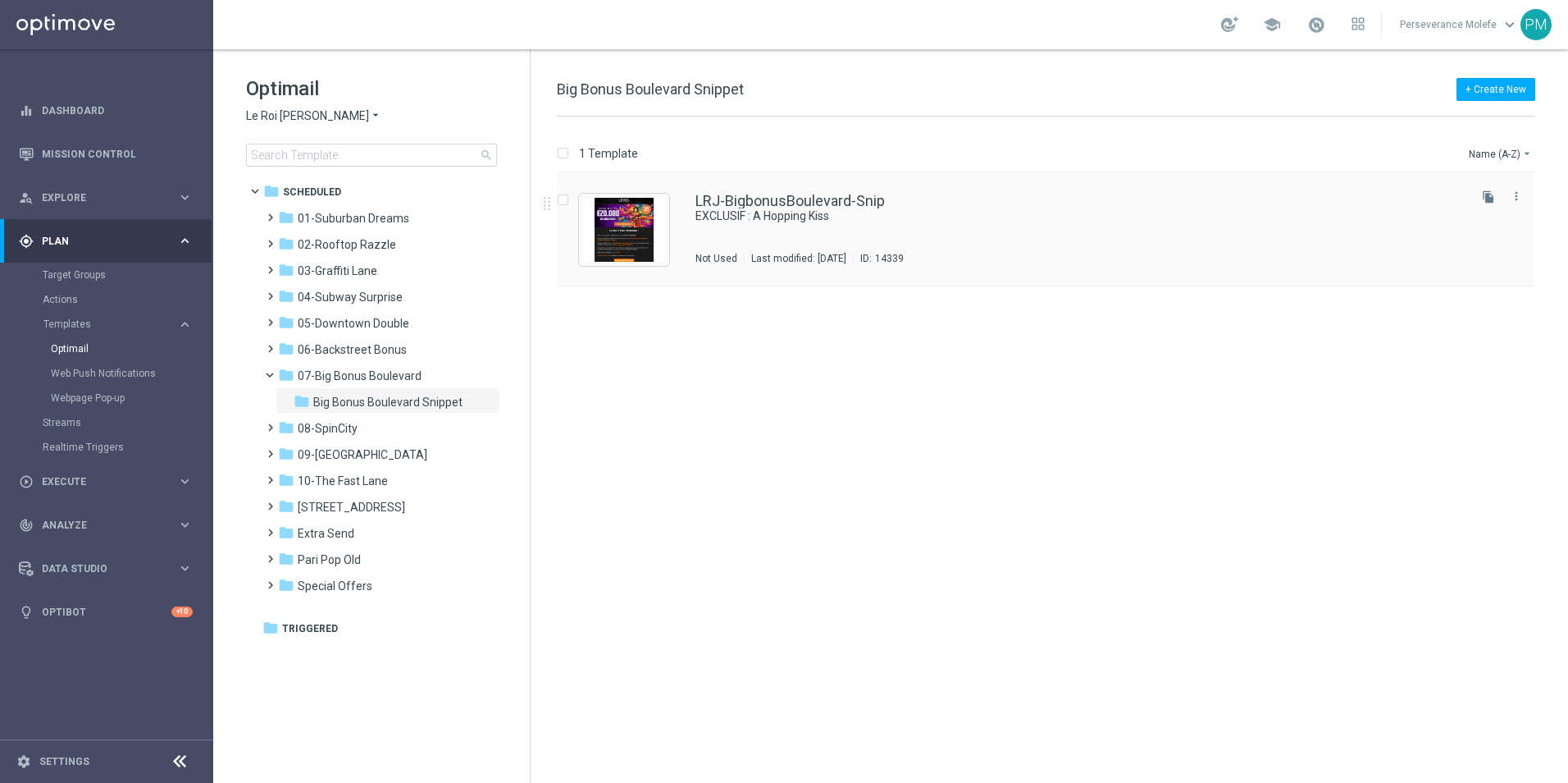
click at [775, 187] on div "LRJ-BigbonusBoulevard-Snip EXCLUSIF : A Hopping Kiss Not Used Last modified: Fr…" at bounding box center [1045, 230] width 977 height 114
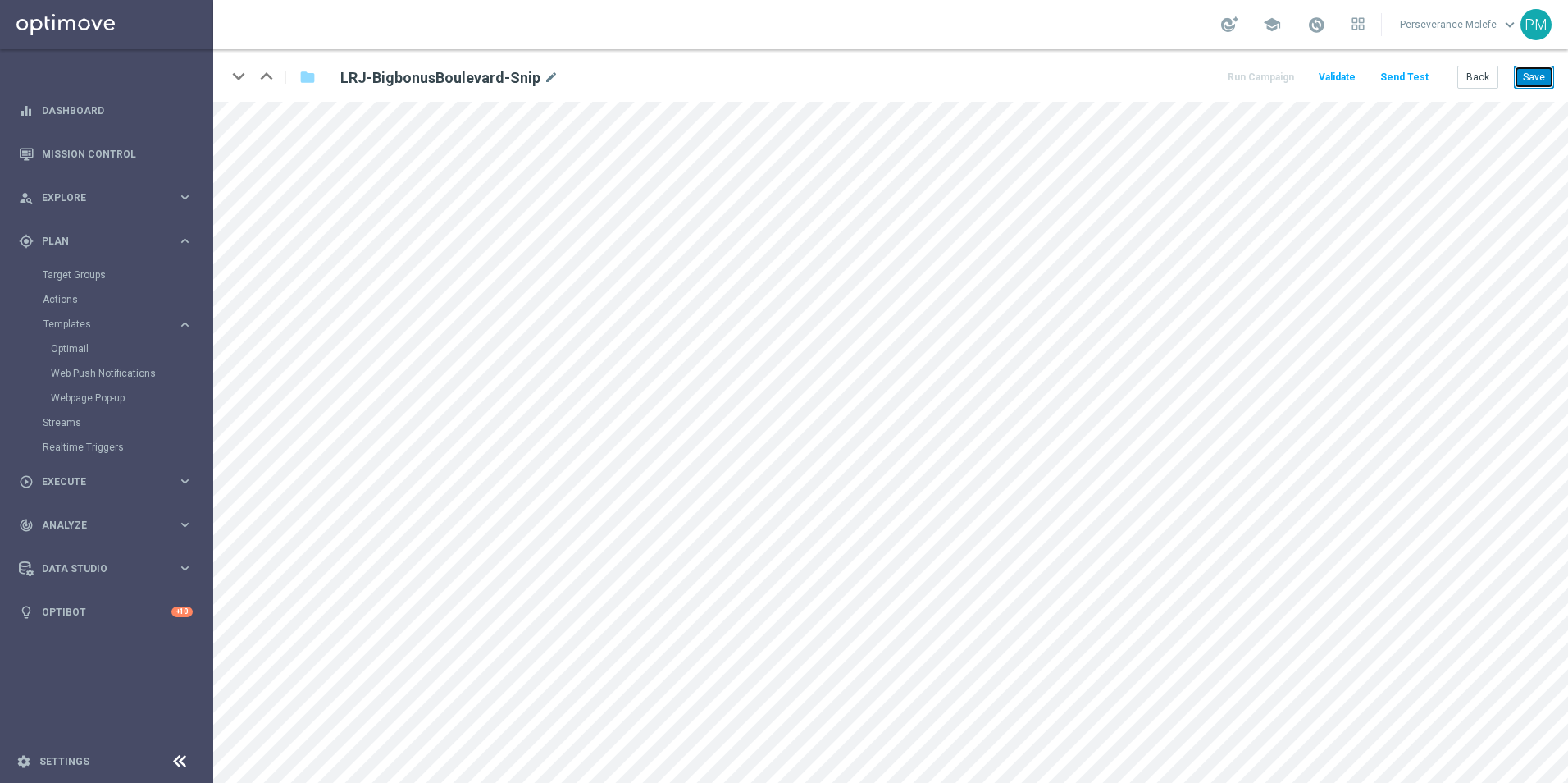
click at [1549, 82] on button "Save" at bounding box center [1534, 76] width 40 height 23
click at [1476, 71] on button "Back" at bounding box center [1478, 76] width 41 height 23
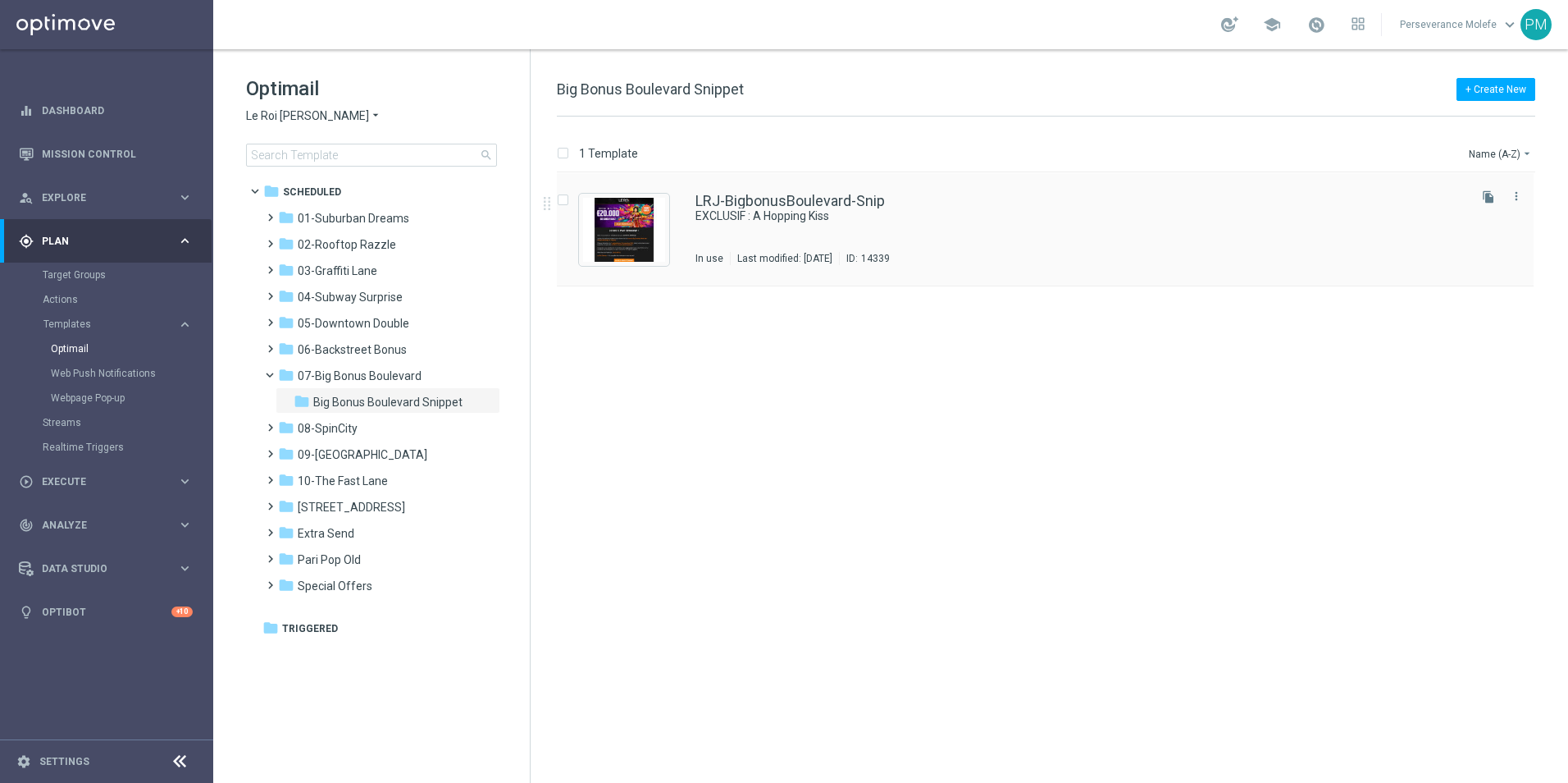
click at [785, 187] on div "LRJ-BigbonusBoulevard-Snip EXCLUSIF : A Hopping Kiss In use Last modified: Thur…" at bounding box center [1045, 230] width 977 height 114
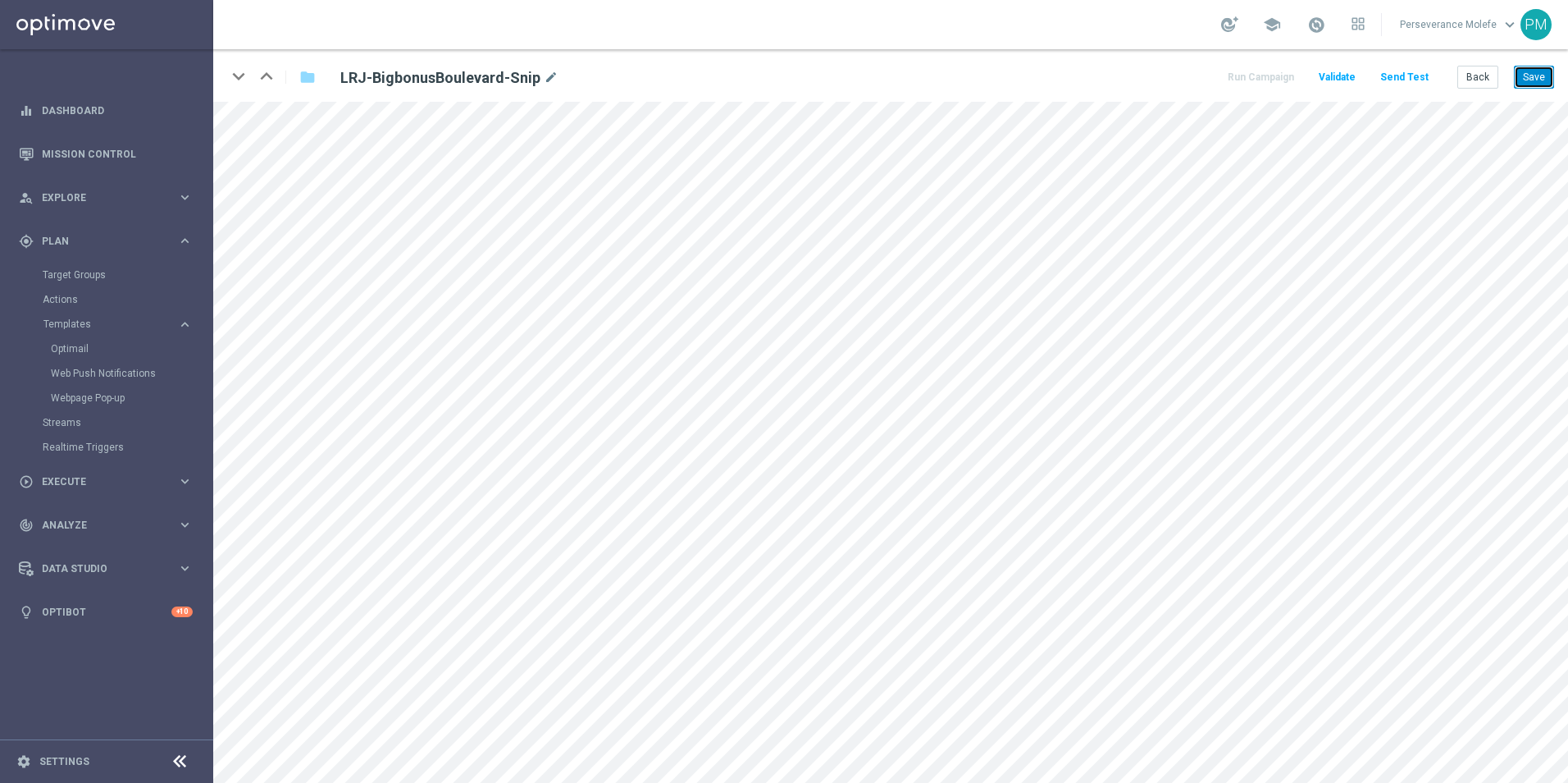
click at [1530, 77] on button "Save" at bounding box center [1534, 76] width 40 height 23
click at [1518, 78] on button "Save" at bounding box center [1534, 76] width 40 height 23
click at [1487, 81] on button "Back" at bounding box center [1478, 76] width 41 height 23
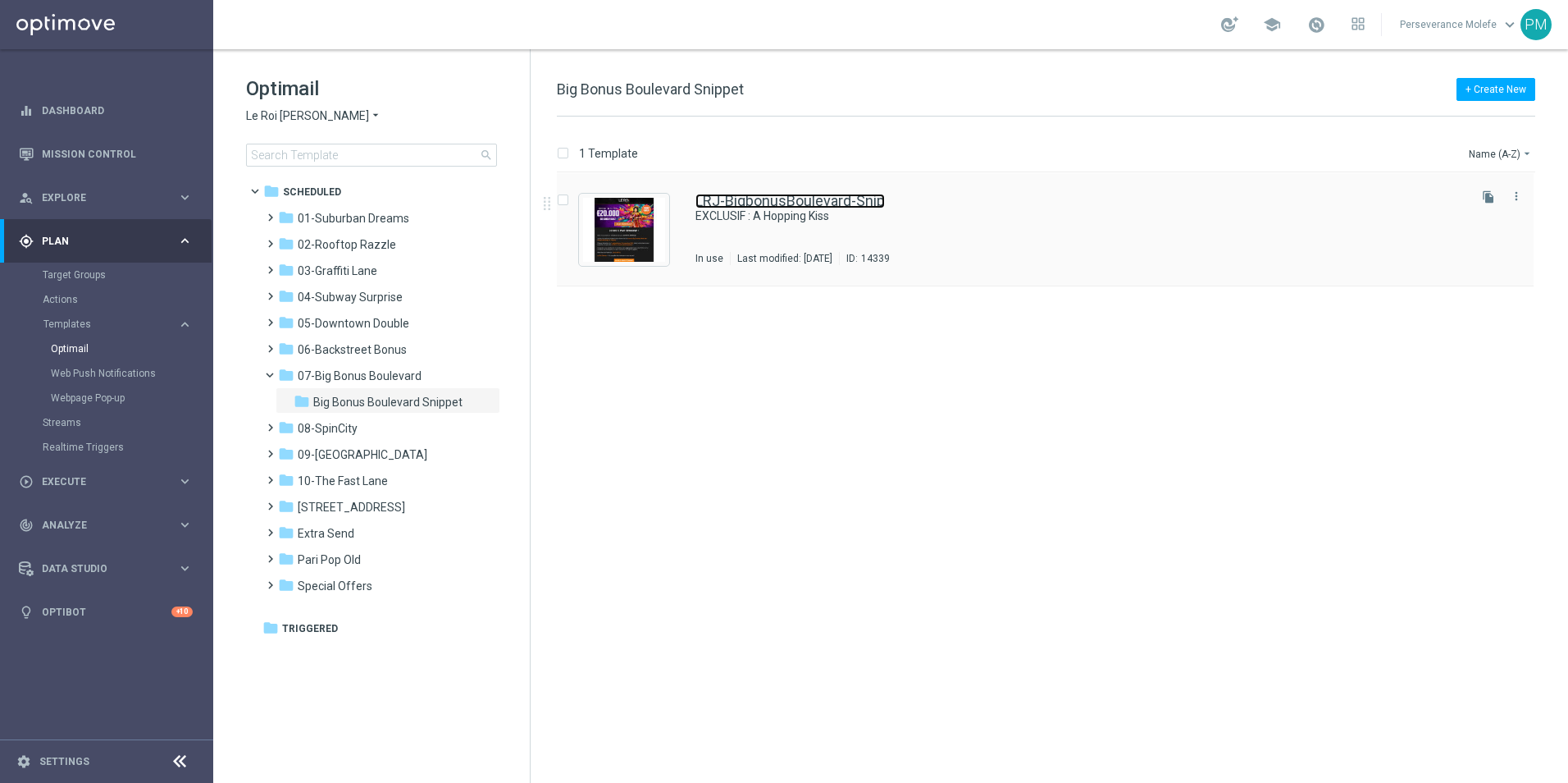
click at [748, 206] on link "LRJ-BigbonusBoulevard-Snip" at bounding box center [790, 201] width 190 height 15
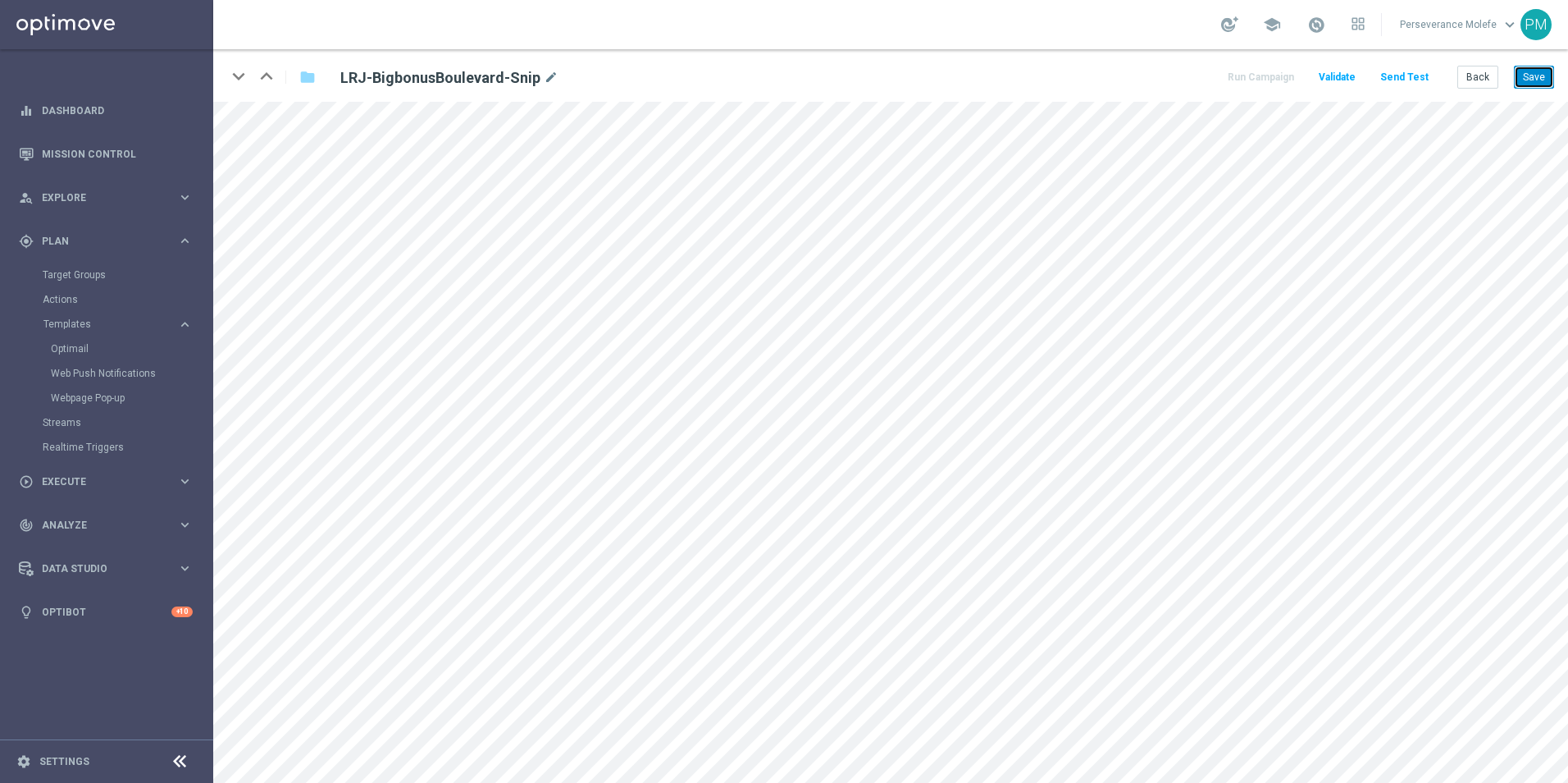
click at [1537, 81] on button "Save" at bounding box center [1534, 76] width 40 height 23
click at [1487, 78] on button "Back" at bounding box center [1478, 76] width 41 height 23
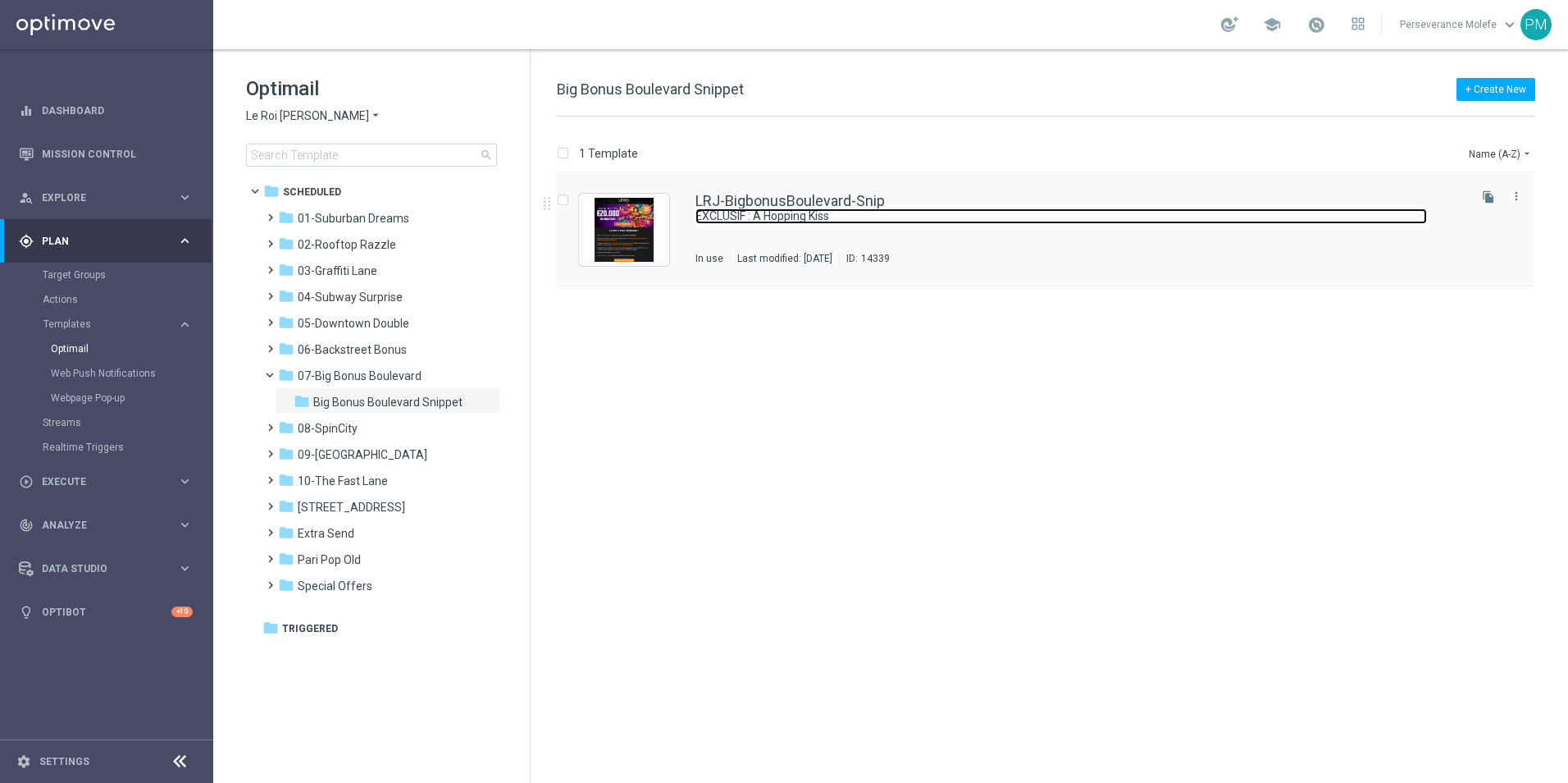
click at [716, 210] on link "EXCLUSIF : A Hopping Kiss" at bounding box center [1061, 216] width 732 height 16
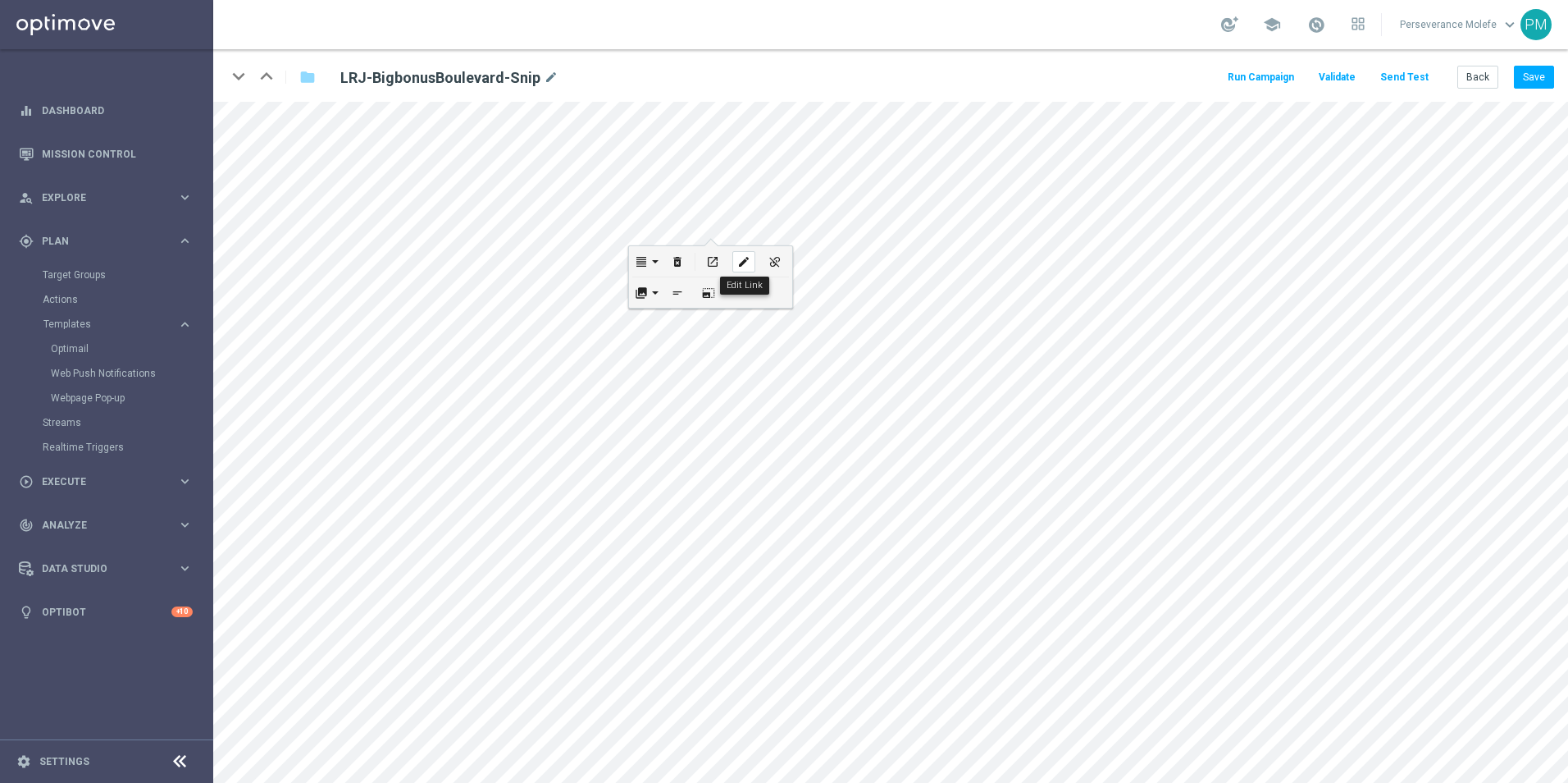
click at [738, 258] on icon "edit" at bounding box center [743, 261] width 13 height 13
click at [705, 406] on icon "open_in_new" at bounding box center [705, 404] width 13 height 13
click at [770, 644] on icon "edit" at bounding box center [766, 648] width 13 height 13
type input "https://www.jokaclubvip.net/fr/login"
type input "page promo"
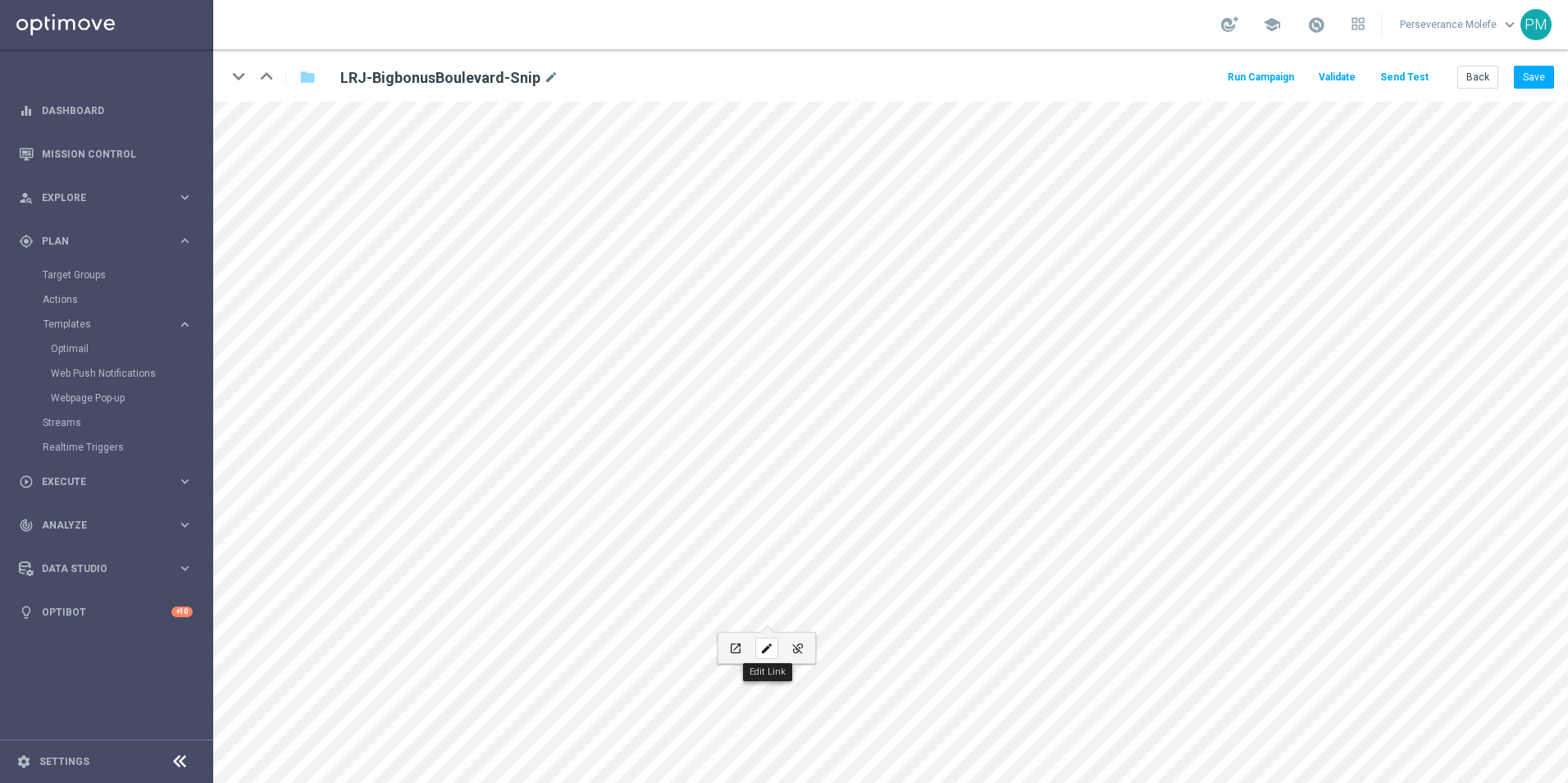
checkbox input "true"
paste input "leroijohnny1.net/fr/promotions"
type input "https://www.leroijohnny1.net/fr/promotions"
click at [869, 740] on button "Update" at bounding box center [860, 736] width 50 height 23
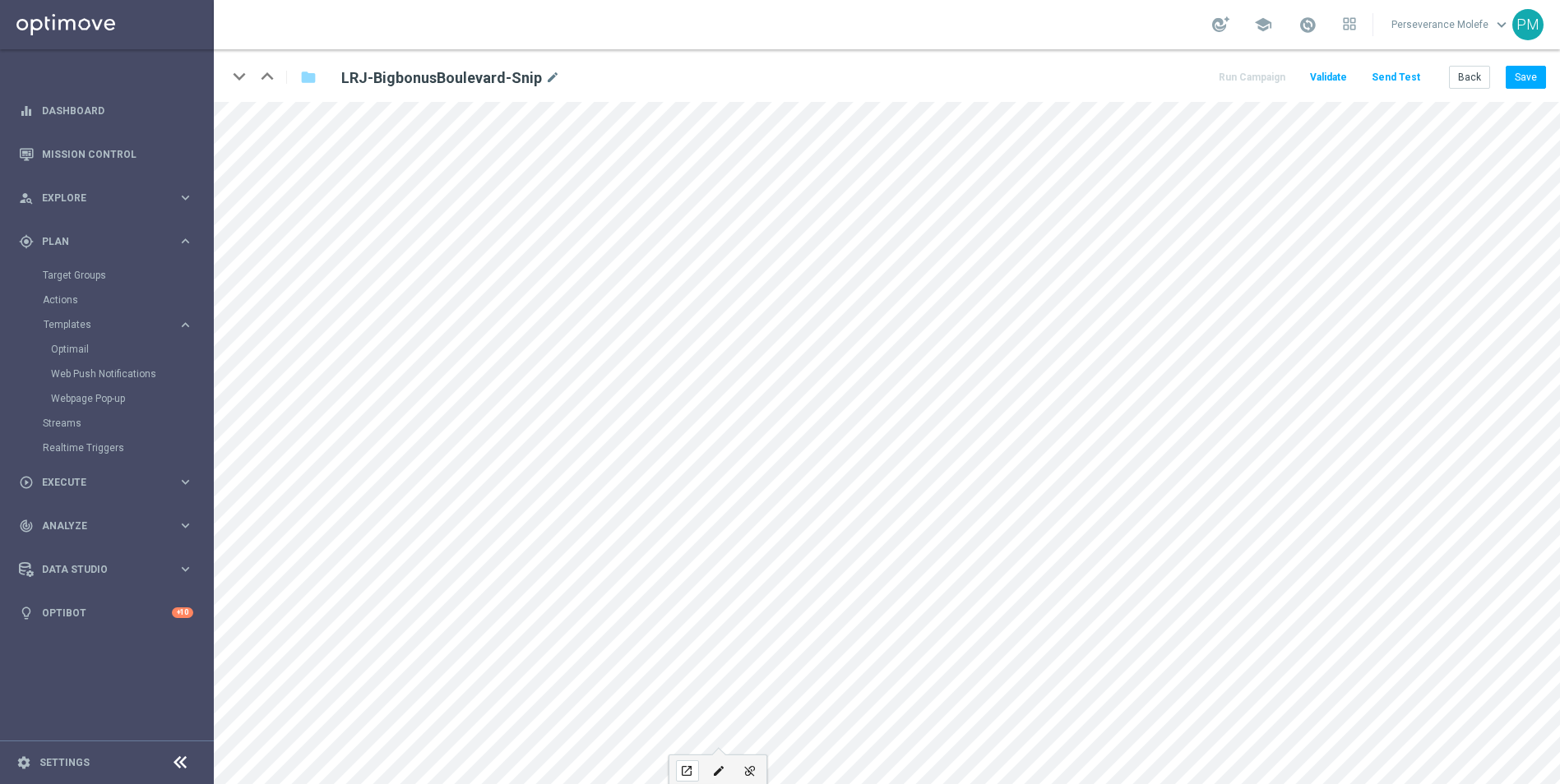
click at [689, 767] on icon "open_in_new" at bounding box center [686, 770] width 13 height 13
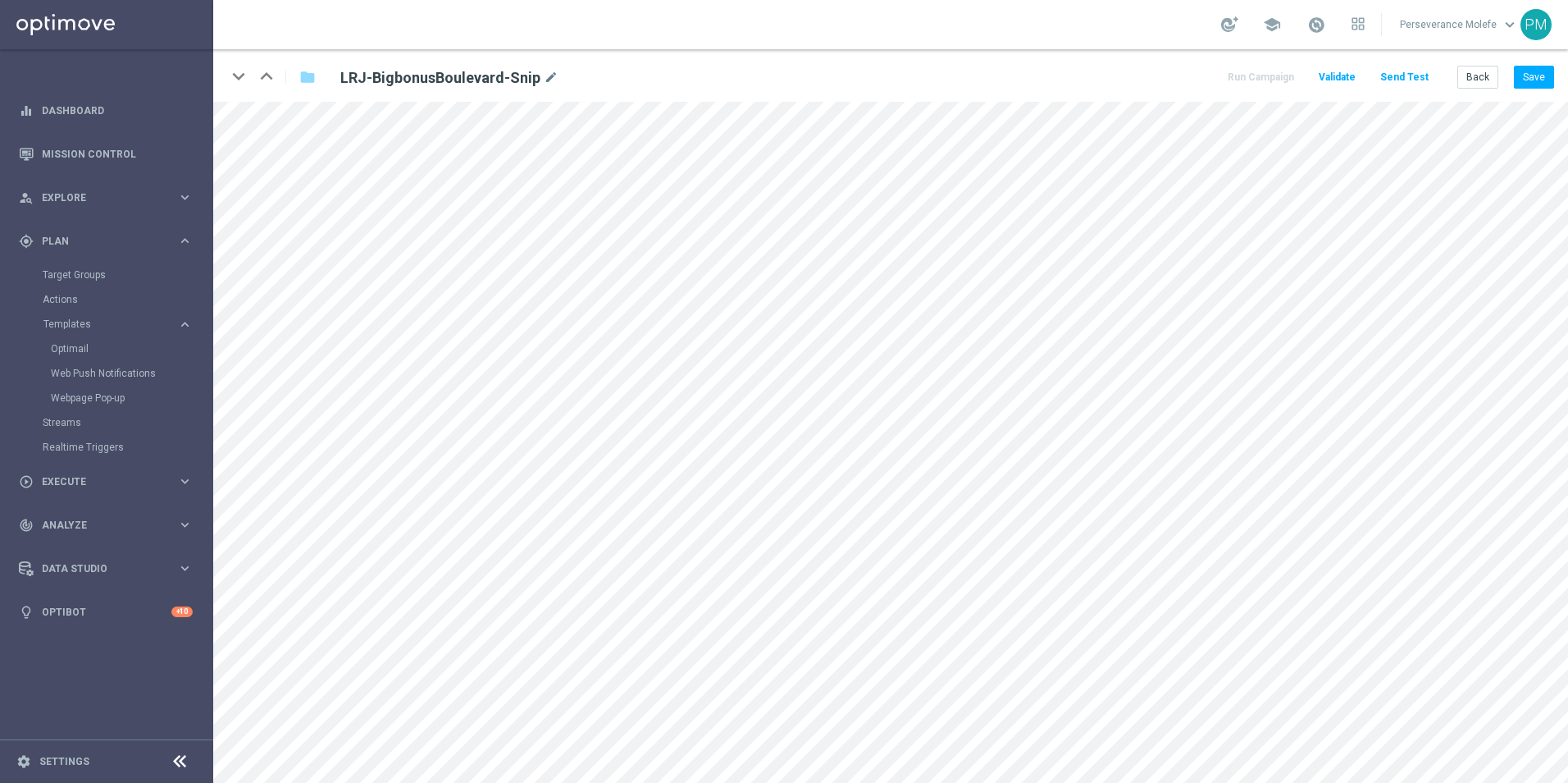
click at [1556, 64] on div "keyboard_arrow_down keyboard_arrow_up folder LRJ-BigbonusBoulevard-Snip mode_ed…" at bounding box center [890, 75] width 1355 height 53
click at [1548, 77] on button "Save" at bounding box center [1534, 76] width 40 height 23
click at [1529, 85] on button "Save" at bounding box center [1534, 76] width 40 height 23
click at [1528, 84] on button "Save" at bounding box center [1534, 76] width 40 height 23
click at [1477, 79] on button "Back" at bounding box center [1478, 76] width 41 height 23
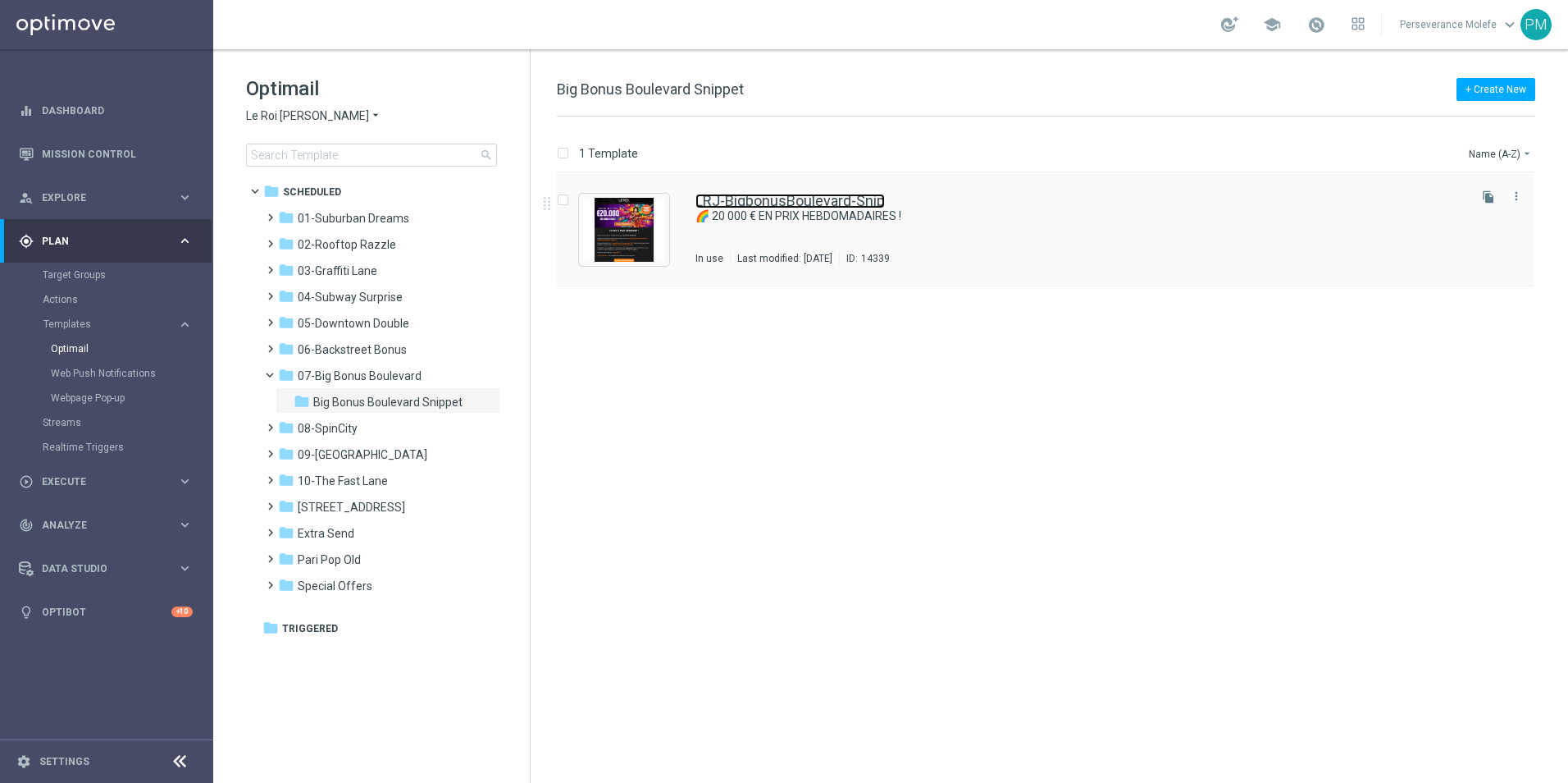
click at [761, 203] on link "LRJ-BigbonusBoulevard-Snip" at bounding box center [790, 201] width 190 height 15
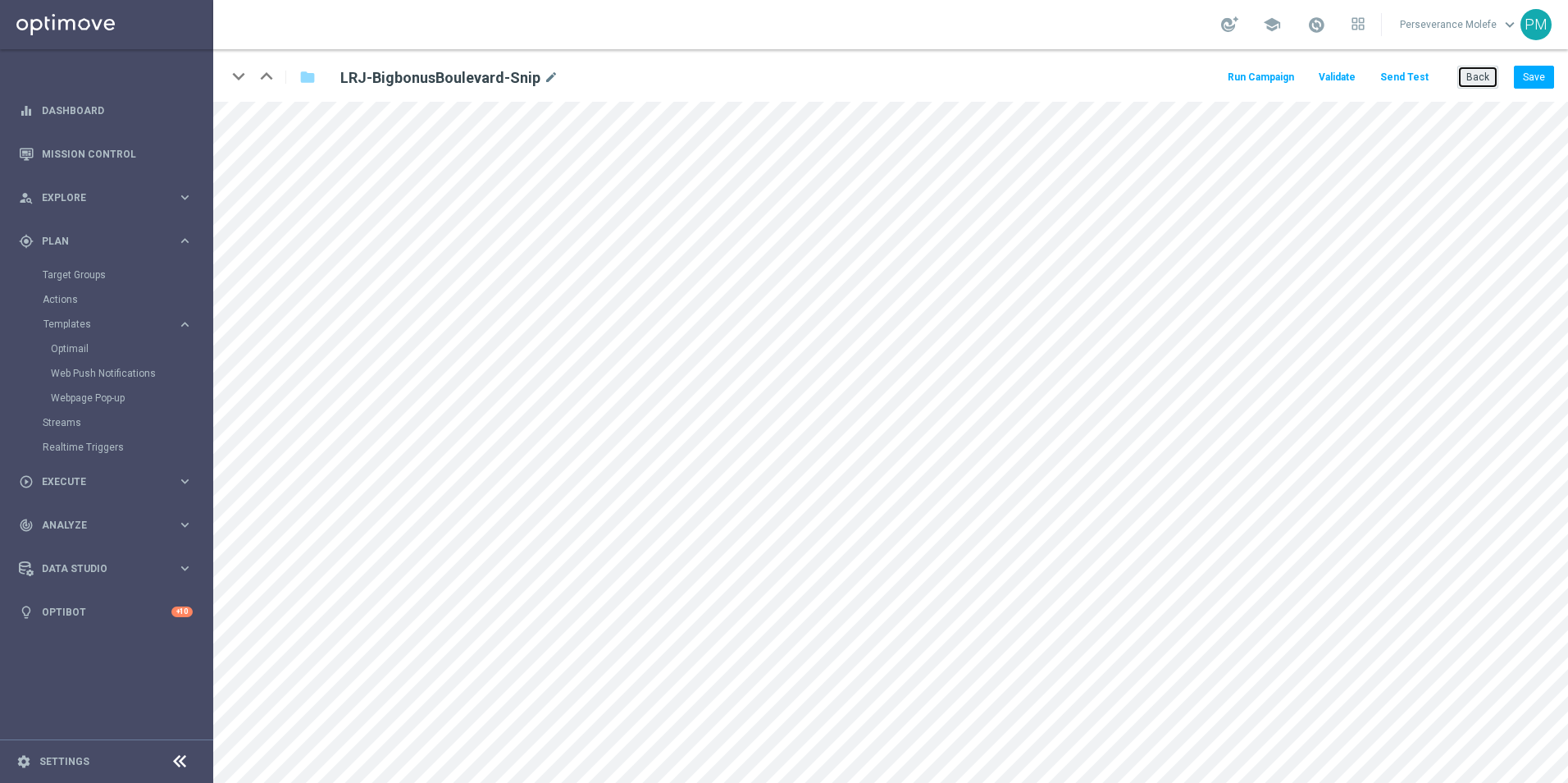
click at [1473, 84] on button "Back" at bounding box center [1478, 76] width 41 height 23
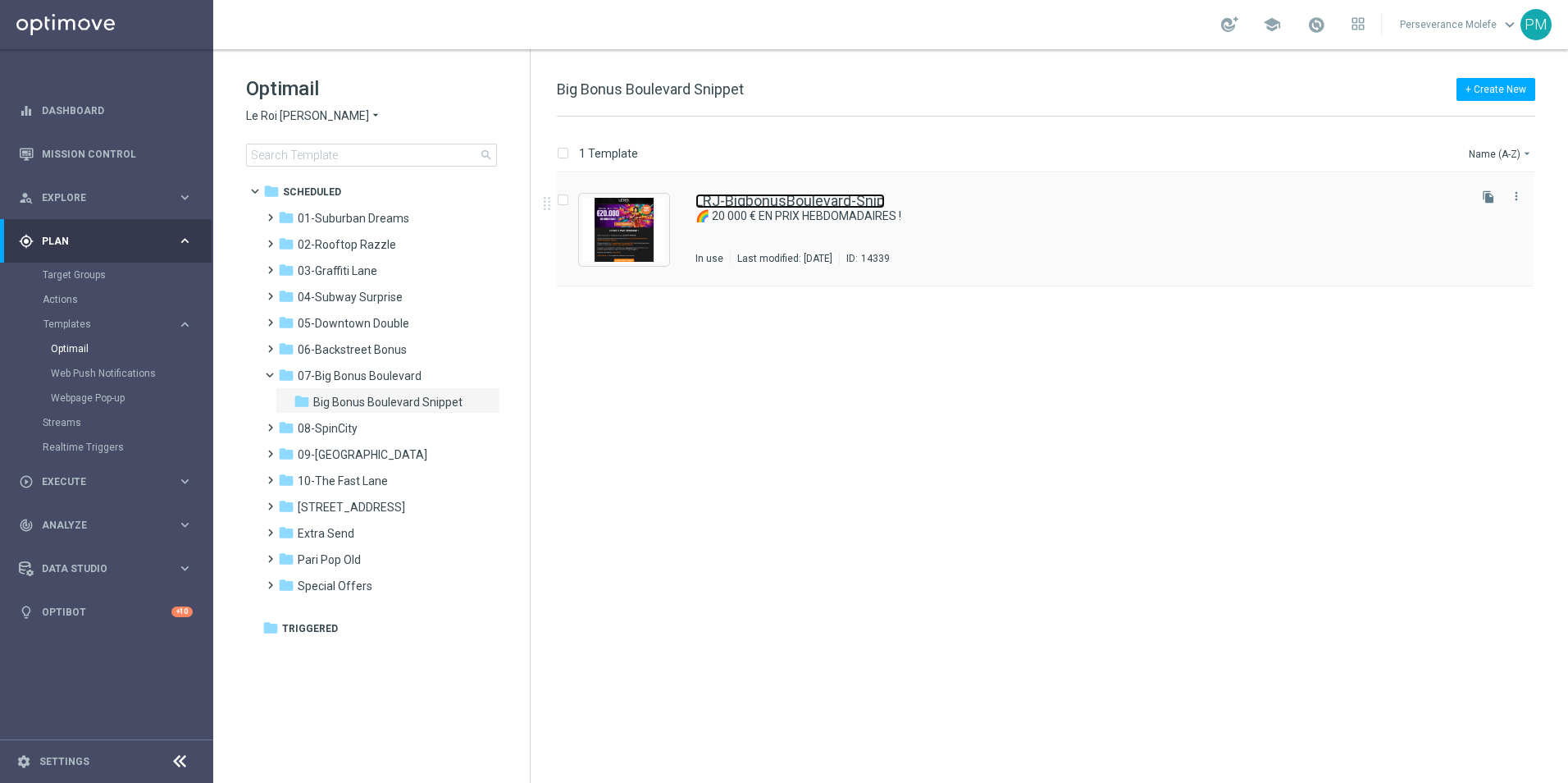
click at [740, 197] on link "LRJ-BigbonusBoulevard-Snip" at bounding box center [790, 201] width 190 height 15
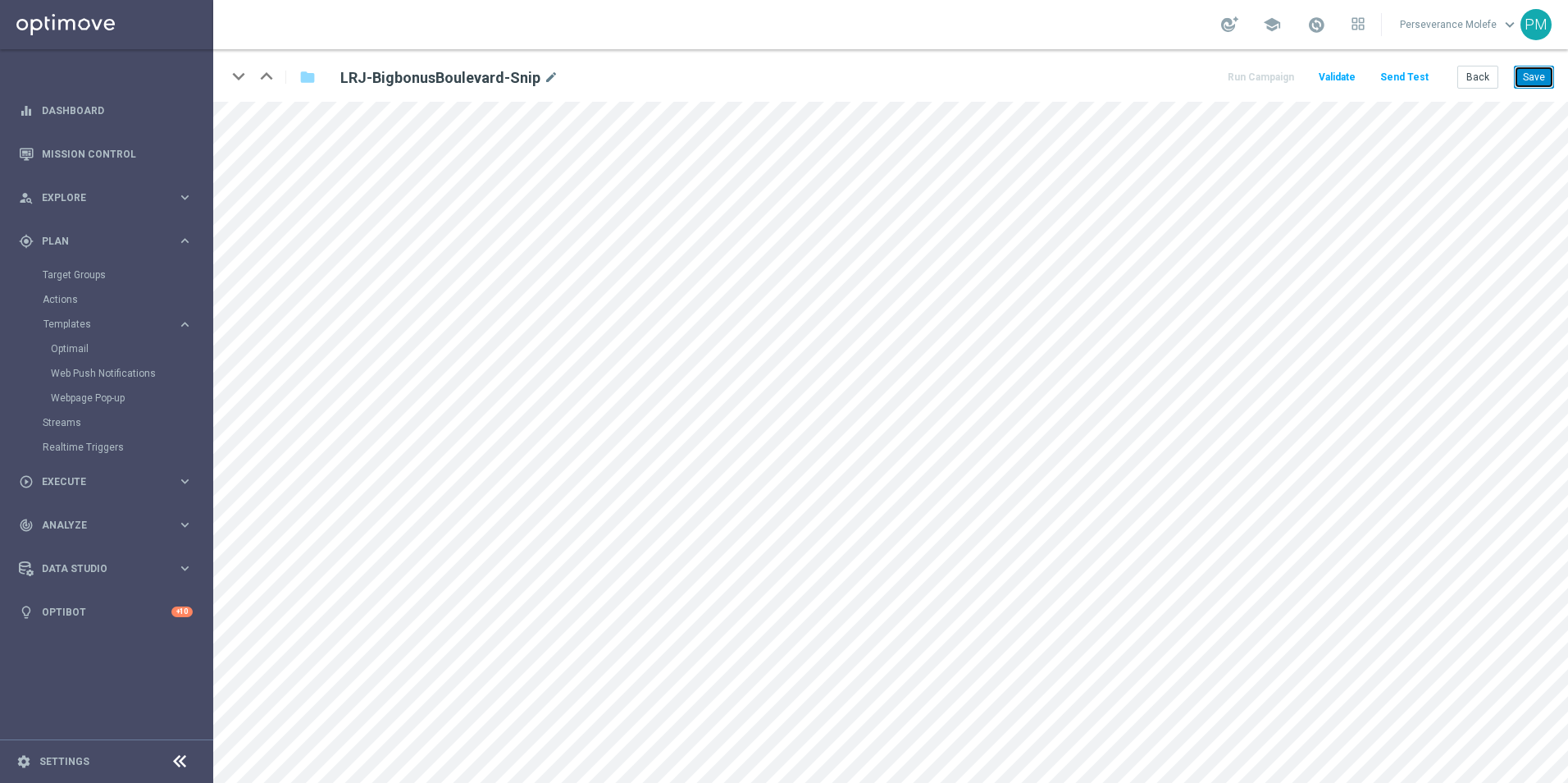
click at [1540, 84] on button "Save" at bounding box center [1534, 76] width 40 height 23
click at [1527, 73] on button "Save" at bounding box center [1534, 76] width 40 height 23
click at [1519, 87] on button "Save" at bounding box center [1534, 76] width 40 height 23
click at [1395, 81] on button "Send Test" at bounding box center [1405, 77] width 54 height 23
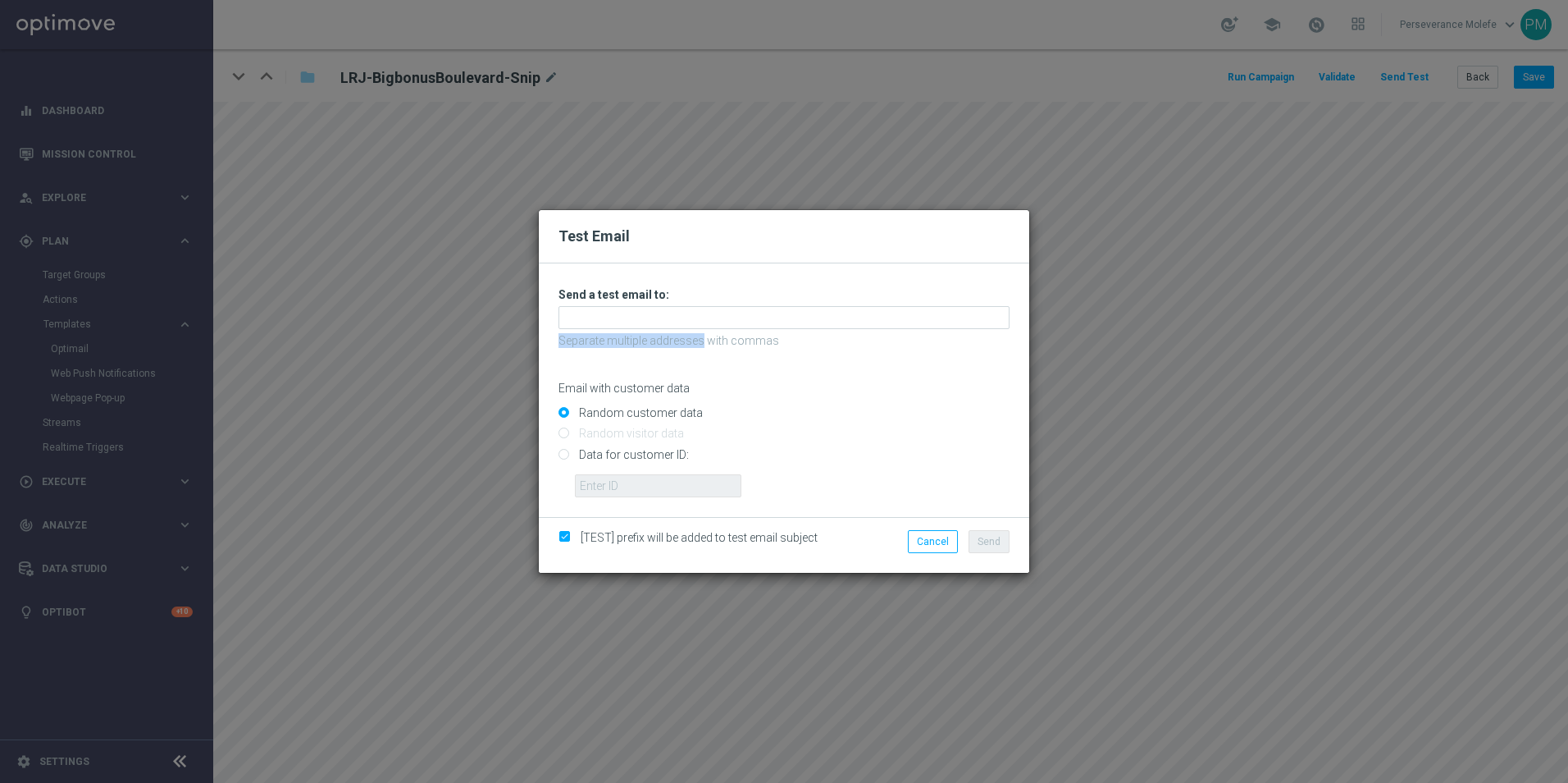
drag, startPoint x: 698, startPoint y: 329, endPoint x: 674, endPoint y: 323, distance: 24.7
click at [698, 328] on div "Unable to send test email. If this problem persists, contact your CSM for assis…" at bounding box center [784, 392] width 451 height 210
click at [657, 327] on input "text" at bounding box center [784, 317] width 451 height 23
click at [625, 337] on link "Madeleine@viva-vision.net" at bounding box center [713, 345] width 308 height 19
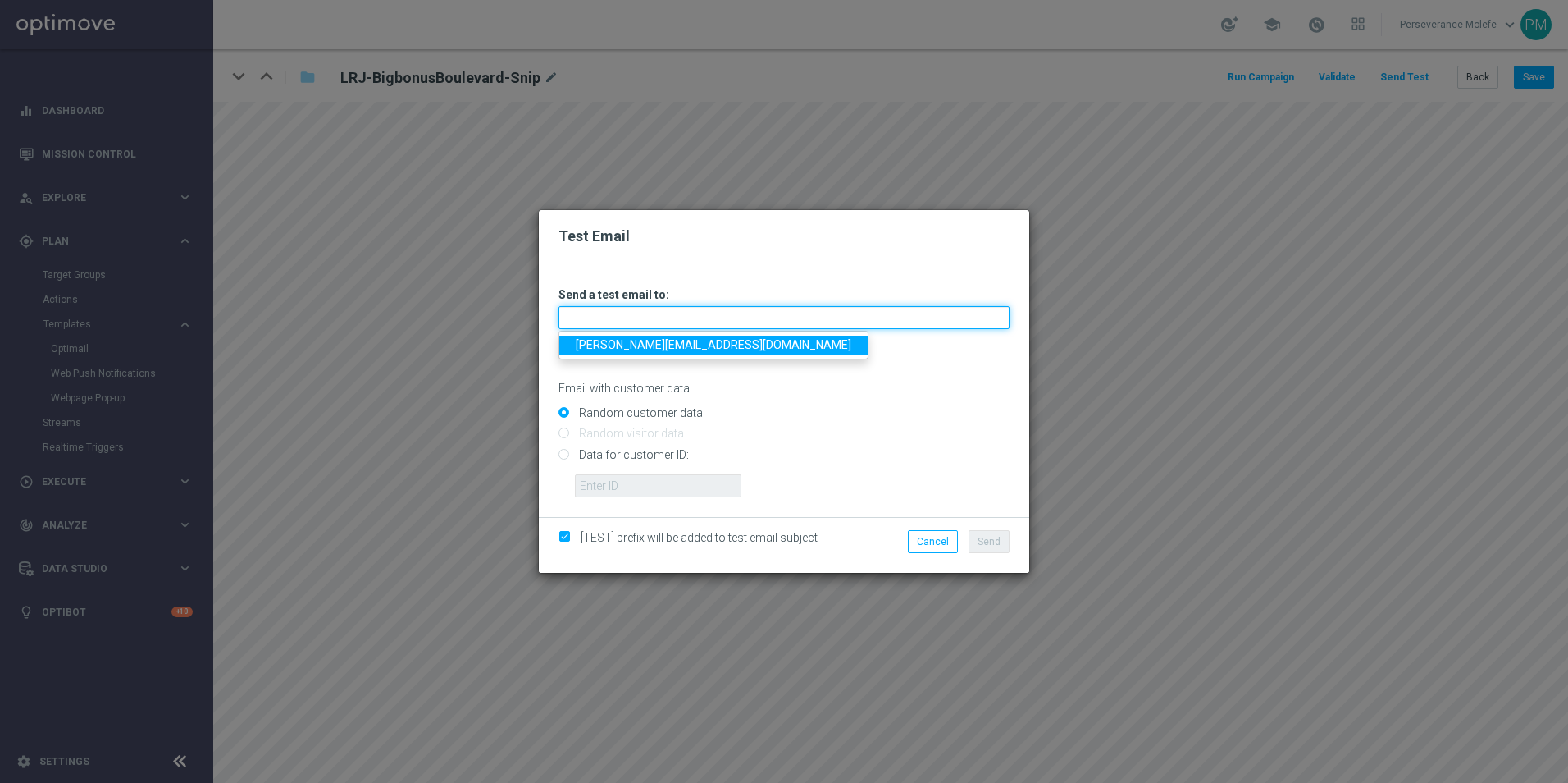
type input "Madeleine@viva-vision.net"
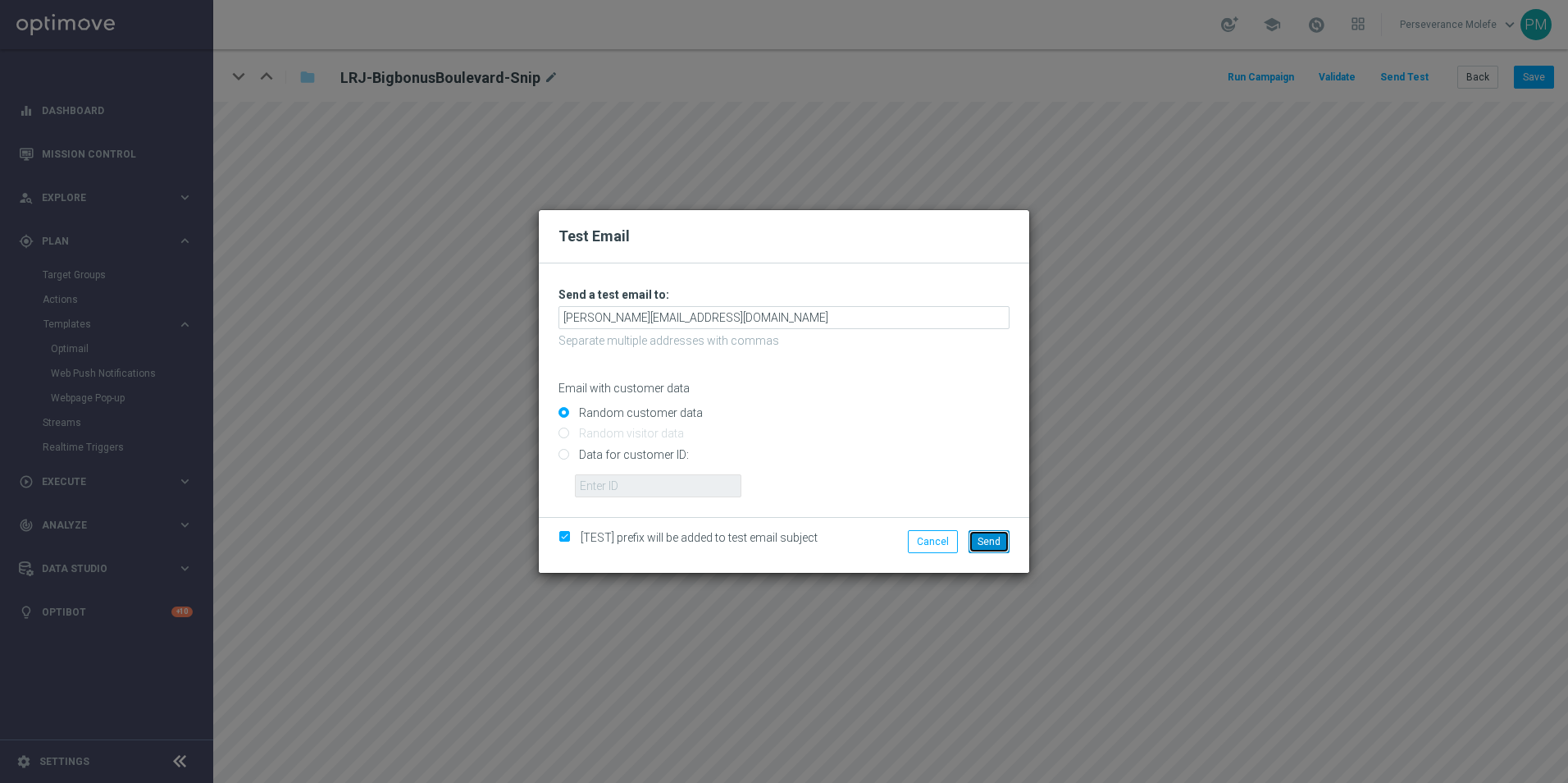
click at [983, 539] on span "Send" at bounding box center [989, 542] width 22 height 12
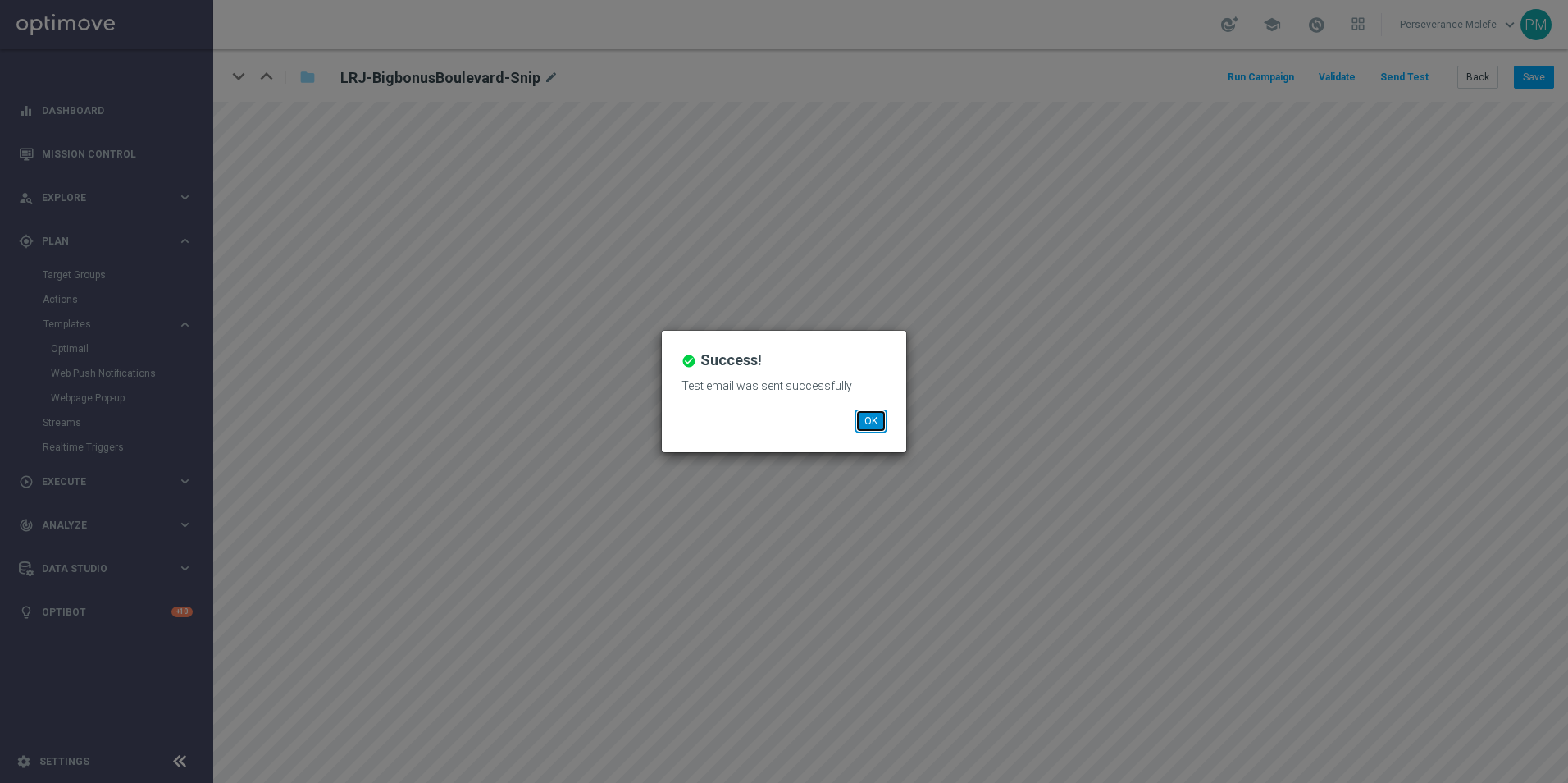
click at [874, 429] on button "OK" at bounding box center [872, 420] width 31 height 23
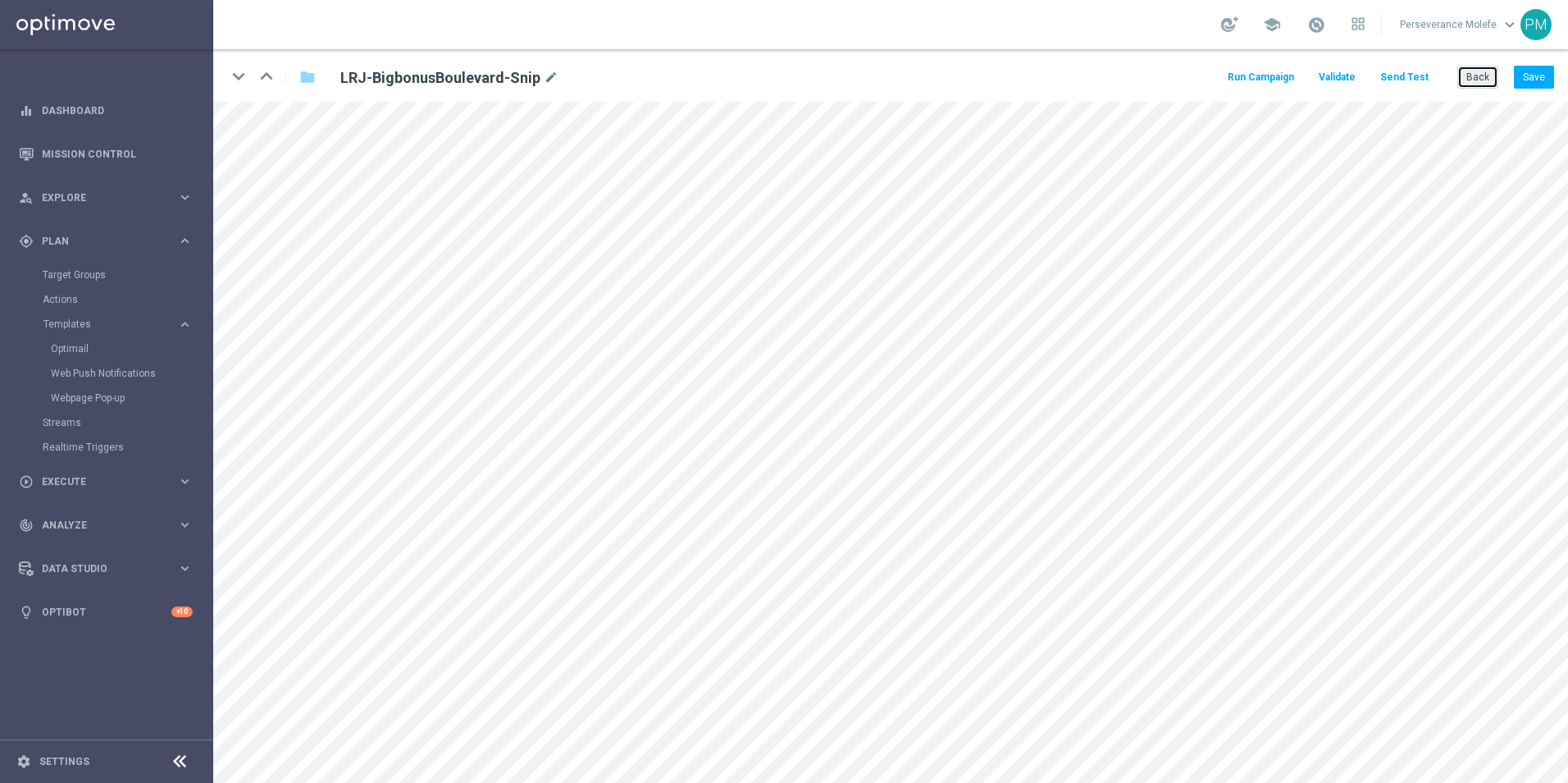
click at [1470, 74] on button "Back" at bounding box center [1478, 76] width 41 height 23
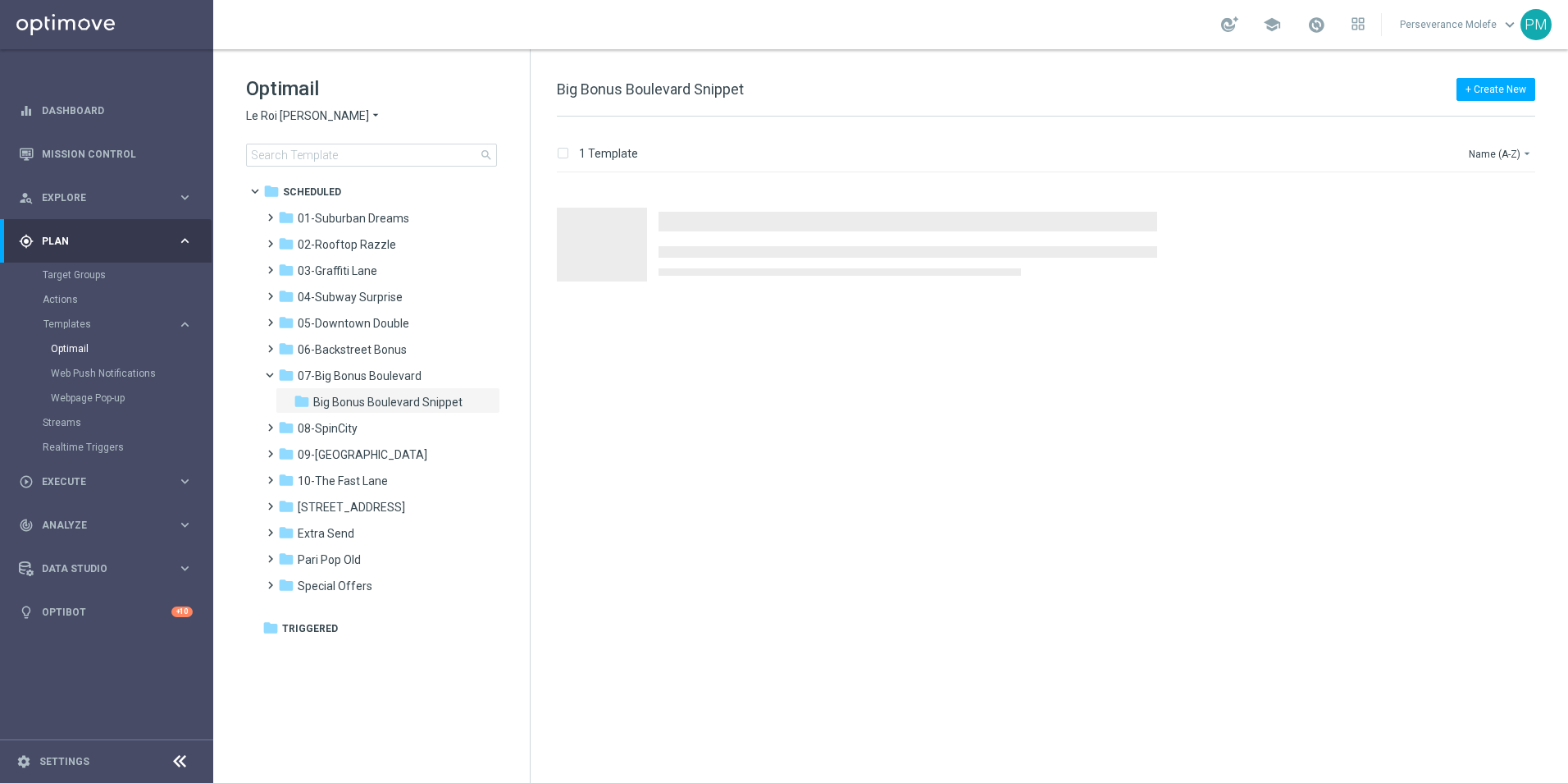
click at [283, 107] on div "Optimail Le Roi Johnny arrow_drop_down × Le Roi Johnny search" at bounding box center [388, 120] width 284 height 91
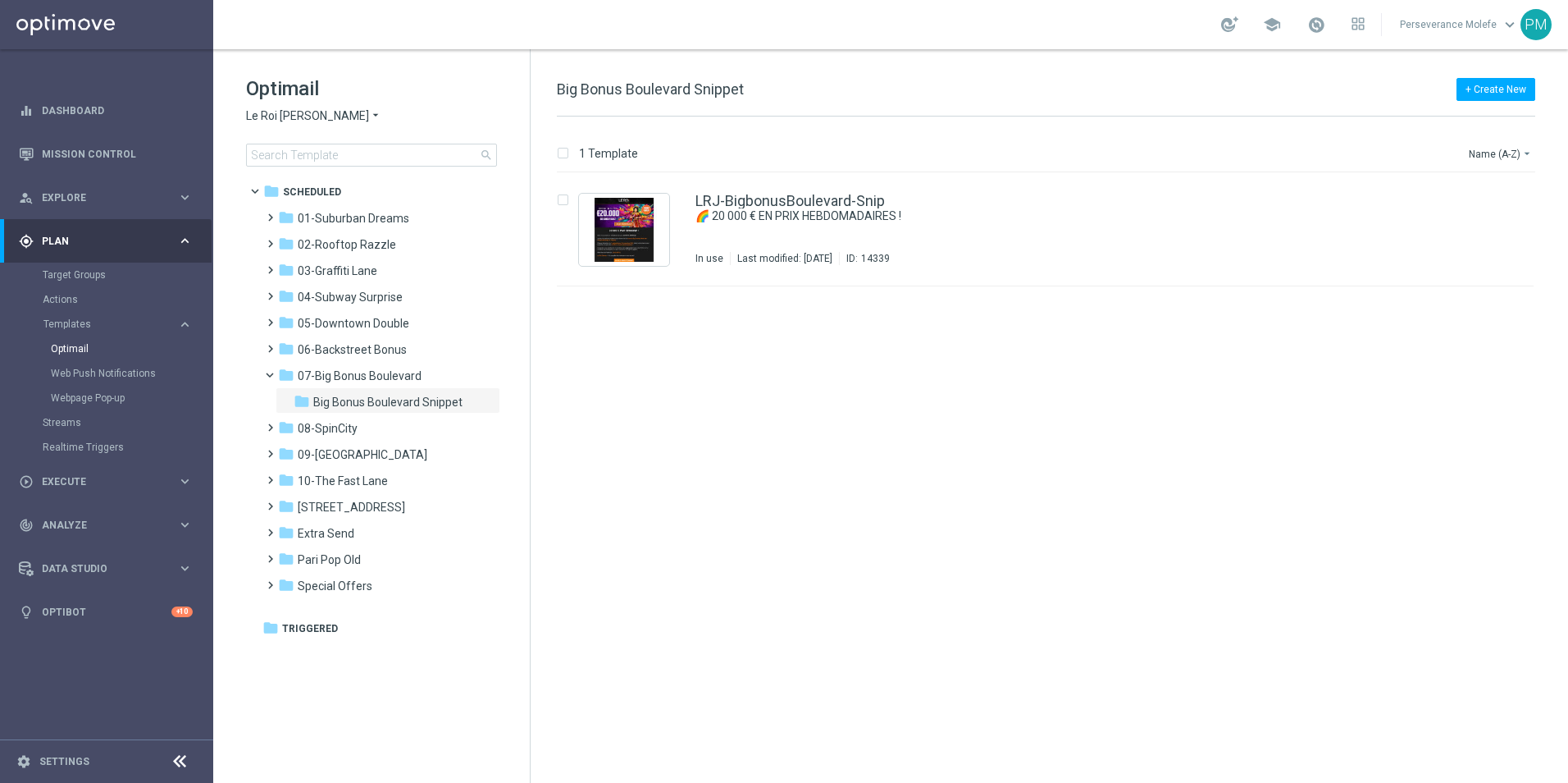
click at [286, 122] on span "Le Roi Johnny" at bounding box center [308, 116] width 123 height 16
click at [0, 0] on span "Casino Joka" at bounding box center [0, 0] width 0 height 0
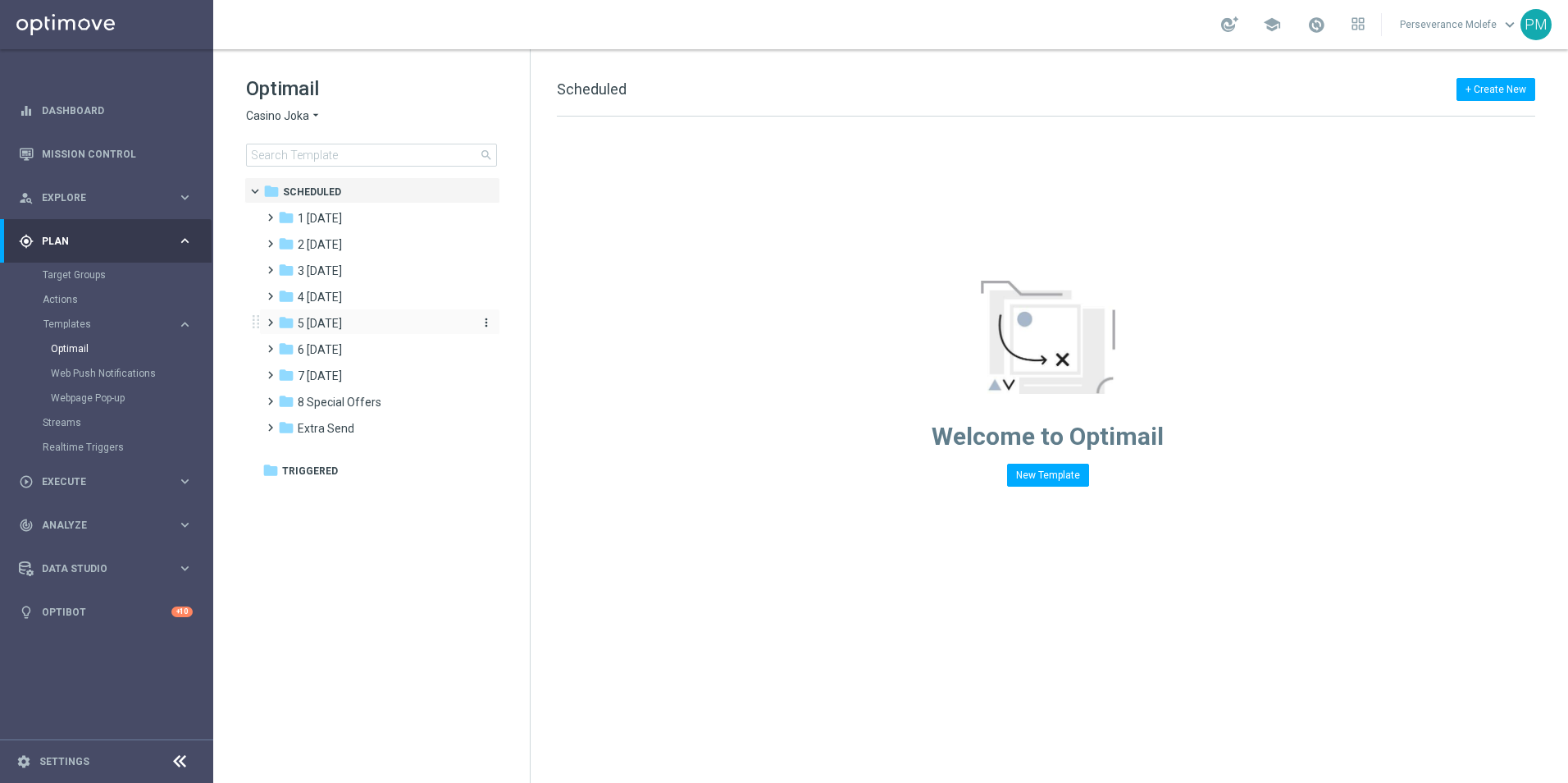
click at [380, 324] on div "folder 5 Saturday" at bounding box center [372, 323] width 189 height 19
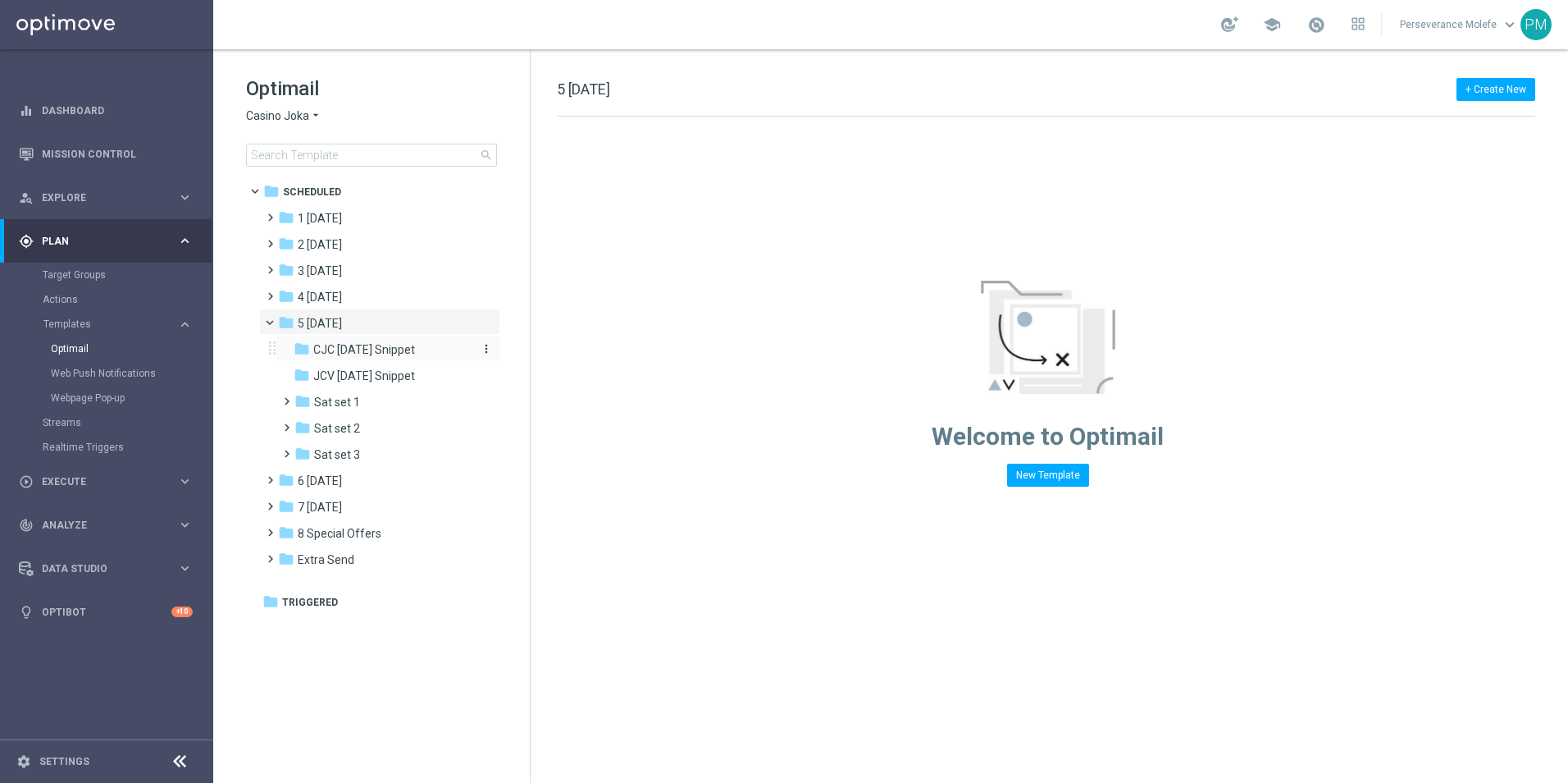
click at [383, 356] on span "CJC Saturday Snippet" at bounding box center [364, 349] width 102 height 15
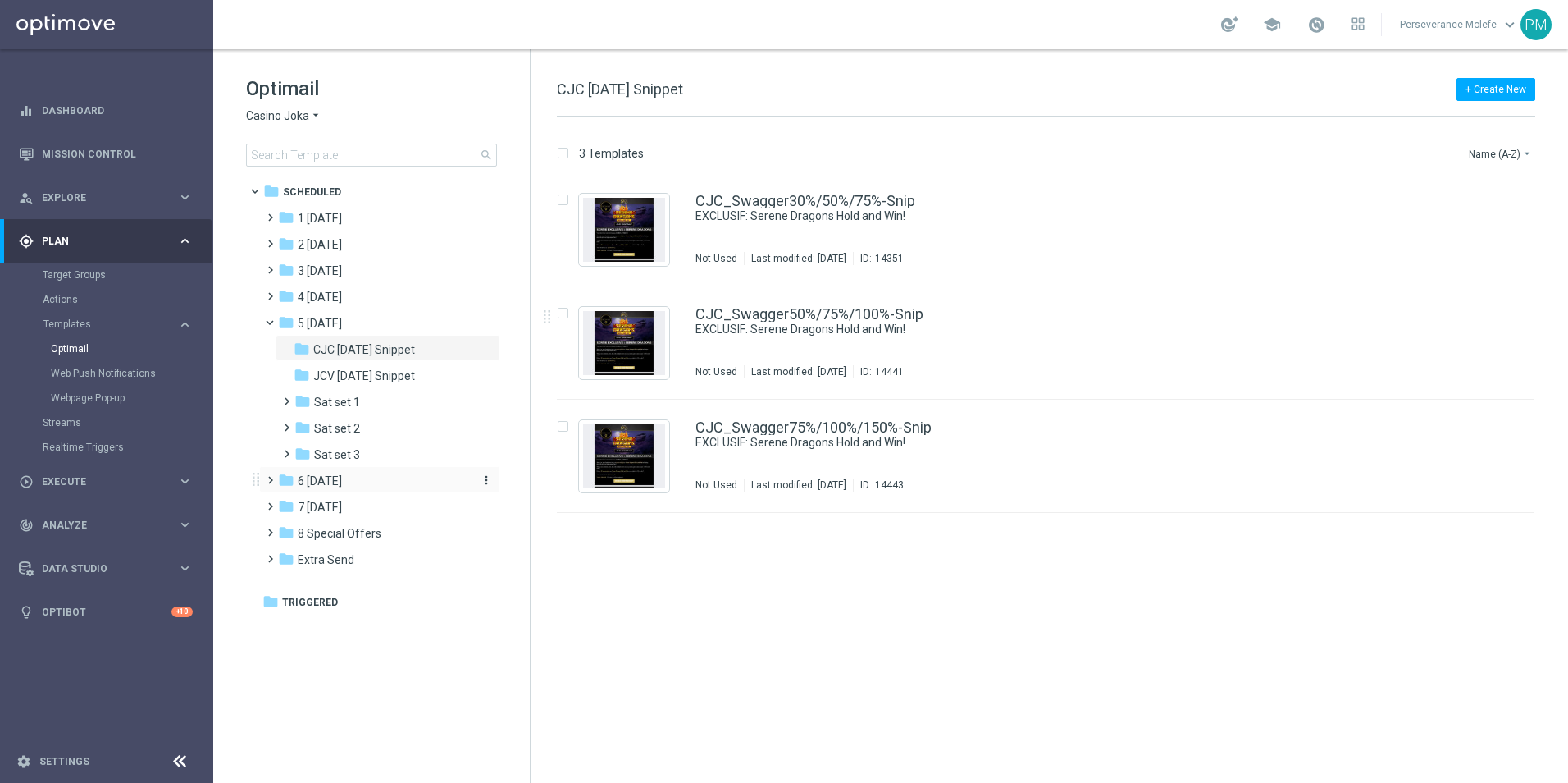
click at [338, 482] on span "6 [DATE]" at bounding box center [319, 481] width 44 height 15
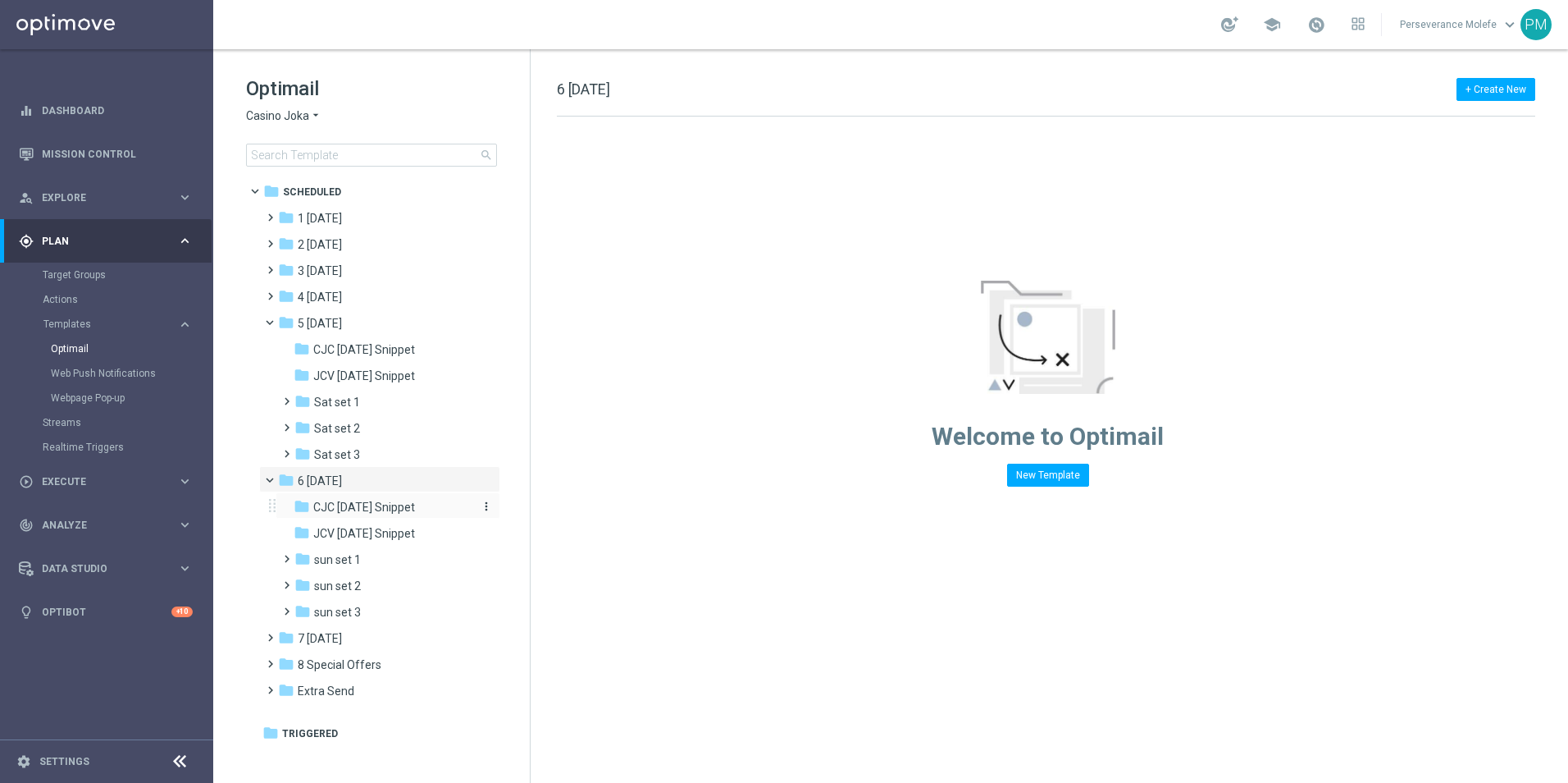
click at [377, 499] on div "folder CJC Sunday Snippet" at bounding box center [381, 507] width 175 height 19
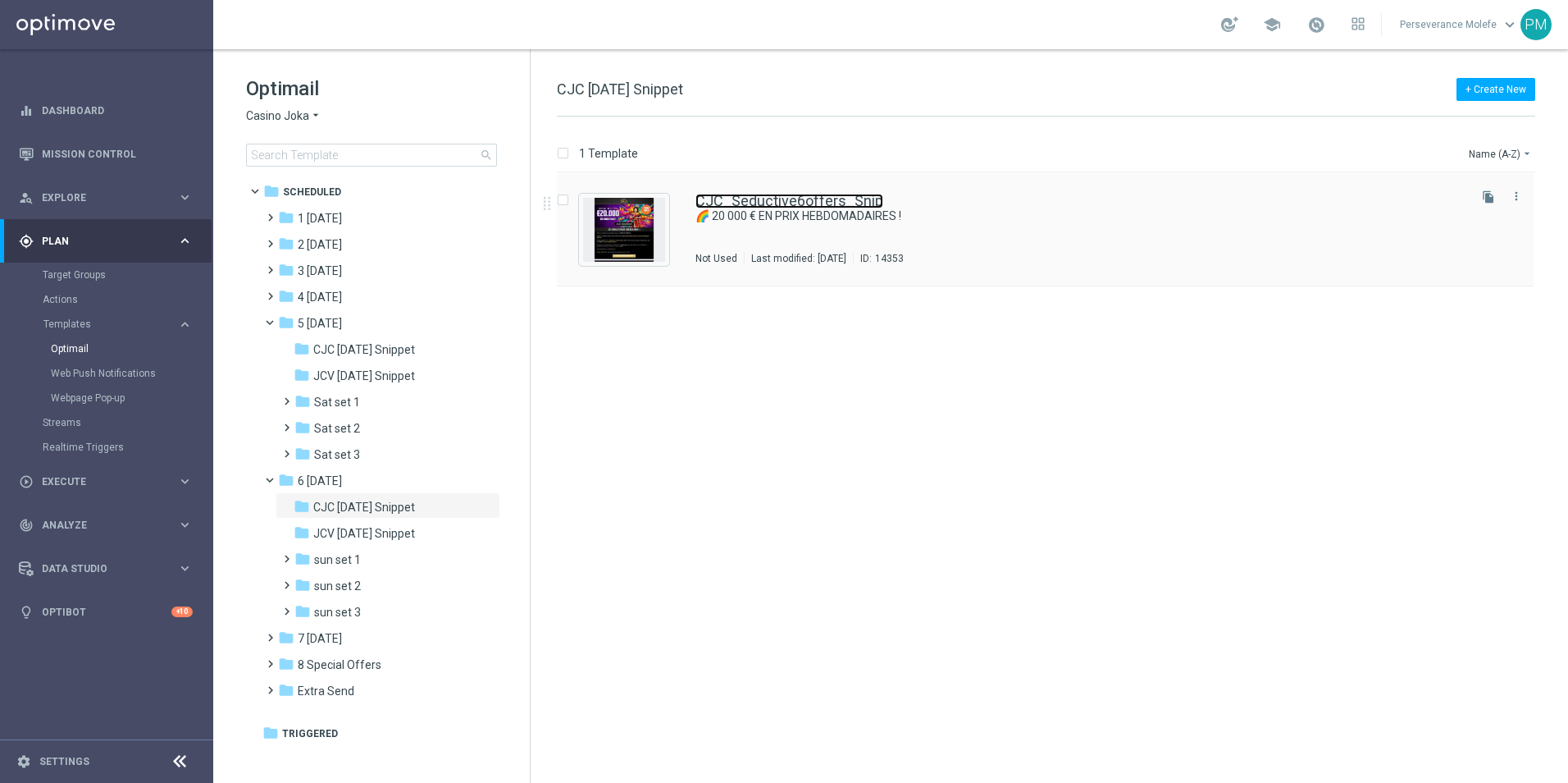
click at [795, 197] on link "CJC_Seductive6offers_Snip" at bounding box center [789, 201] width 188 height 15
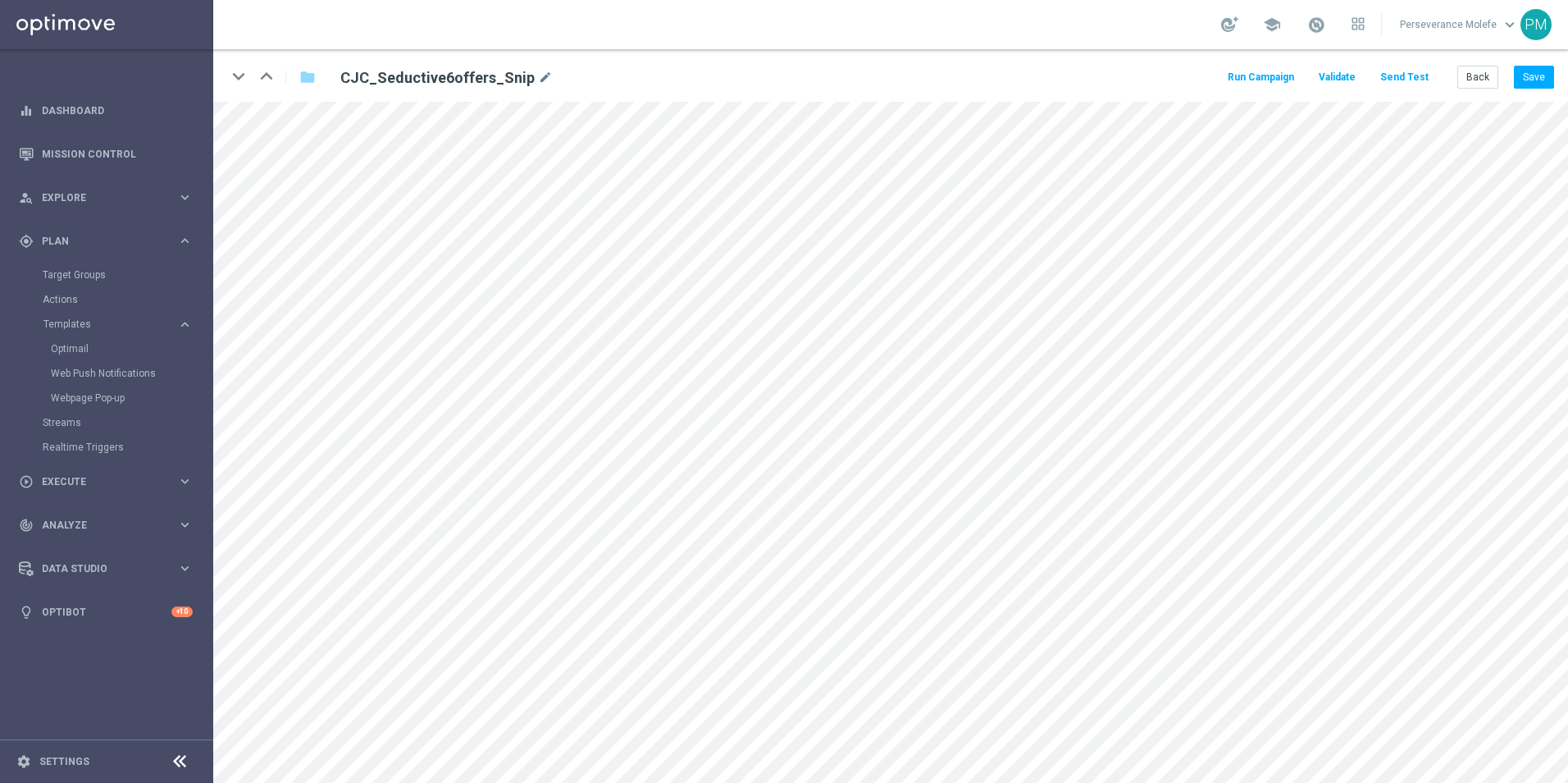
click at [1409, 77] on button "Send Test" at bounding box center [1405, 77] width 54 height 23
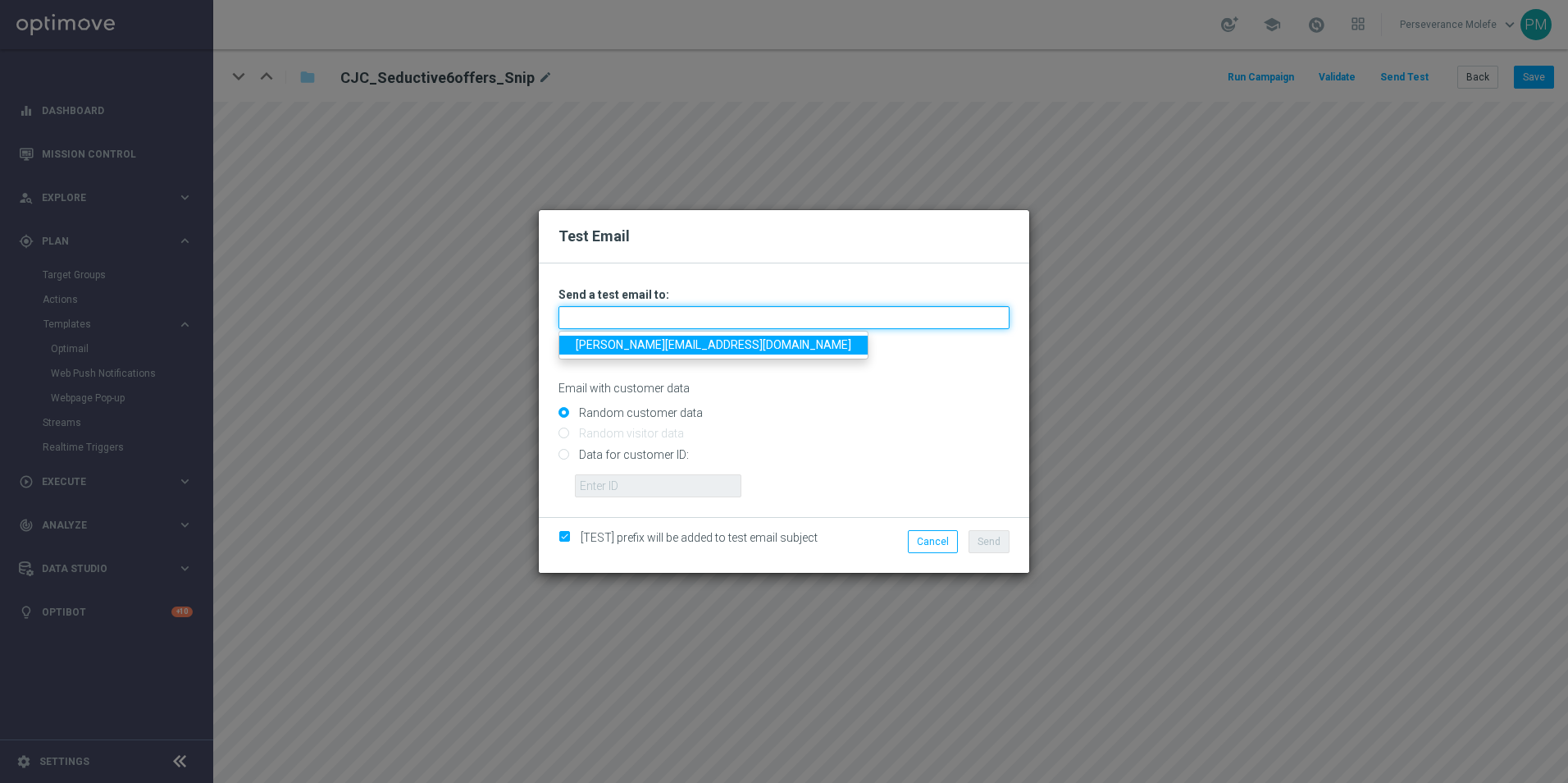
click at [674, 307] on input "text" at bounding box center [784, 317] width 451 height 23
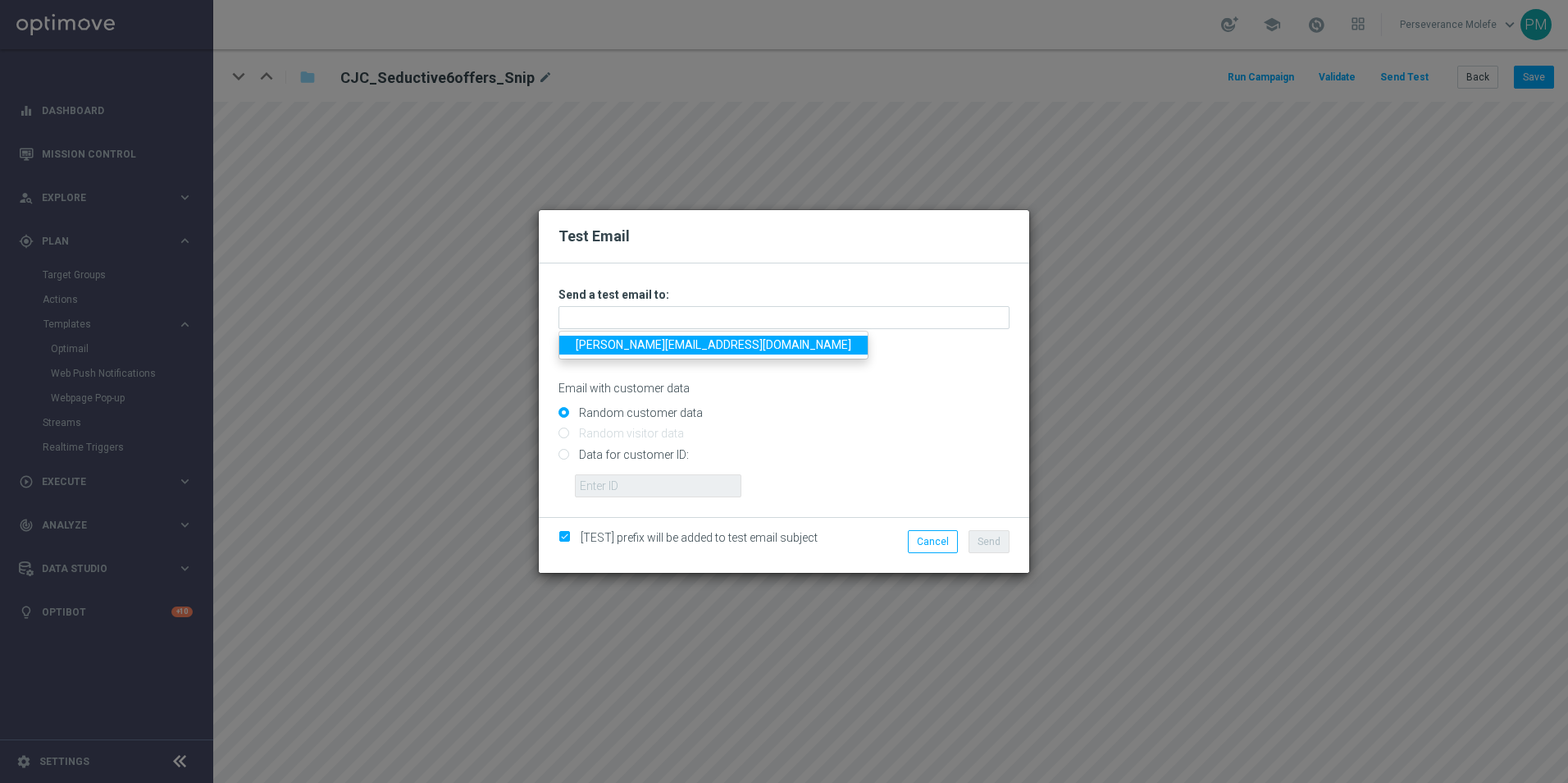
click at [650, 352] on link "Madeleine@viva-vision.net" at bounding box center [713, 345] width 308 height 19
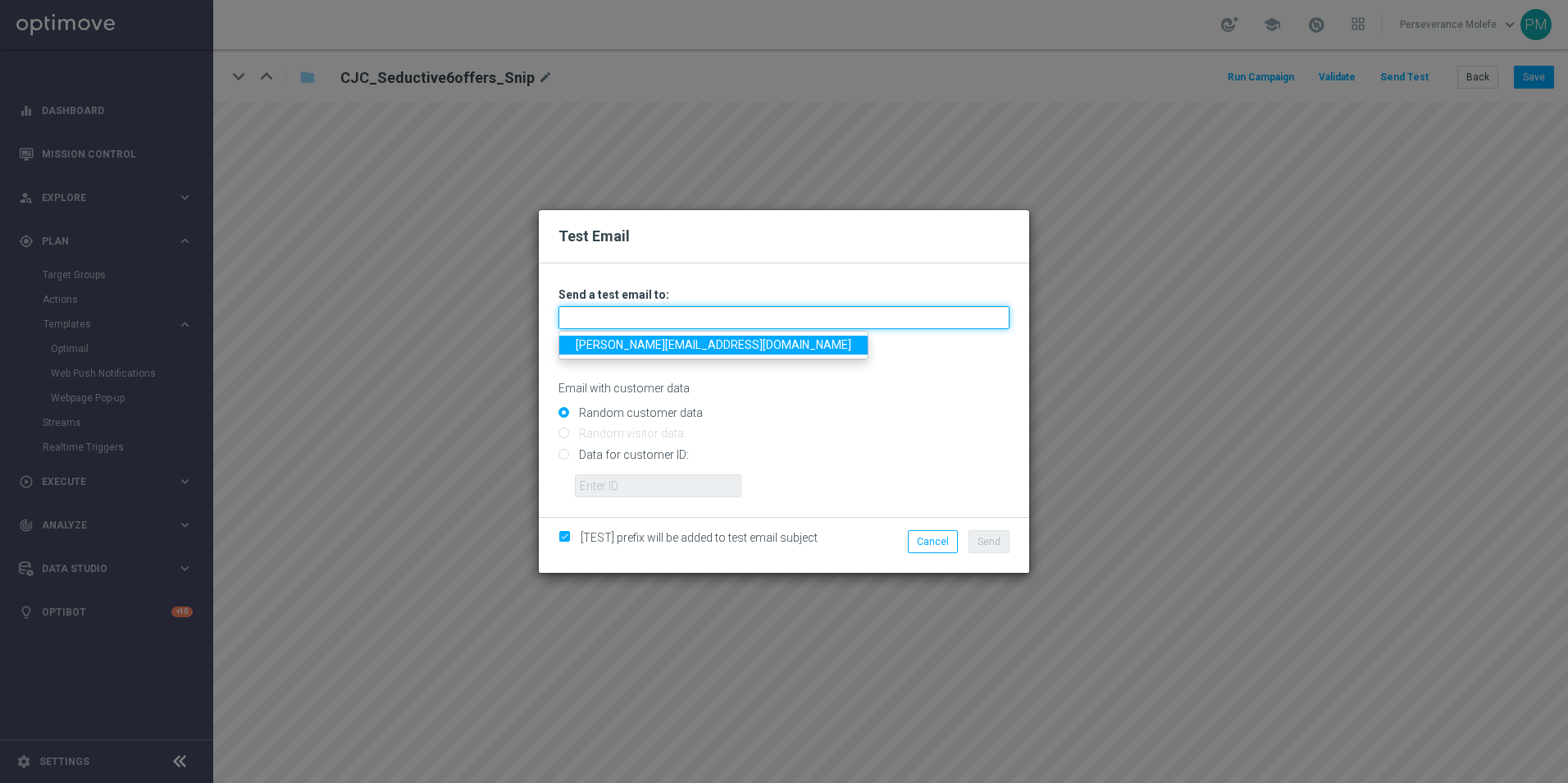
type input "Madeleine@viva-vision.net"
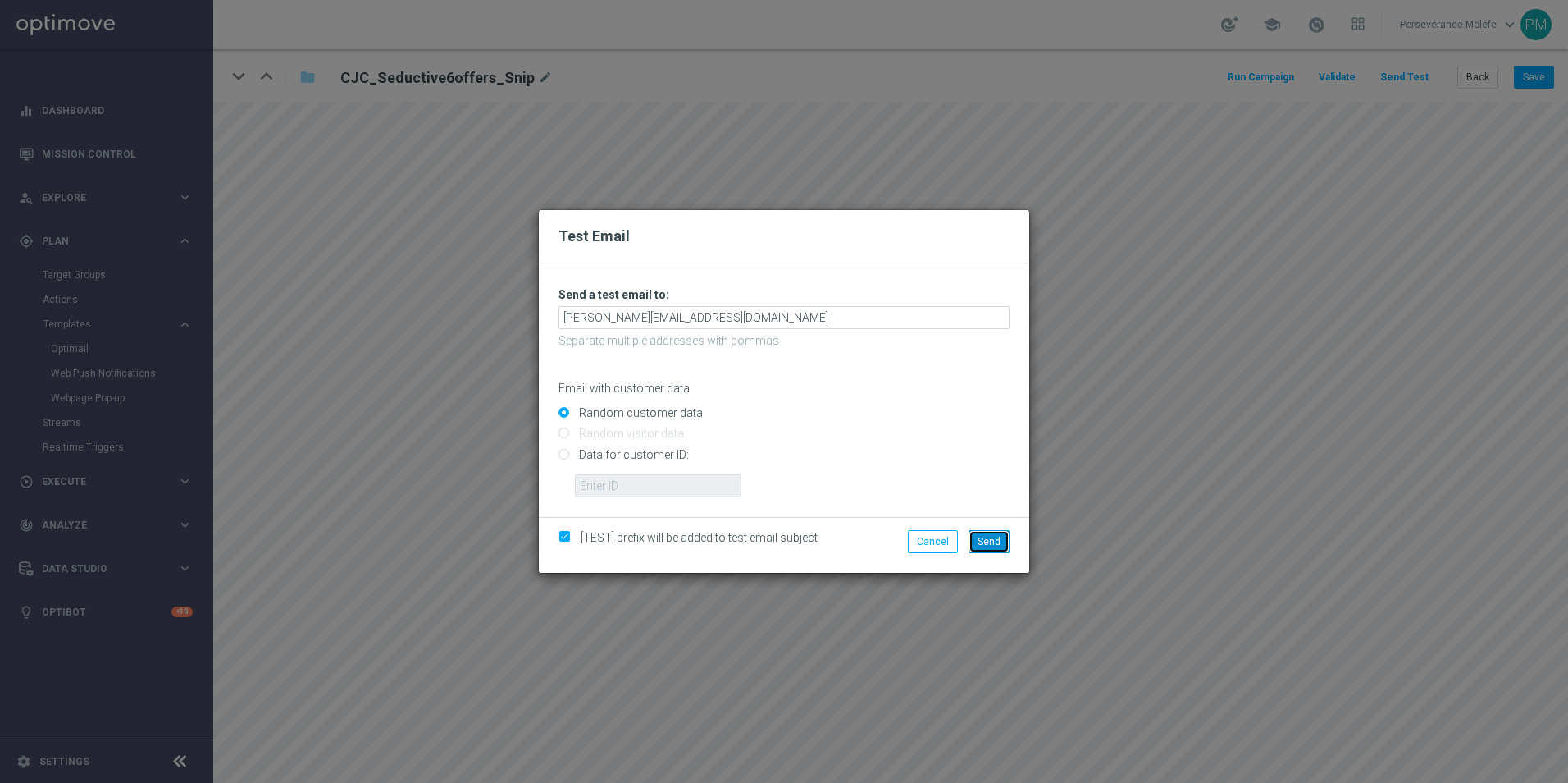
click at [995, 550] on button "Send" at bounding box center [989, 541] width 41 height 23
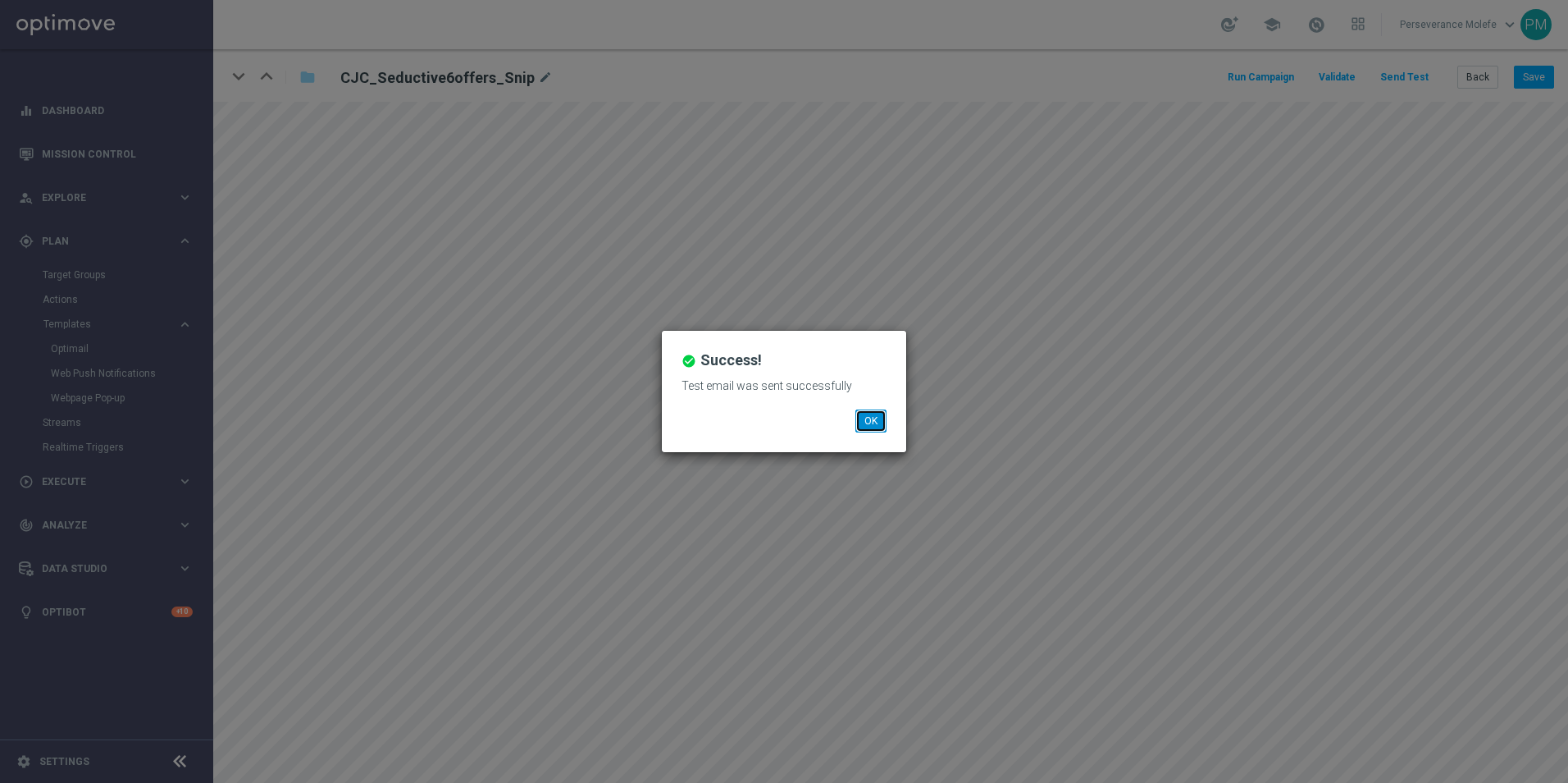
click at [881, 417] on button "OK" at bounding box center [872, 420] width 31 height 23
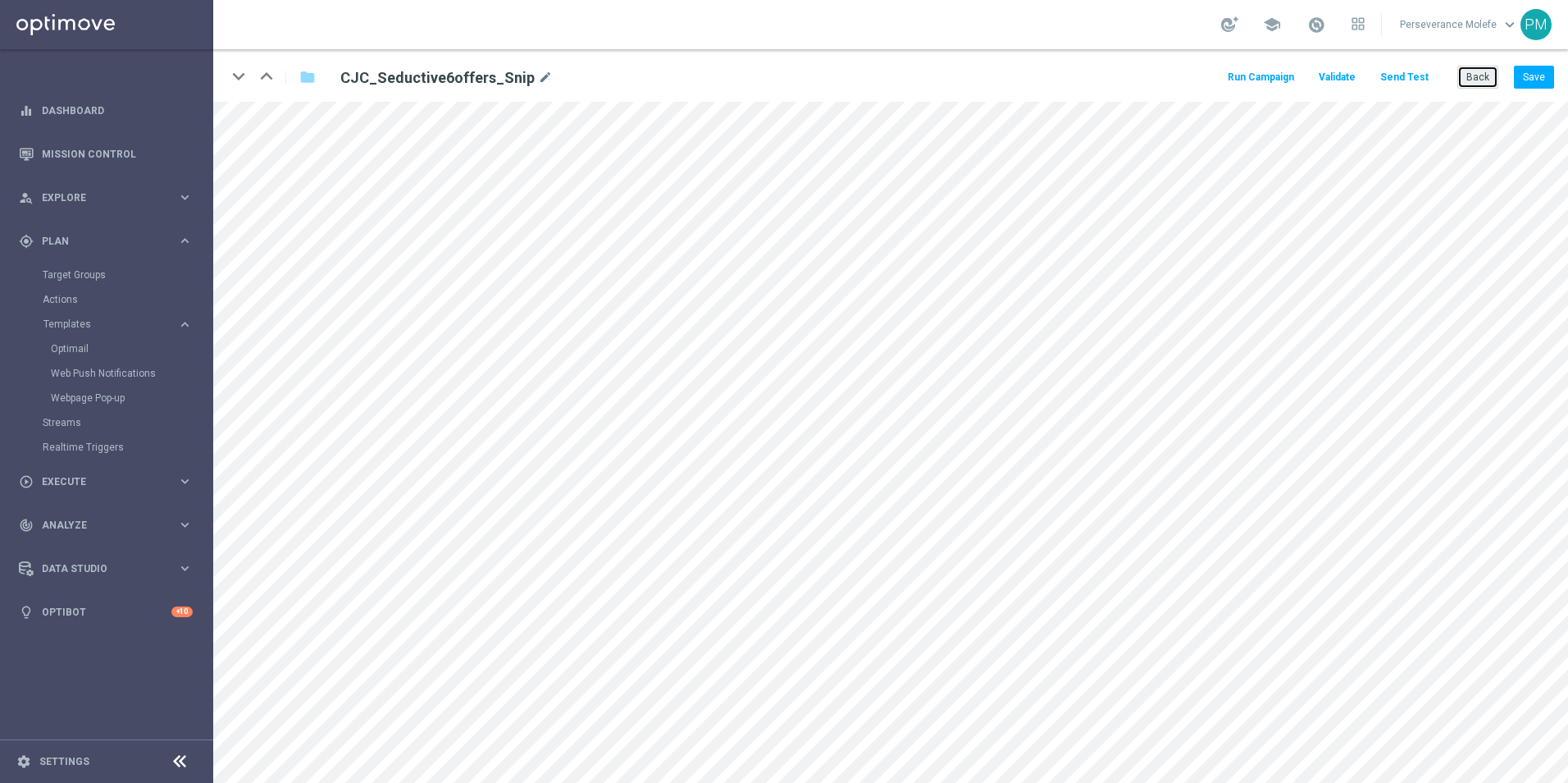
click at [1467, 84] on button "Back" at bounding box center [1478, 76] width 41 height 23
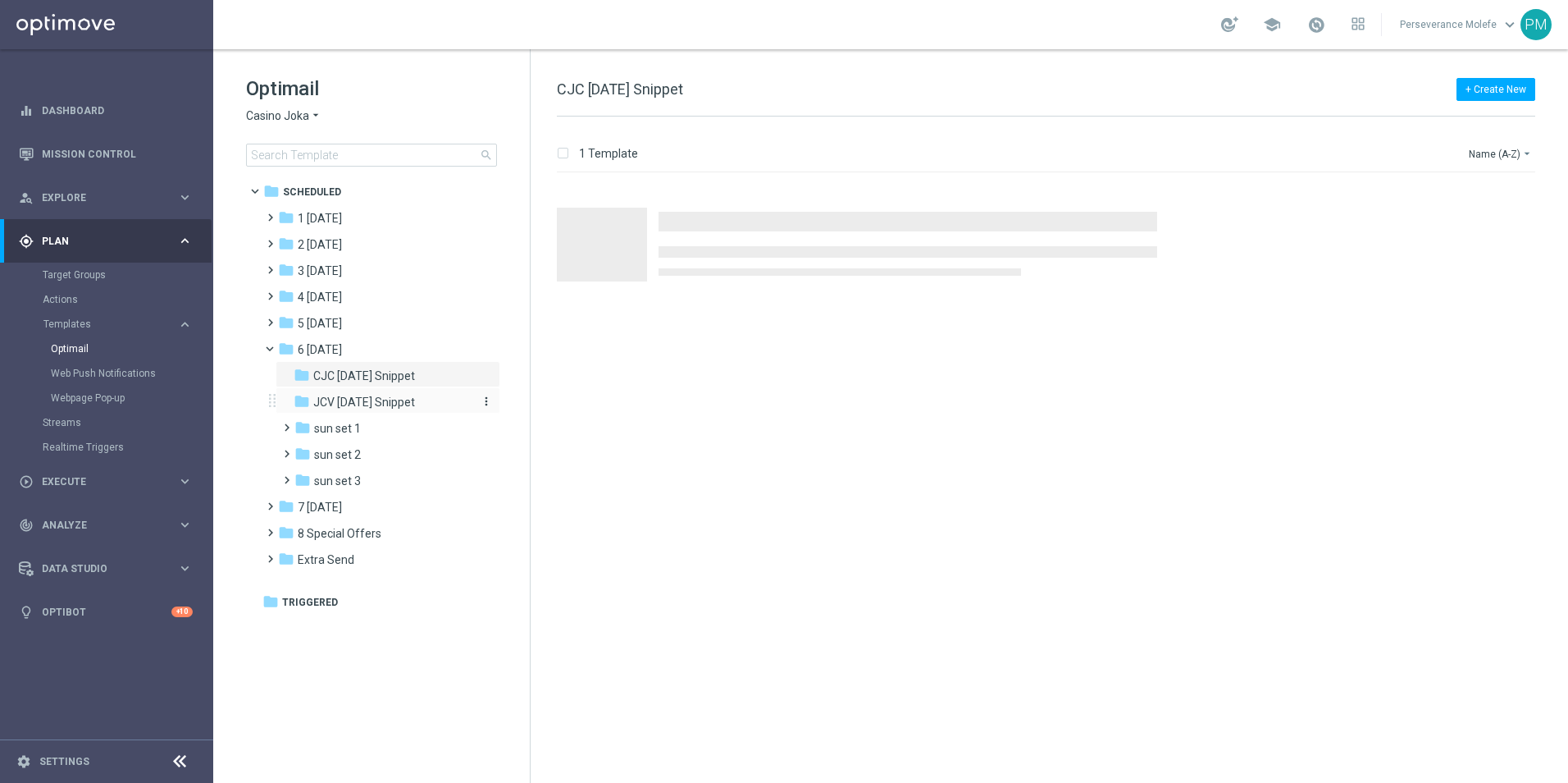
click at [364, 400] on span "JCV Sunday Snippet" at bounding box center [364, 401] width 102 height 15
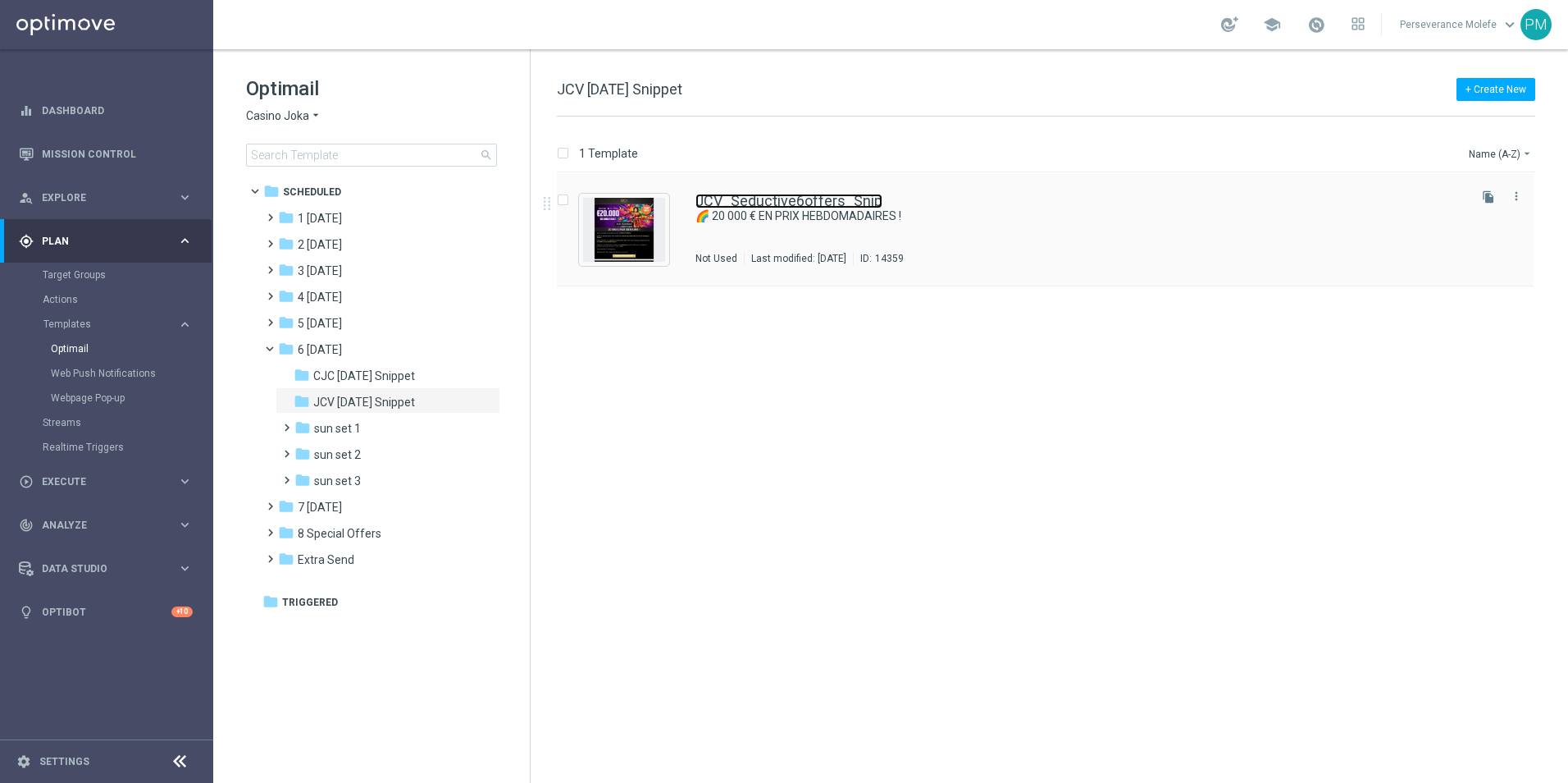
click at [744, 201] on link "JCV_Seductive6offers_Snip" at bounding box center [788, 201] width 187 height 15
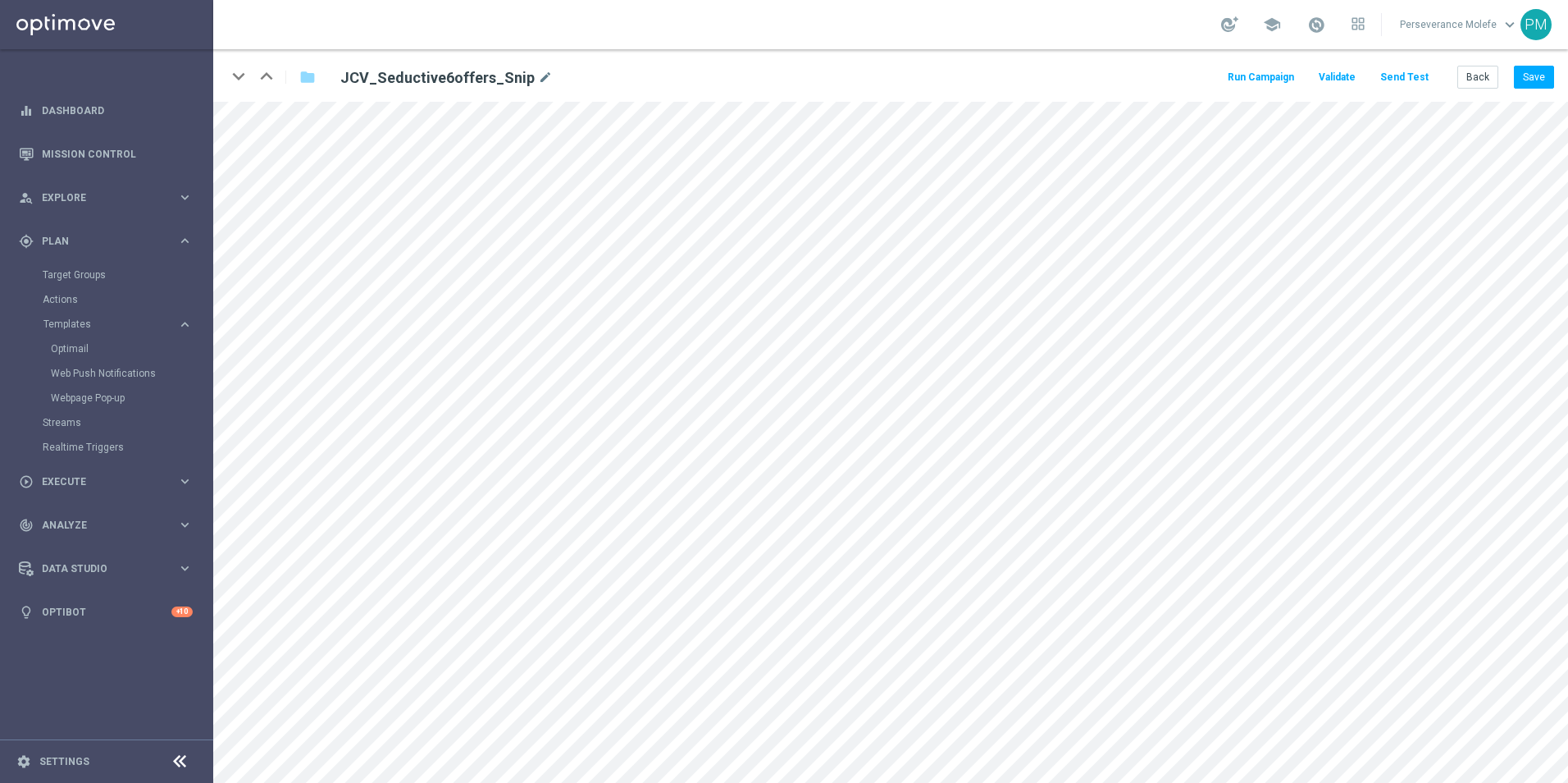
click at [1411, 81] on button "Send Test" at bounding box center [1405, 77] width 54 height 23
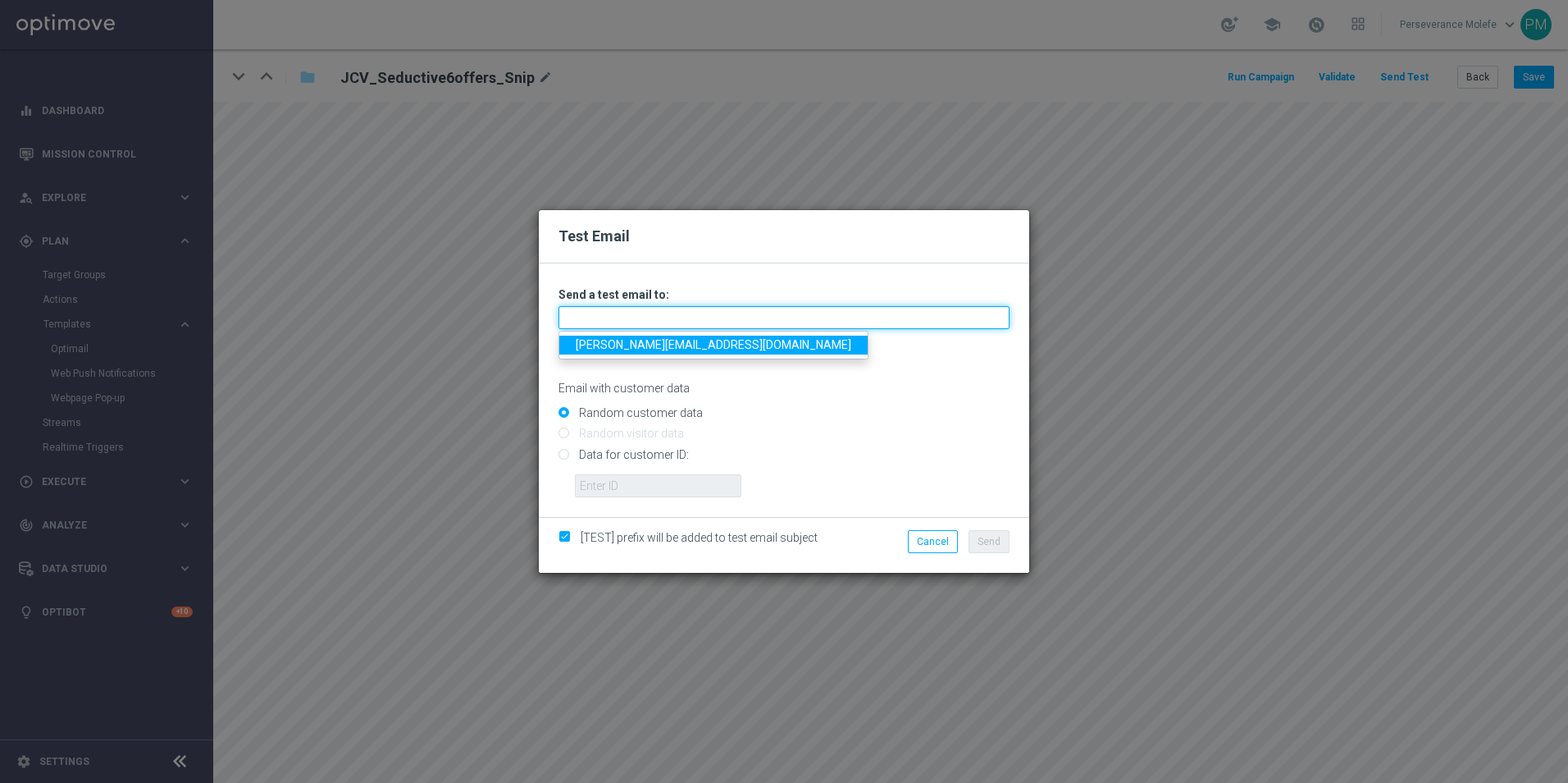
click at [653, 328] on input "text" at bounding box center [784, 317] width 451 height 23
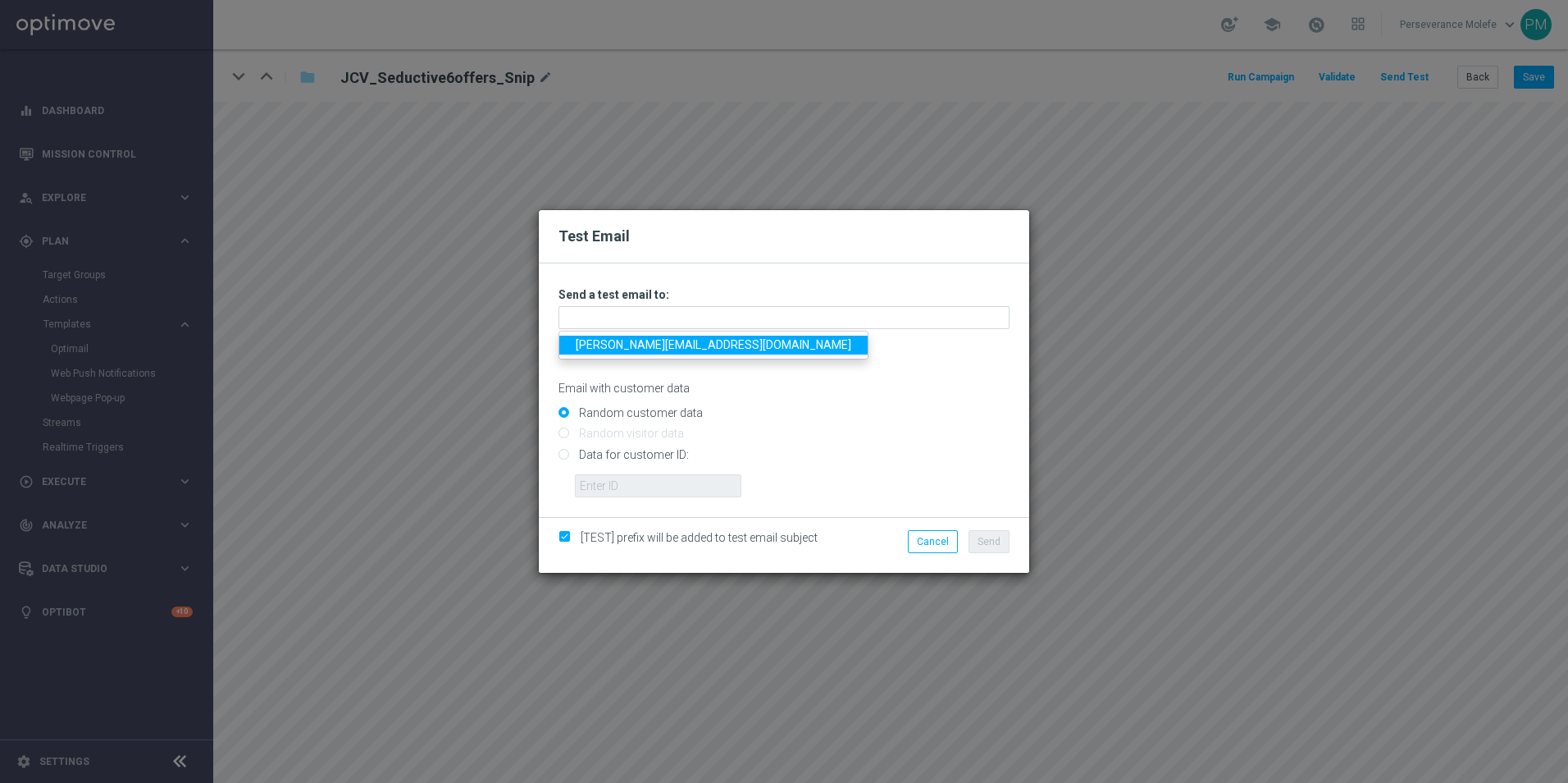
click at [652, 342] on link "Madeleine@viva-vision.net" at bounding box center [713, 345] width 308 height 19
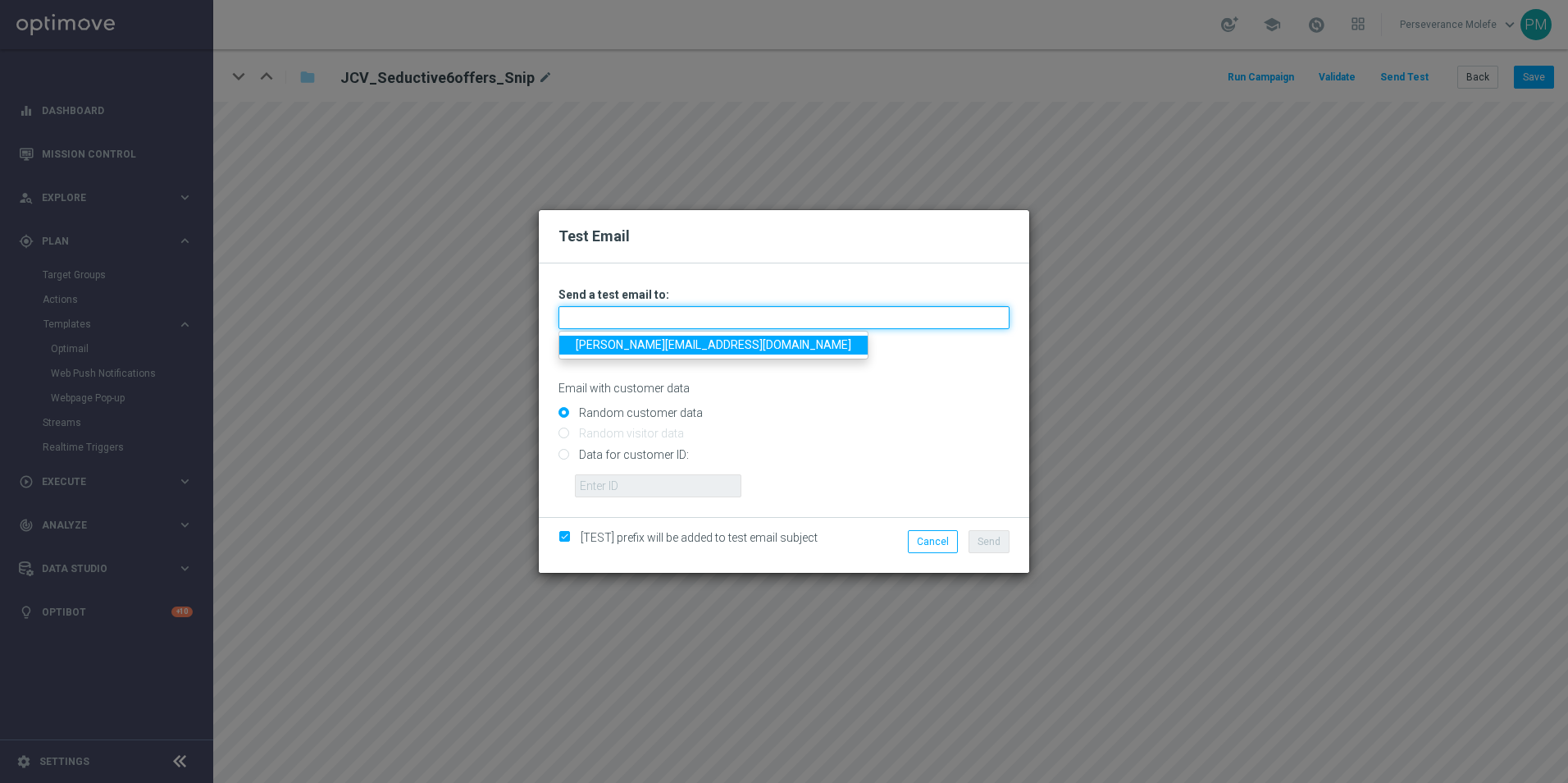
type input "Madeleine@viva-vision.net"
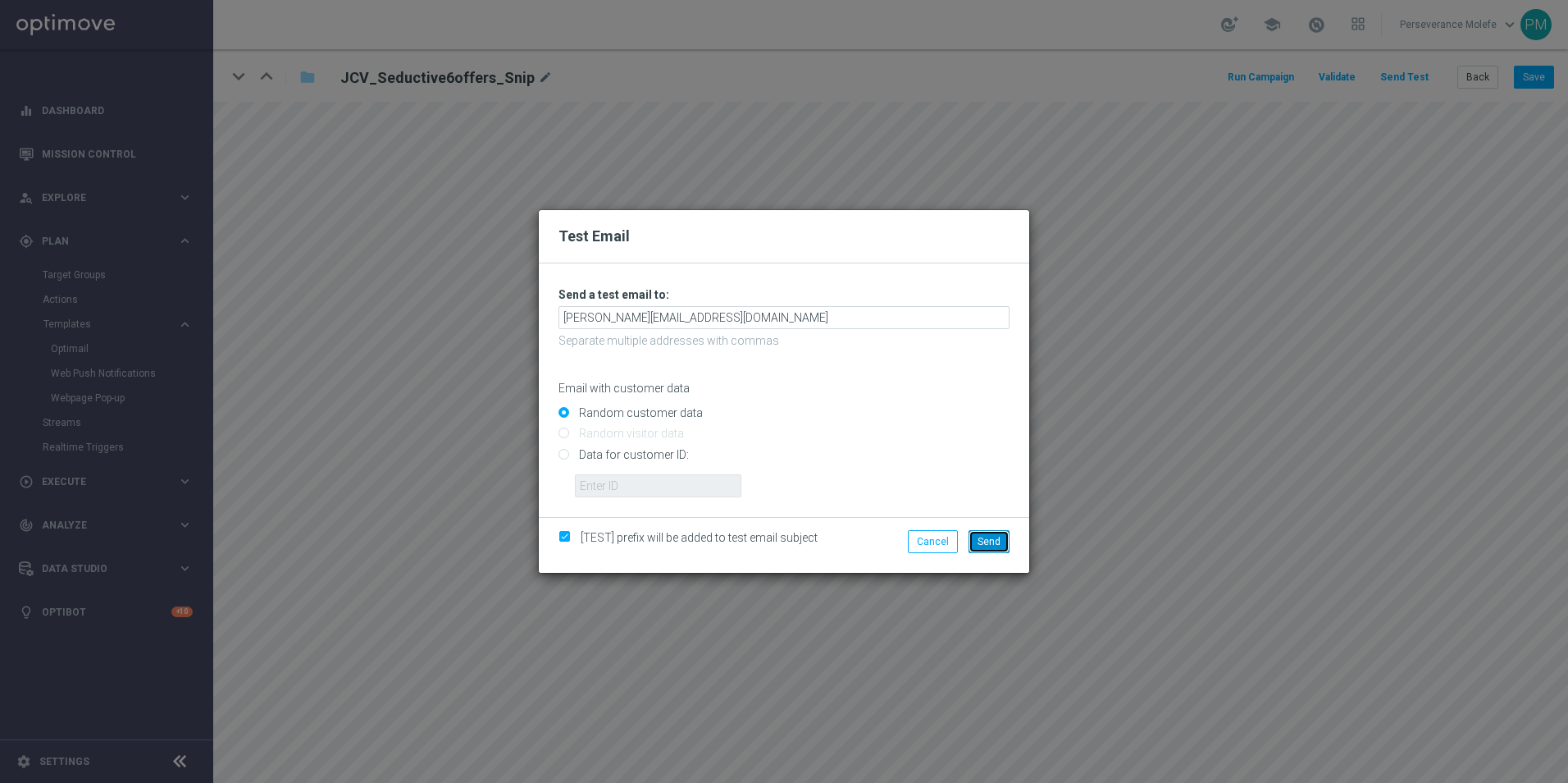
click at [999, 541] on span "Send" at bounding box center [989, 542] width 22 height 12
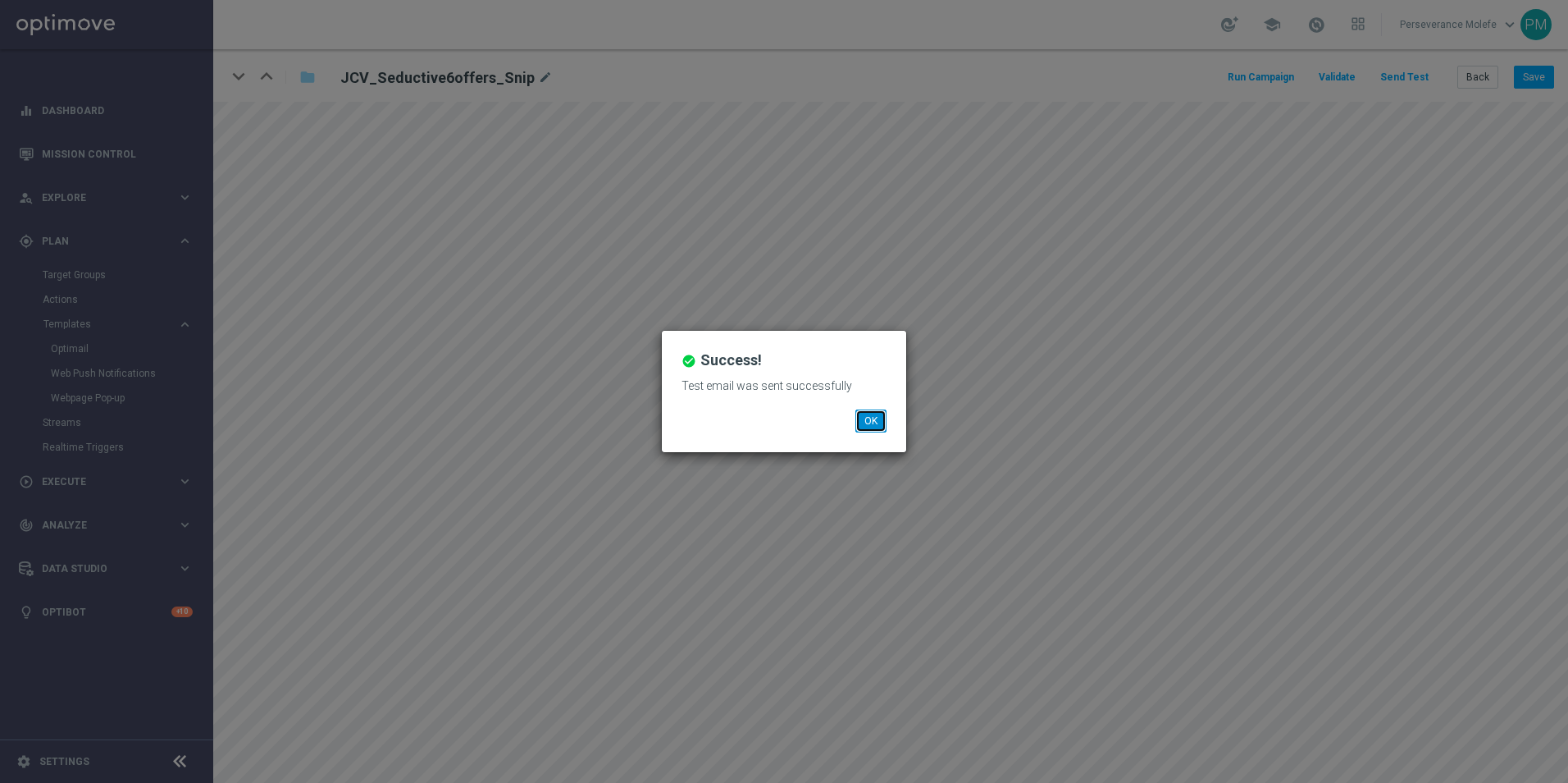
click at [861, 415] on button "OK" at bounding box center [872, 420] width 31 height 23
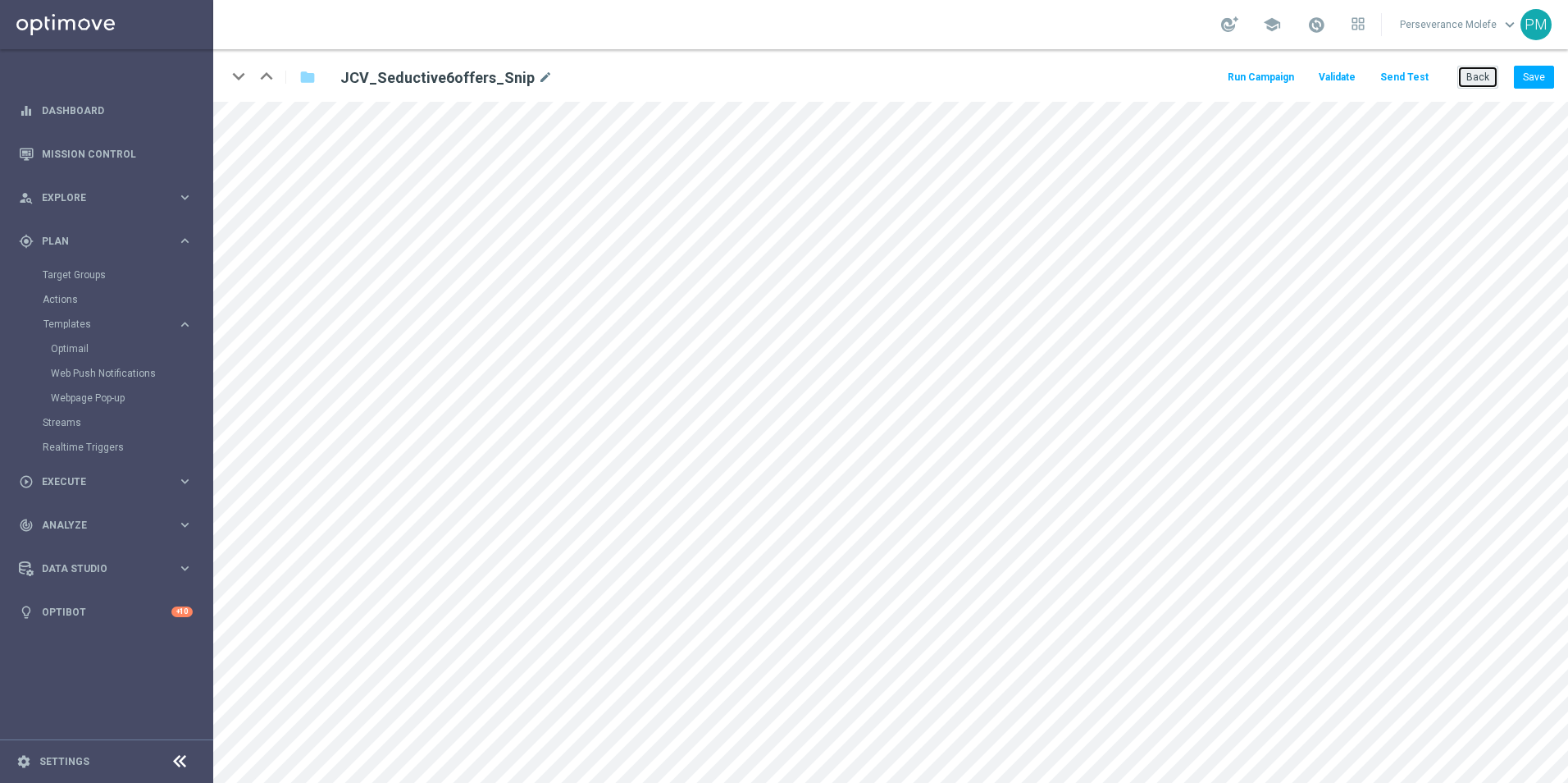
click at [1467, 79] on button "Back" at bounding box center [1478, 76] width 41 height 23
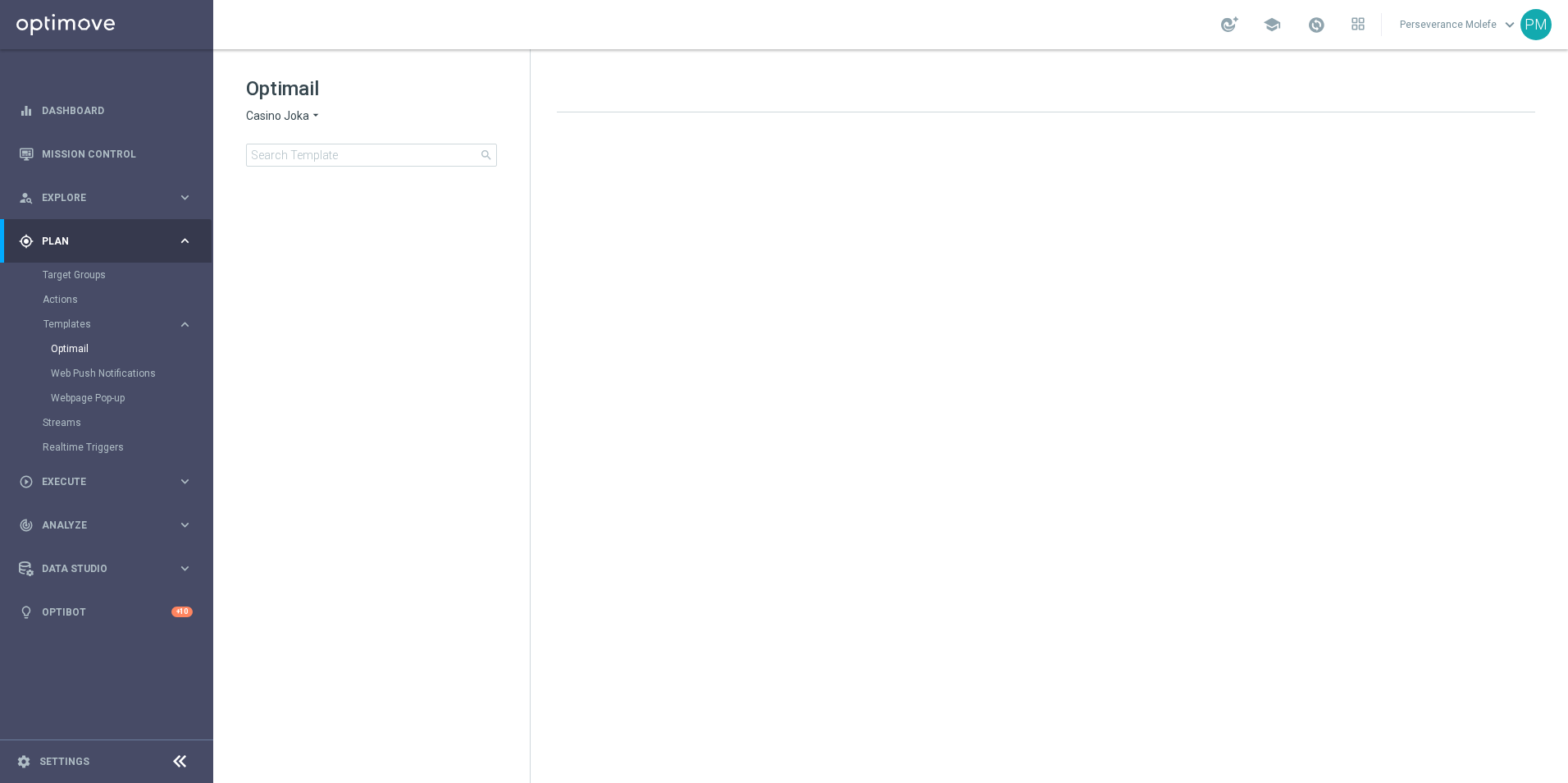
click at [289, 112] on span "Casino Joka" at bounding box center [278, 116] width 64 height 16
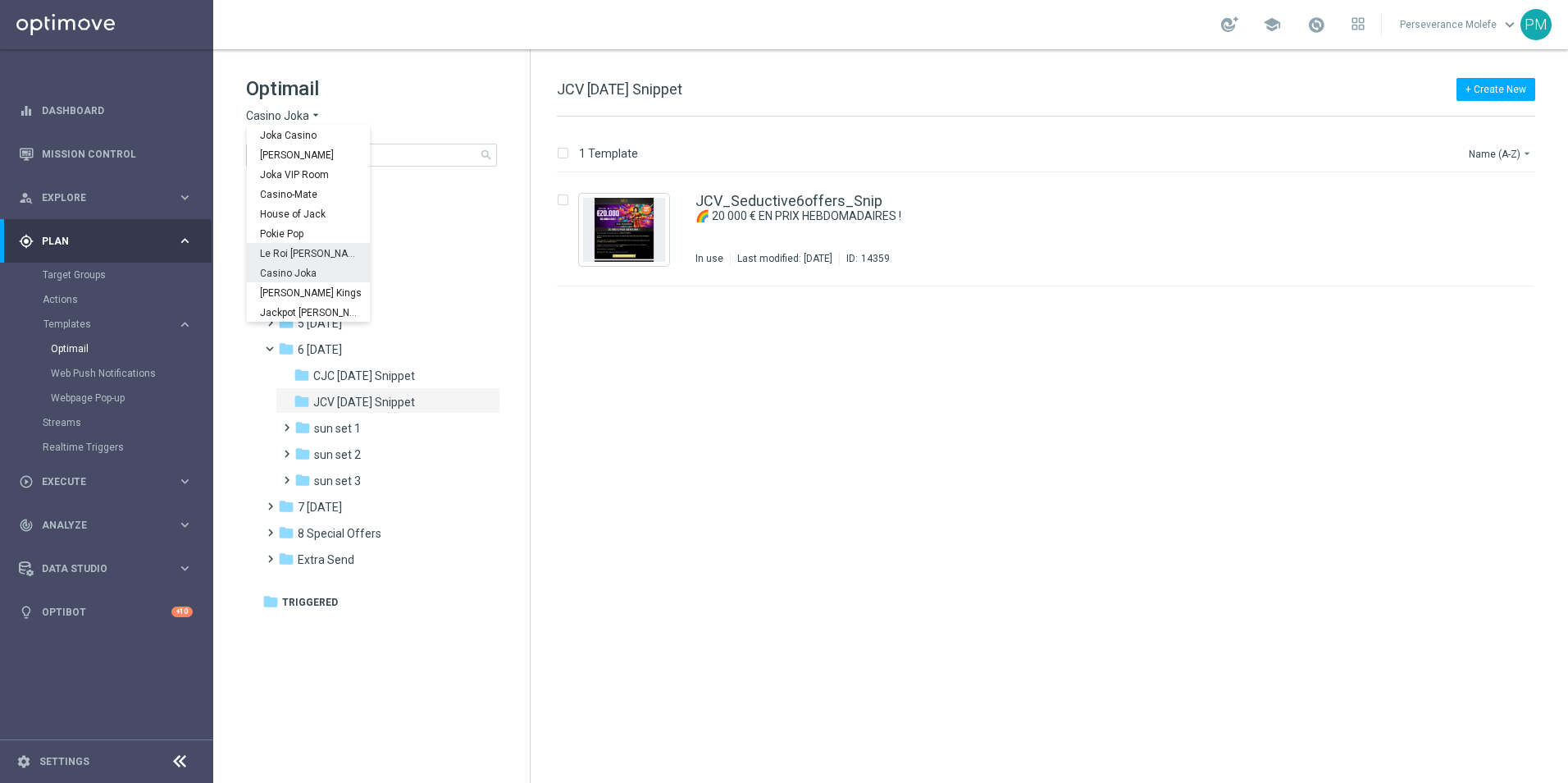
click at [0, 0] on span "Le Roi Johnny" at bounding box center [0, 0] width 0 height 0
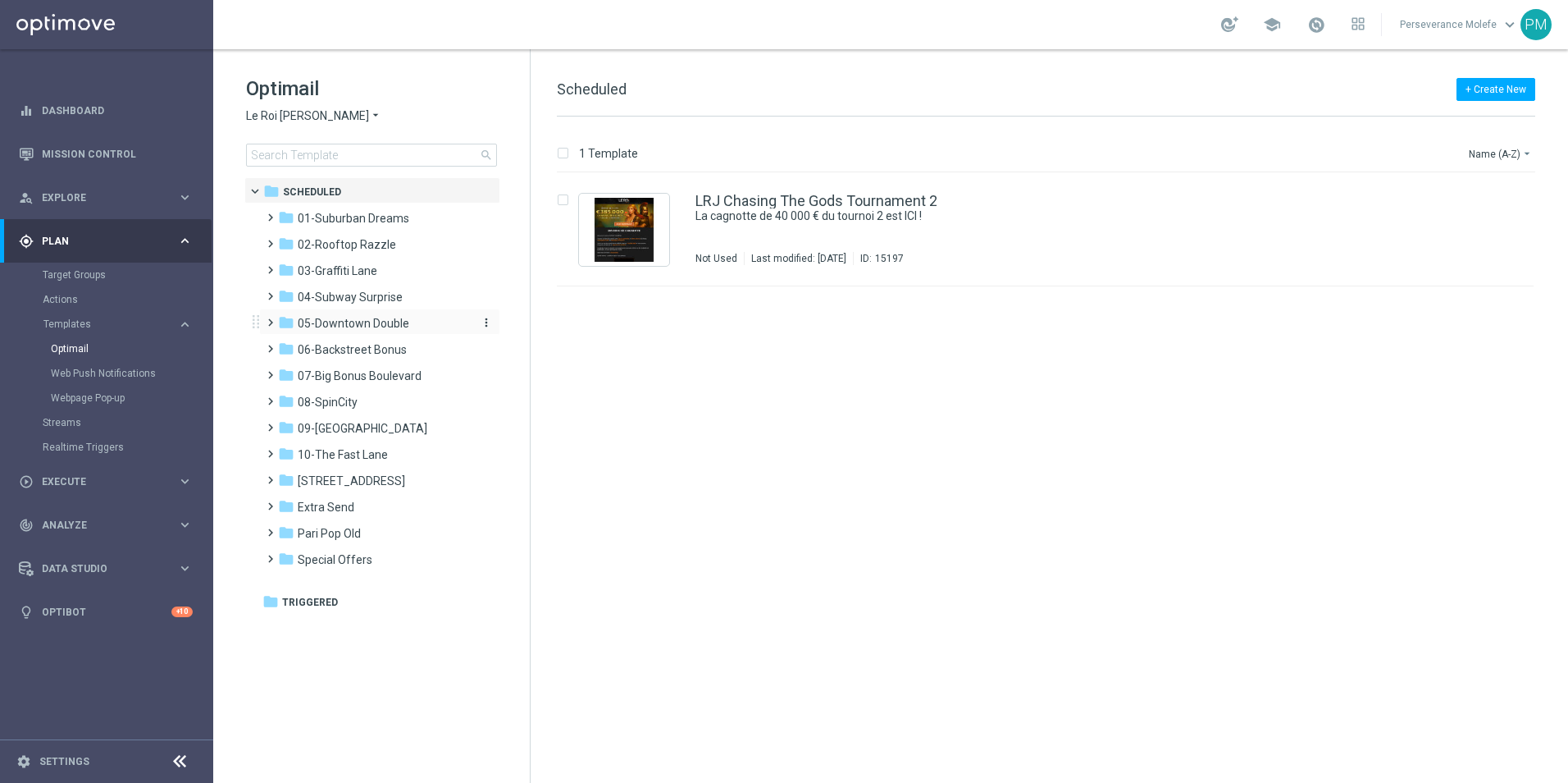
click at [364, 323] on span "05-Downtown Double" at bounding box center [353, 323] width 112 height 15
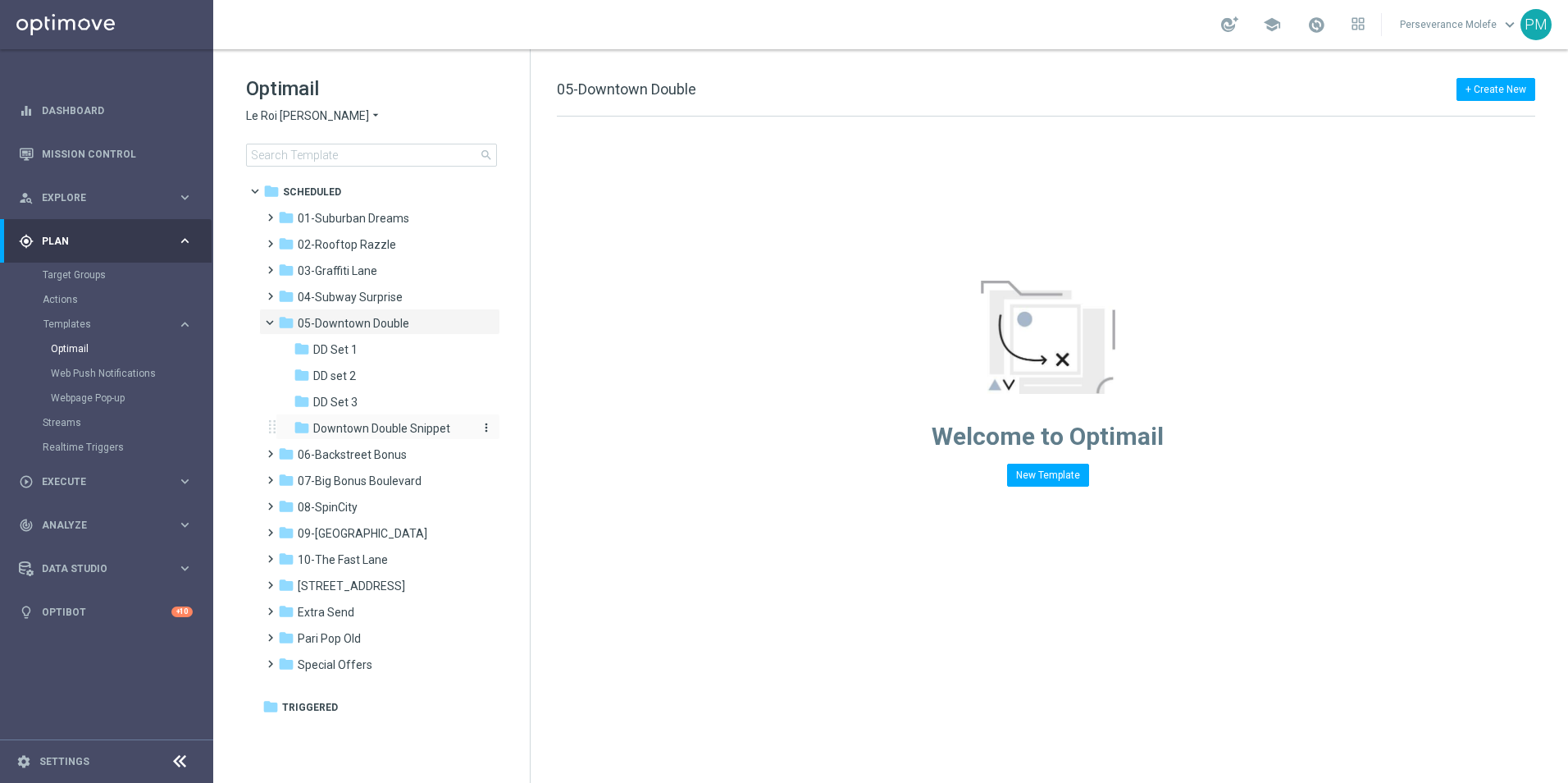
click at [382, 424] on span "Downtown Double Snippet" at bounding box center [381, 428] width 137 height 15
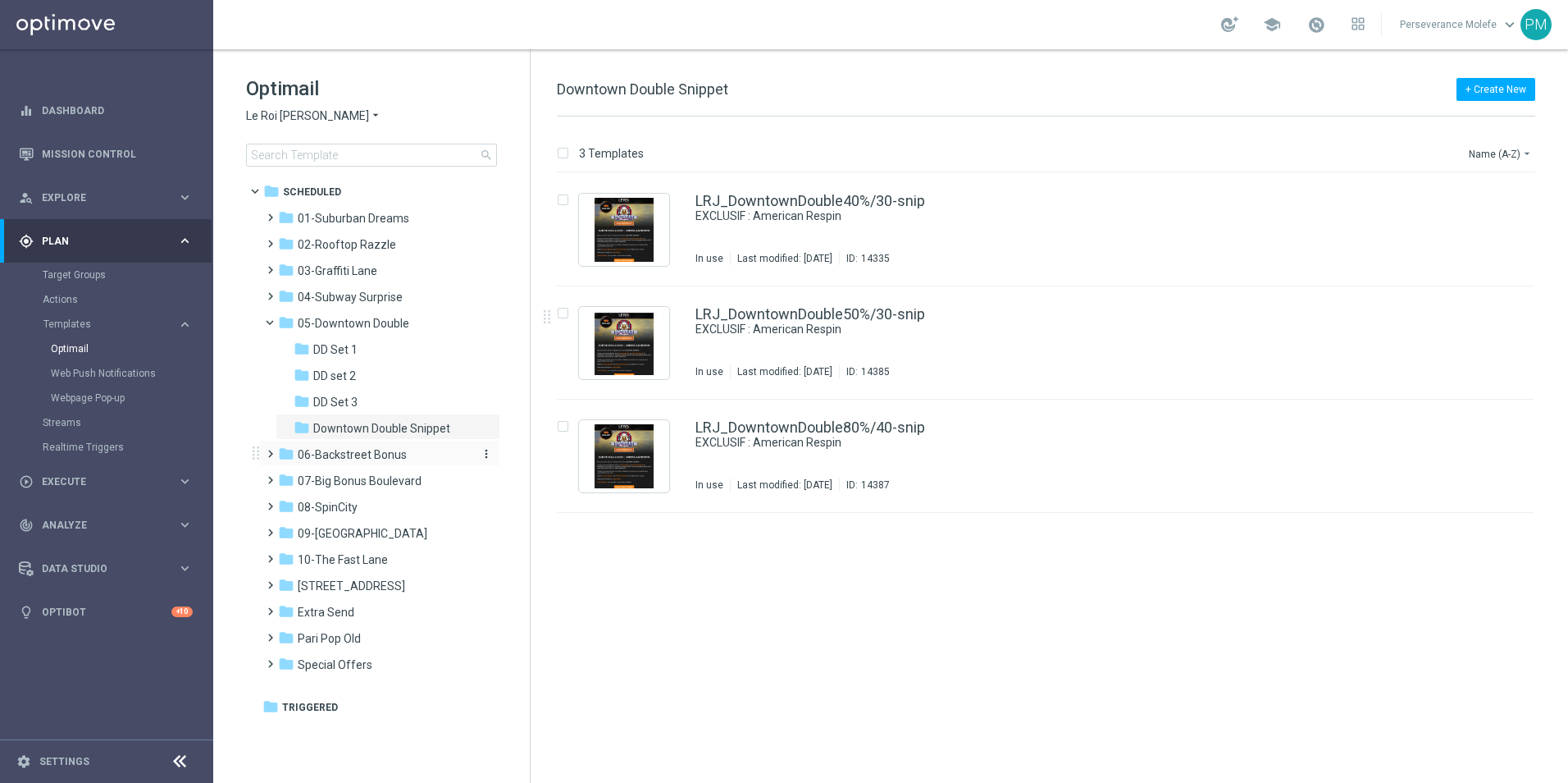
click at [390, 455] on span "06-Backstreet Bonus" at bounding box center [352, 454] width 110 height 15
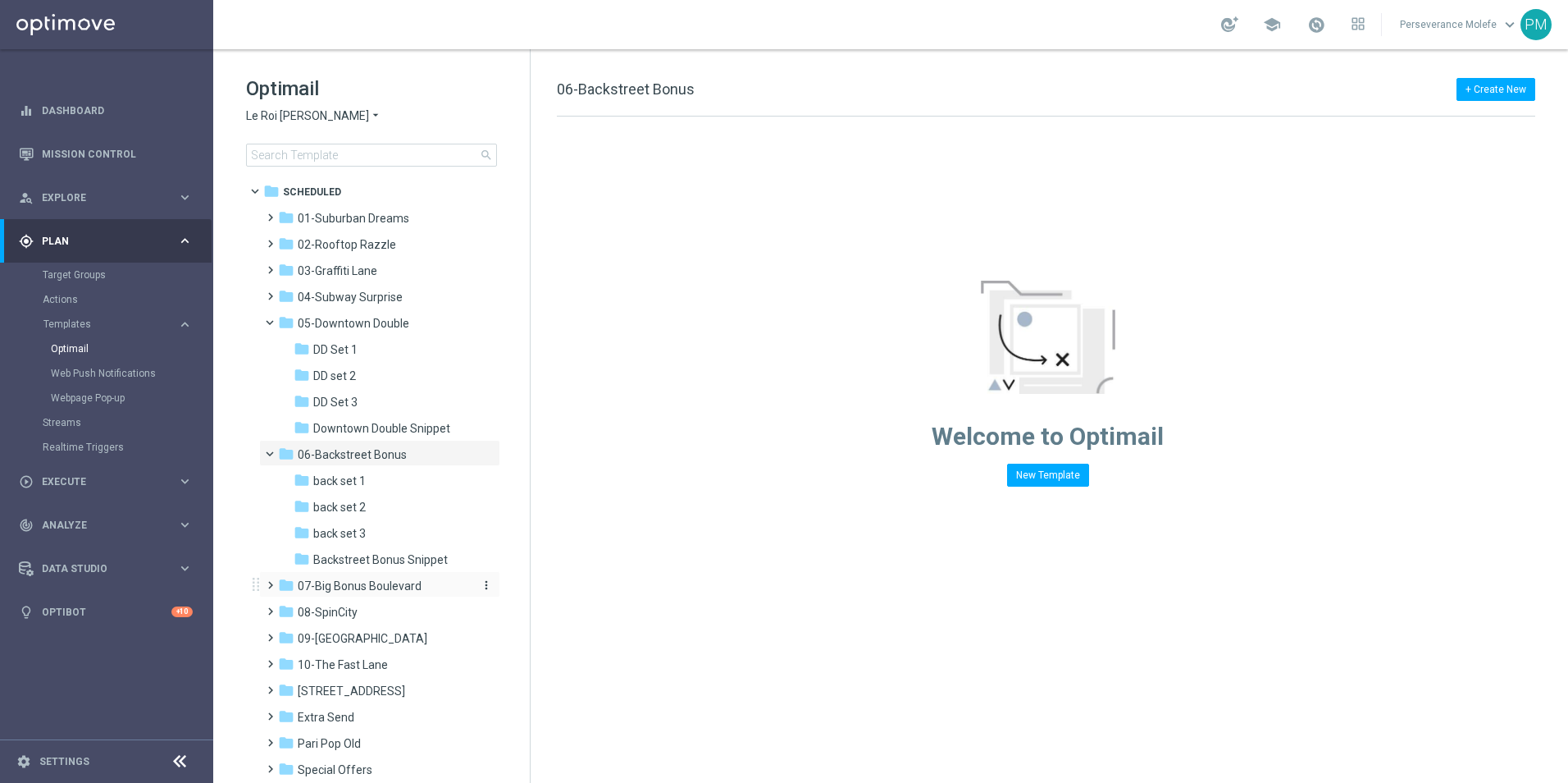
click at [384, 587] on span "07-Big Bonus Boulevard" at bounding box center [359, 585] width 124 height 15
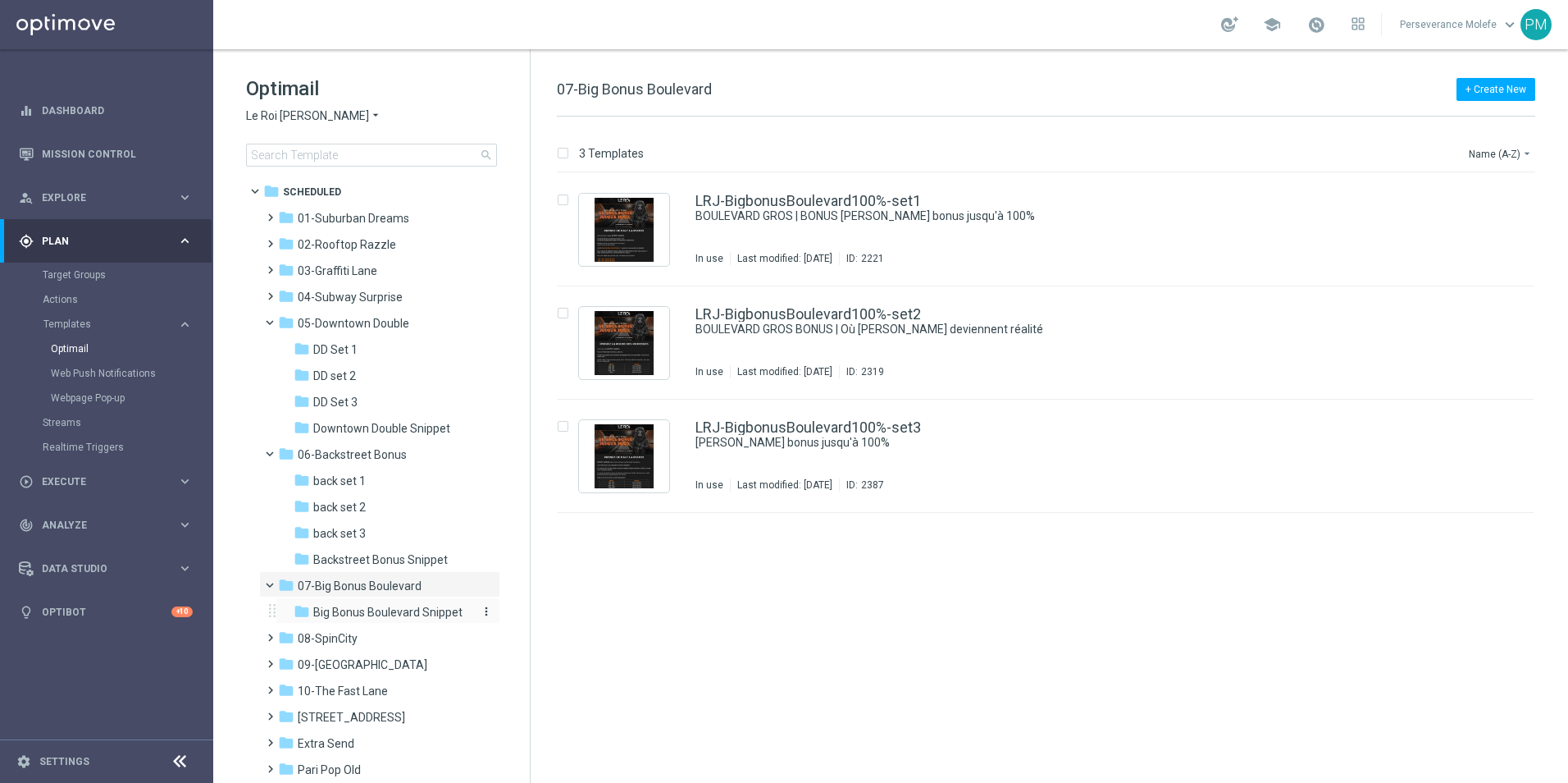
click at [437, 613] on span "Big Bonus Boulevard Snippet" at bounding box center [387, 612] width 150 height 15
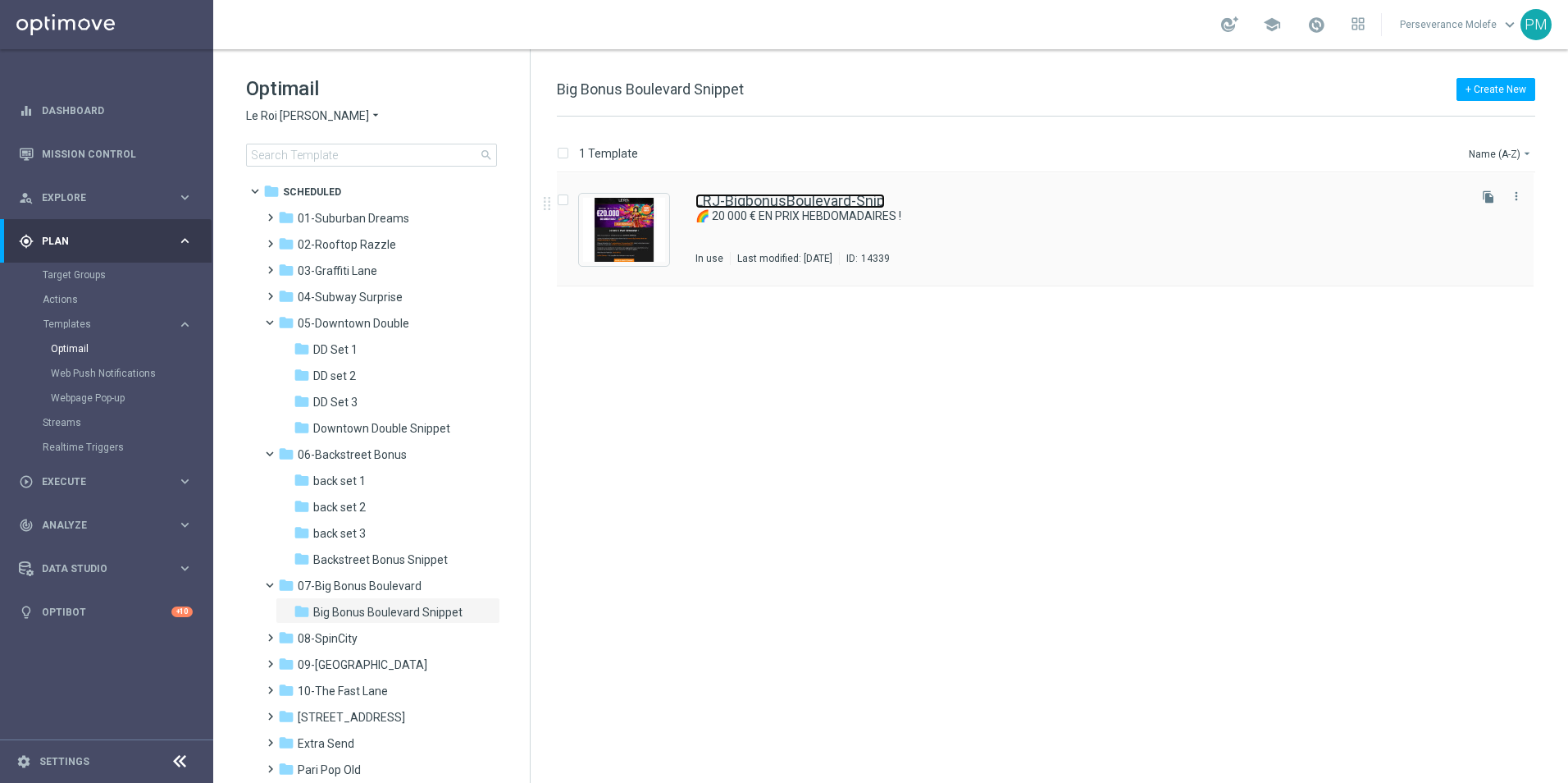
click at [770, 199] on link "LRJ-BigbonusBoulevard-Snip" at bounding box center [790, 201] width 190 height 15
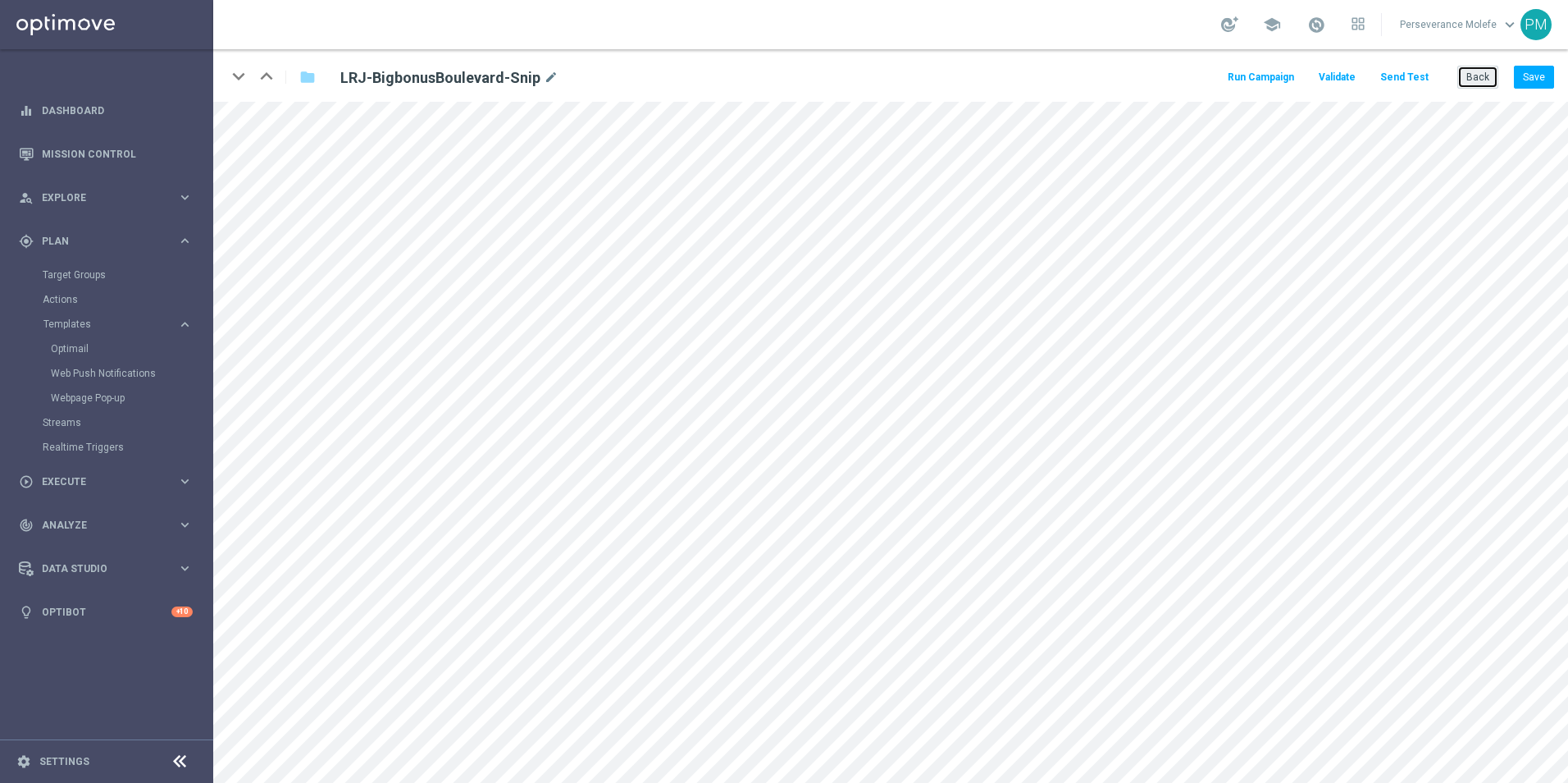
click at [1468, 75] on button "Back" at bounding box center [1478, 76] width 41 height 23
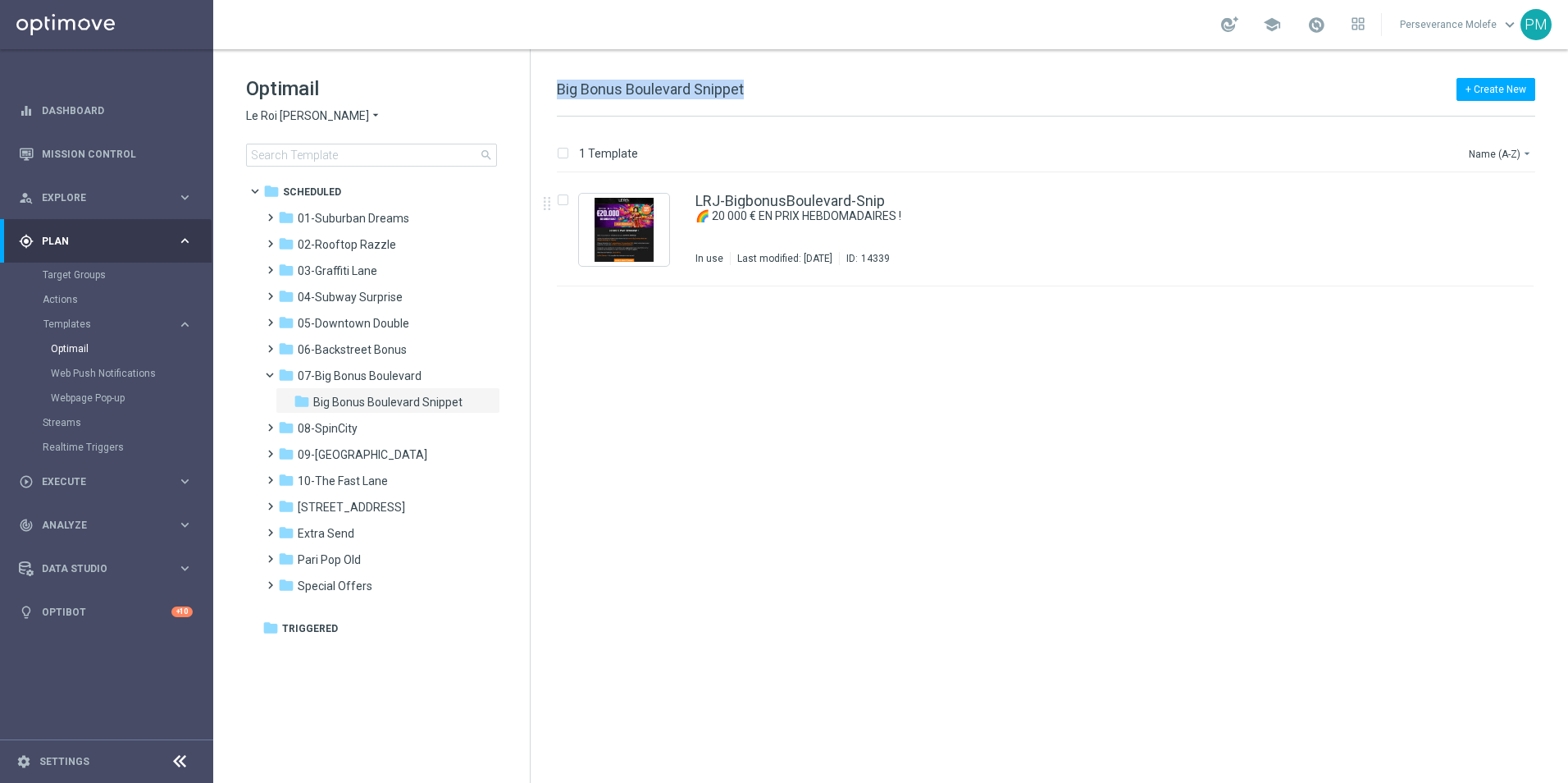
drag, startPoint x: 730, startPoint y: 88, endPoint x: 544, endPoint y: 91, distance: 186.0
click at [544, 91] on div "+ Create New Big Bonus Boulevard Snippet 1 Template Name (A-Z) arrow_drop_down …" at bounding box center [1050, 416] width 1038 height 734
copy span "Big Bonus Boulevard Snippet"
click at [765, 201] on link "LRJ-BigbonusBoulevard-Snip" at bounding box center [790, 201] width 190 height 15
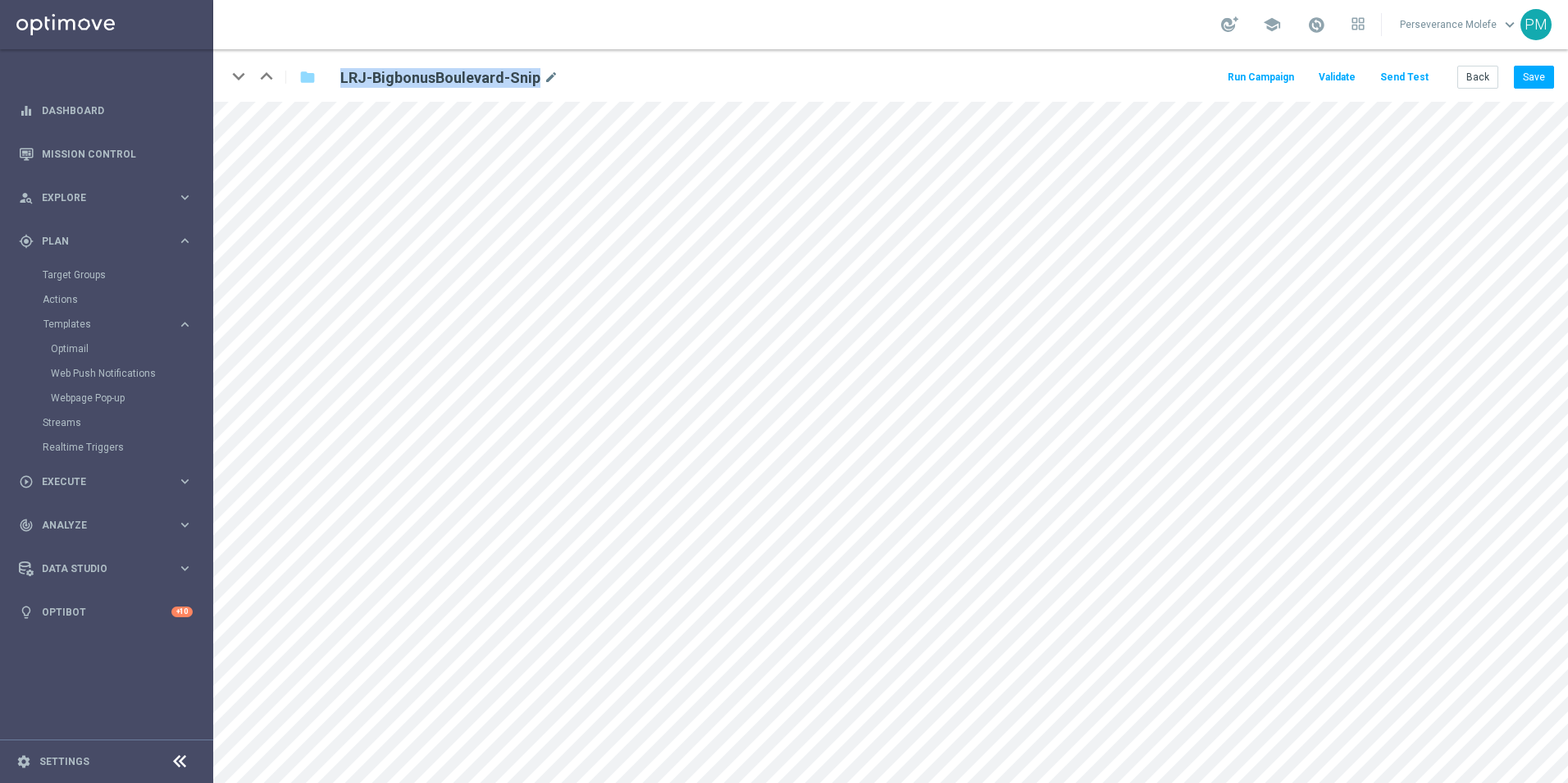
drag, startPoint x: 535, startPoint y: 80, endPoint x: 343, endPoint y: 87, distance: 192.1
click at [343, 87] on h2 "LRJ-BigbonusBoulevard-Snip" at bounding box center [440, 78] width 201 height 20
copy h2 "LRJ-BigbonusBoulevard-Snip"
click at [67, 347] on link "Optimail" at bounding box center [111, 348] width 119 height 13
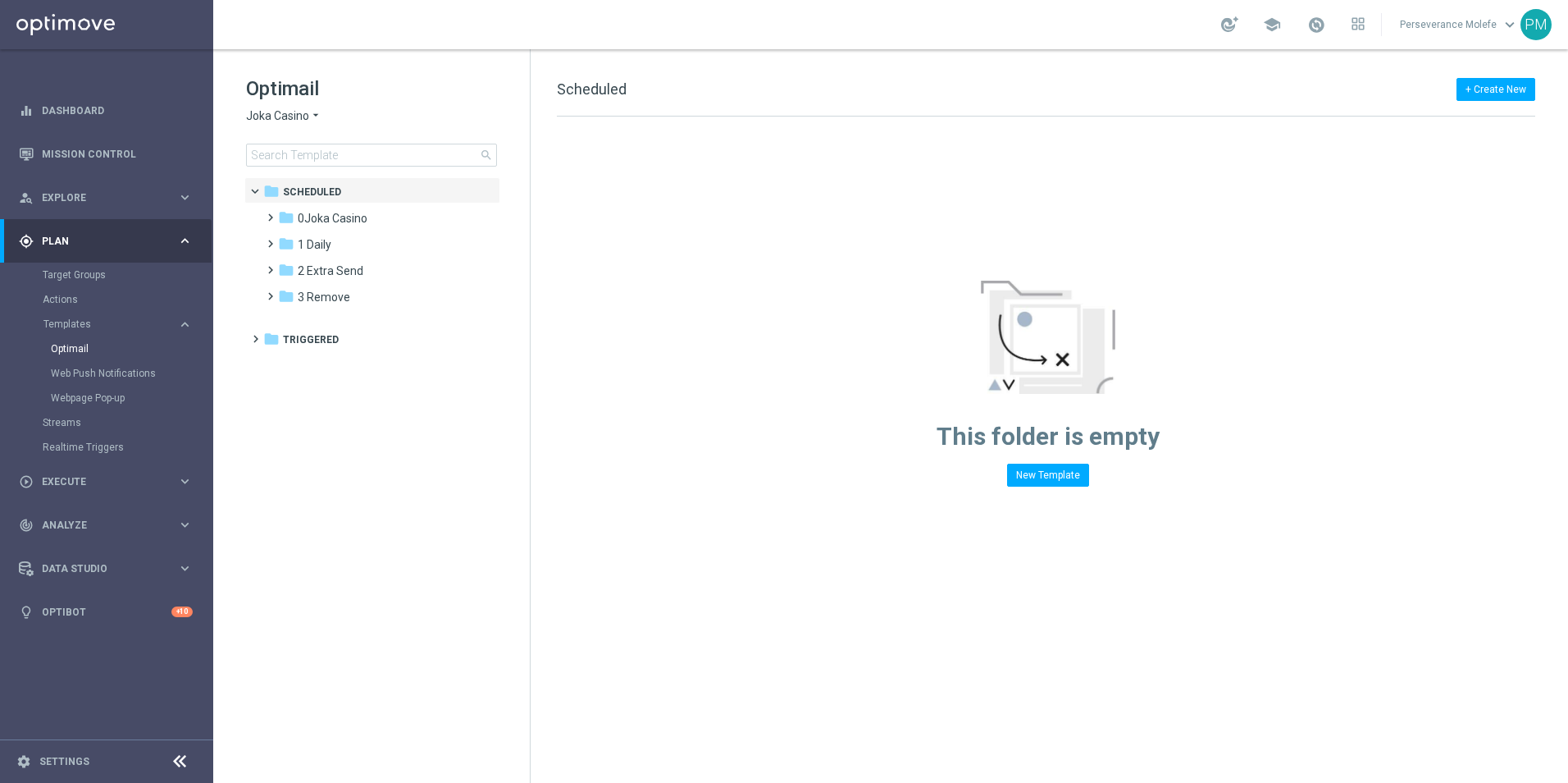
click at [283, 116] on span "Joka Casino" at bounding box center [278, 116] width 64 height 16
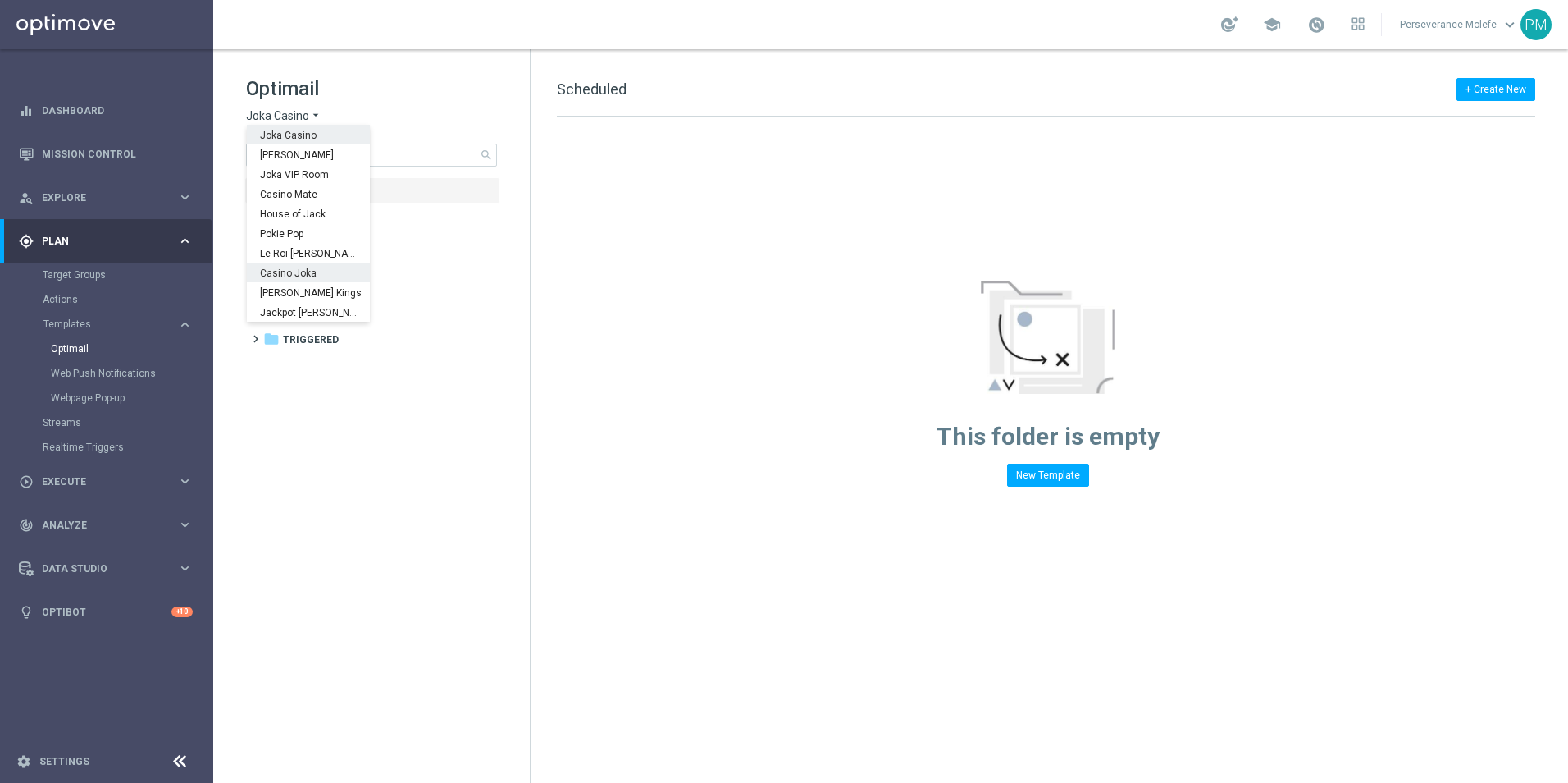
click at [309, 267] on div "Casino Joka" at bounding box center [308, 272] width 123 height 20
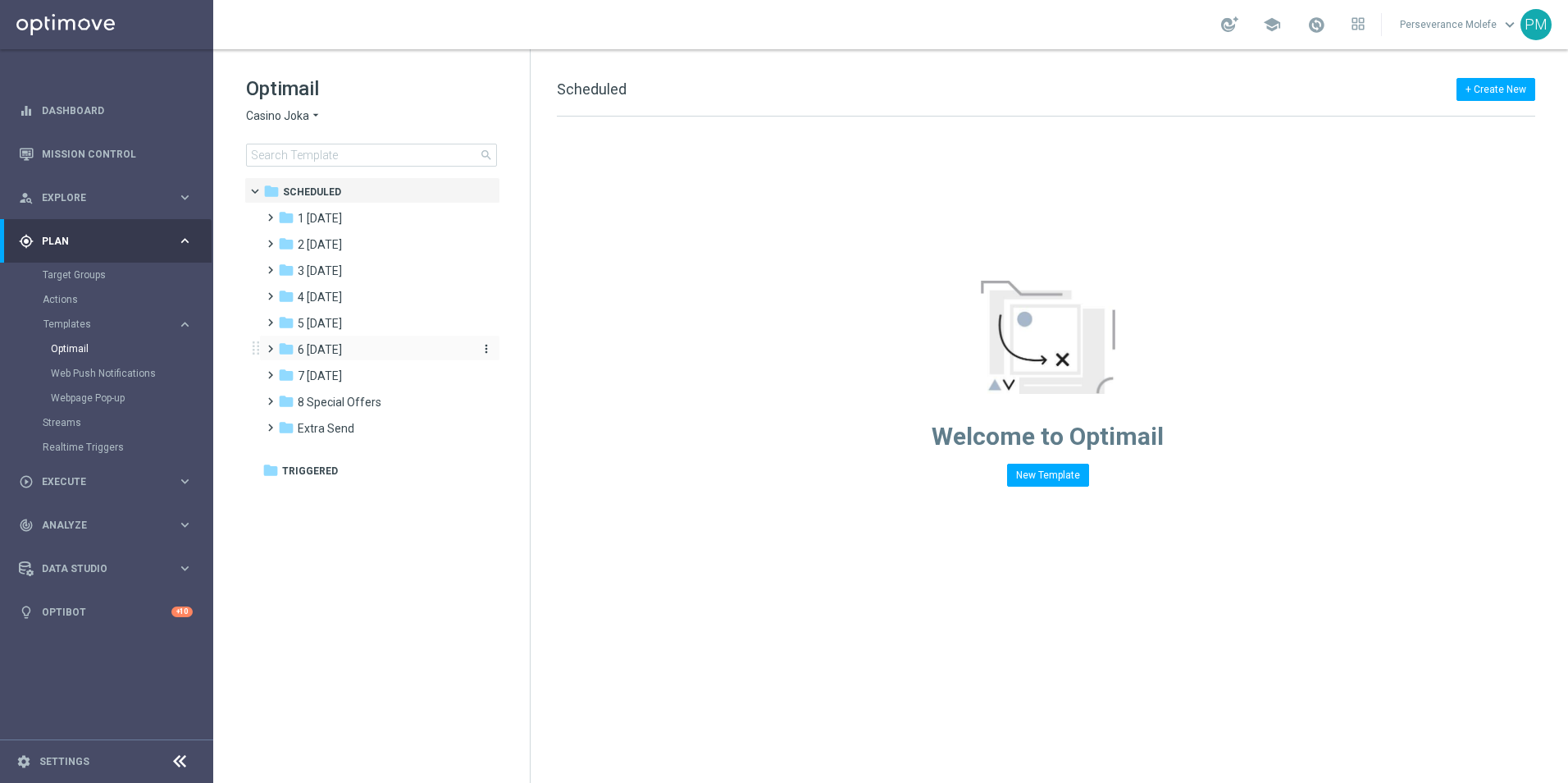
click at [346, 344] on div "folder 6 Sunday" at bounding box center [372, 349] width 189 height 19
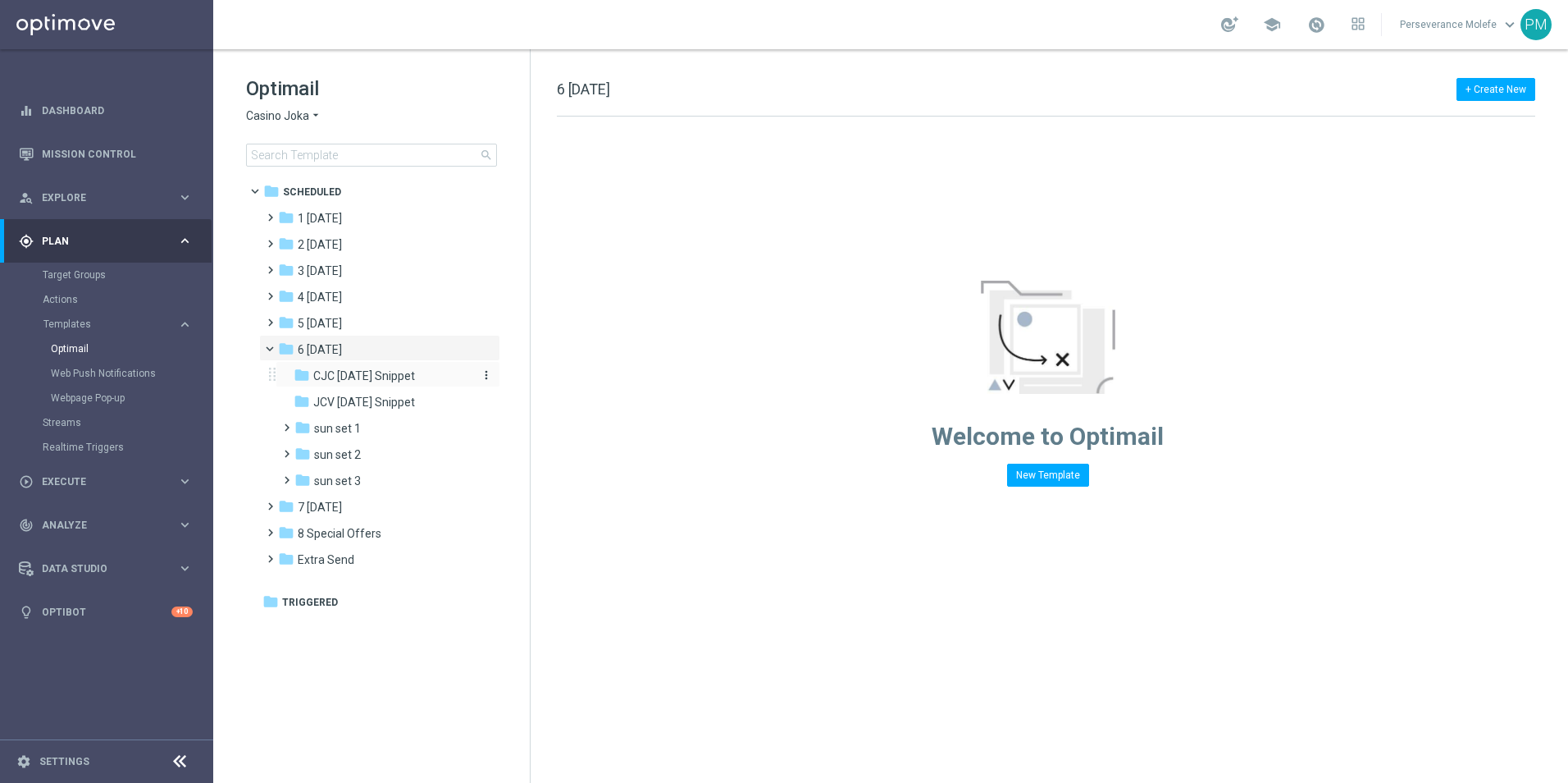
click at [394, 376] on span "CJC Sunday Snippet" at bounding box center [364, 376] width 102 height 15
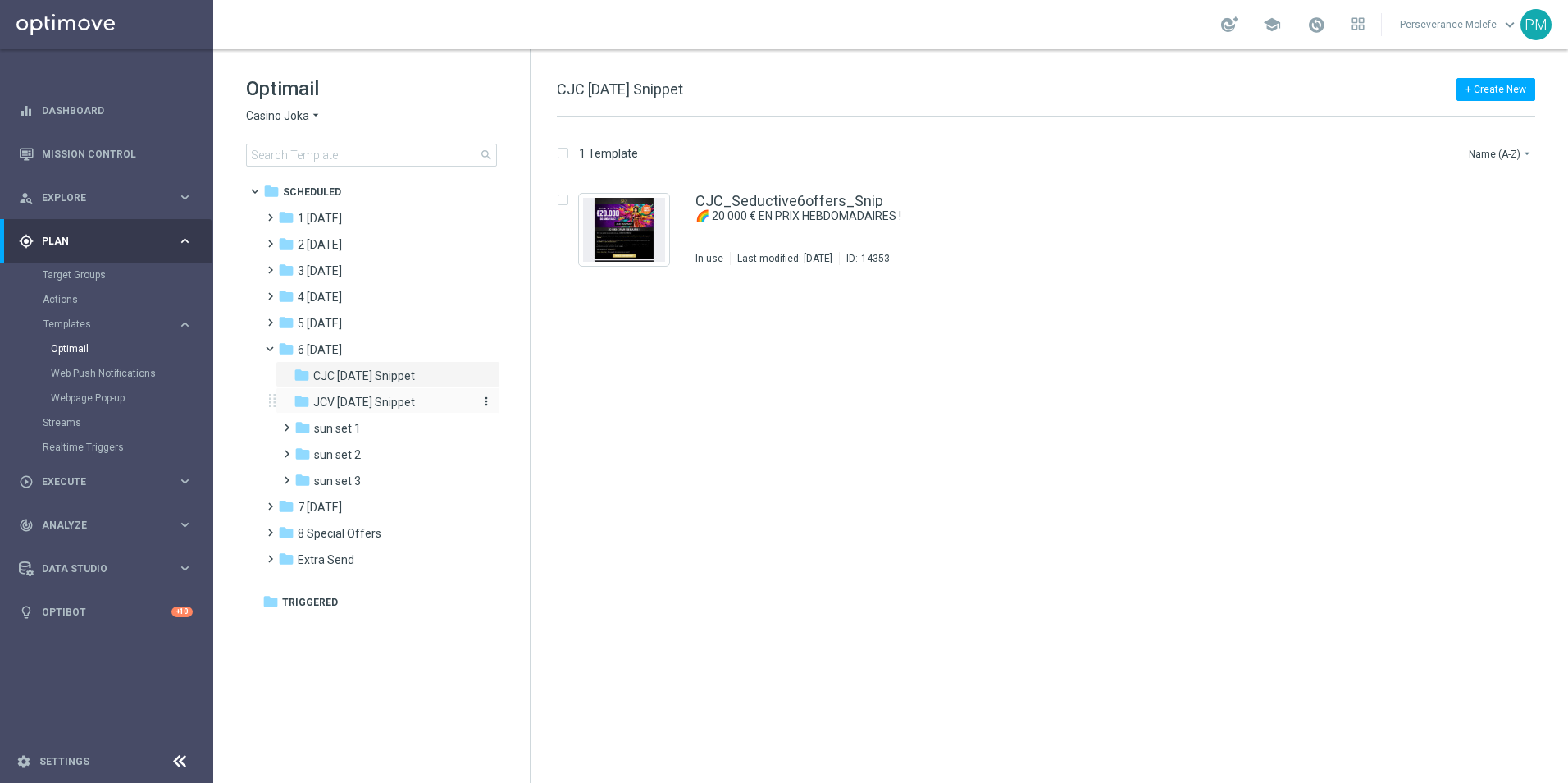
click at [367, 399] on span "JCV Sunday Snippet" at bounding box center [364, 401] width 102 height 15
click at [770, 204] on link "JCV_Seductive6offers_Snip" at bounding box center [788, 201] width 187 height 15
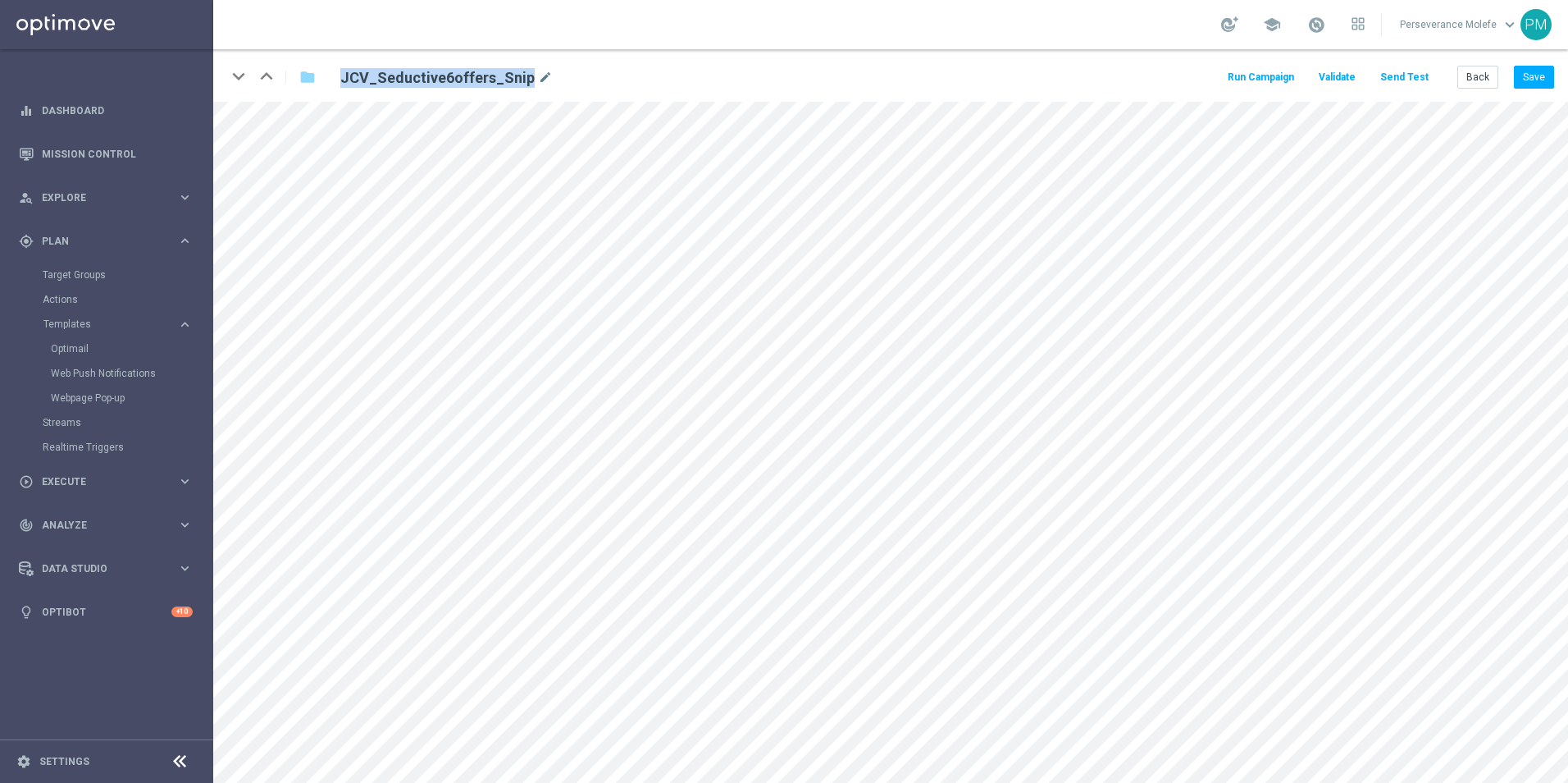
drag, startPoint x: 524, startPoint y: 73, endPoint x: 343, endPoint y: 77, distance: 181.0
click at [343, 77] on h2 "JCV_Seductive6offers_Snip" at bounding box center [437, 78] width 195 height 20
copy h2 "JCV_Seductive6offers_Snip"
click at [1485, 76] on button "Back" at bounding box center [1478, 76] width 41 height 23
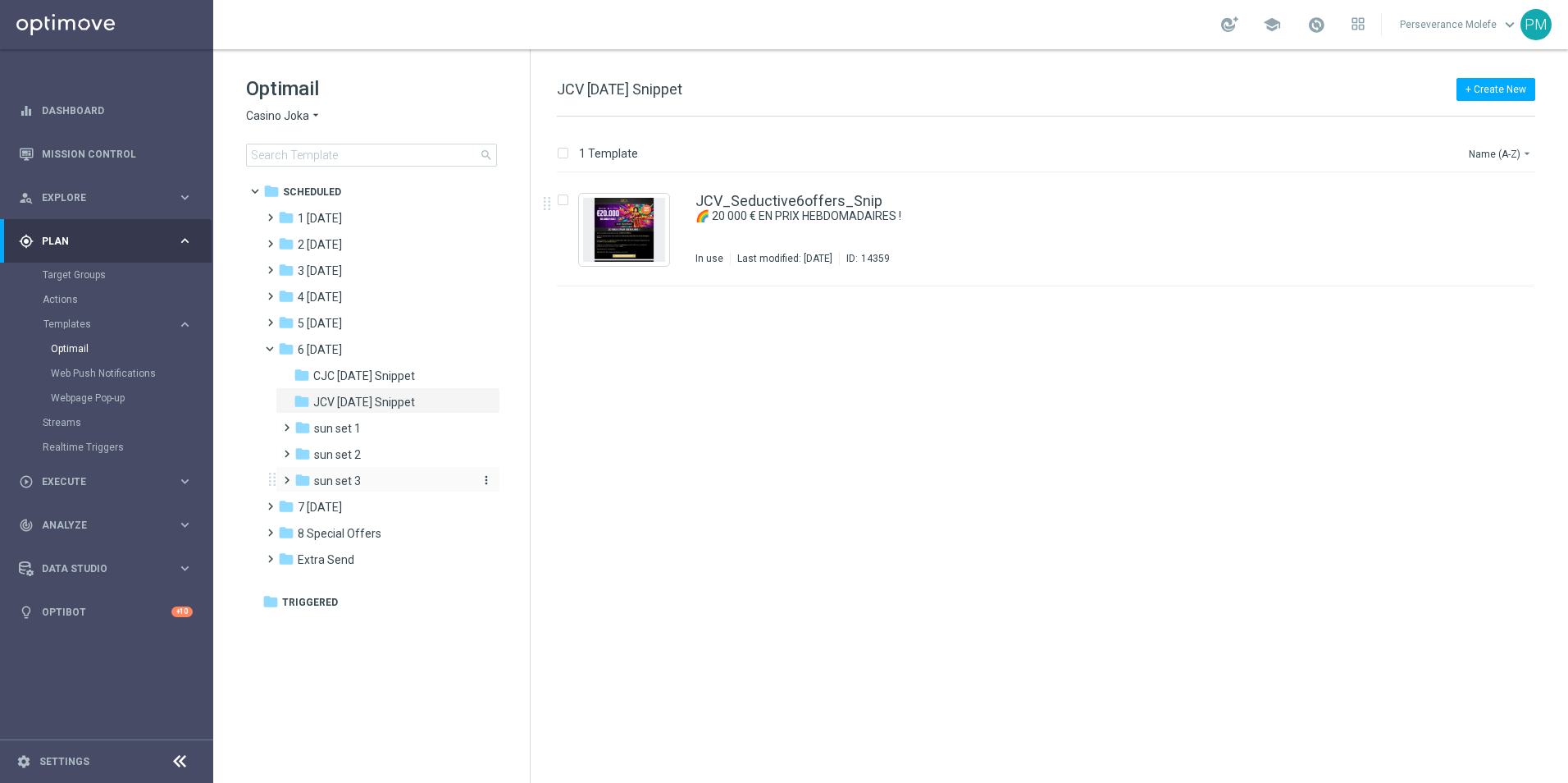
click at [348, 477] on span "sun set 3" at bounding box center [337, 481] width 47 height 15
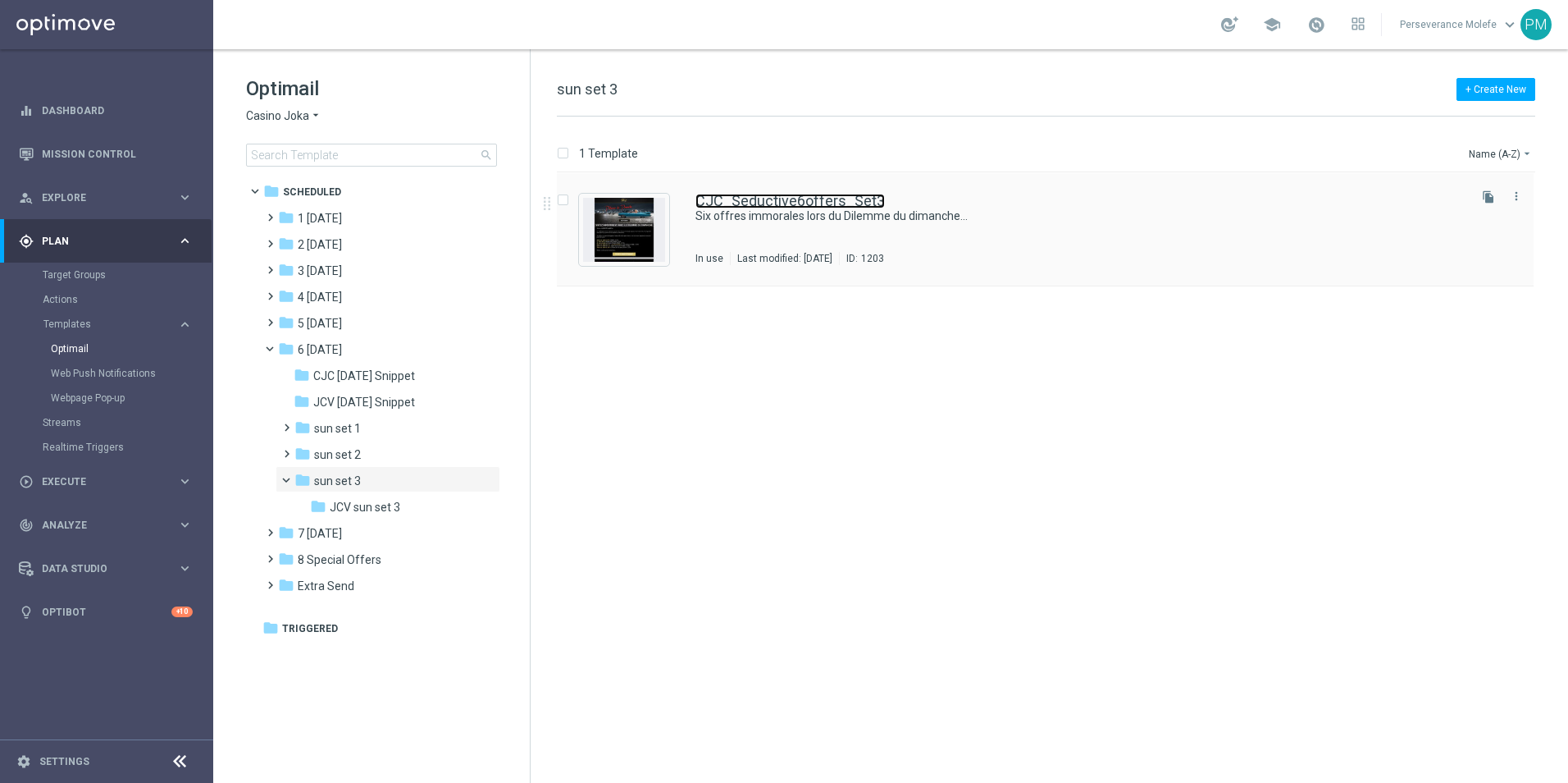
click at [730, 201] on link "CJC_Seductive6offers_Set3" at bounding box center [790, 201] width 190 height 15
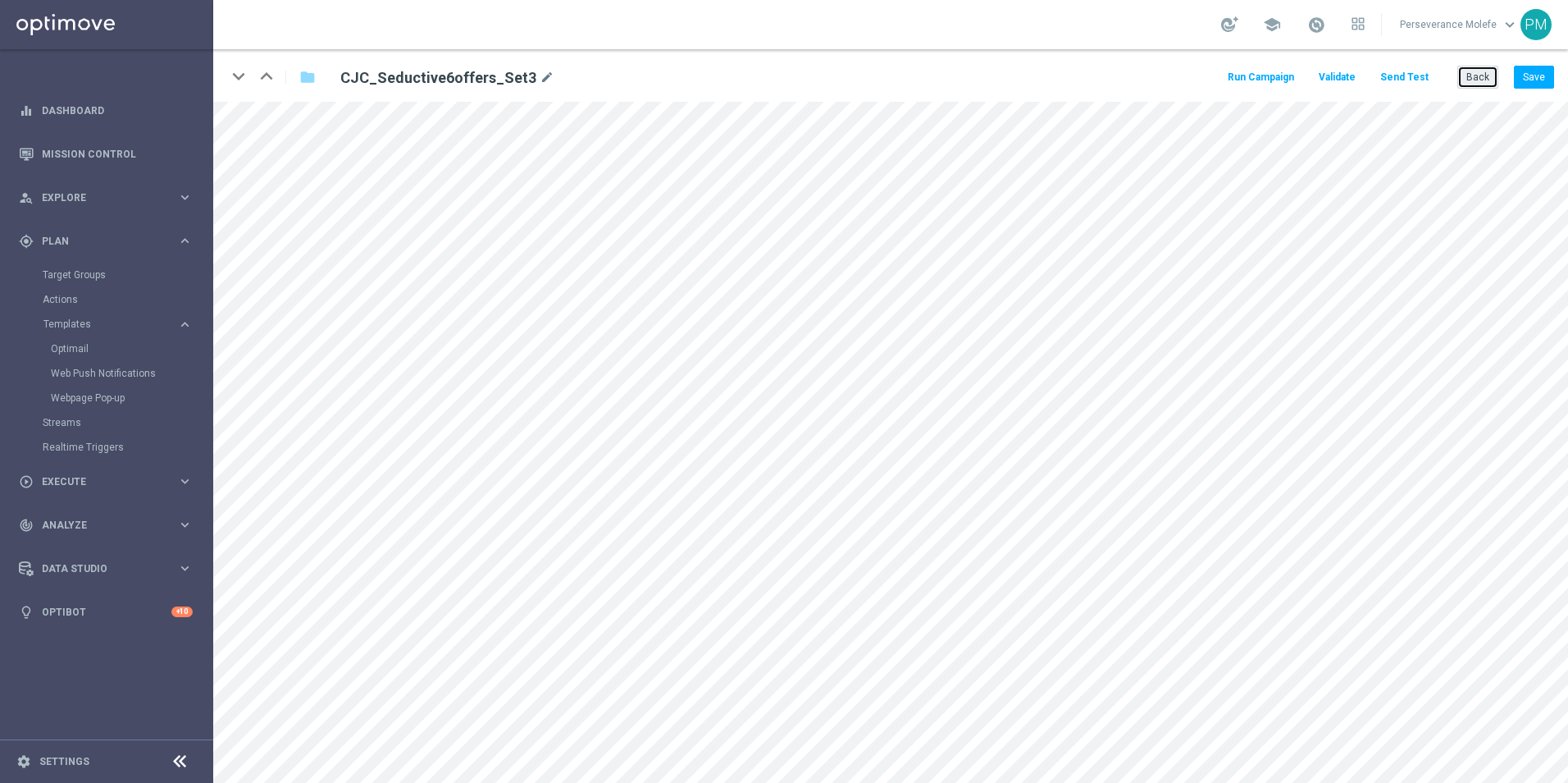
click at [1475, 74] on button "Back" at bounding box center [1478, 76] width 41 height 23
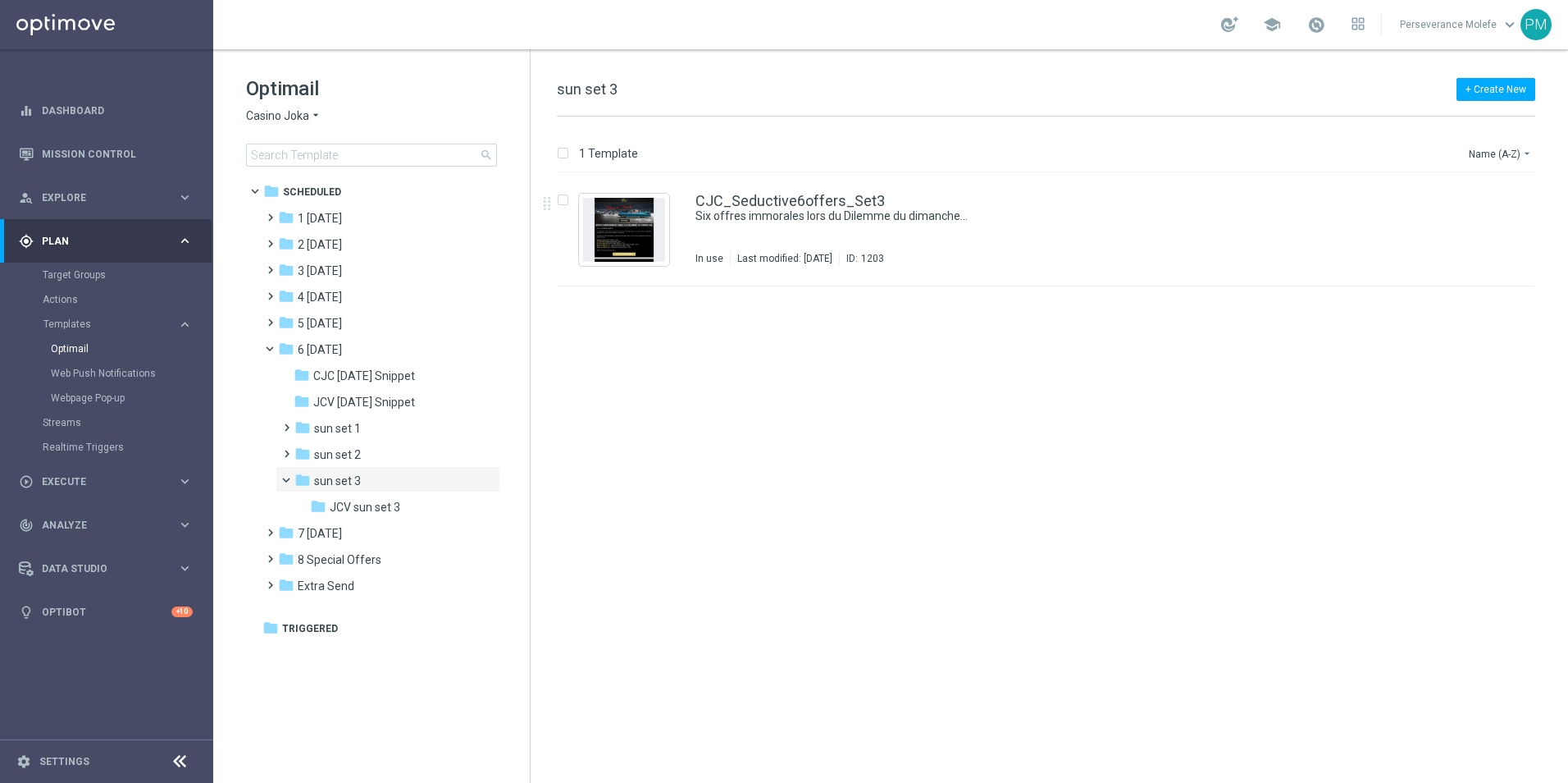
click at [306, 126] on div "Optimail Casino Joka arrow_drop_down × Casino Joka search" at bounding box center [388, 120] width 284 height 91
click at [297, 111] on span "Casino Joka" at bounding box center [278, 116] width 64 height 16
click at [0, 0] on span "Le Roi Johnny" at bounding box center [0, 0] width 0 height 0
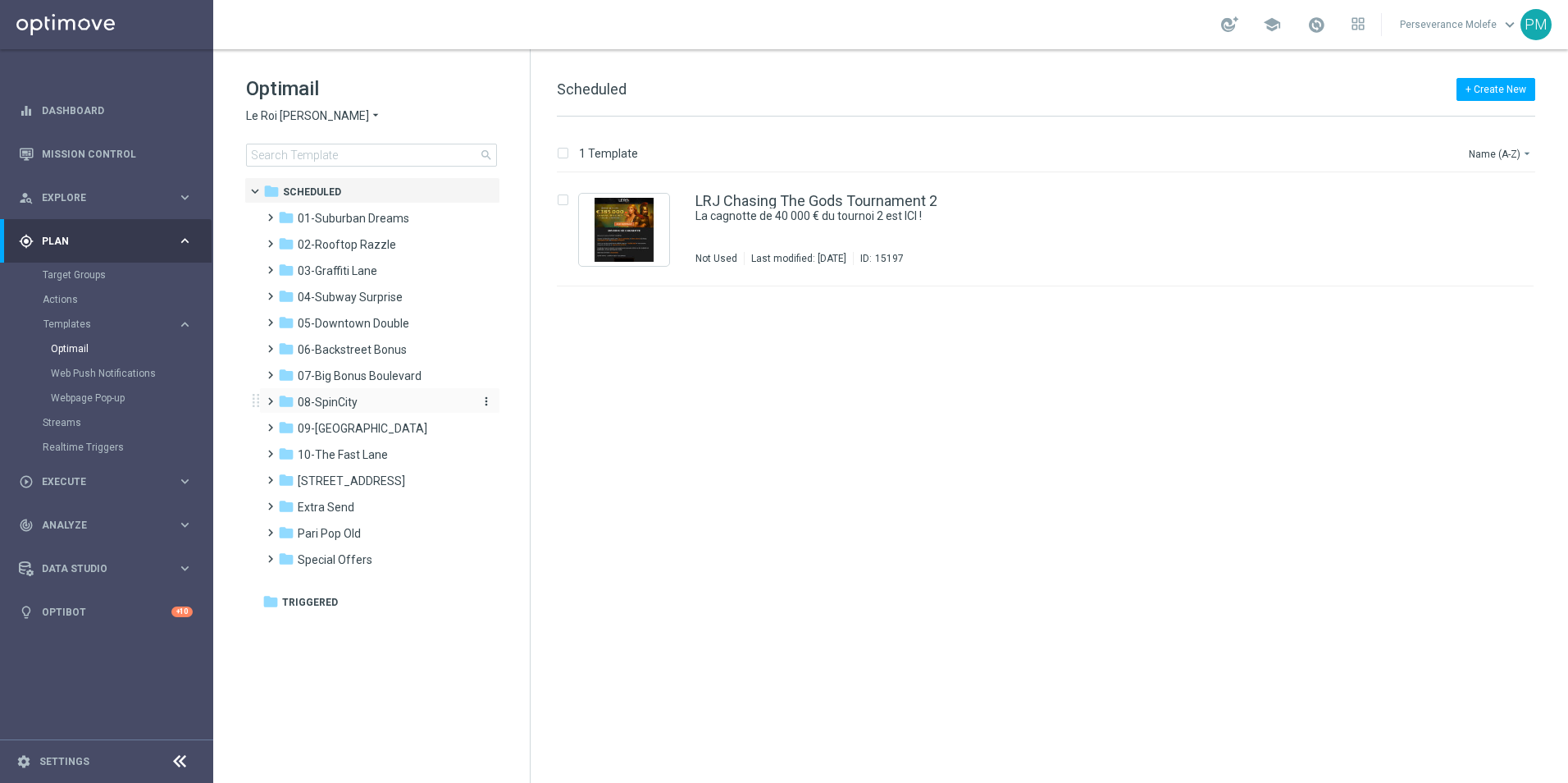
click at [374, 409] on div "folder 08-SpinCity" at bounding box center [372, 402] width 189 height 19
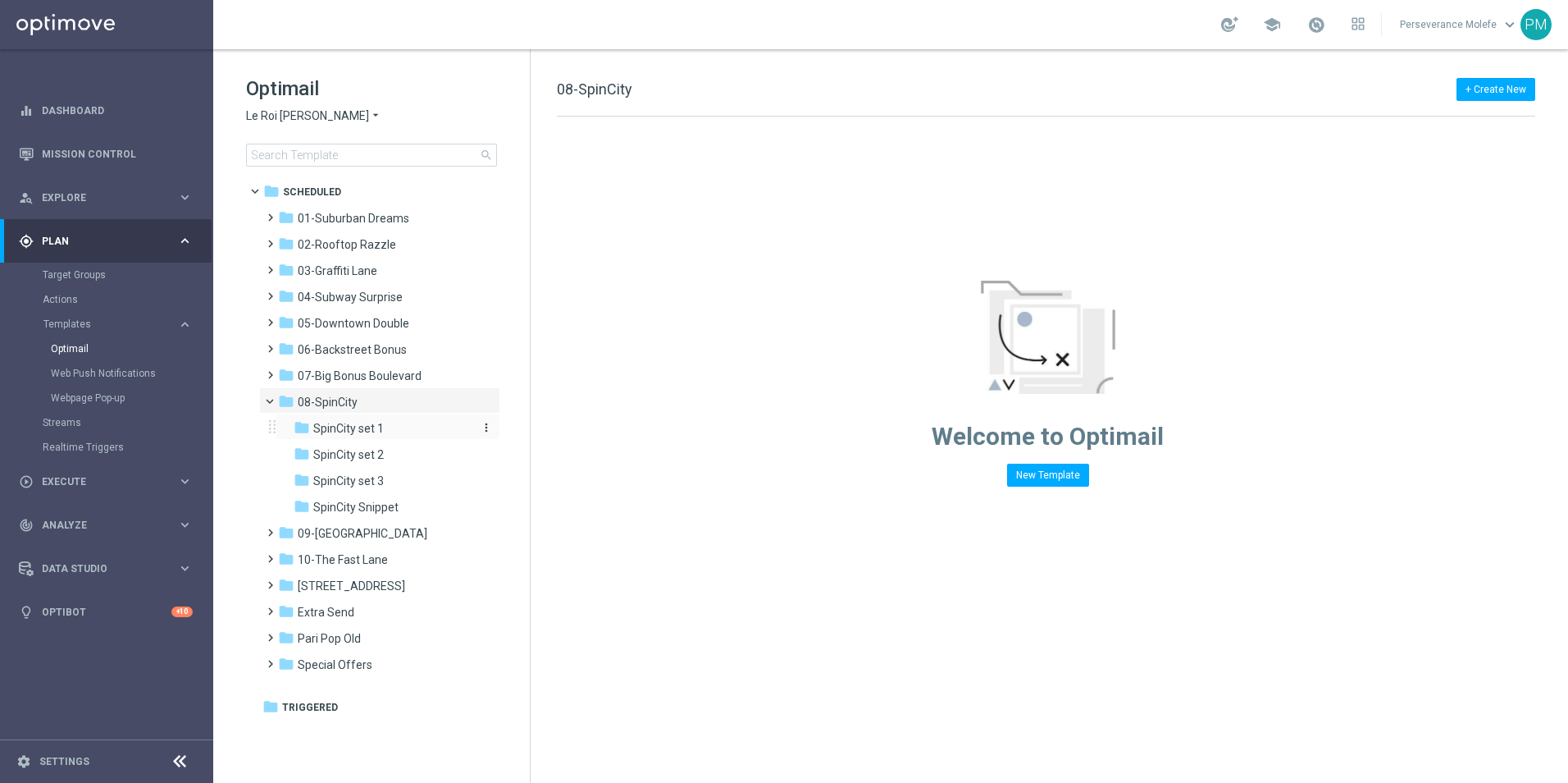
click at [379, 425] on span "SpinCity set 1" at bounding box center [348, 428] width 70 height 15
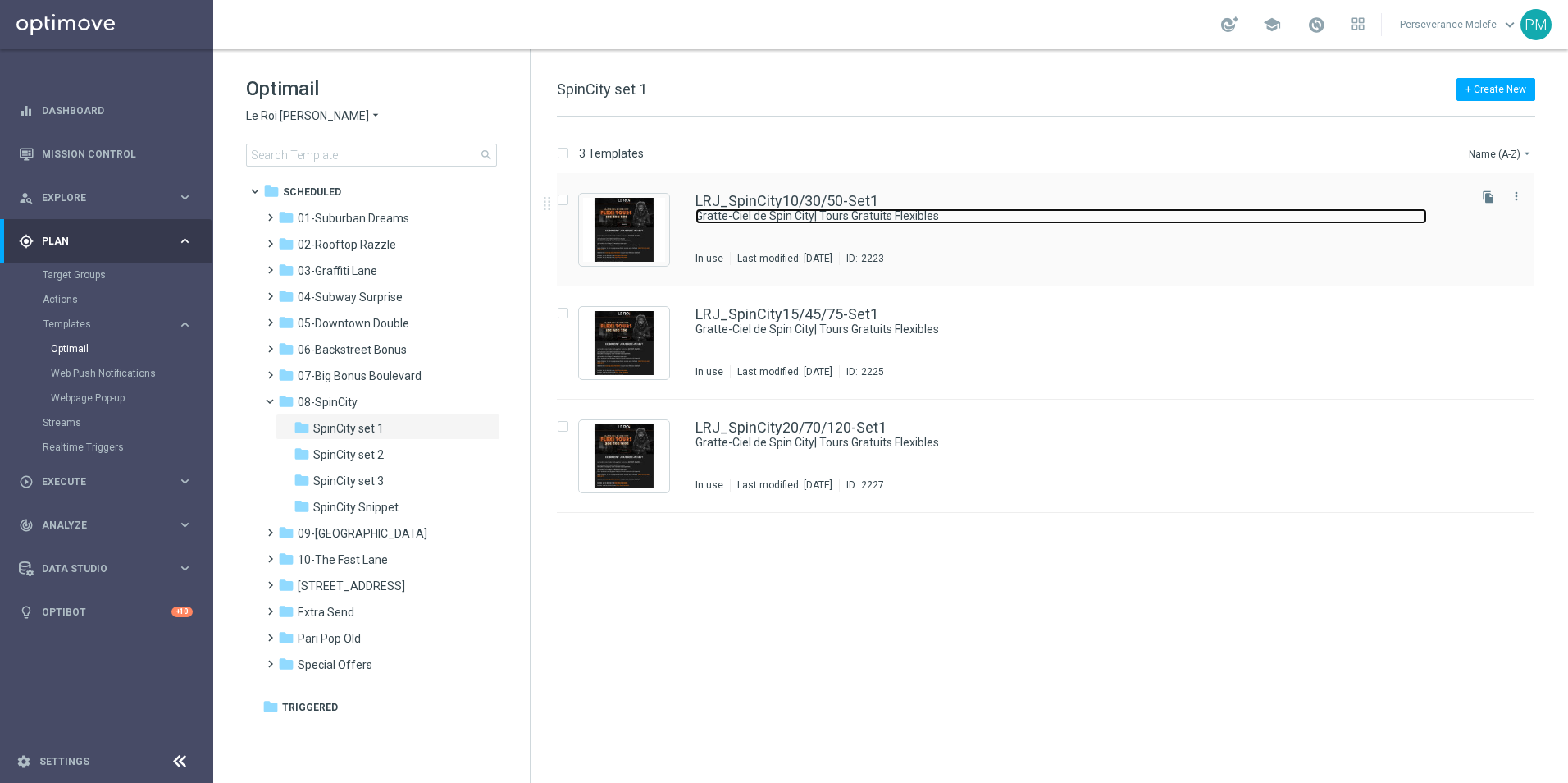
click at [810, 220] on link "Gratte-Ciel de Spin City| Tours Gratuits Flexibles" at bounding box center [1061, 216] width 732 height 16
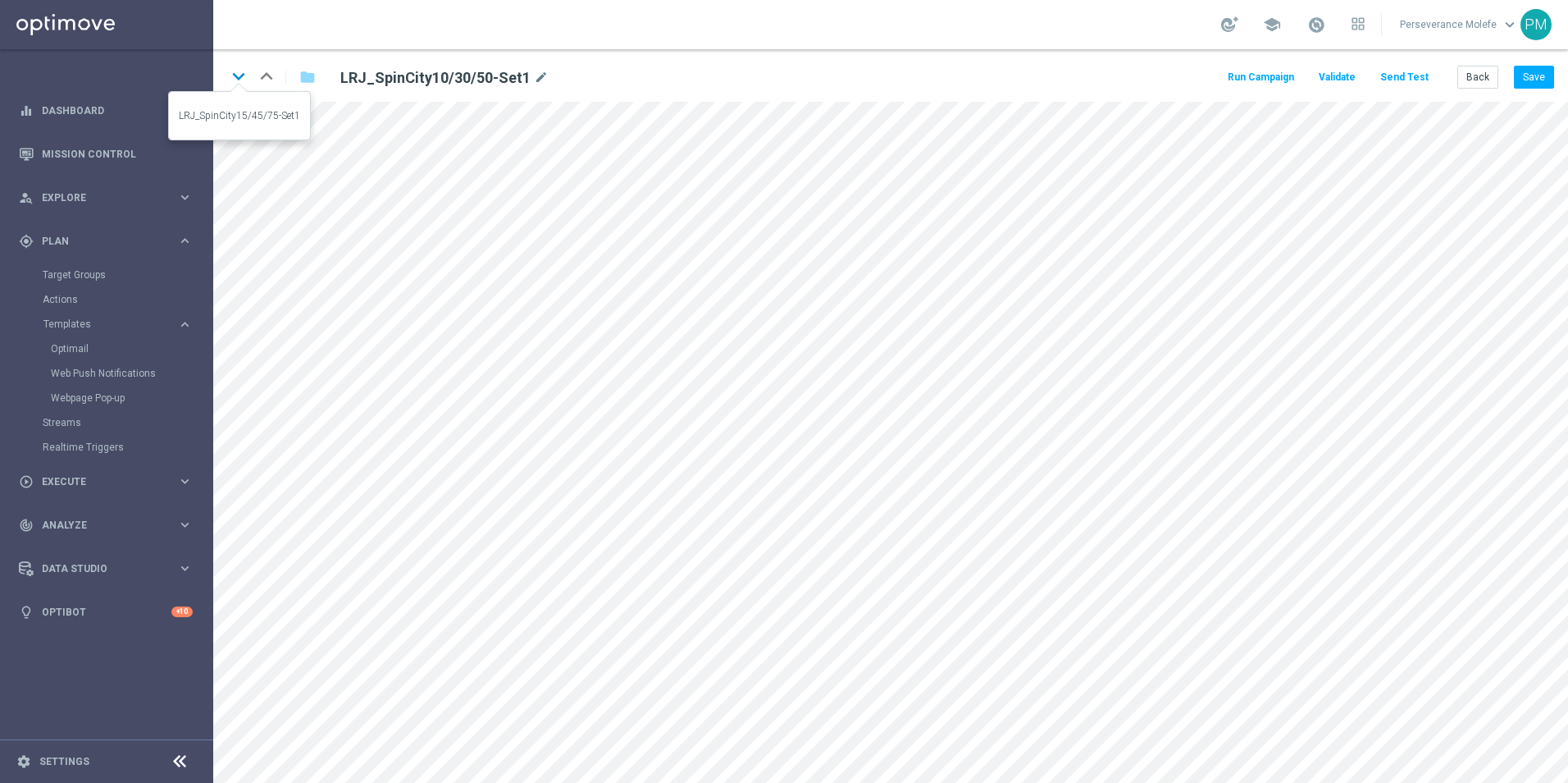
click at [235, 73] on icon "keyboard_arrow_down" at bounding box center [238, 75] width 24 height 24
click at [1467, 79] on button "Back" at bounding box center [1478, 76] width 41 height 23
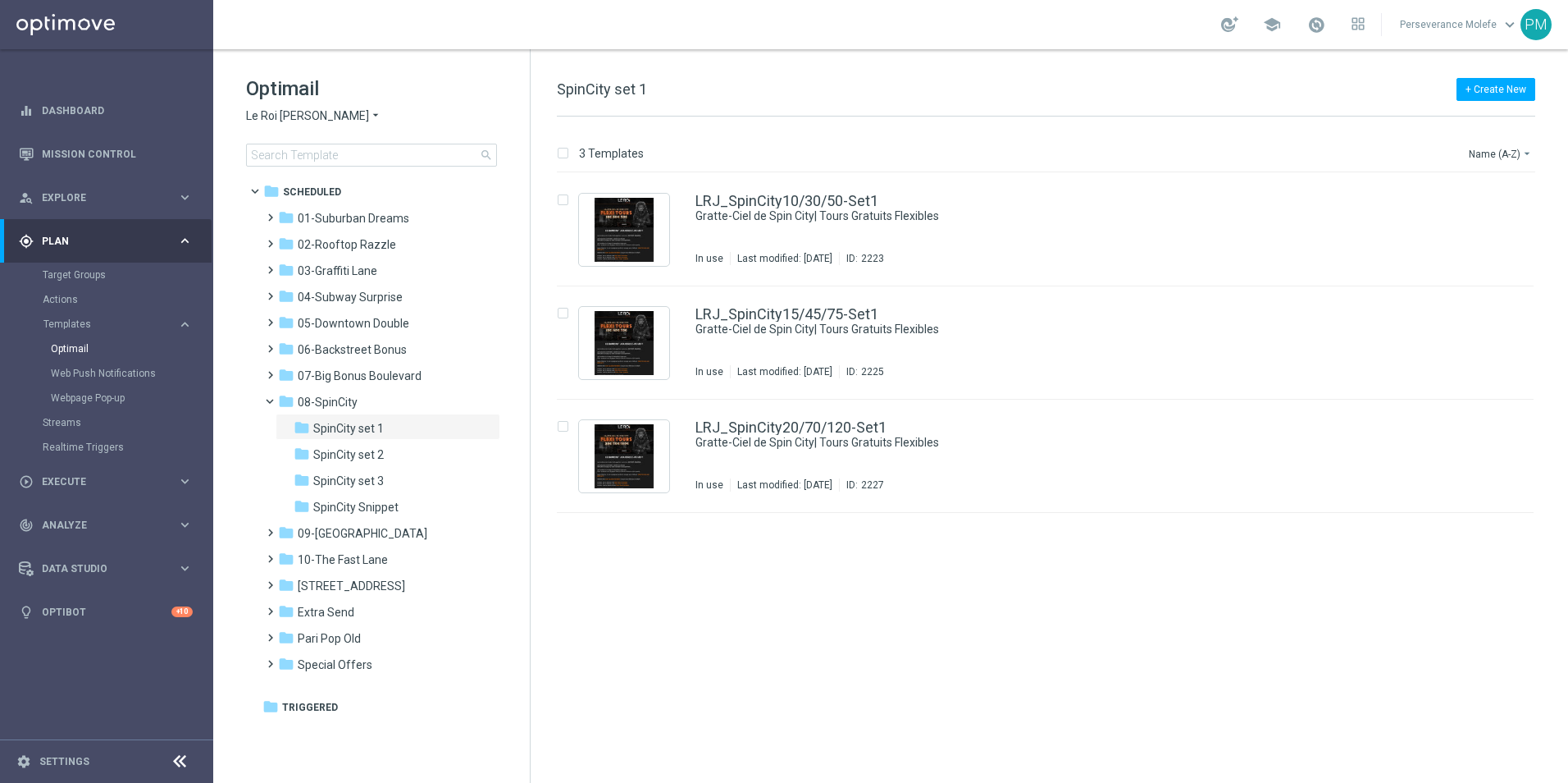
click at [313, 114] on span "Le Roi Johnny" at bounding box center [308, 116] width 123 height 16
click at [0, 0] on span "Casino Joka" at bounding box center [0, 0] width 0 height 0
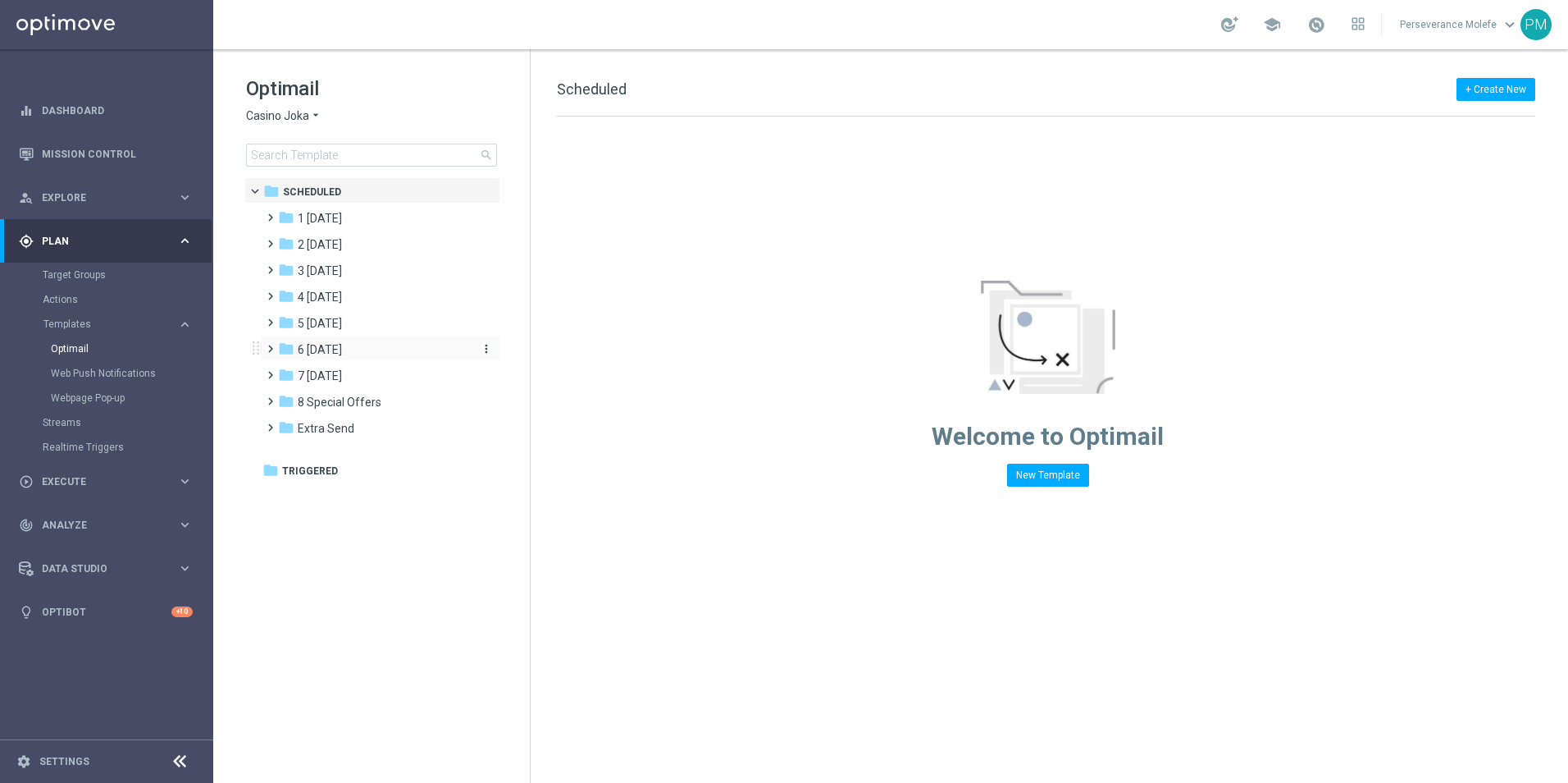
click at [346, 358] on div "folder 6 Sunday" at bounding box center [372, 349] width 189 height 19
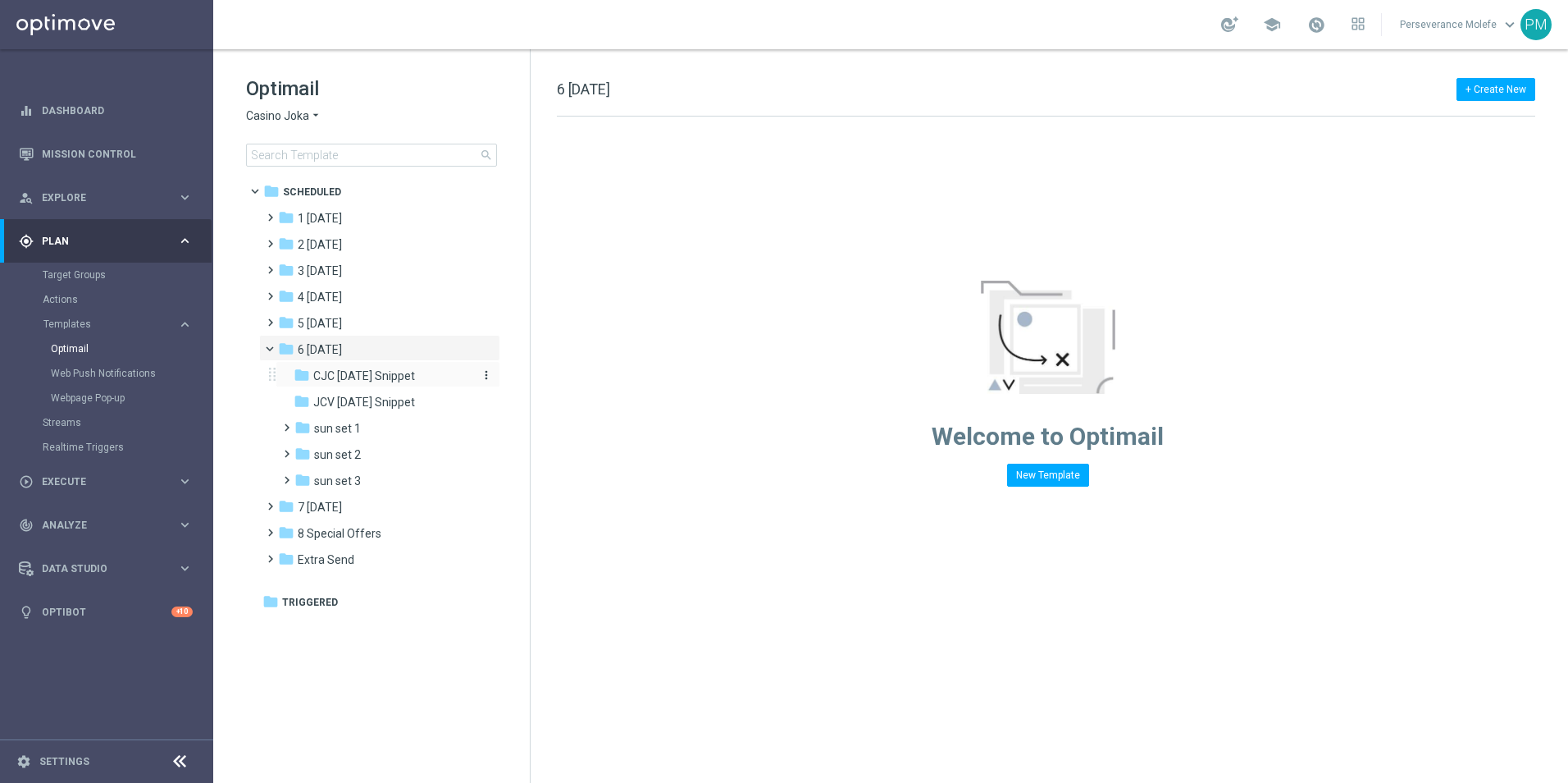
click at [367, 380] on span "CJC Sunday Snippet" at bounding box center [364, 376] width 102 height 15
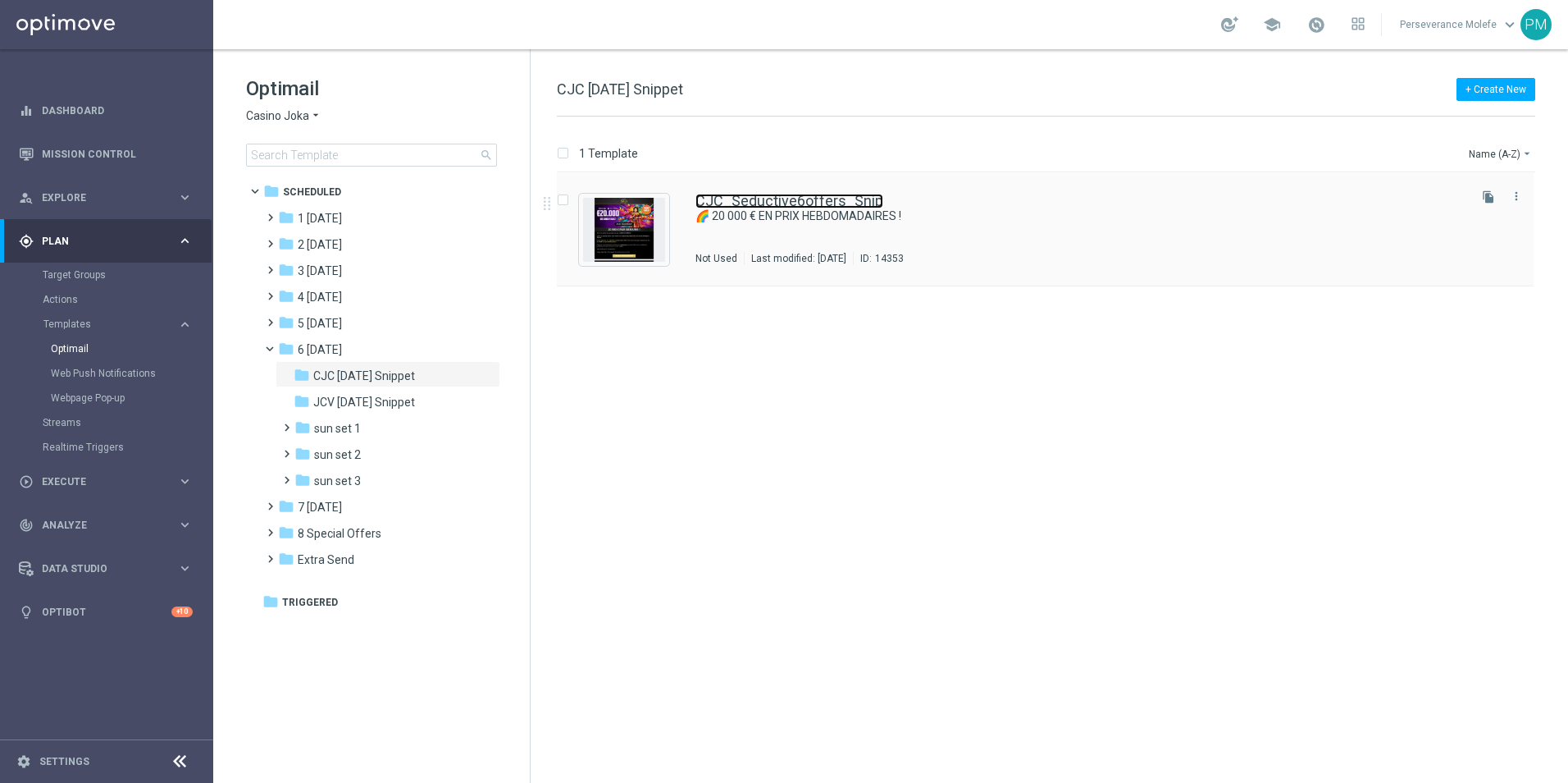
click at [756, 202] on link "CJC_Seductive6offers_Snip" at bounding box center [789, 201] width 188 height 15
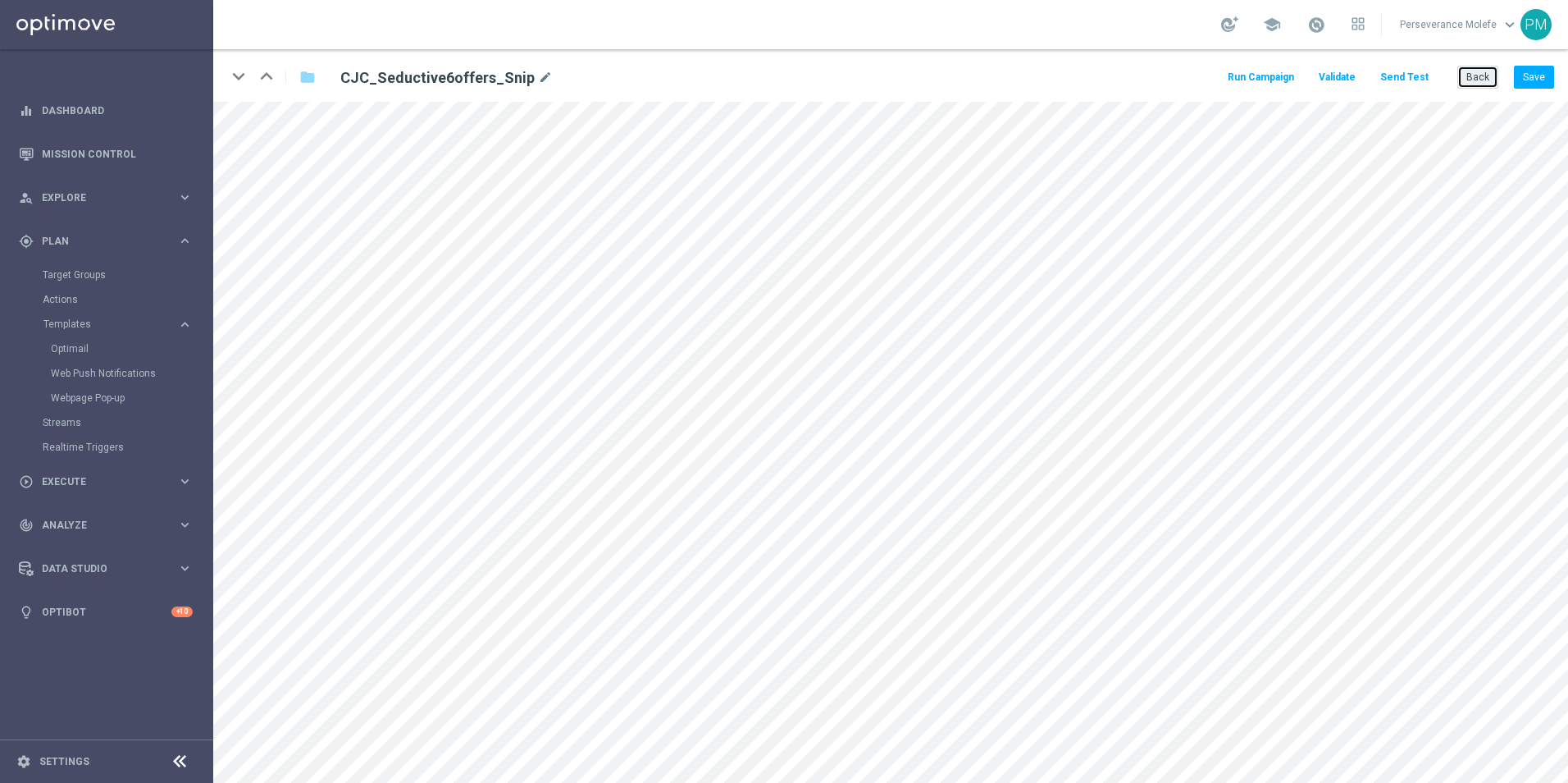
click at [1468, 80] on button "Back" at bounding box center [1478, 76] width 41 height 23
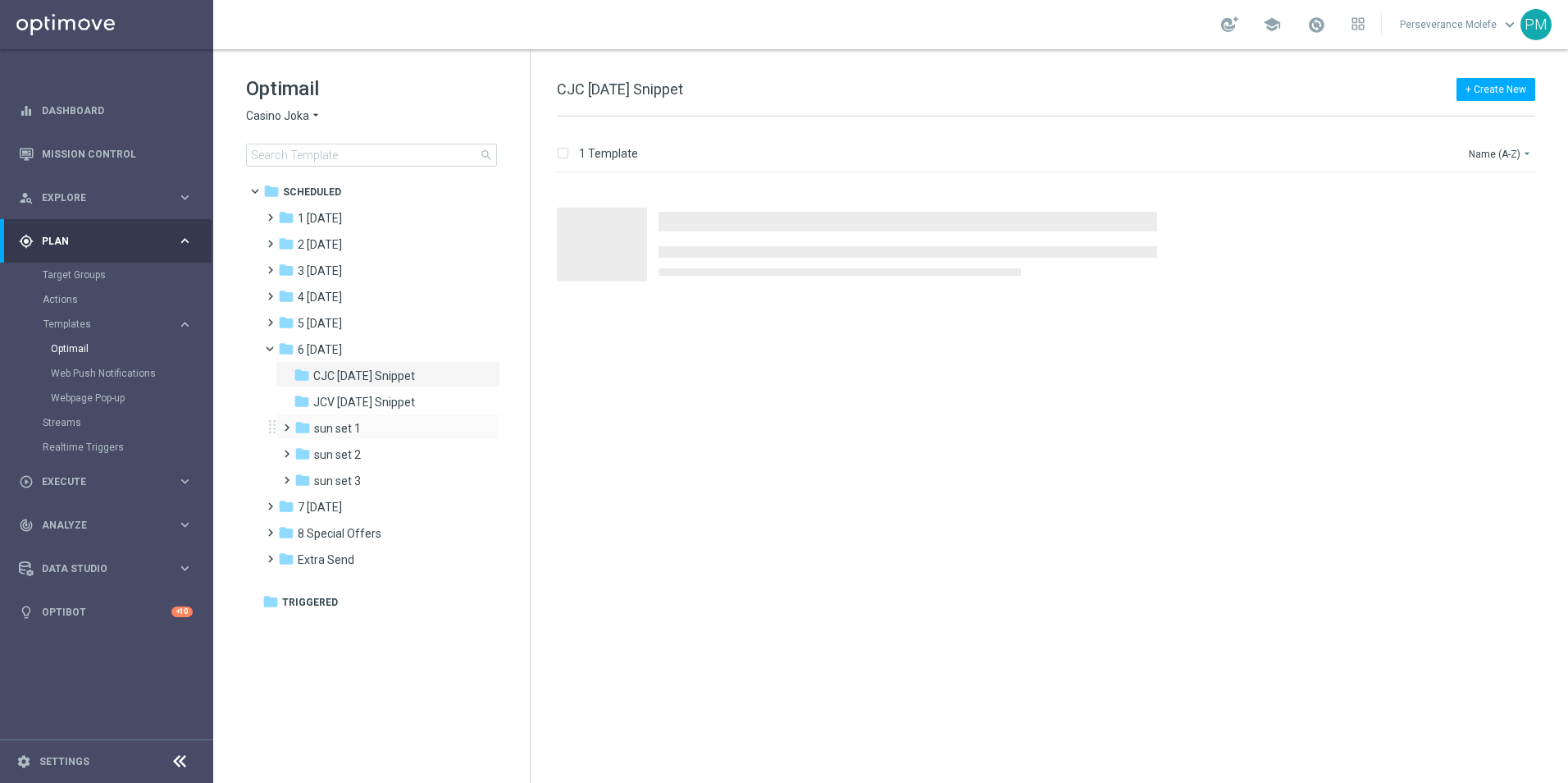
click at [373, 419] on div "folder sun set 1 more_vert" at bounding box center [388, 427] width 225 height 26
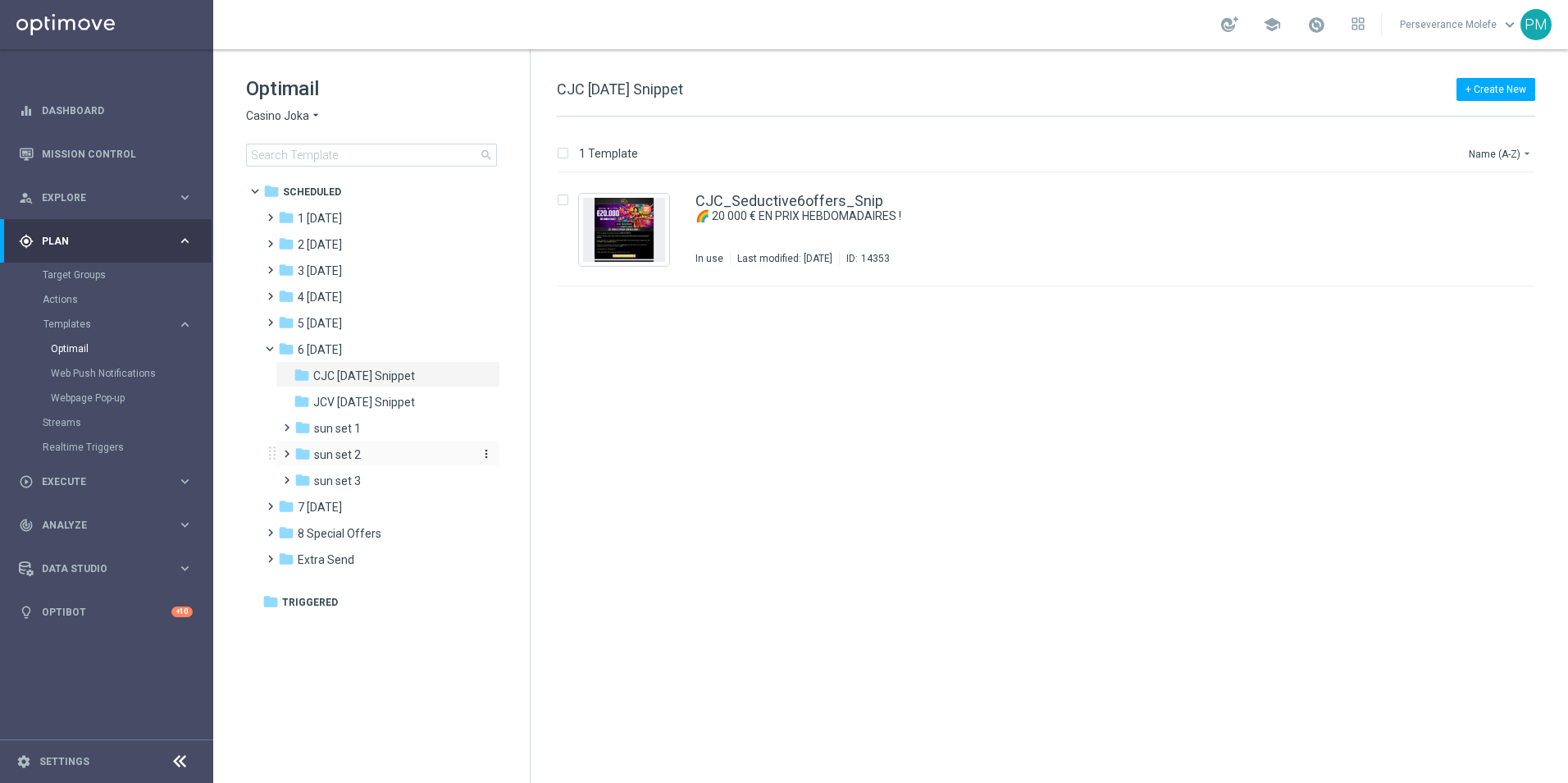
click at [414, 455] on div "folder sun set 2" at bounding box center [381, 454] width 175 height 19
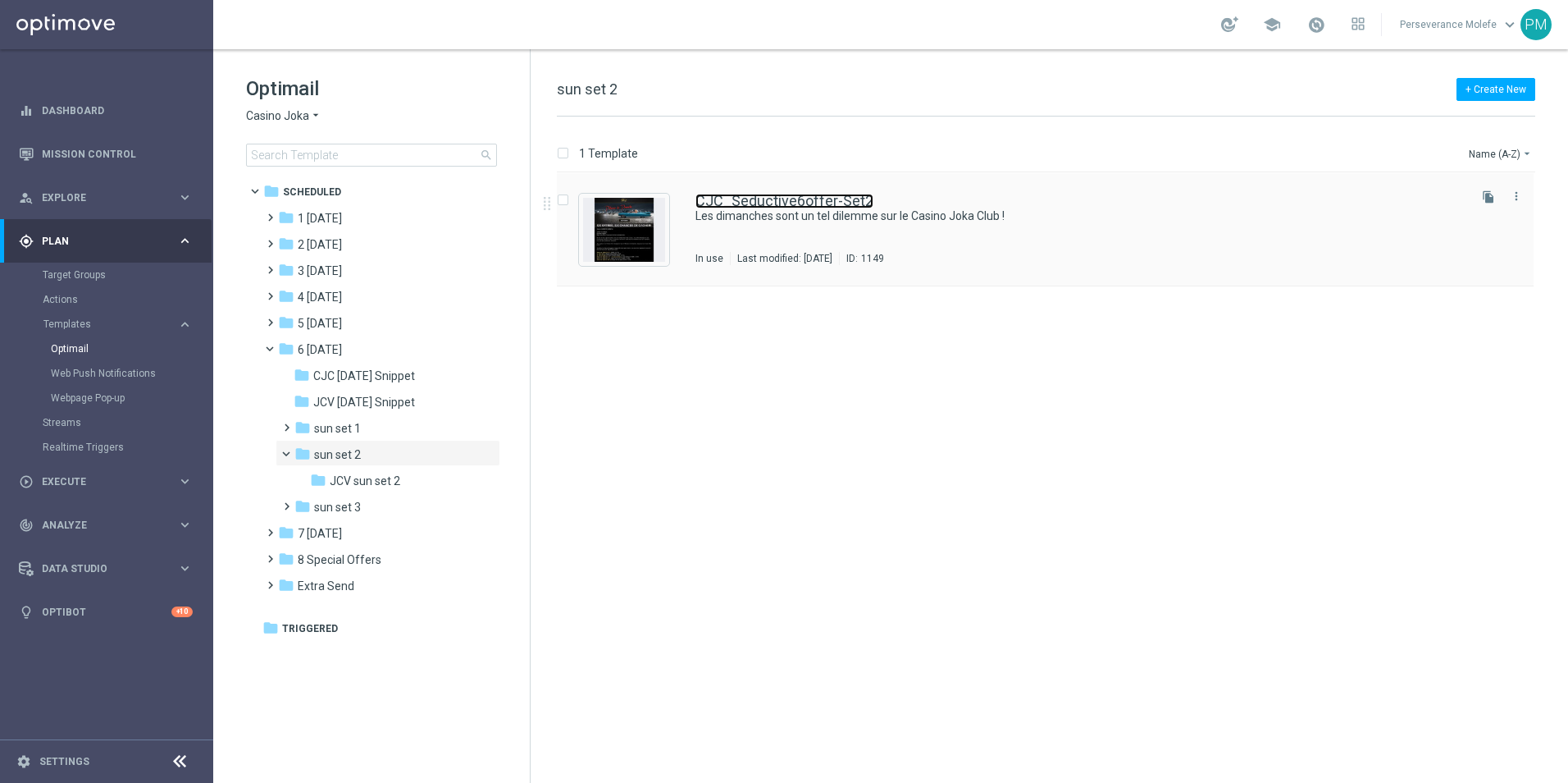
click at [744, 200] on link "CJC_Seductive6offer-Set2" at bounding box center [784, 201] width 178 height 15
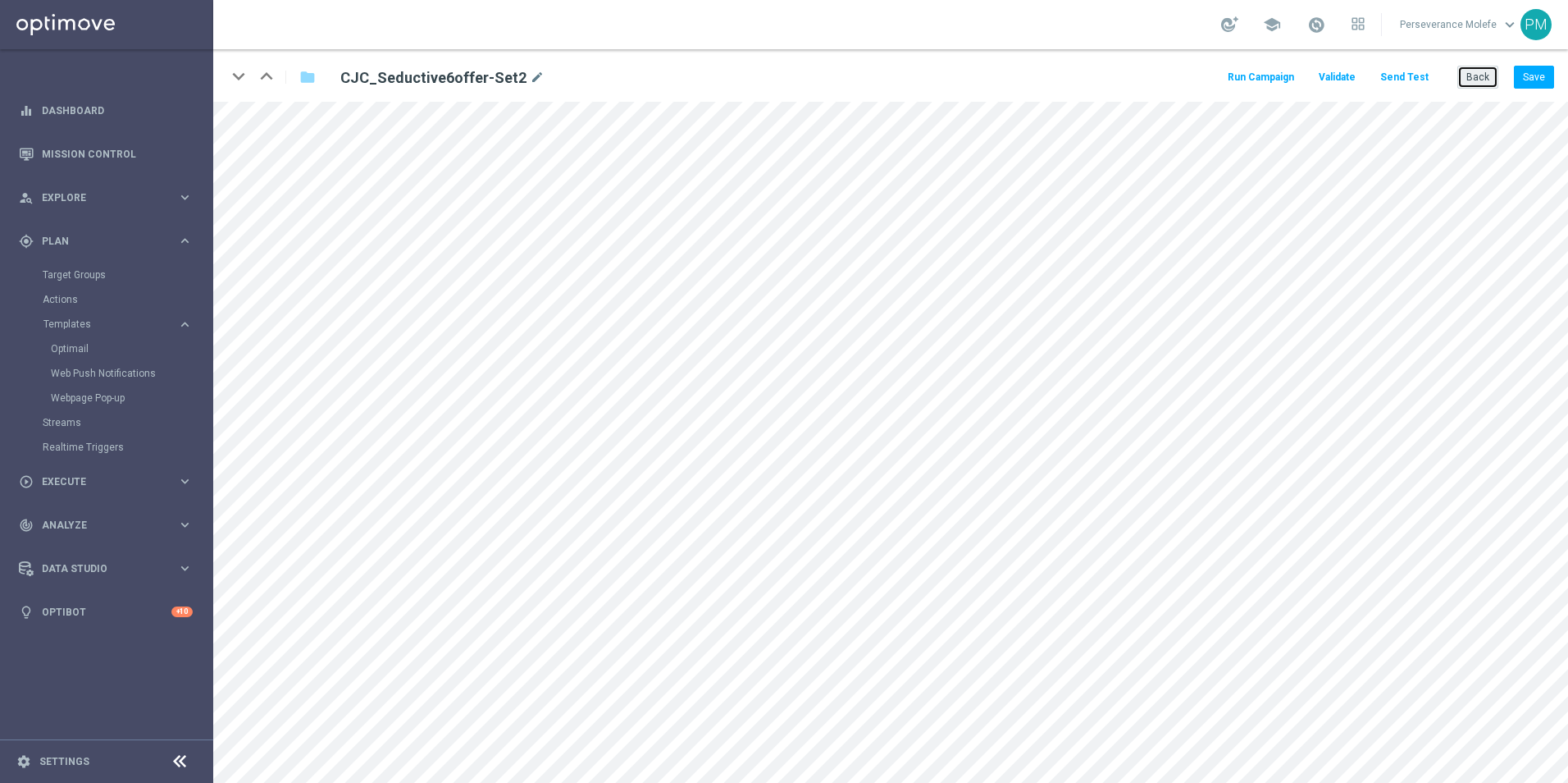
click at [1477, 77] on button "Back" at bounding box center [1478, 76] width 41 height 23
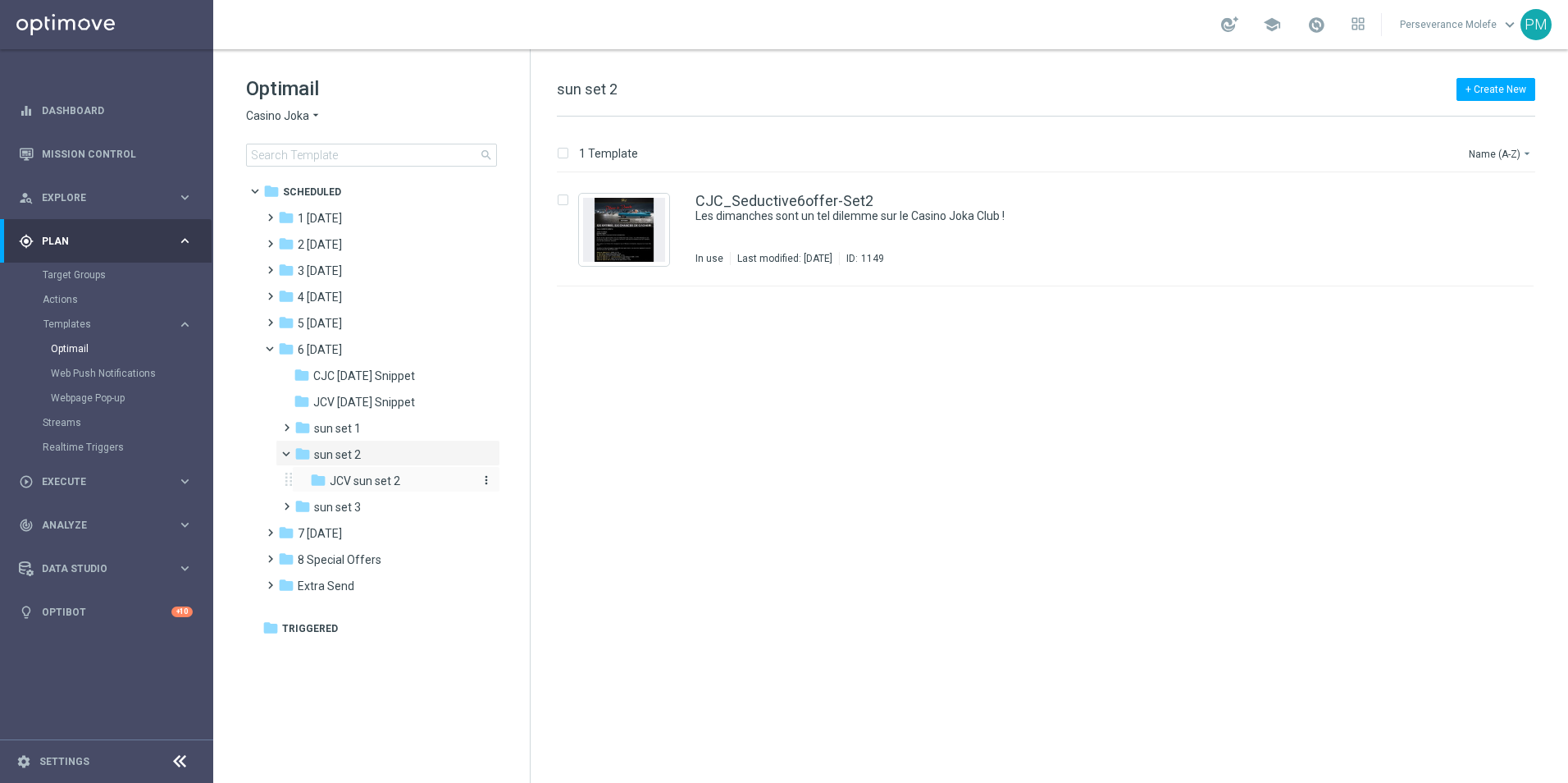
click at [383, 480] on span "JCV sun set 2" at bounding box center [365, 481] width 70 height 15
click at [790, 204] on link "JCV_Seductive6offer-Set2" at bounding box center [784, 201] width 177 height 15
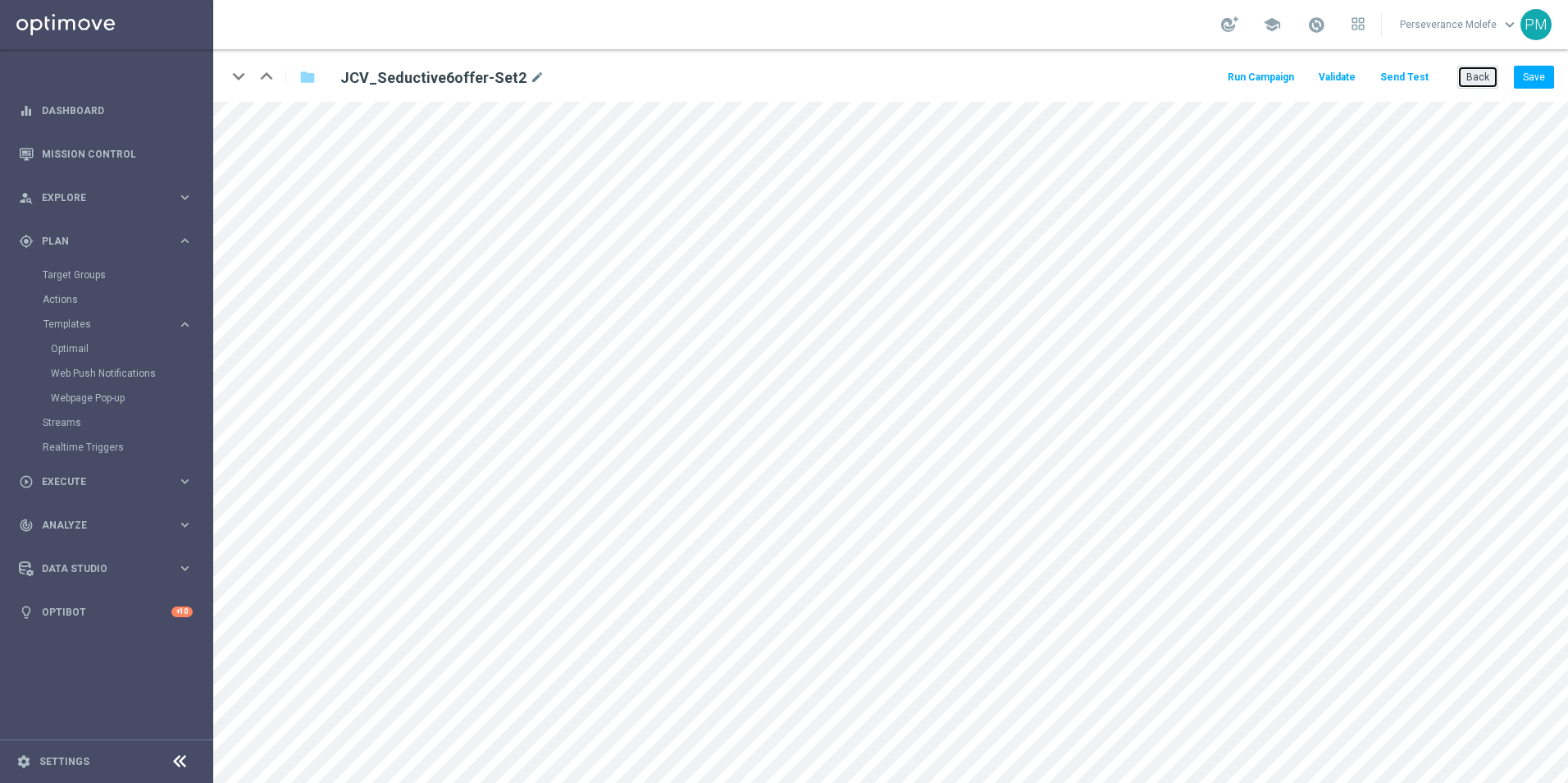
click at [1477, 85] on button "Back" at bounding box center [1478, 76] width 41 height 23
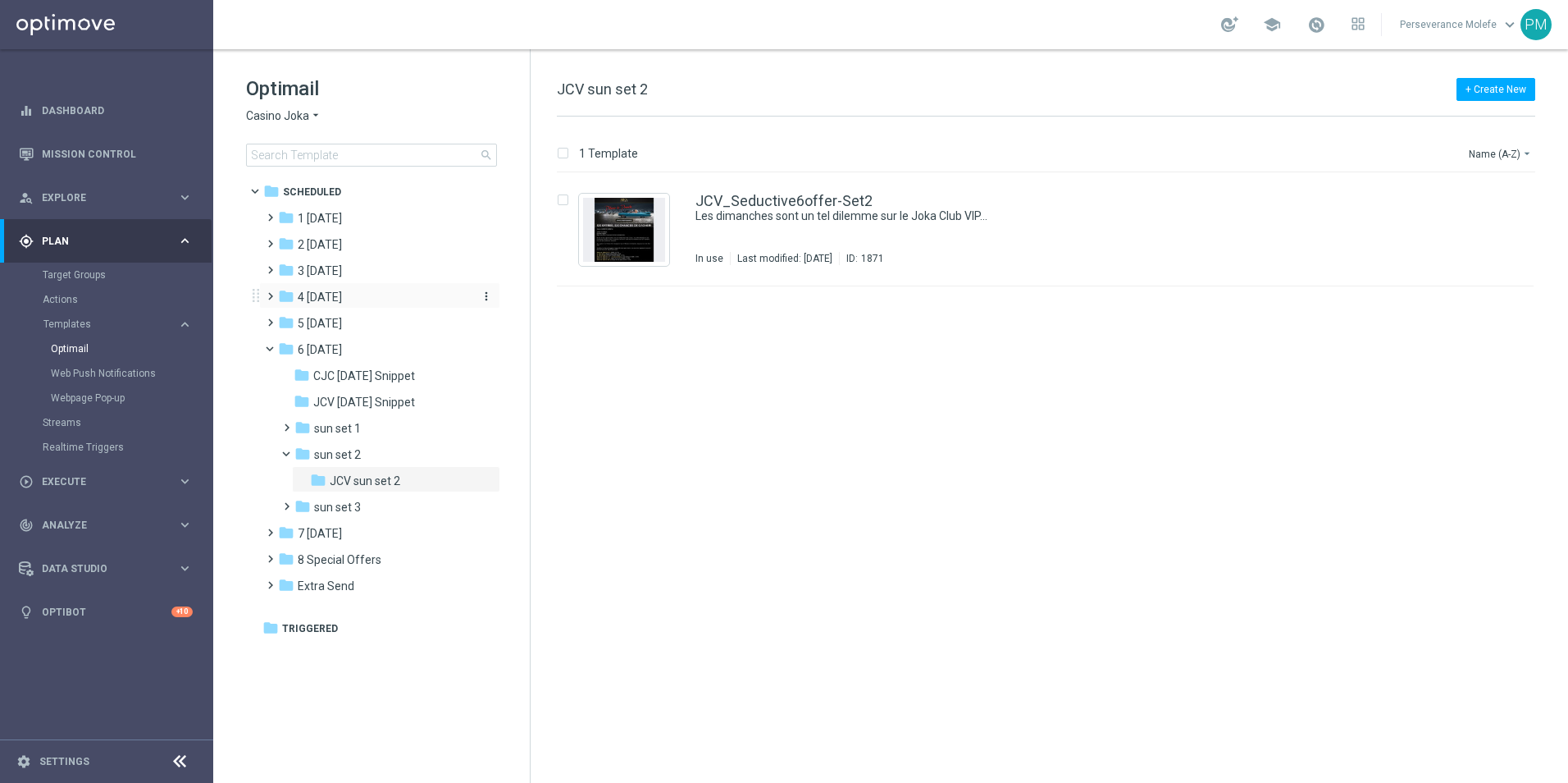
click at [326, 302] on span "4 [DATE]" at bounding box center [319, 297] width 44 height 15
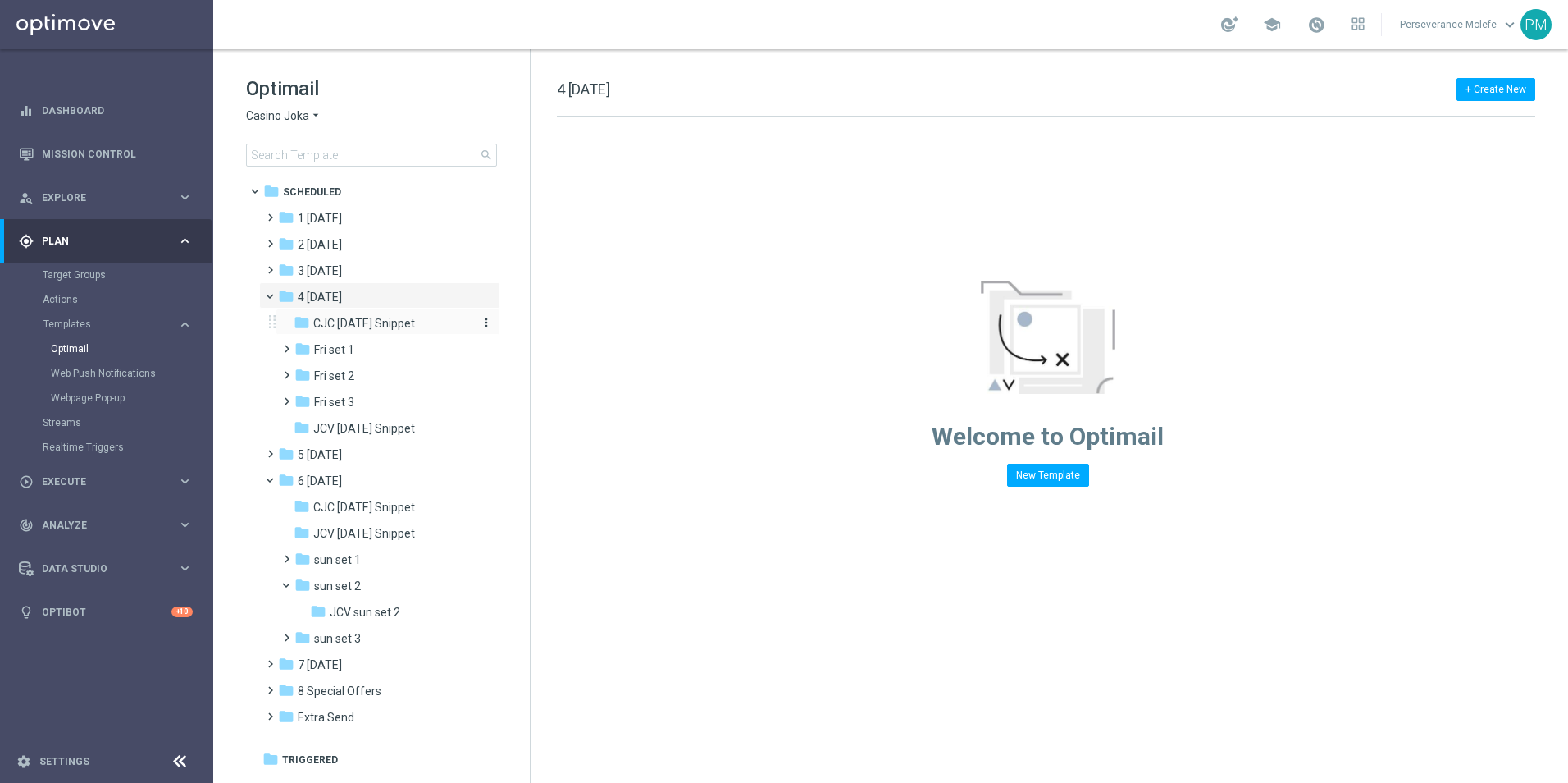
click at [393, 329] on span "CJC Friday Snippet" at bounding box center [364, 323] width 102 height 15
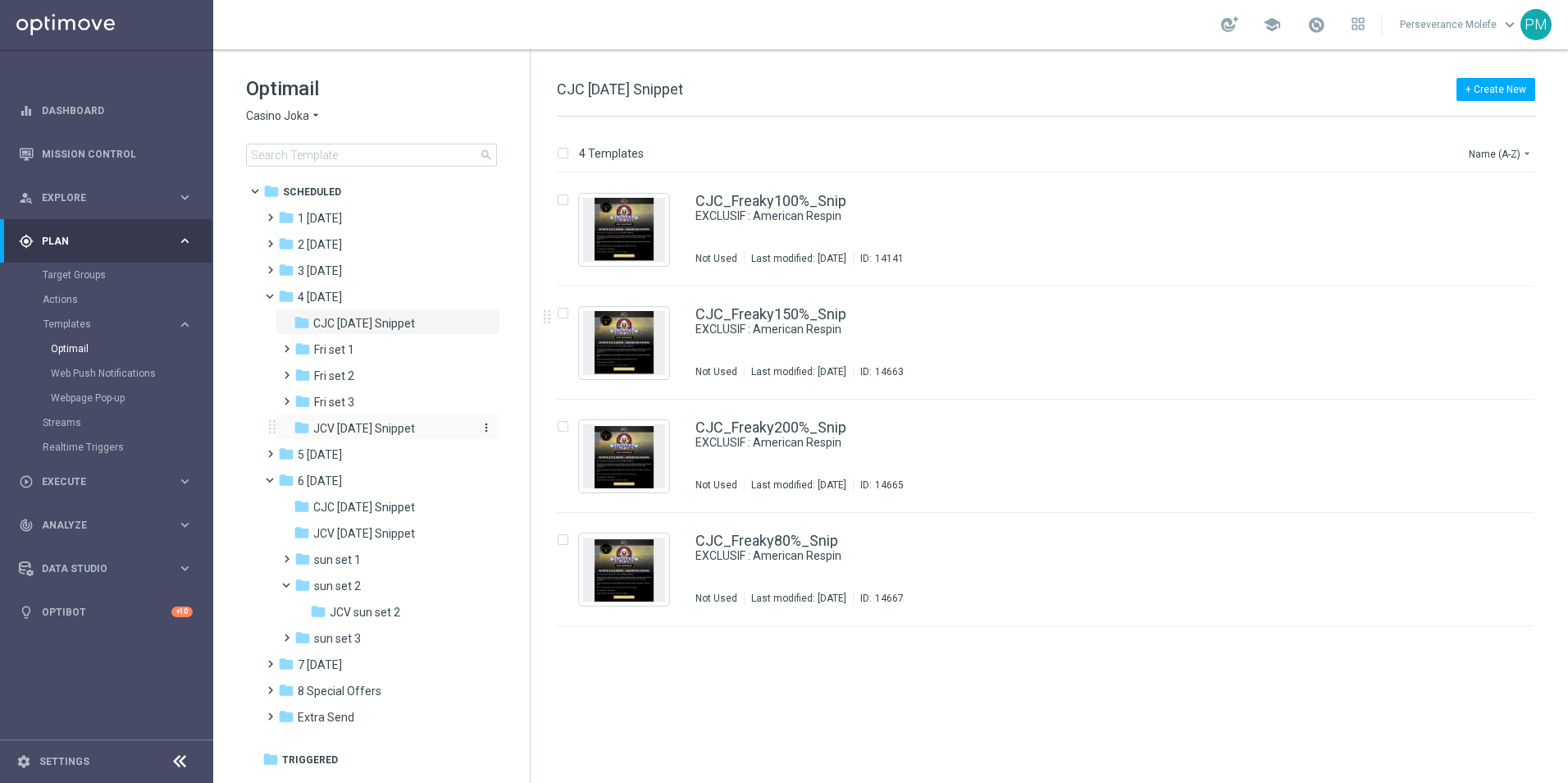
click at [394, 438] on div "folder JCV Friday Snippet" at bounding box center [381, 429] width 175 height 19
click at [348, 665] on div "folder 7 Monday" at bounding box center [372, 665] width 189 height 19
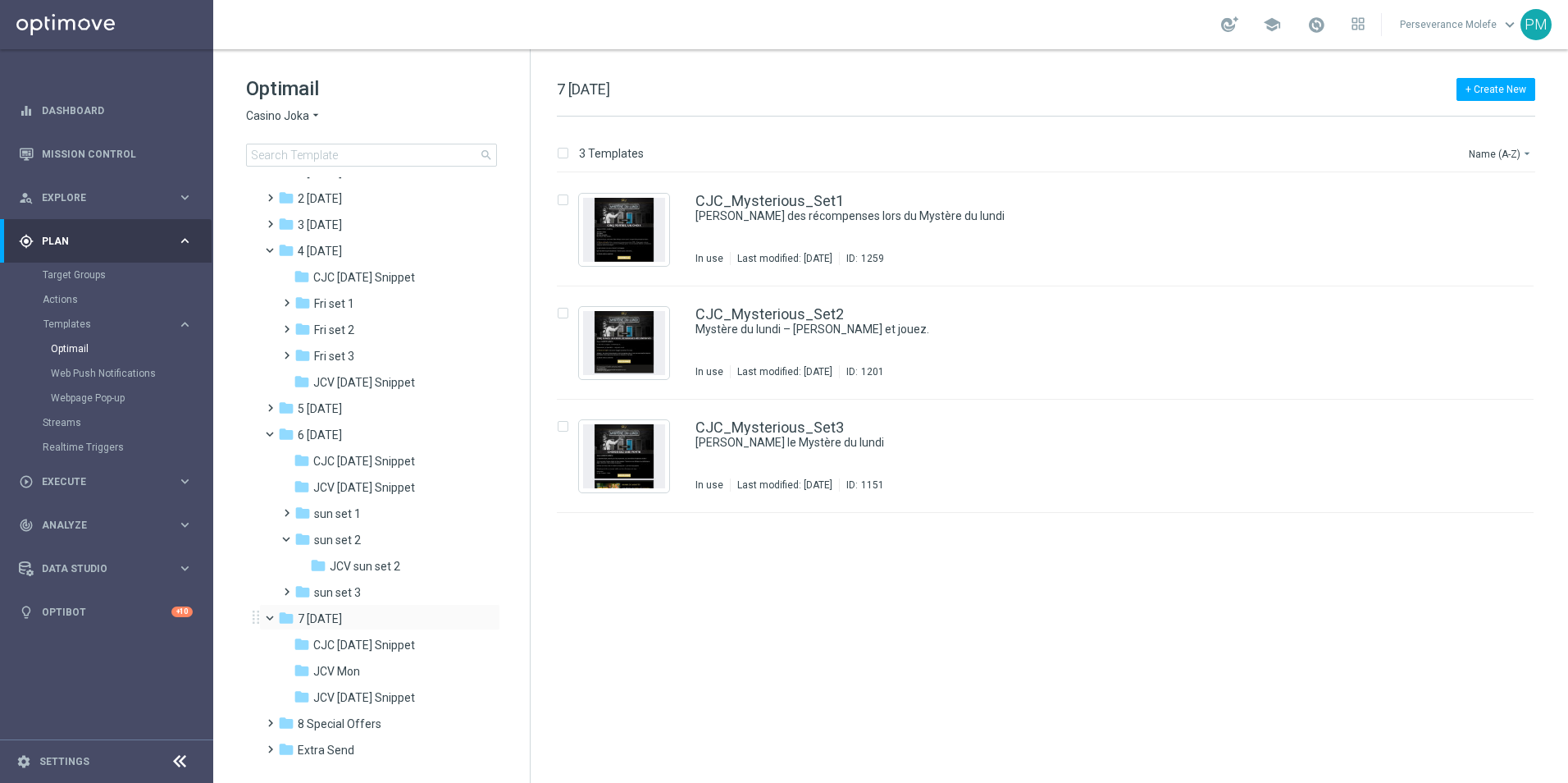
scroll to position [70, 0]
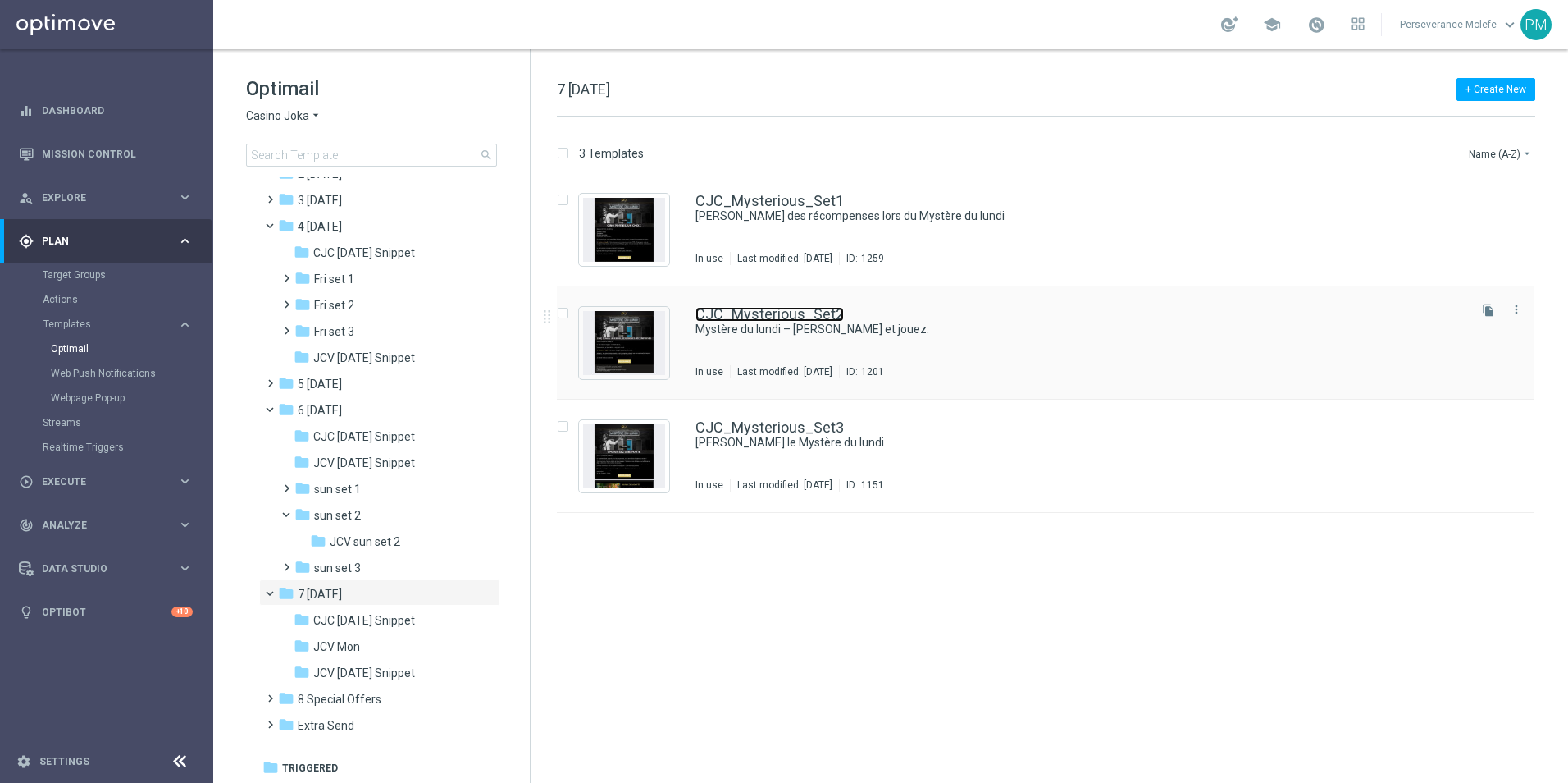
click at [770, 319] on link "CJC_Mysterious_Set2" at bounding box center [770, 314] width 149 height 15
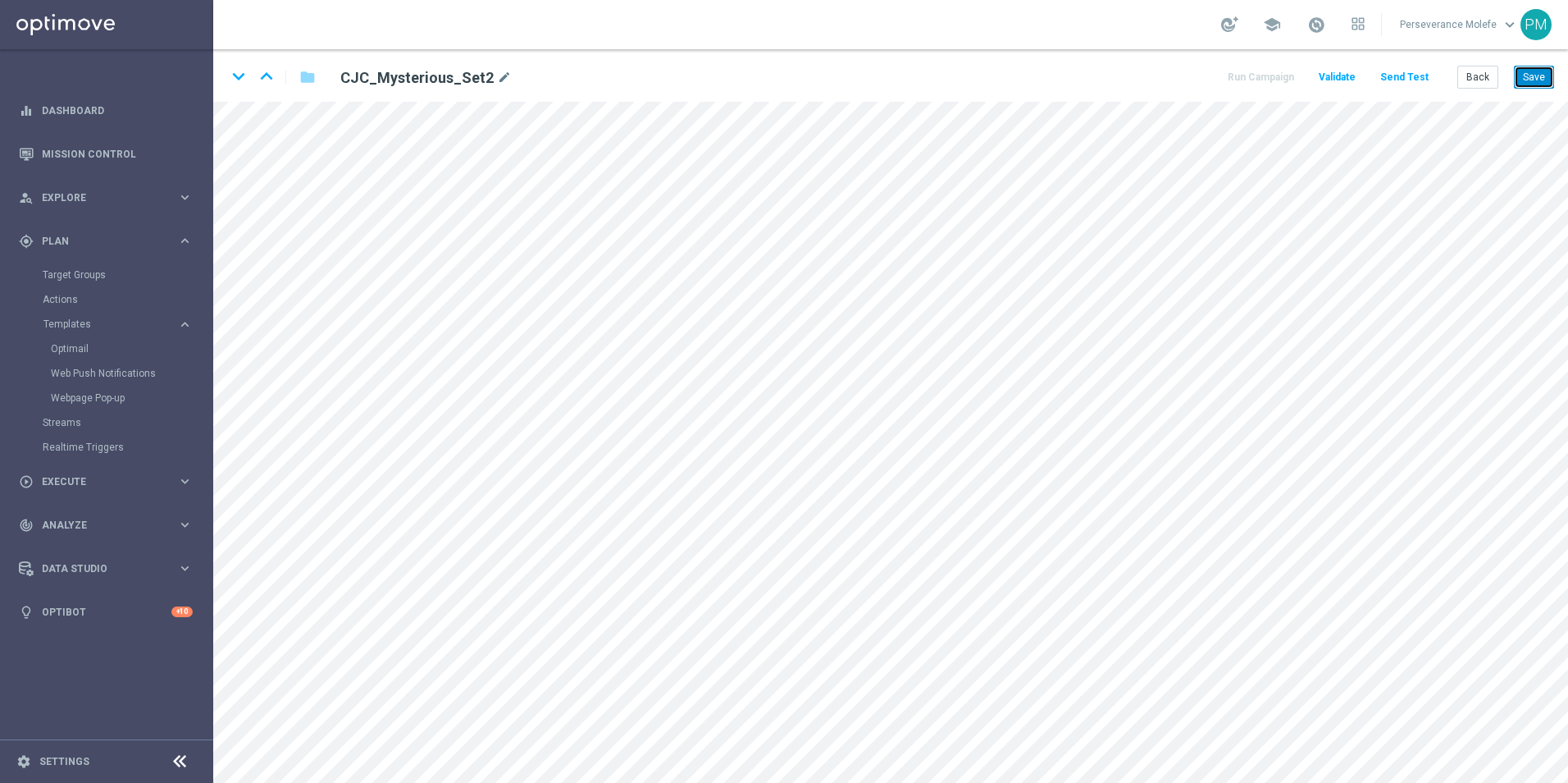
click at [1539, 73] on button "Save" at bounding box center [1534, 76] width 40 height 23
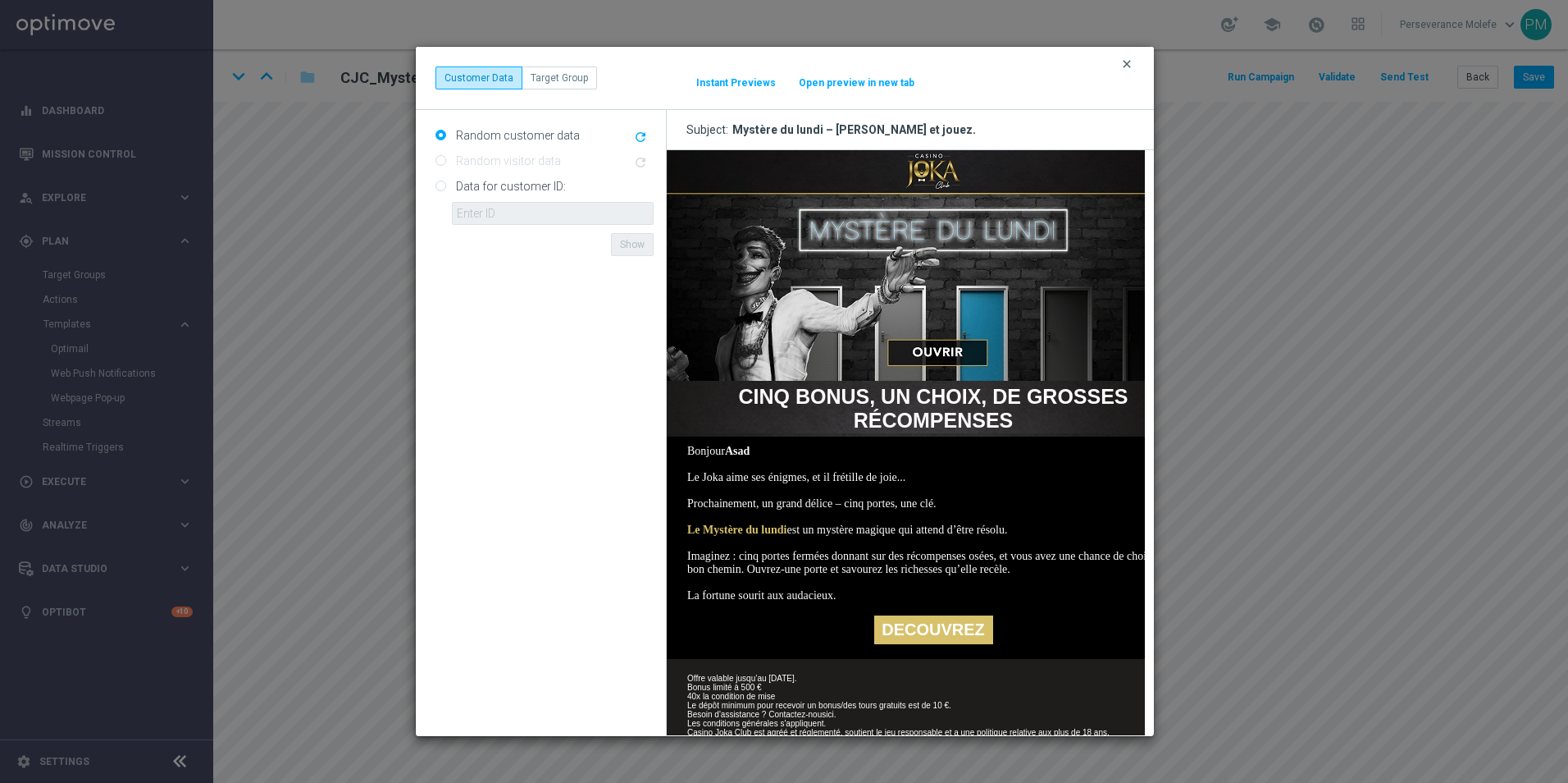
click at [1125, 64] on icon "clear" at bounding box center [1127, 64] width 13 height 13
click at [871, 79] on button "Open preview in new tab" at bounding box center [857, 82] width 117 height 13
click at [1132, 62] on icon "clear" at bounding box center [1127, 64] width 13 height 13
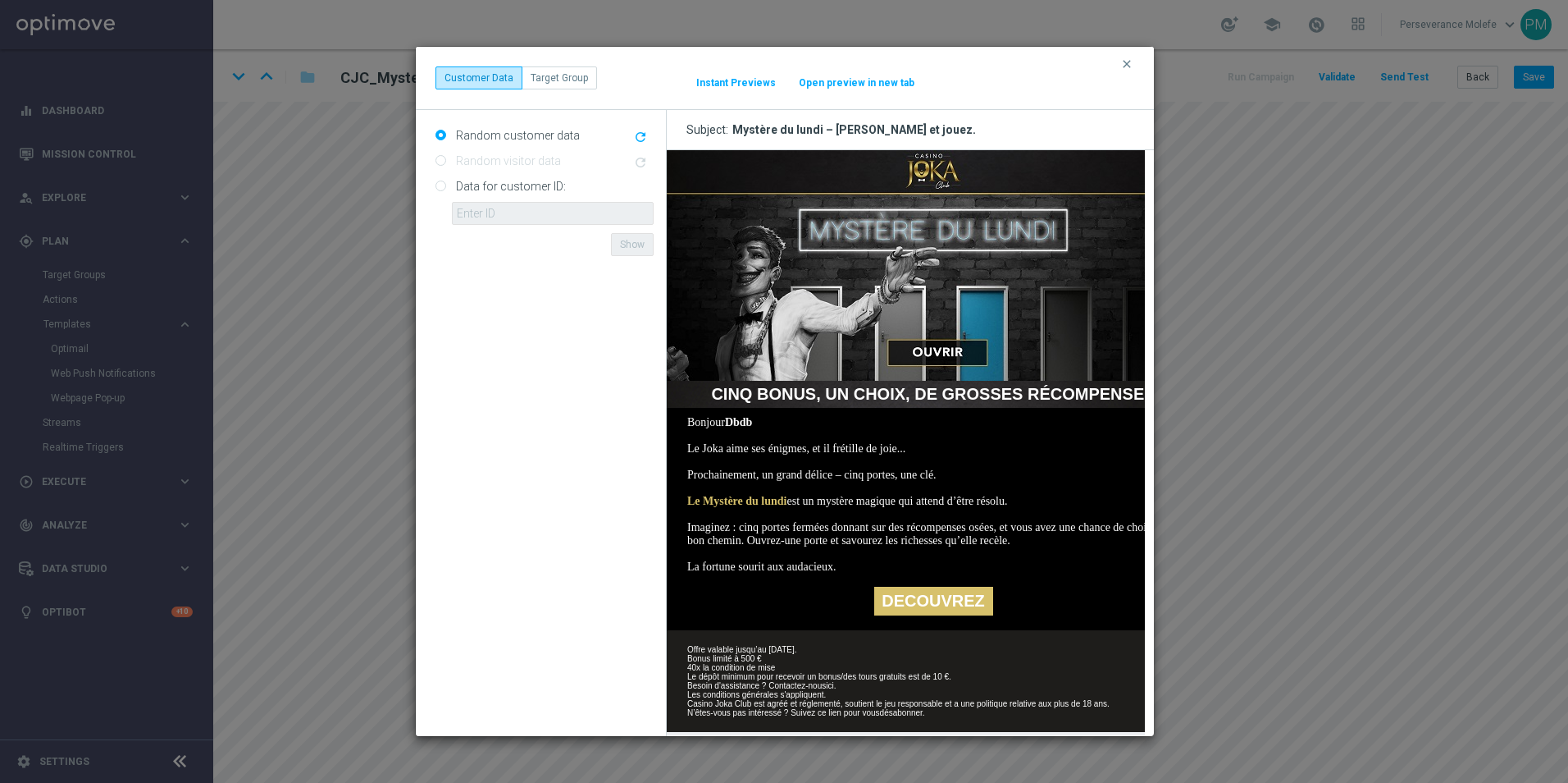
click at [869, 84] on button "Open preview in new tab" at bounding box center [857, 82] width 117 height 13
click at [1125, 55] on div "clear Customer Data Target Group It might take a while... Instant Previews Open…" at bounding box center [784, 78] width 739 height 64
click at [1131, 66] on icon "clear" at bounding box center [1127, 64] width 13 height 13
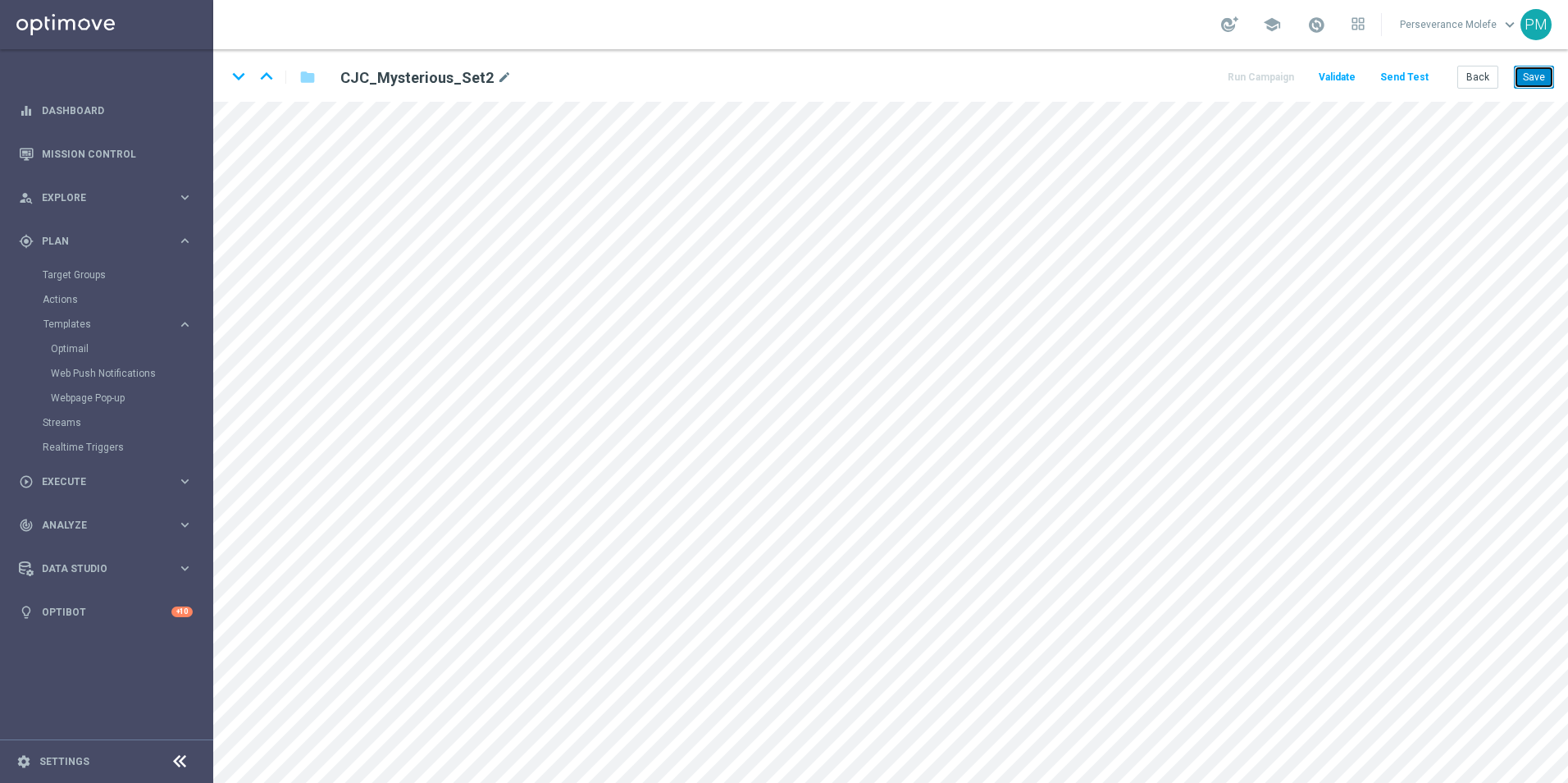
click at [1544, 85] on button "Save" at bounding box center [1534, 76] width 40 height 23
click at [237, 82] on icon "keyboard_arrow_down" at bounding box center [238, 75] width 24 height 24
click at [273, 73] on icon "keyboard_arrow_up" at bounding box center [266, 75] width 24 height 24
click at [272, 73] on icon "keyboard_arrow_up" at bounding box center [266, 75] width 24 height 24
click at [236, 74] on icon "keyboard_arrow_down" at bounding box center [238, 75] width 24 height 24
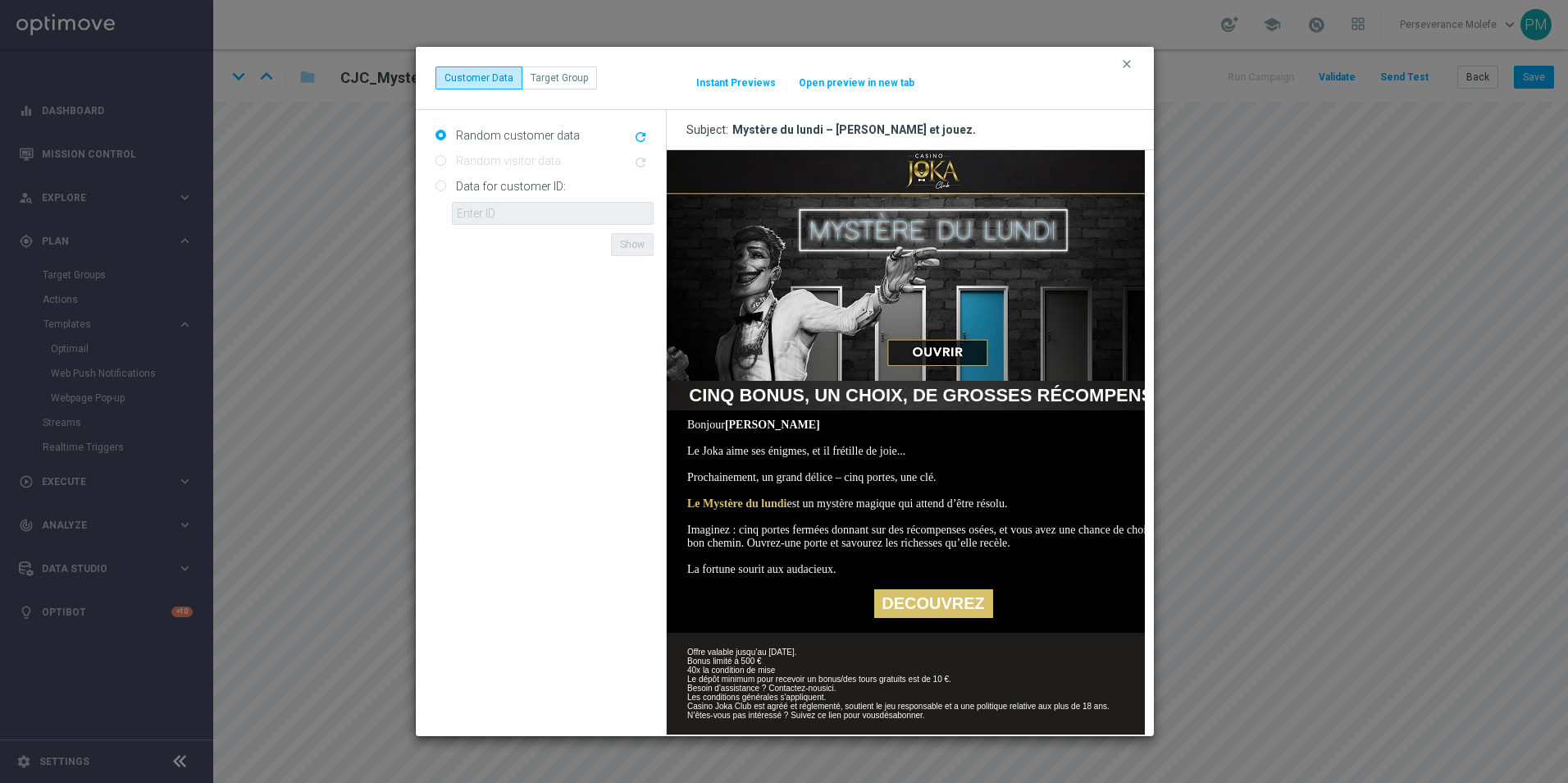
click at [887, 111] on h3 "Subject: Mystère du lundi – débloquez et jouez." at bounding box center [911, 129] width 487 height 40
click at [882, 86] on button "Open preview in new tab" at bounding box center [857, 82] width 117 height 13
click at [1125, 69] on icon "clear" at bounding box center [1127, 64] width 13 height 13
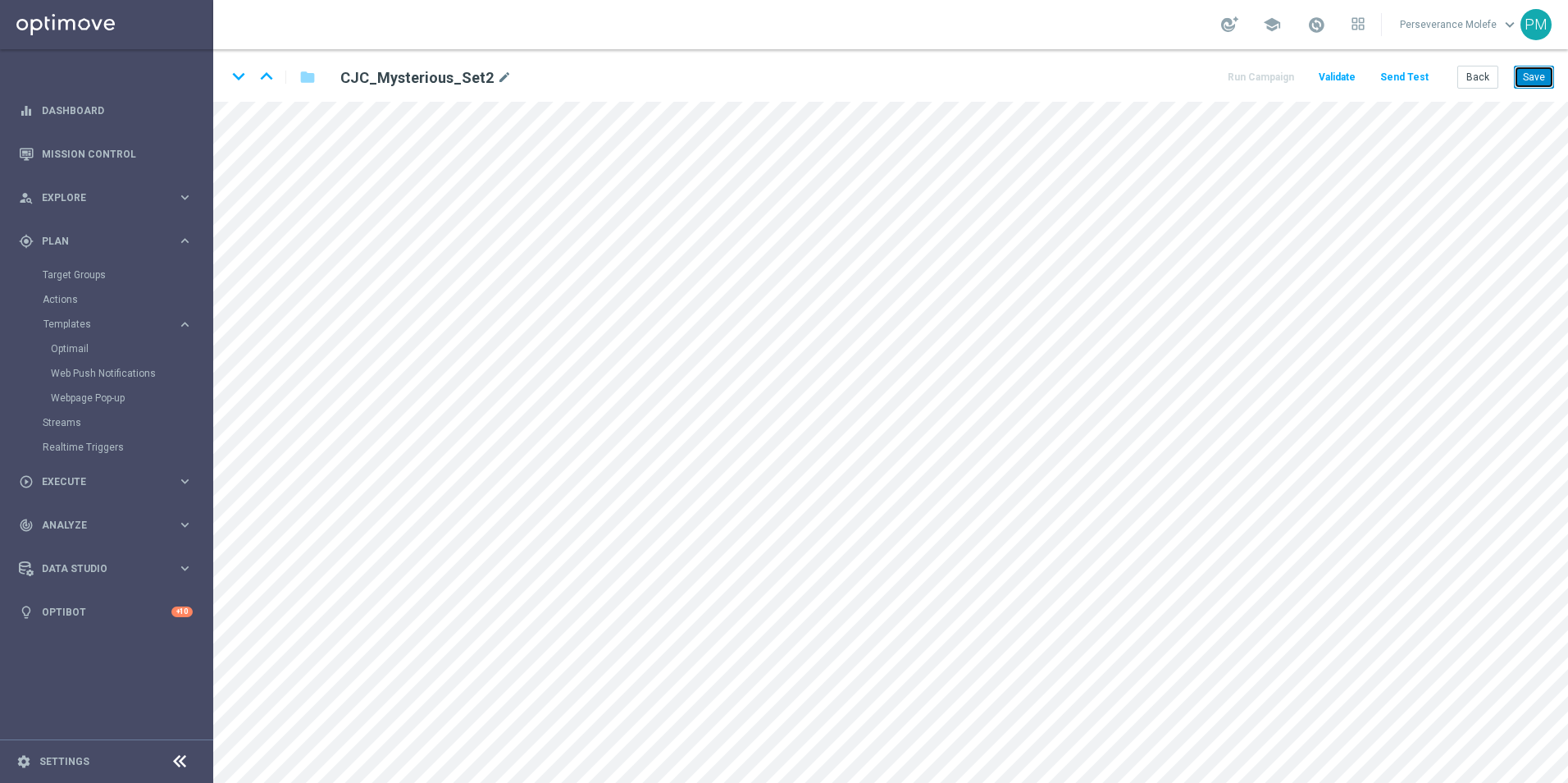
click at [1547, 72] on button "Save" at bounding box center [1534, 76] width 40 height 23
click at [1492, 81] on button "Back" at bounding box center [1478, 76] width 41 height 23
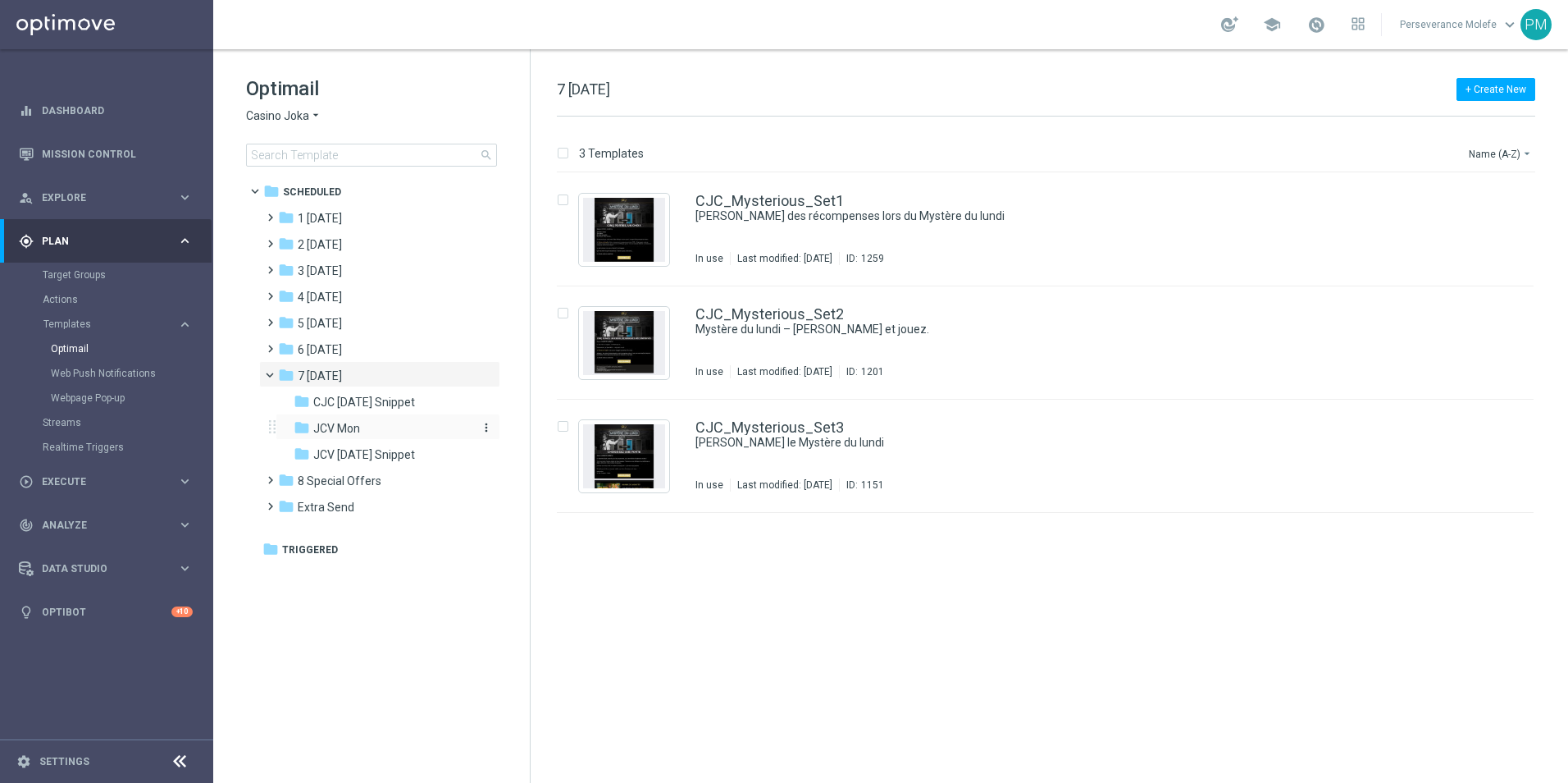
click at [369, 423] on div "folder JCV Mon" at bounding box center [381, 429] width 175 height 19
click at [752, 207] on link "JCV_Mysterious_Set1" at bounding box center [769, 201] width 148 height 15
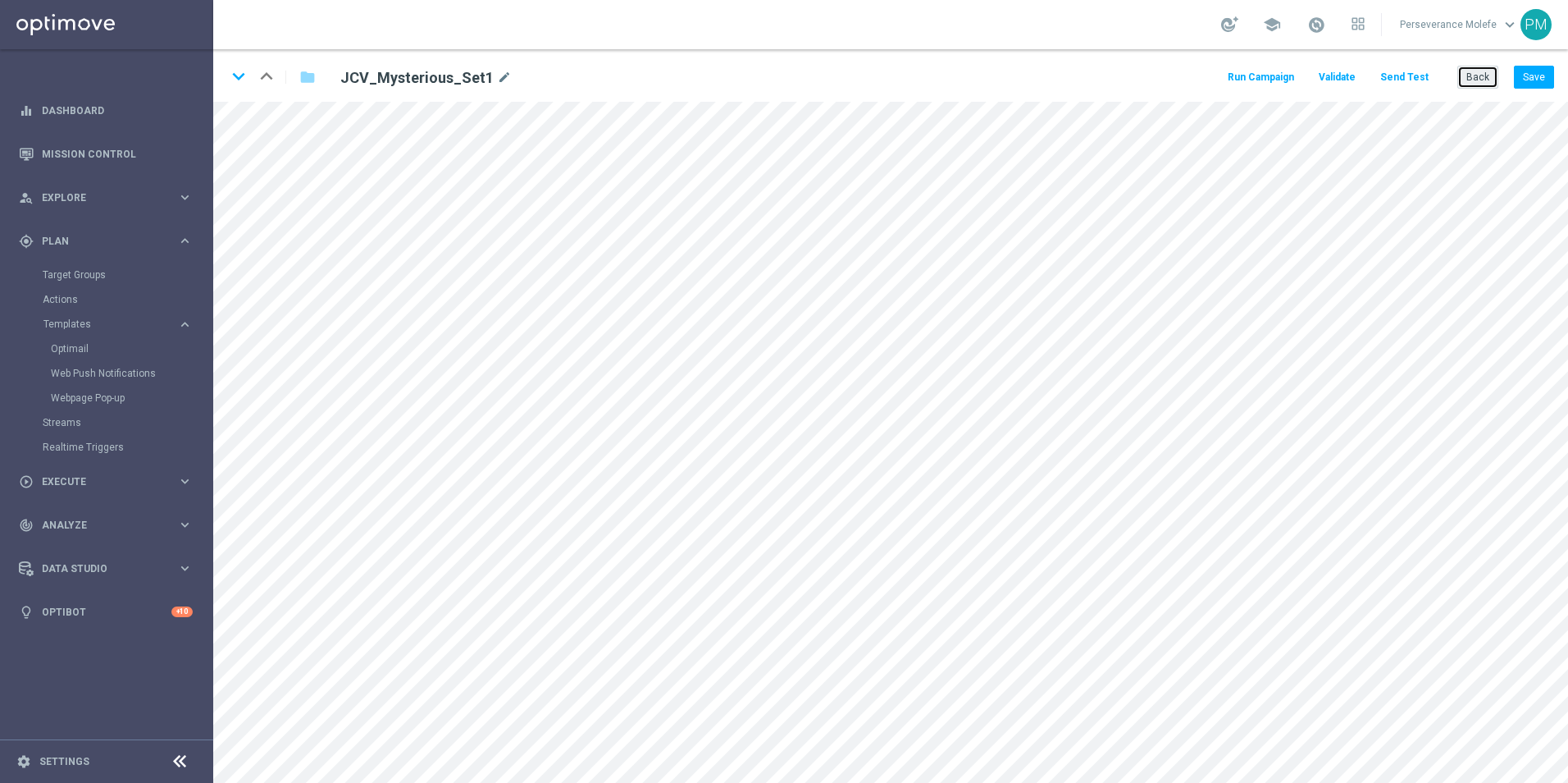
click at [1491, 84] on button "Back" at bounding box center [1478, 76] width 41 height 23
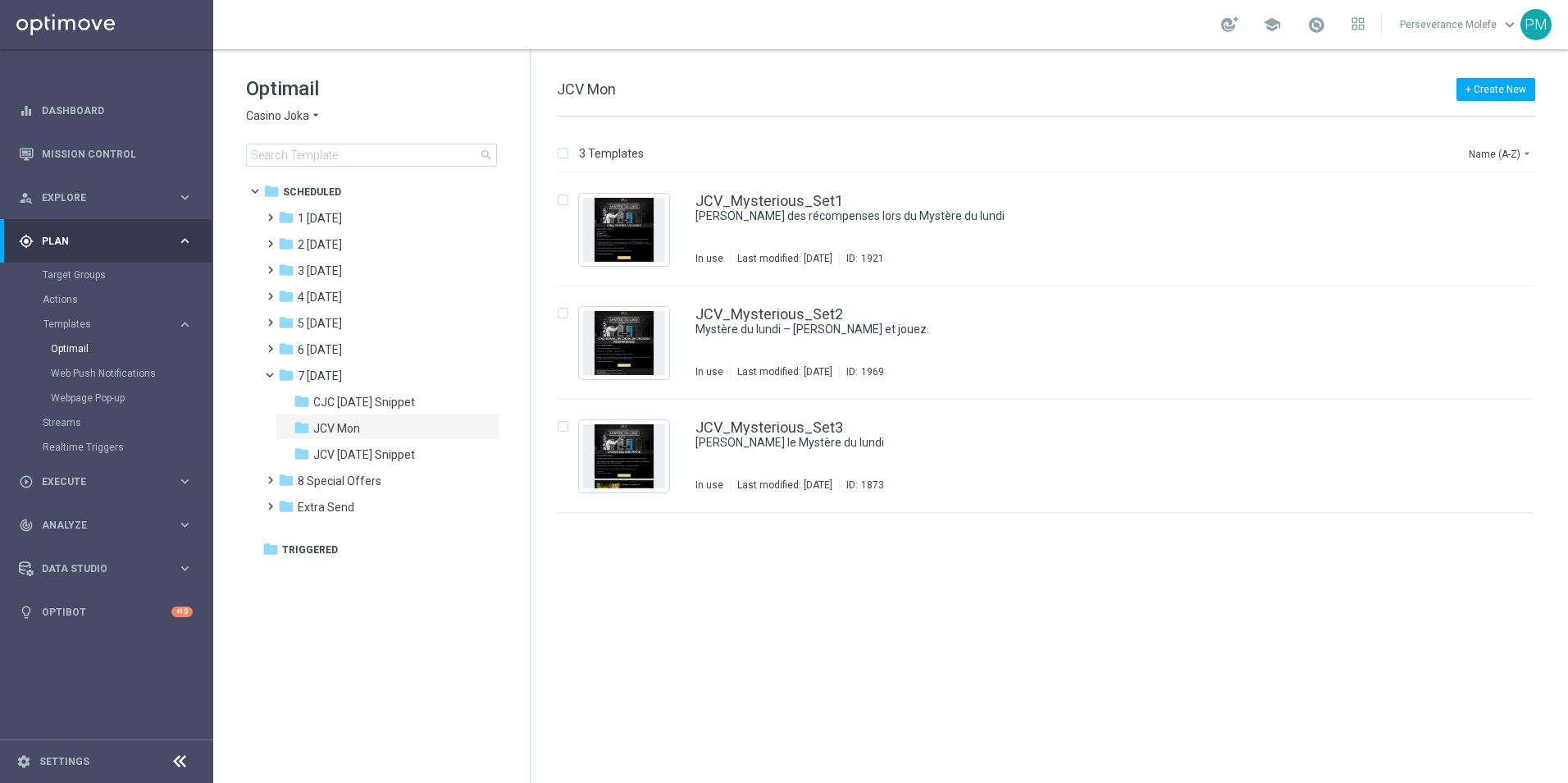
click at [290, 118] on span "Casino Joka" at bounding box center [278, 116] width 64 height 16
click at [0, 0] on span "Le Roi Johnny" at bounding box center [0, 0] width 0 height 0
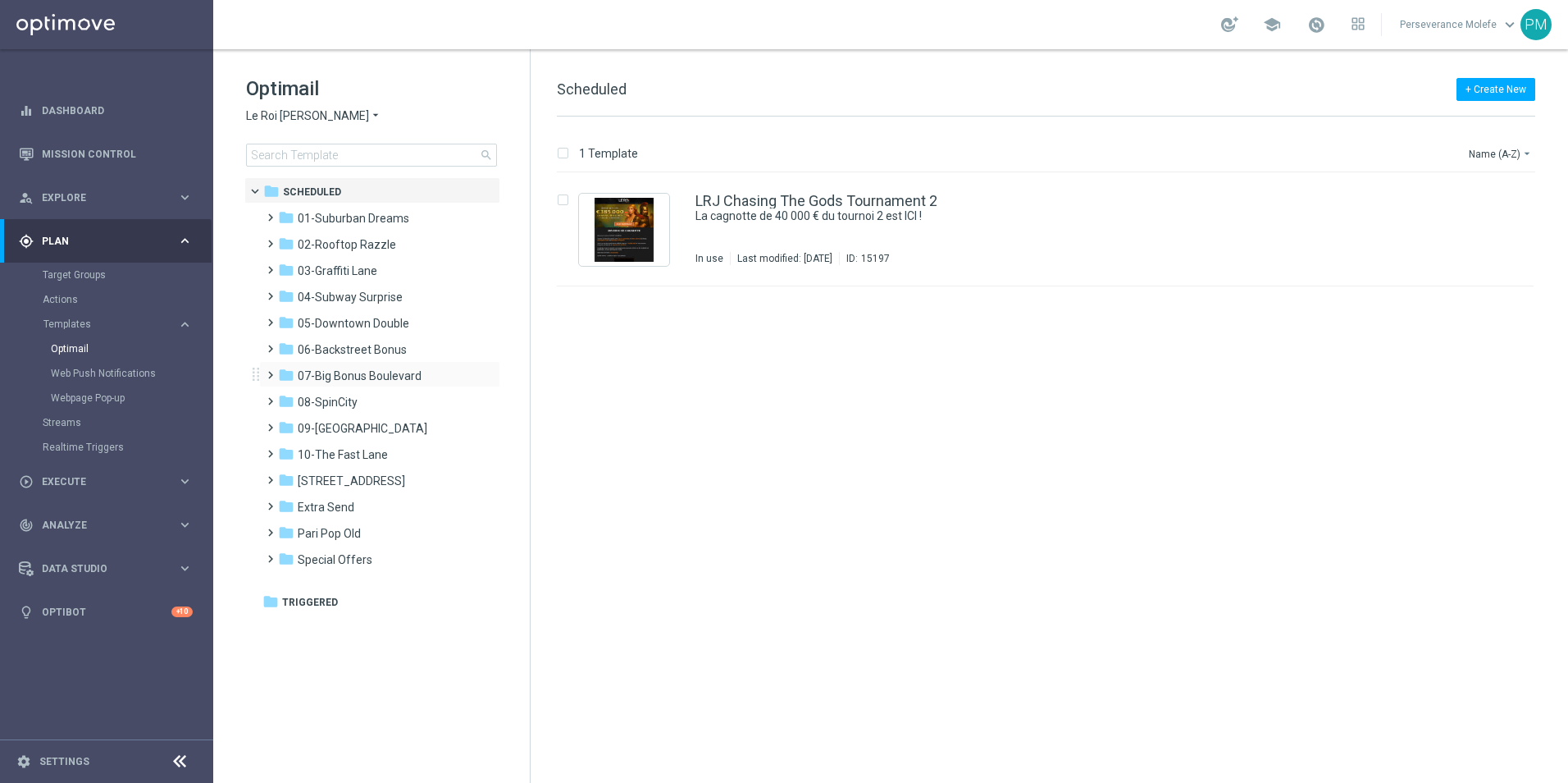
click at [400, 363] on div "folder 07-Big Bonus Boulevard more_vert" at bounding box center [380, 374] width 242 height 26
click at [400, 367] on div "folder 07-Big Bonus Boulevard" at bounding box center [372, 376] width 189 height 19
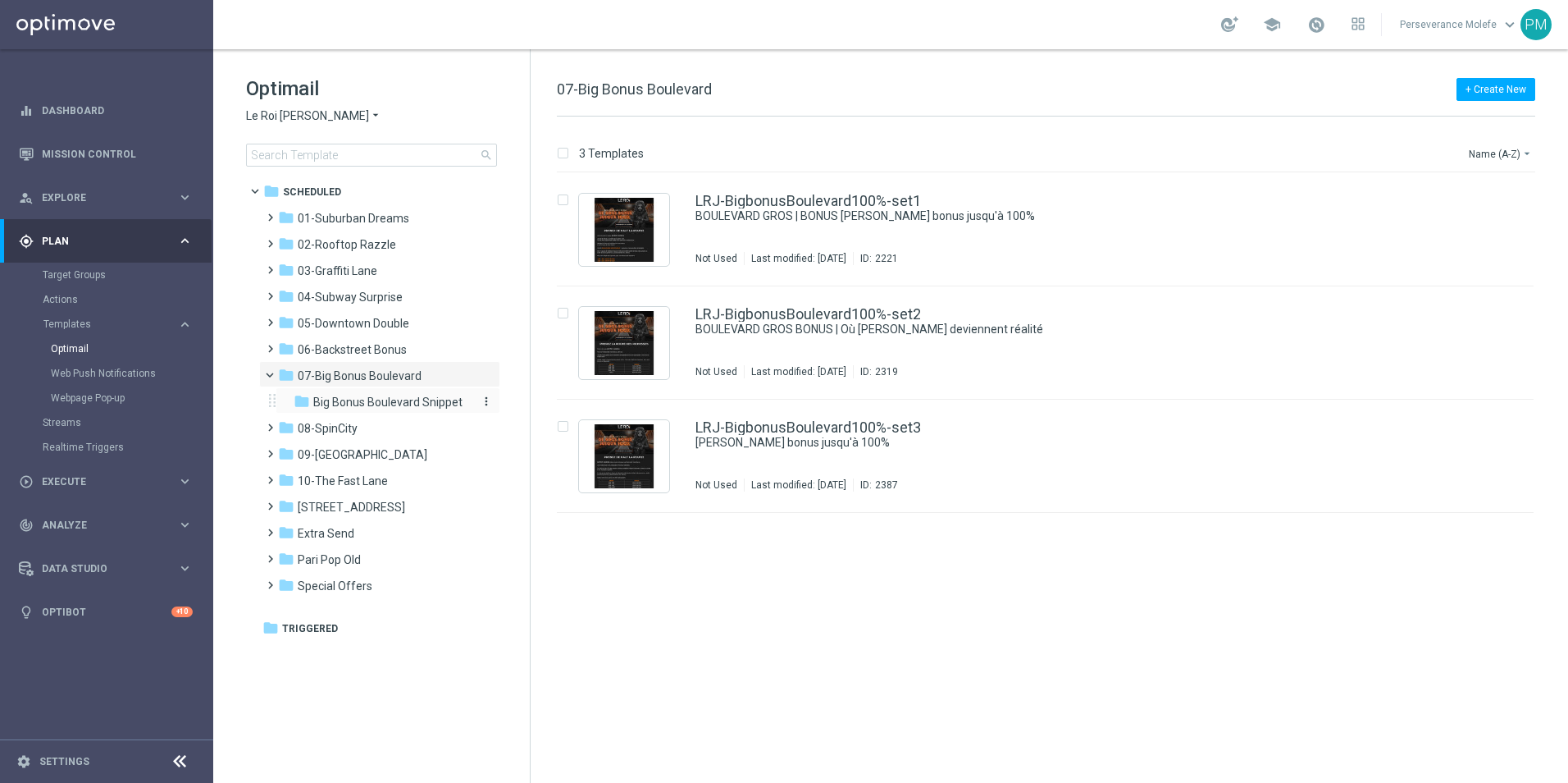
click at [403, 396] on span "Big Bonus Boulevard Snippet" at bounding box center [387, 401] width 150 height 15
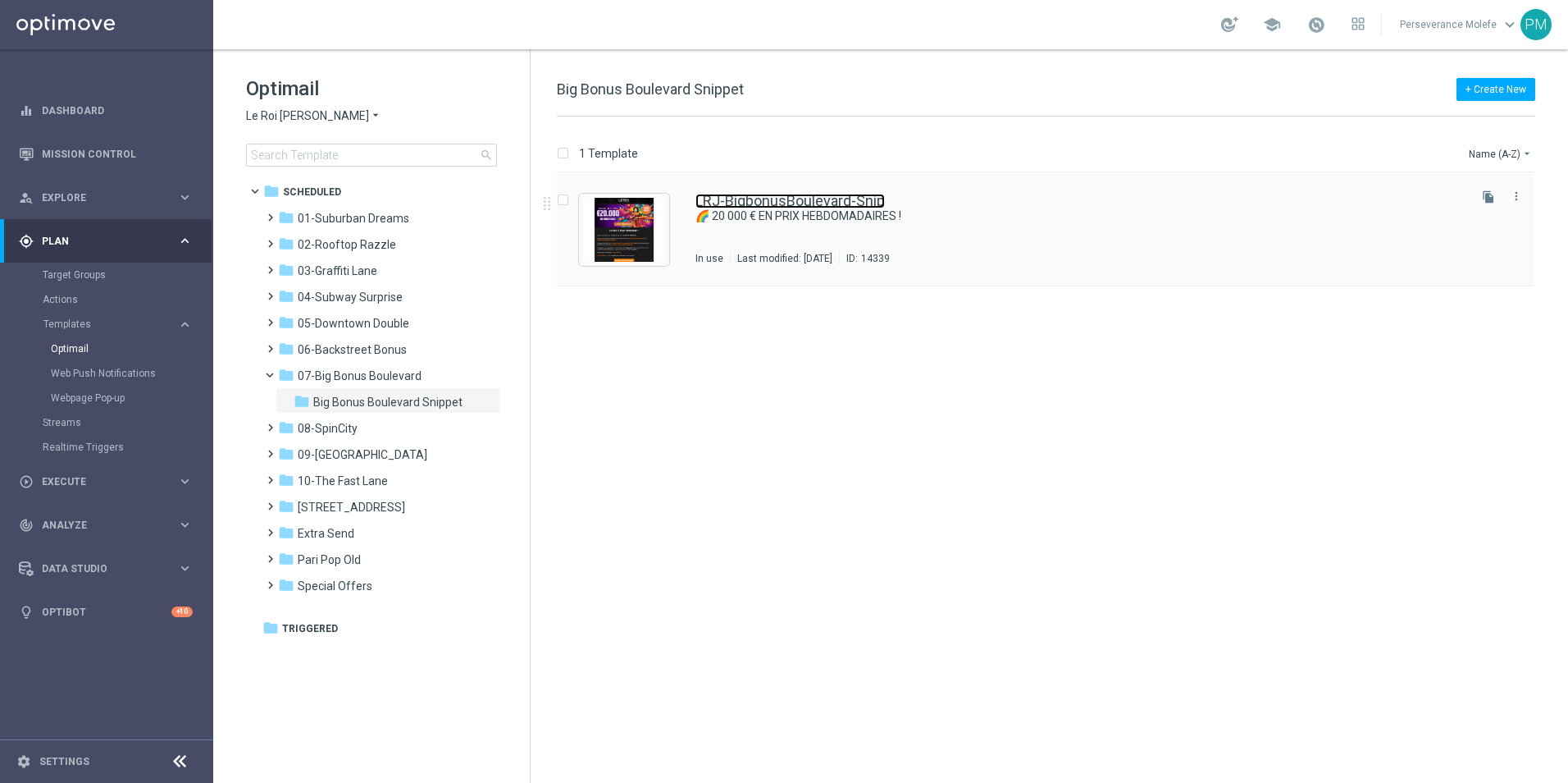
click at [791, 201] on link "LRJ-BigbonusBoulevard-Snip" at bounding box center [790, 201] width 190 height 15
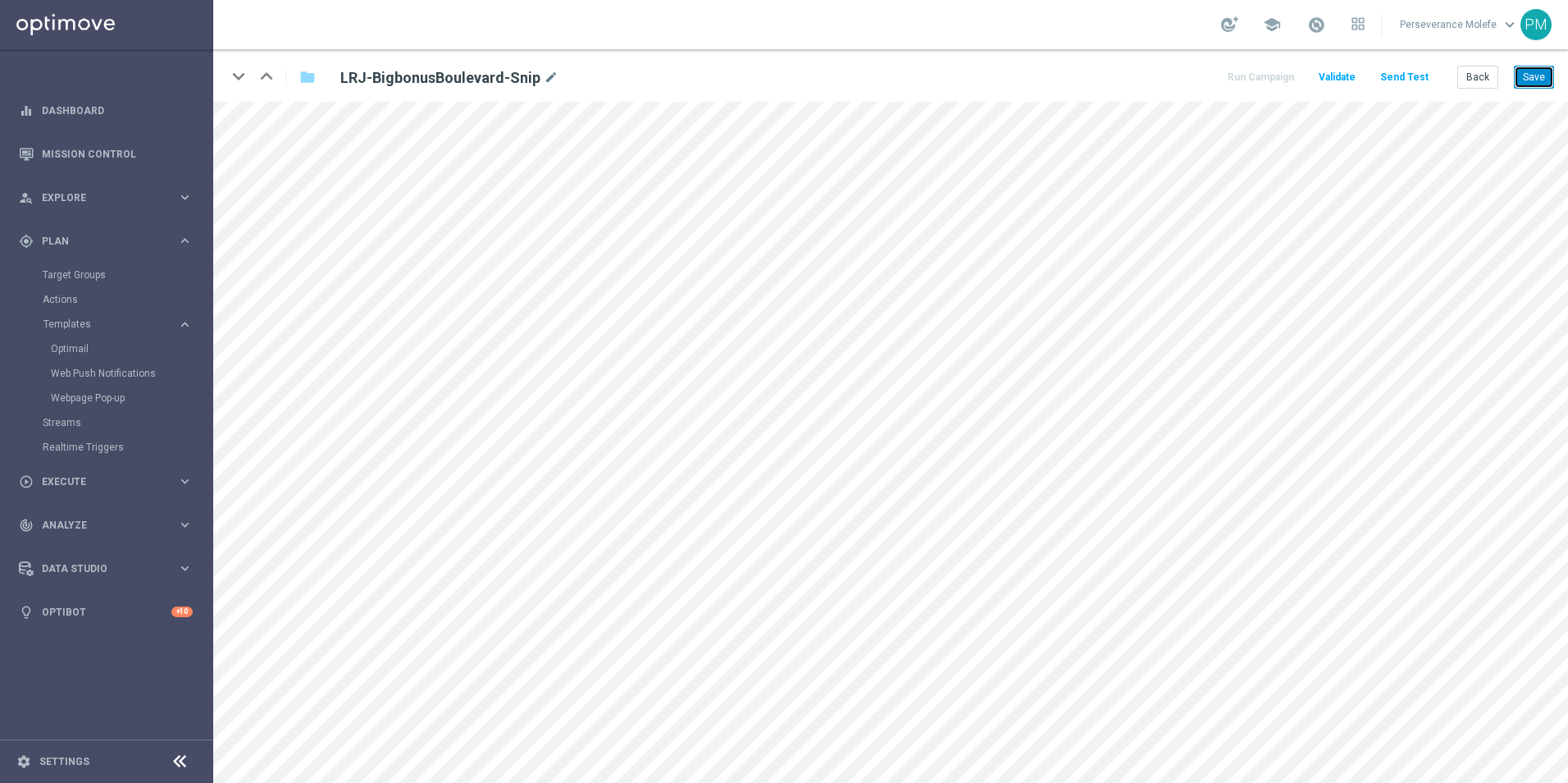
click at [1532, 73] on button "Save" at bounding box center [1534, 76] width 40 height 23
click at [1415, 78] on button "Send Test" at bounding box center [1405, 77] width 54 height 23
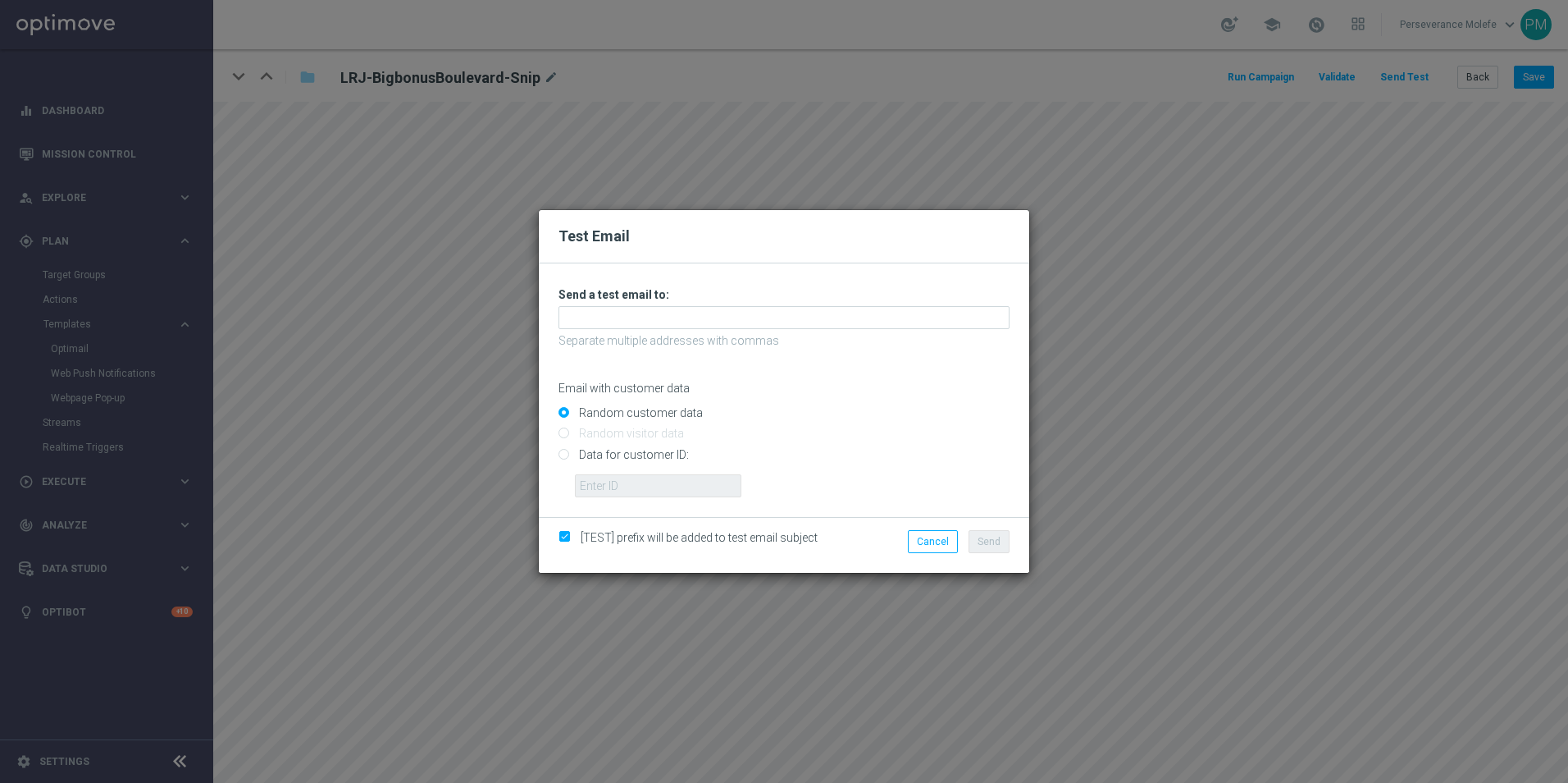
click at [674, 332] on div "Unable to send test email. If this problem persists, contact your CSM for assis…" at bounding box center [784, 392] width 451 height 210
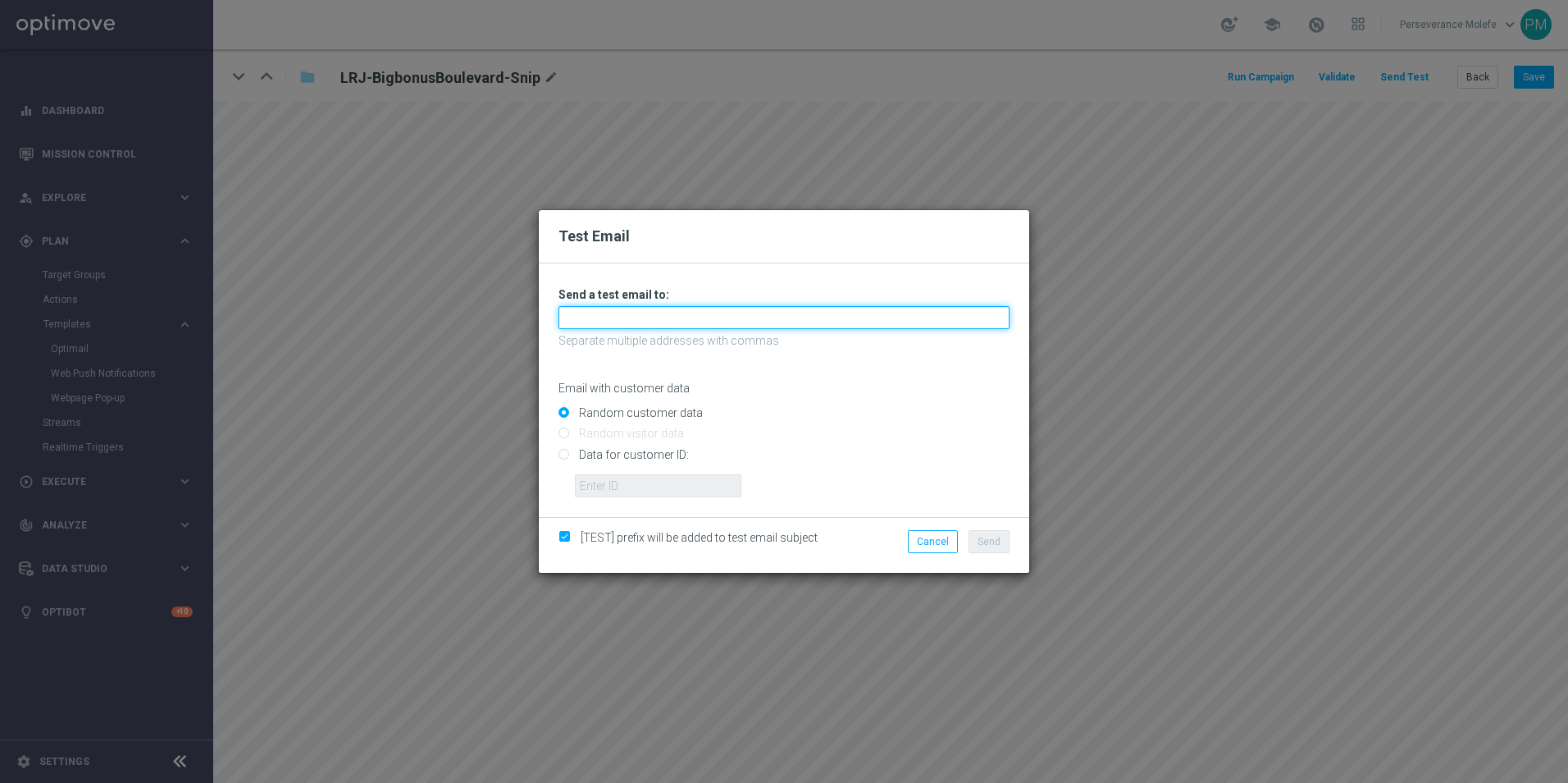
click at [655, 316] on input "text" at bounding box center [784, 317] width 451 height 23
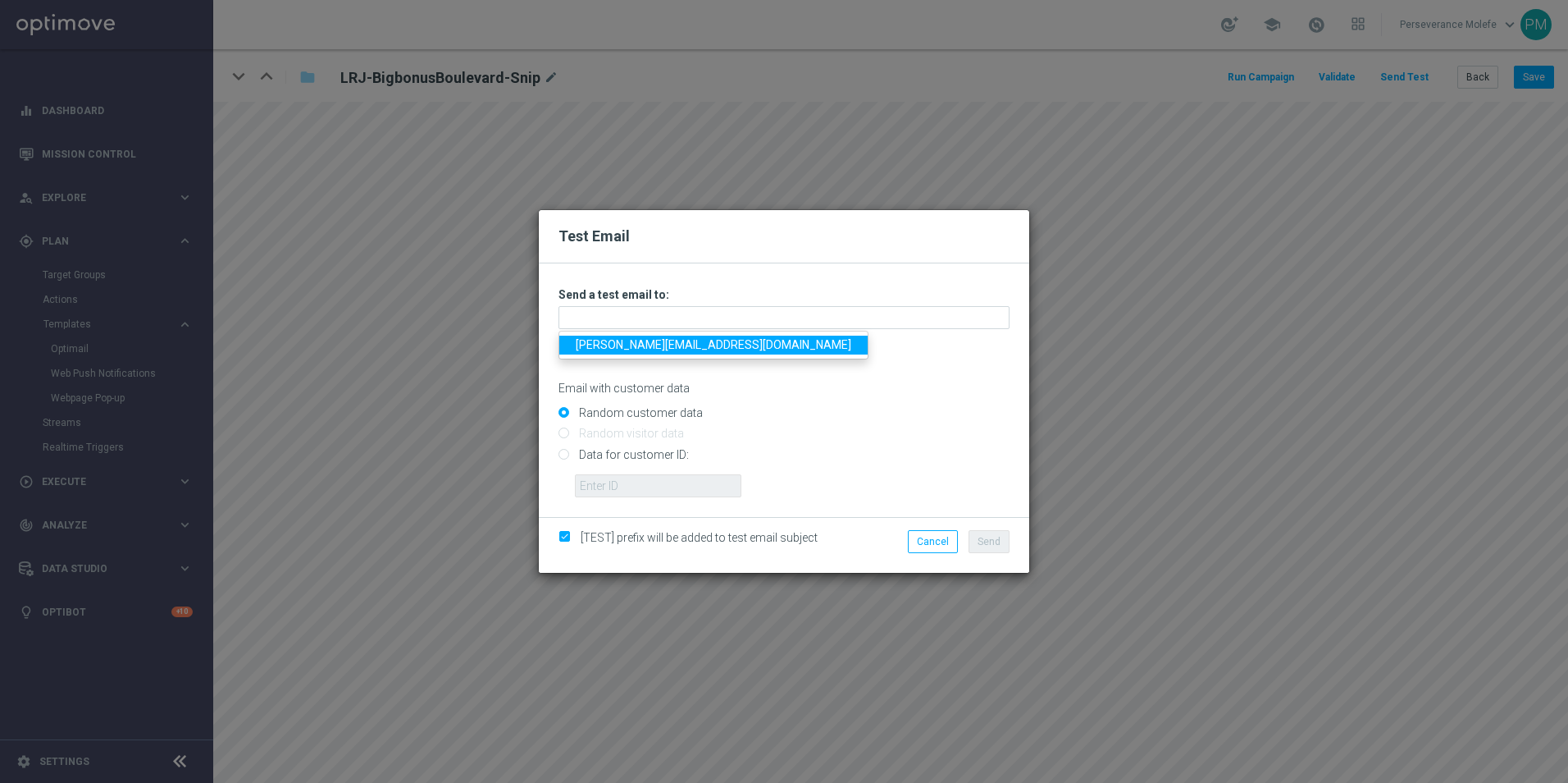
click at [635, 343] on link "Madeleine@viva-vision.net" at bounding box center [713, 345] width 308 height 19
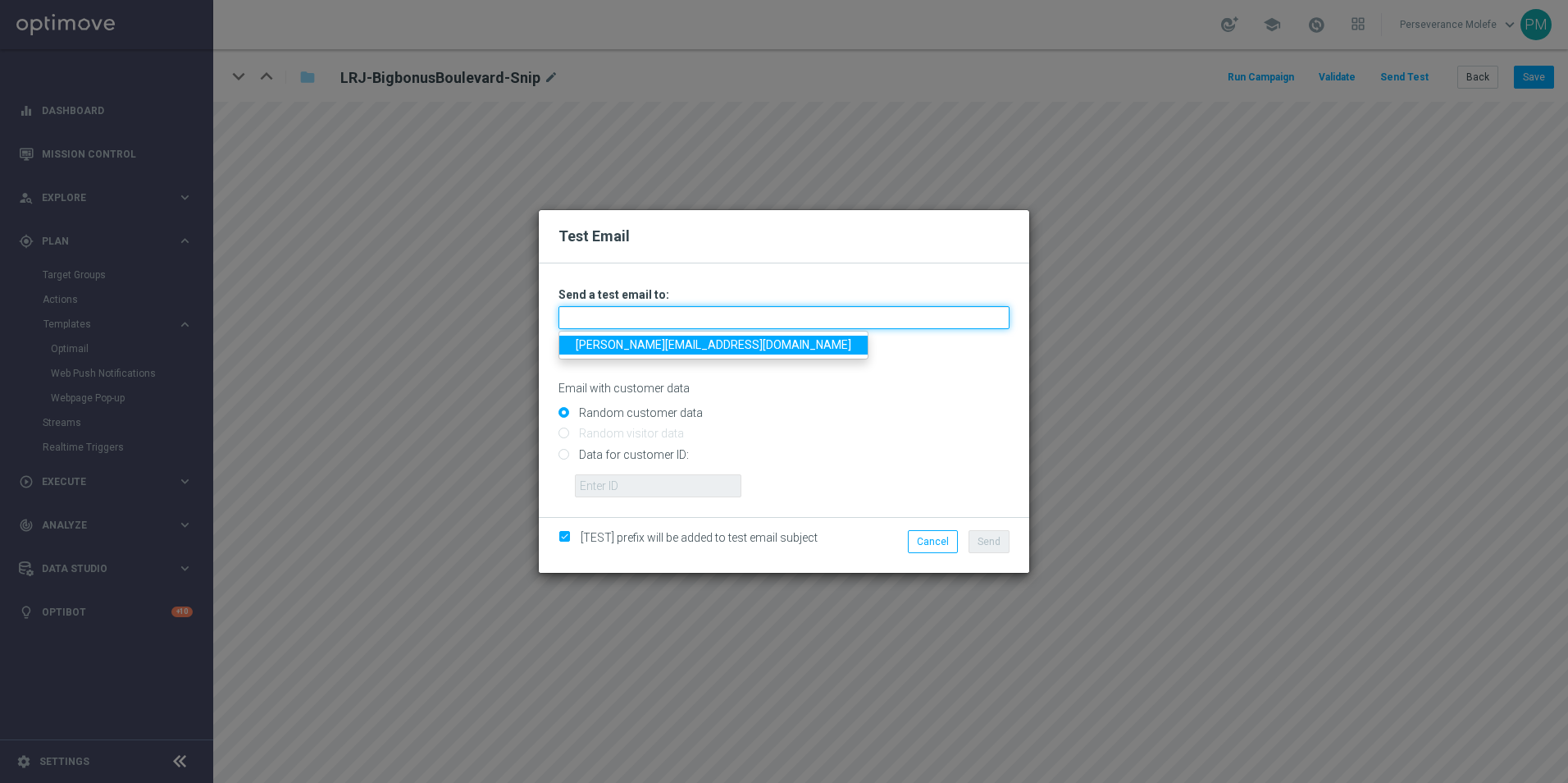
type input "Madeleine@viva-vision.net"
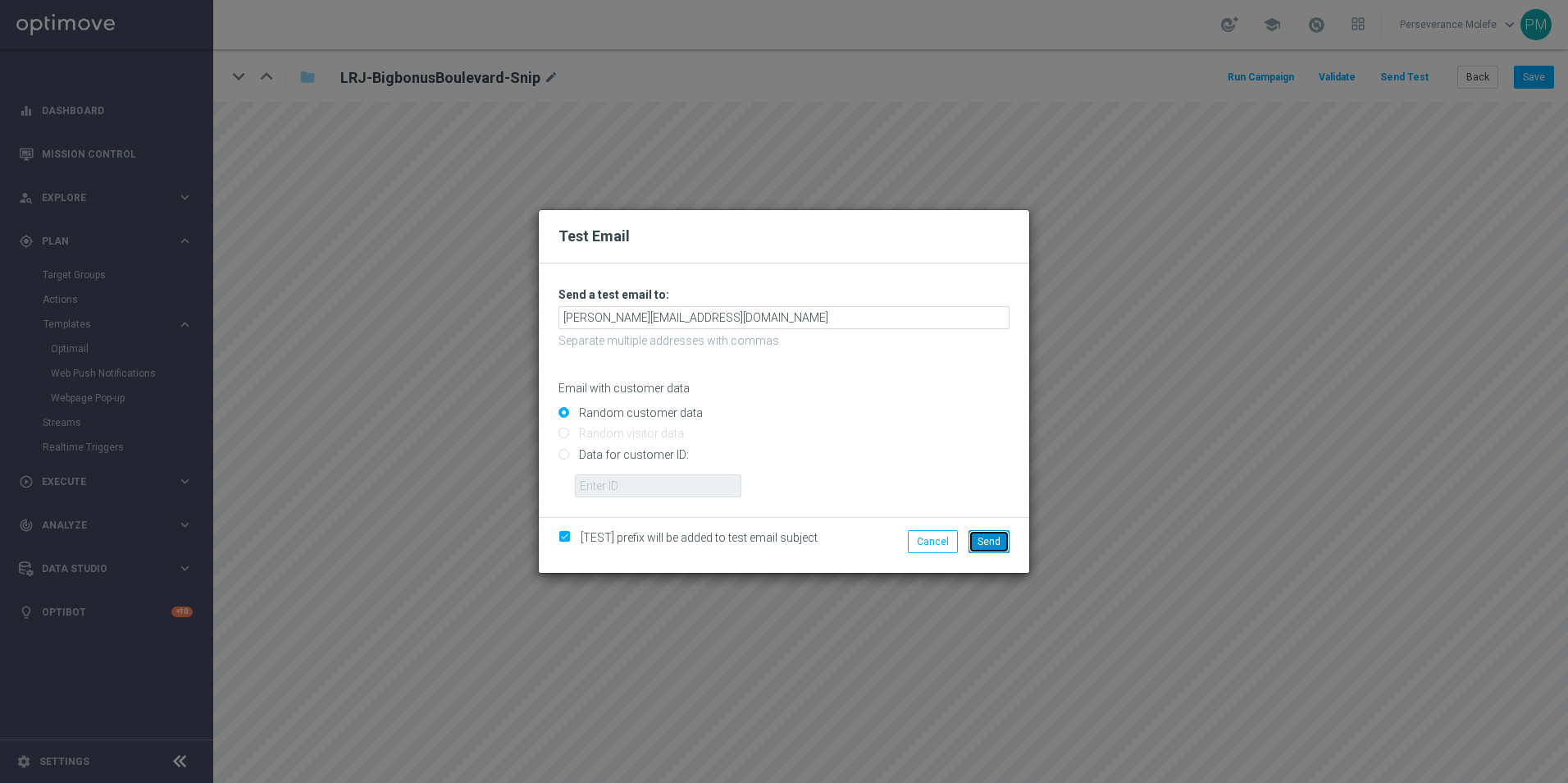
click at [986, 537] on span "Send" at bounding box center [989, 542] width 22 height 12
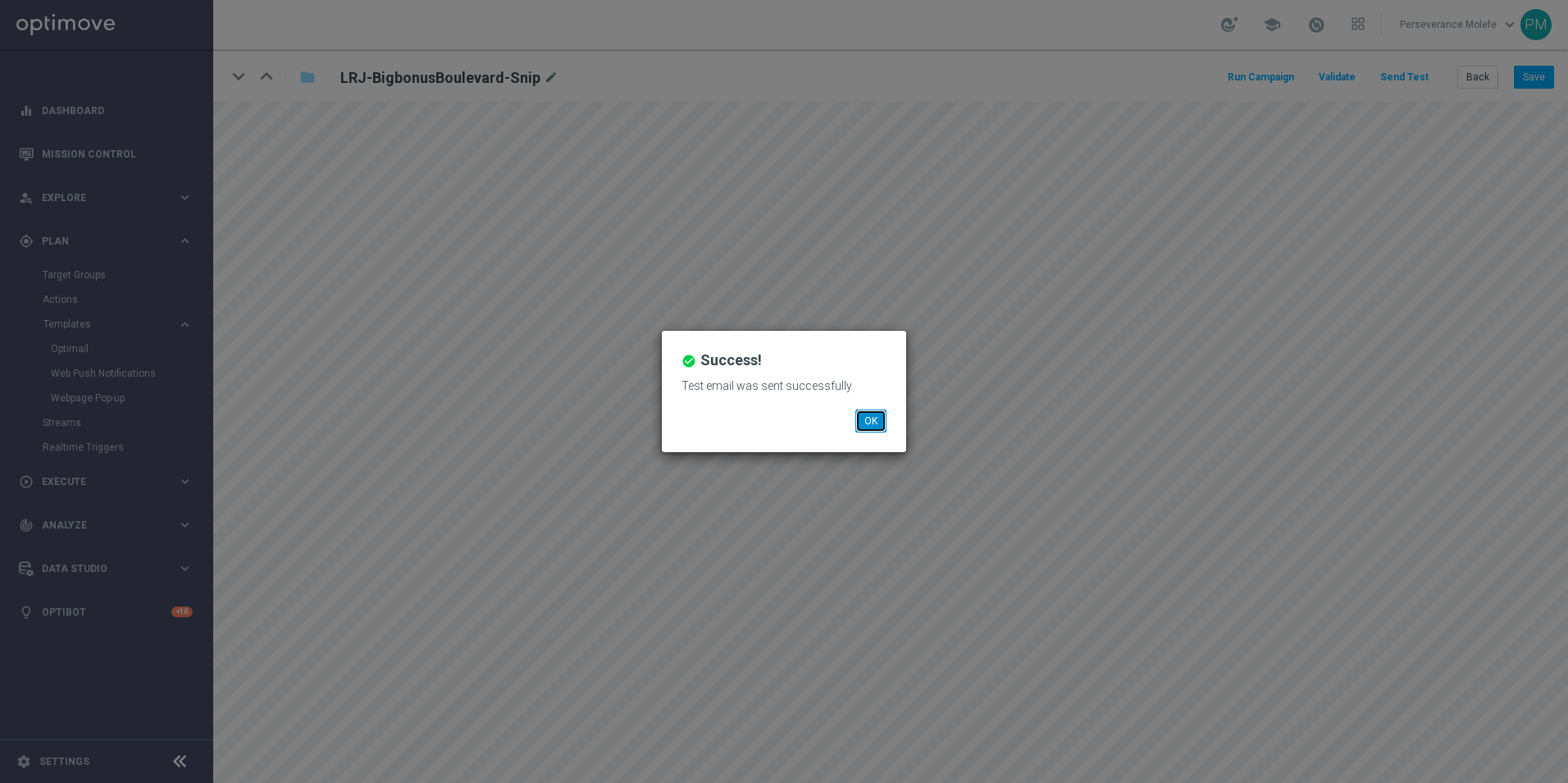
click at [870, 425] on button "OK" at bounding box center [872, 420] width 31 height 23
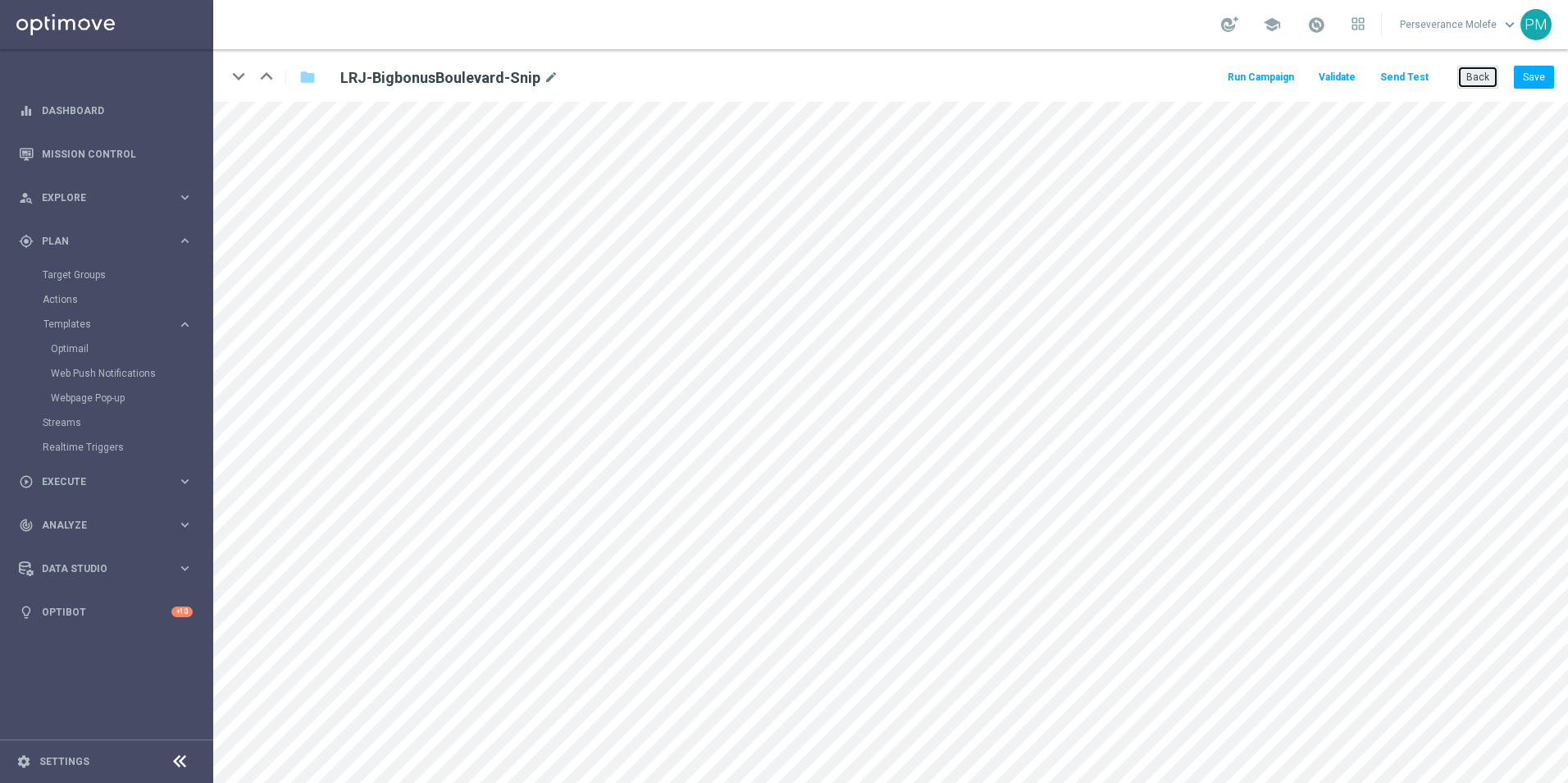
click at [1478, 79] on button "Back" at bounding box center [1478, 76] width 41 height 23
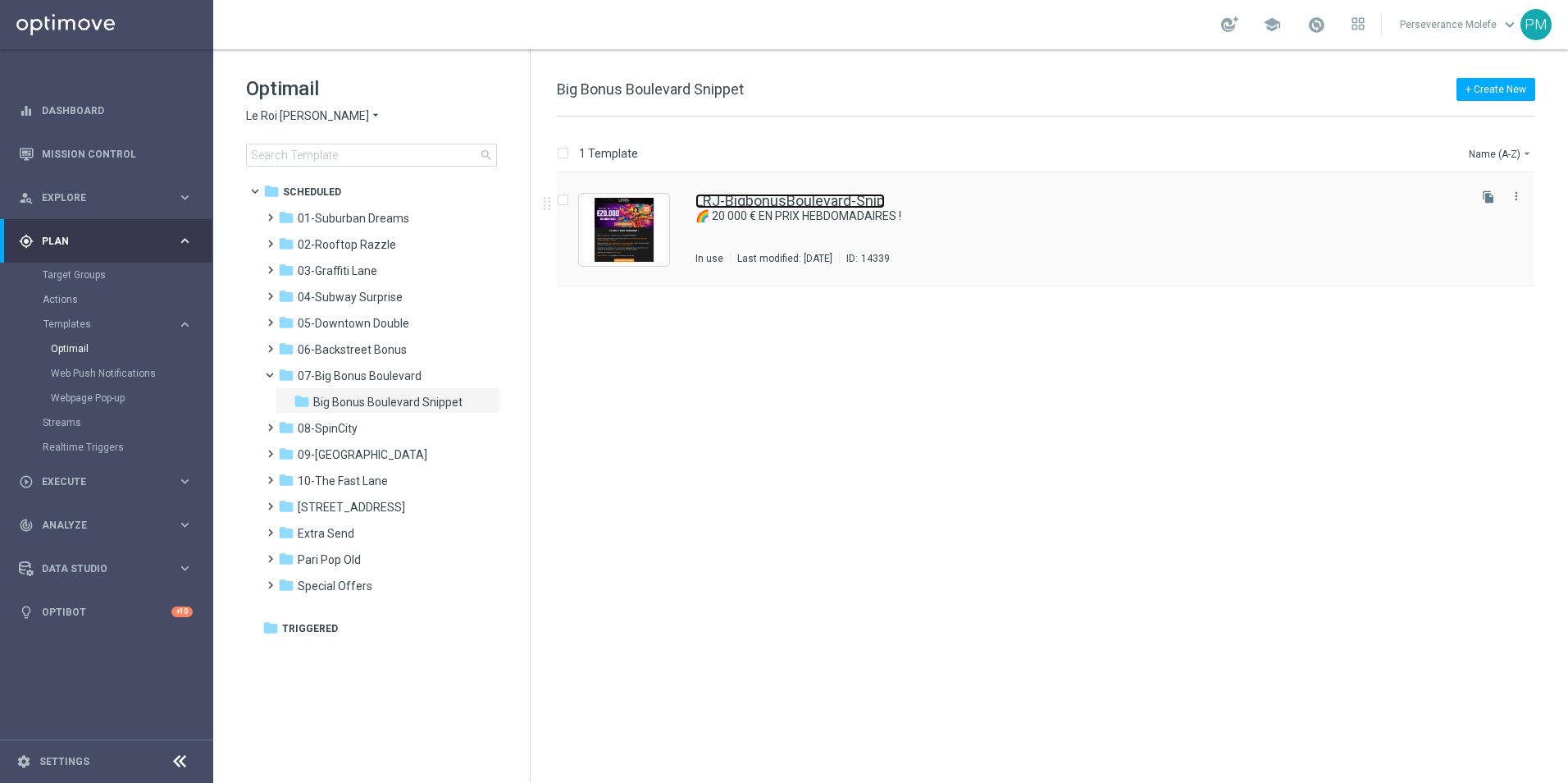
click at [811, 197] on link "LRJ-BigbonusBoulevard-Snip" at bounding box center [790, 201] width 190 height 15
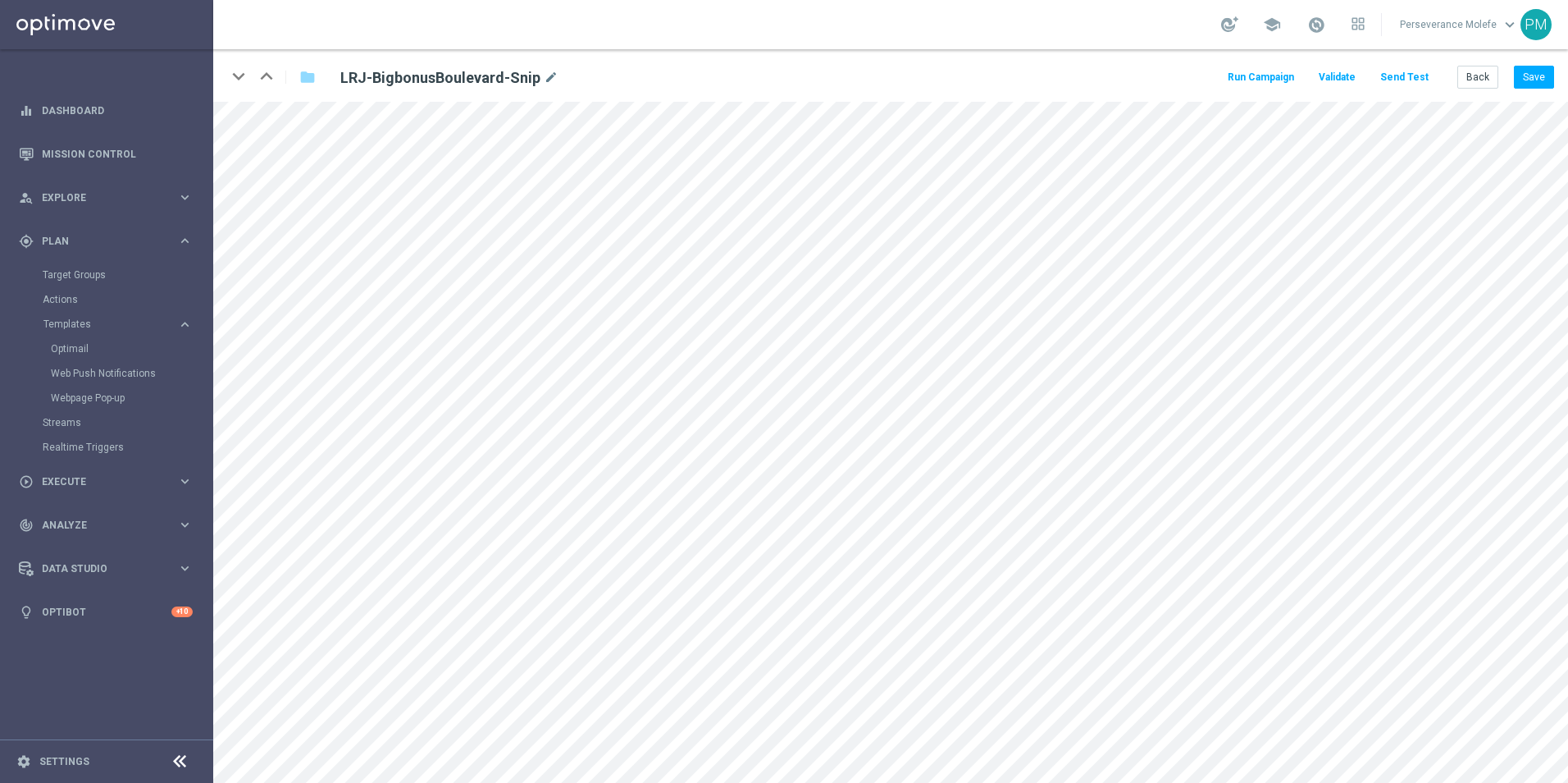
click at [1403, 79] on button "Send Test" at bounding box center [1405, 77] width 54 height 23
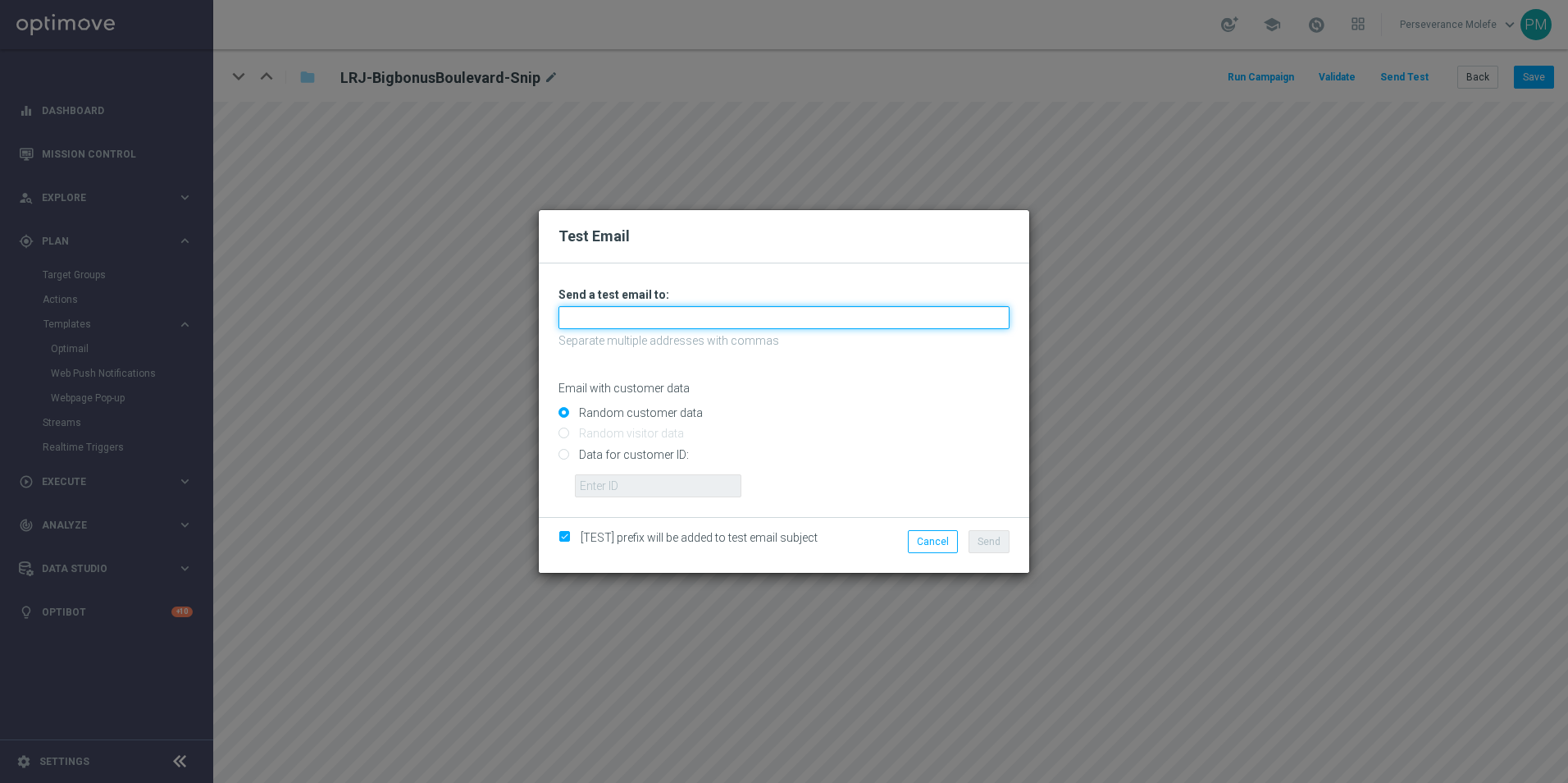
click at [767, 327] on input "text" at bounding box center [784, 317] width 451 height 23
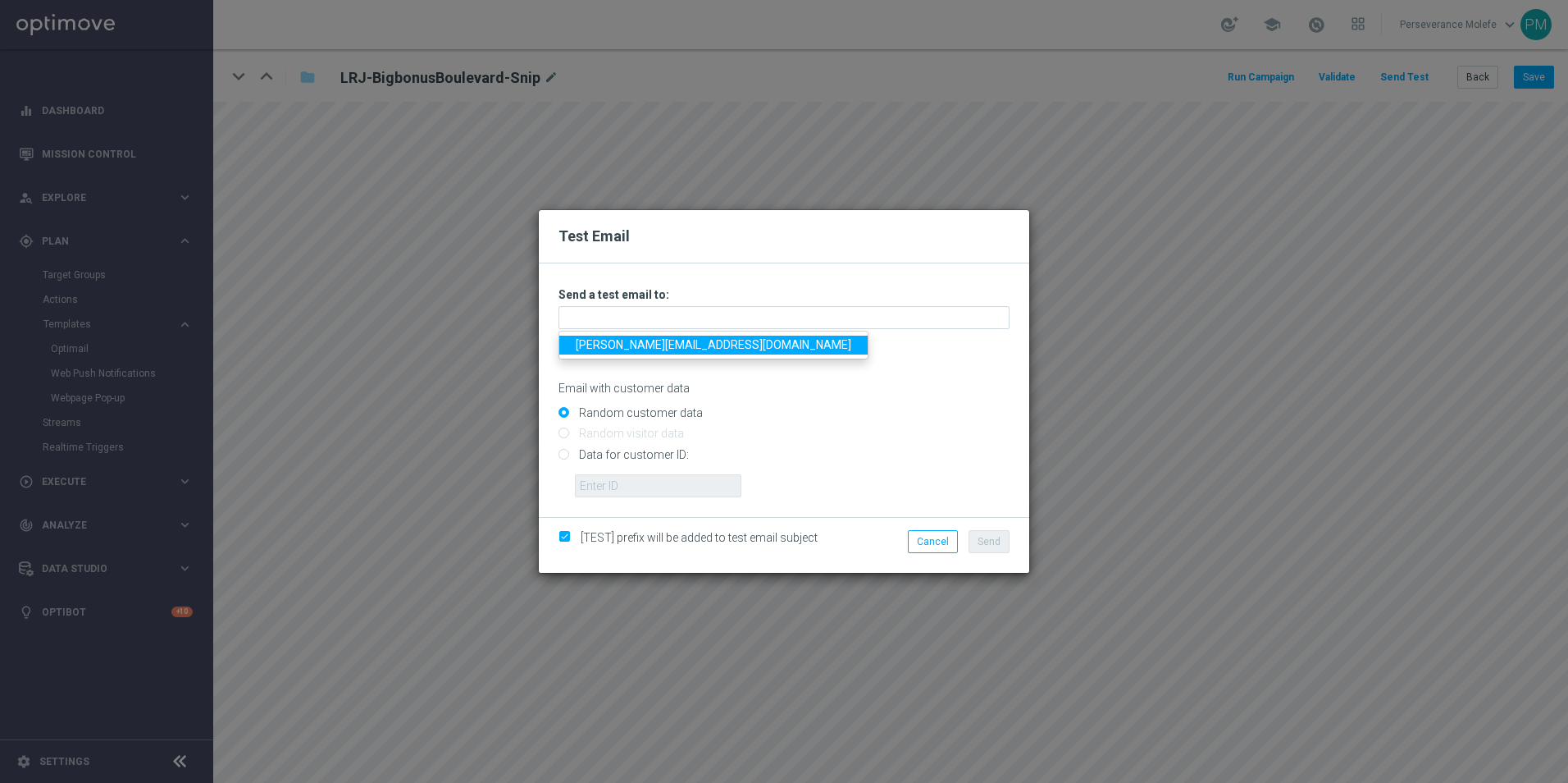
click at [671, 343] on link "Madeleine@viva-vision.net" at bounding box center [713, 345] width 308 height 19
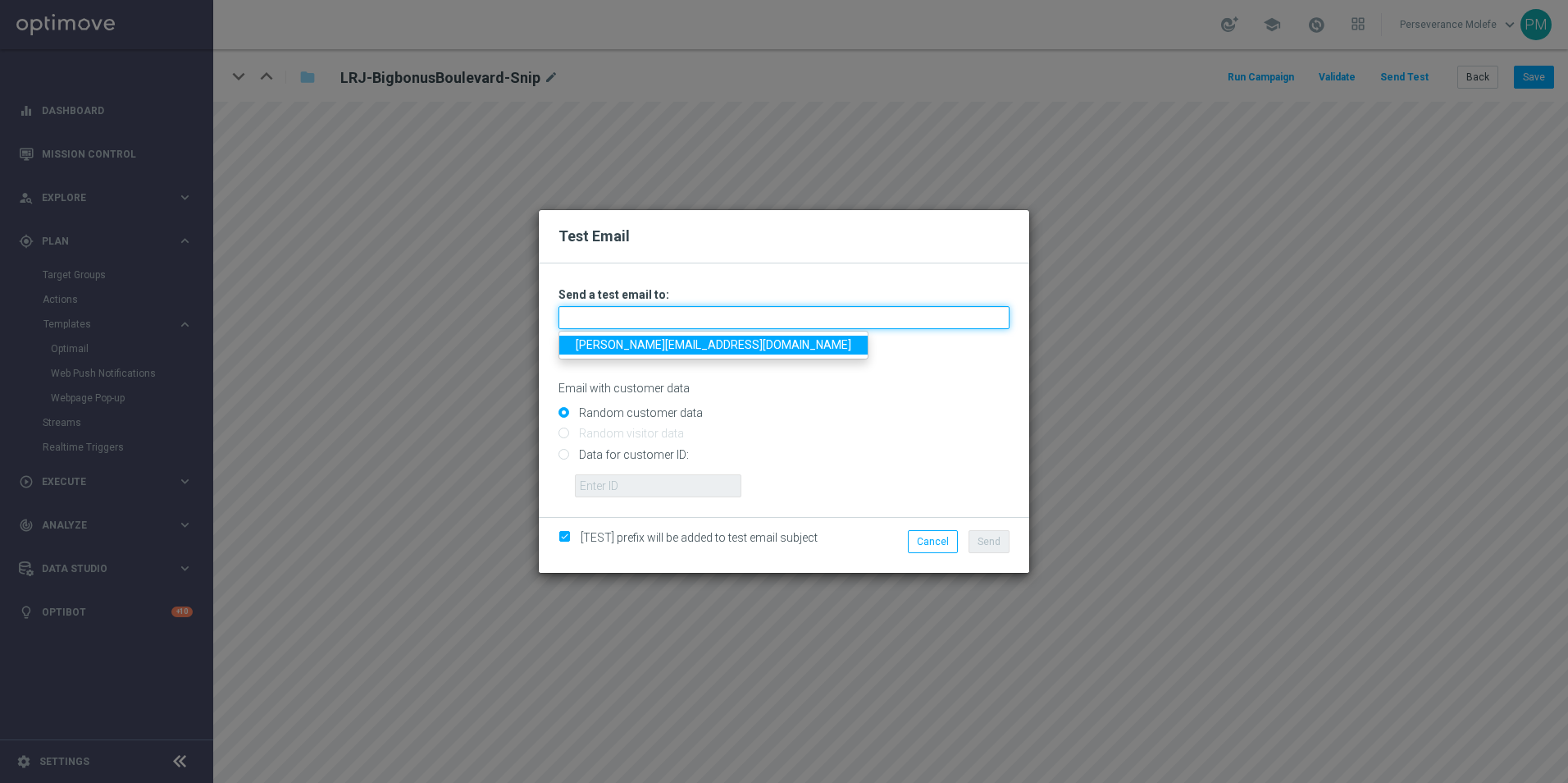
type input "Madeleine@viva-vision.net"
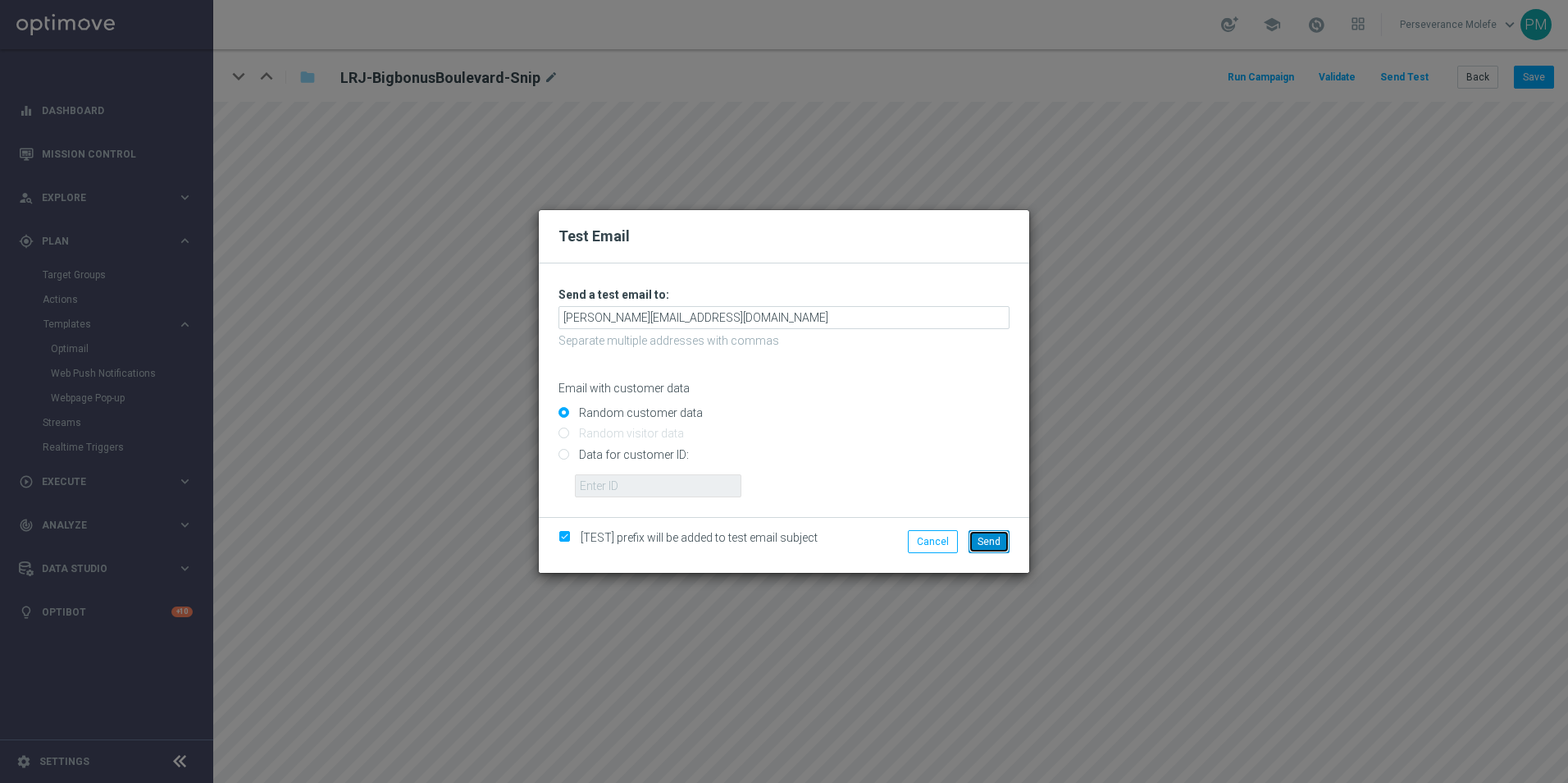
click at [983, 543] on span "Send" at bounding box center [989, 542] width 22 height 12
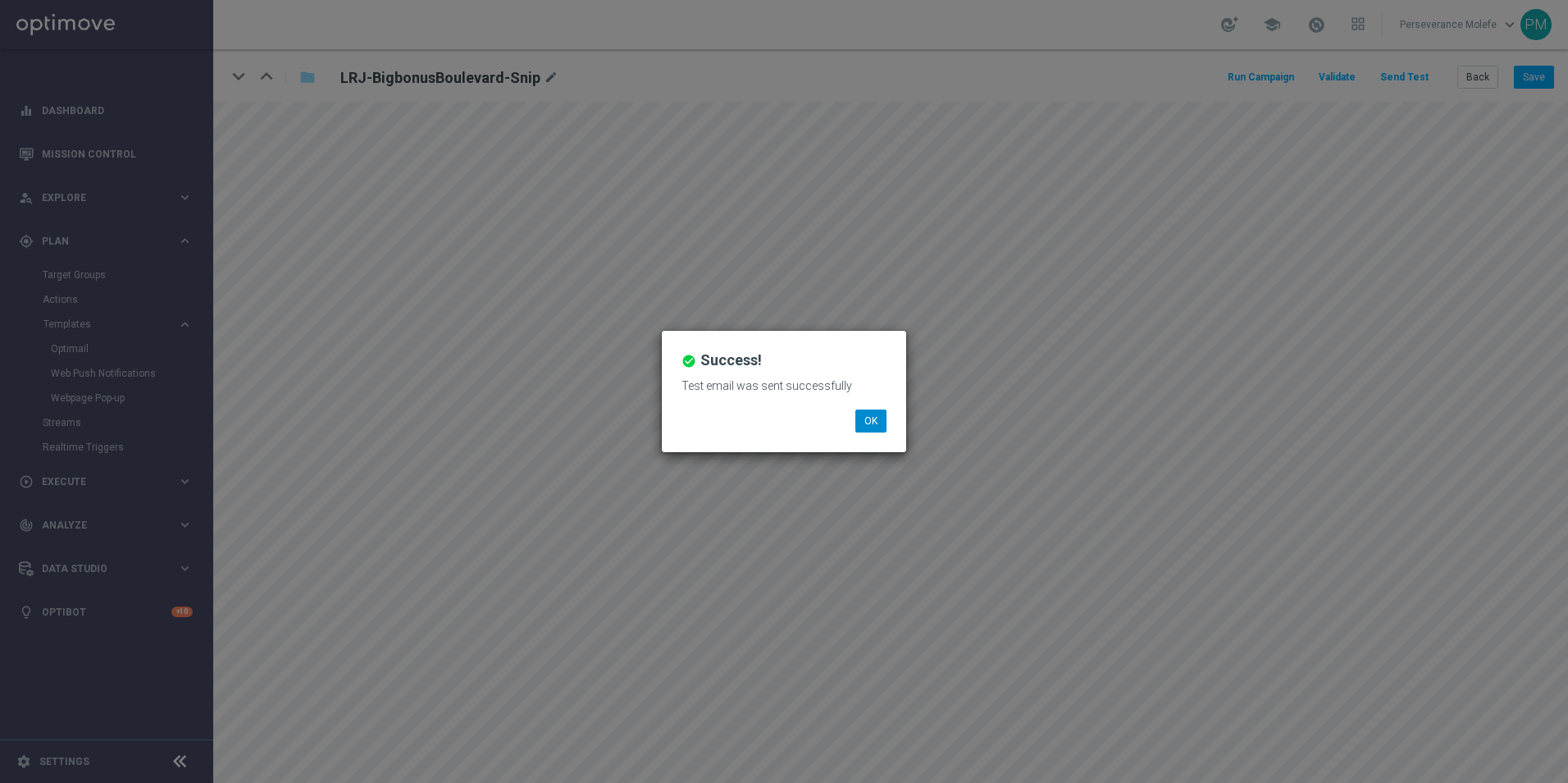
click at [856, 411] on li "OK" at bounding box center [871, 420] width 39 height 23
click at [876, 415] on button "OK" at bounding box center [872, 420] width 31 height 23
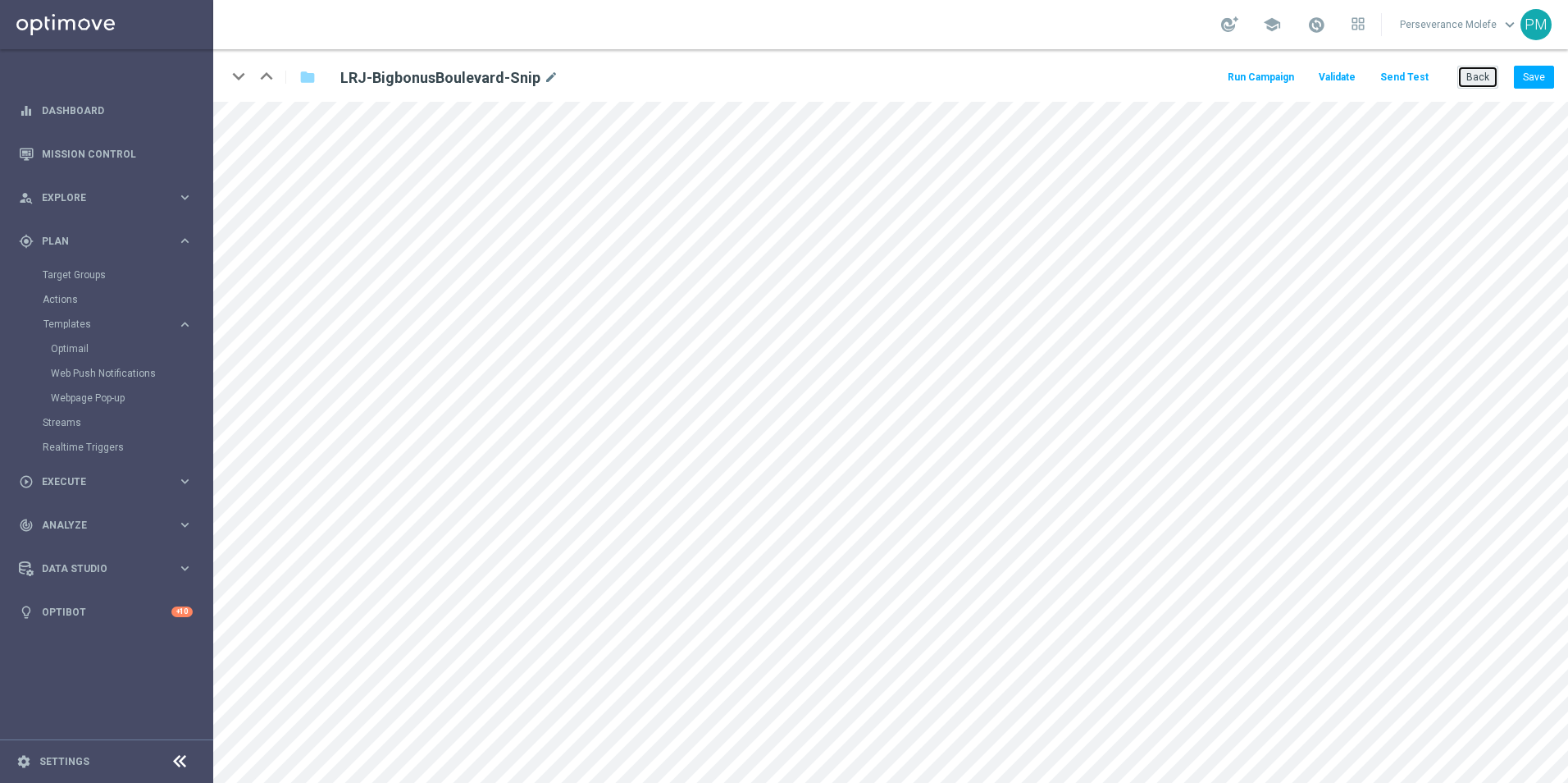
click at [1479, 71] on button "Back" at bounding box center [1478, 76] width 41 height 23
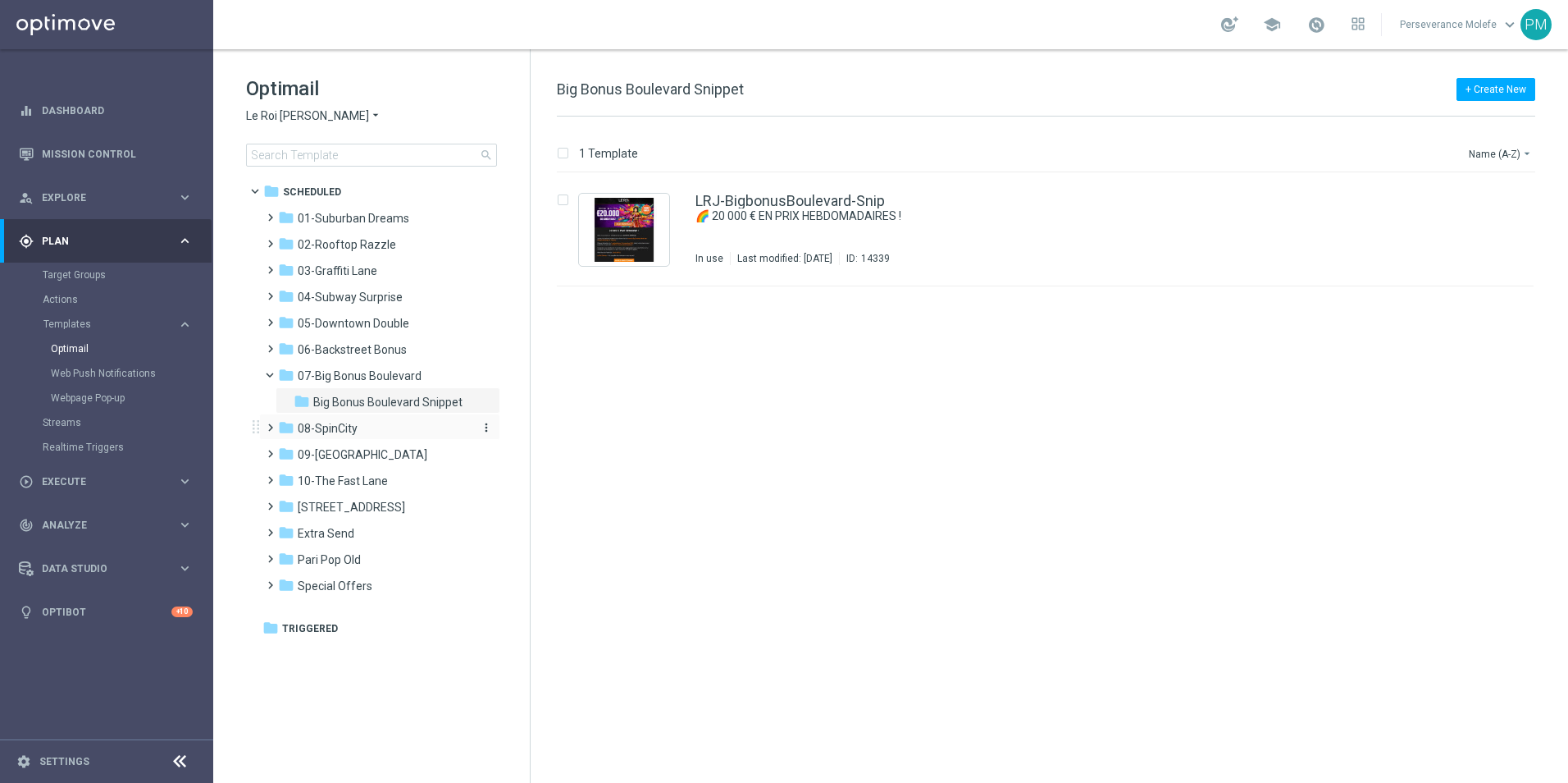
click at [402, 434] on div "folder 08-SpinCity" at bounding box center [372, 429] width 189 height 19
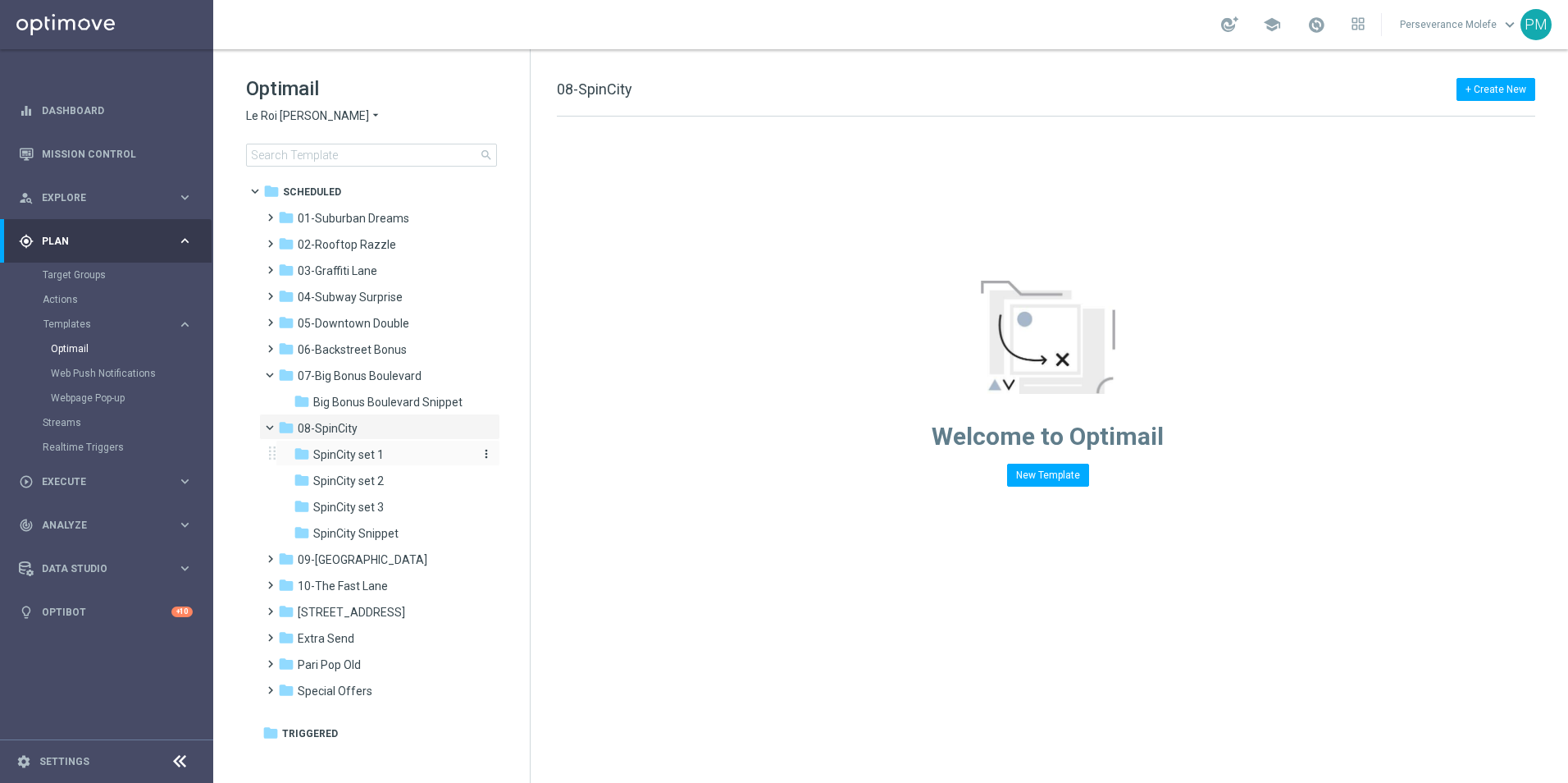
click at [360, 452] on span "SpinCity set 1" at bounding box center [348, 454] width 70 height 15
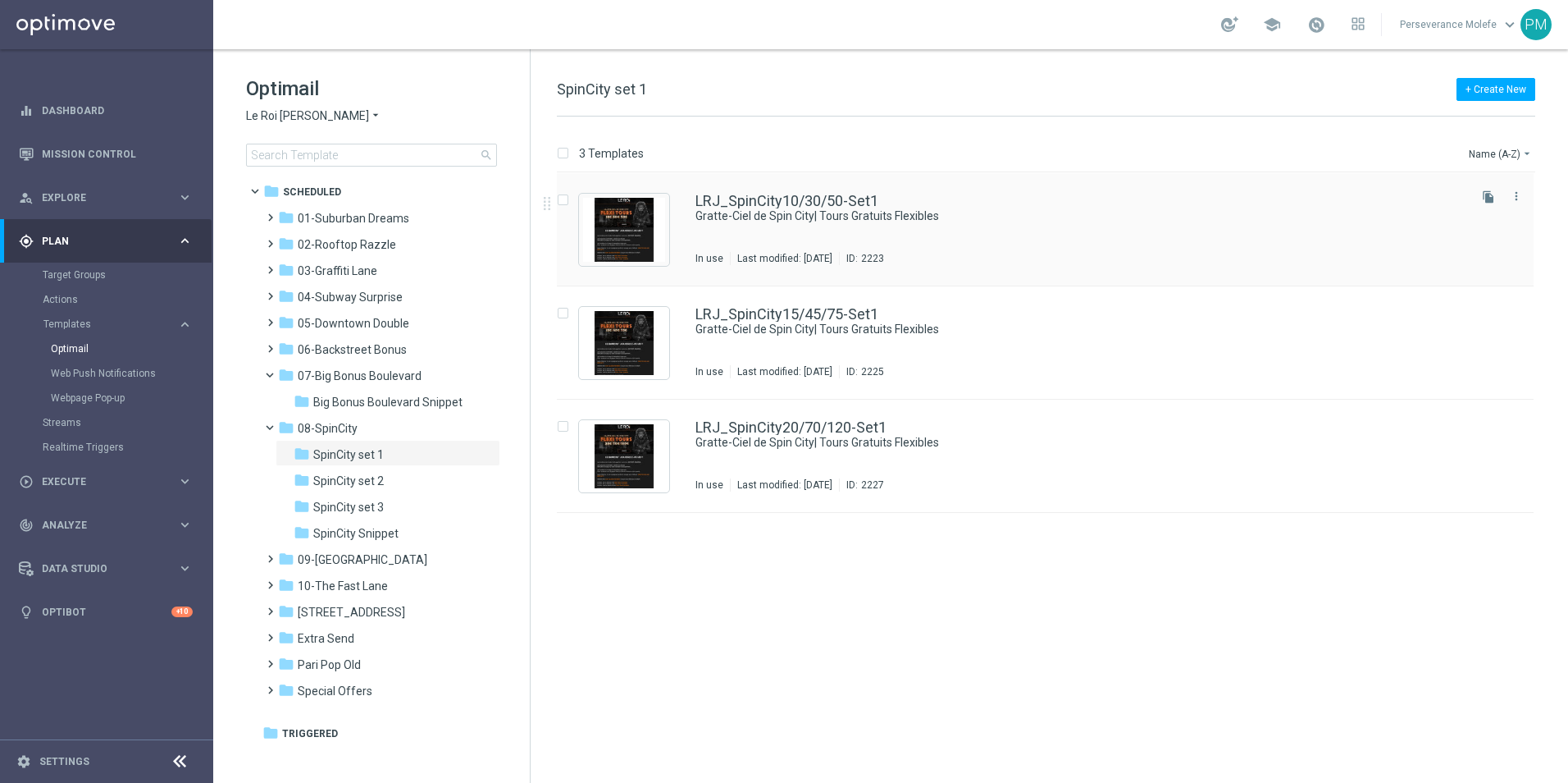
click at [789, 191] on div "LRJ_SpinCity10/30/50-Set1 Gratte-Ciel de Spin City| Tours Gratuits Flexibles In…" at bounding box center [1045, 230] width 977 height 114
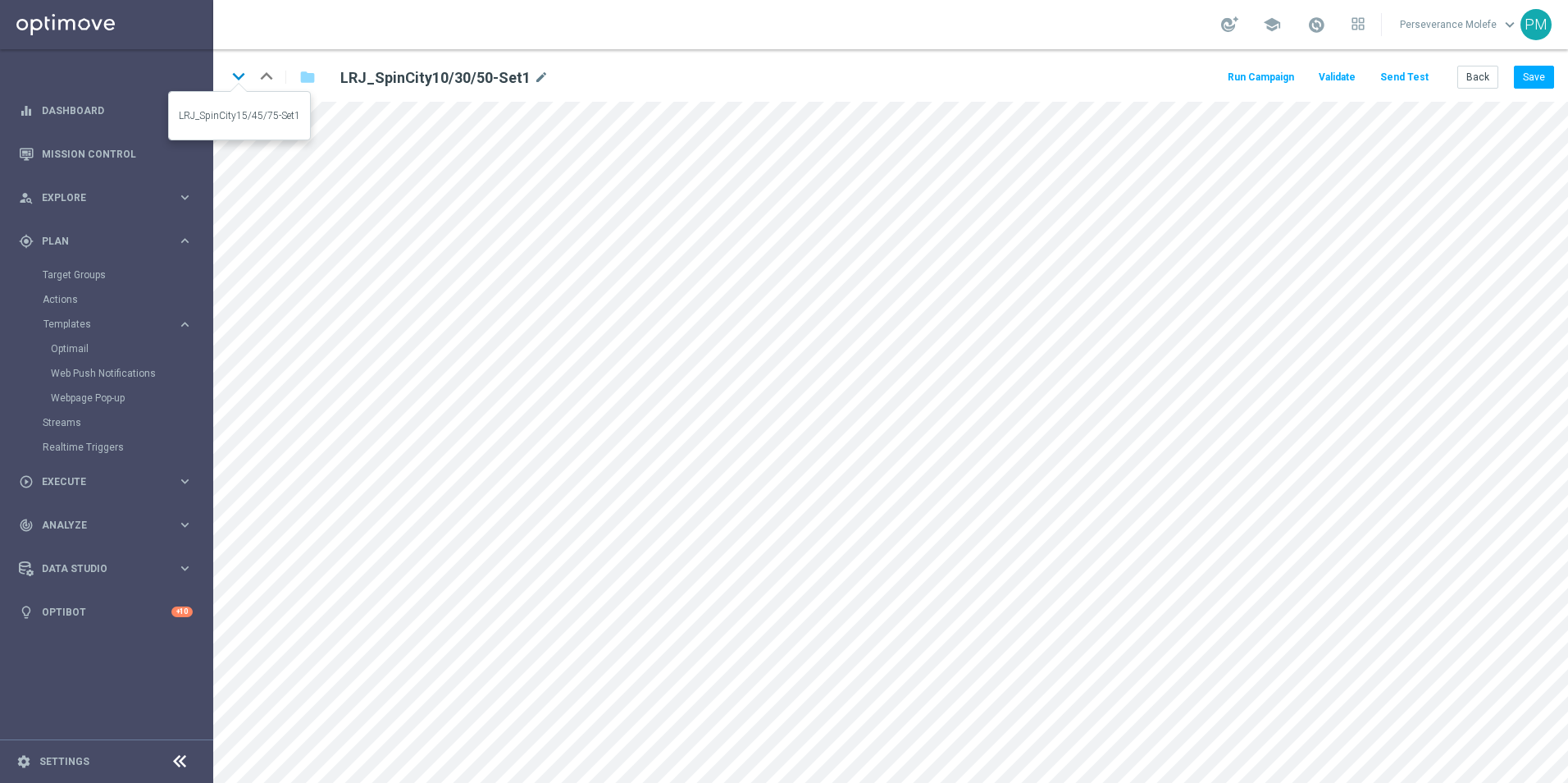
click at [250, 81] on icon "keyboard_arrow_down" at bounding box center [238, 75] width 24 height 24
click at [237, 79] on icon "keyboard_arrow_down" at bounding box center [238, 75] width 24 height 24
click at [267, 77] on icon "keyboard_arrow_up" at bounding box center [266, 75] width 24 height 24
click at [1466, 74] on button "Back" at bounding box center [1478, 76] width 41 height 23
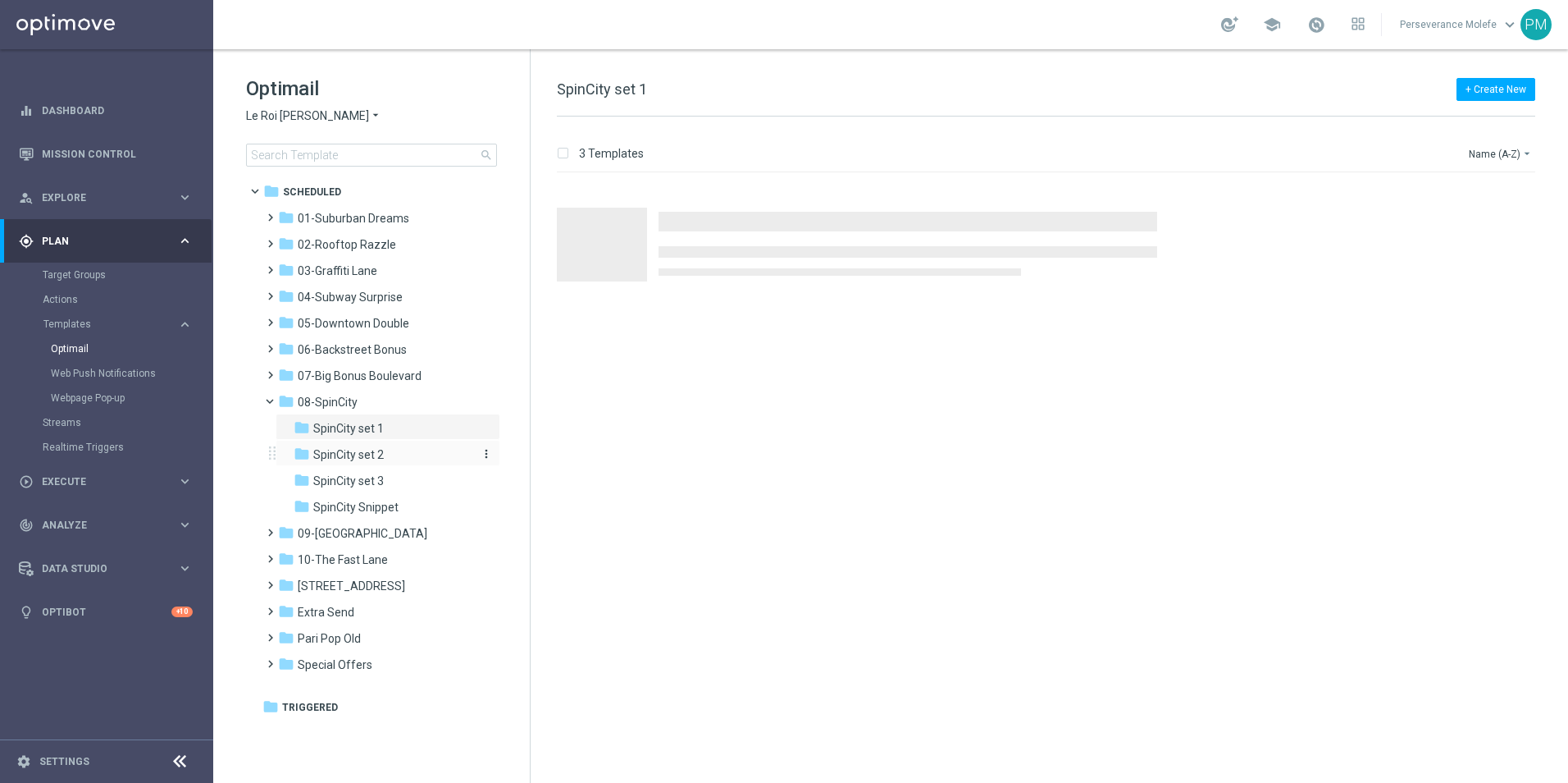
click at [379, 460] on span "SpinCity set 2" at bounding box center [348, 454] width 70 height 15
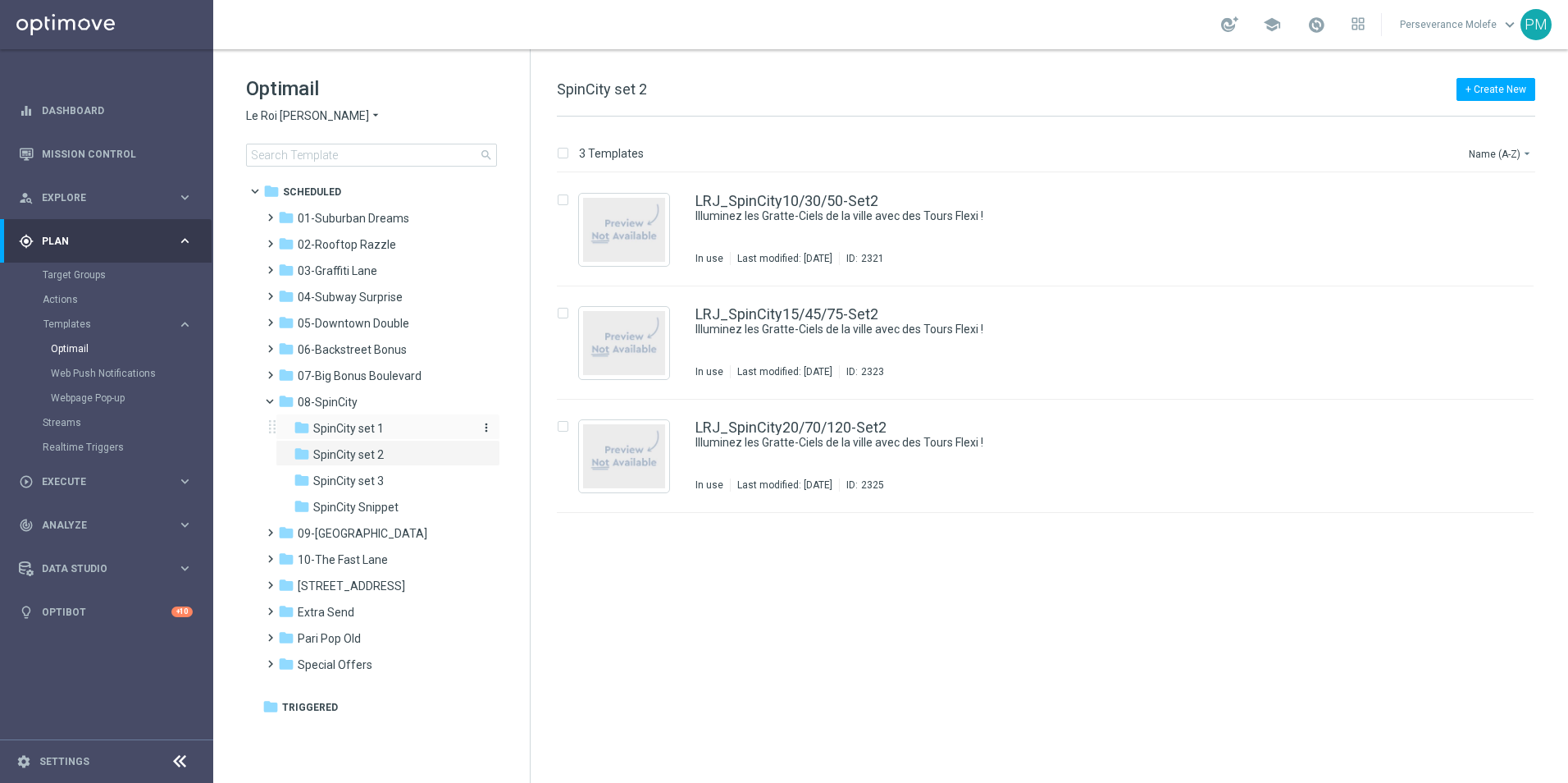
click at [381, 430] on span "SpinCity set 1" at bounding box center [348, 428] width 70 height 15
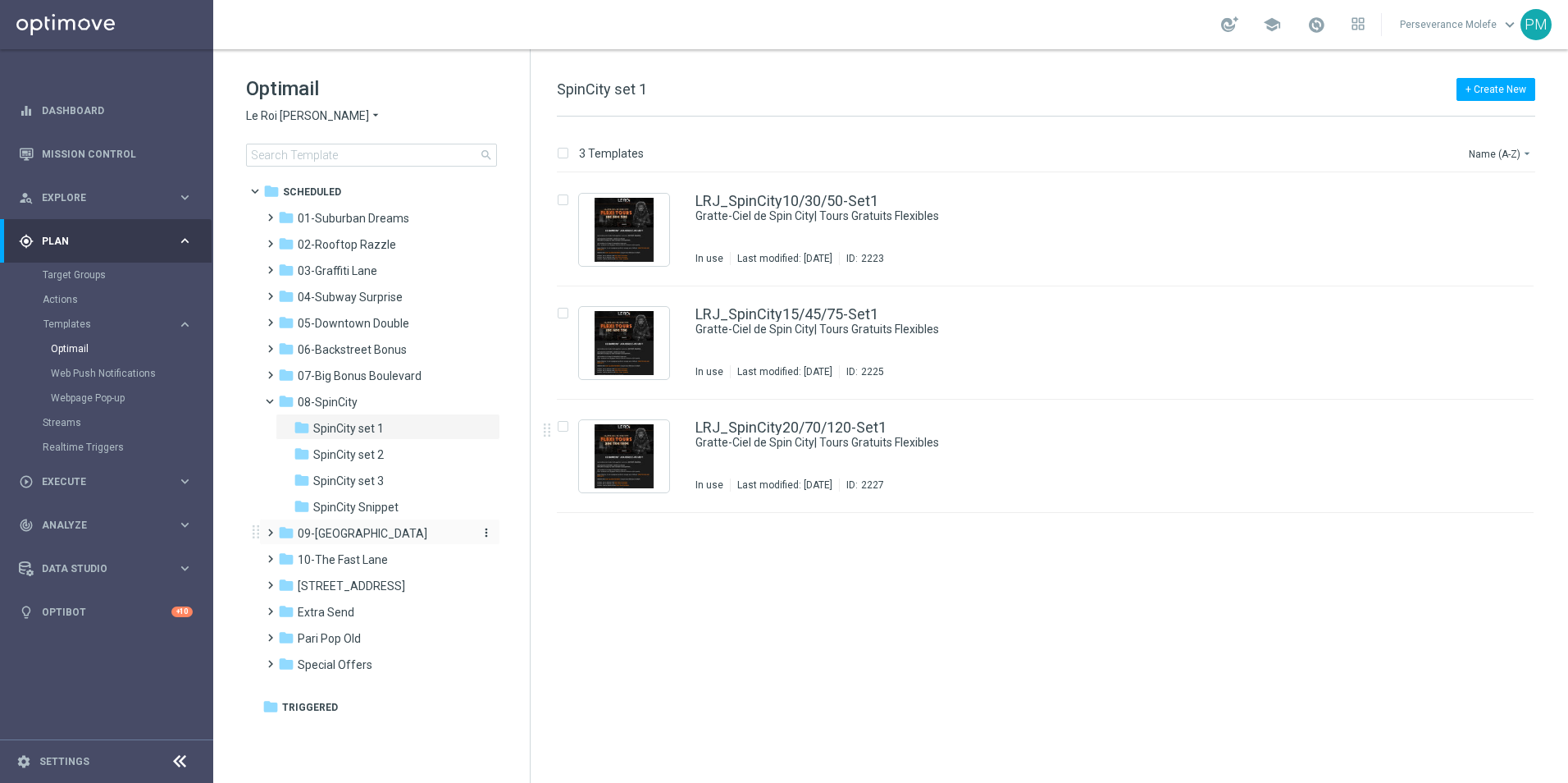
click at [362, 540] on span "09-Four Way Crossing" at bounding box center [362, 533] width 130 height 15
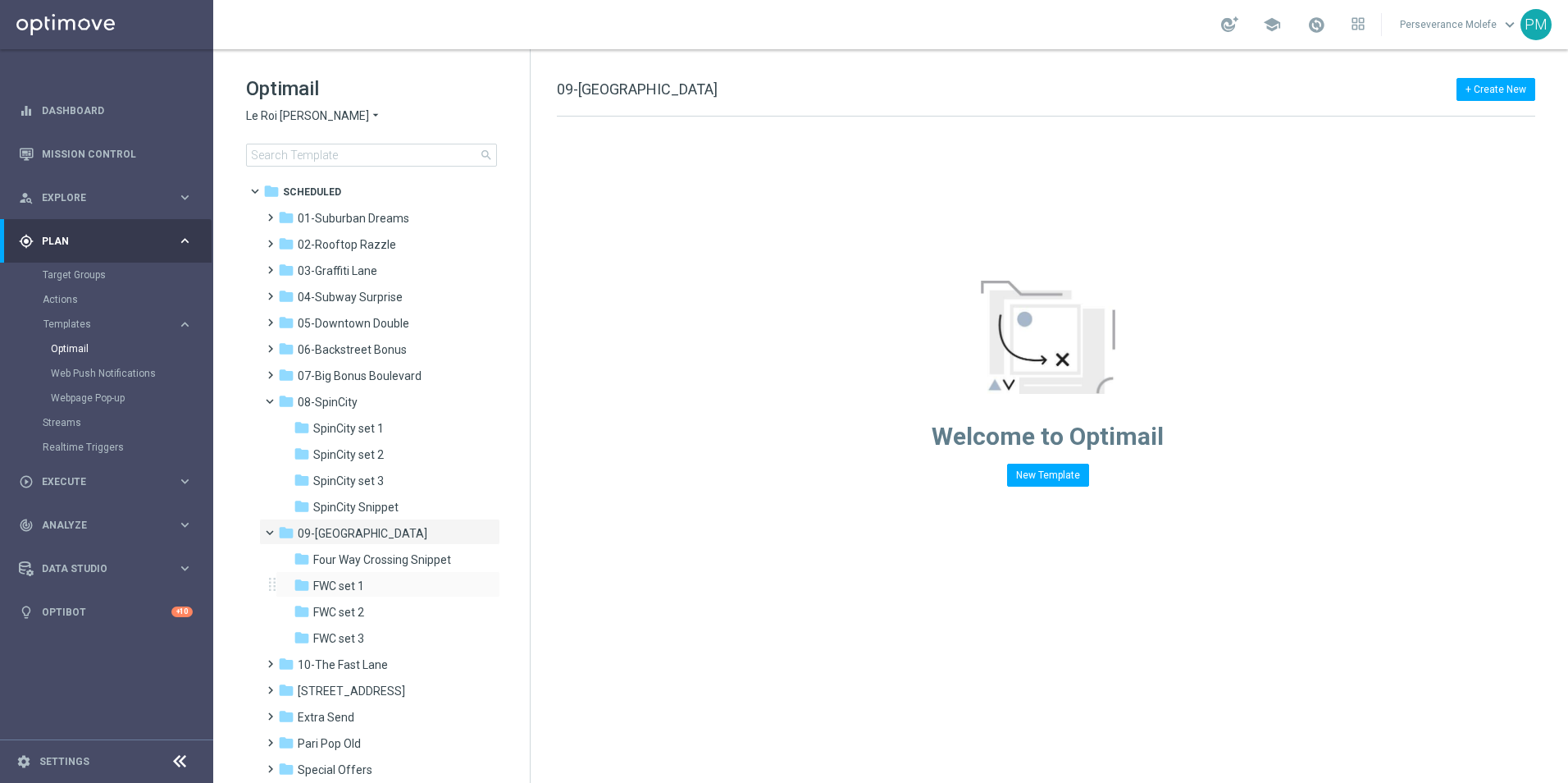
click at [394, 576] on div "folder FWC set 1 more_vert" at bounding box center [388, 584] width 225 height 26
click at [399, 591] on div "folder FWC set 1" at bounding box center [381, 586] width 175 height 19
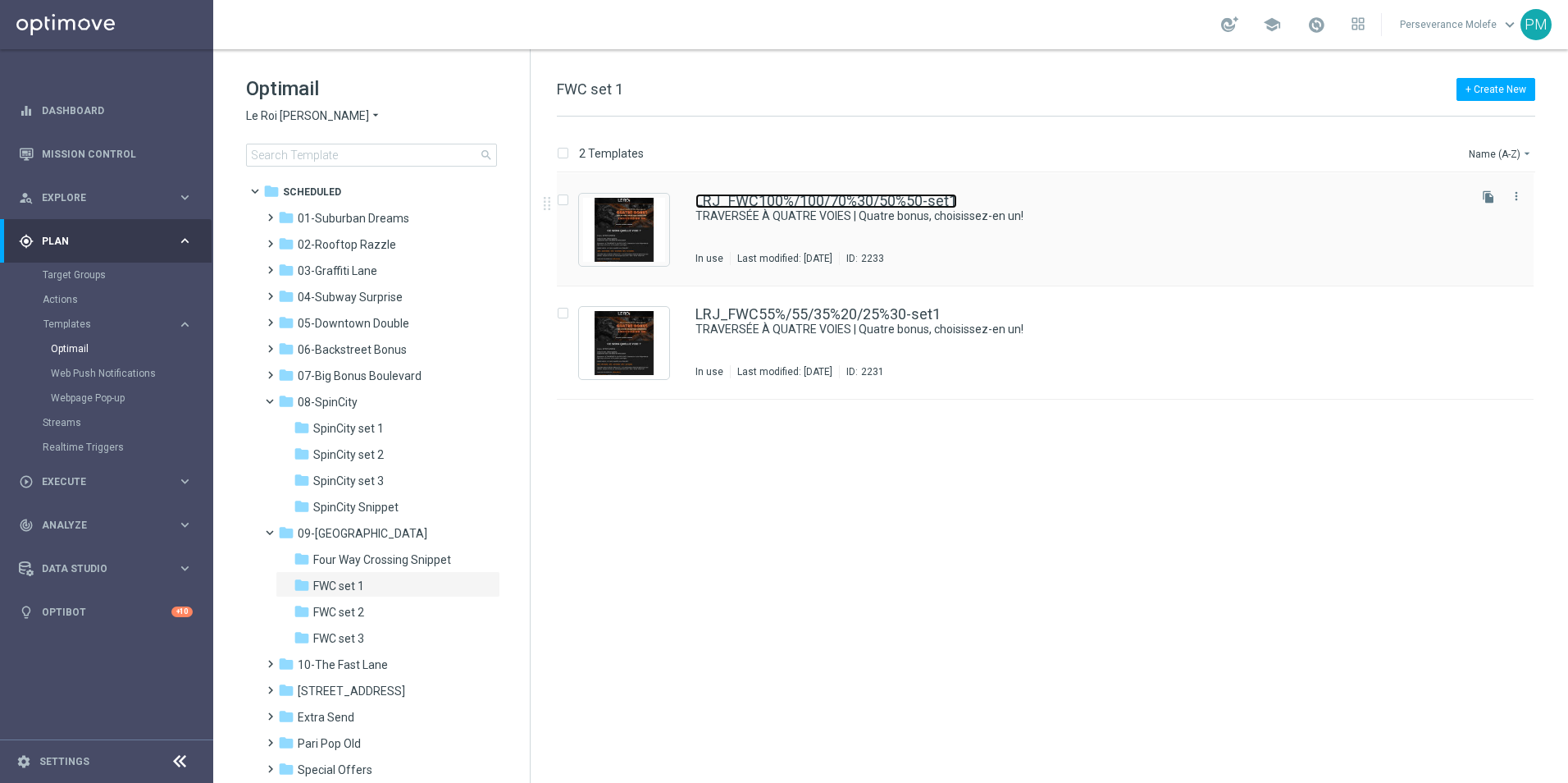
click at [829, 199] on link "LRJ_FWC100%/100/70%30/50%50-set1" at bounding box center [827, 201] width 262 height 15
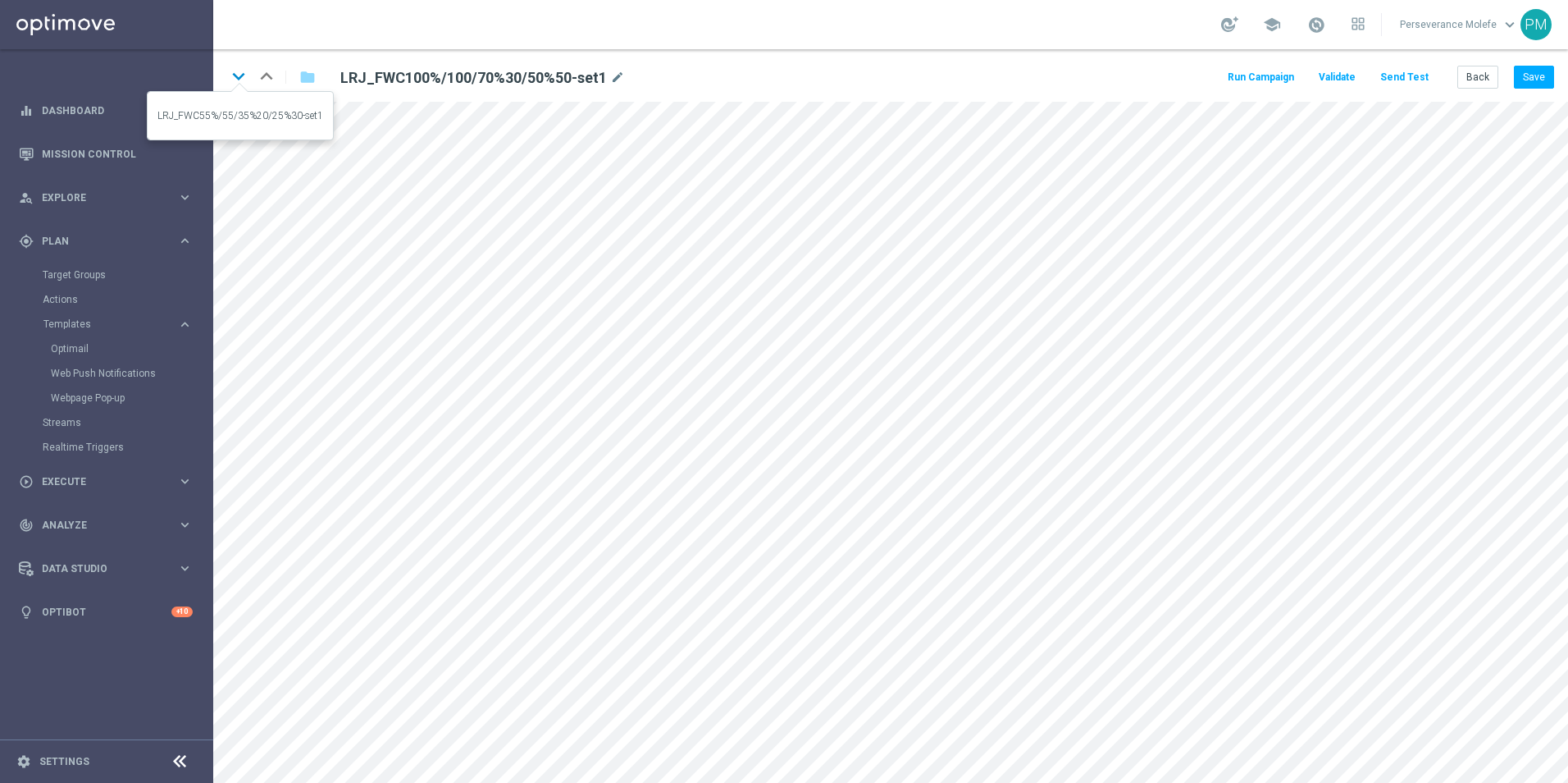
click at [242, 74] on icon "keyboard_arrow_down" at bounding box center [238, 75] width 24 height 24
click at [1461, 79] on button "Back" at bounding box center [1478, 76] width 41 height 23
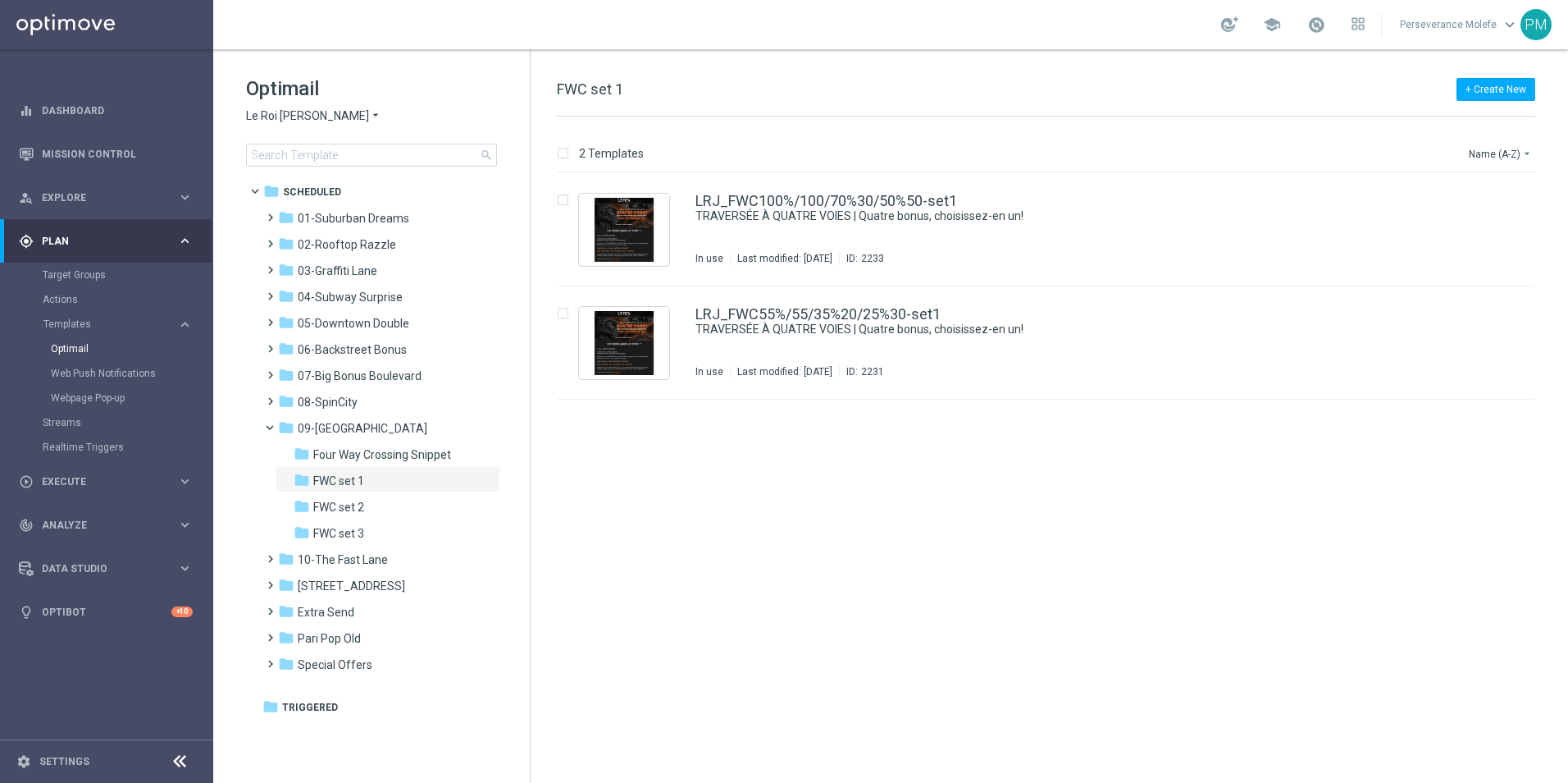
click at [256, 116] on span "Le Roi Johnny" at bounding box center [308, 116] width 123 height 16
click at [0, 0] on span "Casino Joka" at bounding box center [0, 0] width 0 height 0
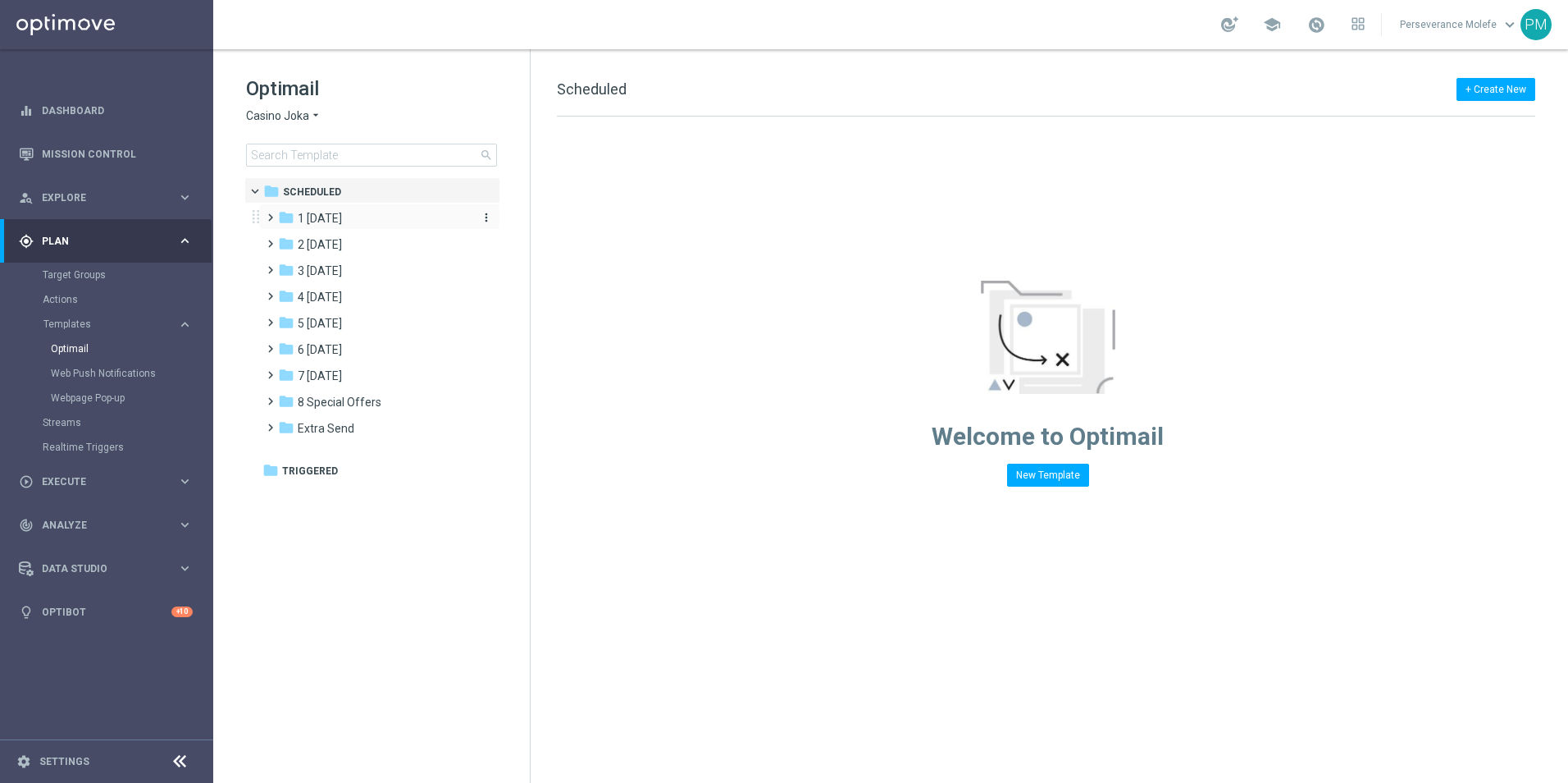
click at [342, 213] on span "1 [DATE]" at bounding box center [319, 218] width 44 height 15
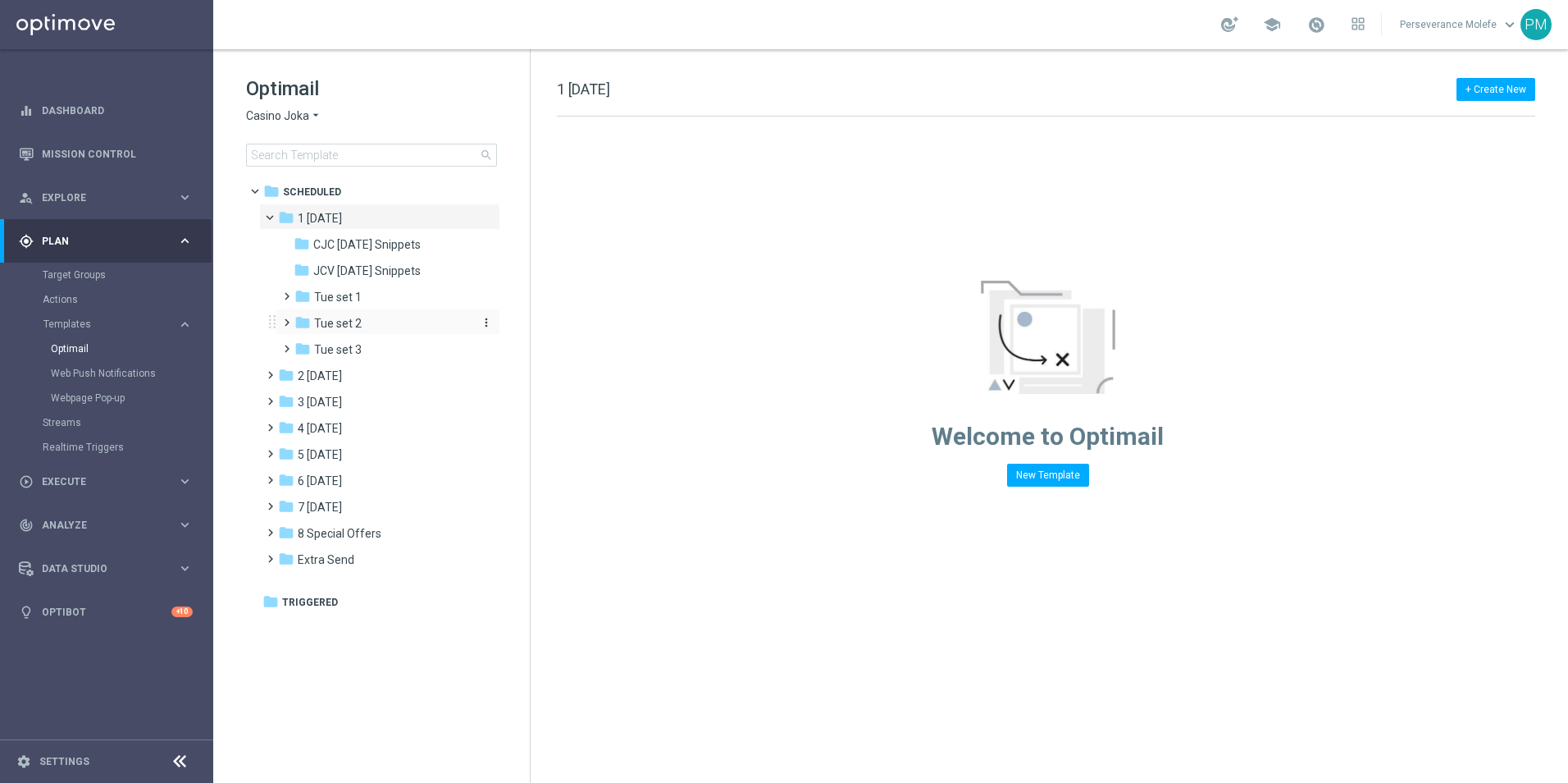
click at [368, 328] on div "folder Tue set 2" at bounding box center [381, 323] width 175 height 19
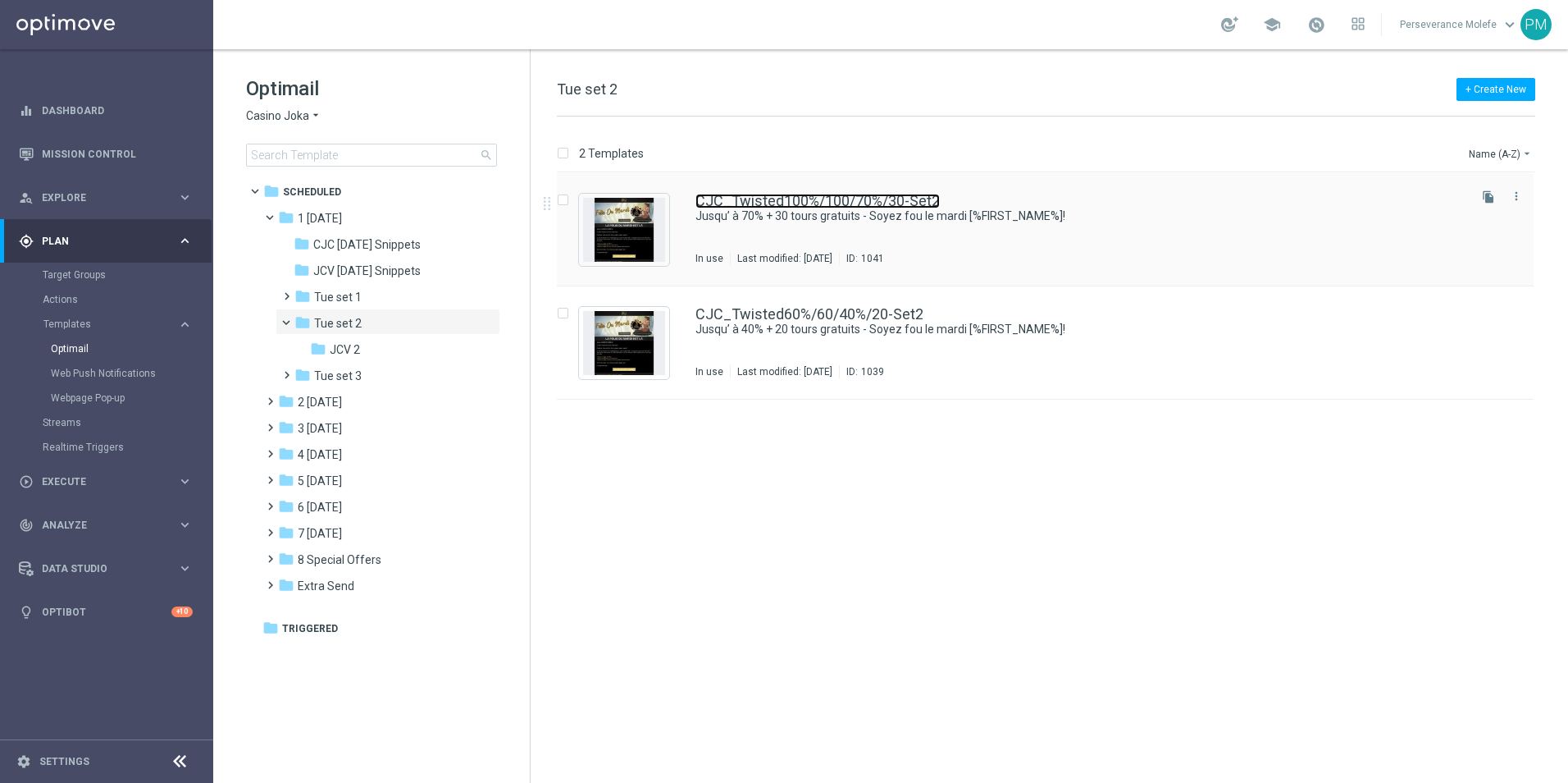
click at [822, 196] on link "CJC_Twisted100%/100/70%/30-Set2" at bounding box center [818, 201] width 245 height 15
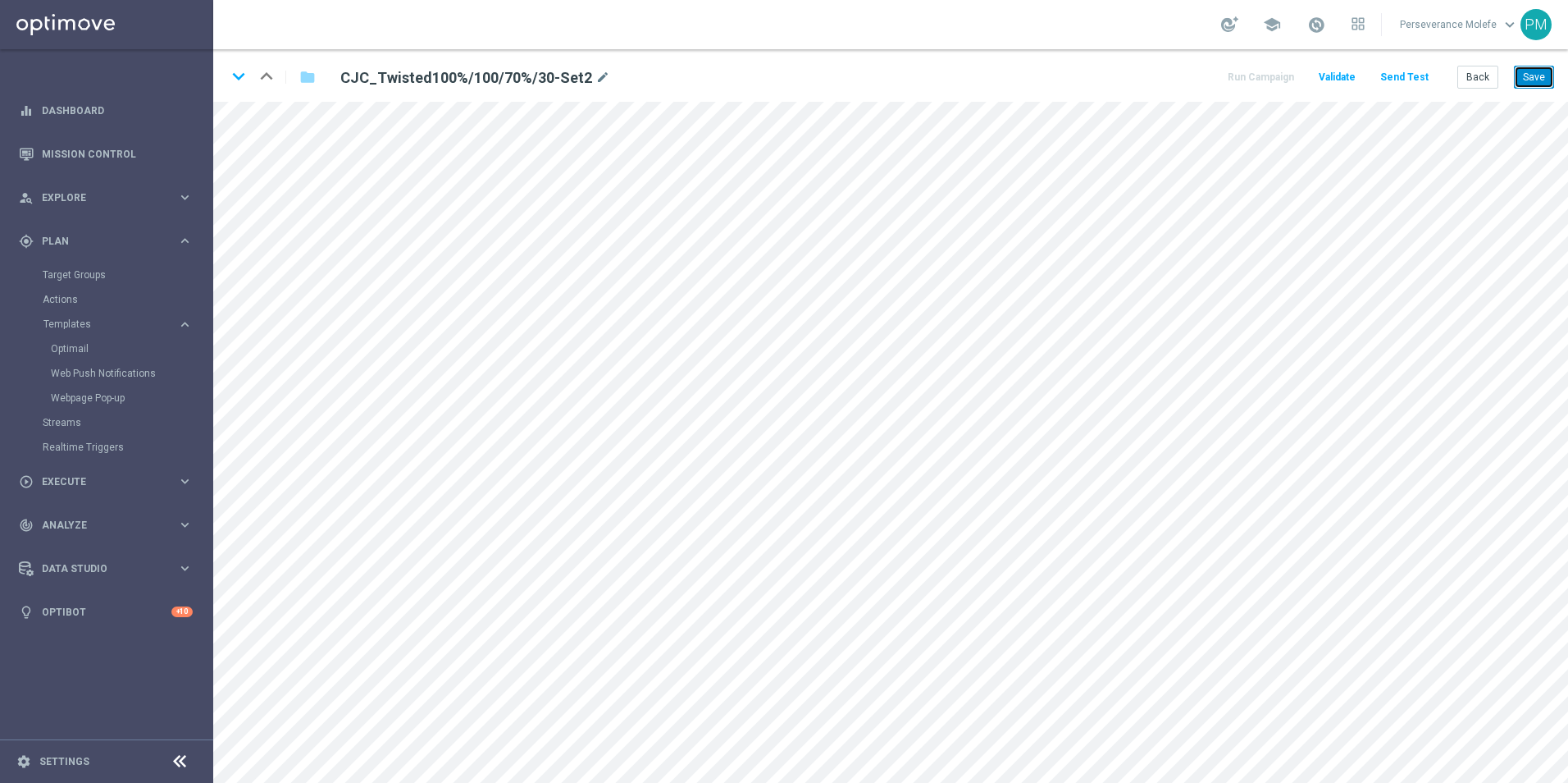
click at [1529, 79] on button "Save" at bounding box center [1534, 76] width 40 height 23
click at [232, 76] on icon "keyboard_arrow_down" at bounding box center [238, 75] width 24 height 24
click at [1543, 68] on button "Save" at bounding box center [1534, 76] width 40 height 23
click at [272, 72] on icon "keyboard_arrow_up" at bounding box center [266, 75] width 24 height 24
click at [233, 78] on icon "keyboard_arrow_down" at bounding box center [238, 75] width 24 height 24
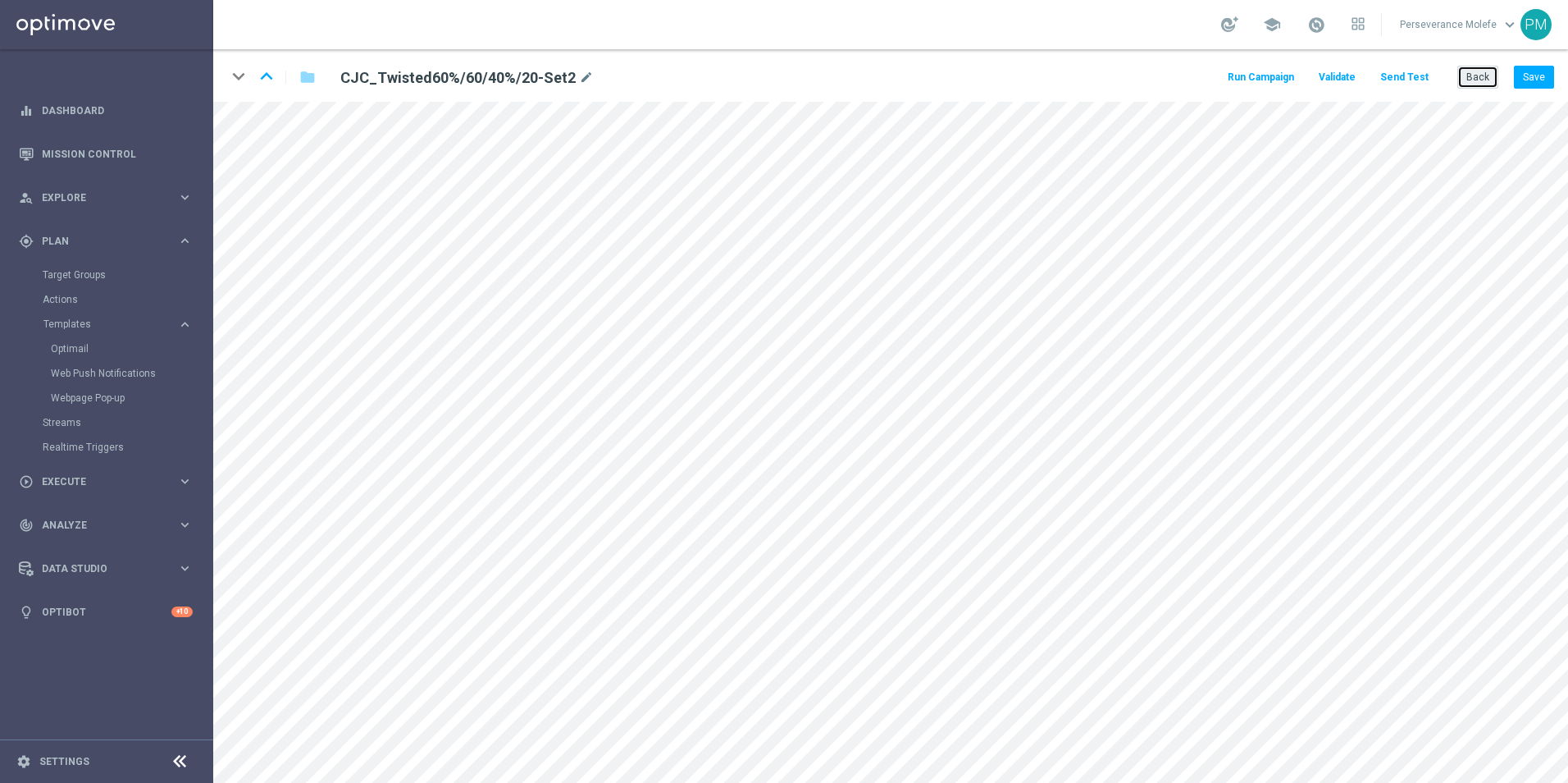
click at [1470, 75] on button "Back" at bounding box center [1478, 76] width 41 height 23
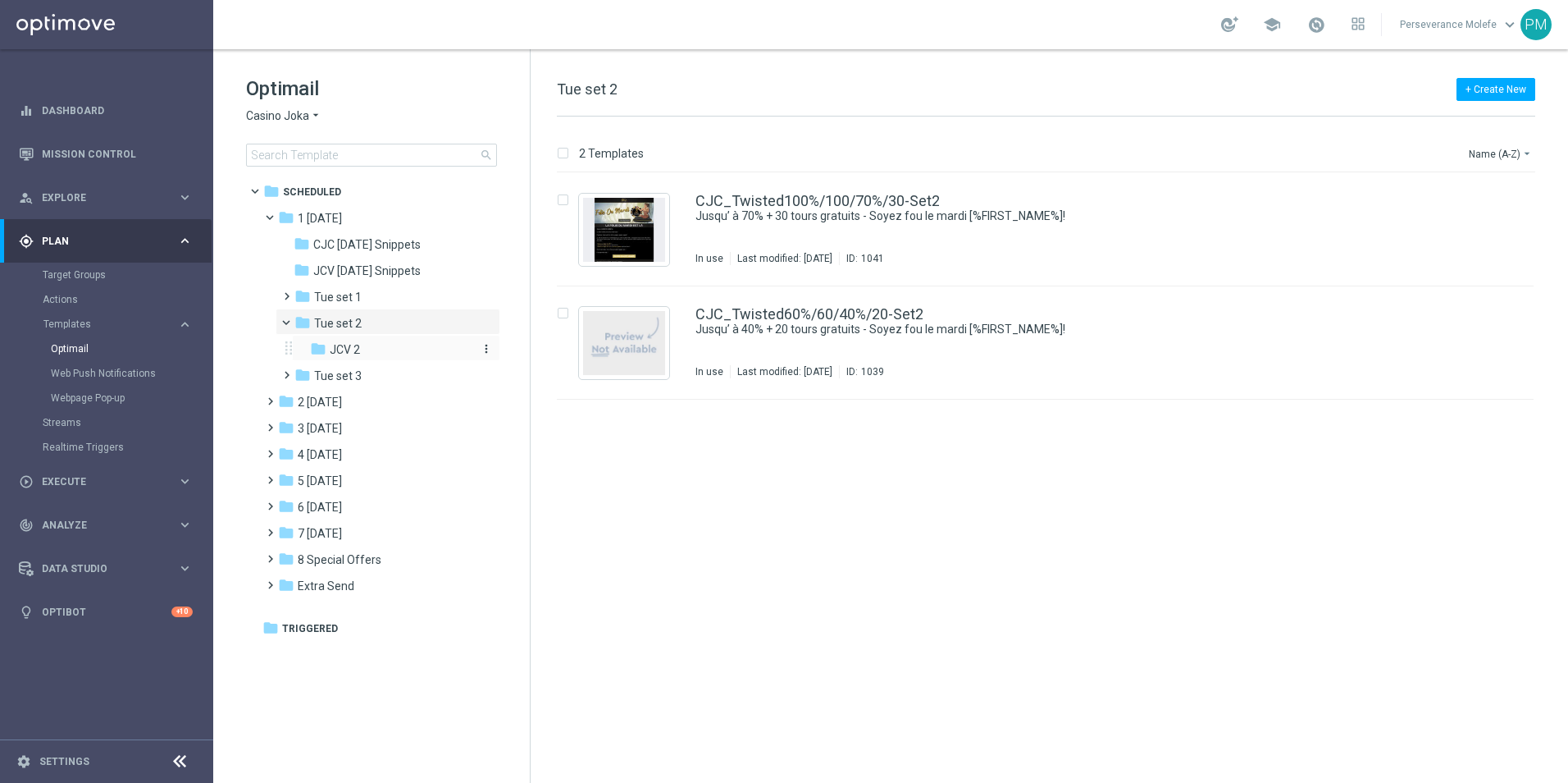
click at [381, 355] on div "folder JCV 2" at bounding box center [390, 349] width 161 height 19
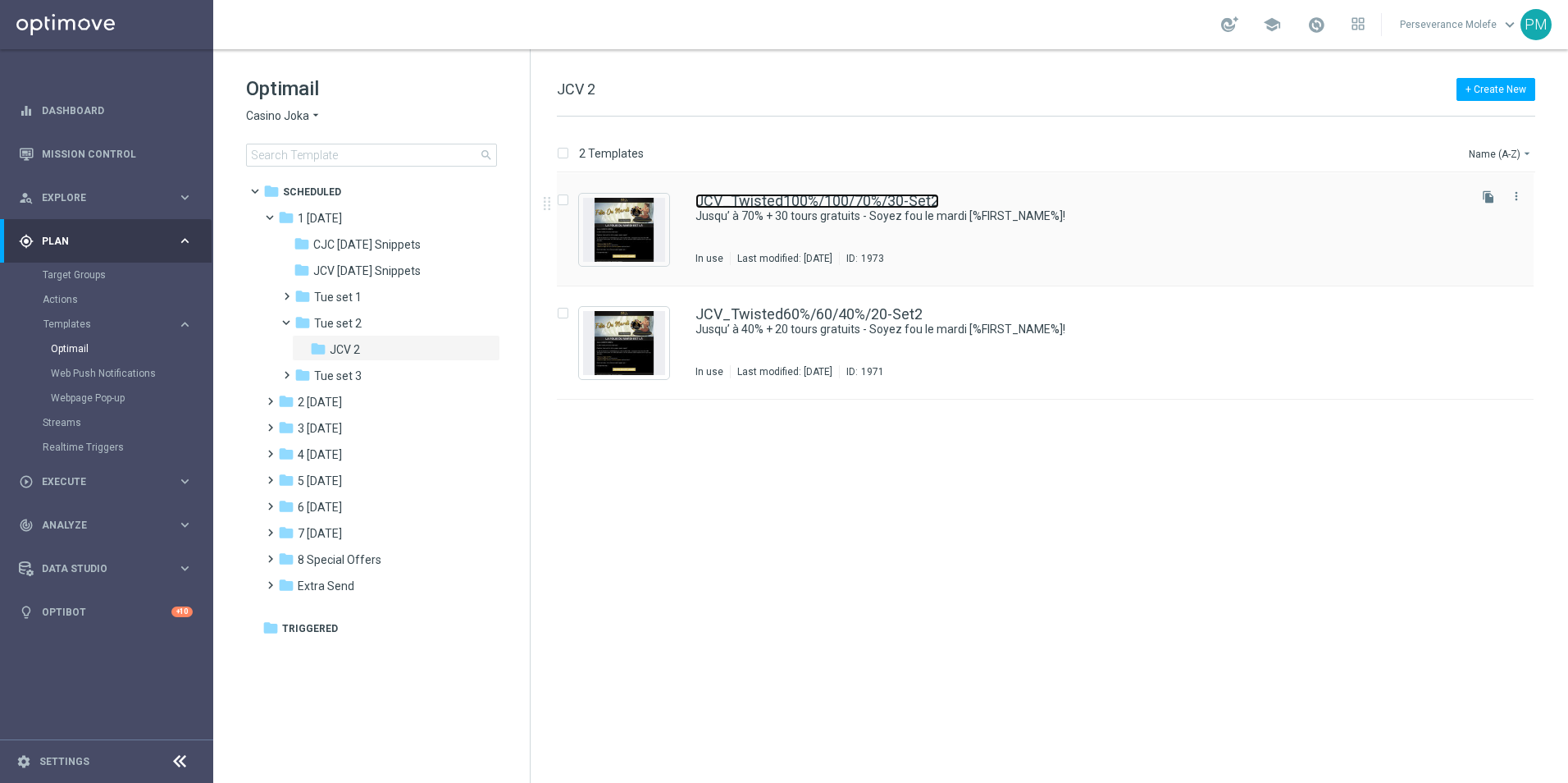
click at [814, 201] on link "JCV_Twisted100%/100/70%/30-Set2" at bounding box center [817, 201] width 244 height 15
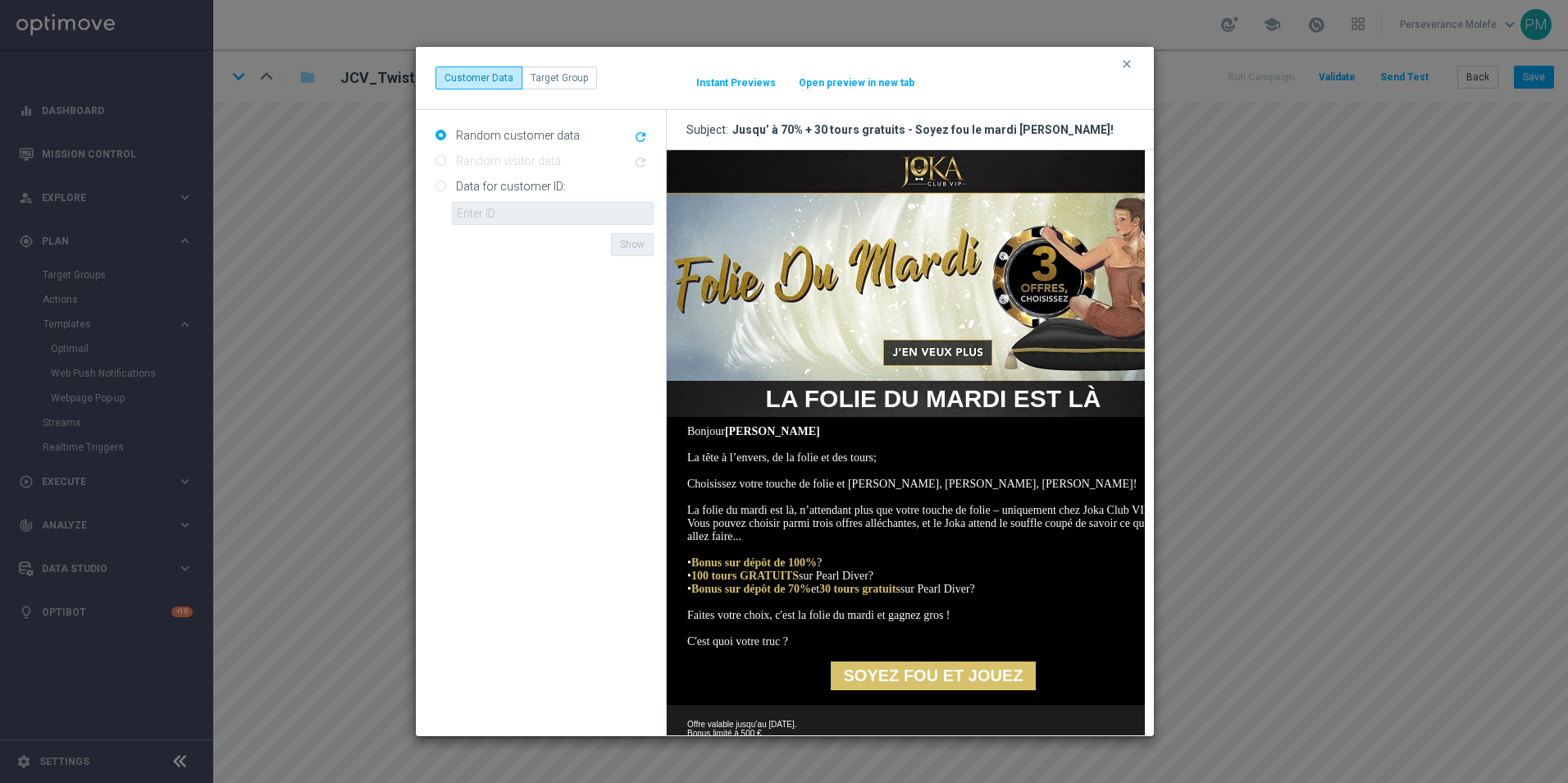
click at [853, 91] on div "clear Customer Data Target Group It might take a while... Instant Previews Open…" at bounding box center [784, 78] width 739 height 64
click at [846, 82] on button "Open preview in new tab" at bounding box center [857, 82] width 117 height 13
click at [1127, 69] on icon "clear" at bounding box center [1127, 64] width 13 height 13
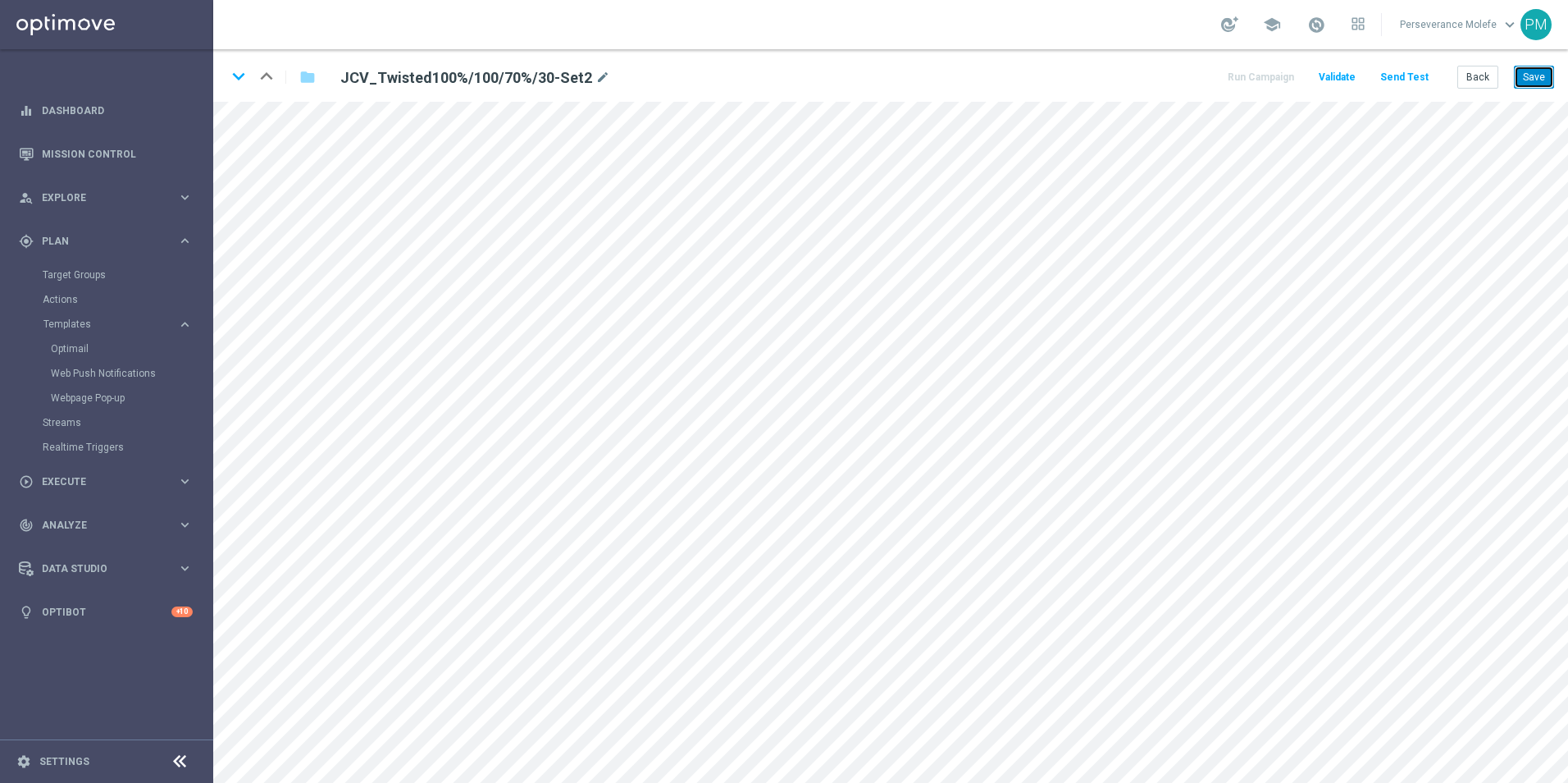
click at [1516, 69] on button "Save" at bounding box center [1534, 76] width 40 height 23
click at [1517, 74] on button "Save" at bounding box center [1534, 76] width 40 height 23
click at [239, 78] on icon "keyboard_arrow_down" at bounding box center [238, 75] width 24 height 24
click at [1515, 79] on button "Save" at bounding box center [1534, 76] width 40 height 23
click at [1486, 83] on button "Back" at bounding box center [1478, 76] width 41 height 23
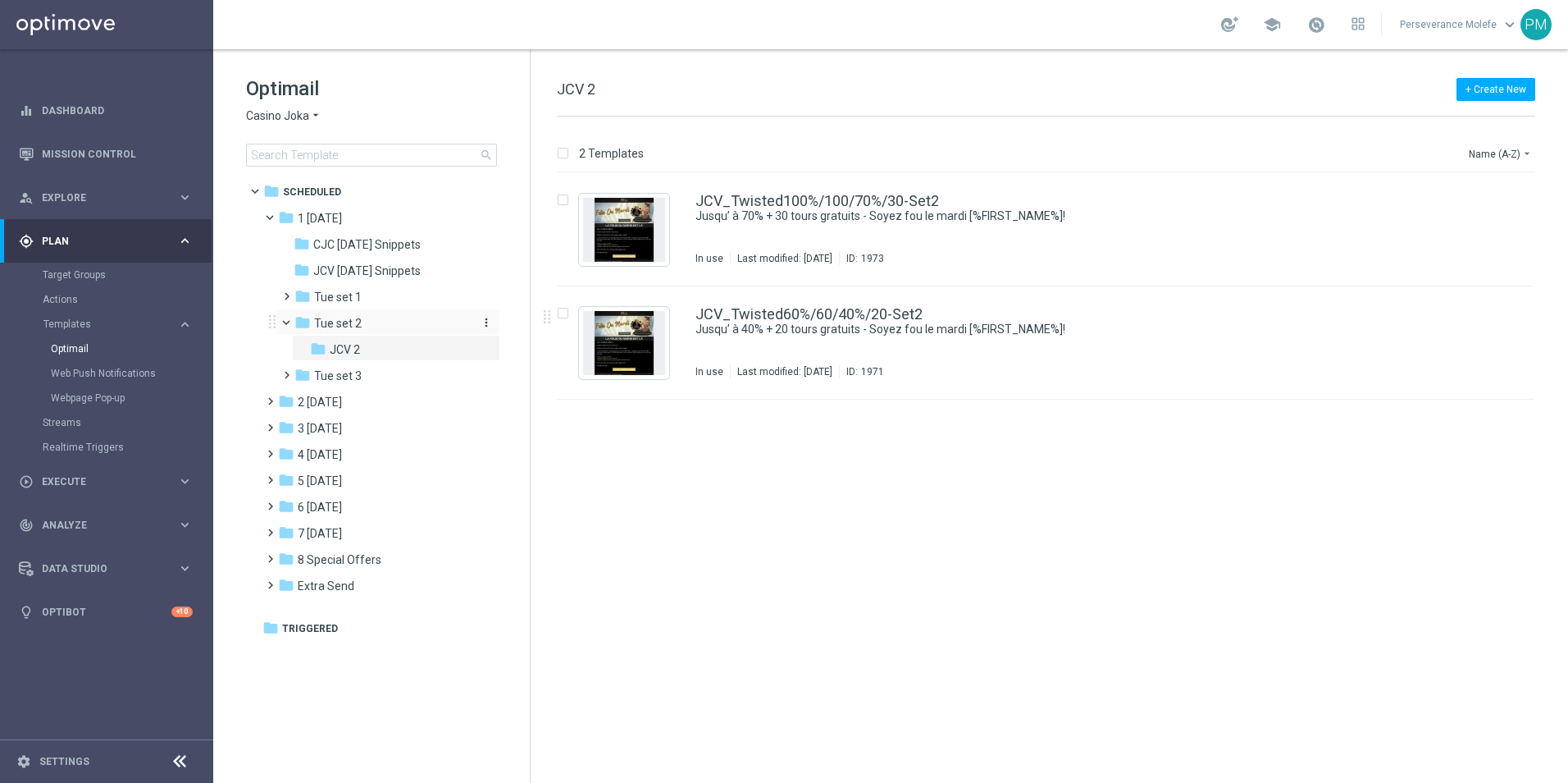
click at [356, 332] on div "folder Tue set 2" at bounding box center [381, 323] width 175 height 19
click at [858, 306] on div "CJC_Twisted60%/60/40%/20-Set2 Jusqu’ à 40% + 20 tours gratuits - Soyez fou le m…" at bounding box center [1045, 344] width 977 height 114
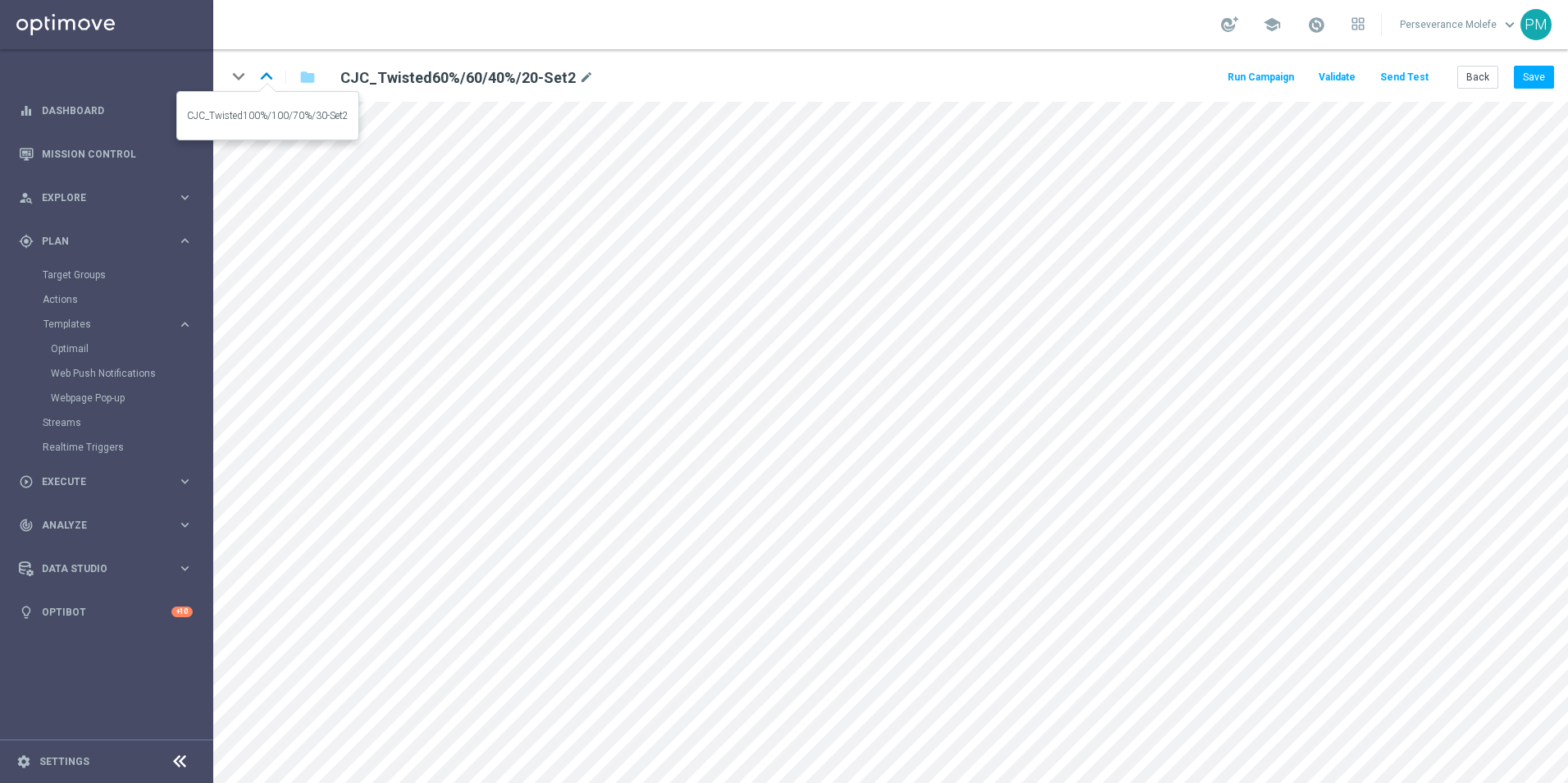
click at [267, 79] on icon "keyboard_arrow_up" at bounding box center [266, 75] width 24 height 24
click at [1477, 73] on button "Back" at bounding box center [1478, 76] width 41 height 23
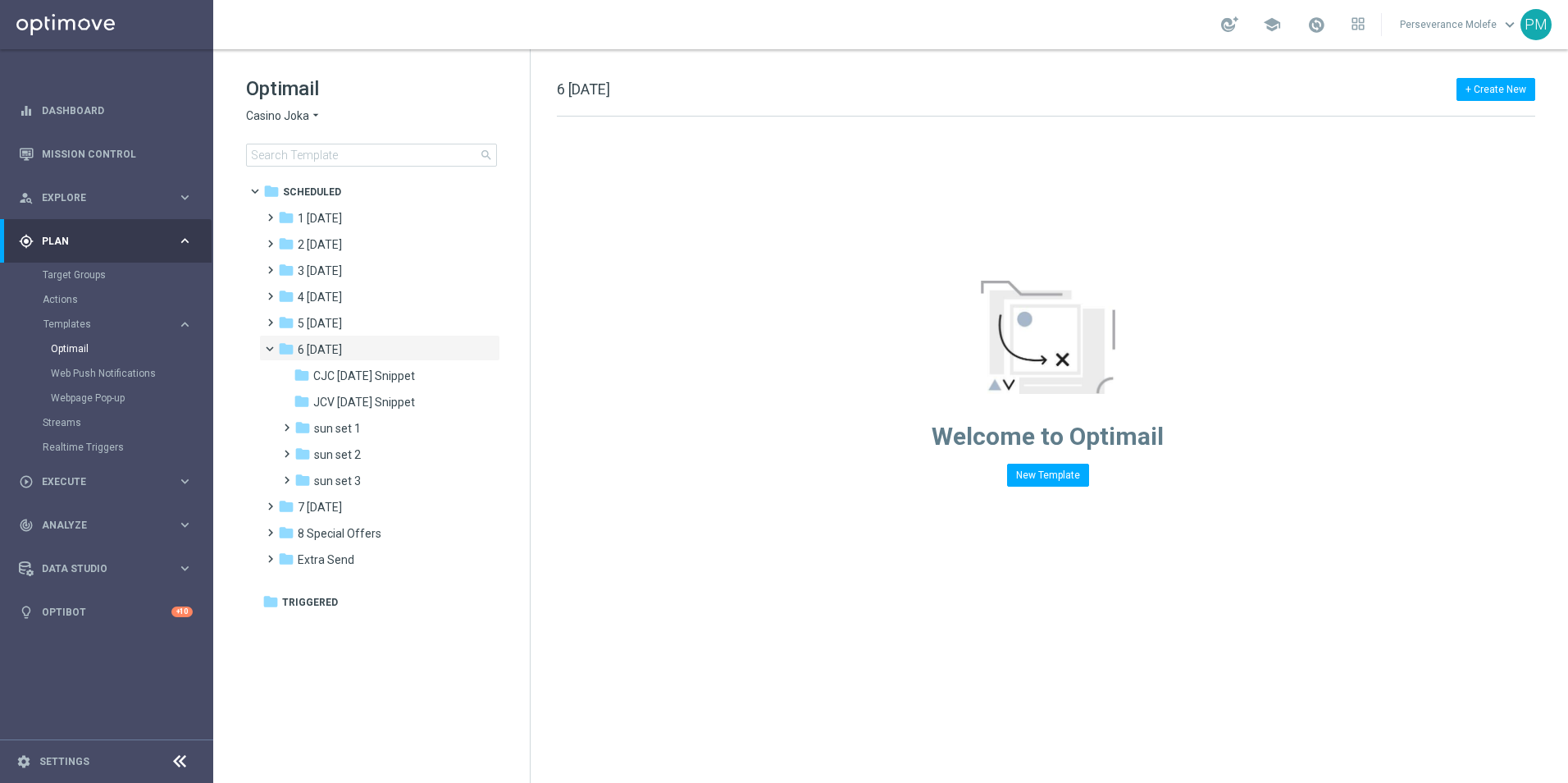
click at [301, 130] on div "Optimail Casino Joka arrow_drop_down × Casino Joka search" at bounding box center [388, 120] width 284 height 91
click at [300, 117] on span "Casino Joka" at bounding box center [278, 116] width 64 height 16
click at [0, 0] on span "Le Roi [PERSON_NAME]" at bounding box center [0, 0] width 0 height 0
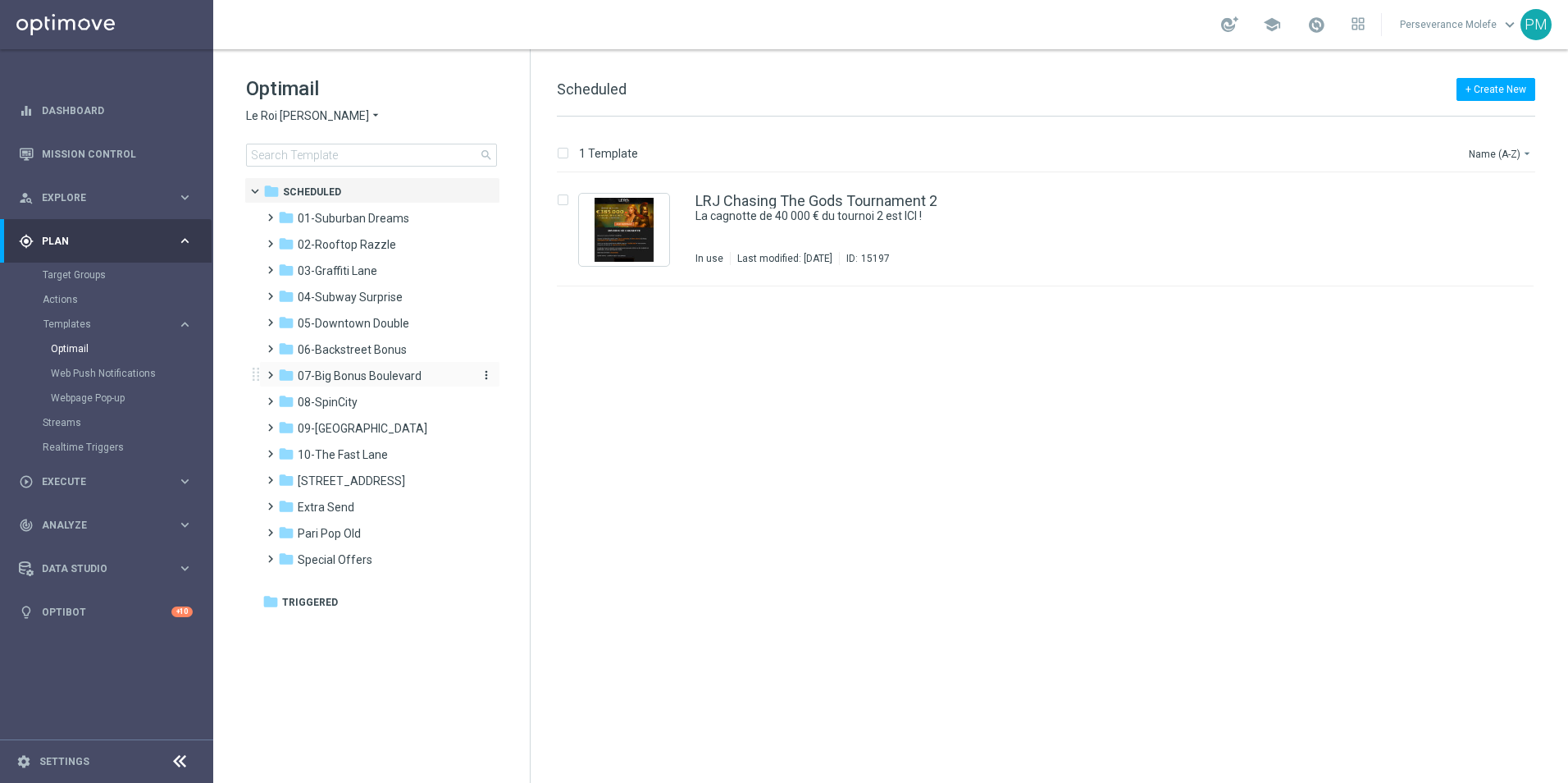
click at [358, 374] on span "07-Big Bonus Boulevard" at bounding box center [359, 376] width 124 height 15
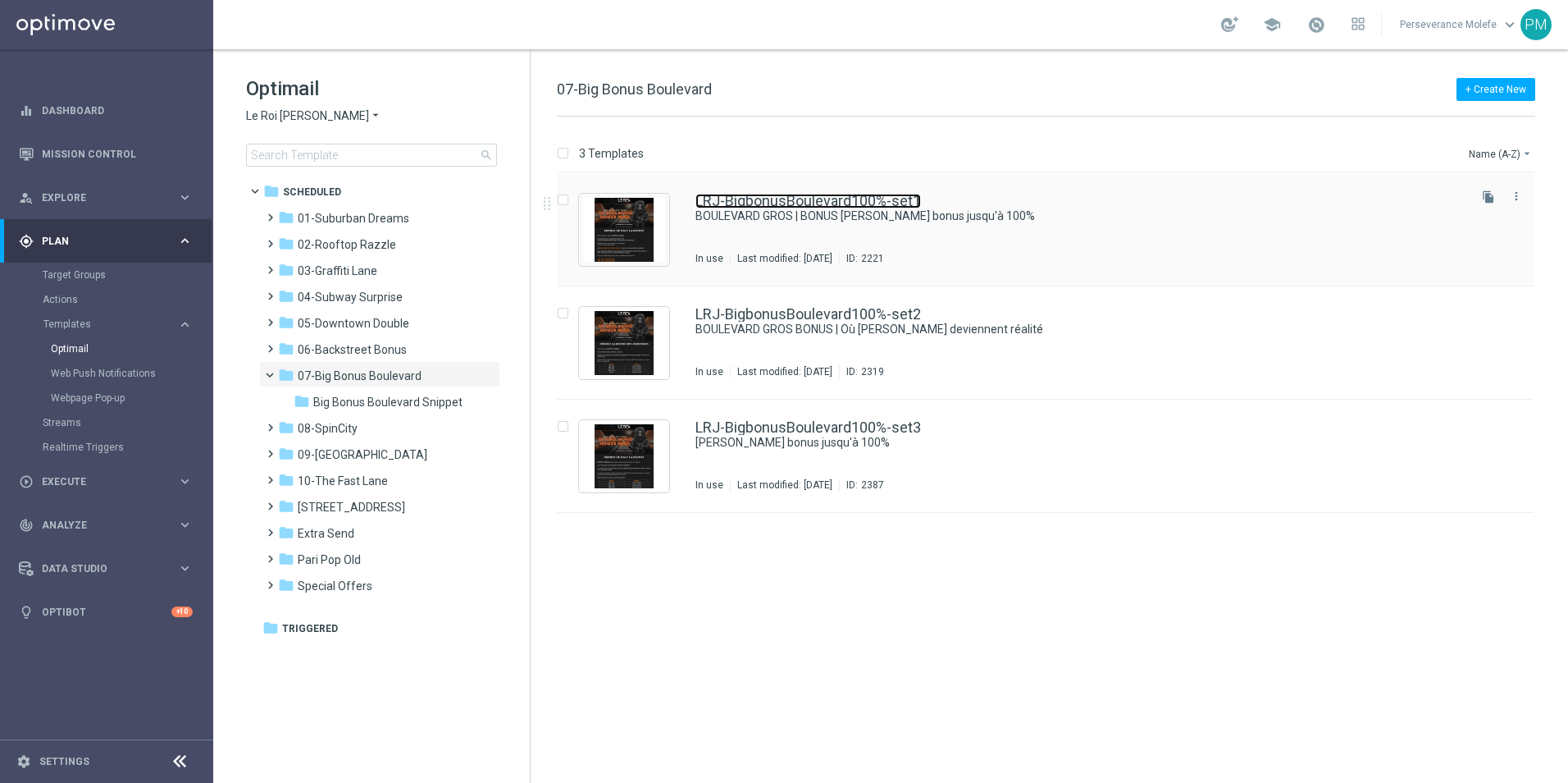
click at [880, 198] on link "LRJ-BigbonusBoulevard100%-set1" at bounding box center [808, 201] width 226 height 15
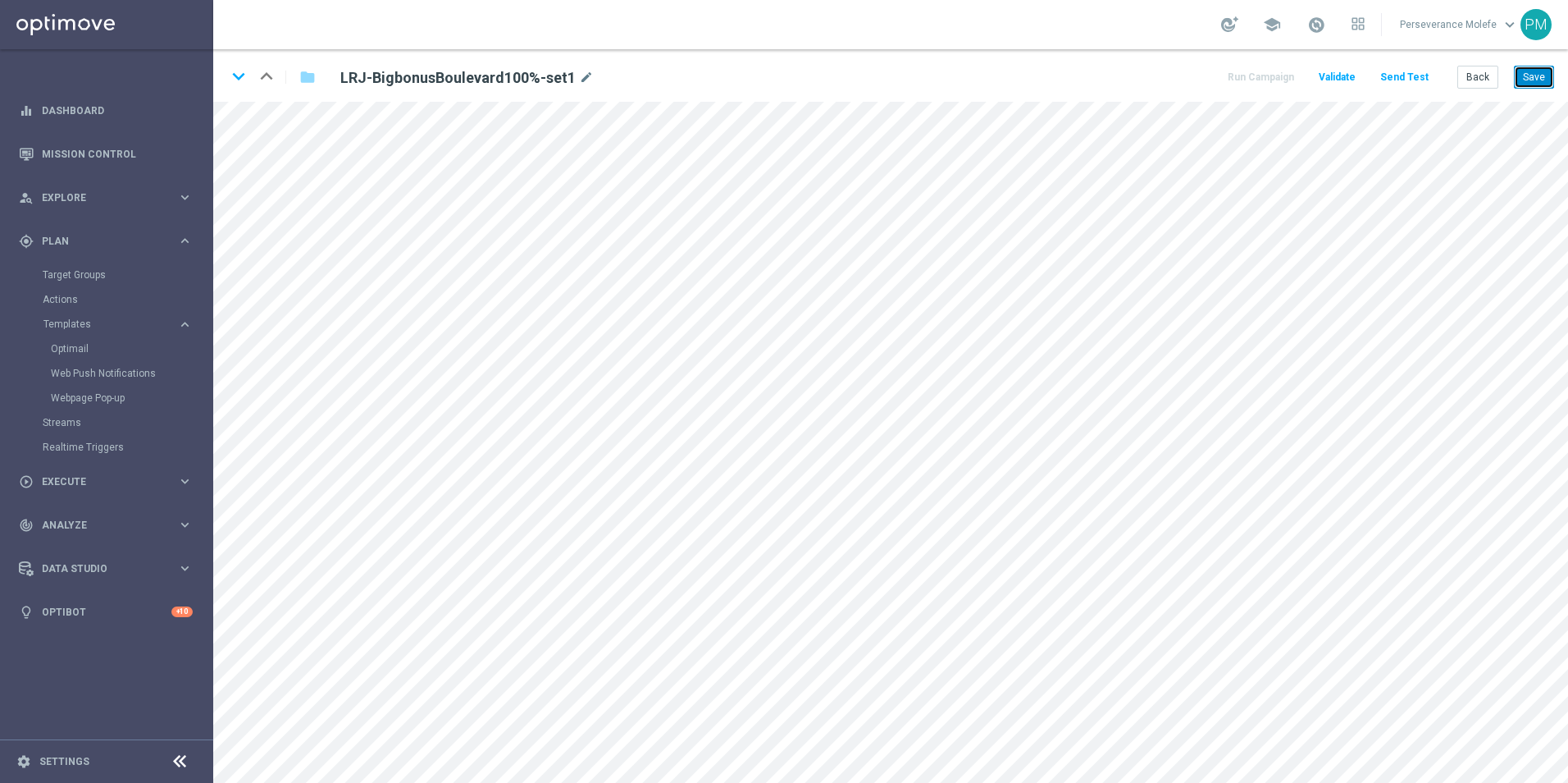
click at [1525, 79] on button "Save" at bounding box center [1534, 76] width 40 height 23
click at [1476, 69] on button "Back" at bounding box center [1478, 76] width 41 height 23
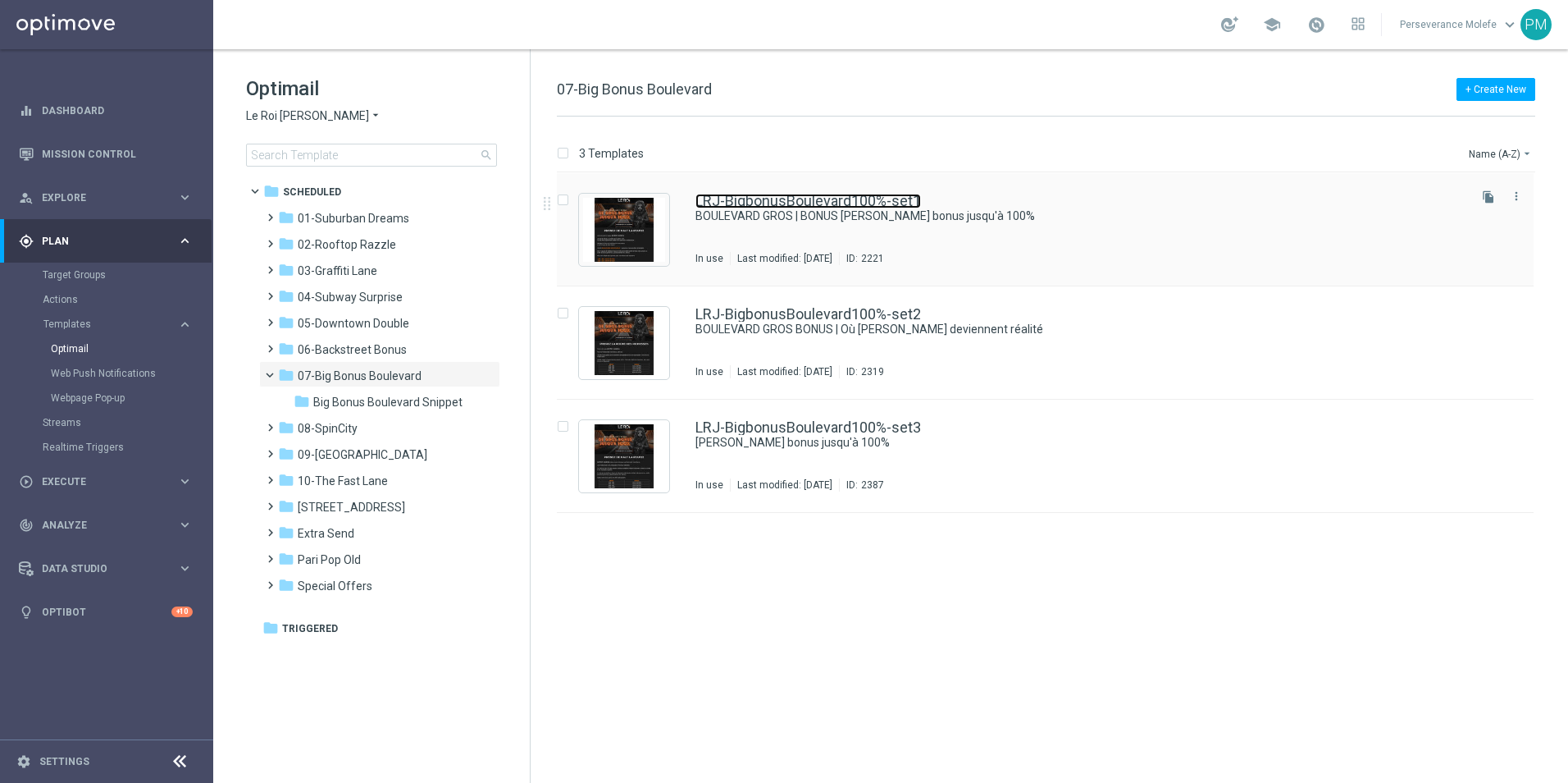
click at [808, 201] on link "LRJ-BigbonusBoulevard100%-set1" at bounding box center [808, 201] width 226 height 15
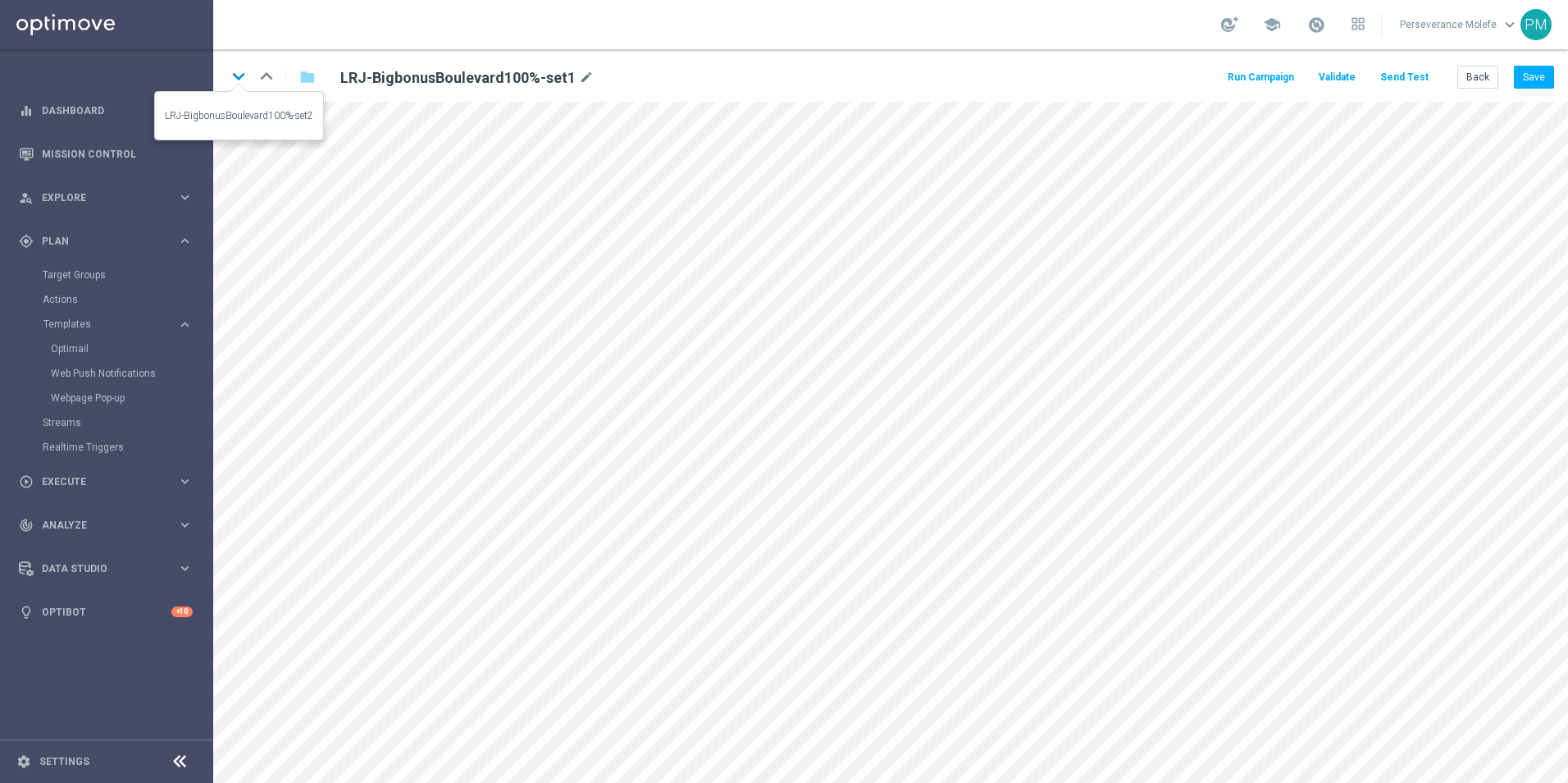
click at [234, 88] on icon "keyboard_arrow_down" at bounding box center [238, 75] width 24 height 24
click at [242, 84] on icon "keyboard_arrow_down" at bounding box center [238, 75] width 24 height 24
click at [275, 79] on icon "keyboard_arrow_up" at bounding box center [266, 75] width 24 height 24
click at [264, 73] on icon "keyboard_arrow_up" at bounding box center [266, 75] width 24 height 24
click at [1477, 77] on button "Back" at bounding box center [1478, 76] width 41 height 23
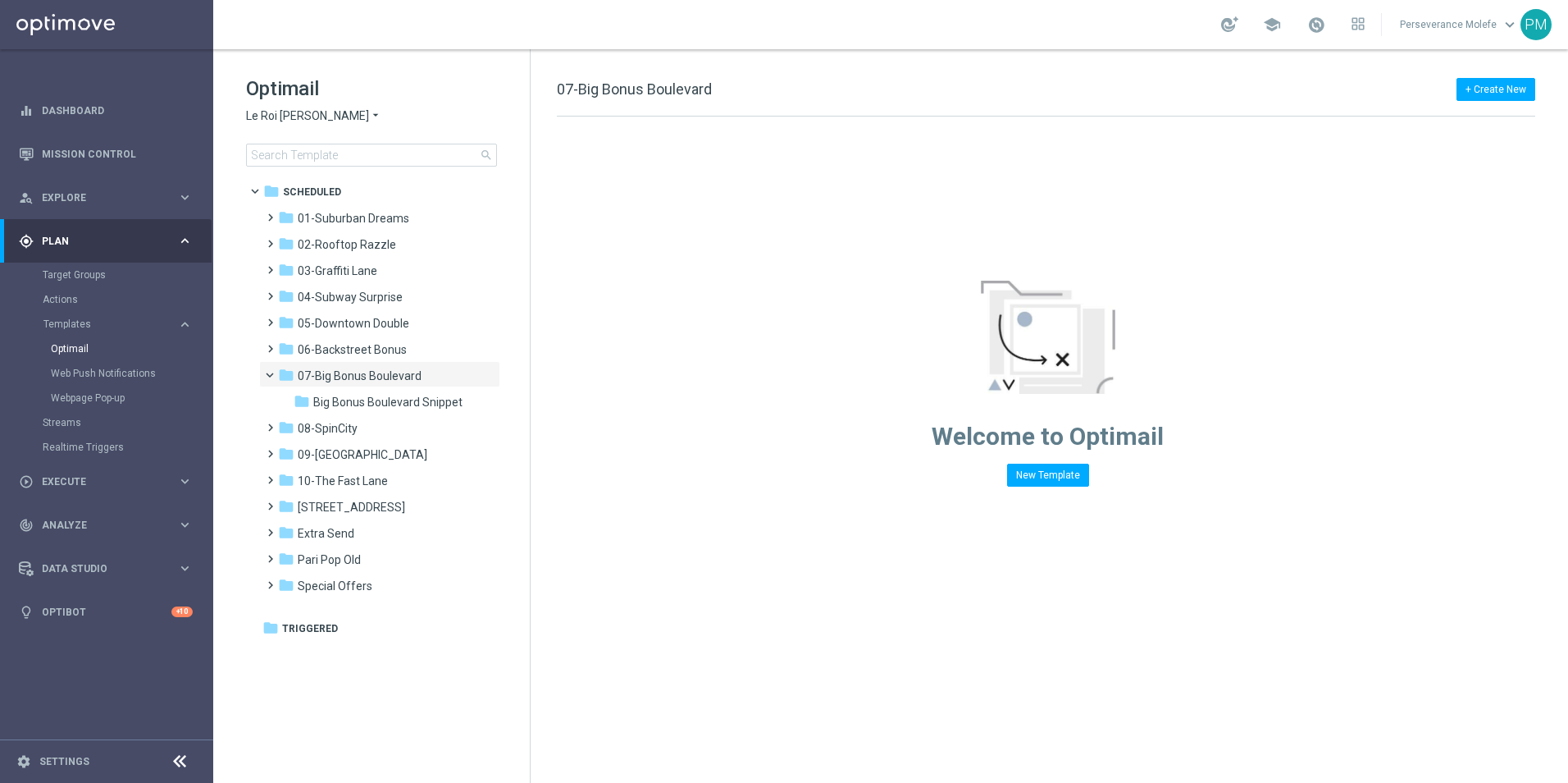
click at [266, 115] on span "Le Roi [PERSON_NAME]" at bounding box center [308, 116] width 123 height 16
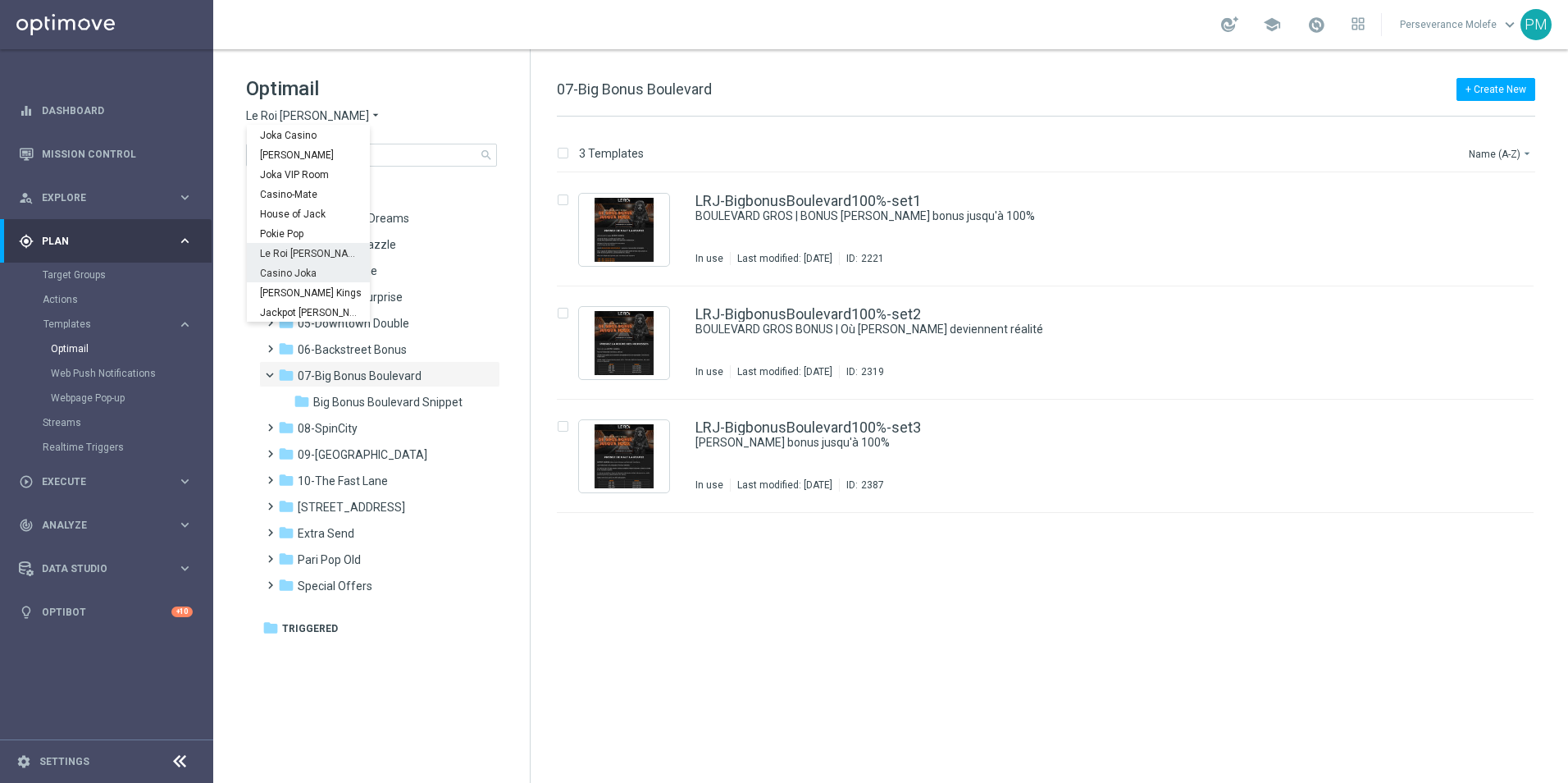
click at [0, 0] on span "Casino Joka" at bounding box center [0, 0] width 0 height 0
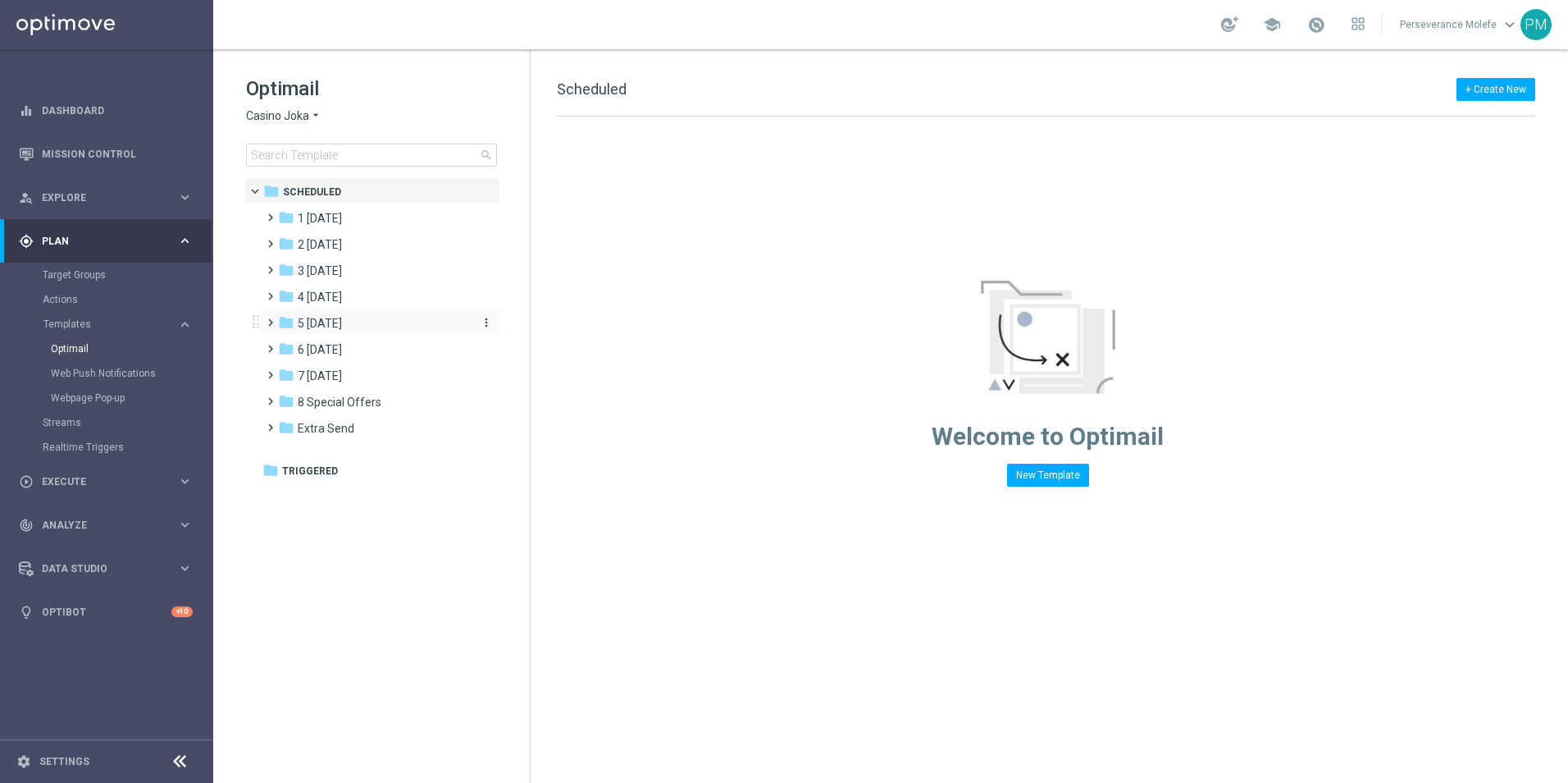
click at [342, 321] on span "5 [DATE]" at bounding box center [319, 323] width 44 height 15
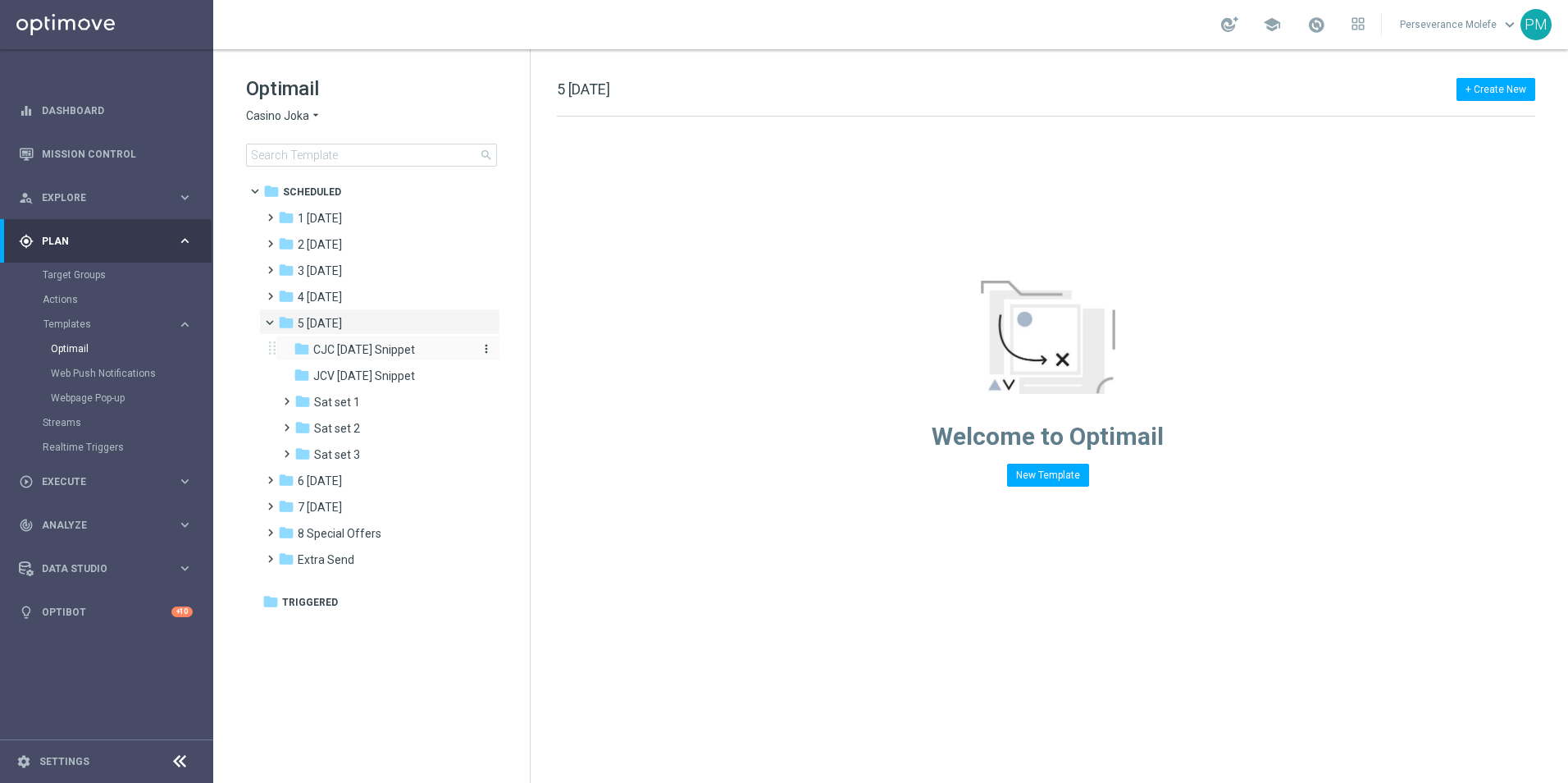
click at [378, 350] on span "CJC [DATE] Snippet" at bounding box center [364, 349] width 102 height 15
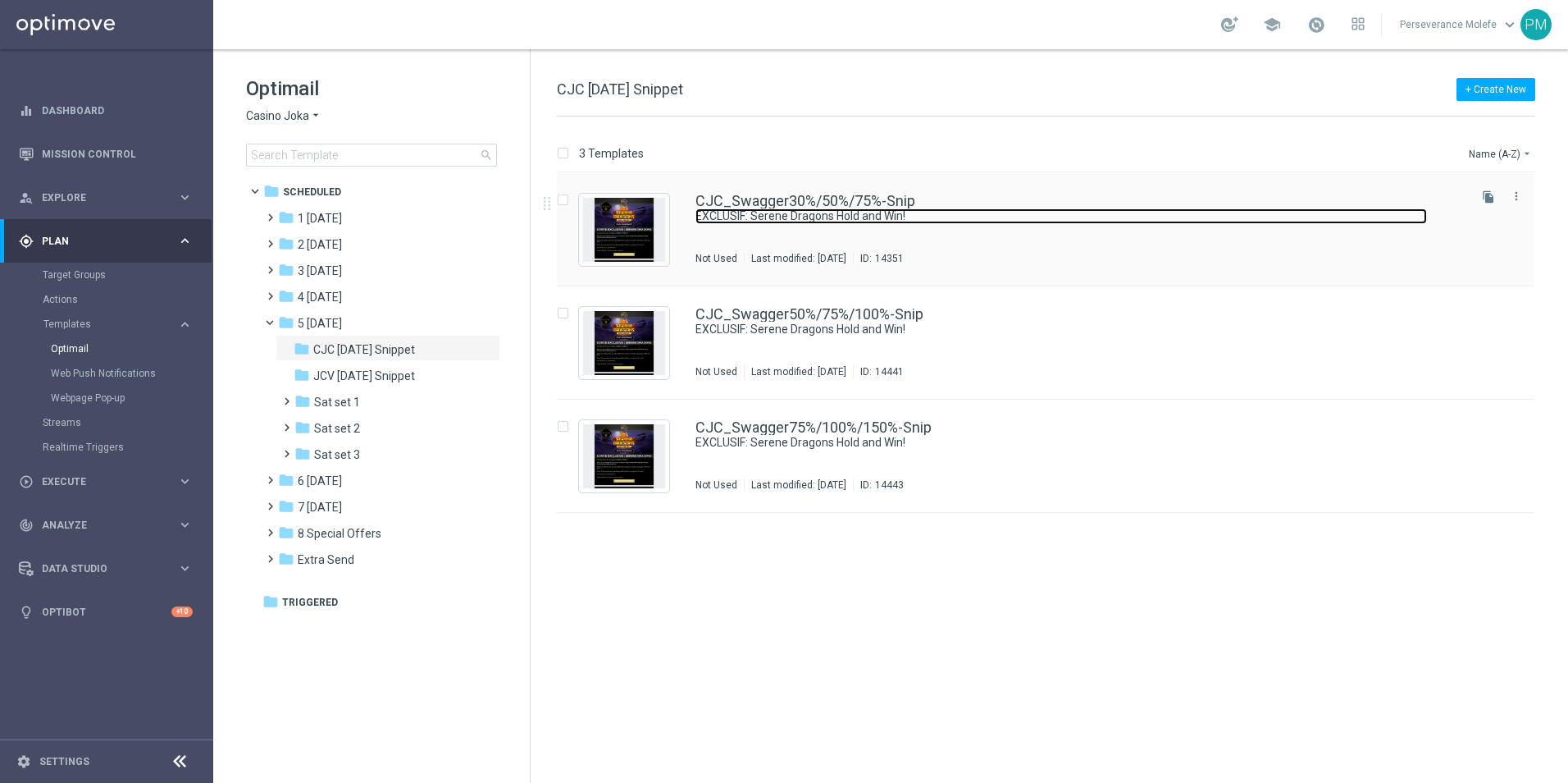
click at [764, 213] on link "EXCLUSIF: Serene Dragons Hold and Win!" at bounding box center [1061, 216] width 732 height 16
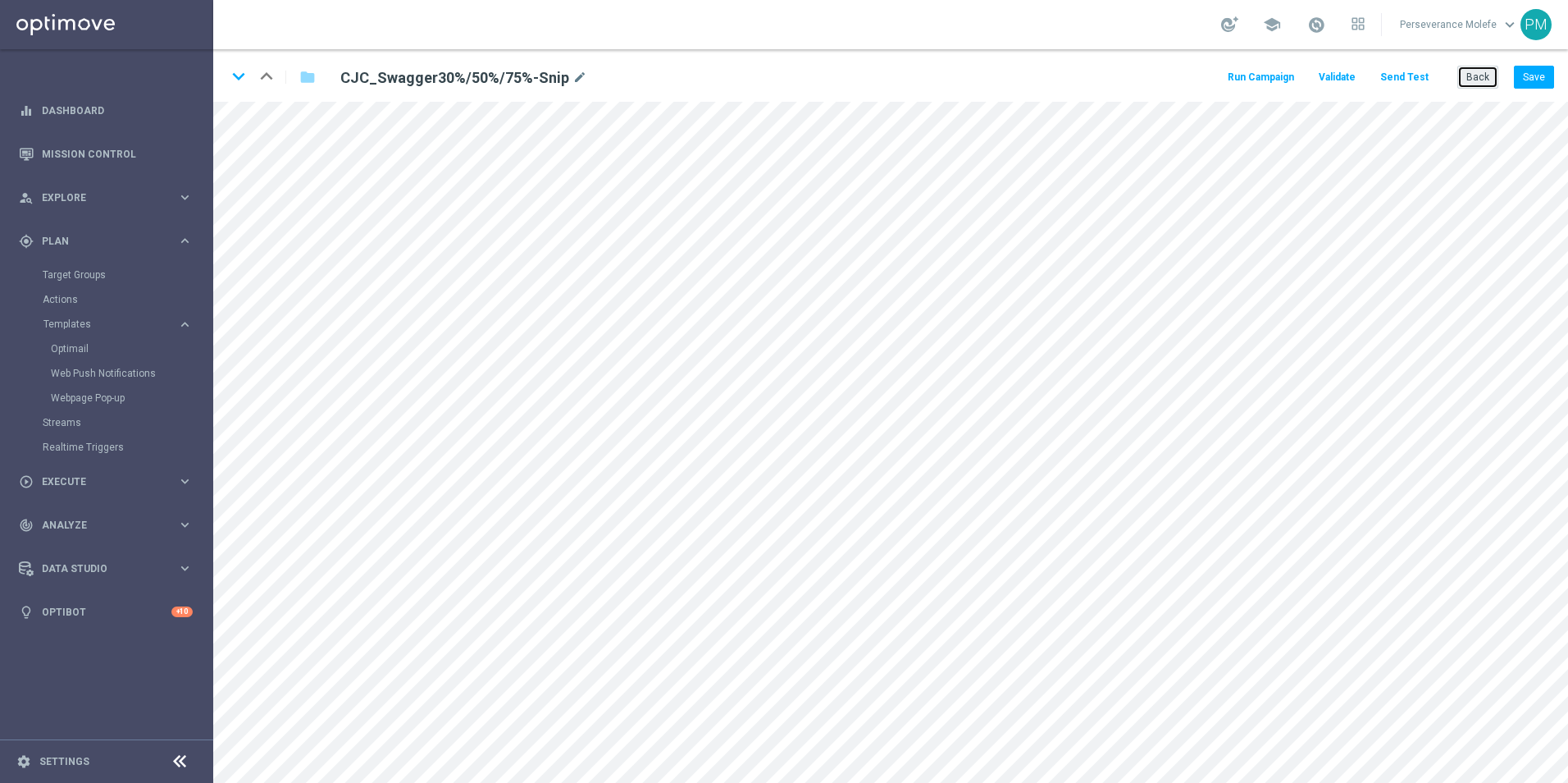
click at [1482, 82] on button "Back" at bounding box center [1478, 76] width 41 height 23
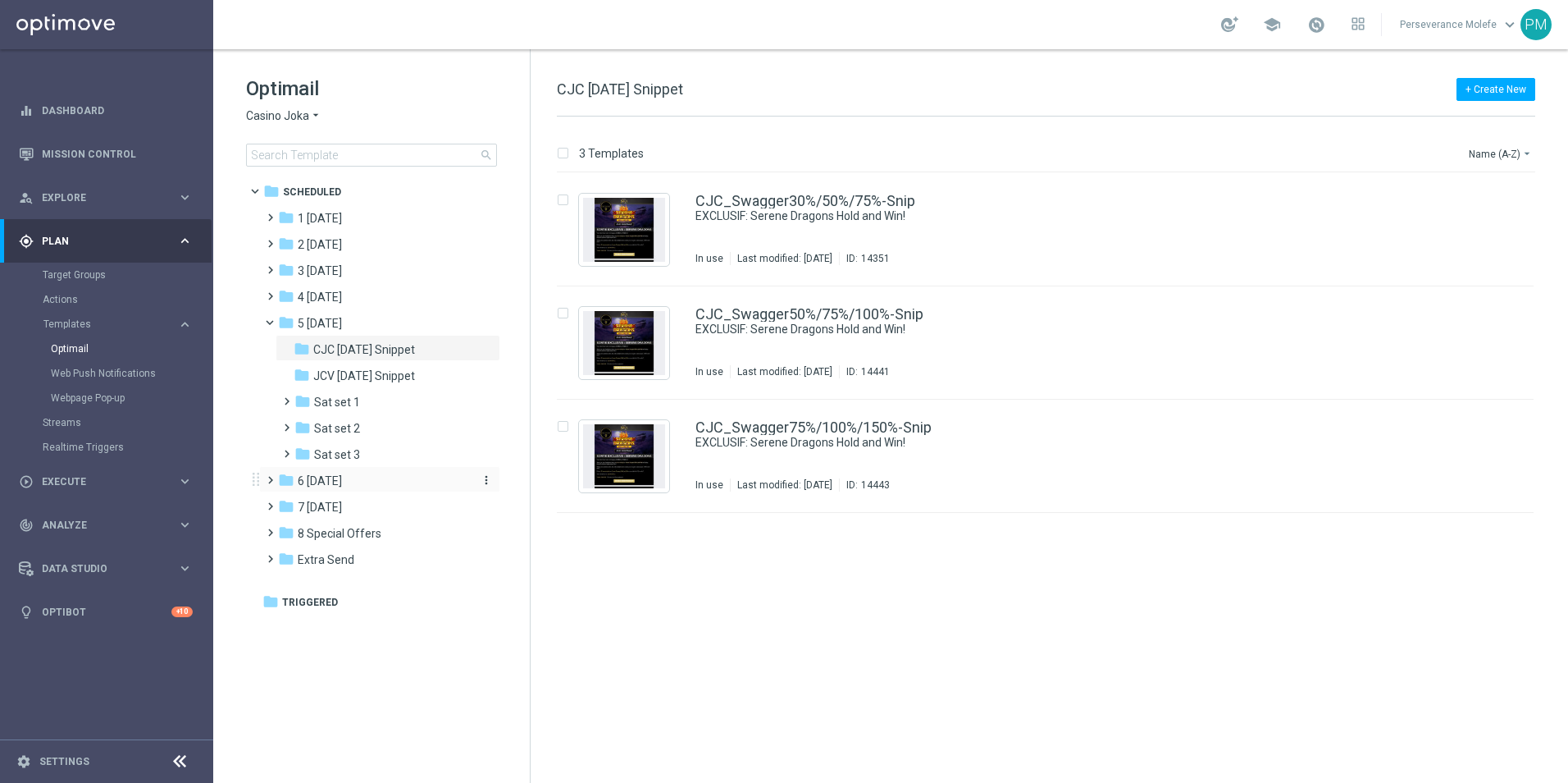
click at [368, 481] on div "folder 6 [DATE]" at bounding box center [372, 481] width 189 height 19
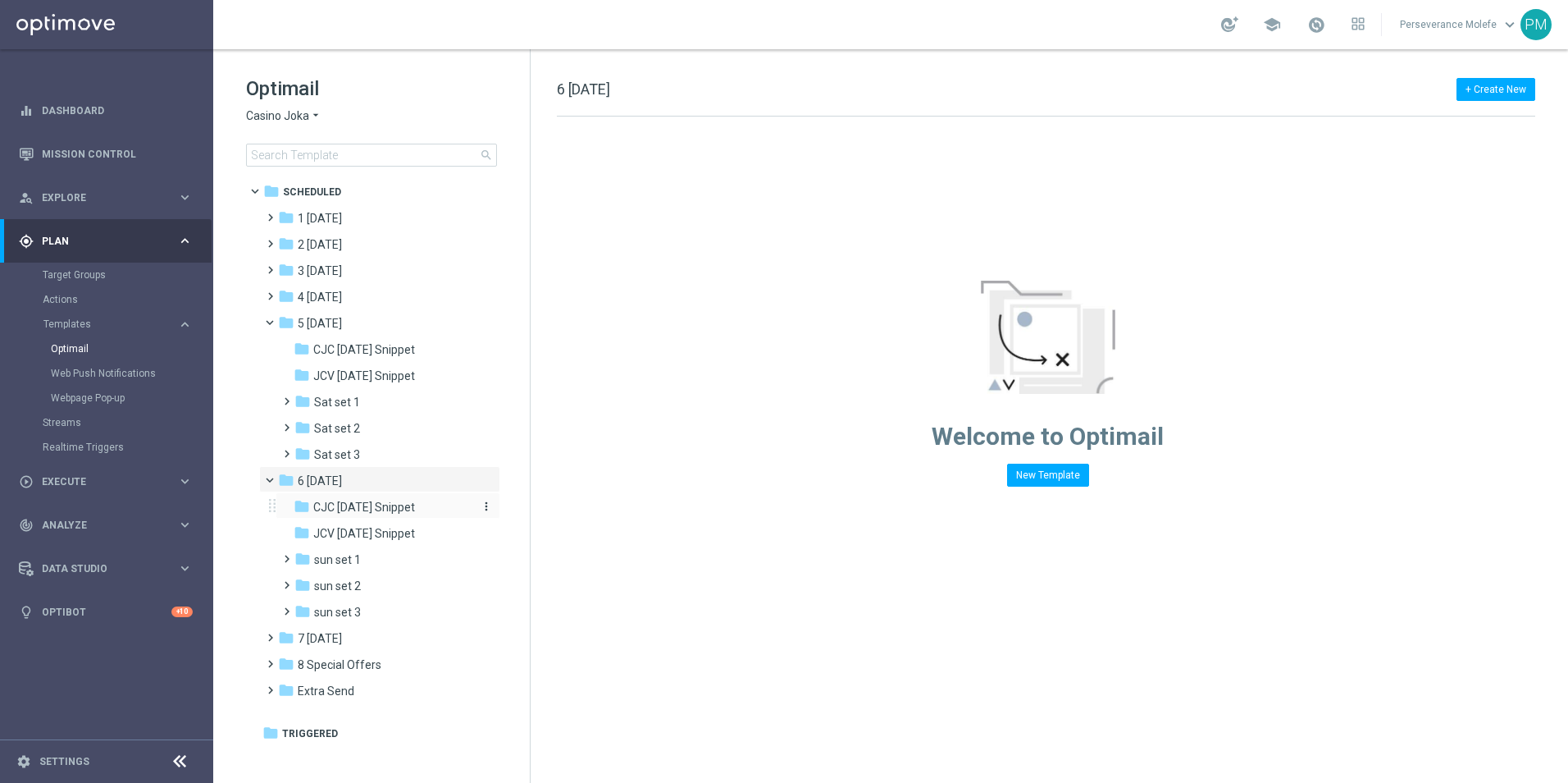
click at [369, 499] on div "folder CJC [DATE] Snippet" at bounding box center [381, 507] width 175 height 19
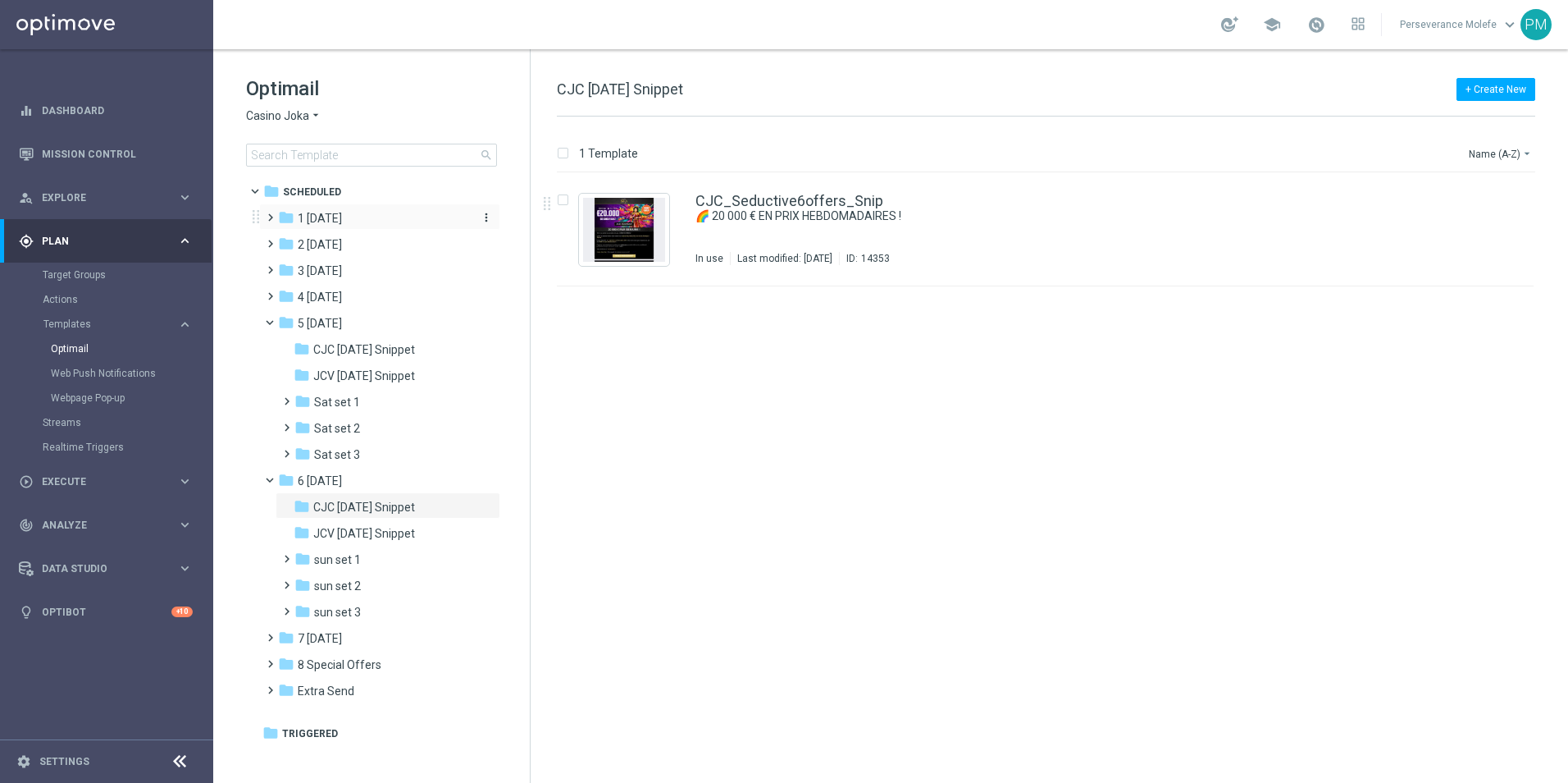
click at [356, 216] on div "folder 1 [DATE]" at bounding box center [372, 218] width 189 height 19
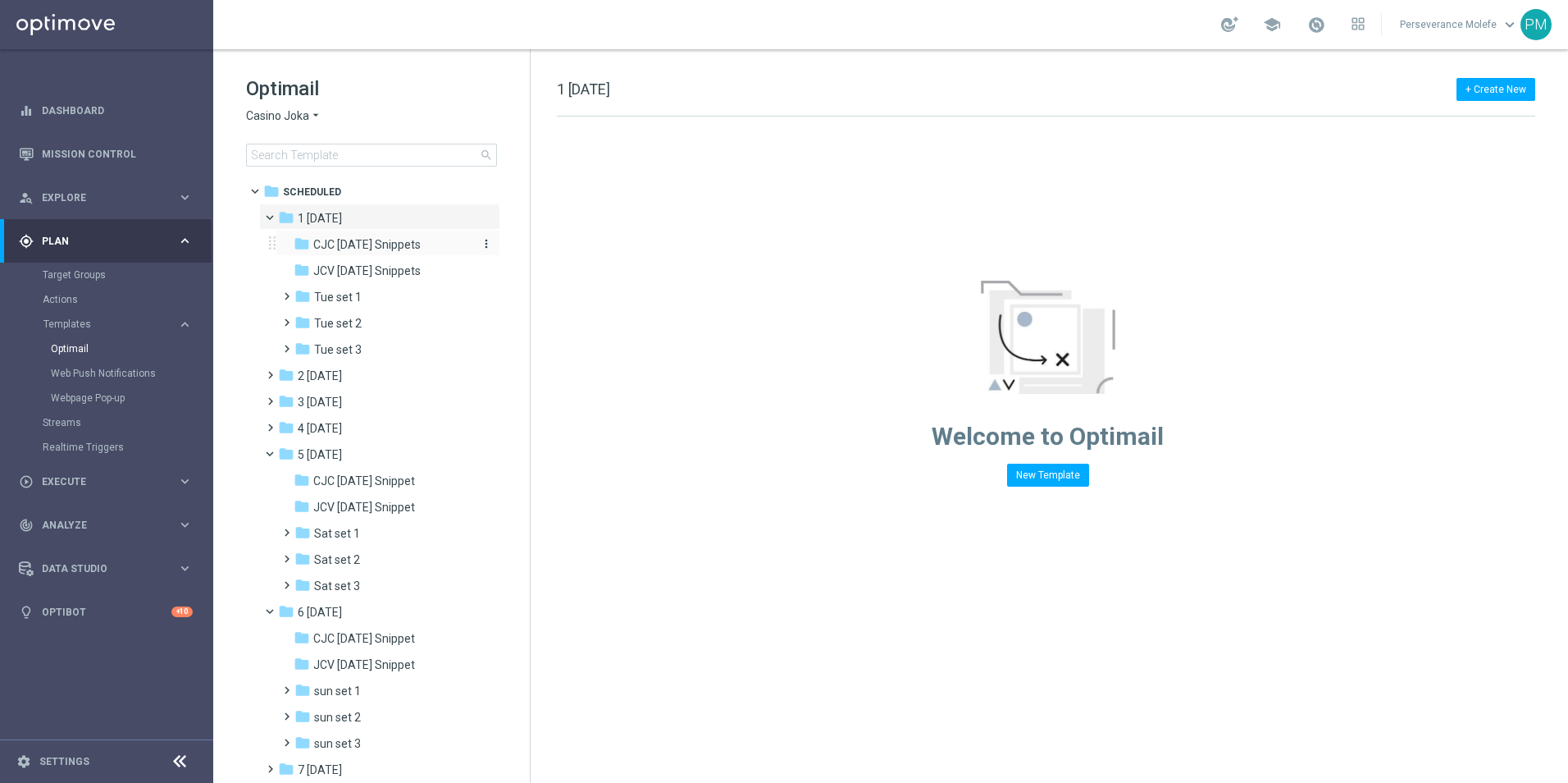
click at [356, 244] on span "CJC [DATE] Snippets" at bounding box center [367, 244] width 108 height 15
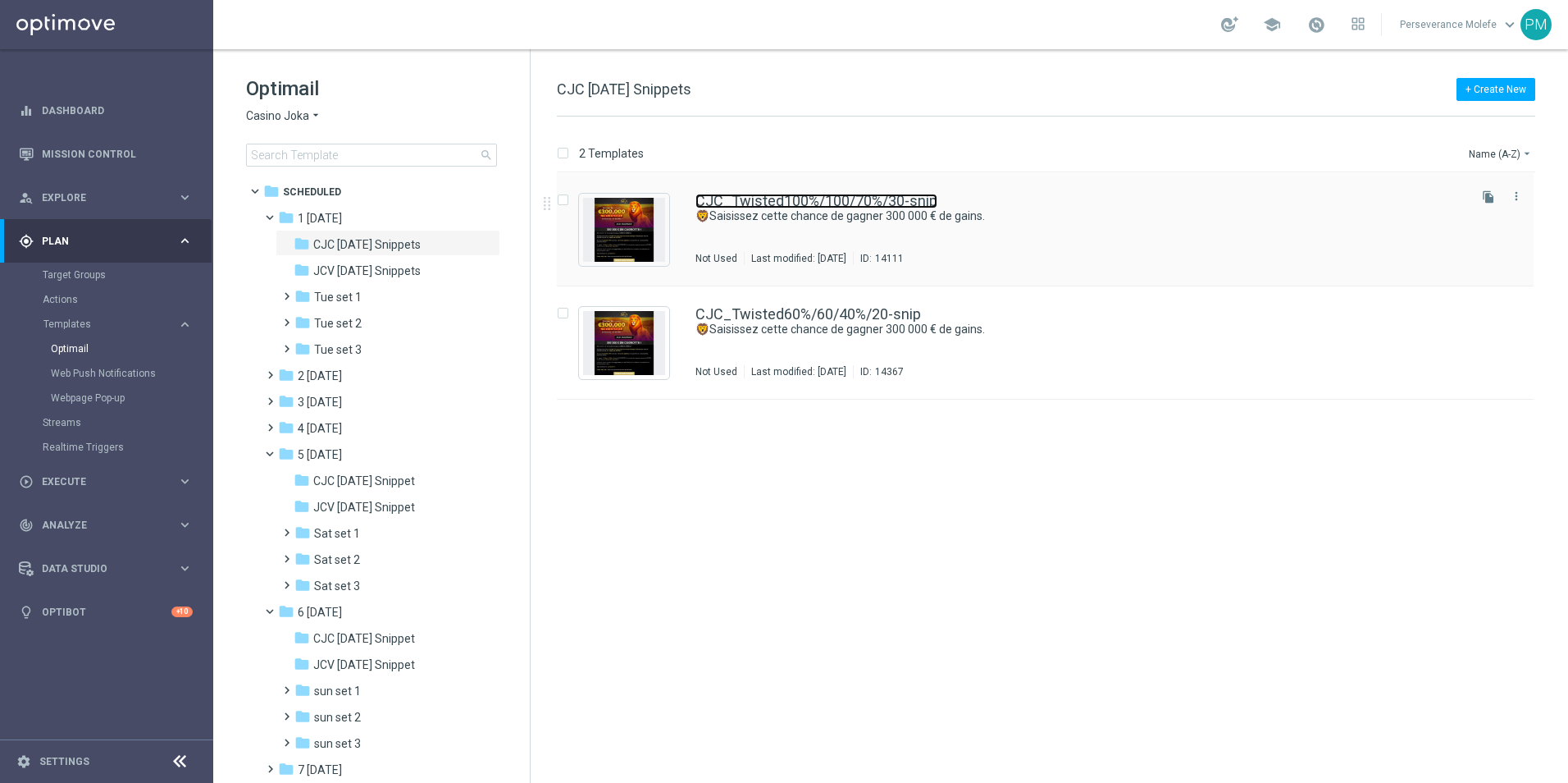
click at [755, 198] on link "CJC_Twisted100%/100/70%/30-snip" at bounding box center [816, 201] width 242 height 15
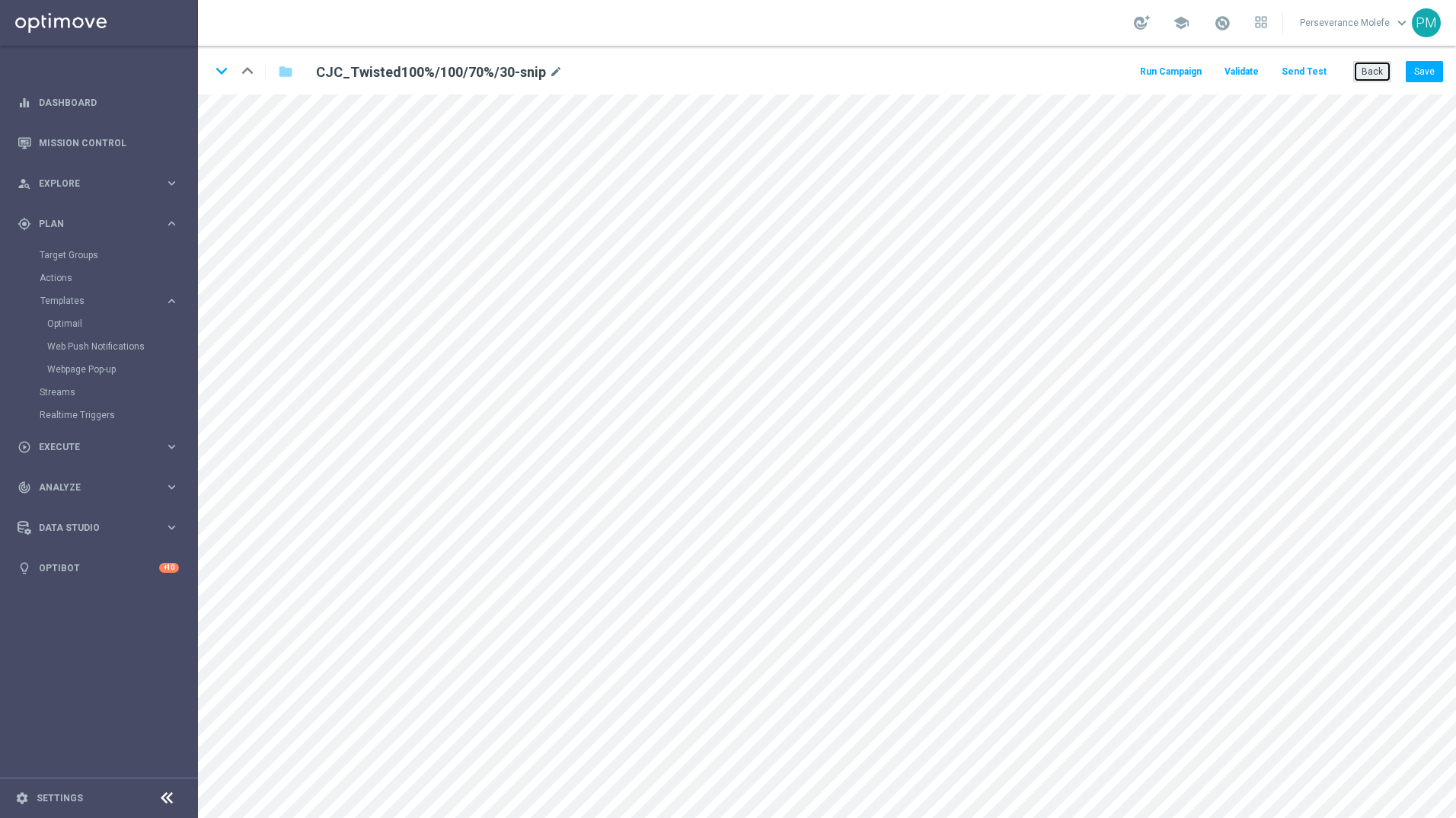
click at [1381, 70] on button "Back" at bounding box center [1372, 71] width 38 height 21
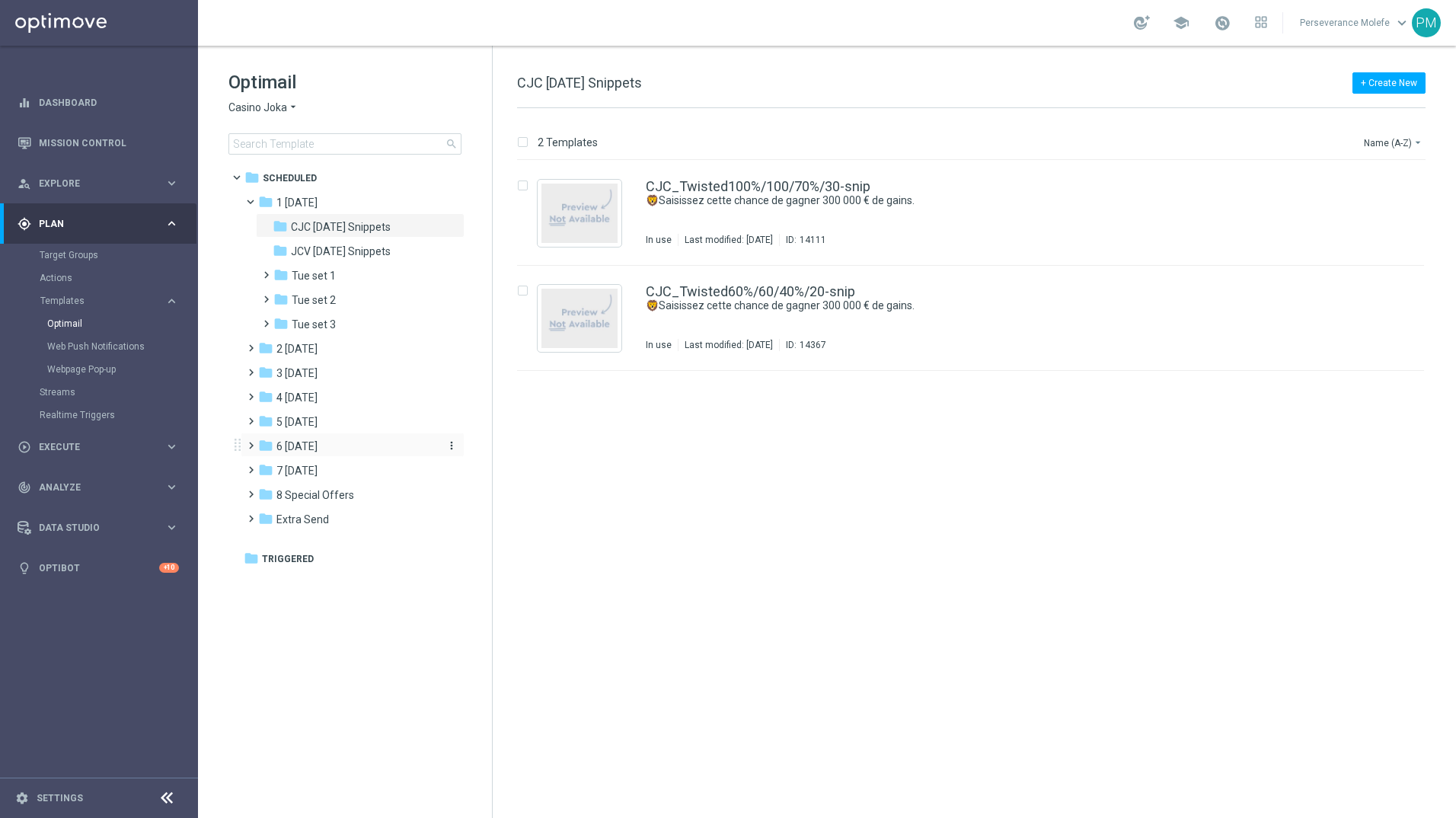
click at [324, 446] on div "folder 6 [DATE]" at bounding box center [345, 446] width 175 height 17
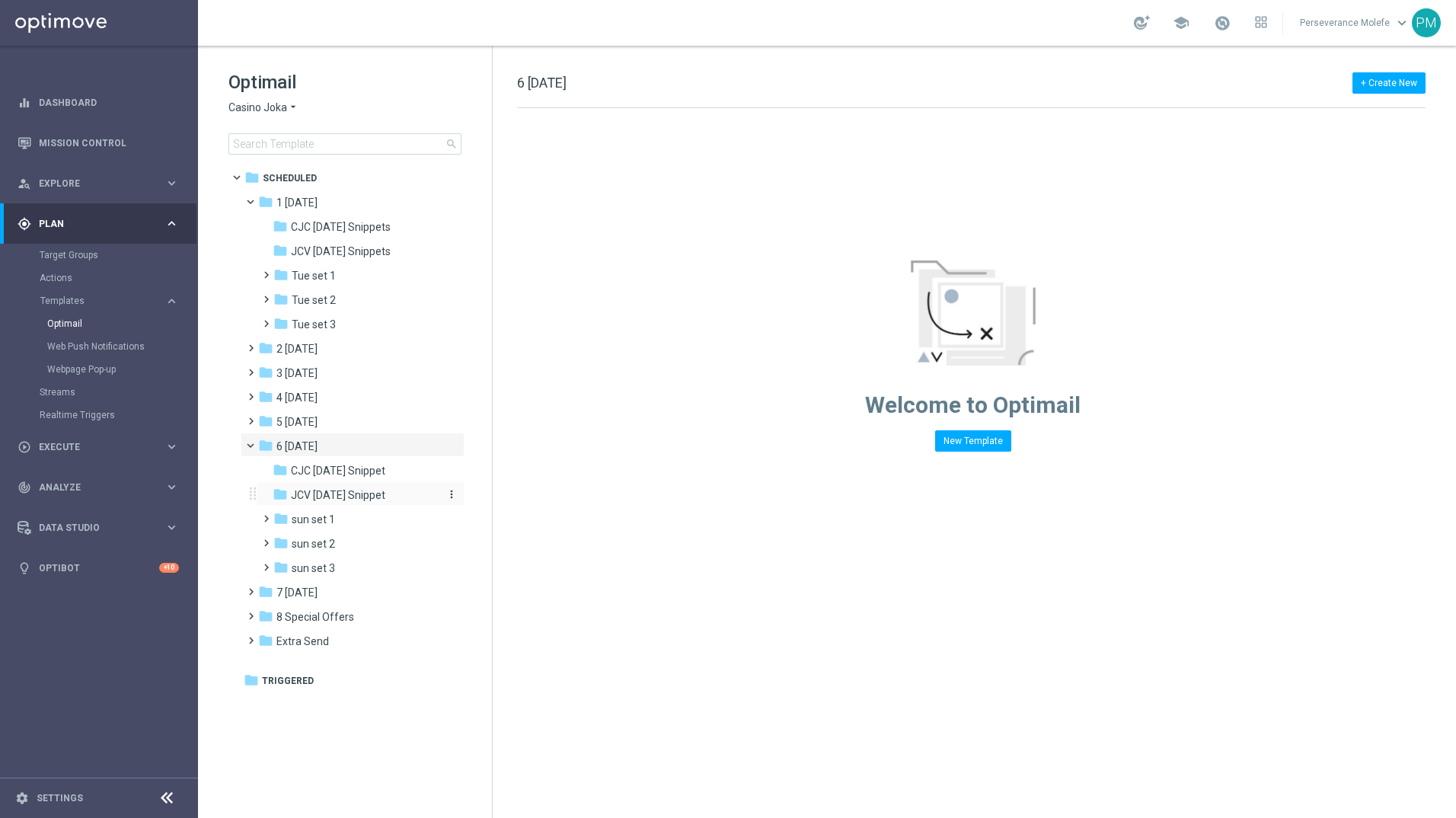
click at [349, 488] on span "JCV [DATE] Snippet" at bounding box center [338, 495] width 94 height 14
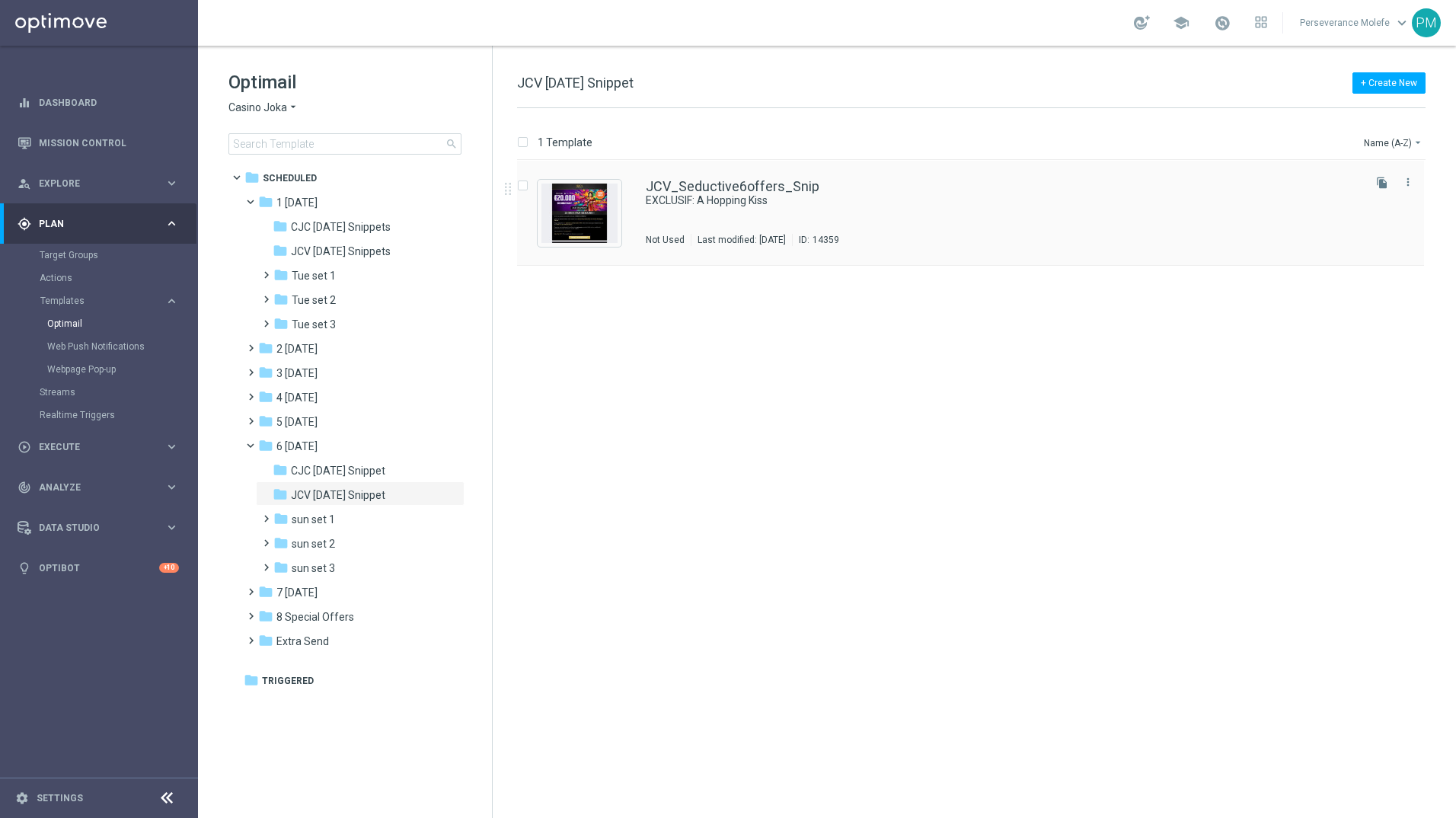
click at [723, 176] on div "JCV_Seductive6offers_Snip EXCLUSIF: A Hopping Kiss Not Used Last modified: [DAT…" at bounding box center [970, 213] width 907 height 105
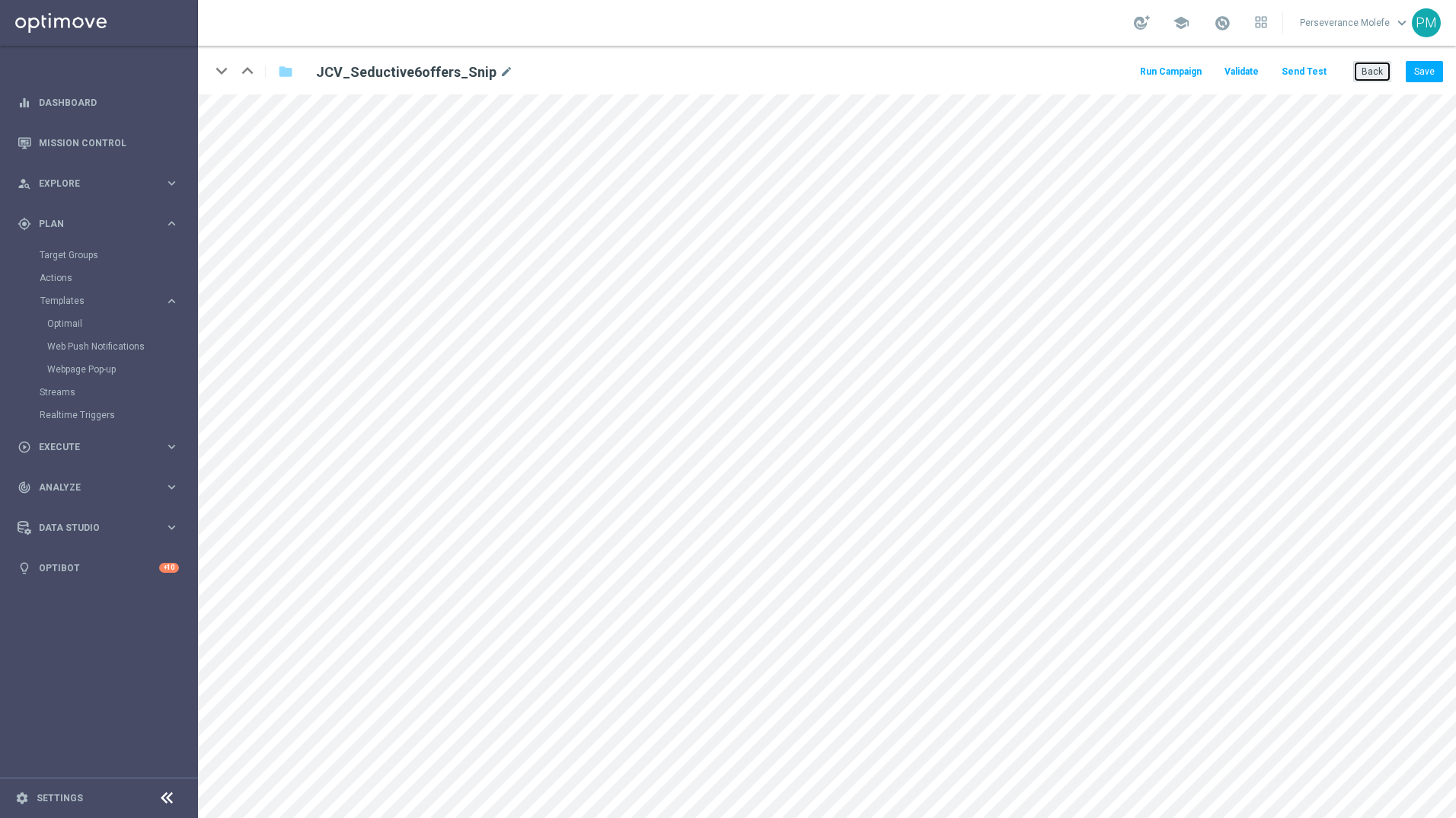
click at [1364, 76] on button "Back" at bounding box center [1372, 71] width 38 height 21
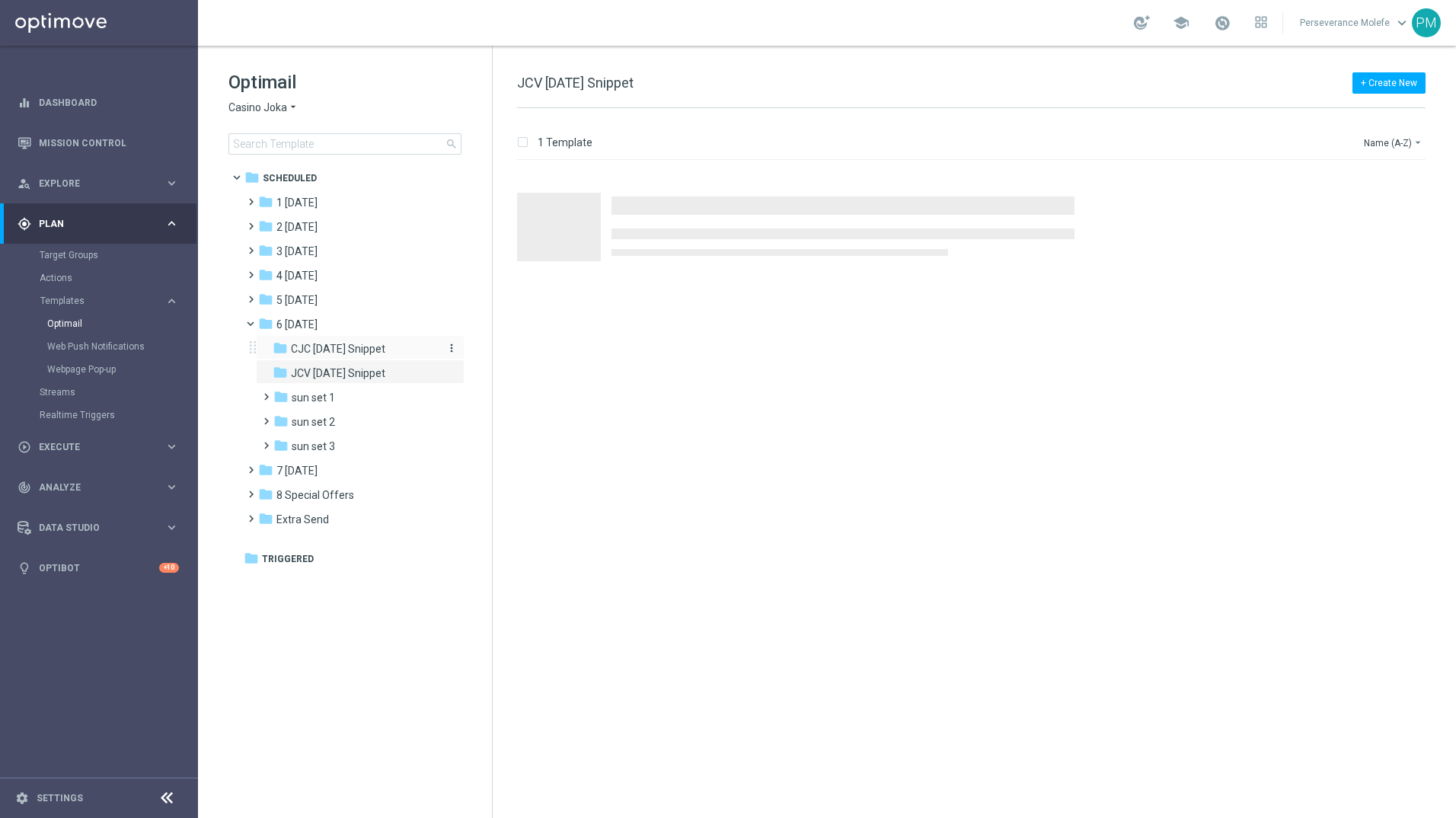
click at [389, 345] on div "folder CJC [DATE] Snippet" at bounding box center [353, 349] width 163 height 17
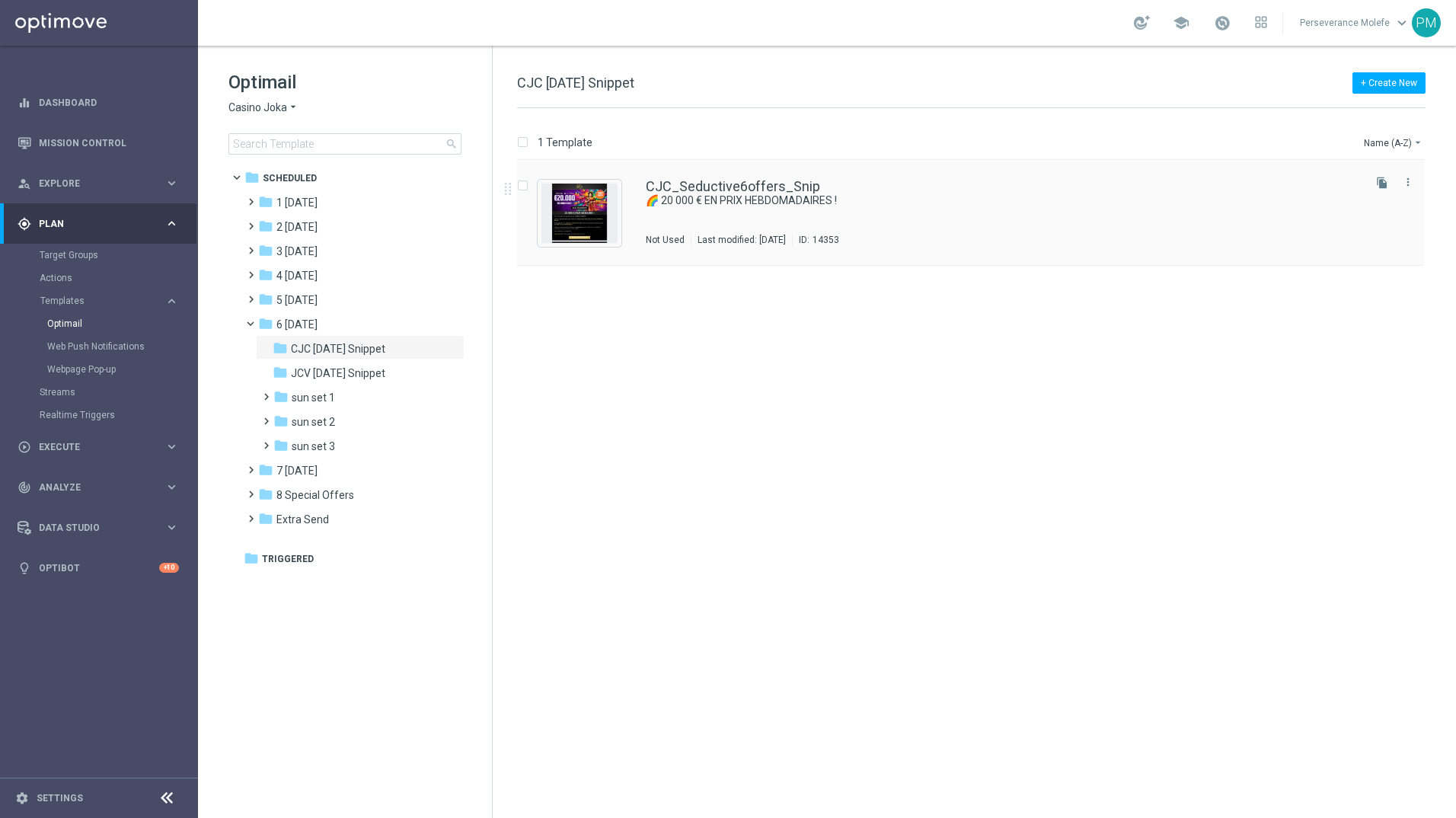
click at [748, 179] on div "CJC_Seductive6offers_Snip 🌈 20 000 € EN PRIX HEBDOMADAIRES ! Not Used Last modi…" at bounding box center [970, 213] width 907 height 105
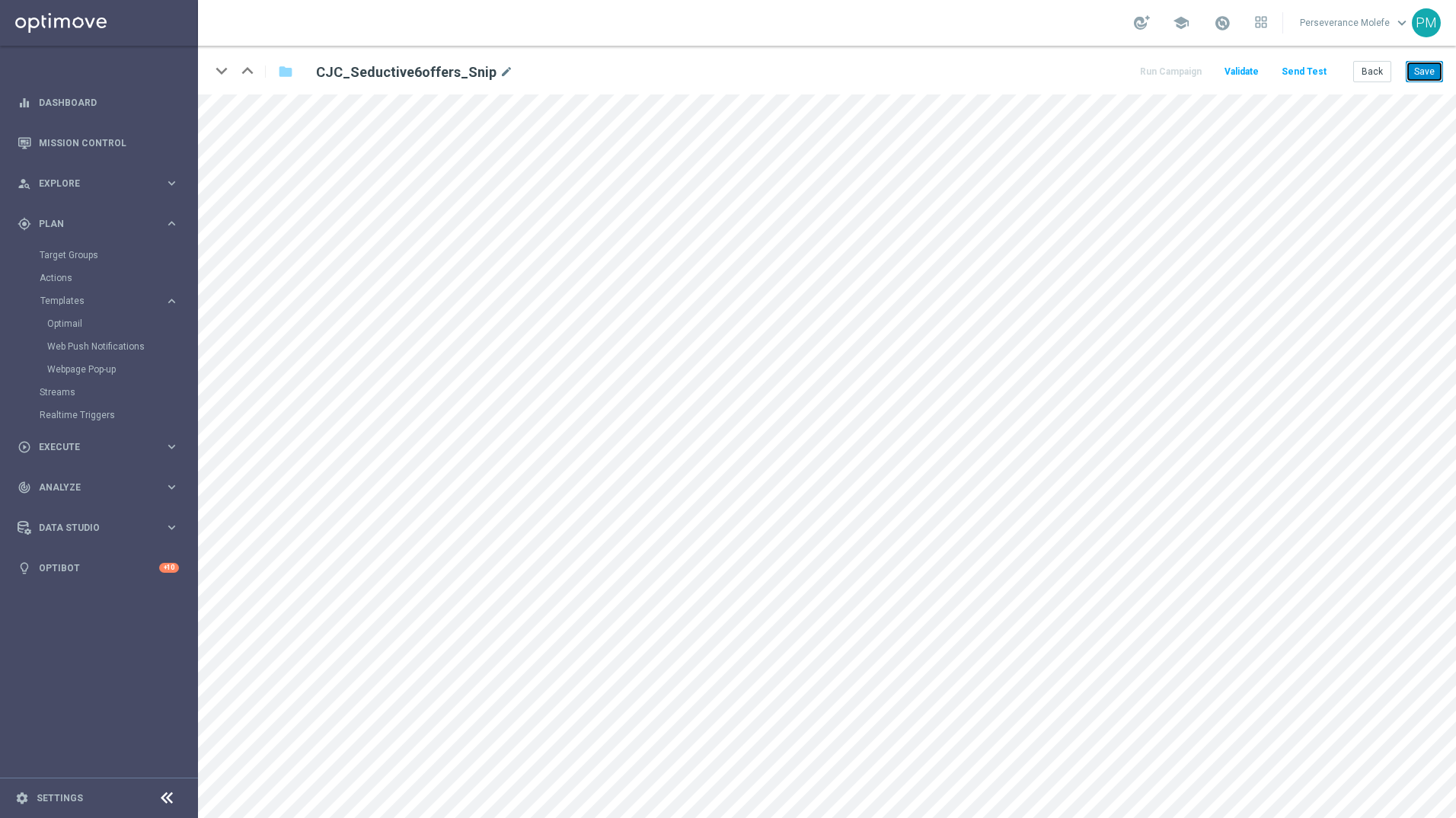
click at [1421, 67] on button "Save" at bounding box center [1424, 71] width 37 height 21
click at [1357, 78] on button "Back" at bounding box center [1372, 71] width 38 height 21
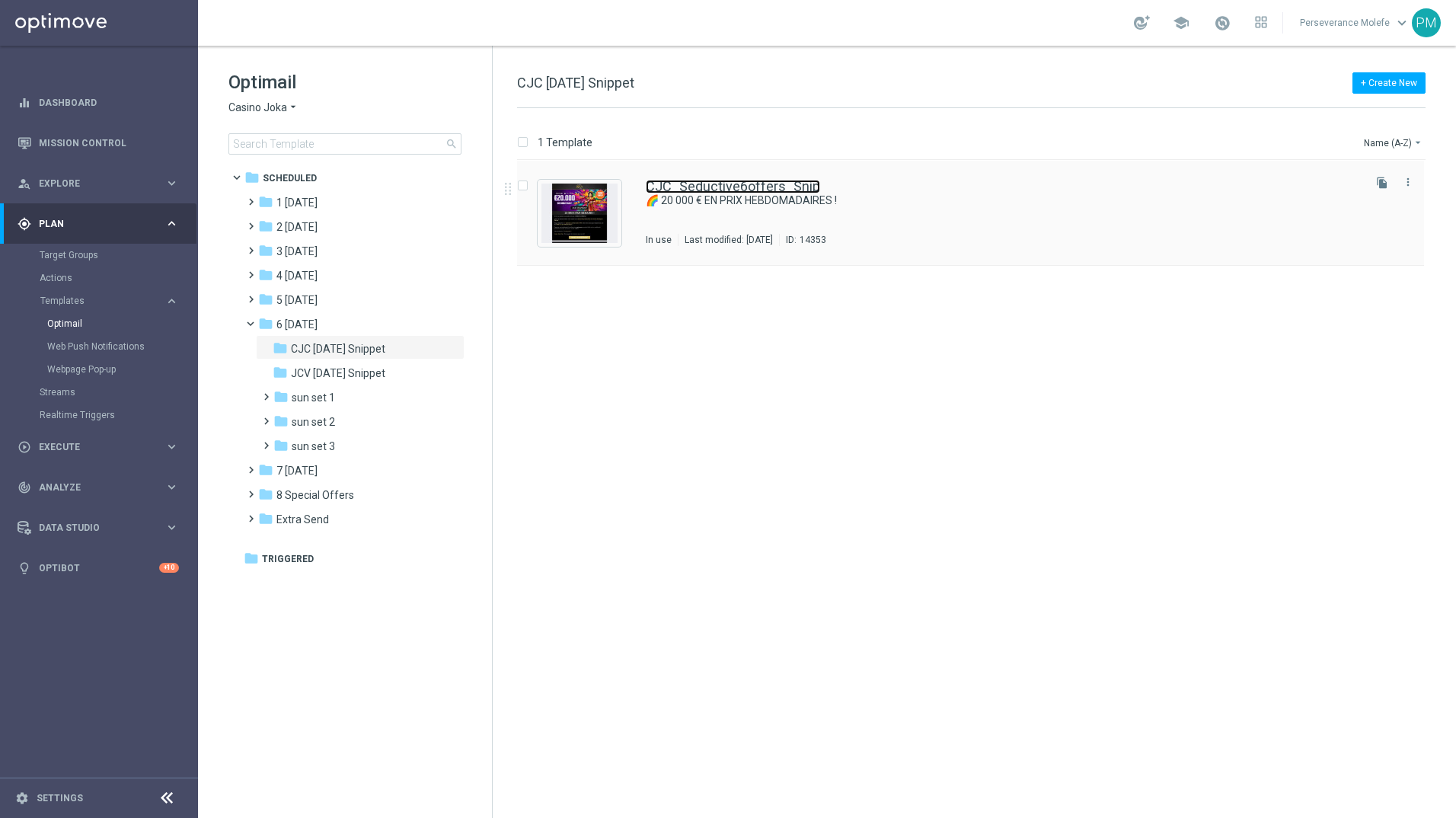
click at [730, 191] on link "CJC_Seductive6offers_Snip" at bounding box center [733, 186] width 174 height 14
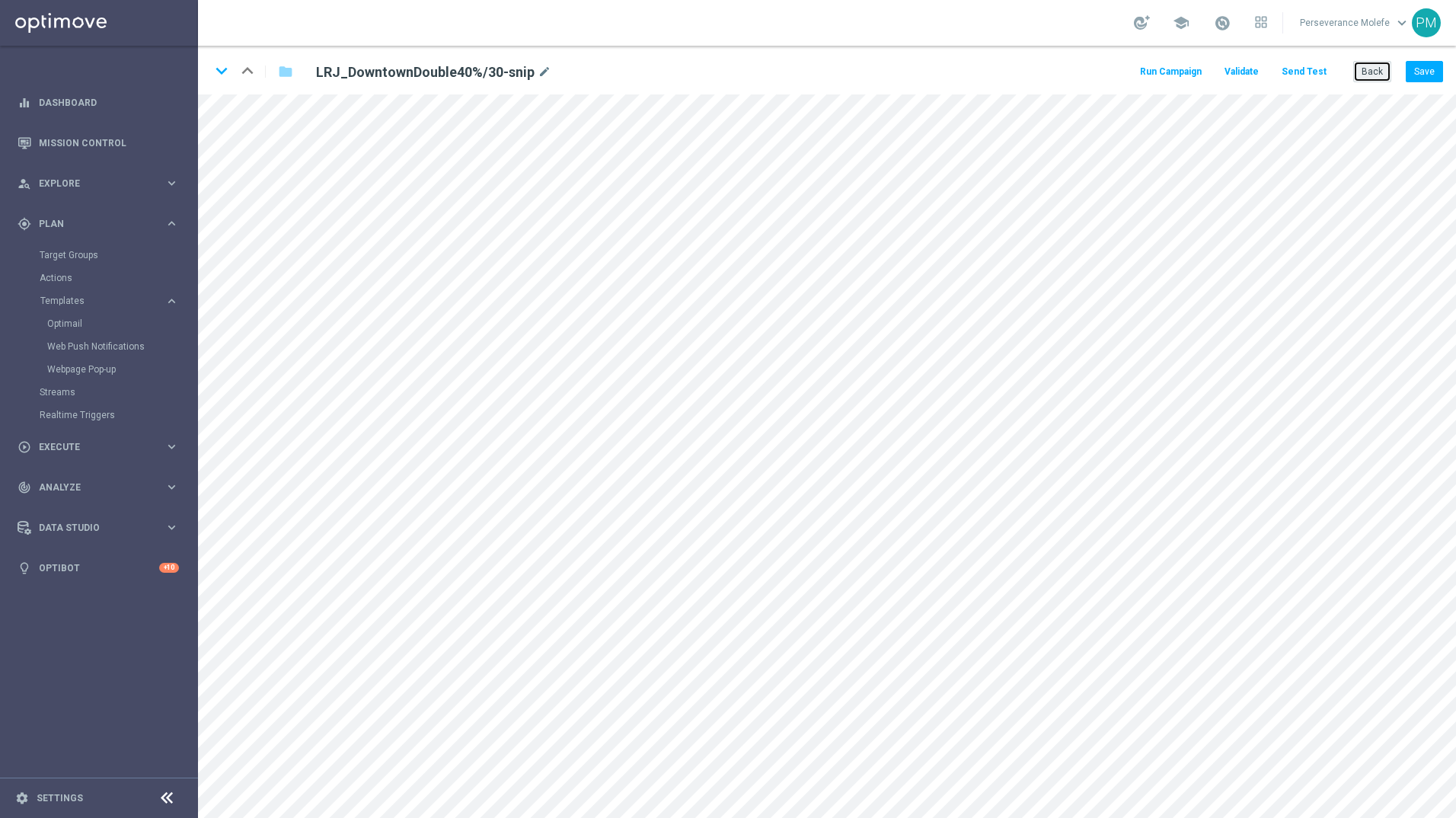
click at [1376, 65] on button "Back" at bounding box center [1372, 71] width 38 height 21
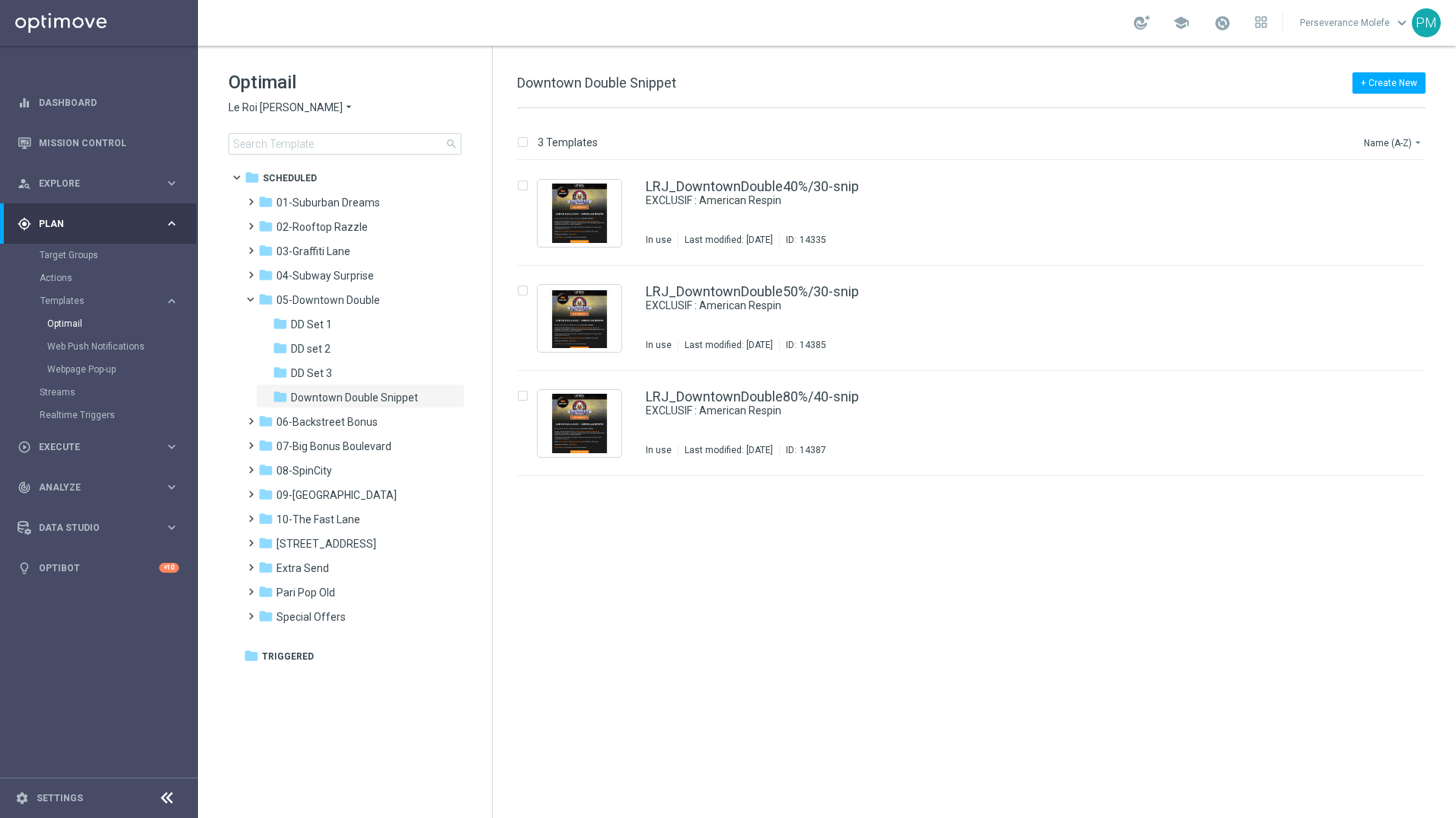
click at [272, 109] on span "Le Roi [PERSON_NAME]" at bounding box center [286, 108] width 114 height 15
click at [0, 0] on span "Casino Joka" at bounding box center [0, 0] width 0 height 0
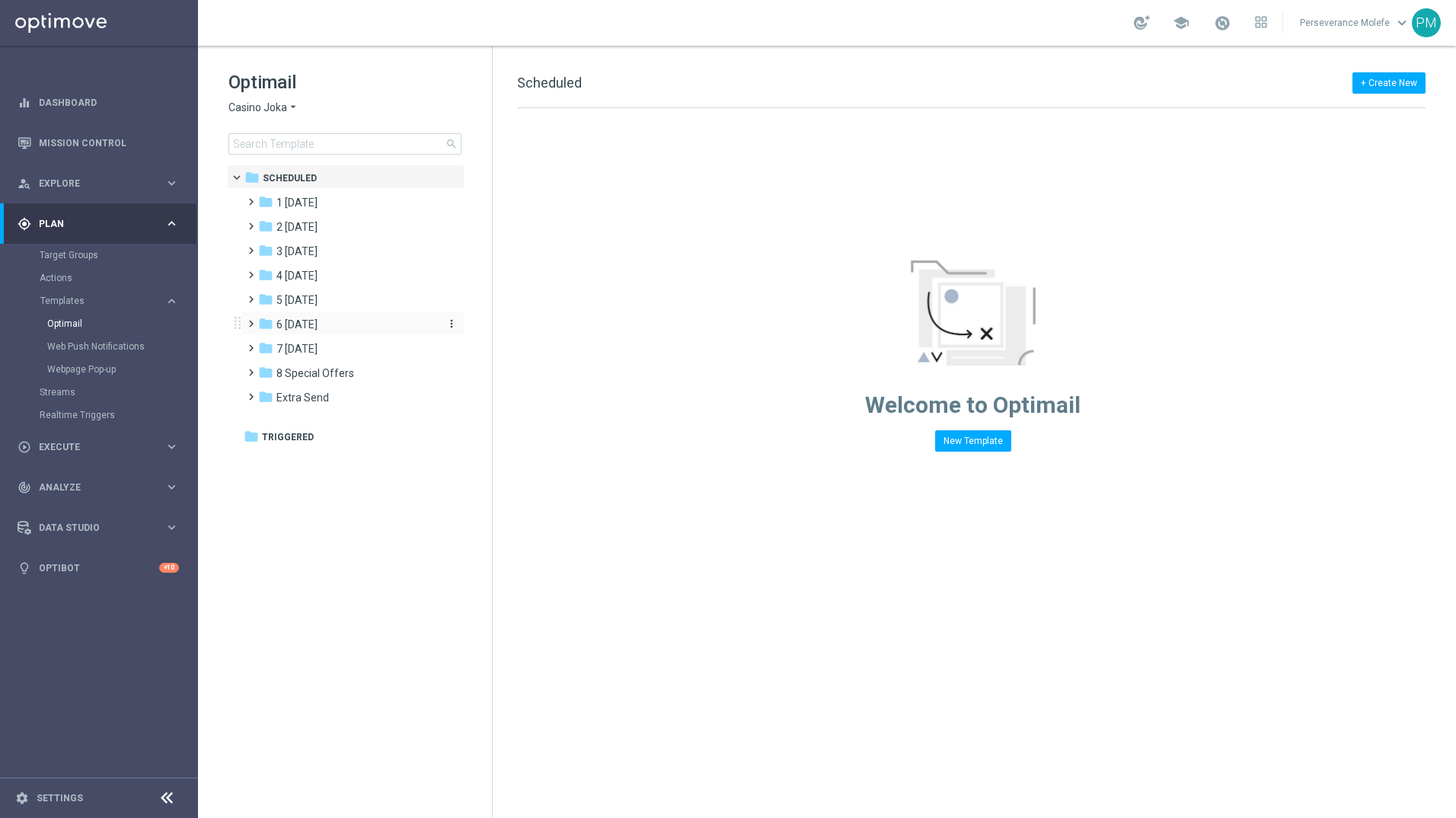
click at [329, 323] on div "folder 6 [DATE]" at bounding box center [345, 324] width 175 height 17
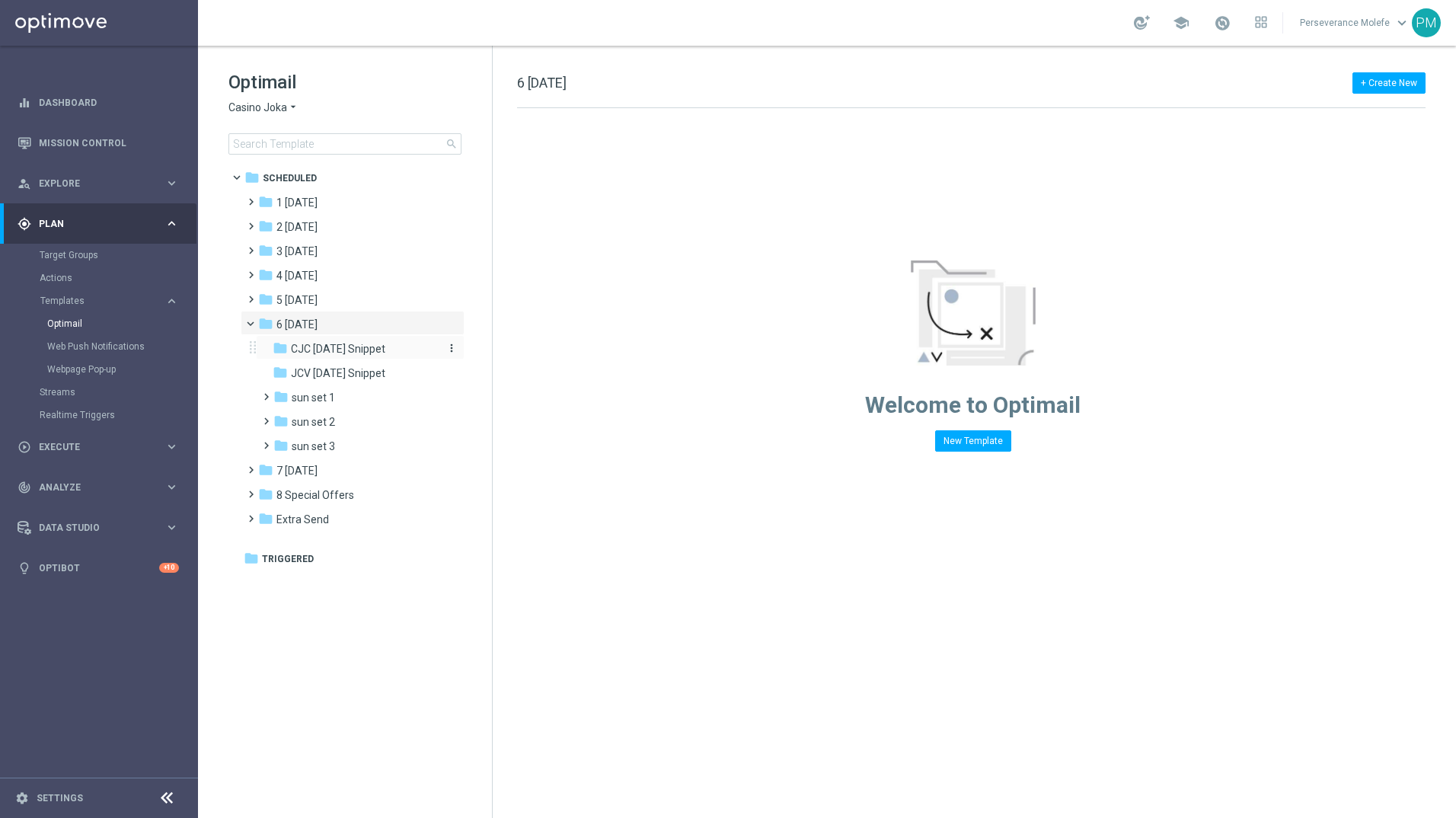
click at [330, 347] on span "CJC [DATE] Snippet" at bounding box center [338, 349] width 94 height 14
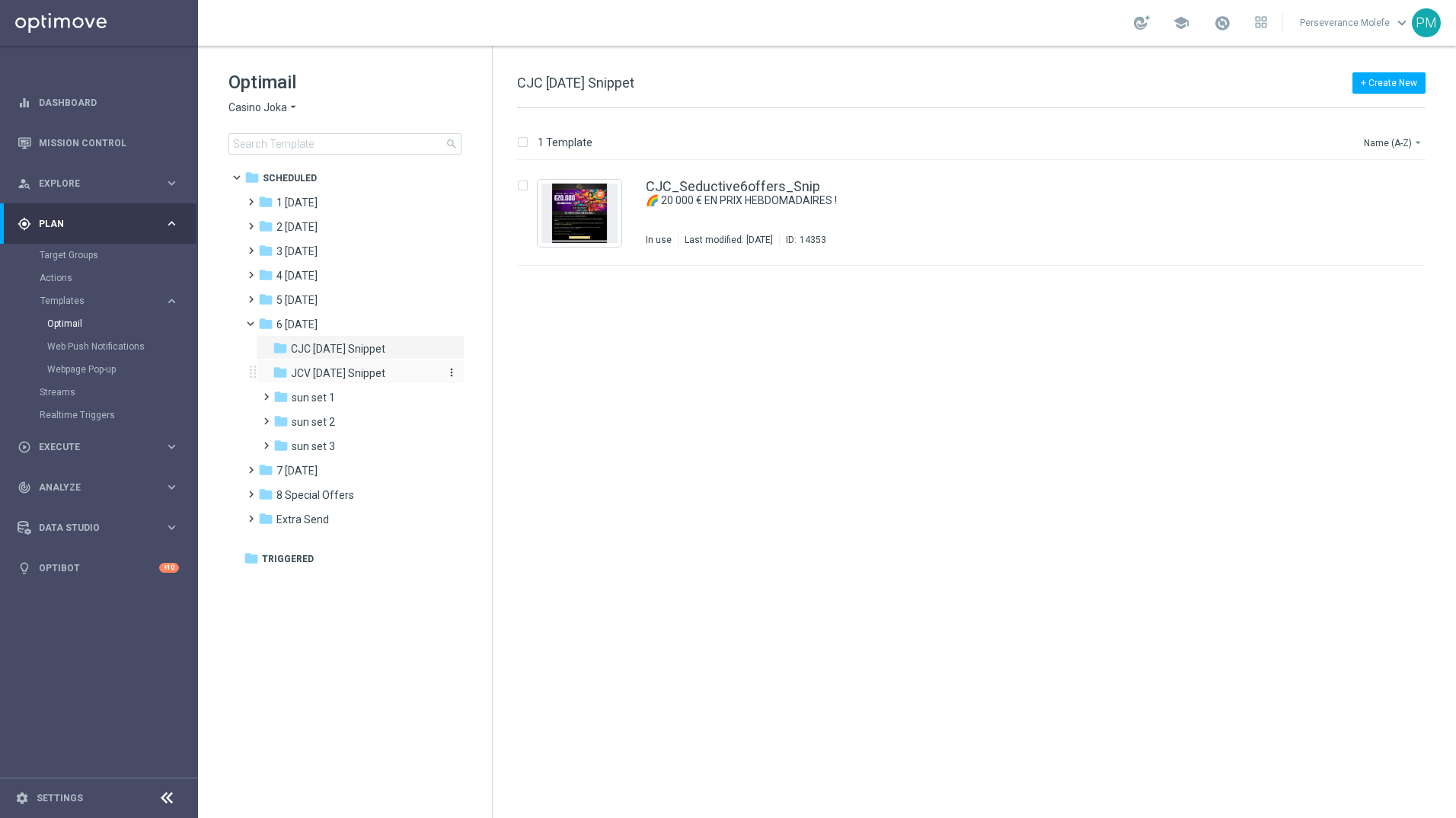
click at [342, 366] on div "folder JCV [DATE] Snippet" at bounding box center [353, 373] width 163 height 17
click at [350, 347] on span "CJC [DATE] Snippet" at bounding box center [338, 349] width 94 height 14
click at [715, 173] on div "CJC_Seductive6offers_Snip 🌈 20 000 € EN PRIX HEBDOMADAIRES ! Not Used Last modi…" at bounding box center [970, 213] width 907 height 105
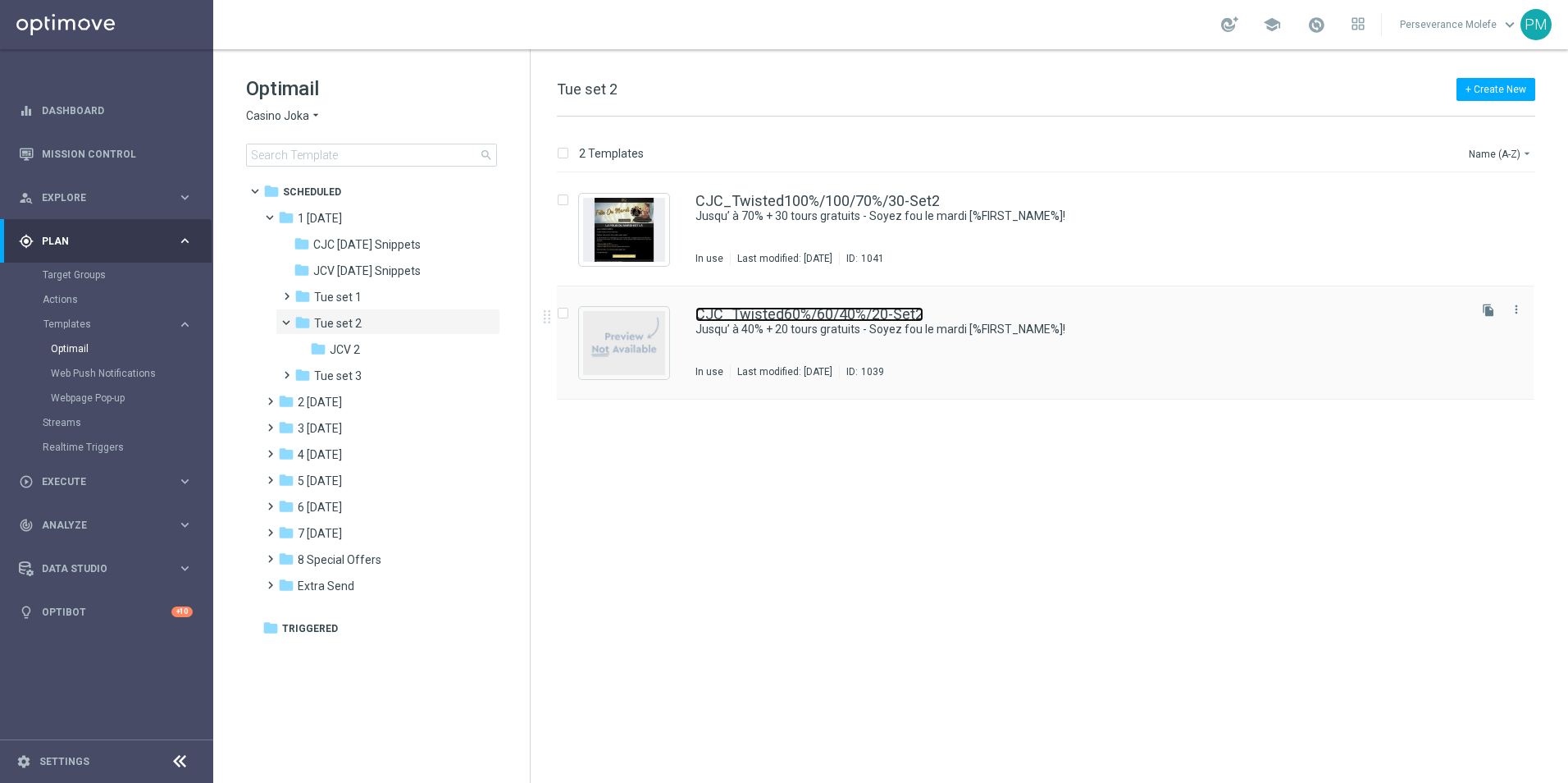
click at [837, 317] on link "CJC_Twisted60%/60/40%/20-Set2" at bounding box center [809, 314] width 228 height 15
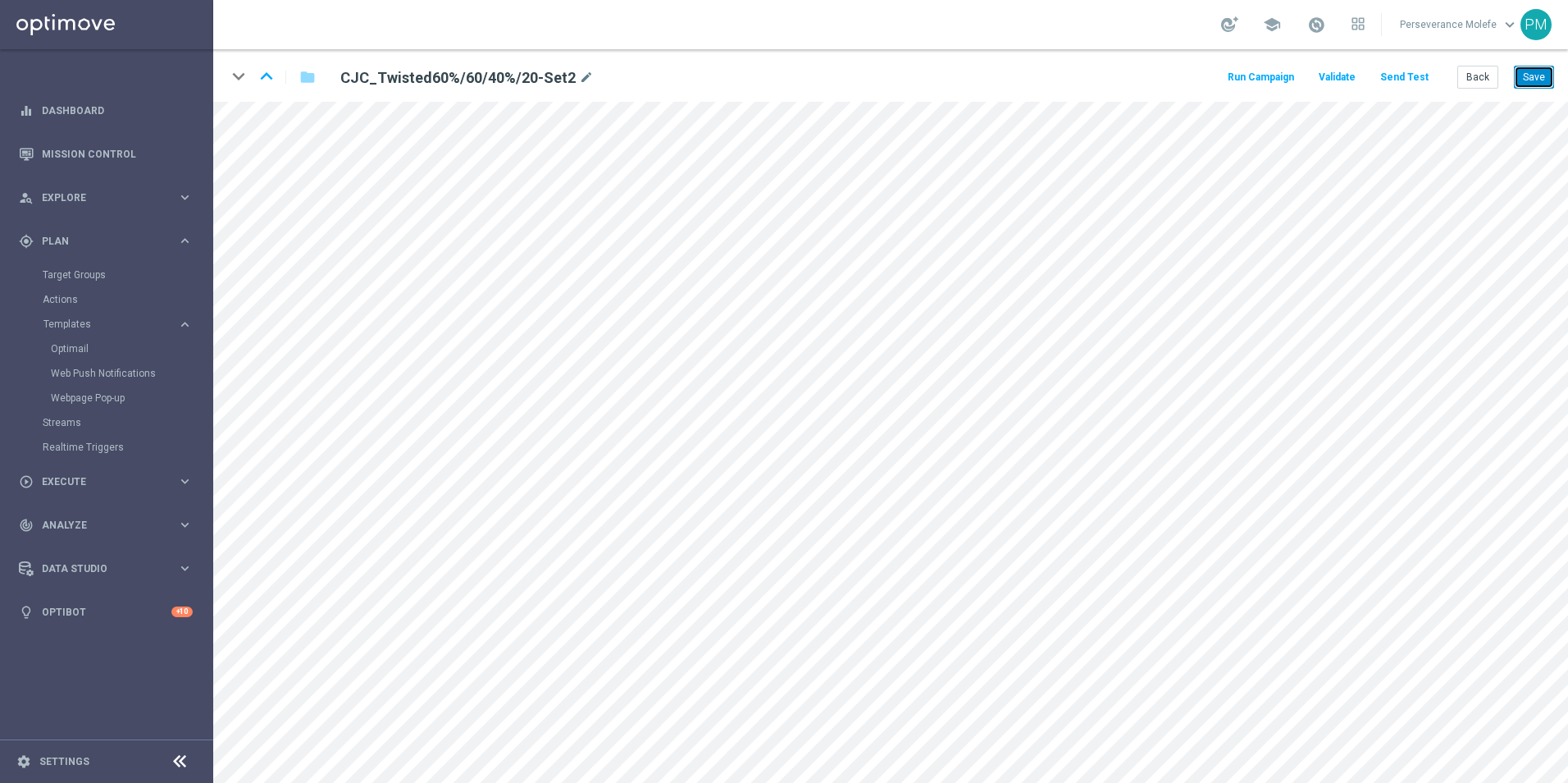
click at [1538, 75] on button "Save" at bounding box center [1534, 76] width 40 height 23
click at [1490, 71] on button "Back" at bounding box center [1478, 76] width 41 height 23
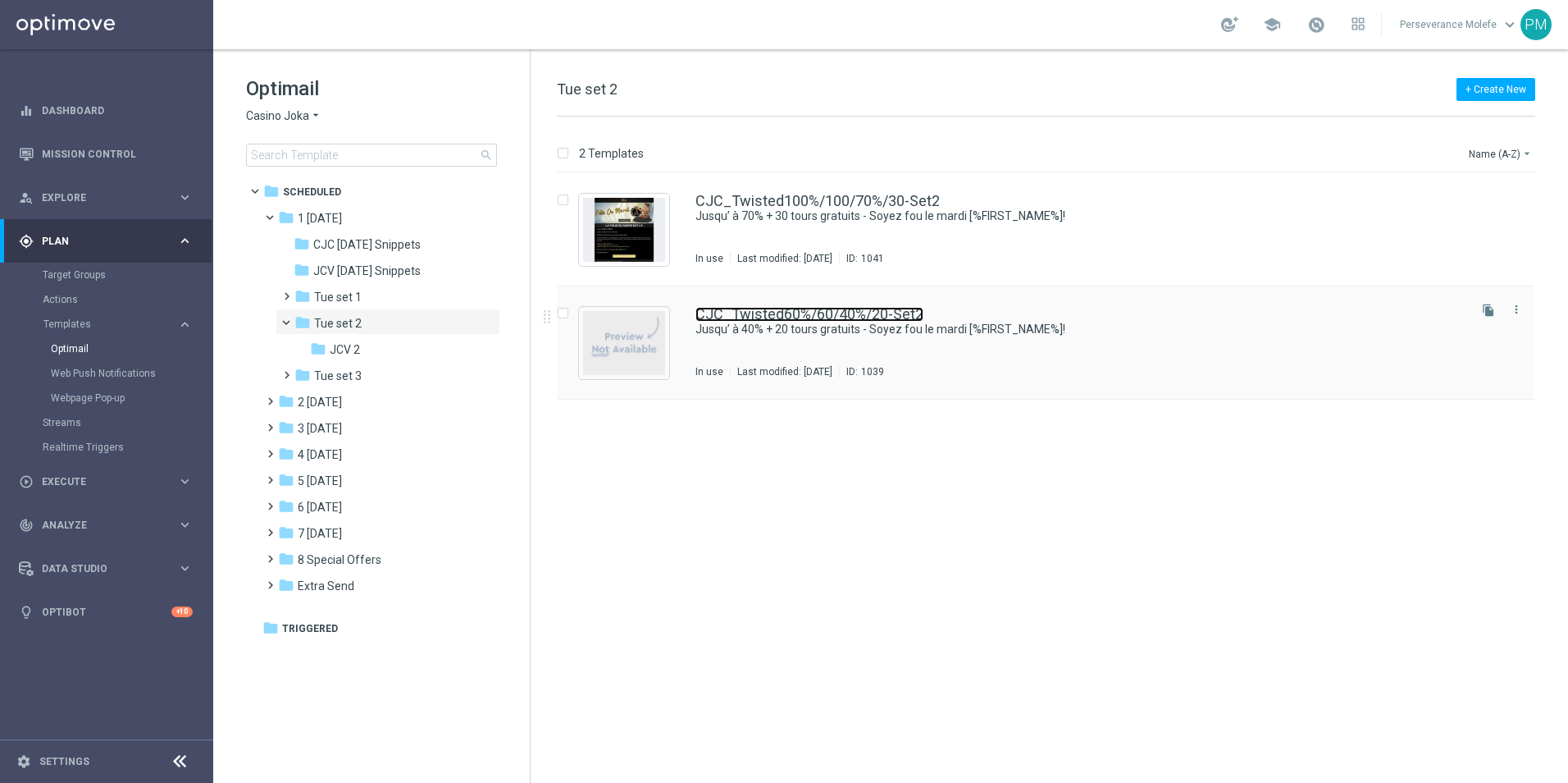
click at [871, 317] on link "CJC_Twisted60%/60/40%/20-Set2" at bounding box center [809, 314] width 228 height 15
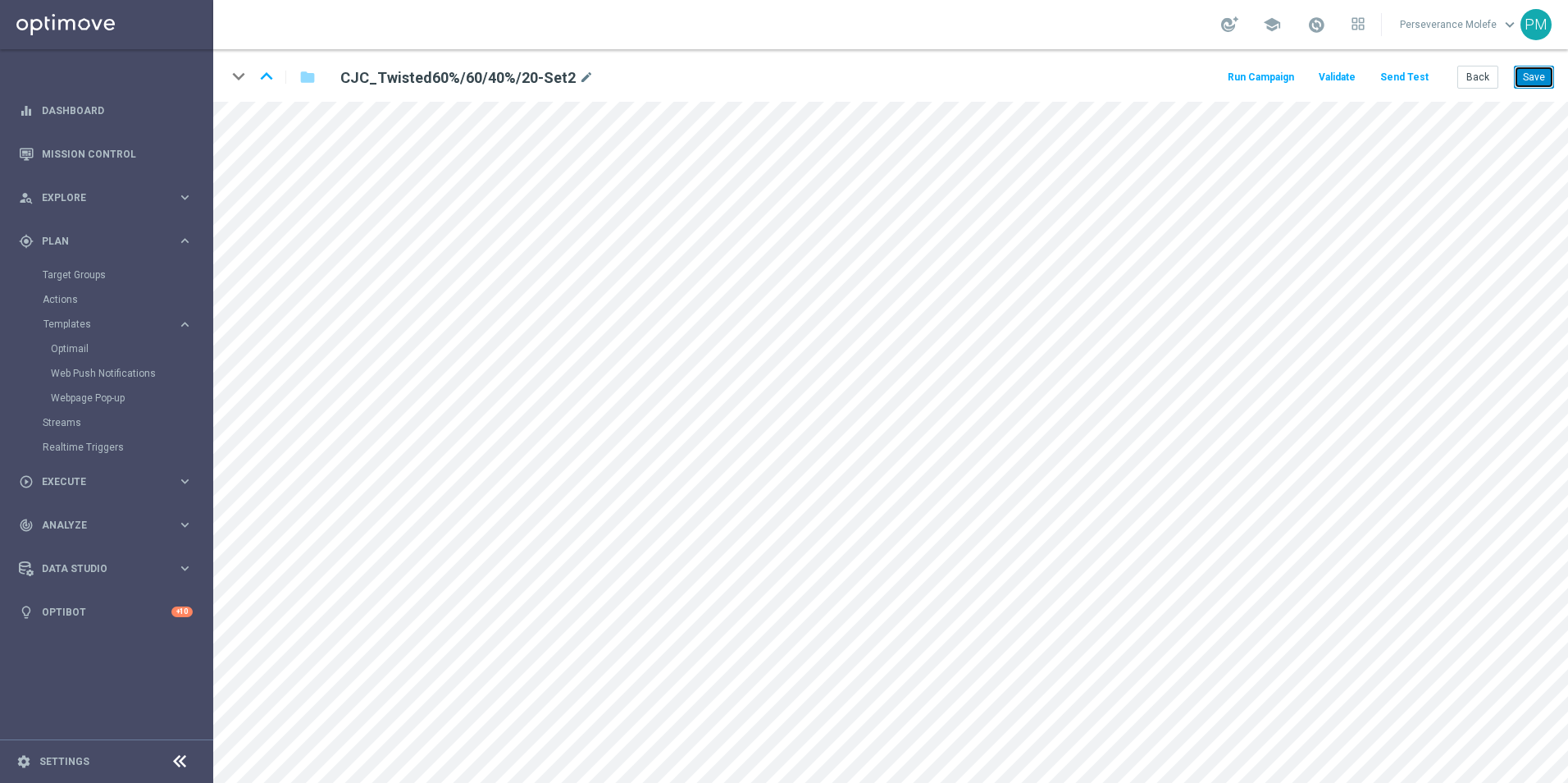
click at [1535, 84] on button "Save" at bounding box center [1534, 76] width 40 height 23
click at [1534, 84] on button "Save" at bounding box center [1534, 76] width 40 height 23
click at [1546, 81] on button "Save" at bounding box center [1534, 76] width 40 height 23
click at [1482, 78] on button "Back" at bounding box center [1478, 76] width 41 height 23
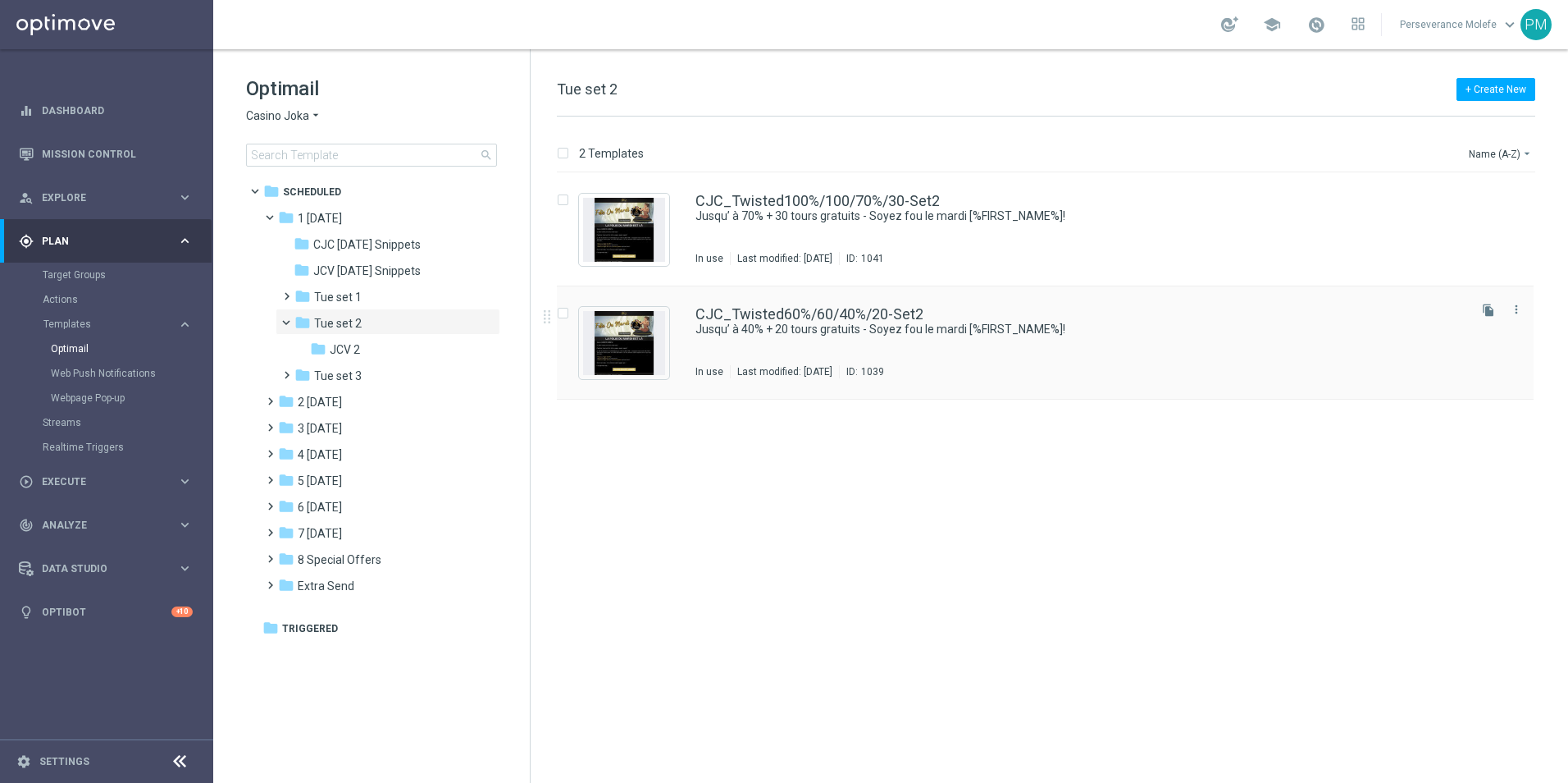
click at [761, 299] on div "CJC_Twisted60%/60/40%/20-Set2 Jusqu’ à 40% + 20 tours gratuits - Soyez fou le m…" at bounding box center [1045, 344] width 977 height 114
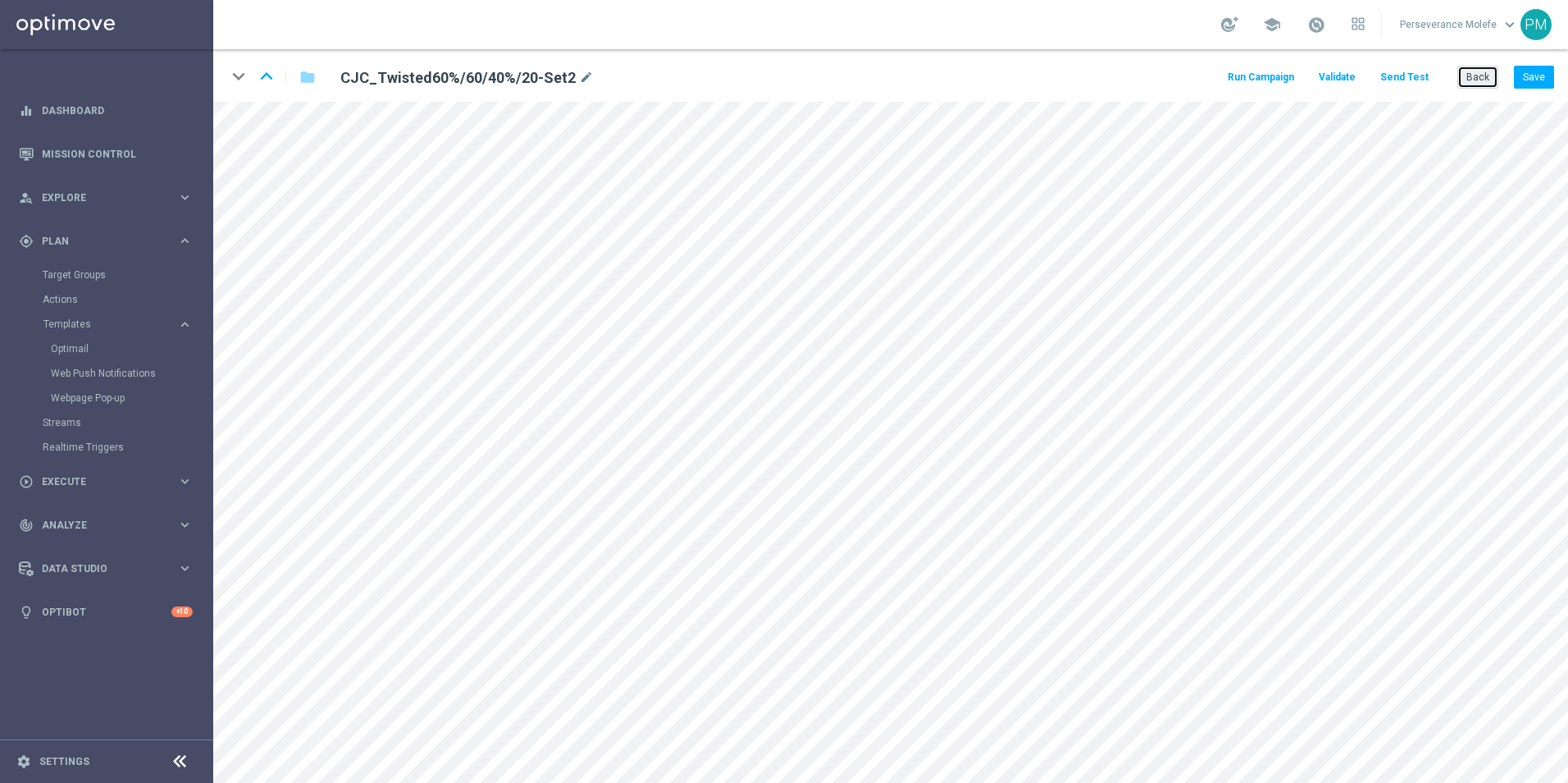
click at [1480, 82] on button "Back" at bounding box center [1478, 76] width 41 height 23
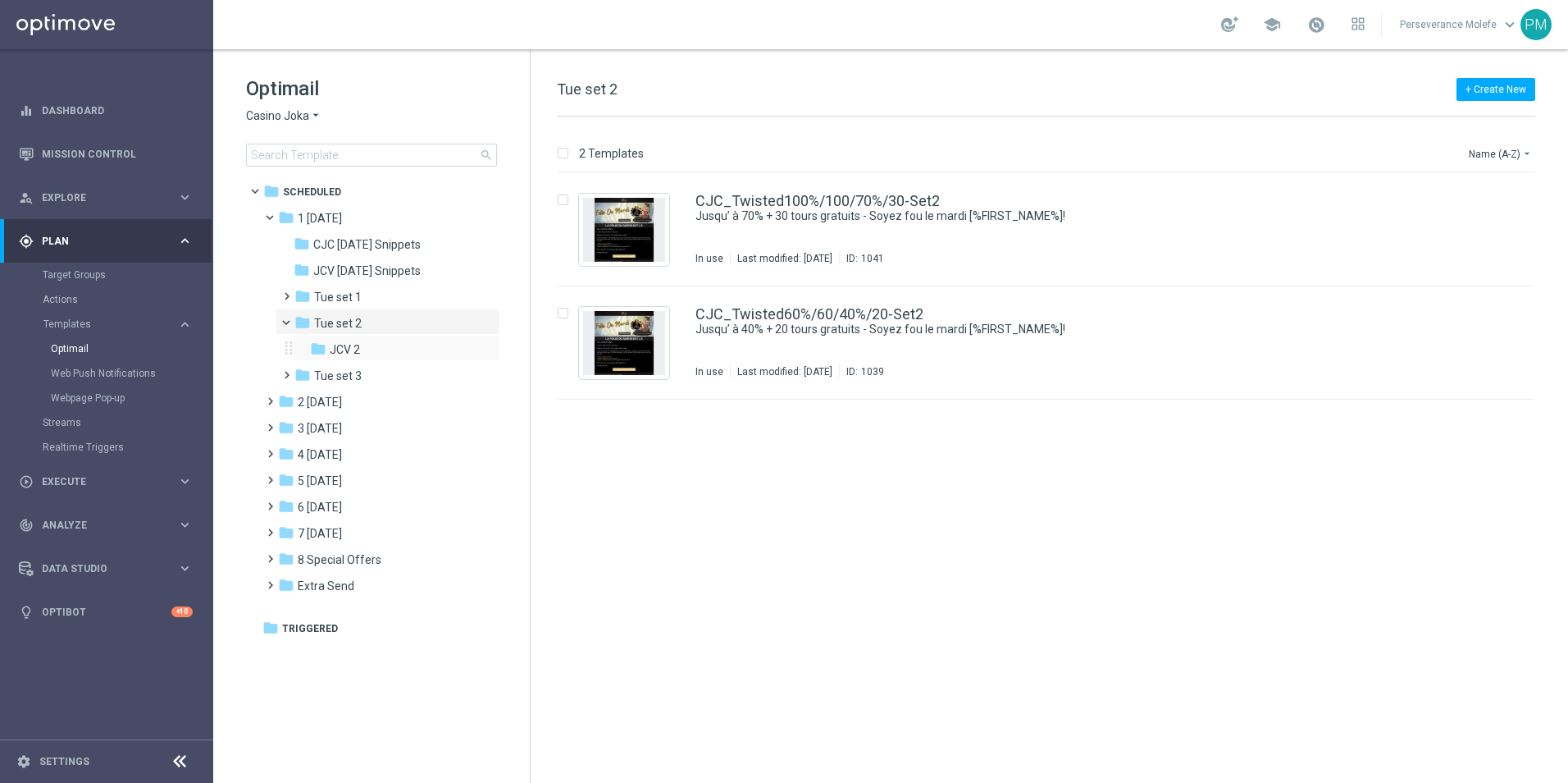
click at [379, 339] on div "folder JCV 2 more_vert" at bounding box center [396, 347] width 208 height 26
click at [374, 350] on div "folder JCV 2" at bounding box center [390, 349] width 161 height 19
click at [377, 324] on div "folder Tue set 2" at bounding box center [381, 323] width 175 height 19
click at [383, 341] on div "folder JCV 2" at bounding box center [390, 349] width 161 height 19
click at [291, 320] on span at bounding box center [293, 319] width 7 height 8
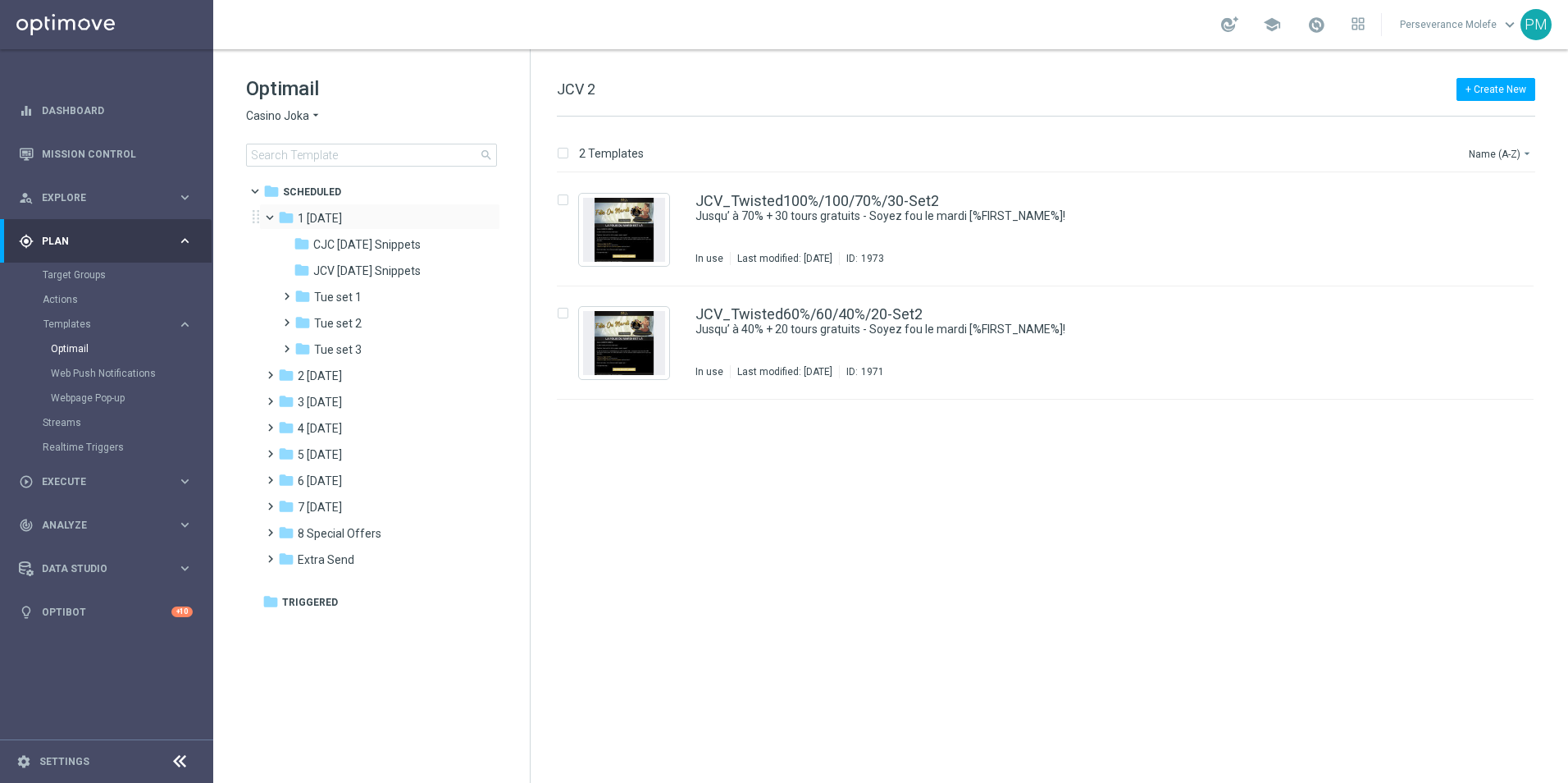
click at [274, 217] on span at bounding box center [277, 214] width 7 height 8
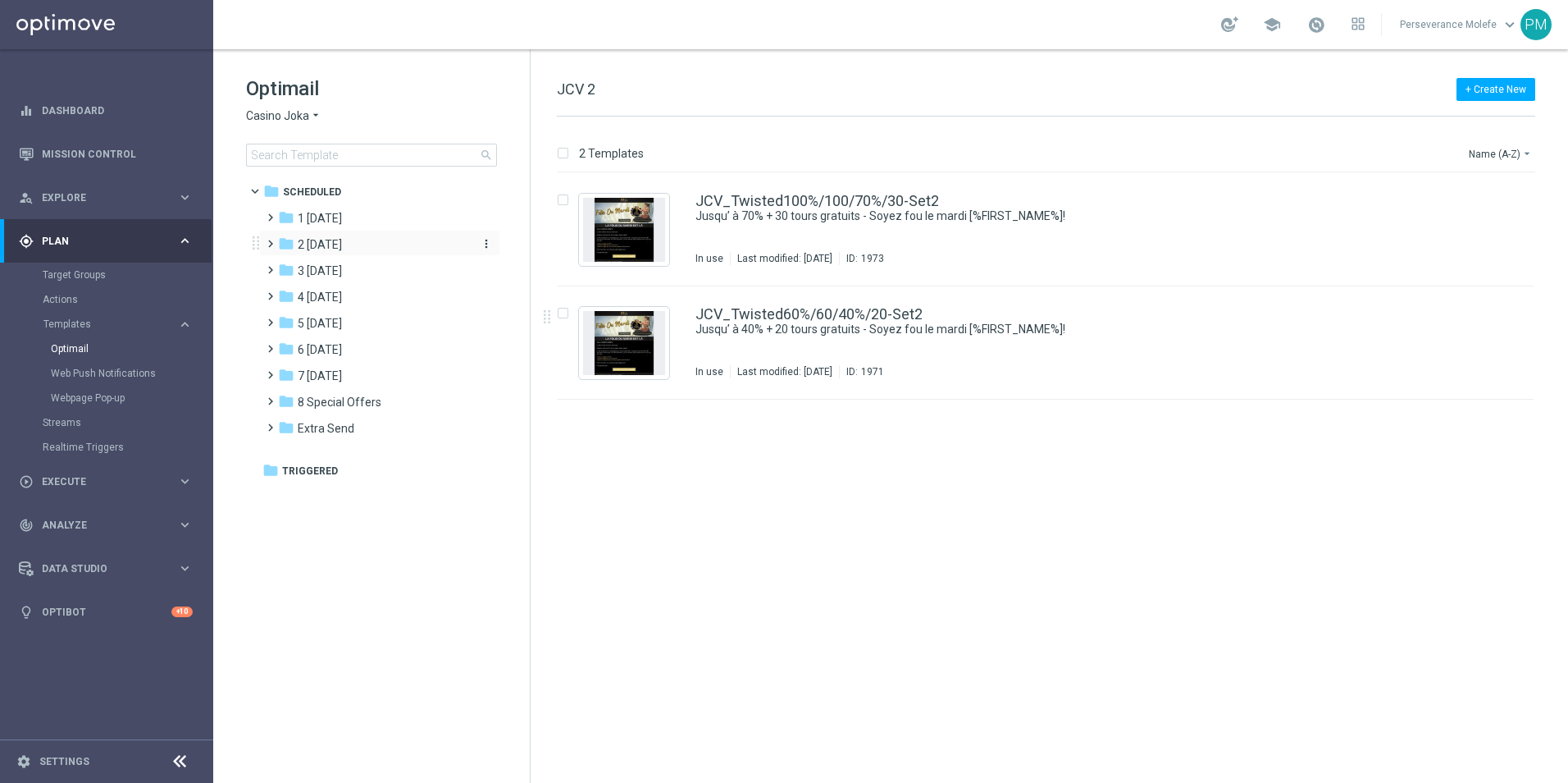
click at [342, 250] on span "2 [DATE]" at bounding box center [319, 244] width 44 height 15
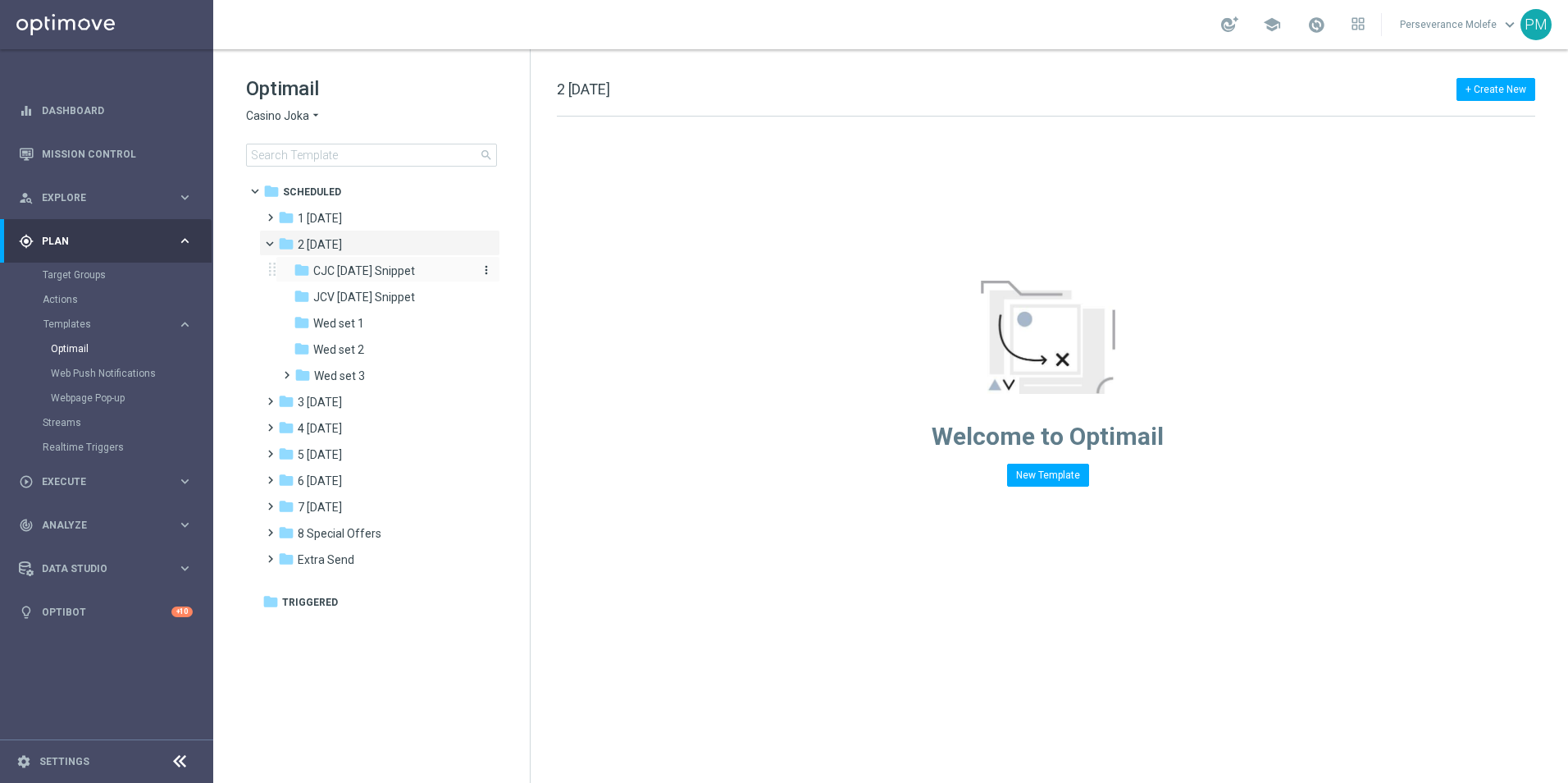
click at [379, 266] on span "CJC [DATE] Snippet" at bounding box center [364, 270] width 102 height 15
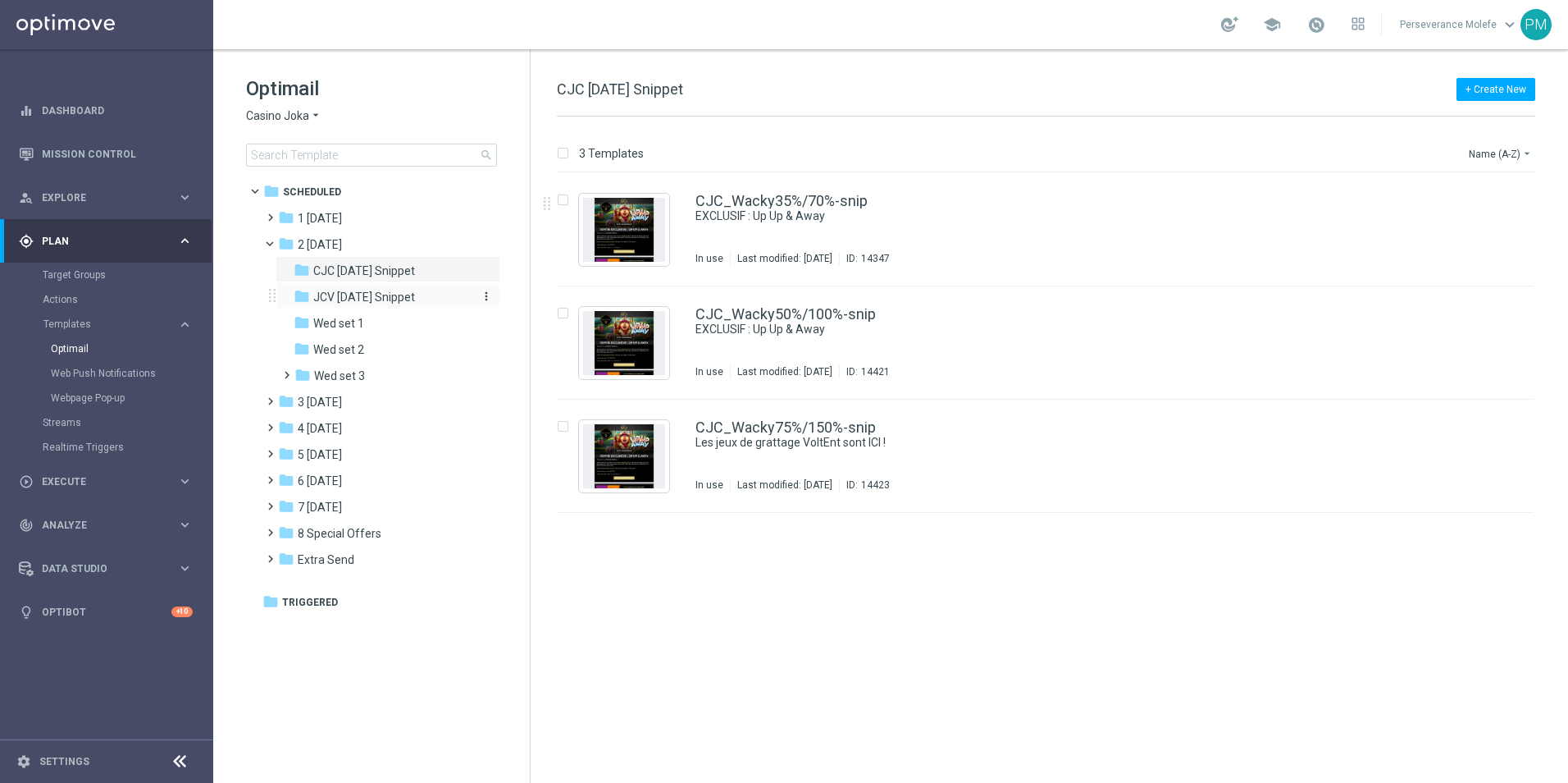
click at [414, 292] on span "JCV [DATE] Snippet" at bounding box center [364, 297] width 102 height 15
click at [383, 275] on span "CJC [DATE] Snippet" at bounding box center [364, 270] width 102 height 15
click at [353, 312] on div "folder Wed set 1 more_vert" at bounding box center [388, 321] width 225 height 26
click at [363, 317] on span "Wed set 1" at bounding box center [338, 323] width 51 height 15
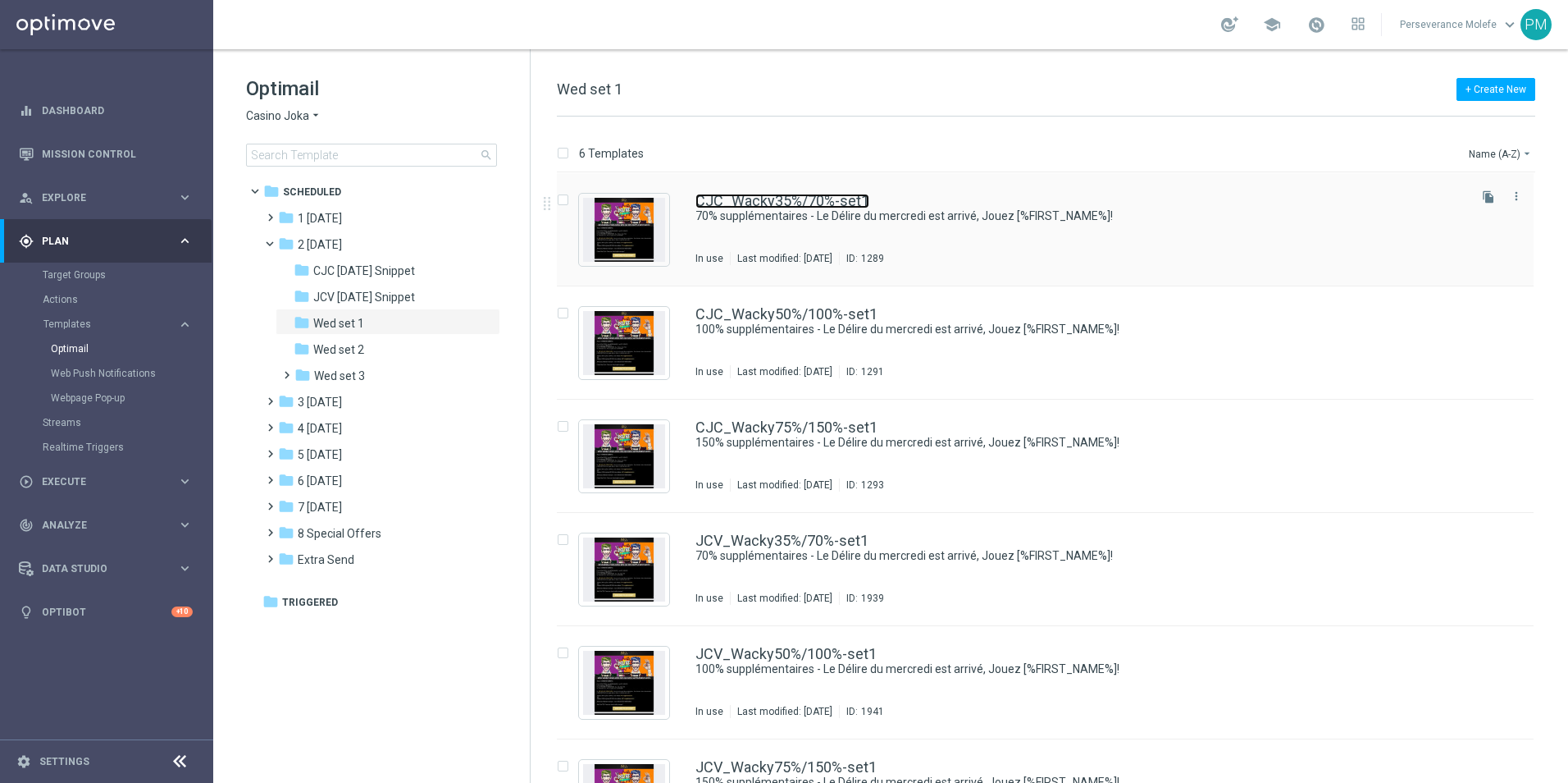
click at [739, 200] on link "CJC_Wacky35%/70%-set1" at bounding box center [783, 201] width 174 height 15
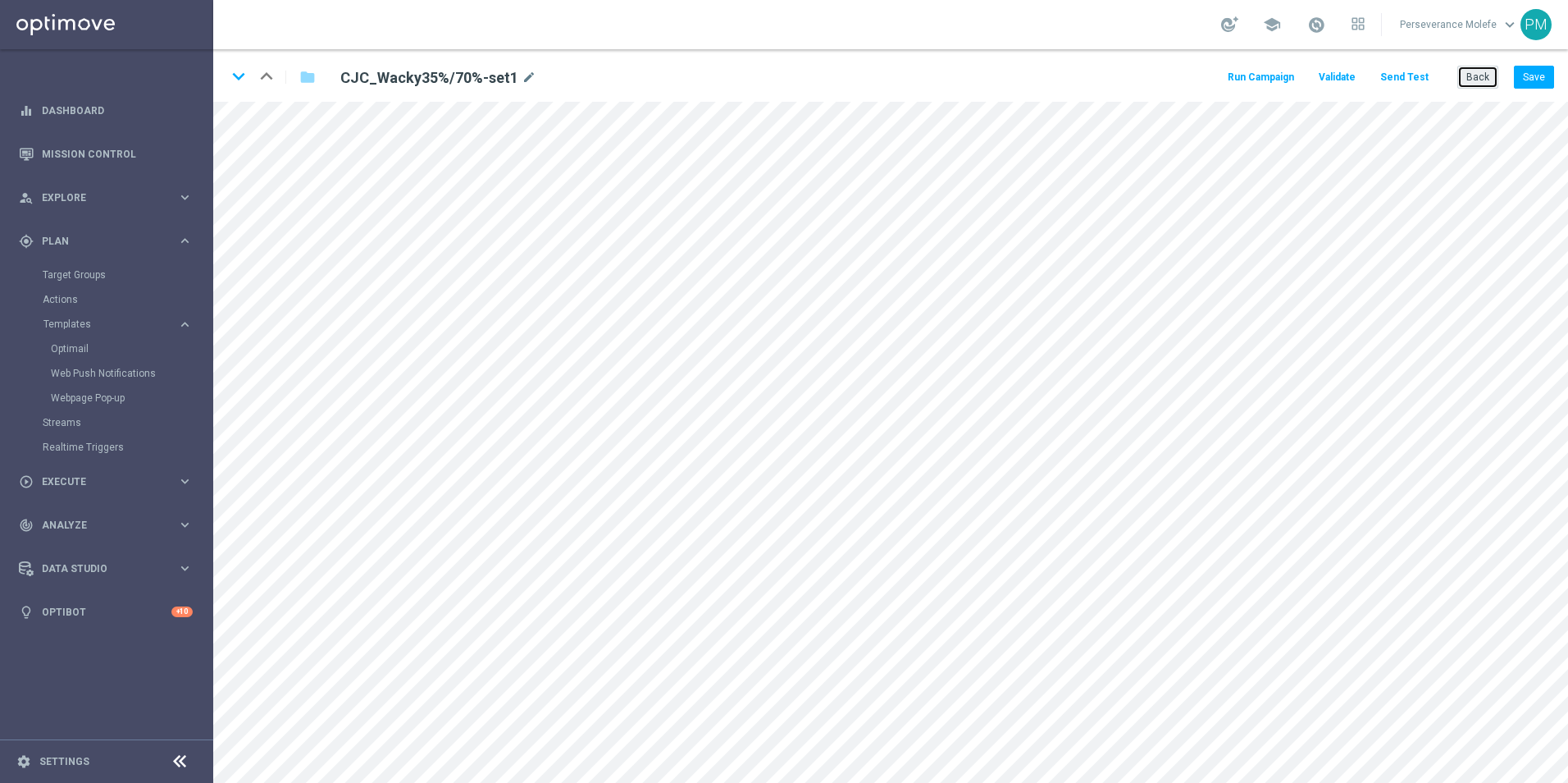
click at [1493, 70] on button "Back" at bounding box center [1478, 76] width 41 height 23
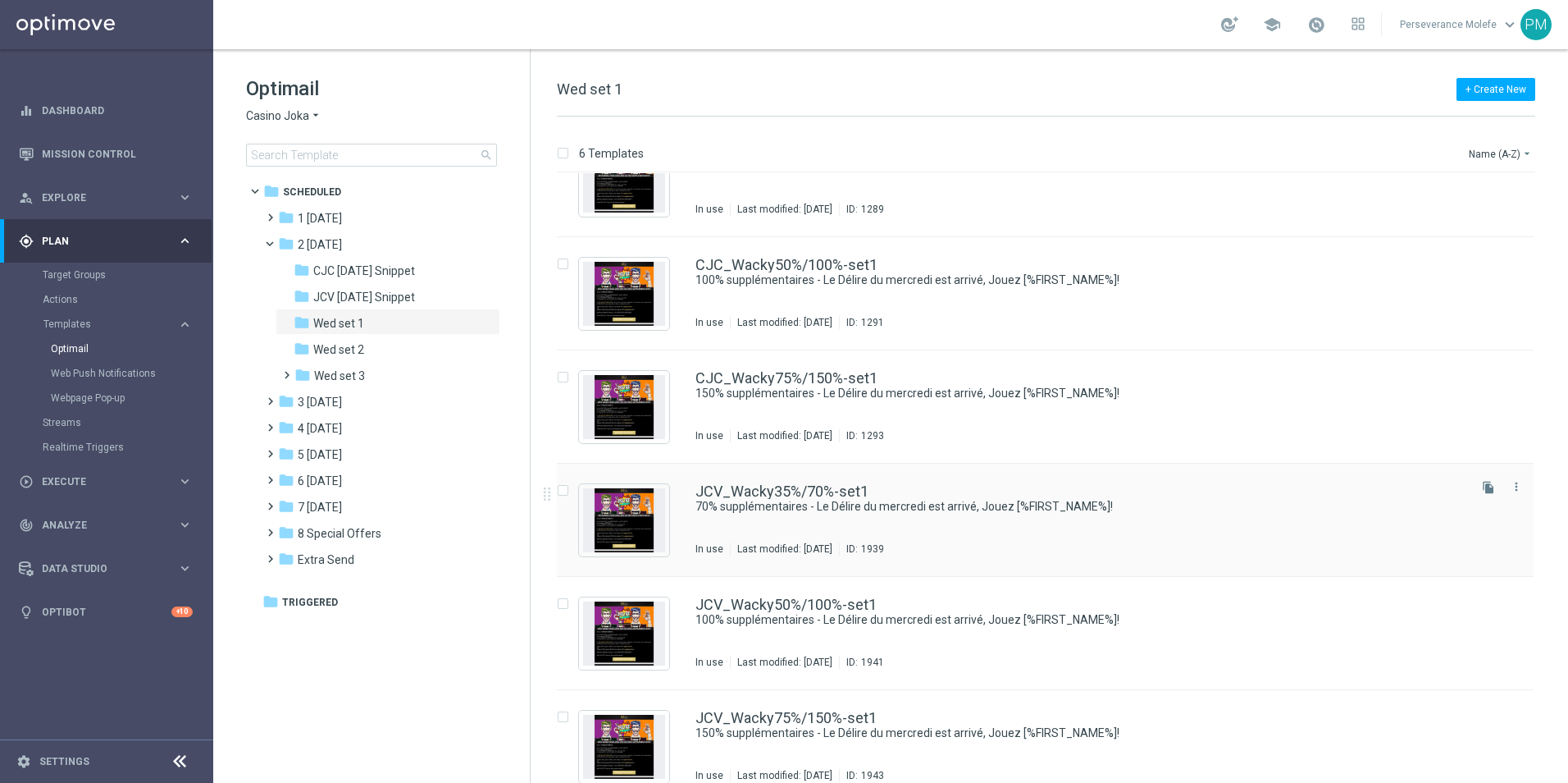
scroll to position [69, 0]
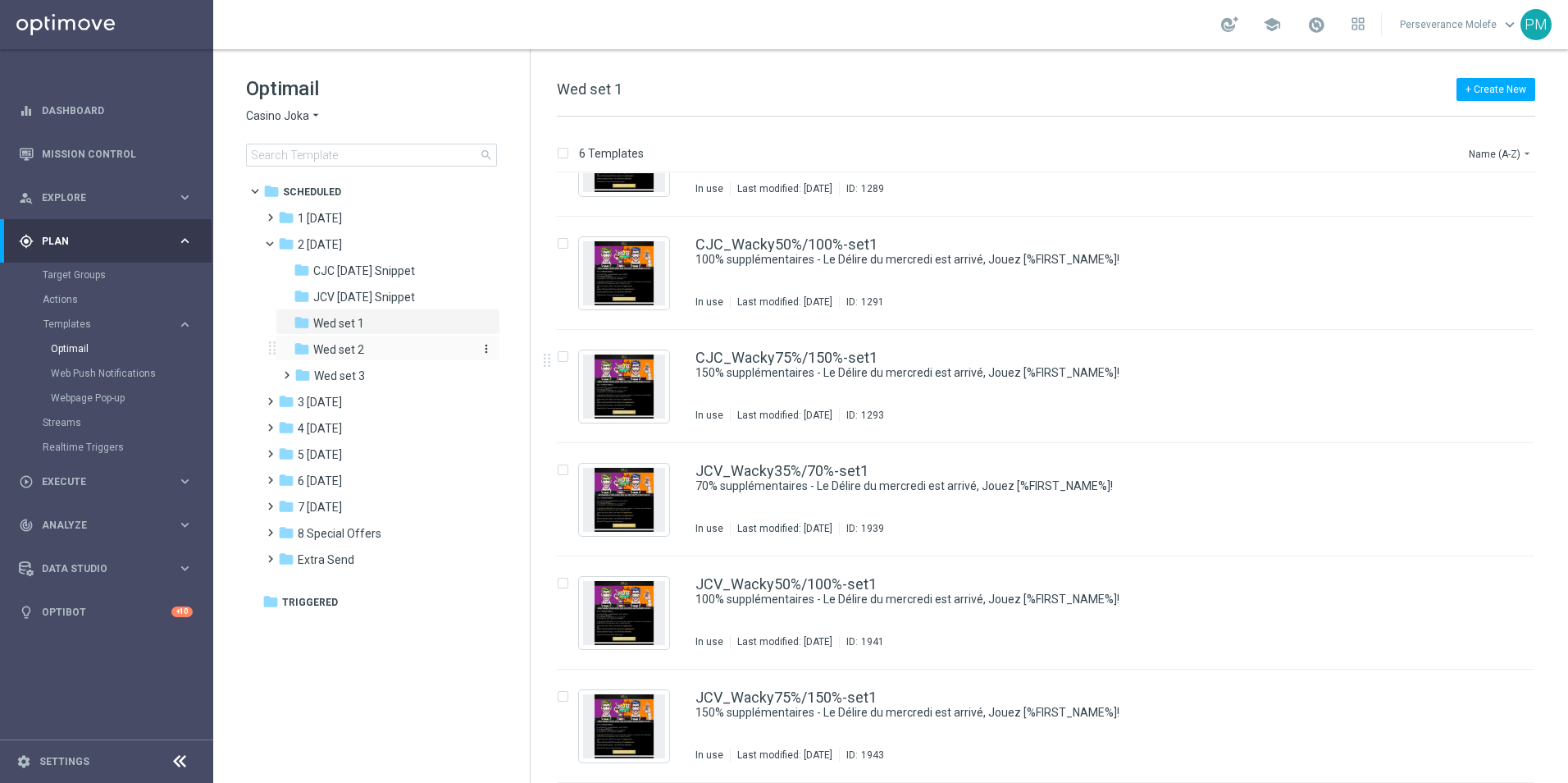
click at [418, 355] on div "folder Wed set 2" at bounding box center [381, 349] width 175 height 19
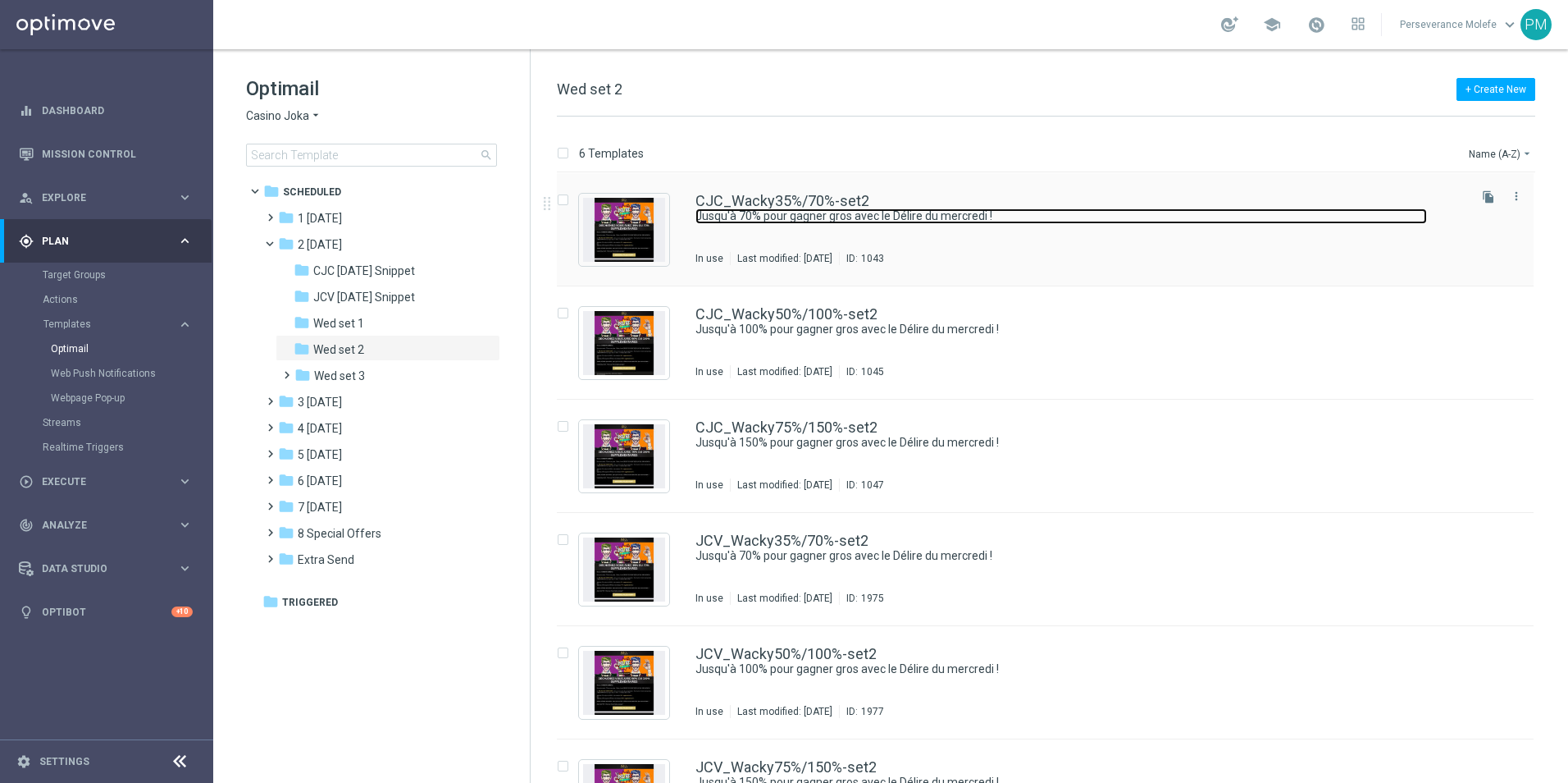
click at [795, 209] on link "Jusqu'à 70% pour gagner gros avec le Délire du mercredi !" at bounding box center [1061, 216] width 732 height 16
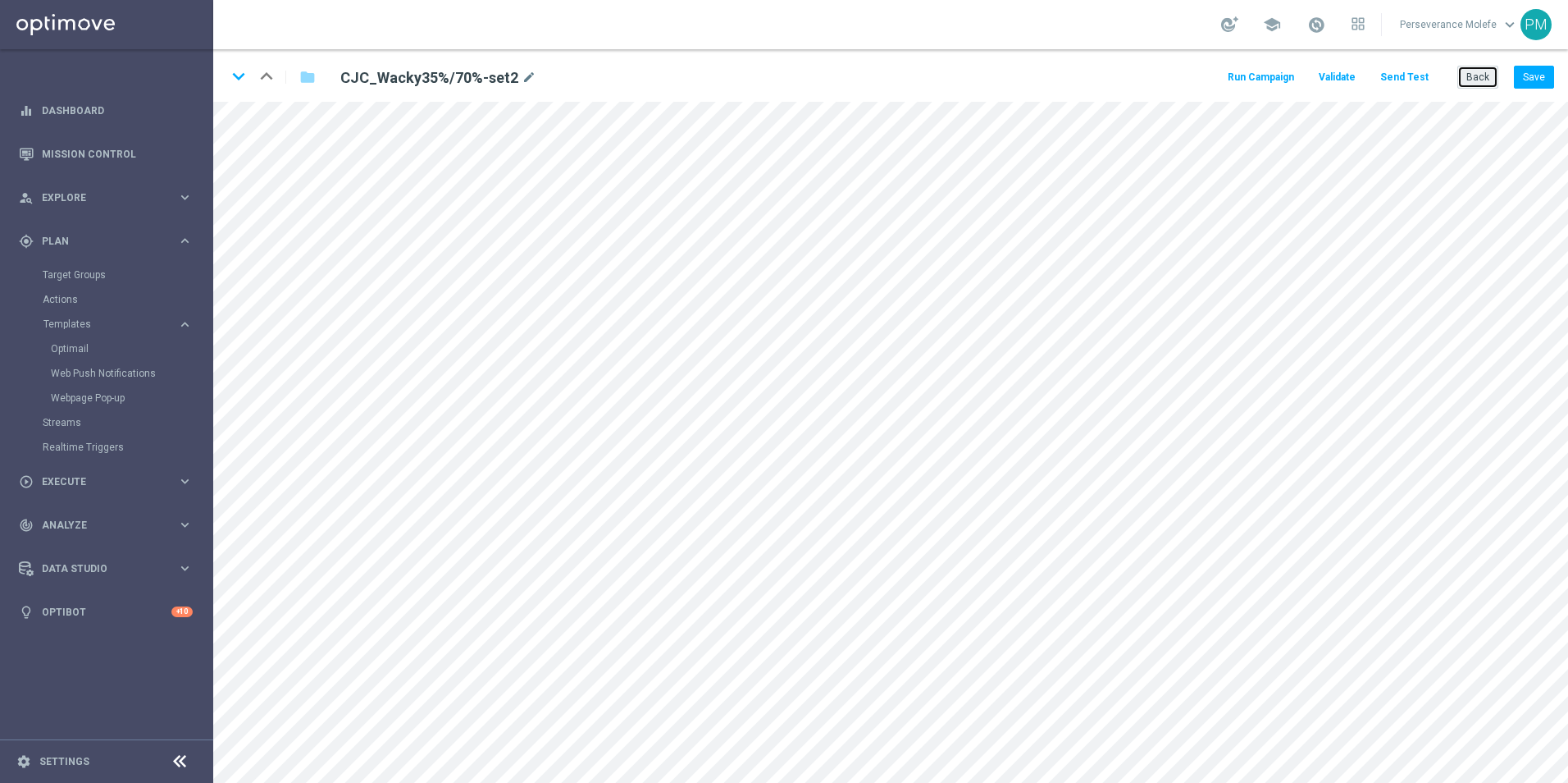
click at [1487, 85] on button "Back" at bounding box center [1478, 76] width 41 height 23
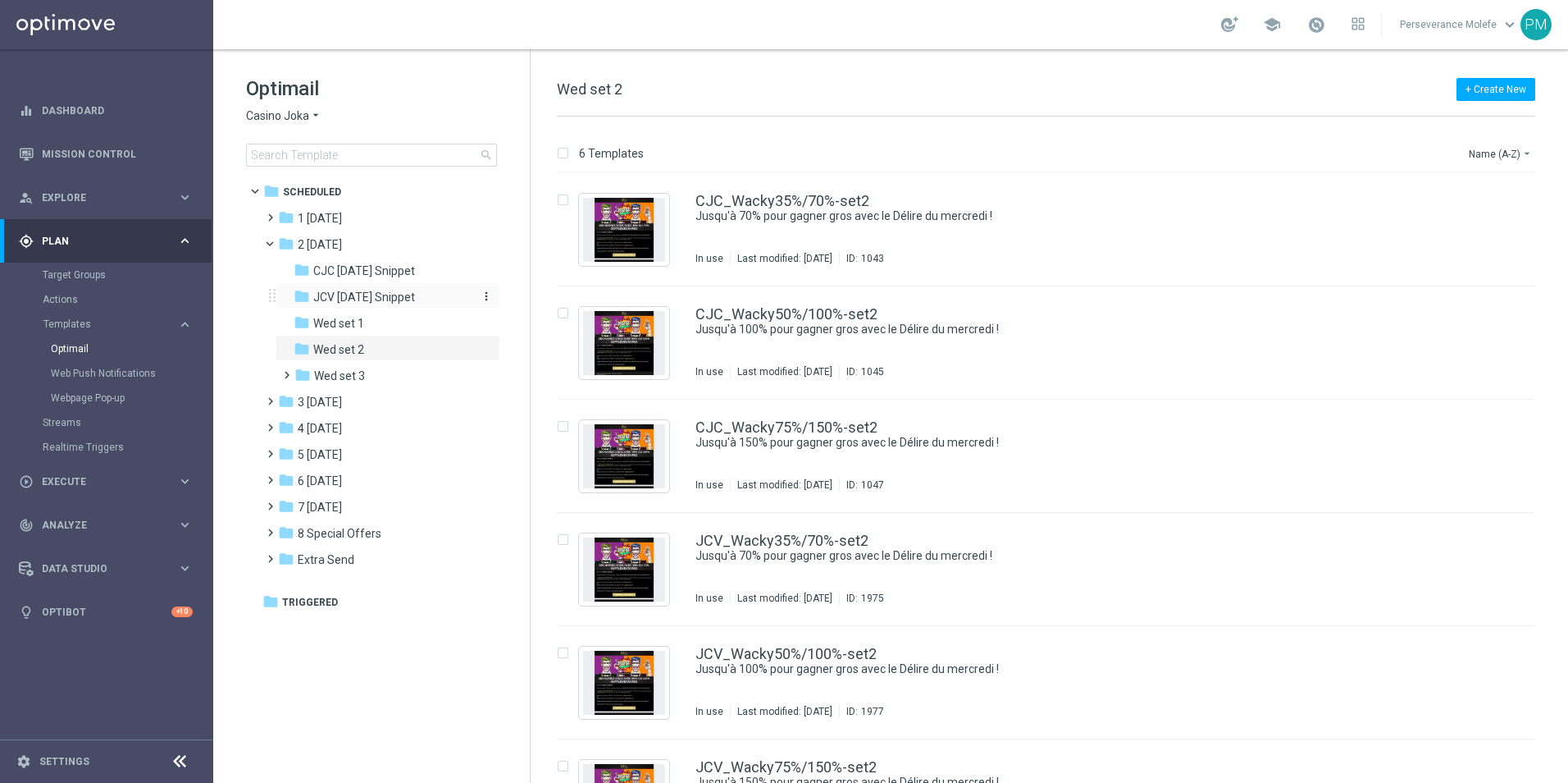
click at [371, 291] on span "JCV [DATE] Snippet" at bounding box center [364, 297] width 102 height 15
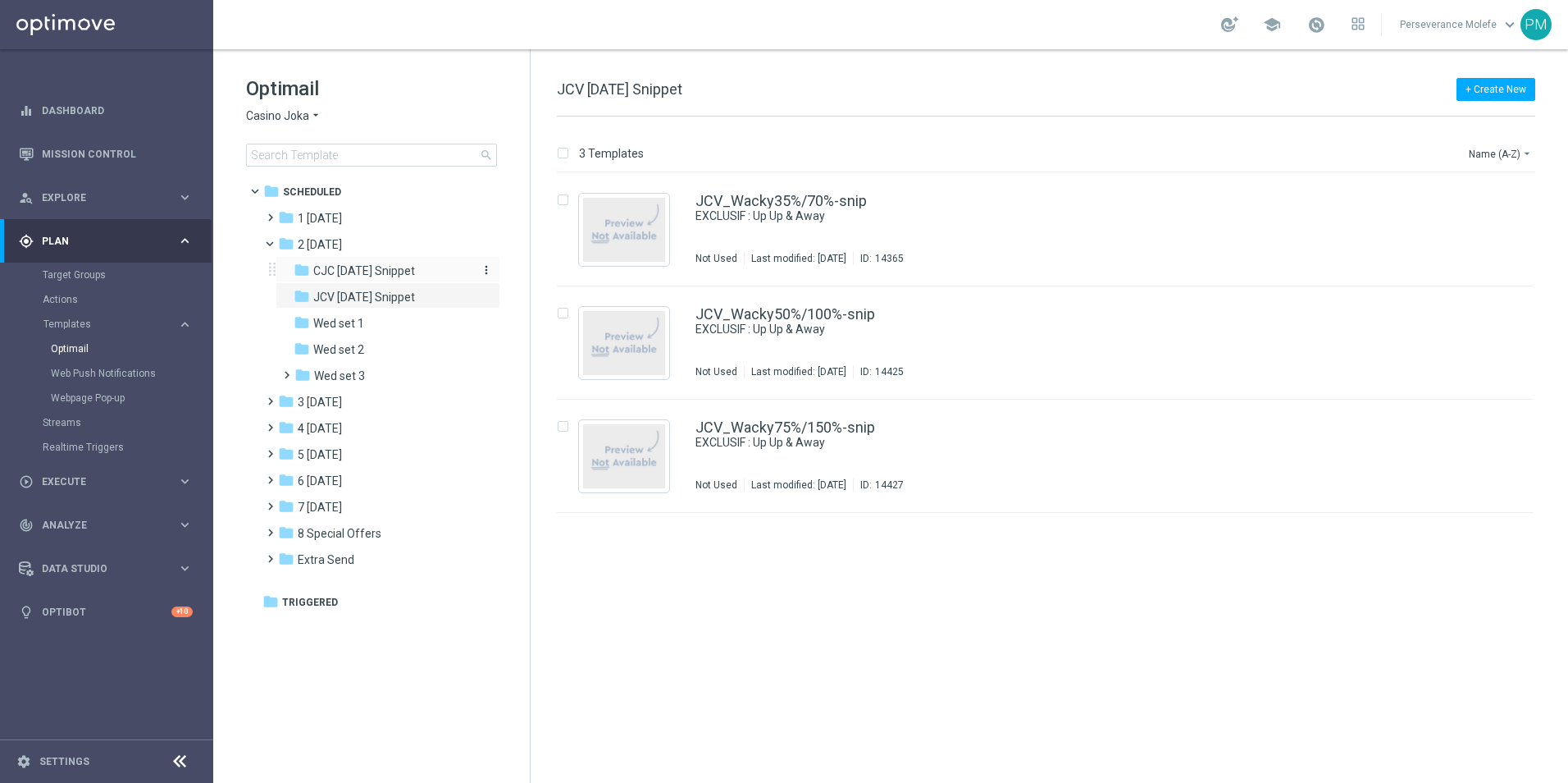
click at [374, 273] on span "CJC [DATE] Snippet" at bounding box center [364, 270] width 102 height 15
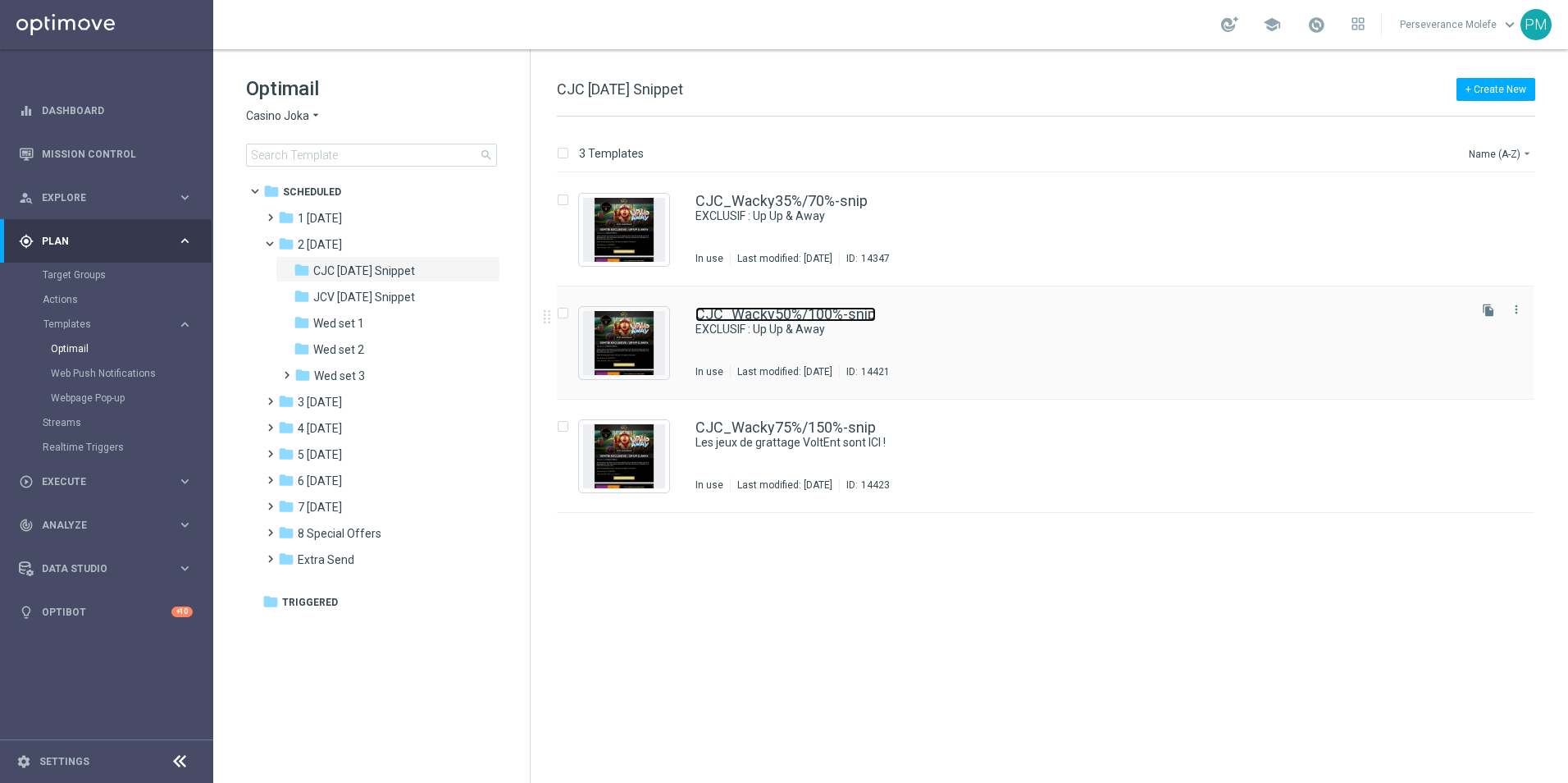
click at [806, 317] on link "CJC_Wacky50%/100%-snip" at bounding box center [785, 314] width 180 height 15
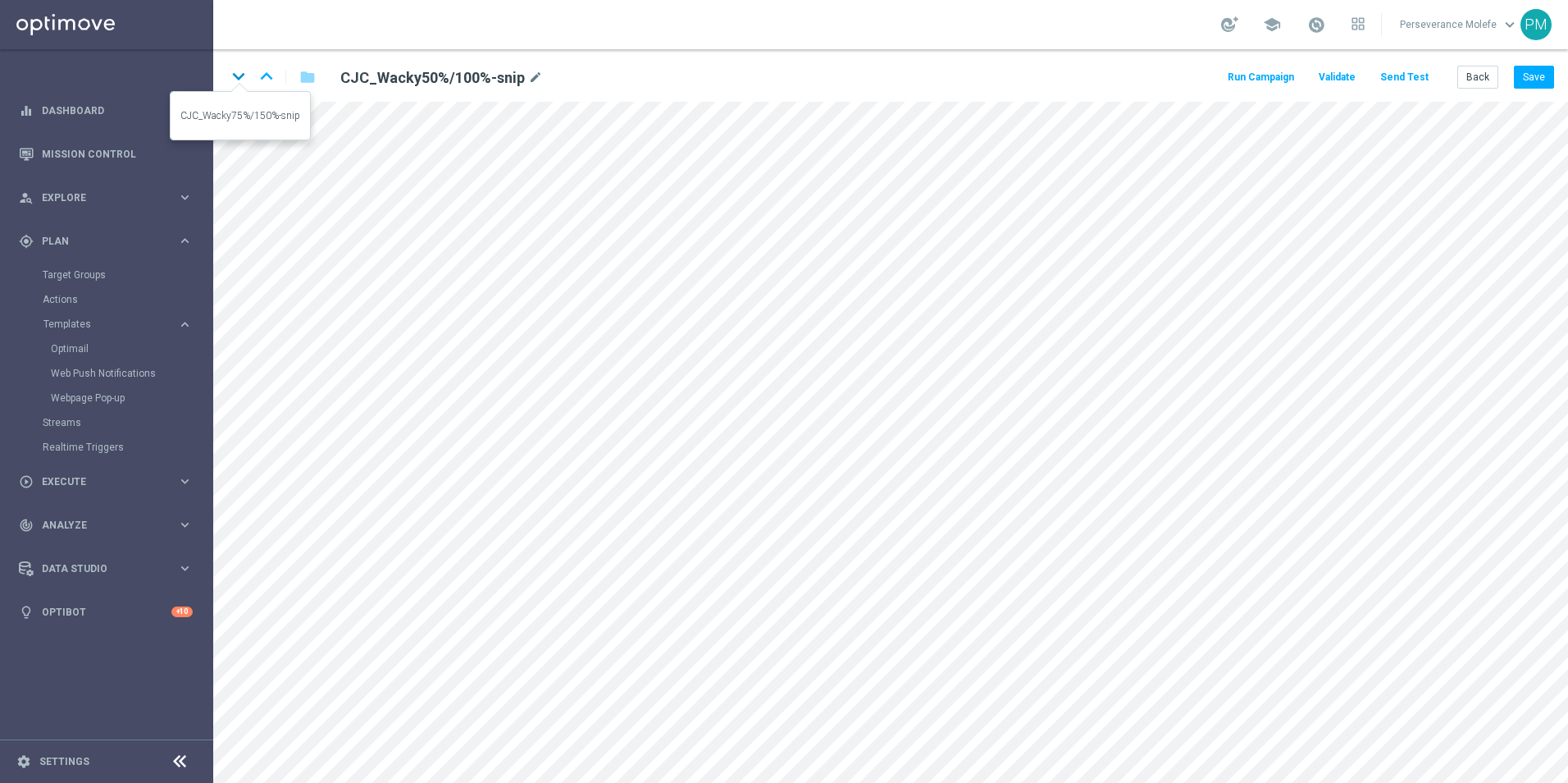
click at [235, 73] on icon "keyboard_arrow_down" at bounding box center [238, 75] width 24 height 24
click at [1533, 85] on button "Save" at bounding box center [1534, 76] width 40 height 23
